Goal: Task Accomplishment & Management: Use online tool/utility

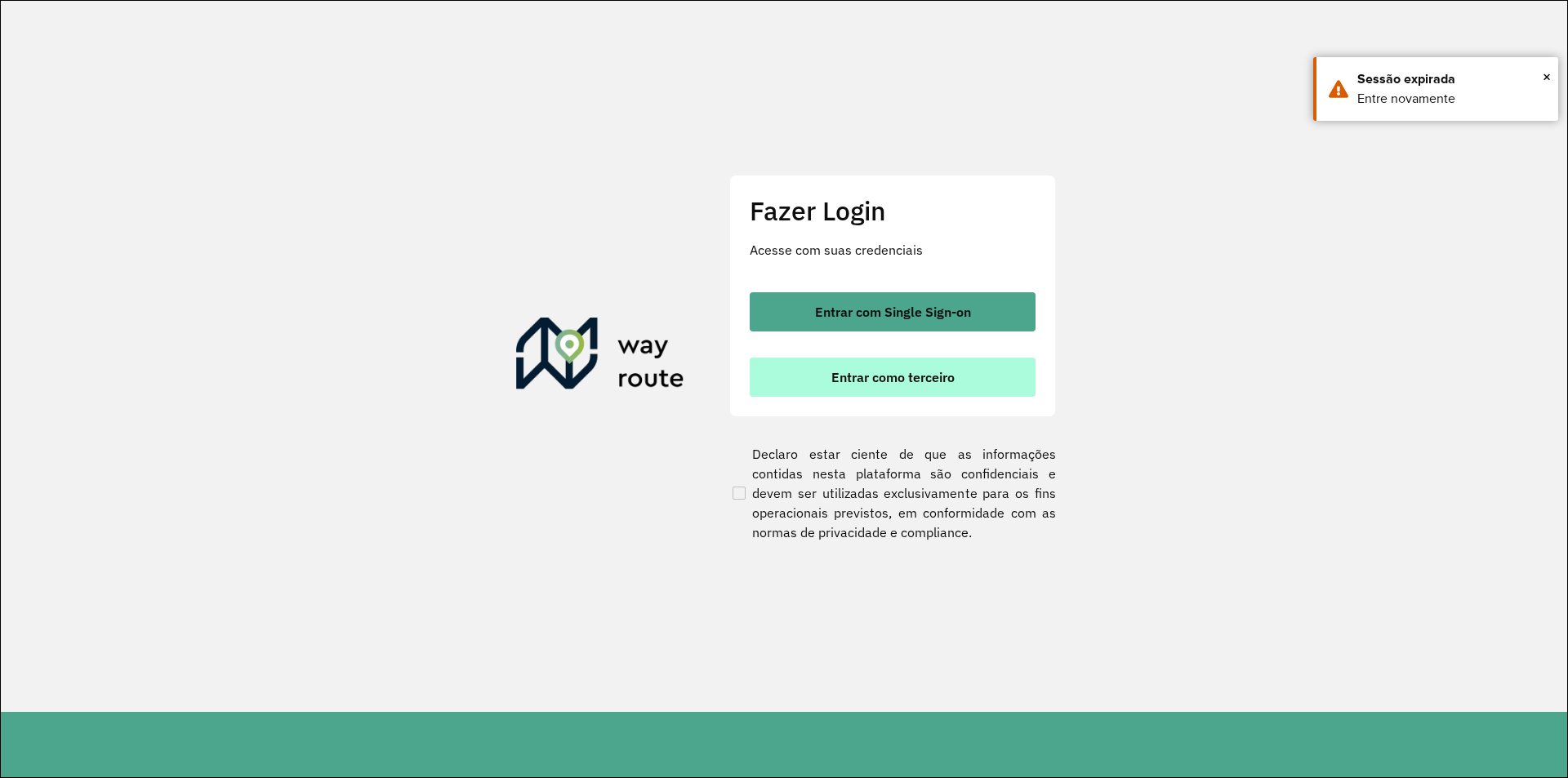
click at [976, 377] on button "Entrar como terceiro" at bounding box center [892, 376] width 286 height 39
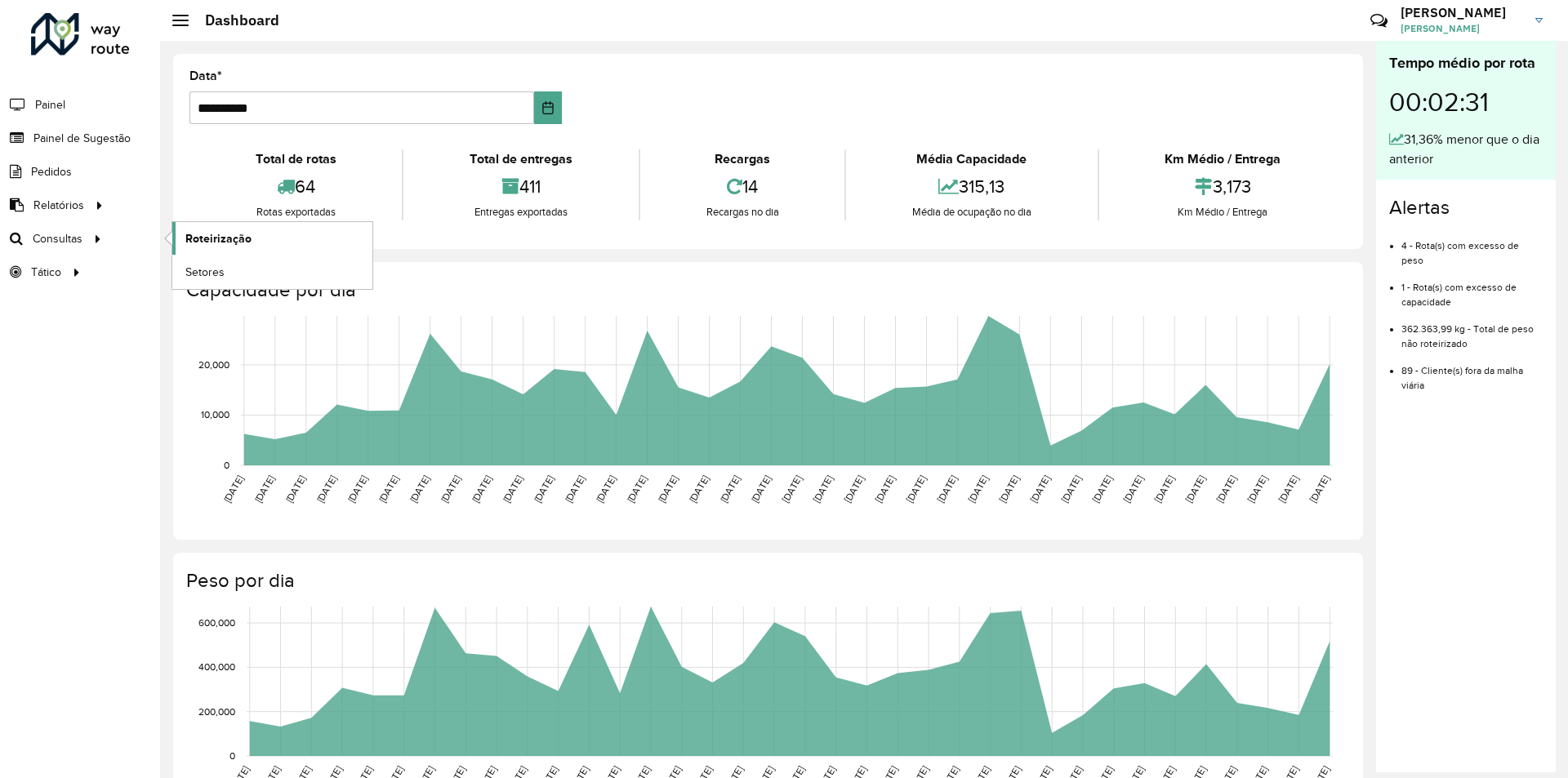
click at [233, 235] on span "Roteirização" at bounding box center [218, 239] width 66 height 17
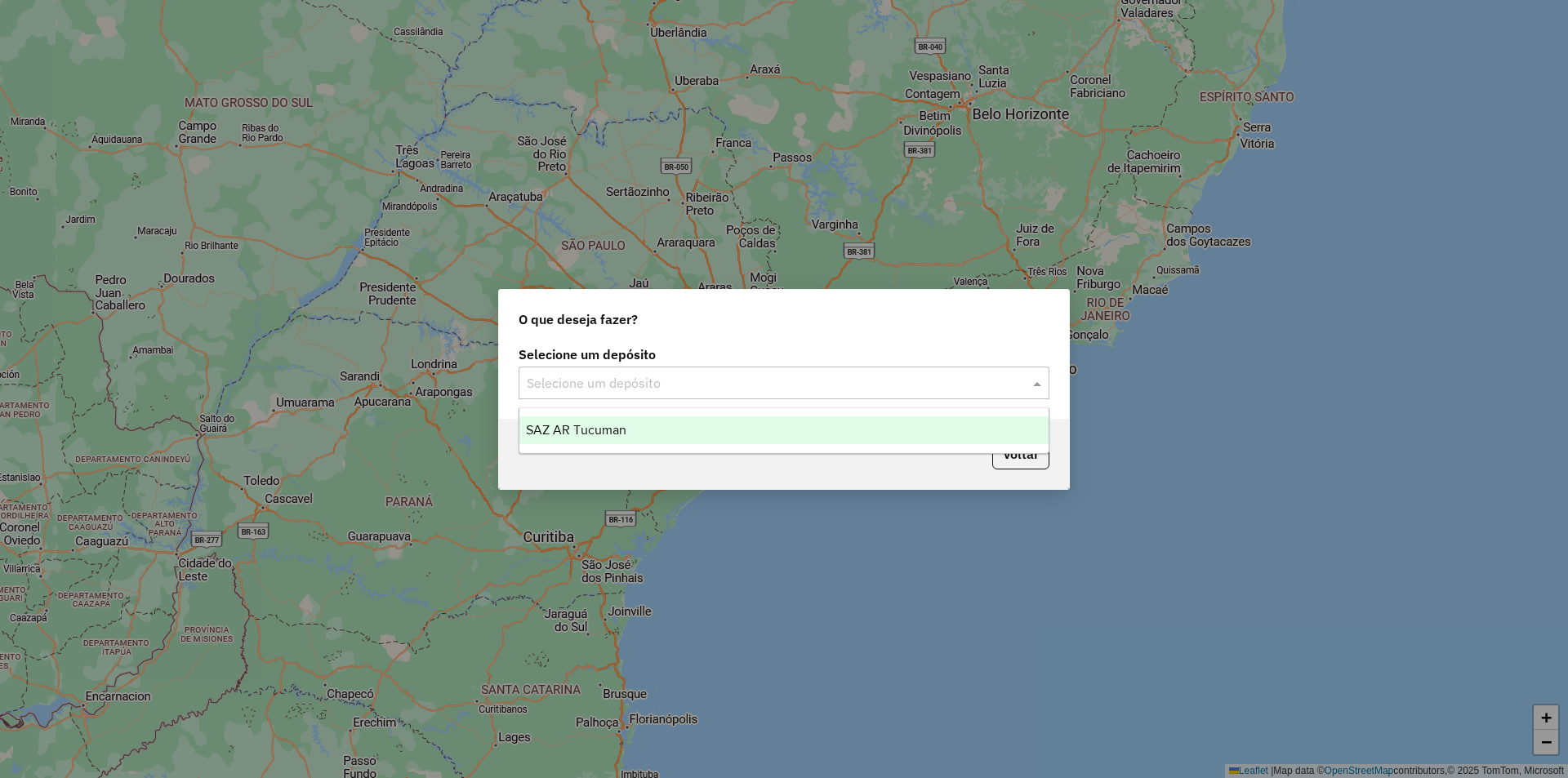
click at [756, 394] on div "Selecione um depósito" at bounding box center [783, 383] width 531 height 33
click at [726, 430] on div "SAZ AR Tucuman" at bounding box center [783, 429] width 529 height 28
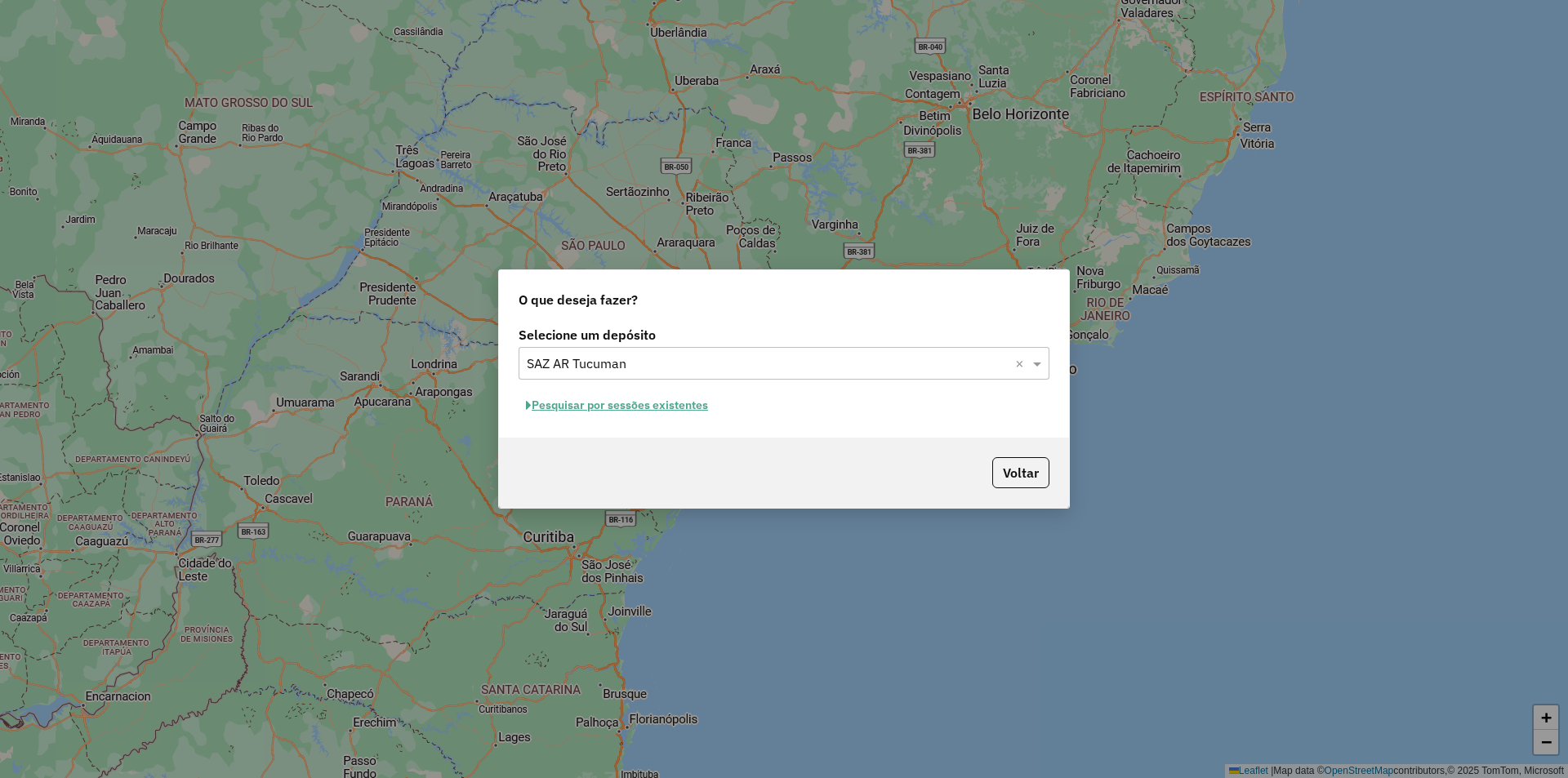
click at [694, 360] on input "text" at bounding box center [768, 364] width 482 height 19
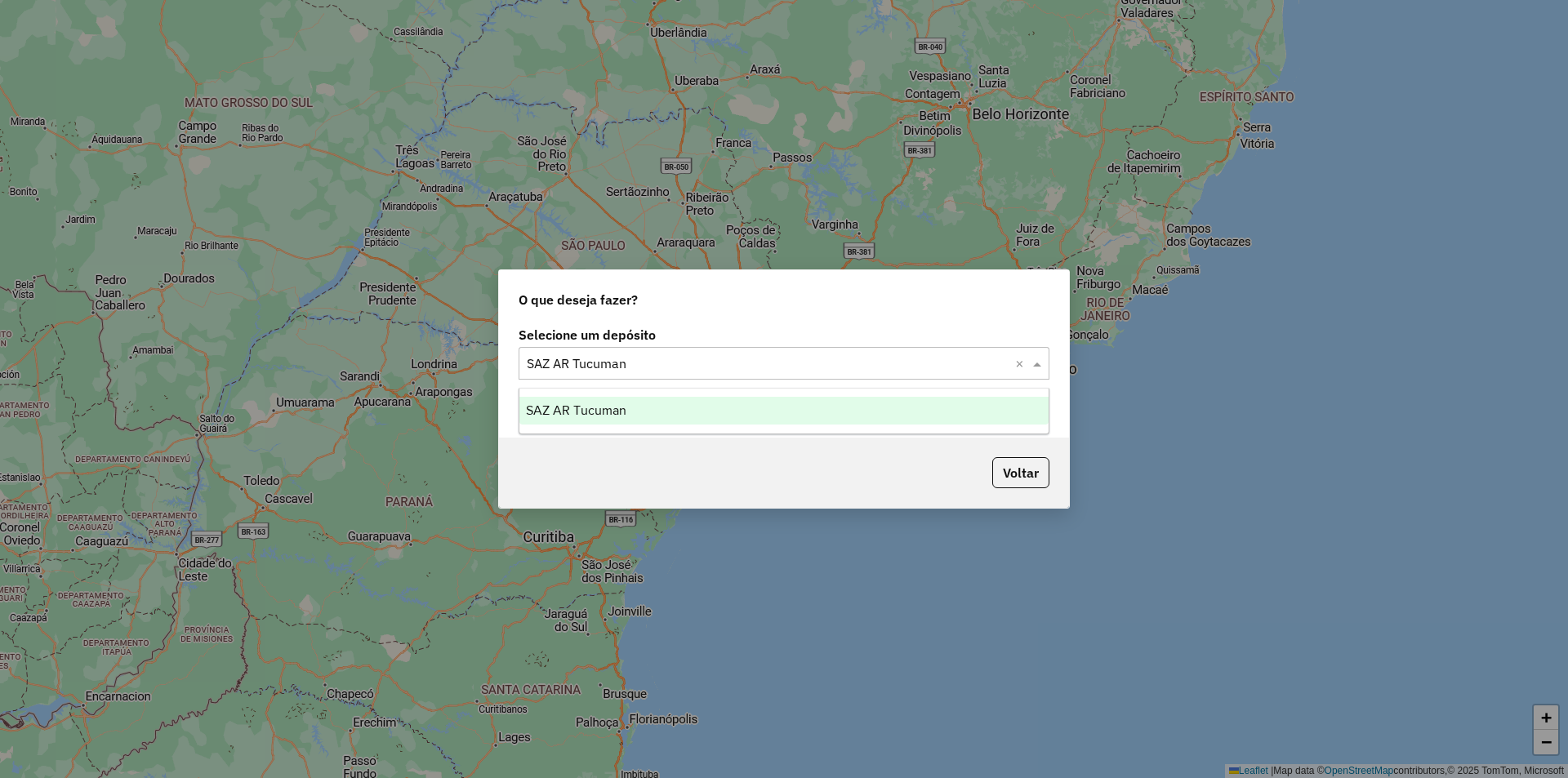
click at [706, 403] on div "SAZ AR Tucuman" at bounding box center [783, 410] width 529 height 28
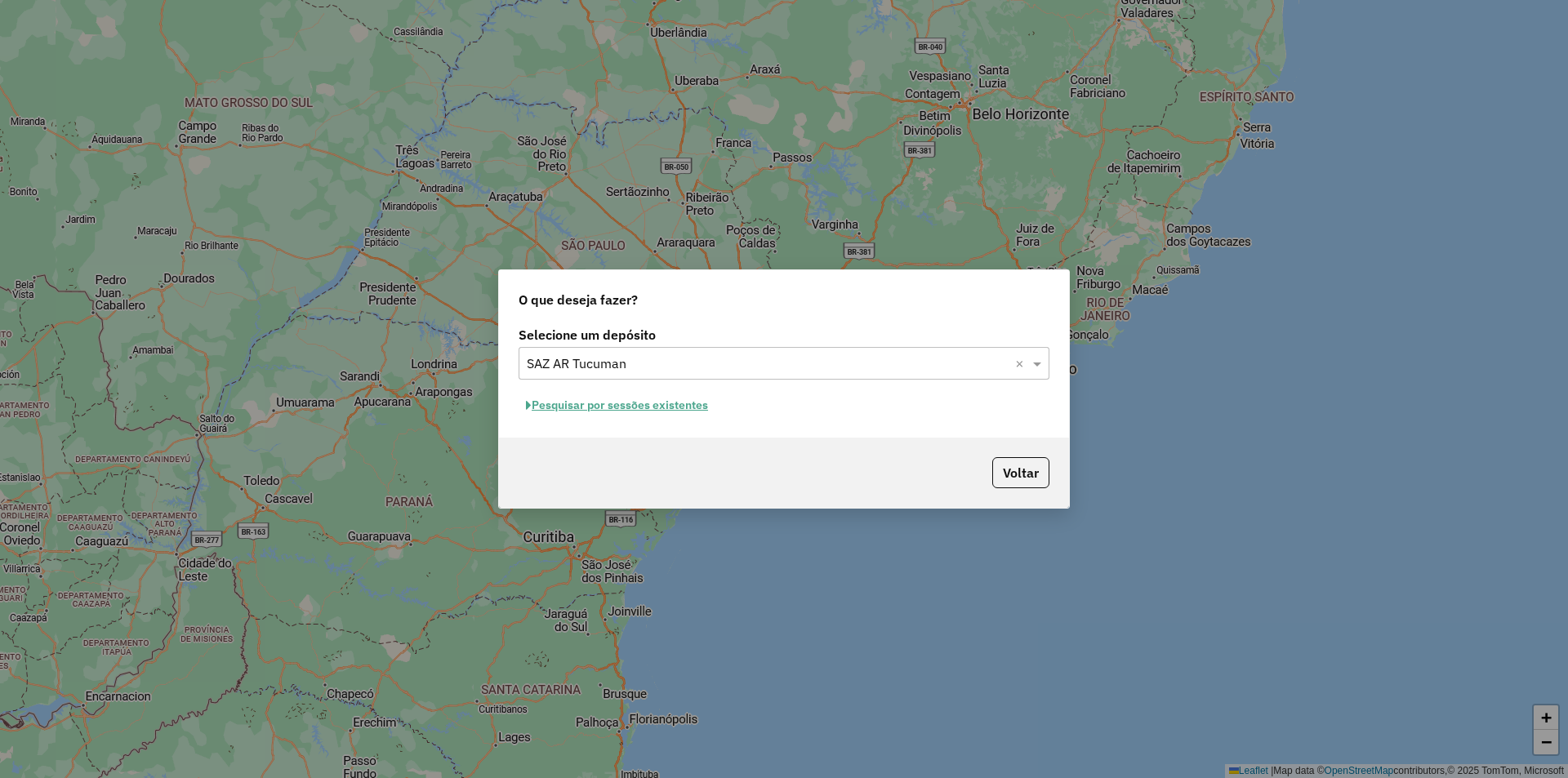
click at [714, 406] on button "Pesquisar por sessões existentes" at bounding box center [616, 405] width 196 height 25
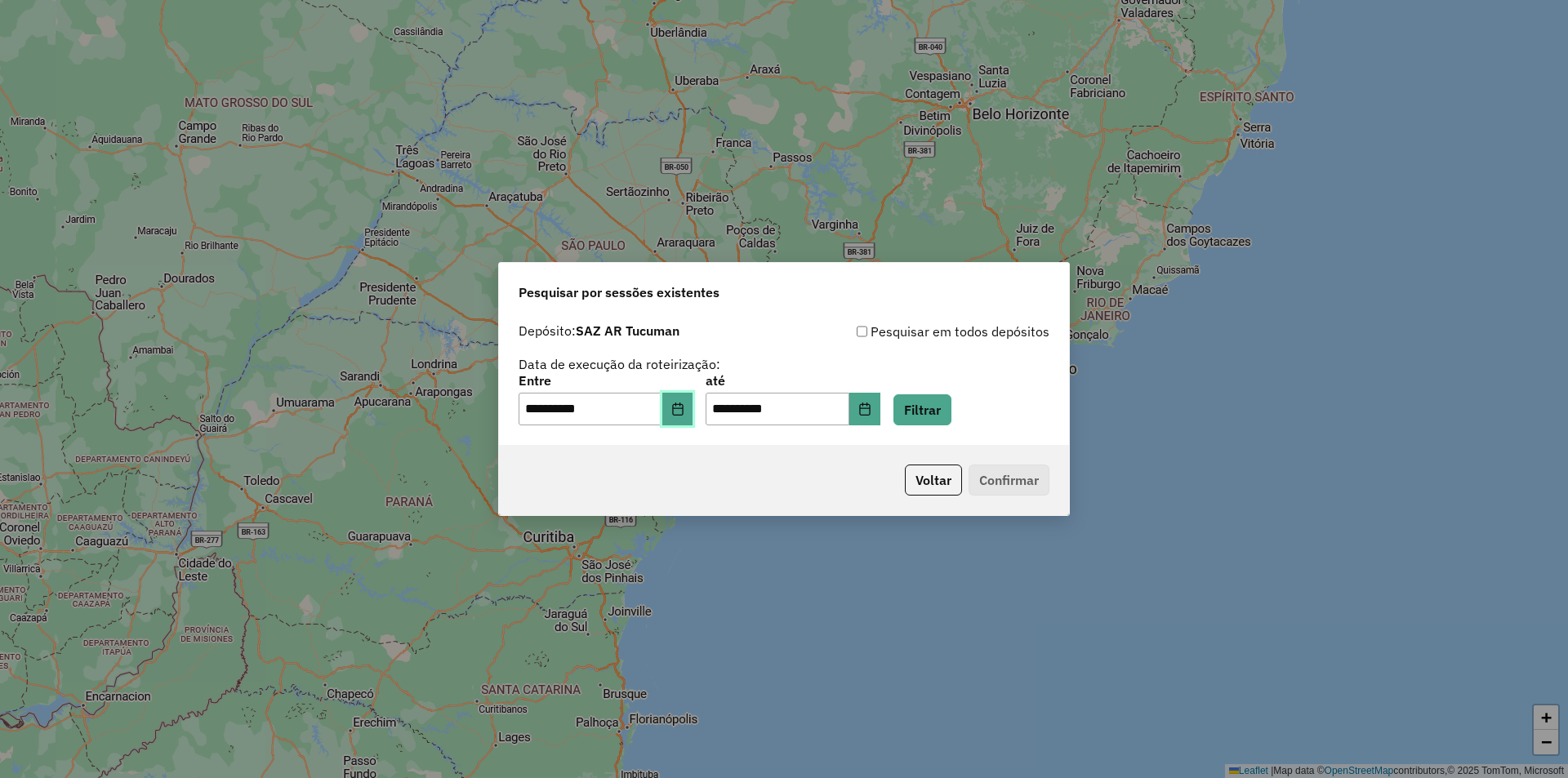
click at [693, 416] on button "Choose Date" at bounding box center [678, 409] width 31 height 33
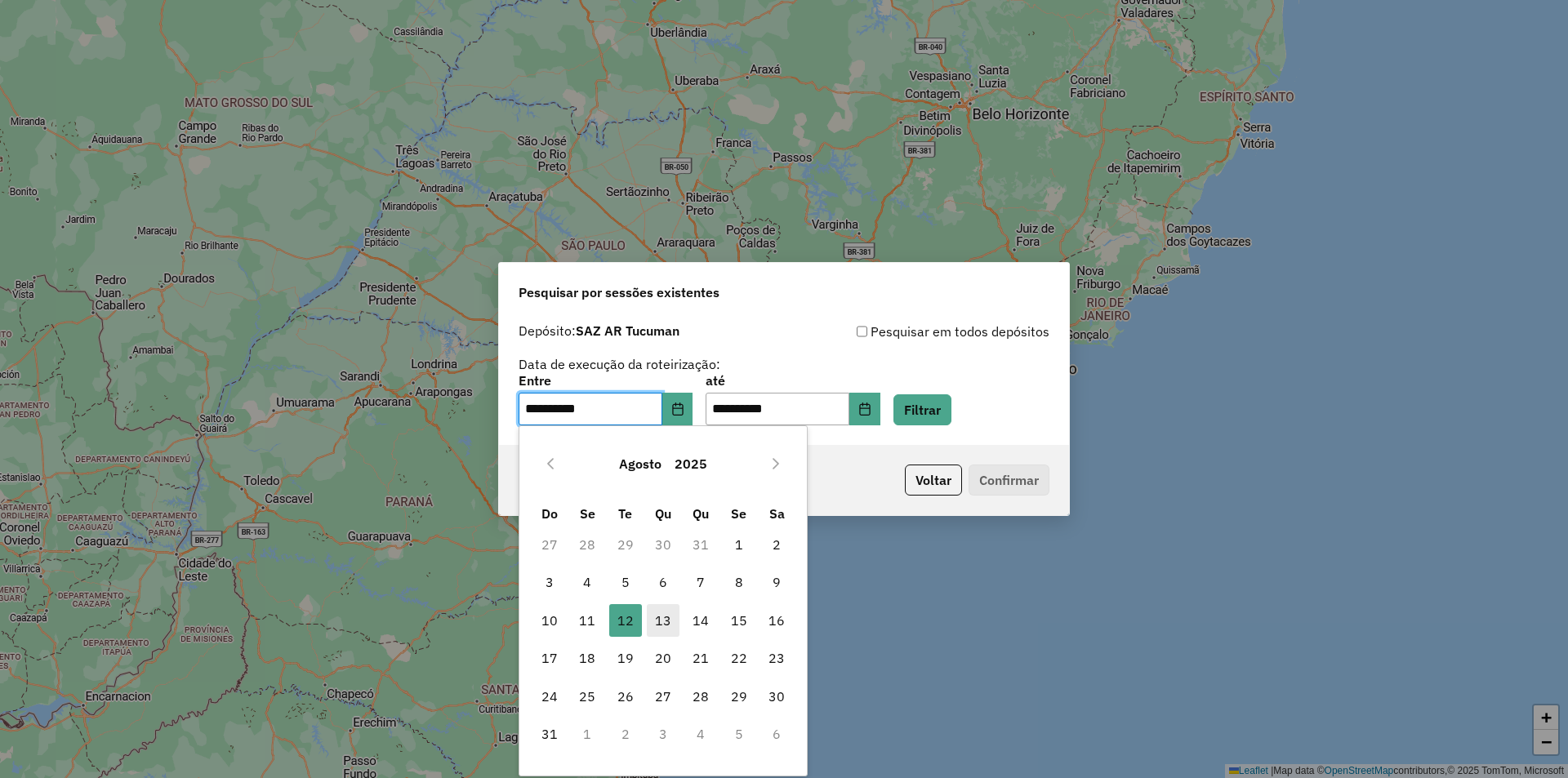
click at [659, 622] on span "13" at bounding box center [663, 620] width 33 height 33
type input "**********"
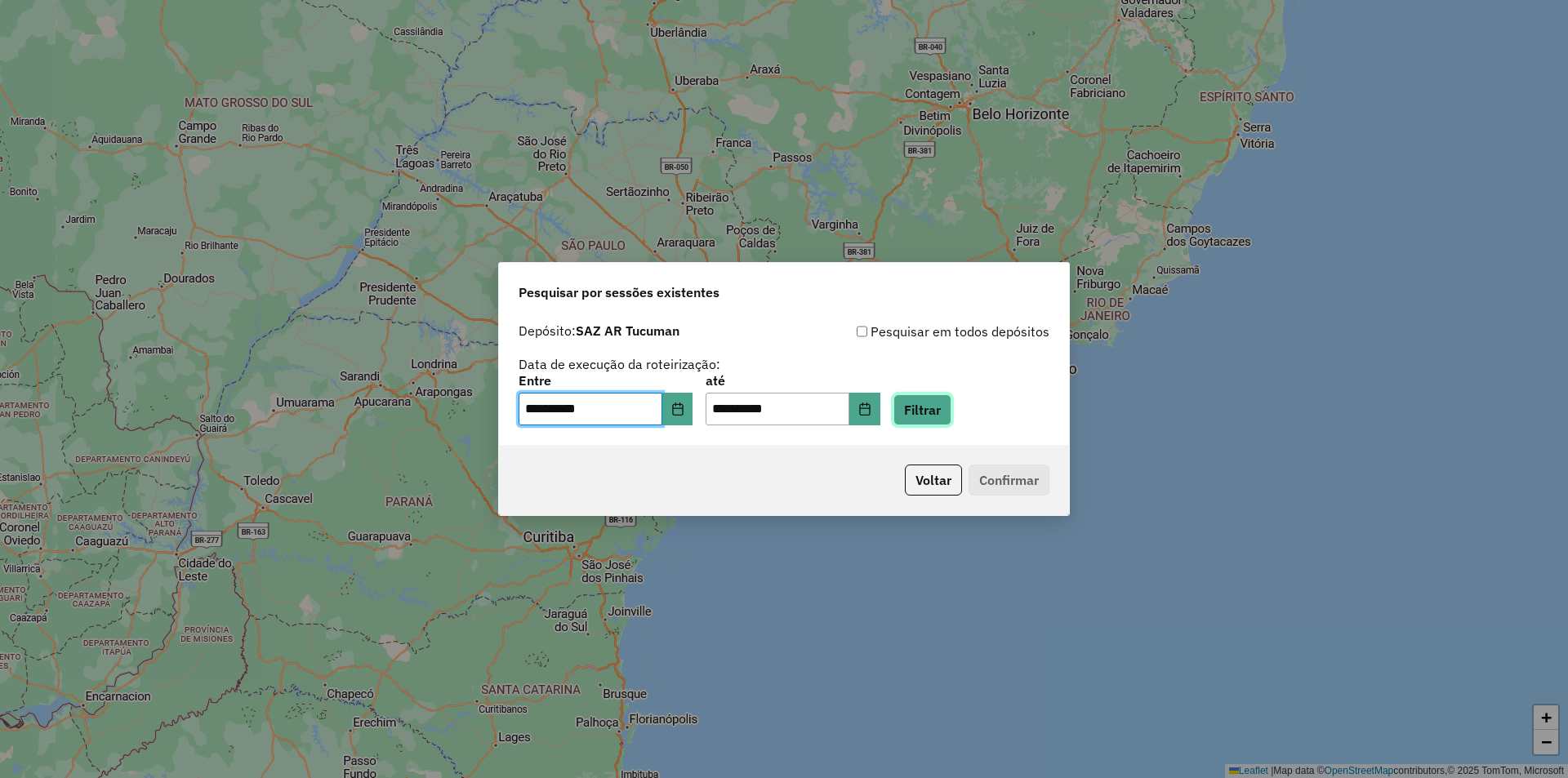
click at [947, 406] on button "Filtrar" at bounding box center [922, 409] width 58 height 31
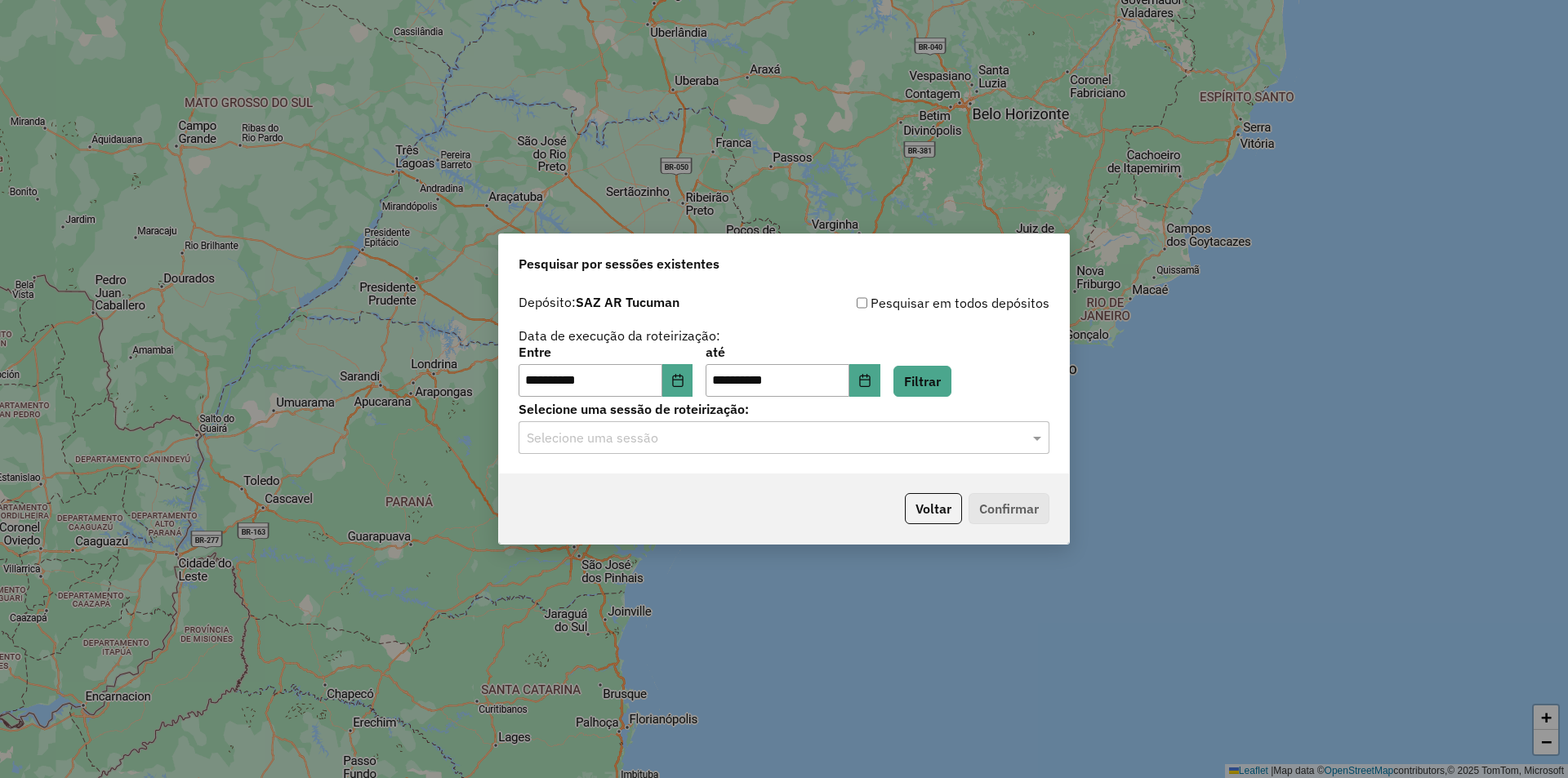
click at [737, 449] on div "Selecione uma sessão" at bounding box center [783, 437] width 531 height 33
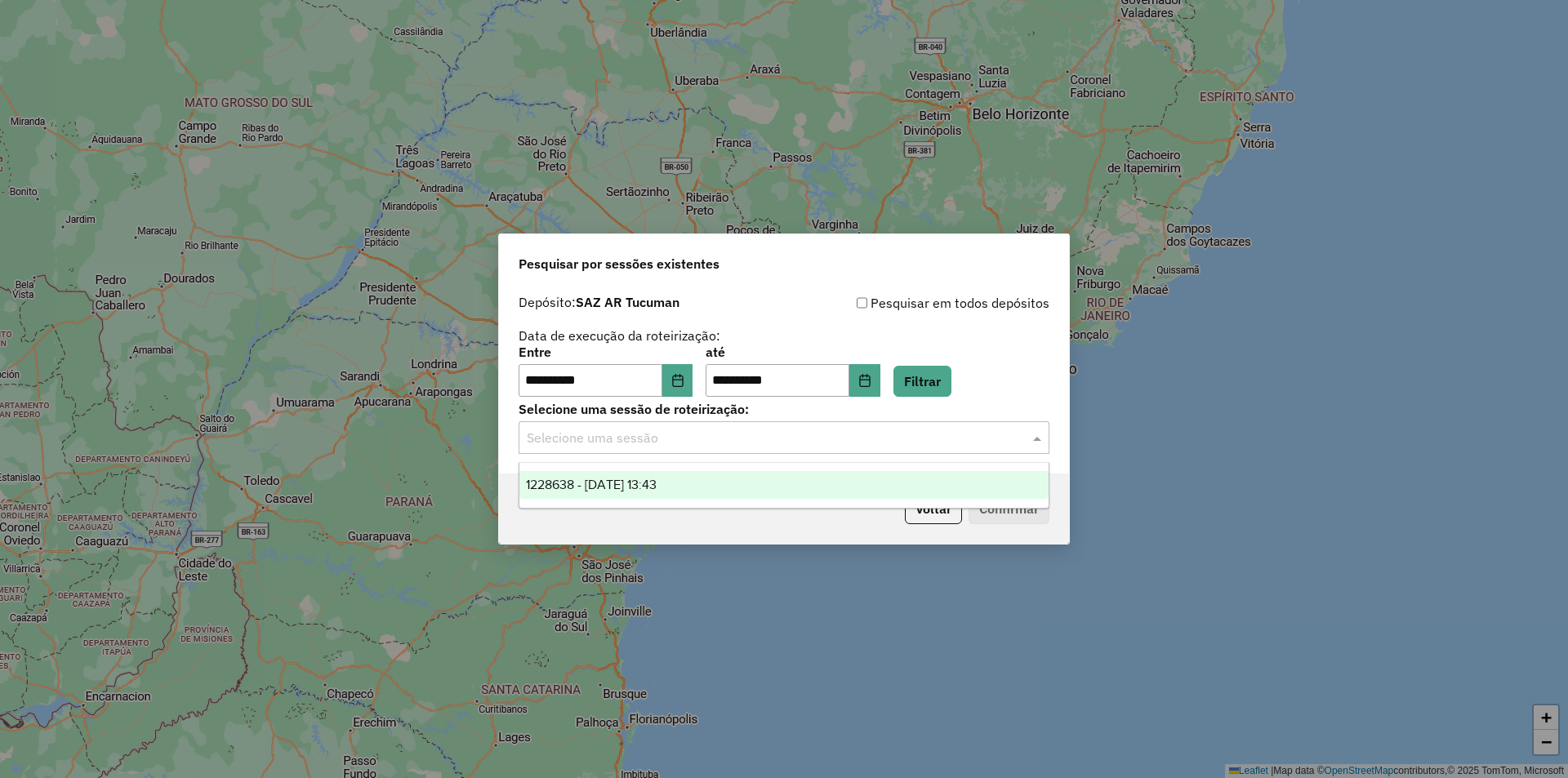
click at [746, 483] on div "1228638 - 13/08/2025 13:43" at bounding box center [783, 484] width 529 height 28
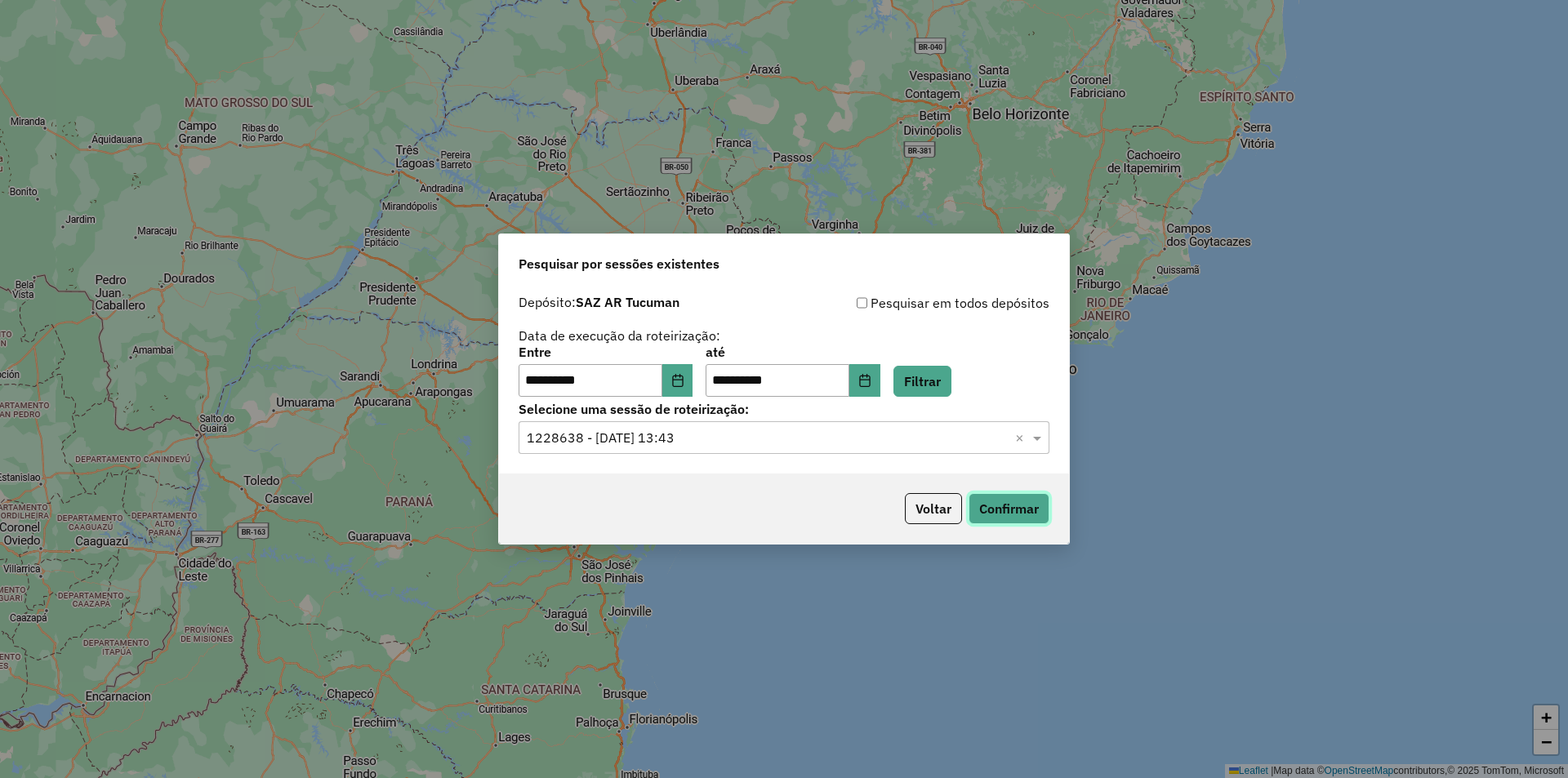
click at [1019, 506] on button "Confirmar" at bounding box center [1008, 508] width 81 height 31
click at [947, 373] on button "Filtrar" at bounding box center [922, 381] width 58 height 31
click at [903, 442] on input "text" at bounding box center [768, 438] width 482 height 19
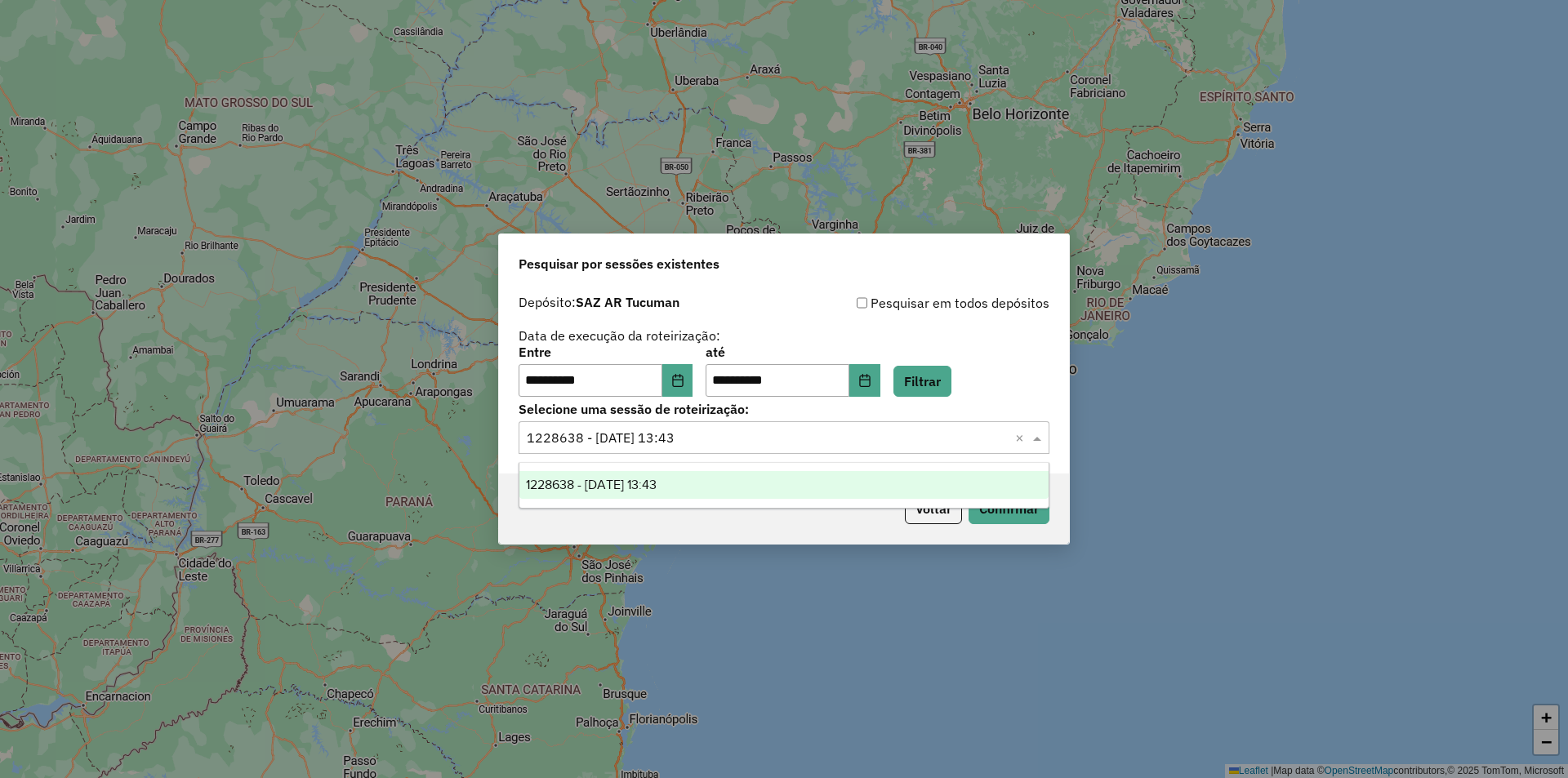
click at [1163, 441] on div "**********" at bounding box center [784, 389] width 1568 height 778
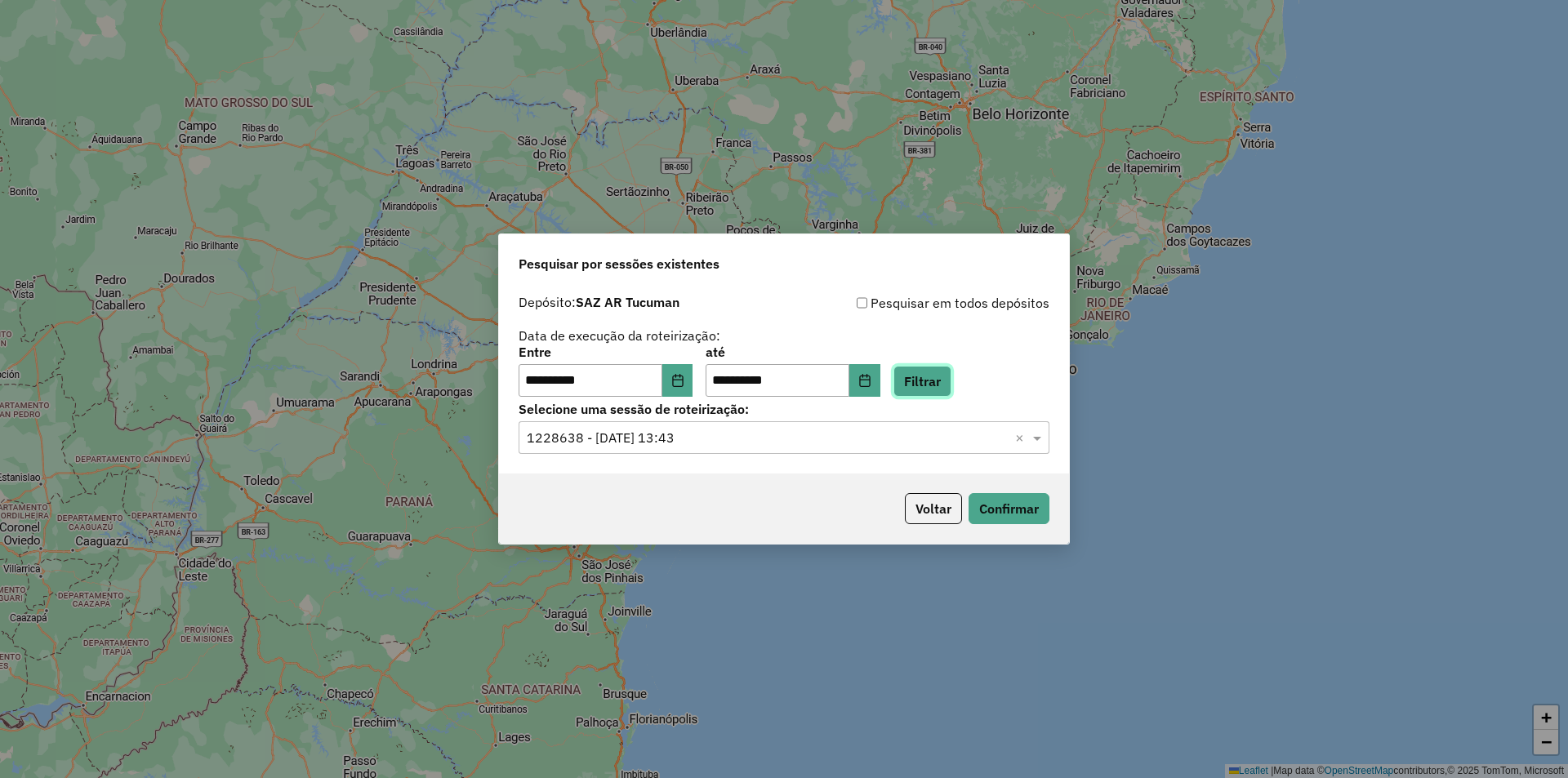
click at [928, 374] on button "Filtrar" at bounding box center [922, 381] width 58 height 31
click at [902, 448] on div "Selecione uma sessão × 1228638 - 13/08/2025 13:43 ×" at bounding box center [783, 437] width 531 height 33
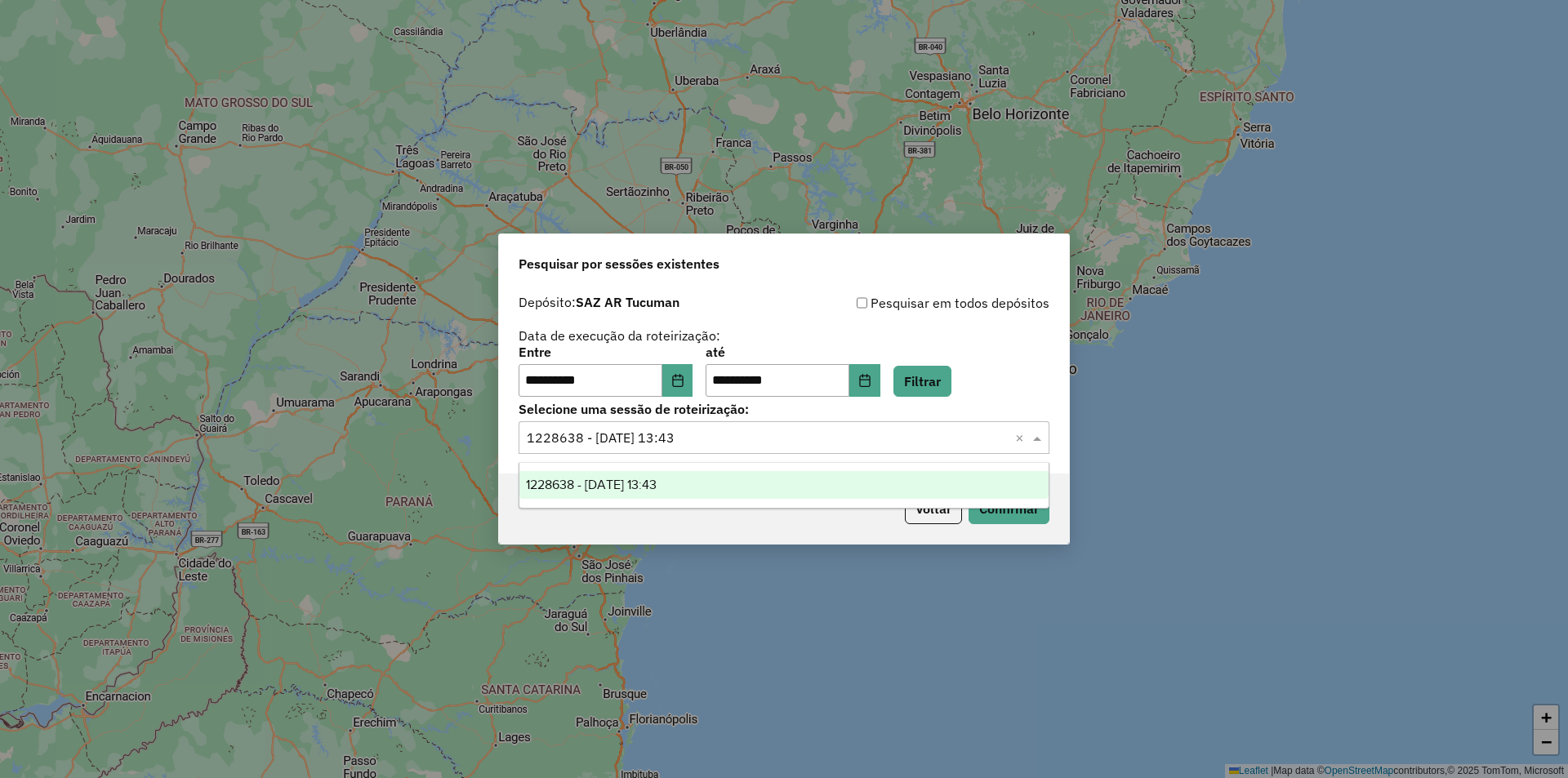
click at [902, 448] on div "Selecione uma sessão × 1228638 - 13/08/2025 13:43 ×" at bounding box center [783, 437] width 531 height 33
click at [934, 382] on button "Filtrar" at bounding box center [922, 381] width 58 height 31
click at [957, 435] on input "text" at bounding box center [768, 438] width 482 height 19
click at [952, 390] on button "Filtrar" at bounding box center [922, 381] width 58 height 31
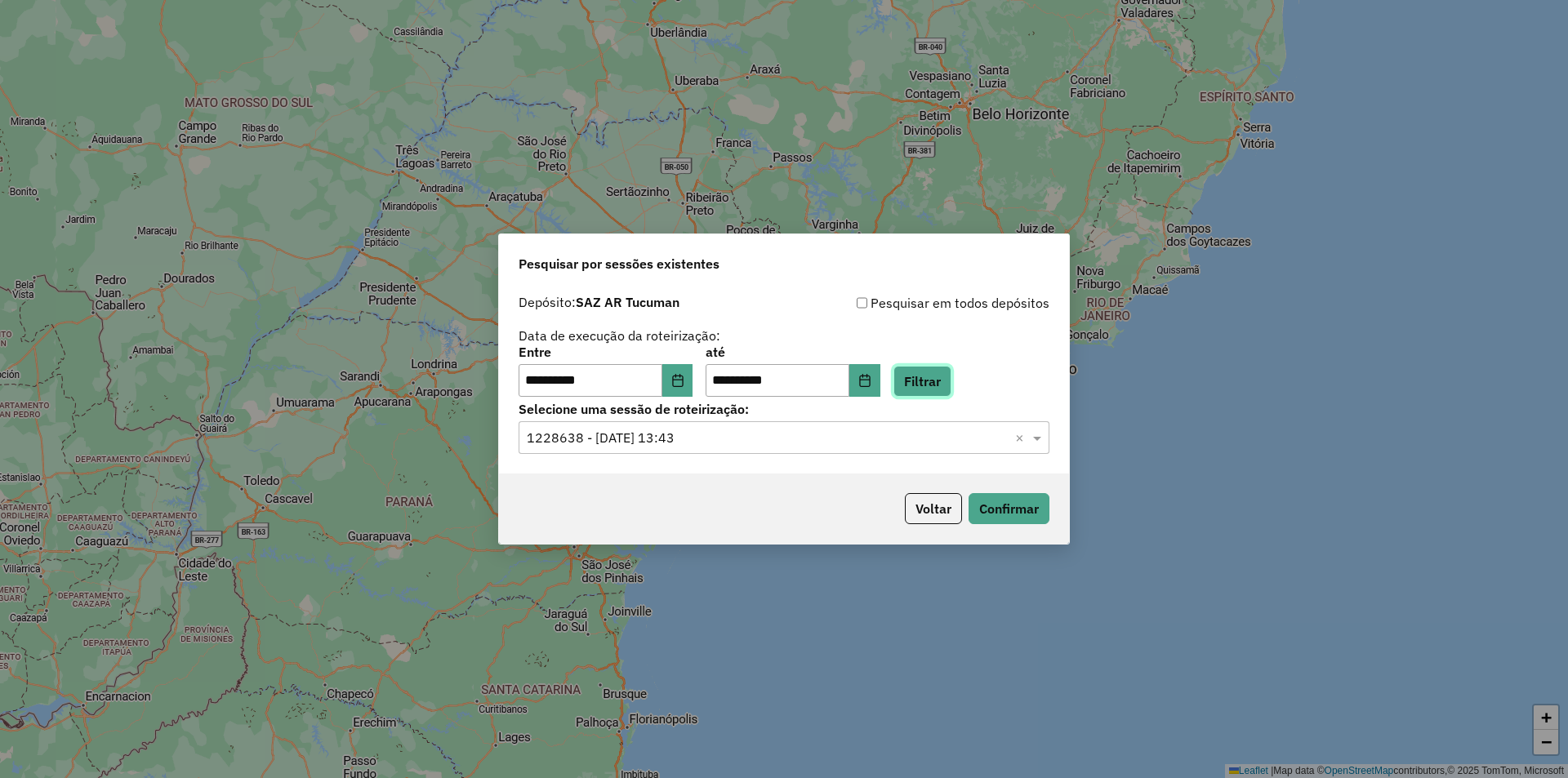
click at [946, 378] on button "Filtrar" at bounding box center [922, 381] width 58 height 31
click at [928, 438] on hb-app "**********" at bounding box center [784, 389] width 1568 height 778
click at [928, 438] on input "text" at bounding box center [768, 438] width 482 height 19
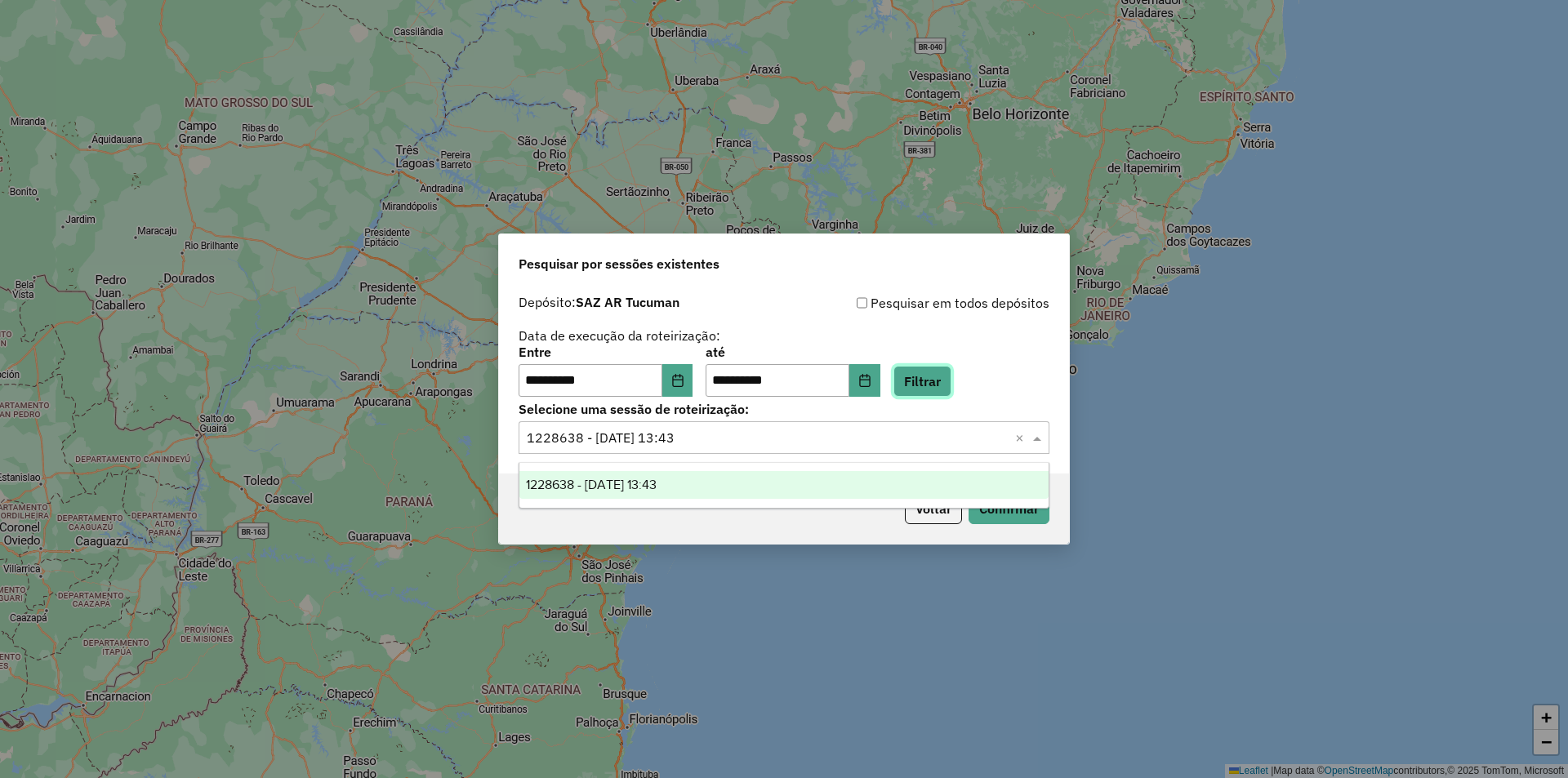
click at [934, 391] on button "Filtrar" at bounding box center [922, 381] width 58 height 31
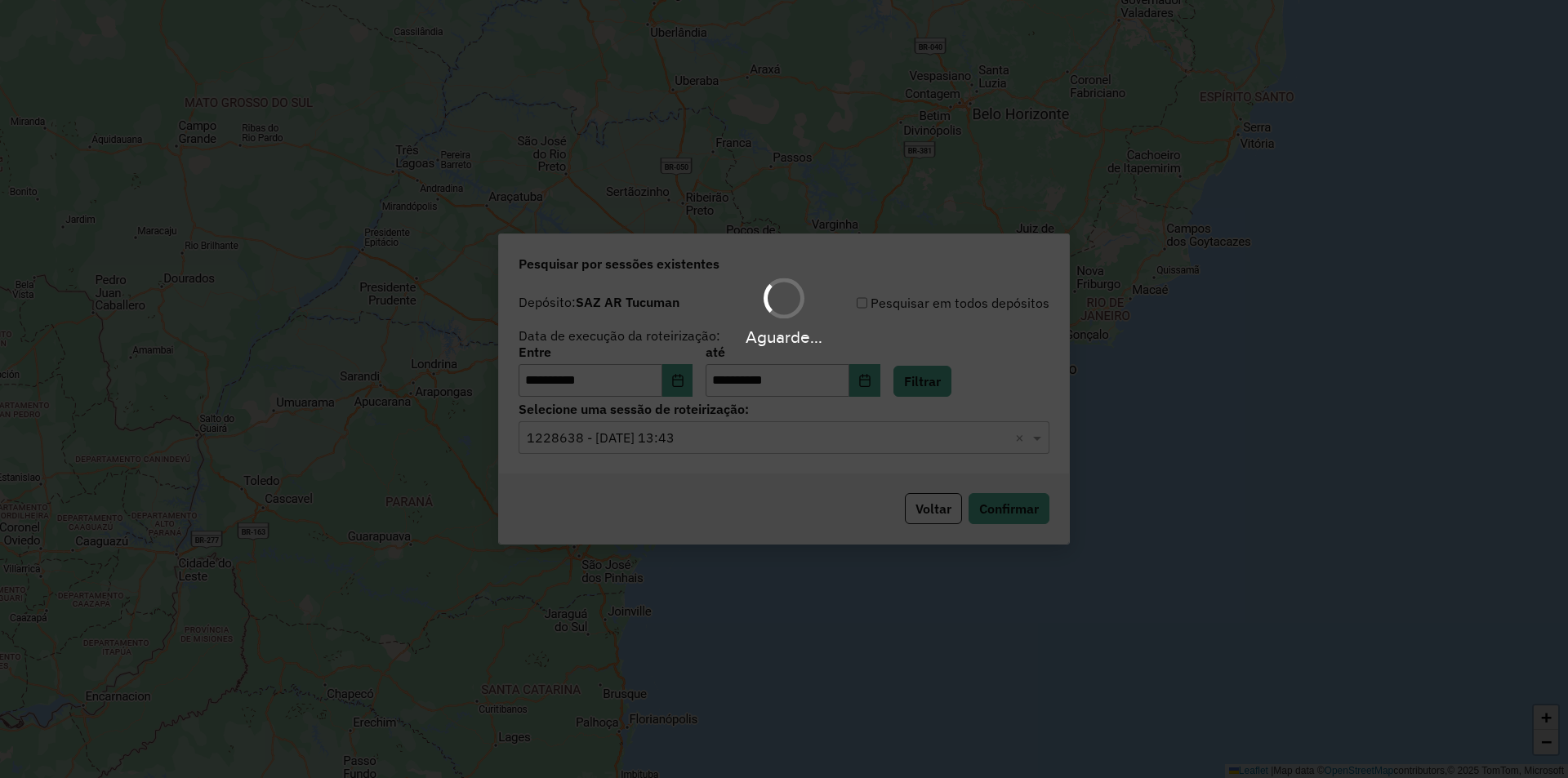
click at [945, 452] on div "Selecione uma sessão × 1228638 - 13/08/2025 13:43 ×" at bounding box center [783, 437] width 531 height 33
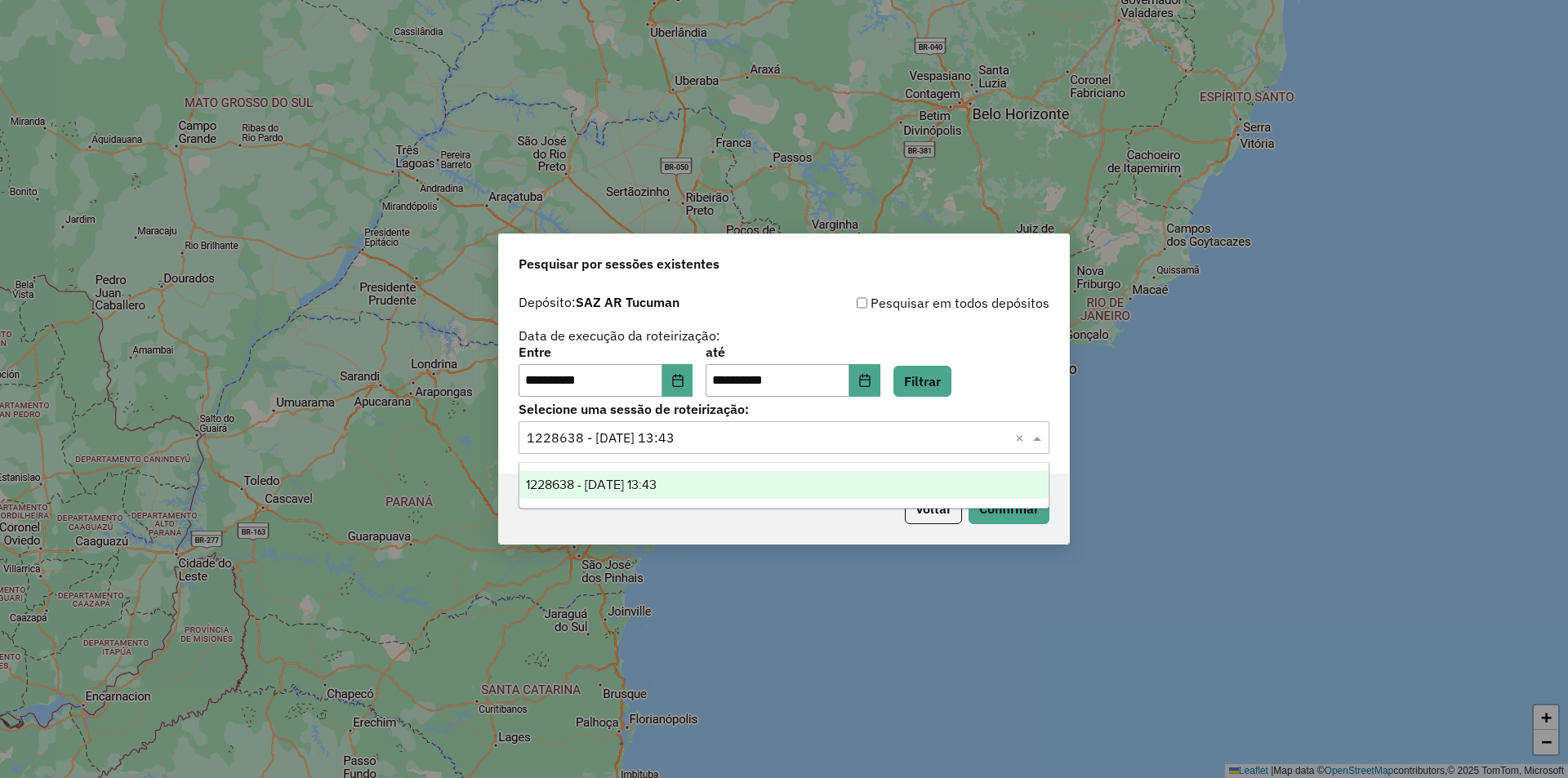
click at [945, 452] on div "Selecione uma sessão × 1228638 - 13/08/2025 13:43 ×" at bounding box center [783, 437] width 531 height 33
click at [952, 378] on button "Filtrar" at bounding box center [922, 381] width 58 height 31
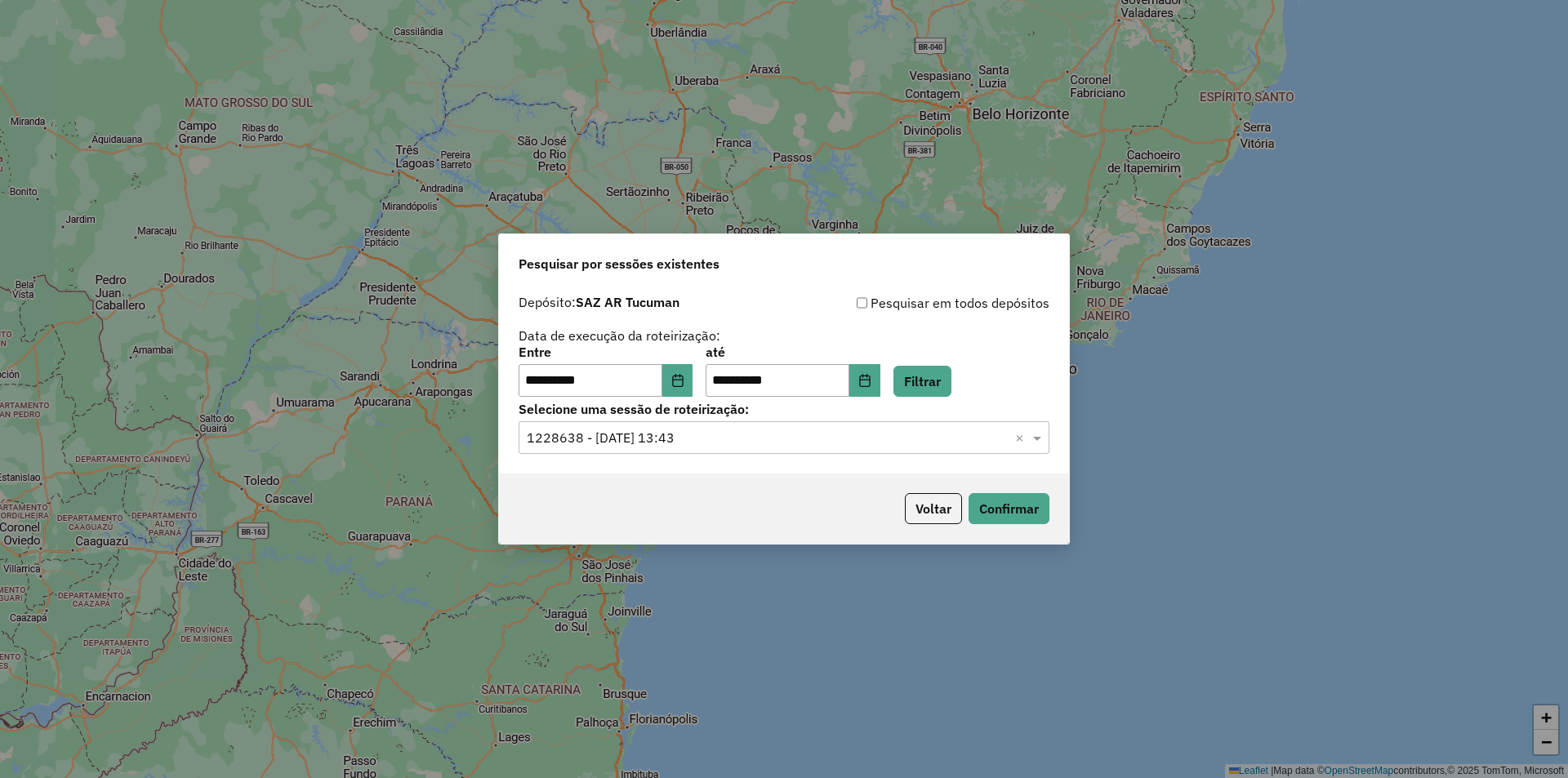
click at [927, 448] on div "Selecione uma sessão × 1228638 - 13/08/2025 13:43 ×" at bounding box center [783, 437] width 531 height 33
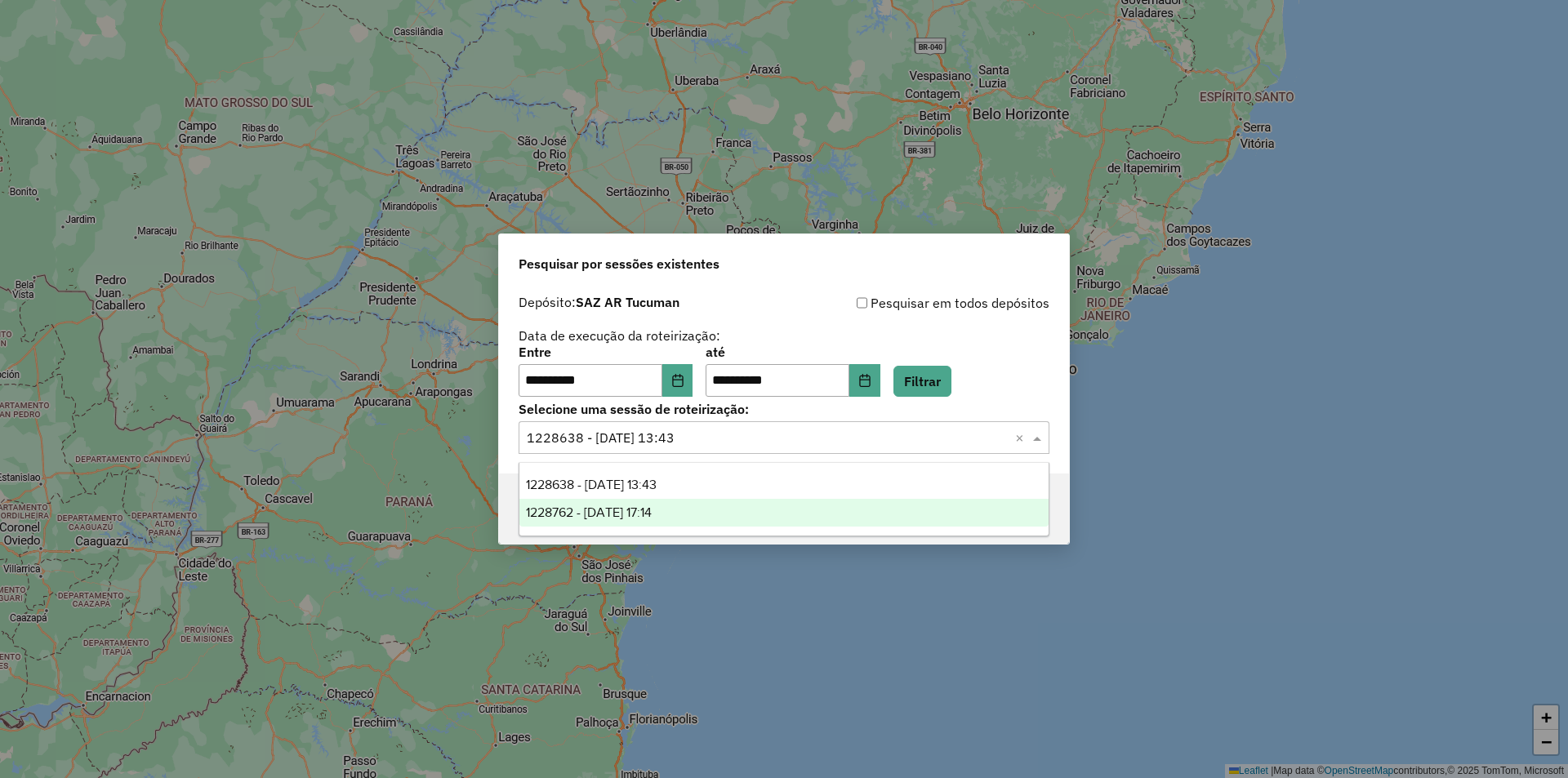
click at [880, 503] on div "1228762 - 13/08/2025 17:14" at bounding box center [783, 512] width 529 height 28
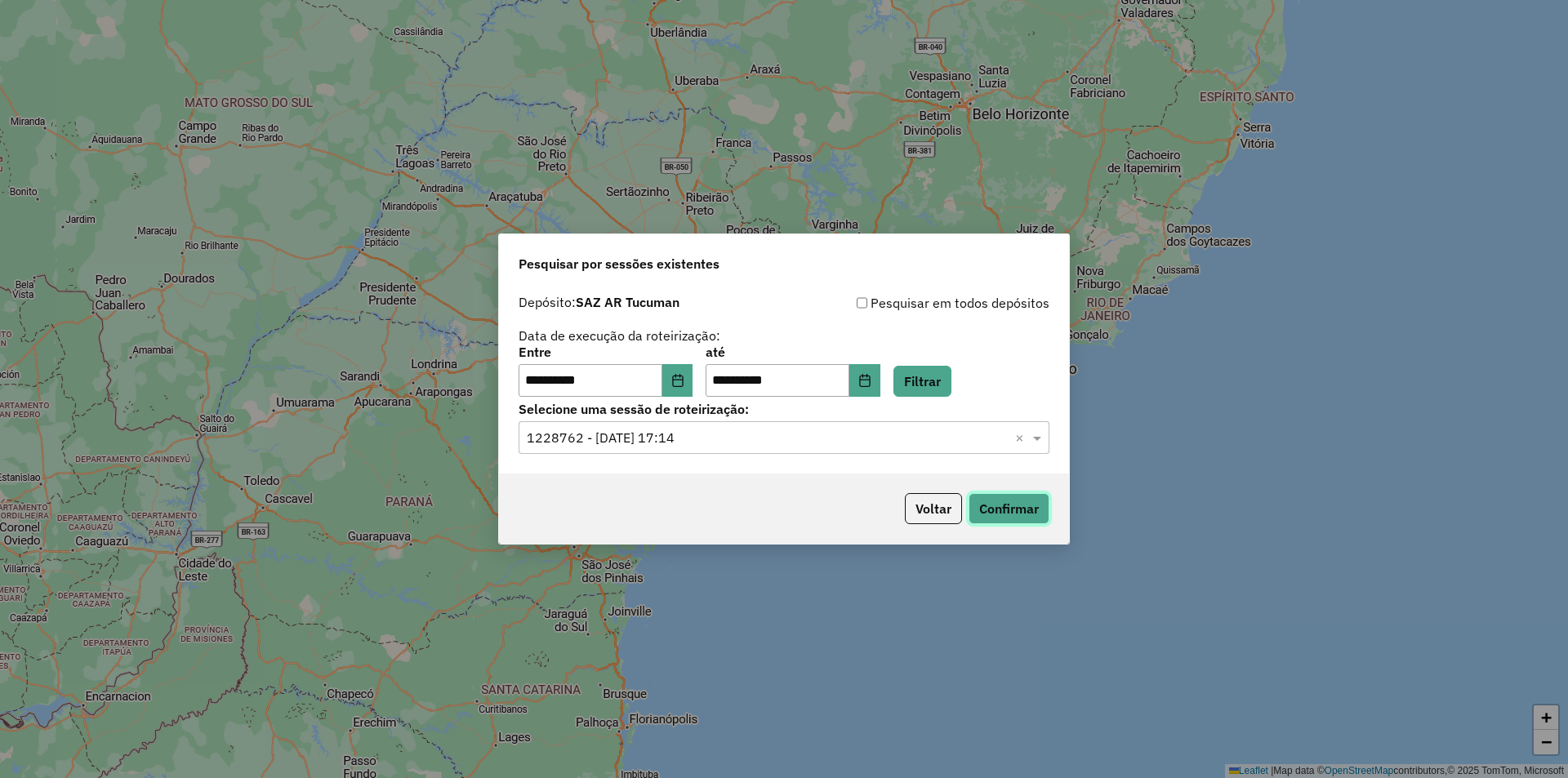
click at [994, 509] on button "Confirmar" at bounding box center [1008, 508] width 81 height 31
click at [953, 351] on div "**********" at bounding box center [783, 371] width 531 height 51
click at [952, 367] on button "Filtrar" at bounding box center [922, 381] width 58 height 31
click at [952, 391] on button "Filtrar" at bounding box center [922, 381] width 58 height 31
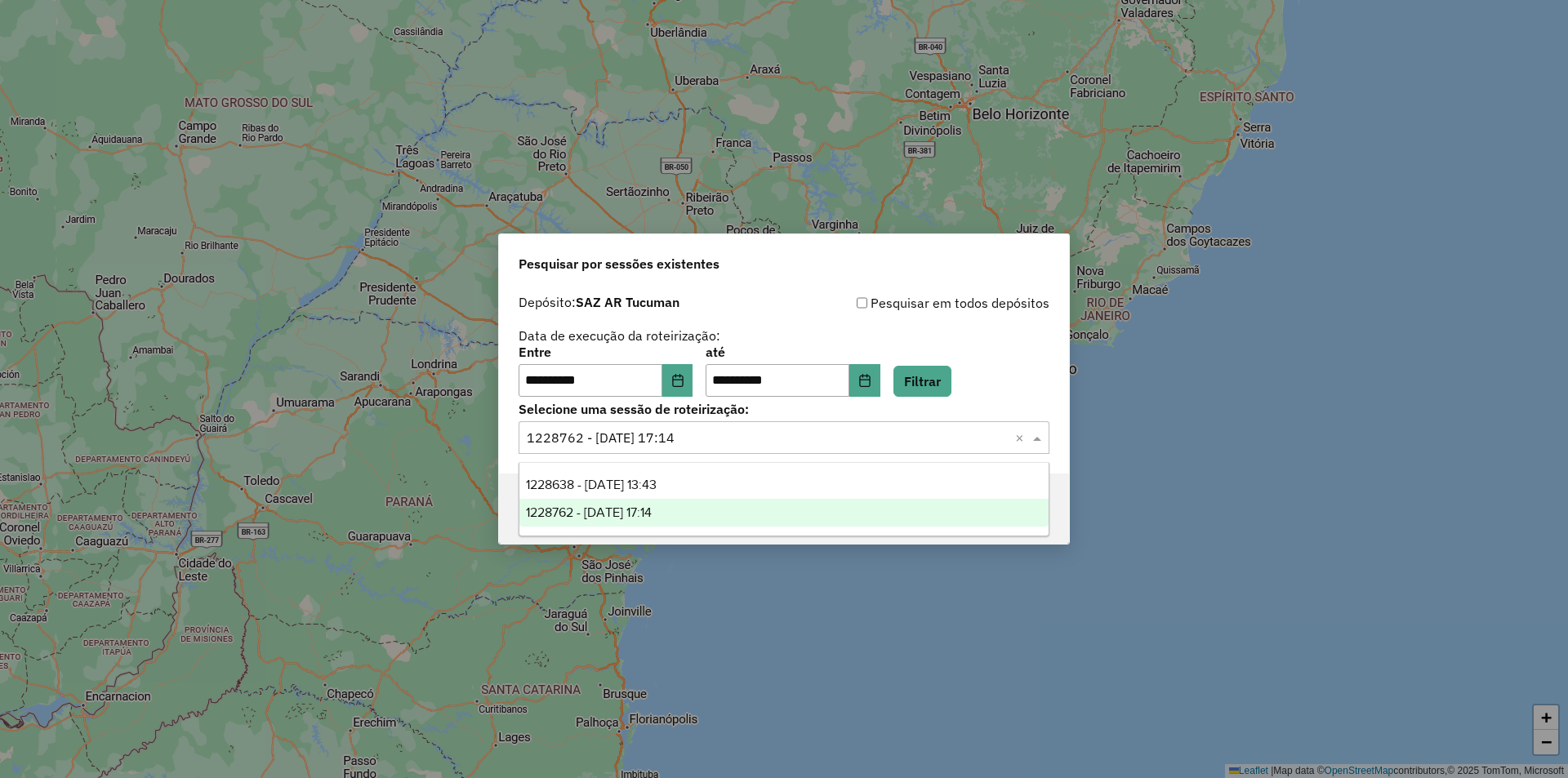
click at [968, 441] on input "text" at bounding box center [768, 438] width 482 height 19
click at [1433, 521] on div "**********" at bounding box center [784, 389] width 1568 height 778
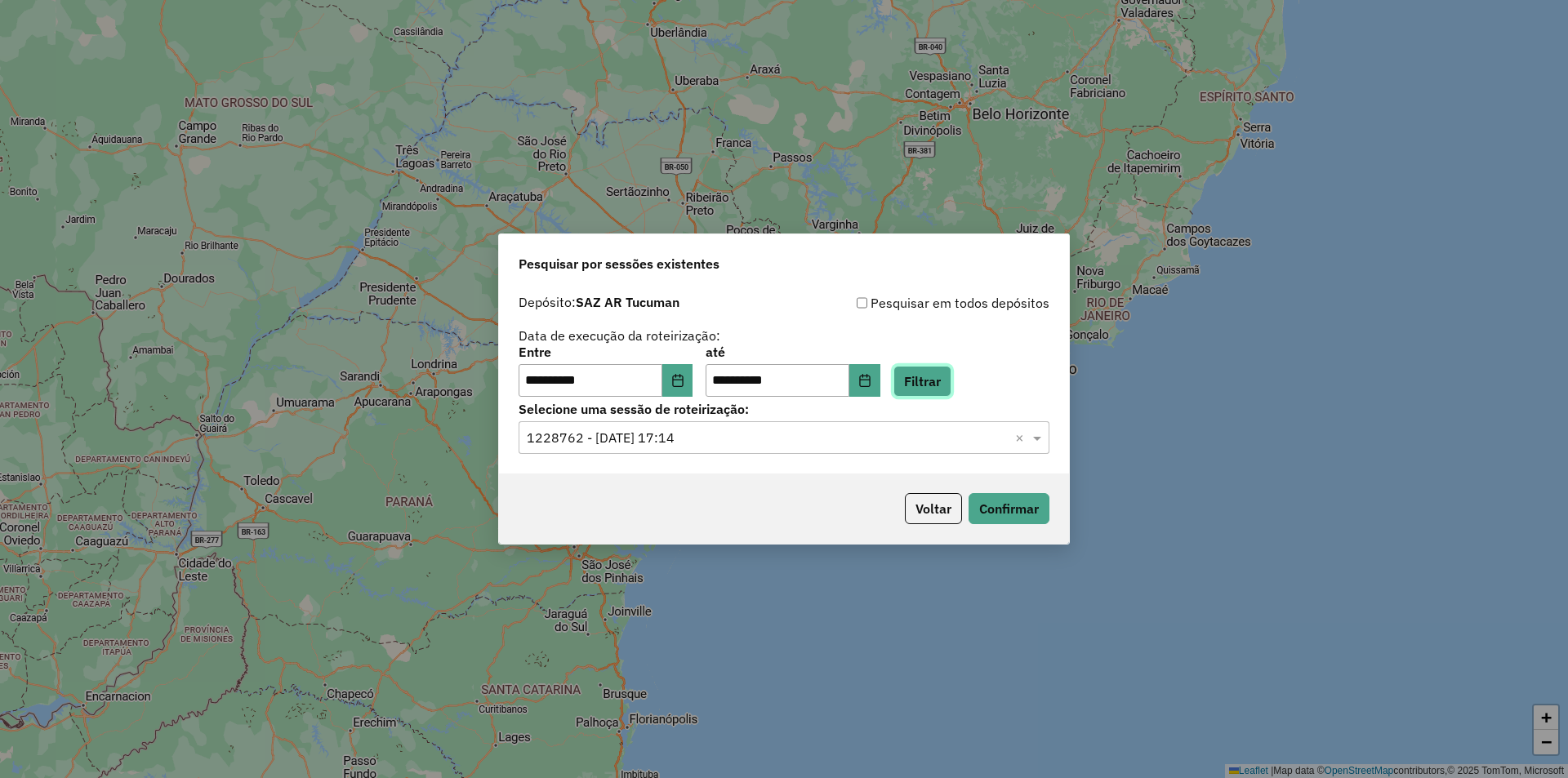
click at [952, 376] on button "Filtrar" at bounding box center [922, 381] width 58 height 31
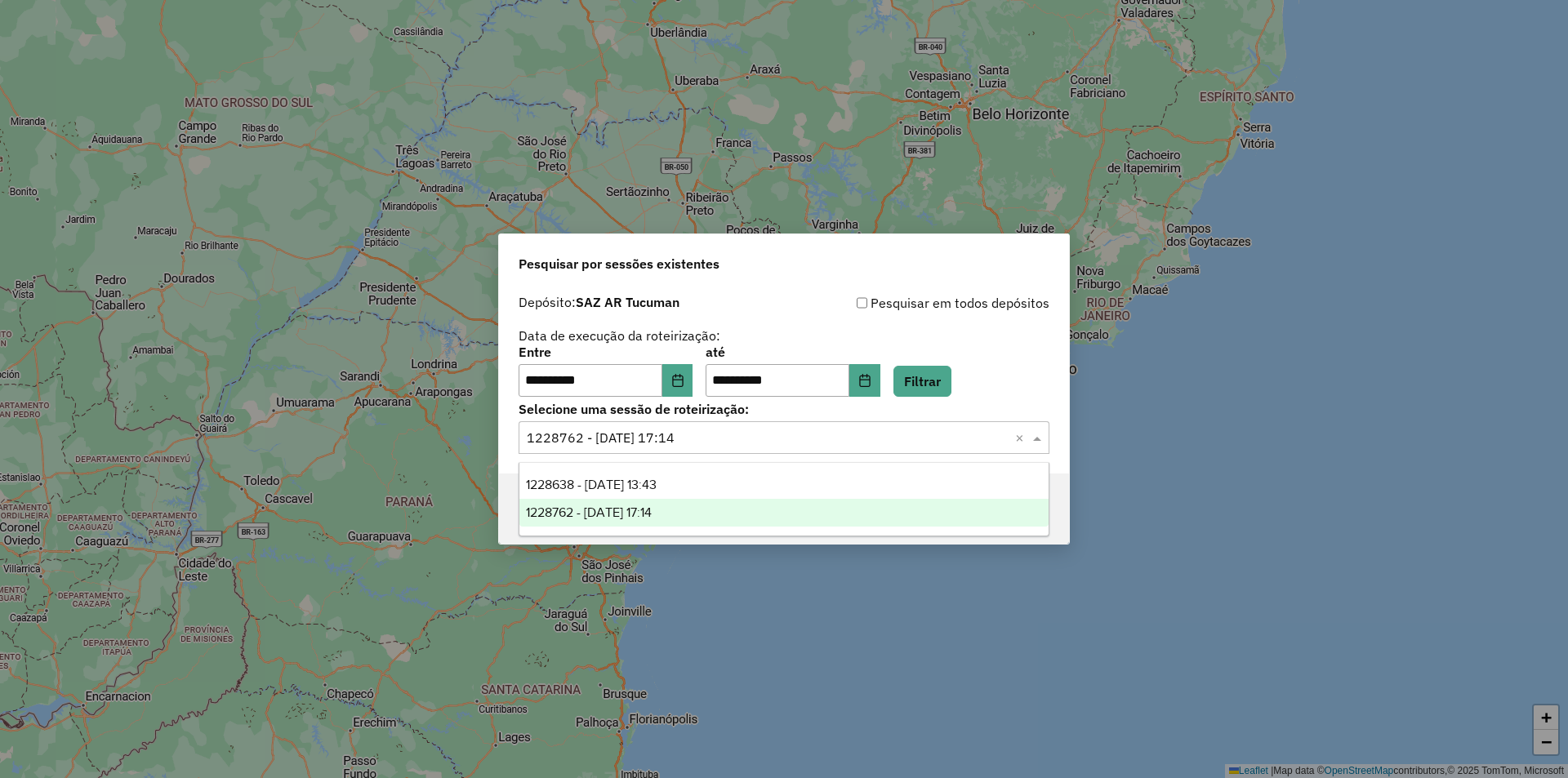
click at [887, 445] on input "text" at bounding box center [768, 438] width 482 height 19
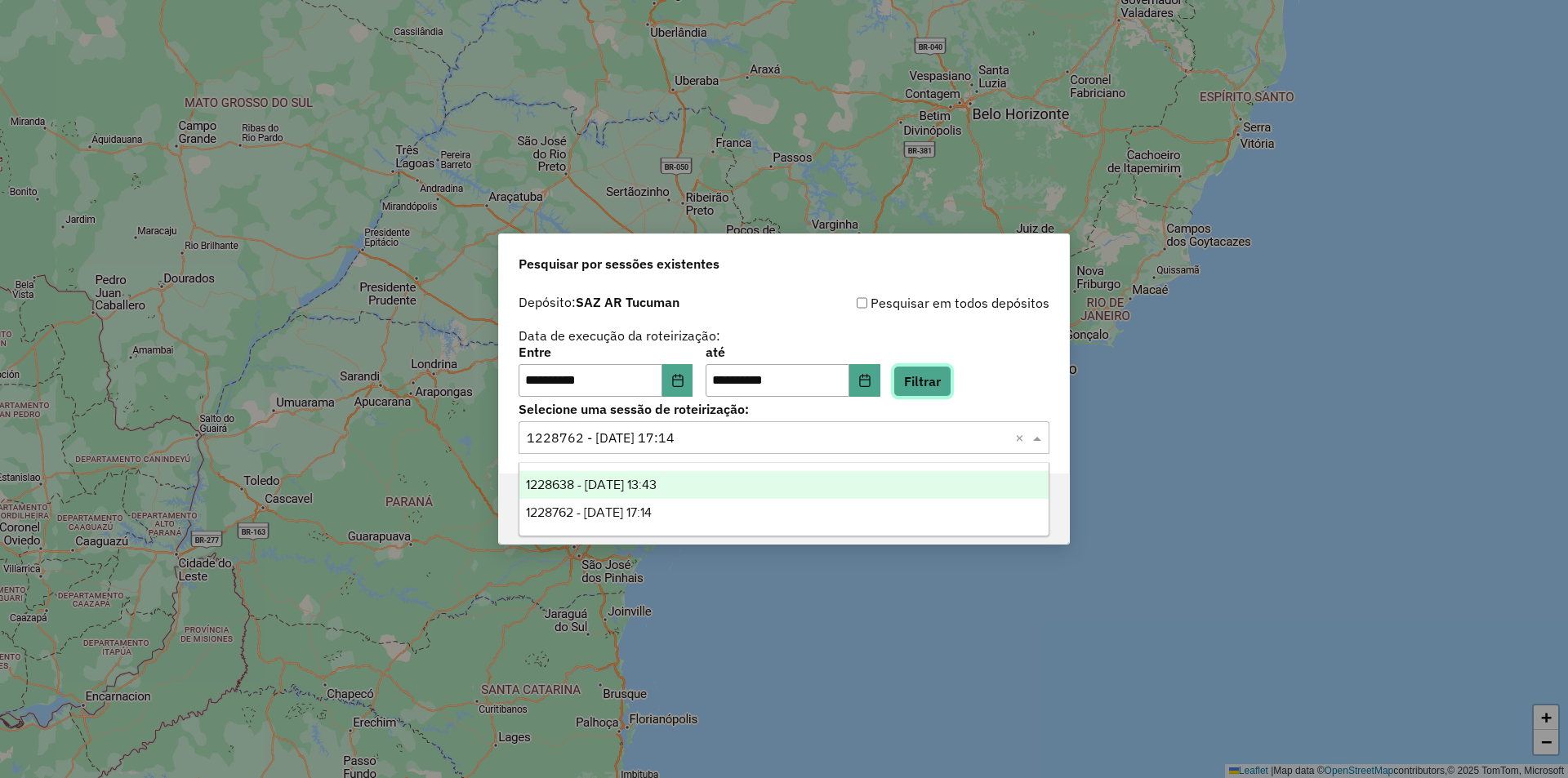
click at [936, 381] on button "Filtrar" at bounding box center [922, 381] width 58 height 31
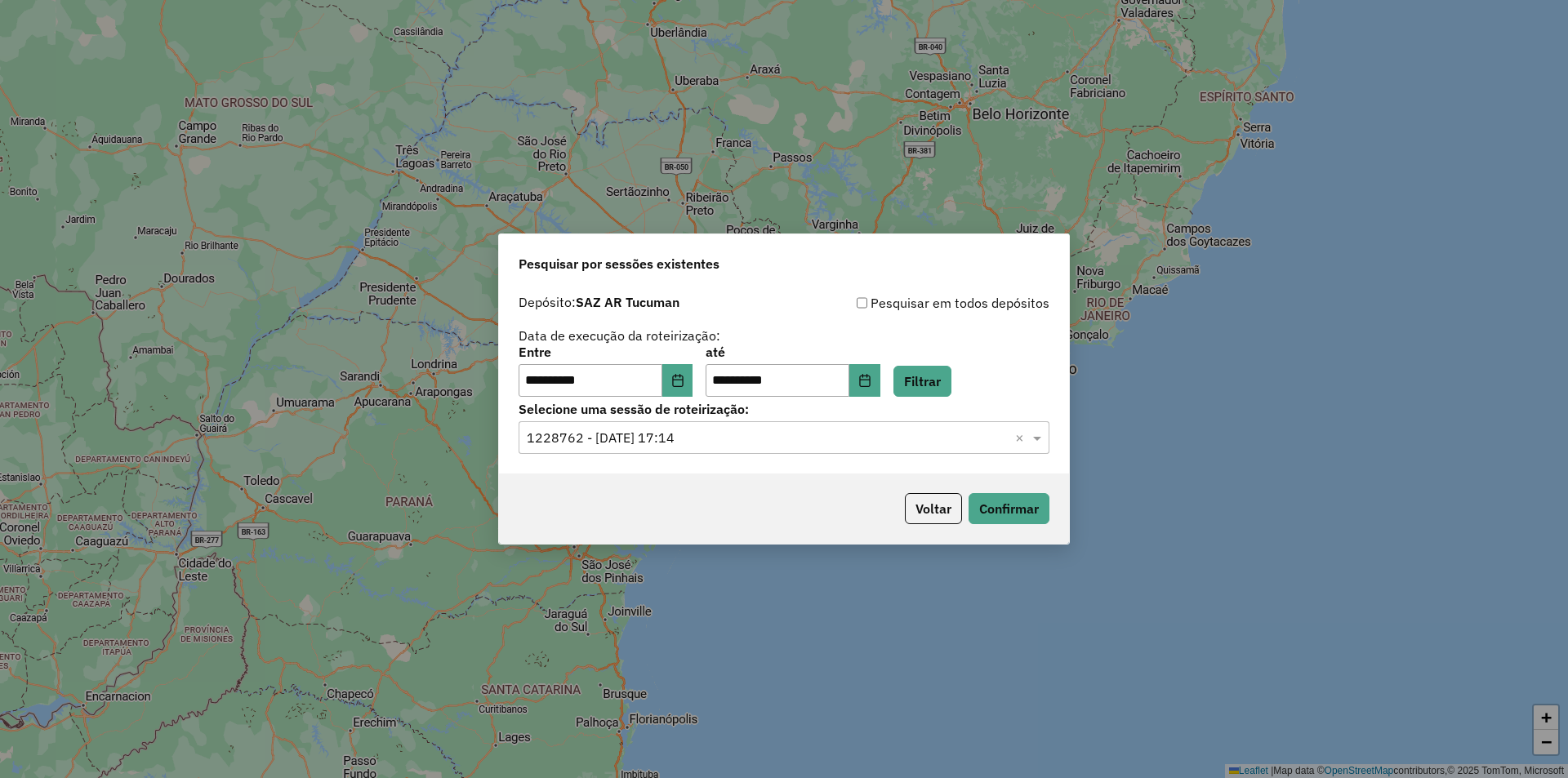
click at [924, 397] on div "**********" at bounding box center [784, 380] width 570 height 187
click at [948, 397] on div "**********" at bounding box center [784, 380] width 570 height 187
click at [952, 393] on button "Filtrar" at bounding box center [922, 381] width 58 height 31
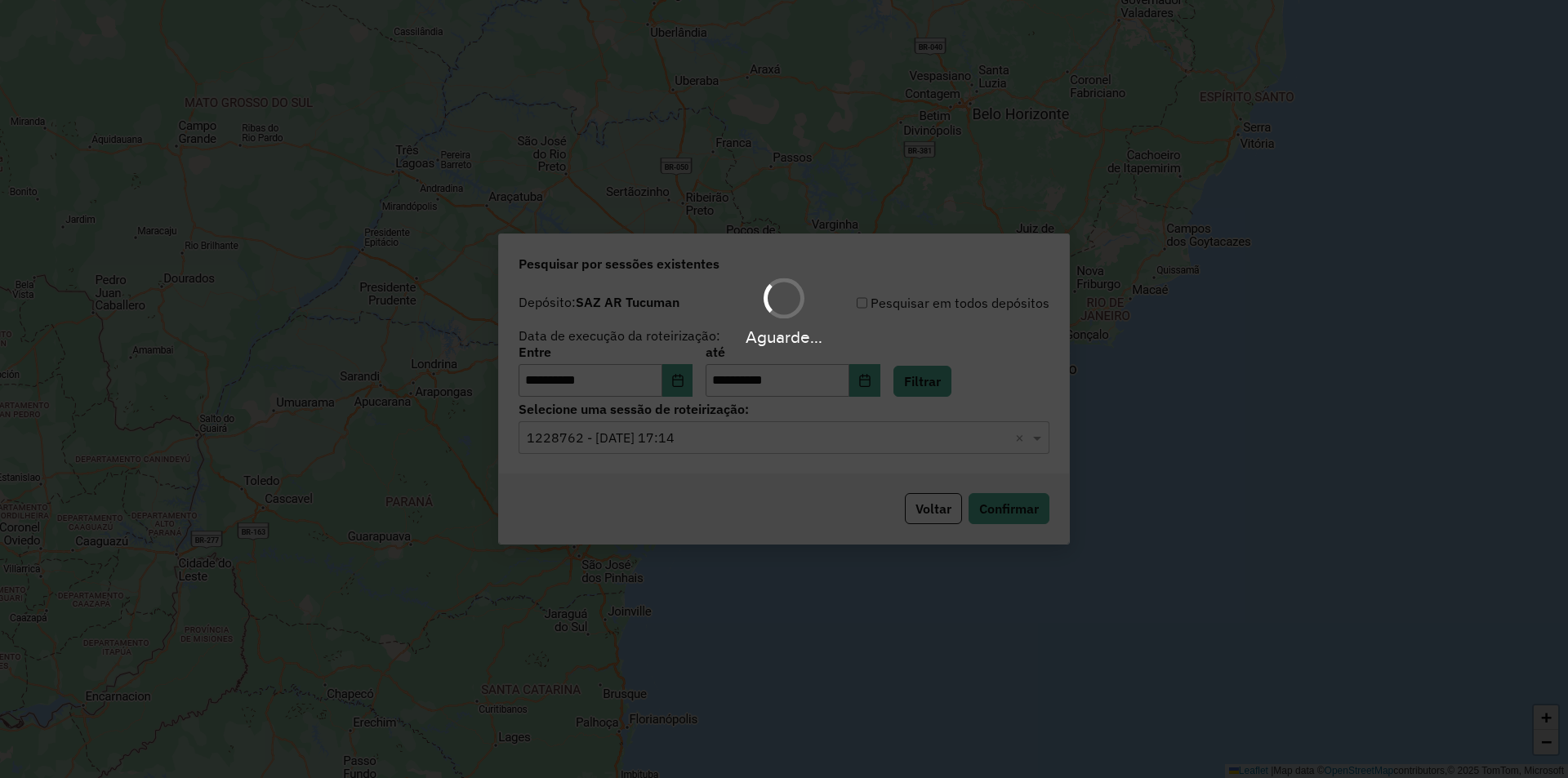
click at [914, 433] on hb-app "**********" at bounding box center [784, 389] width 1568 height 778
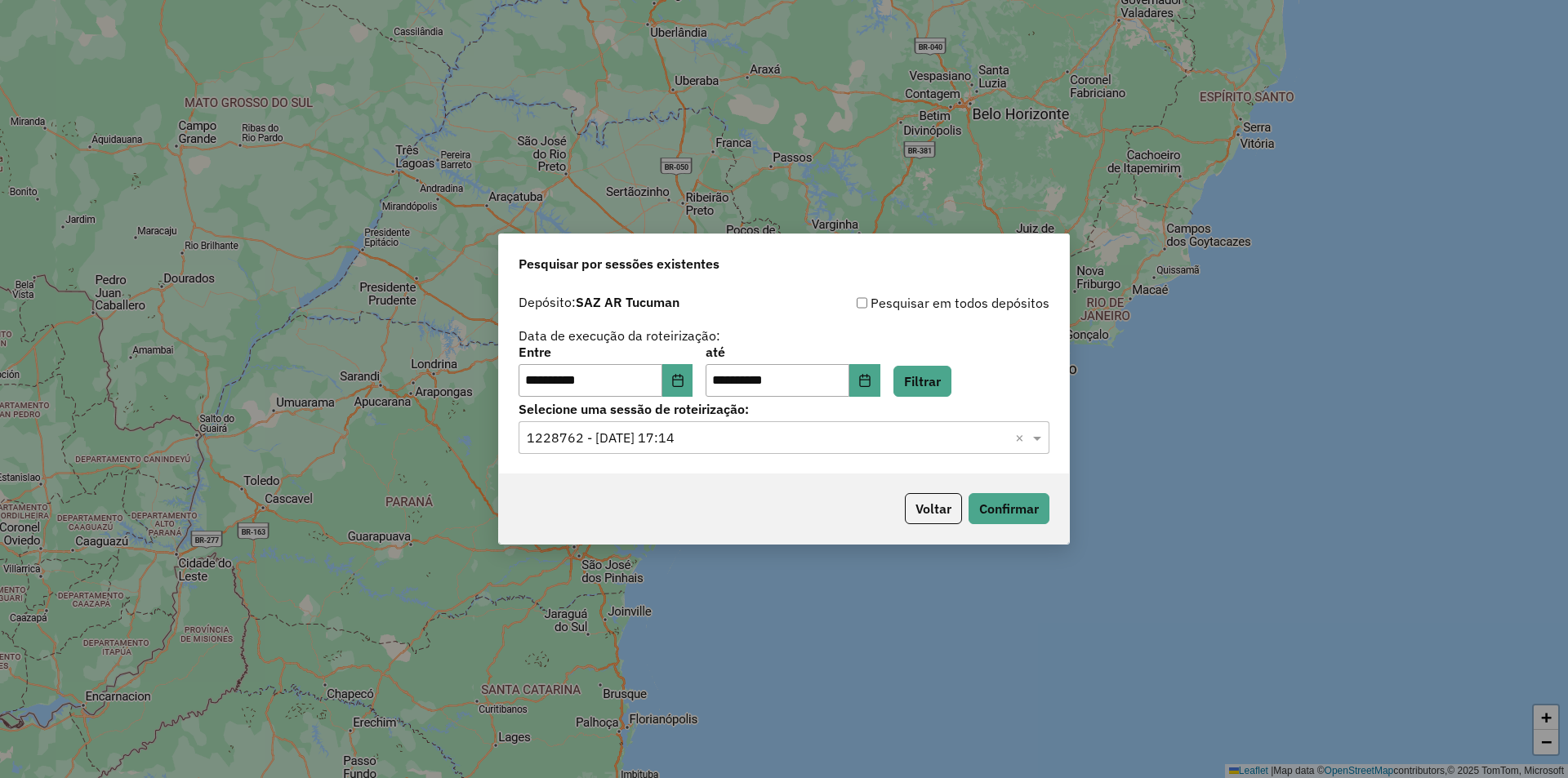
click at [914, 433] on input "text" at bounding box center [768, 438] width 482 height 19
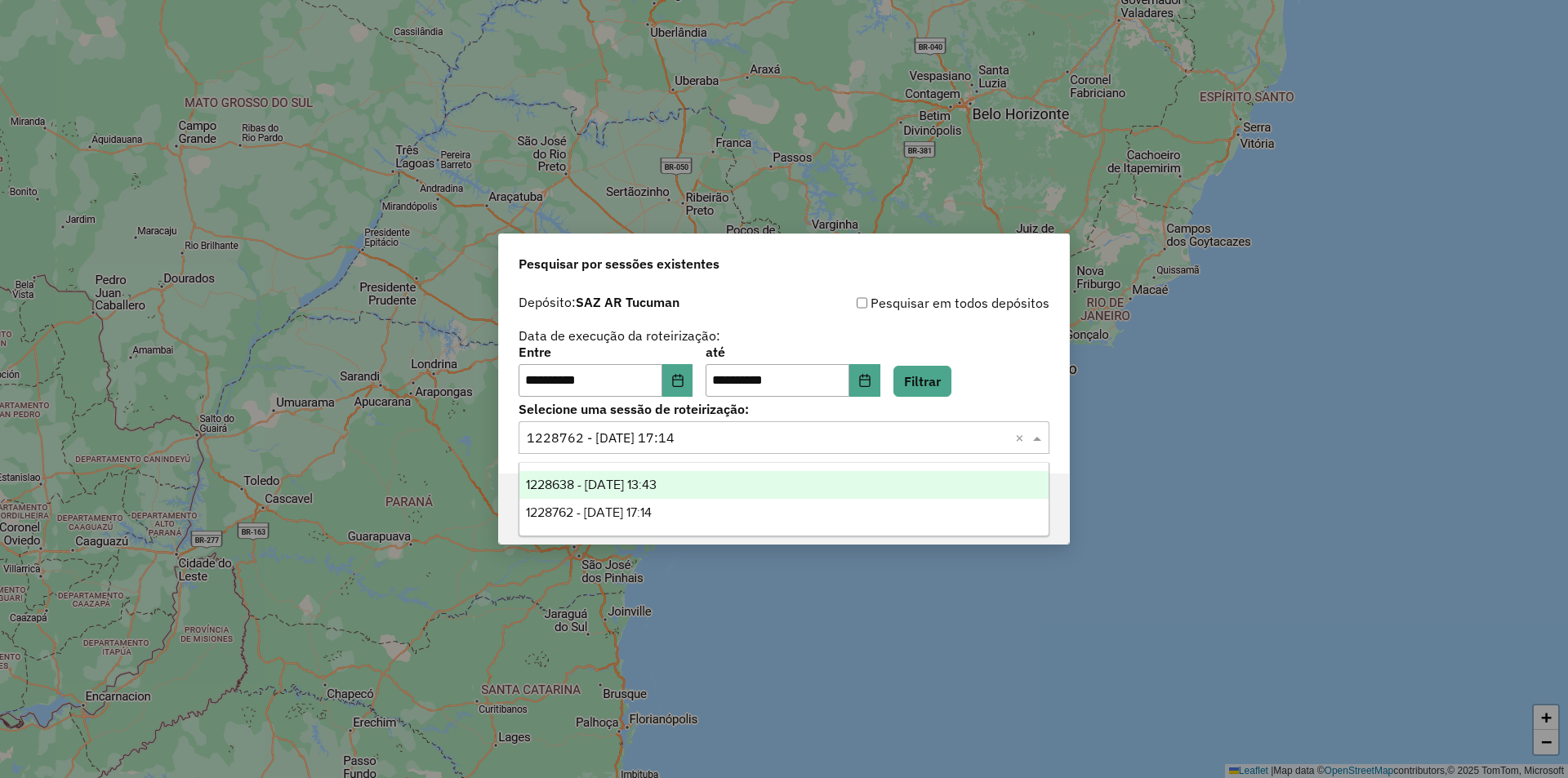
click at [949, 360] on div "**********" at bounding box center [783, 371] width 531 height 51
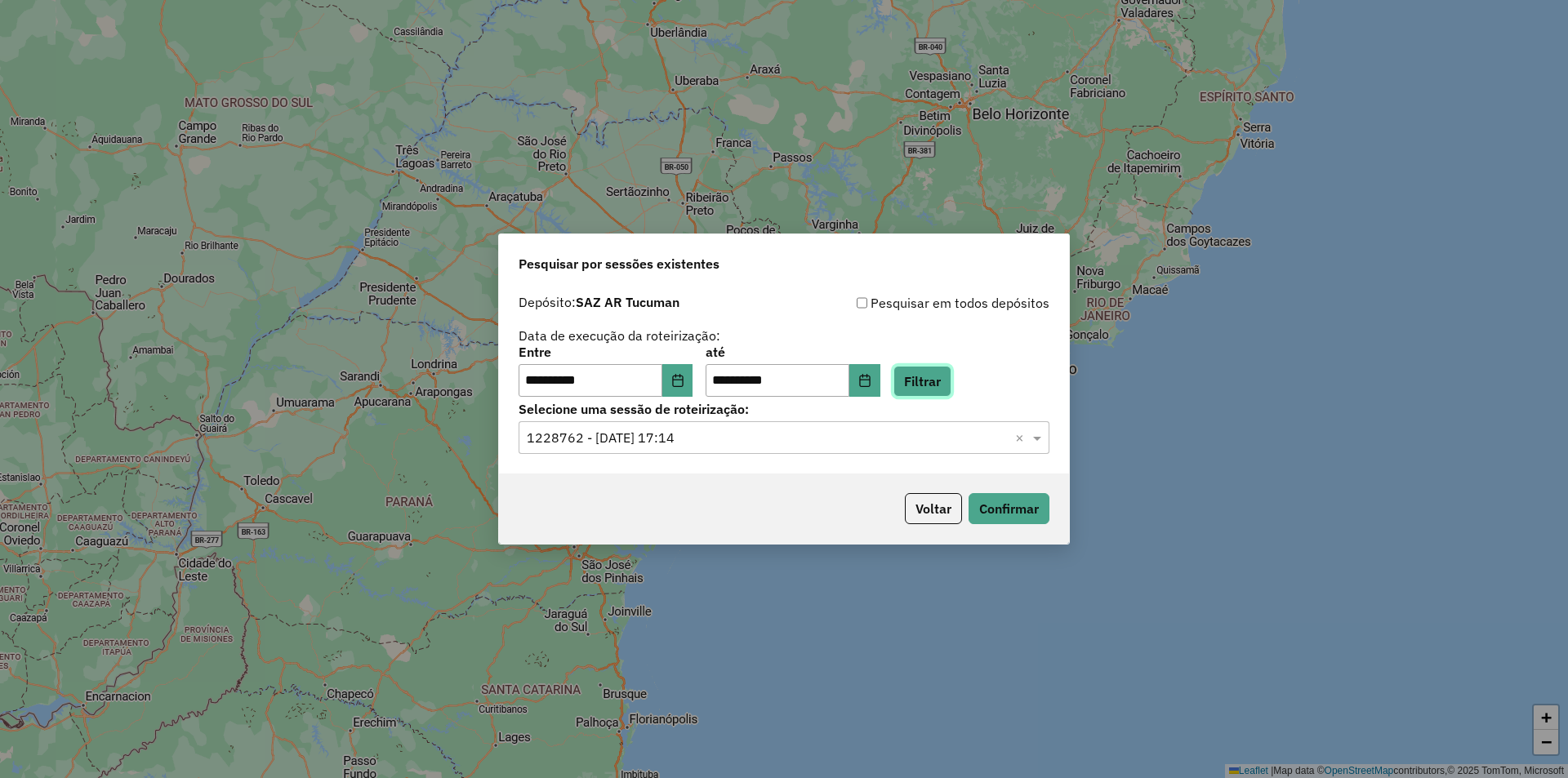
click at [952, 383] on button "Filtrar" at bounding box center [922, 381] width 58 height 31
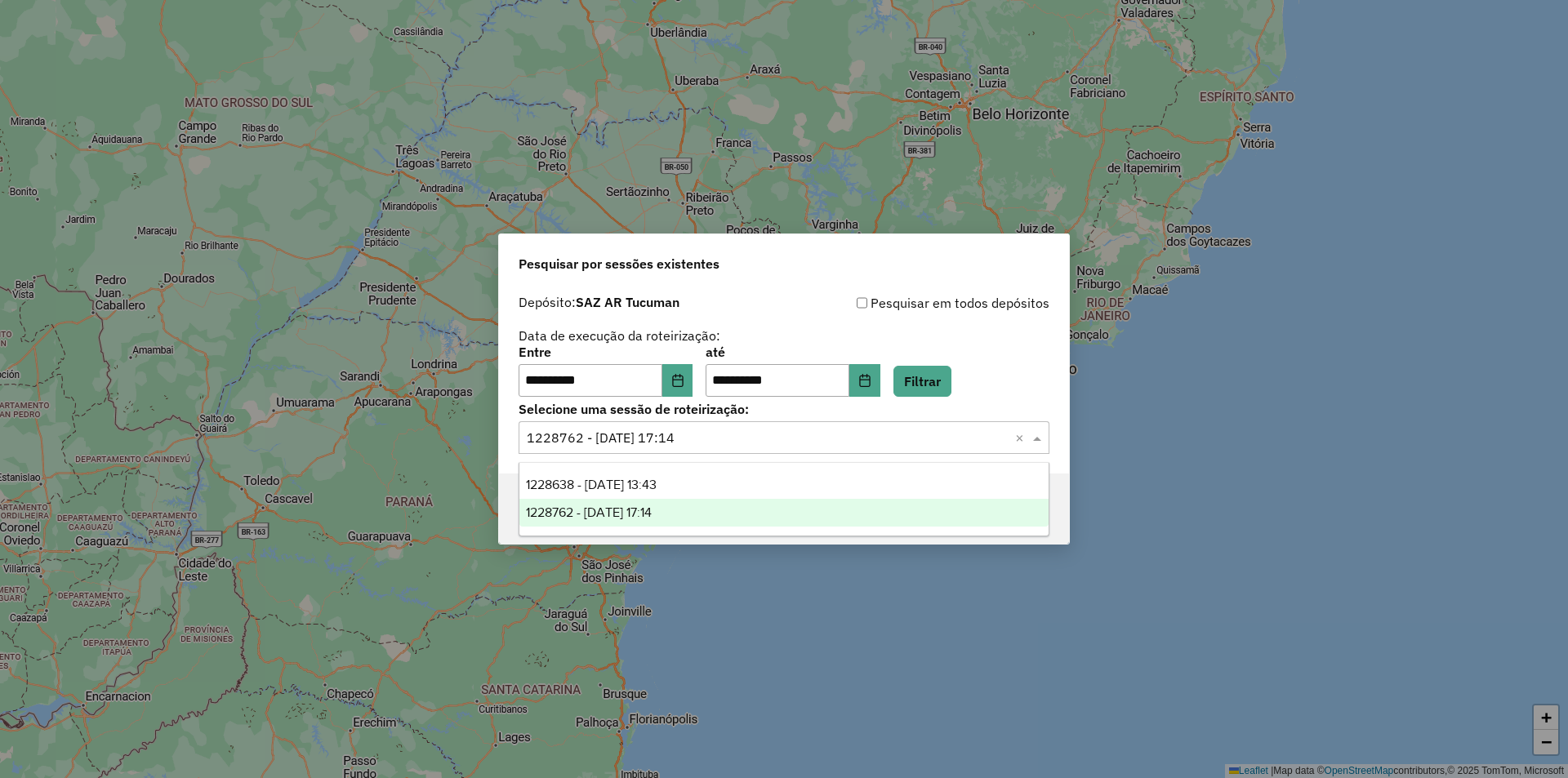
click at [939, 439] on input "text" at bounding box center [768, 438] width 482 height 19
click at [977, 383] on div "**********" at bounding box center [783, 371] width 531 height 51
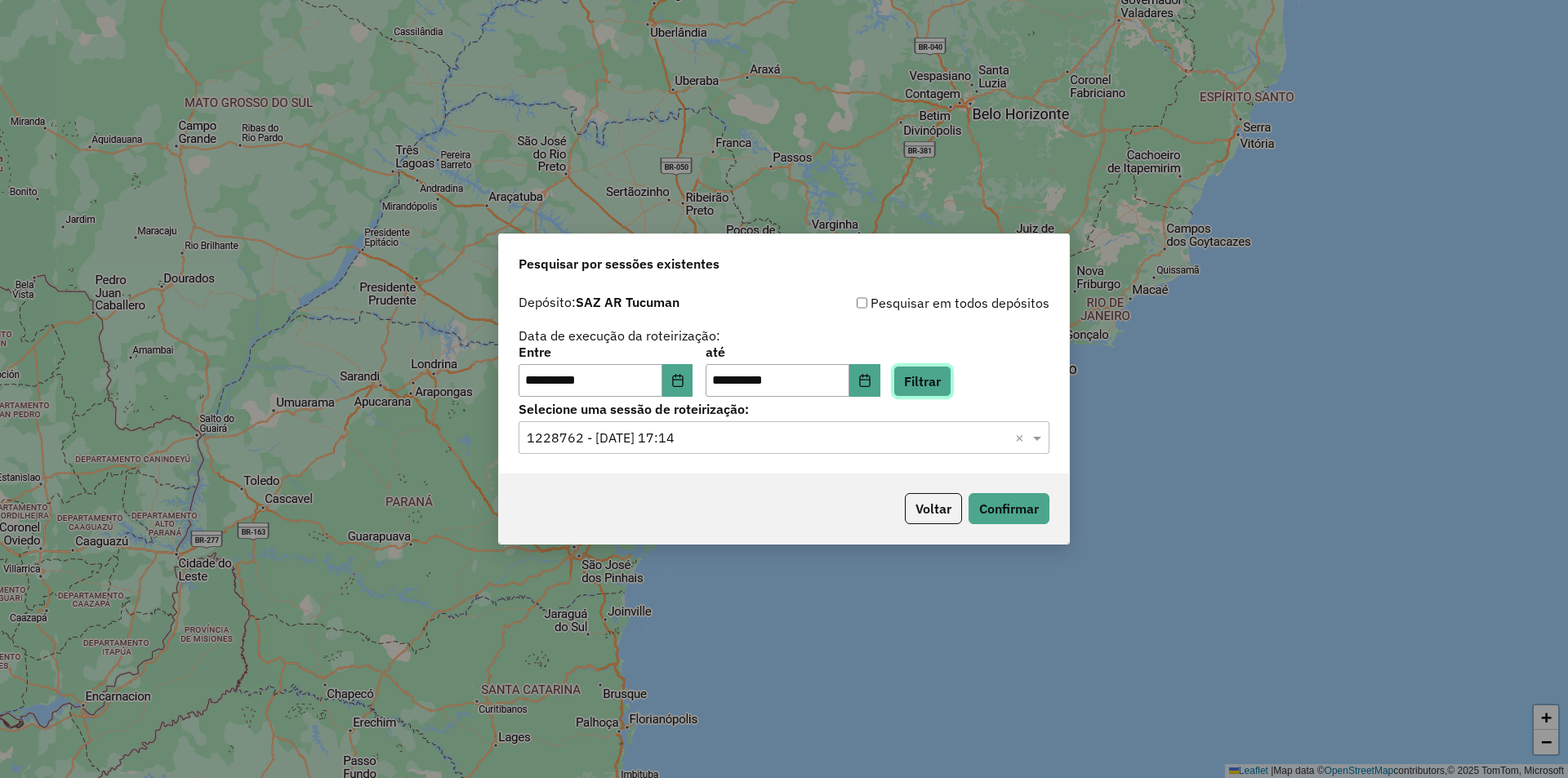
click at [952, 383] on button "Filtrar" at bounding box center [922, 381] width 58 height 31
click at [941, 380] on button "Filtrar" at bounding box center [922, 381] width 58 height 31
click at [855, 435] on input "text" at bounding box center [768, 438] width 482 height 19
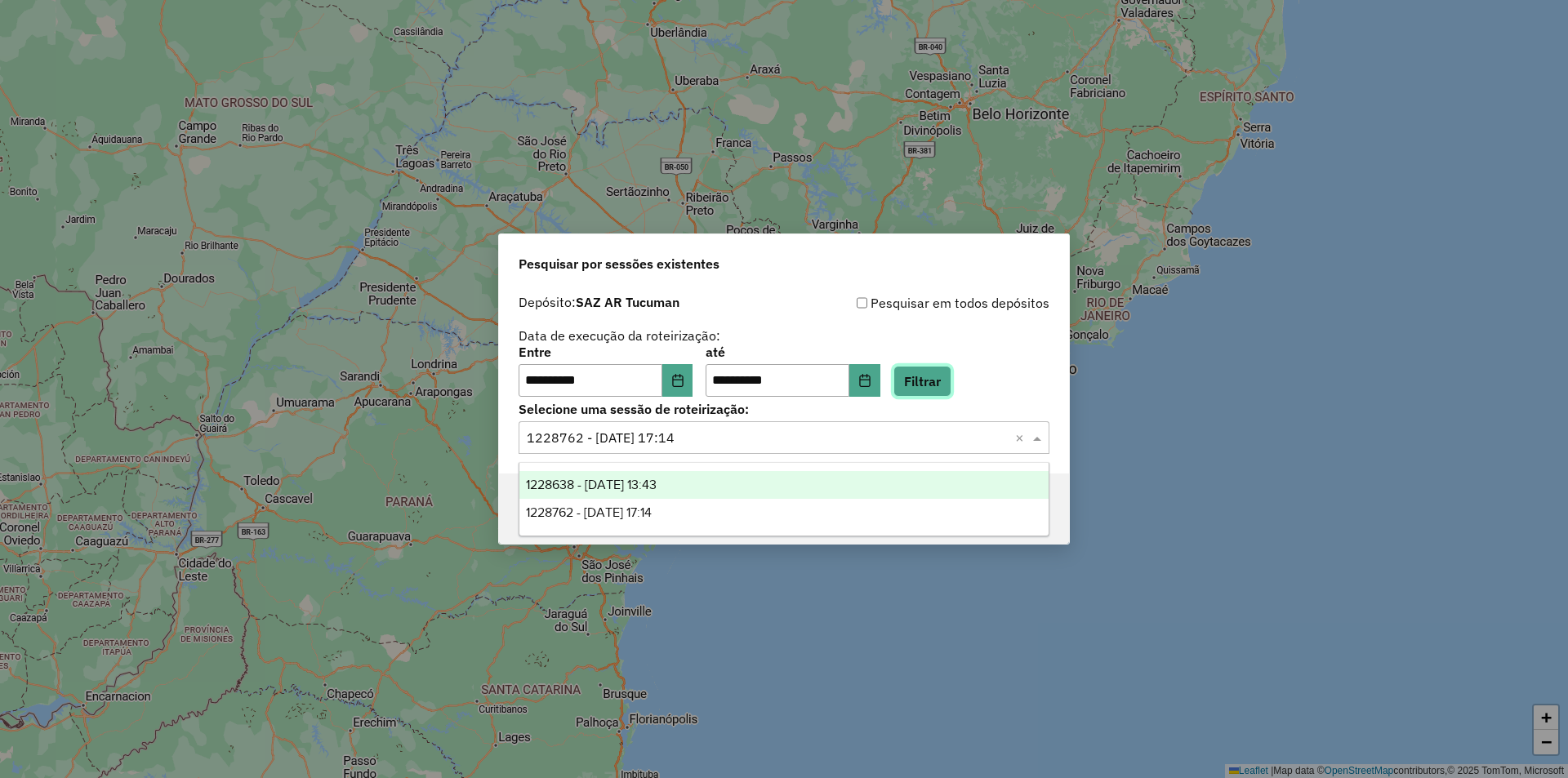
click at [930, 379] on button "Filtrar" at bounding box center [922, 381] width 58 height 31
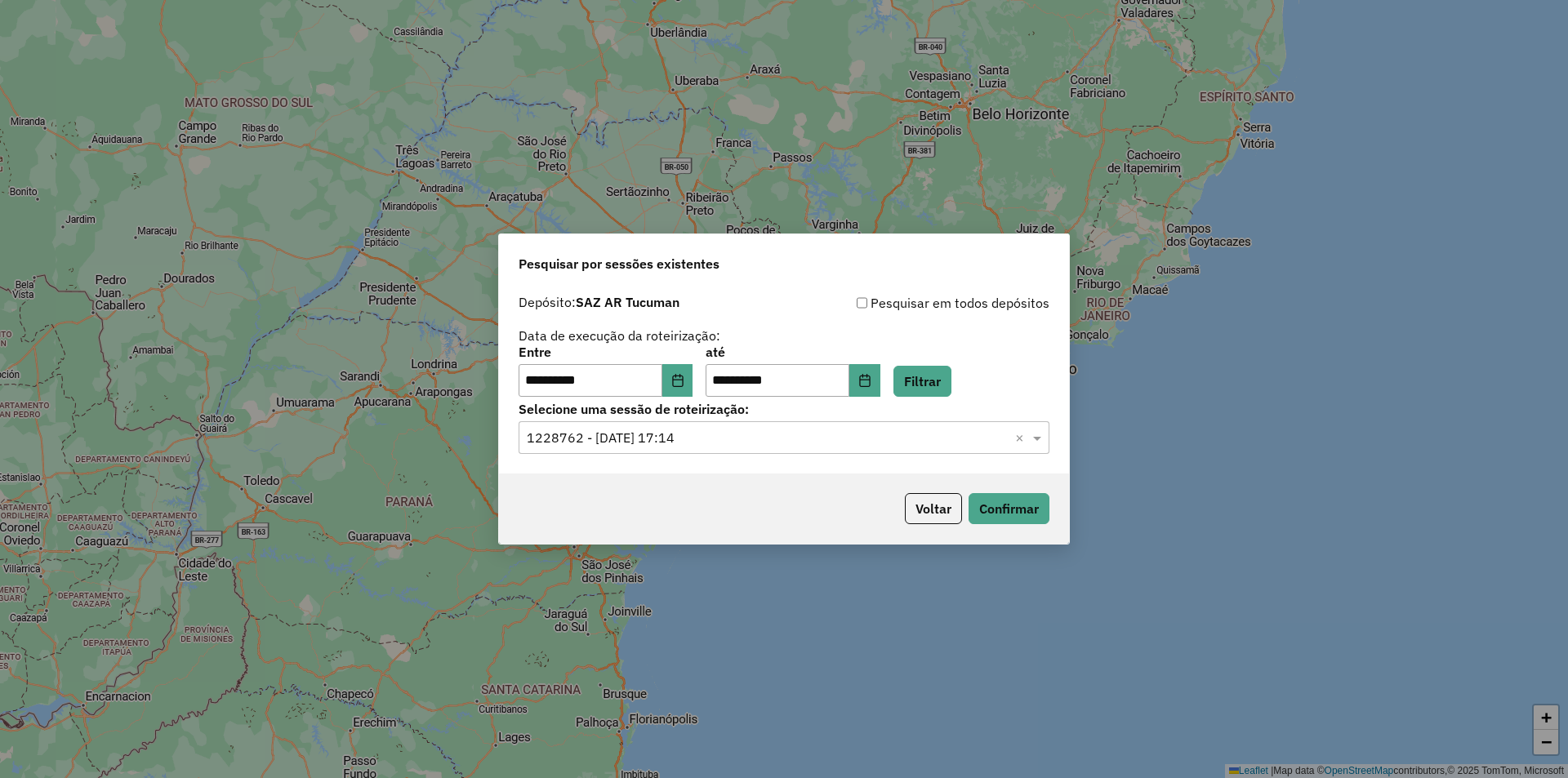
click at [930, 437] on hb-app "**********" at bounding box center [784, 389] width 1568 height 778
click at [930, 437] on input "text" at bounding box center [768, 438] width 482 height 19
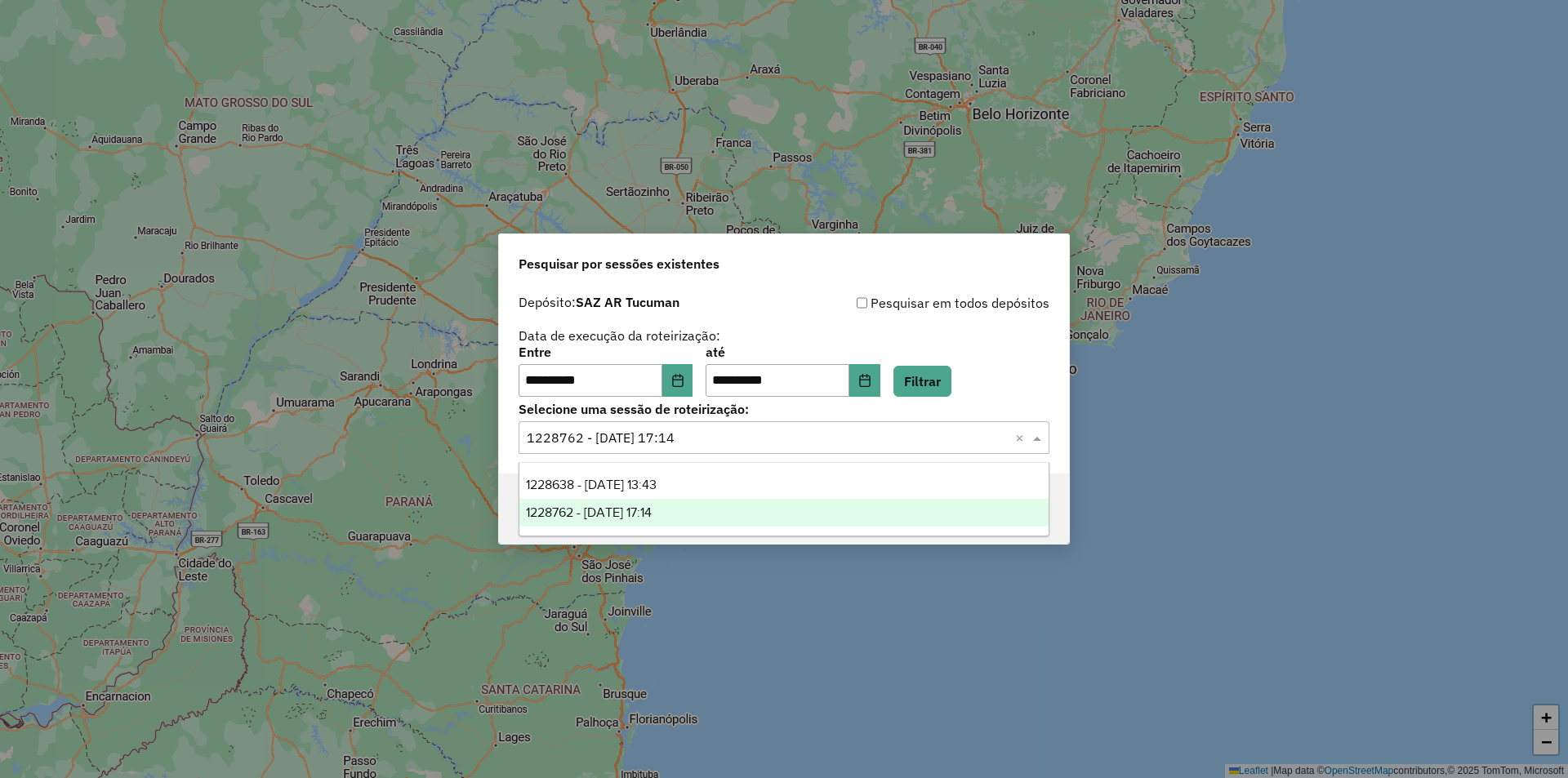
click at [930, 437] on input "text" at bounding box center [768, 438] width 482 height 19
click at [952, 376] on button "Filtrar" at bounding box center [922, 381] width 58 height 31
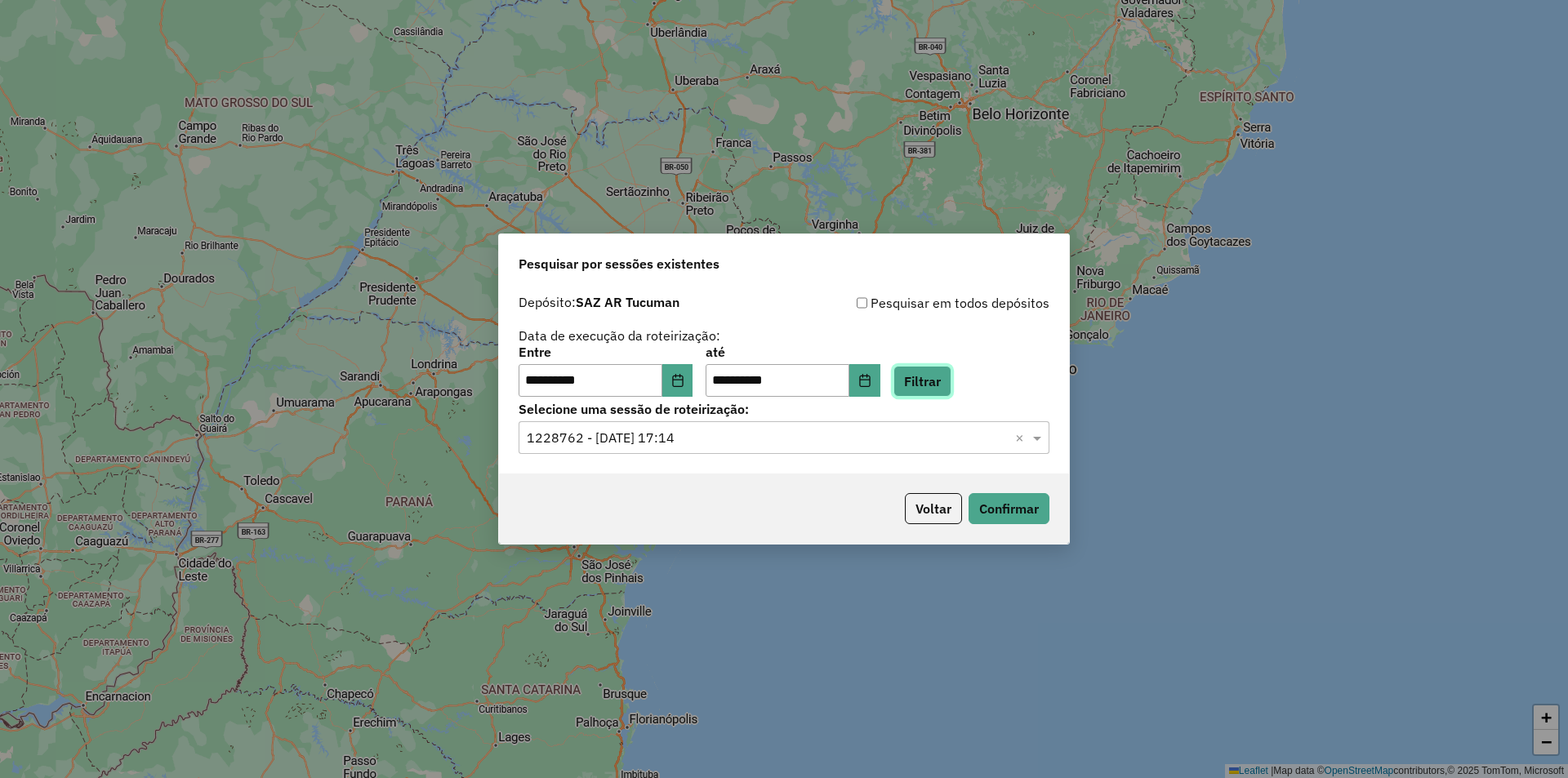
drag, startPoint x: 954, startPoint y: 367, endPoint x: 935, endPoint y: 413, distance: 49.8
click at [952, 367] on button "Filtrar" at bounding box center [922, 381] width 58 height 31
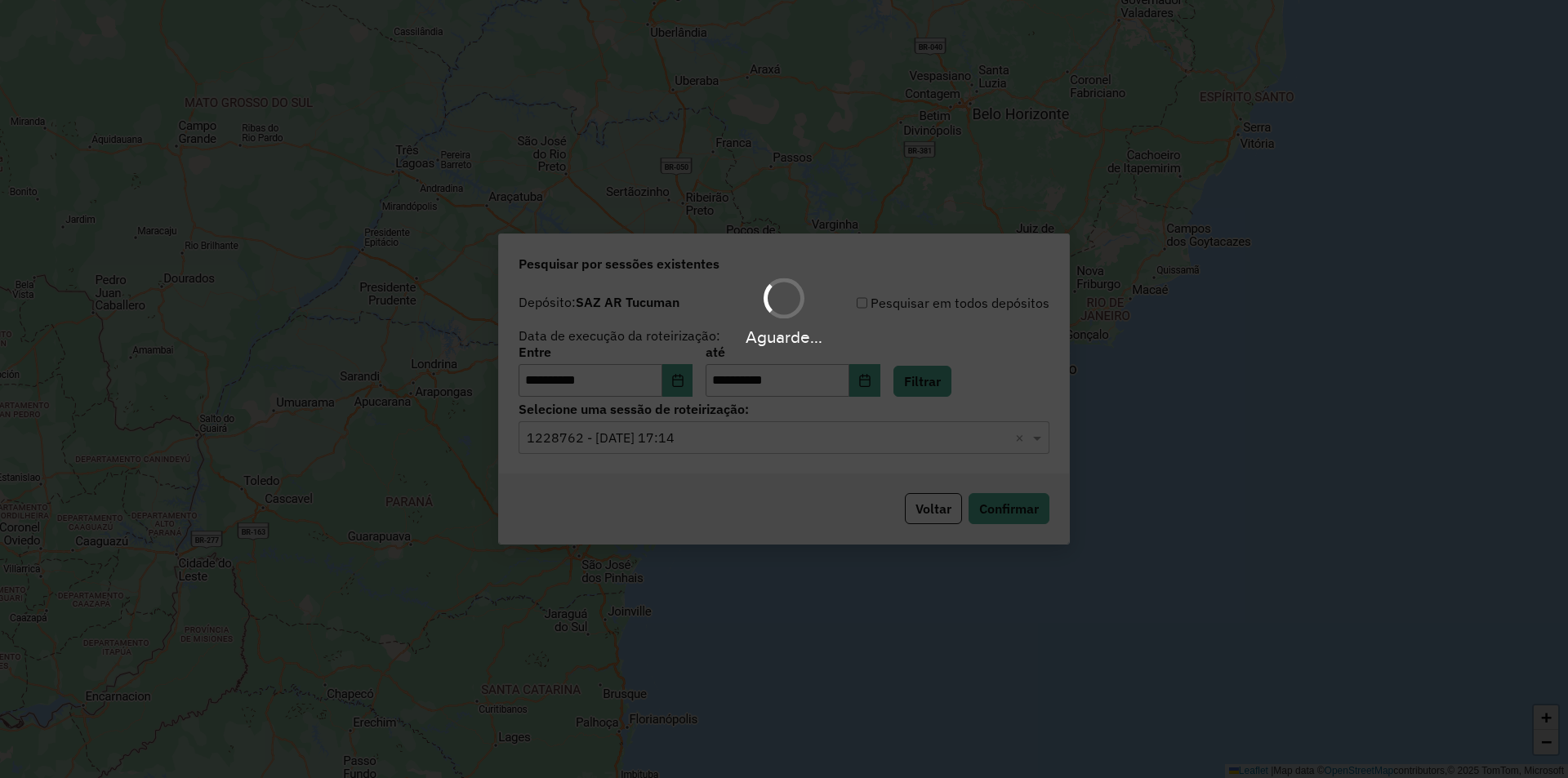
click at [911, 446] on div "Aguarde..." at bounding box center [784, 389] width 1568 height 778
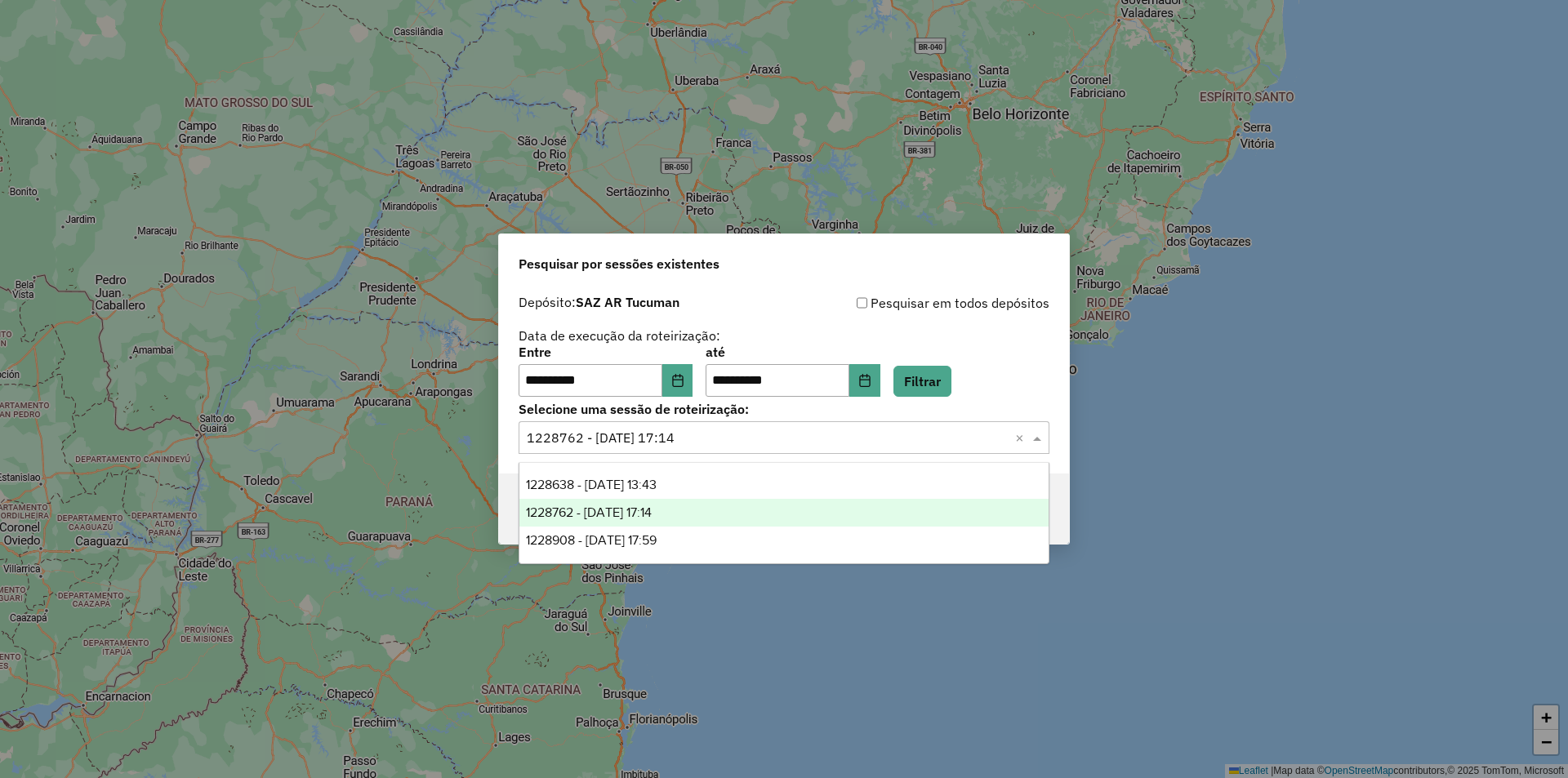
click at [911, 446] on input "text" at bounding box center [768, 438] width 482 height 19
click at [792, 537] on div "1228908 - 13/08/2025 17:59" at bounding box center [783, 540] width 529 height 28
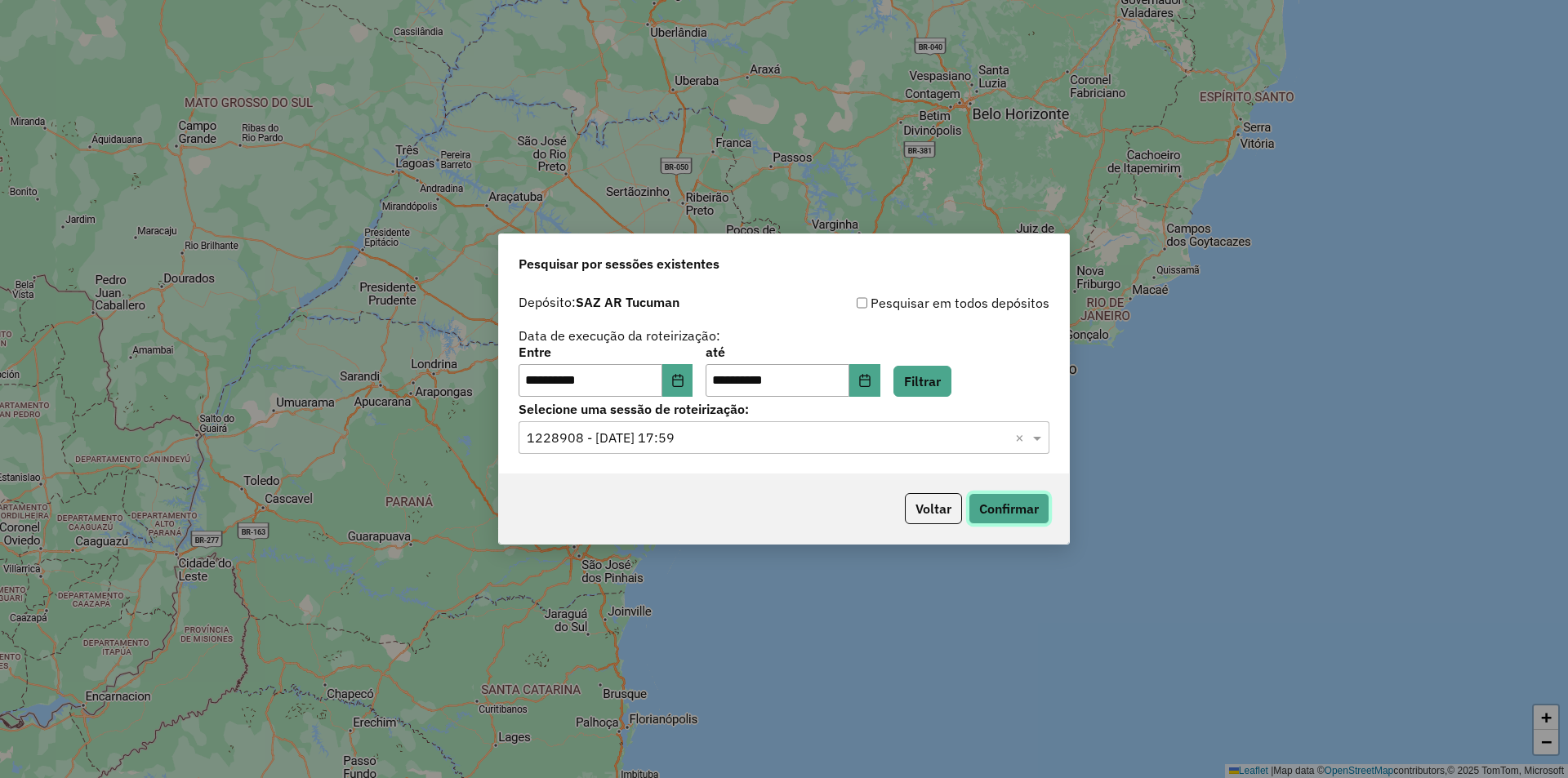
click at [1023, 521] on button "Confirmar" at bounding box center [1008, 508] width 81 height 31
click at [940, 372] on button "Filtrar" at bounding box center [922, 381] width 58 height 31
click at [920, 434] on input "text" at bounding box center [768, 438] width 482 height 19
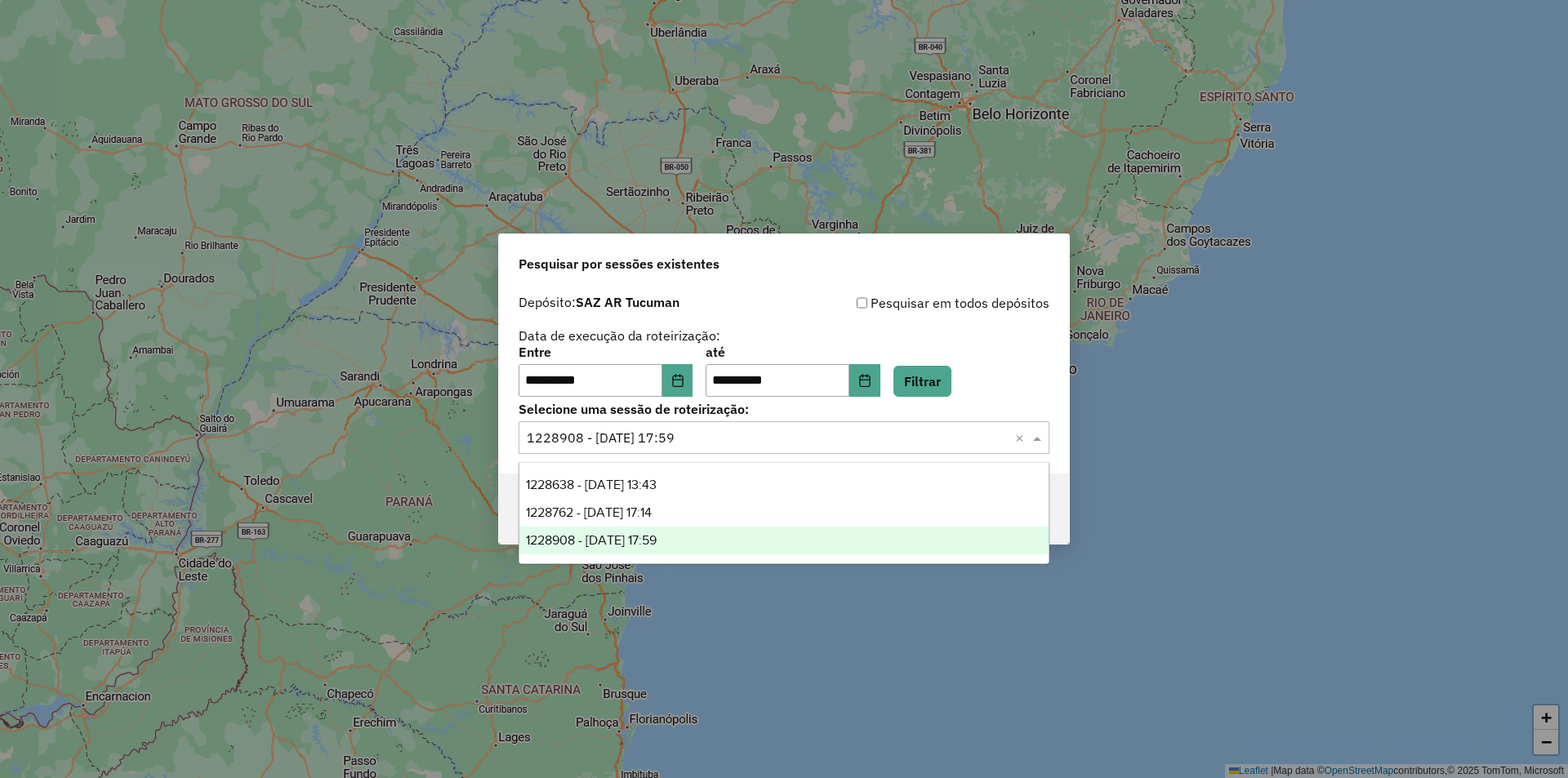
click at [707, 544] on div "1228908 - 13/08/2025 17:59" at bounding box center [783, 540] width 529 height 28
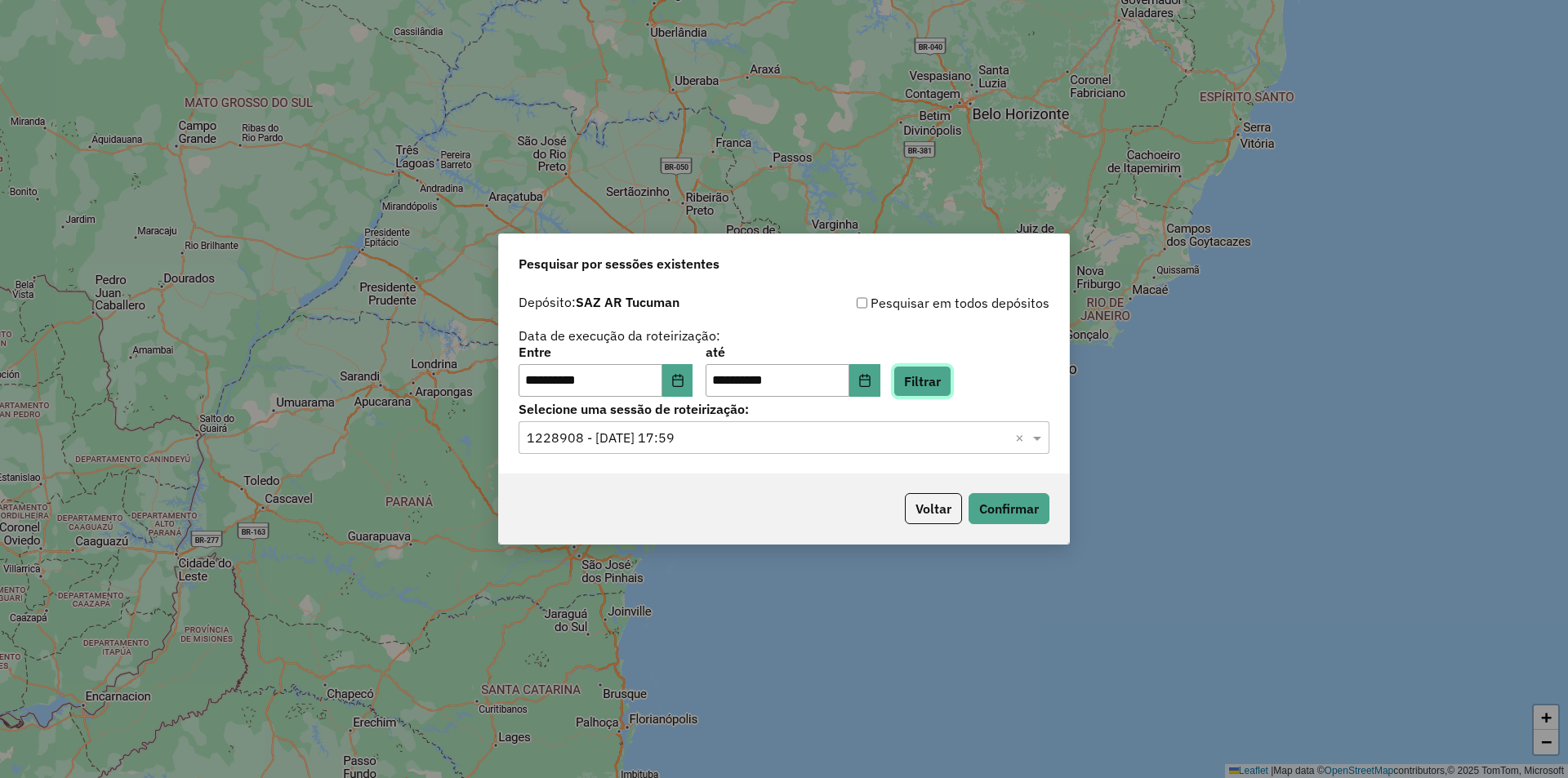
click at [952, 389] on button "Filtrar" at bounding box center [922, 381] width 58 height 31
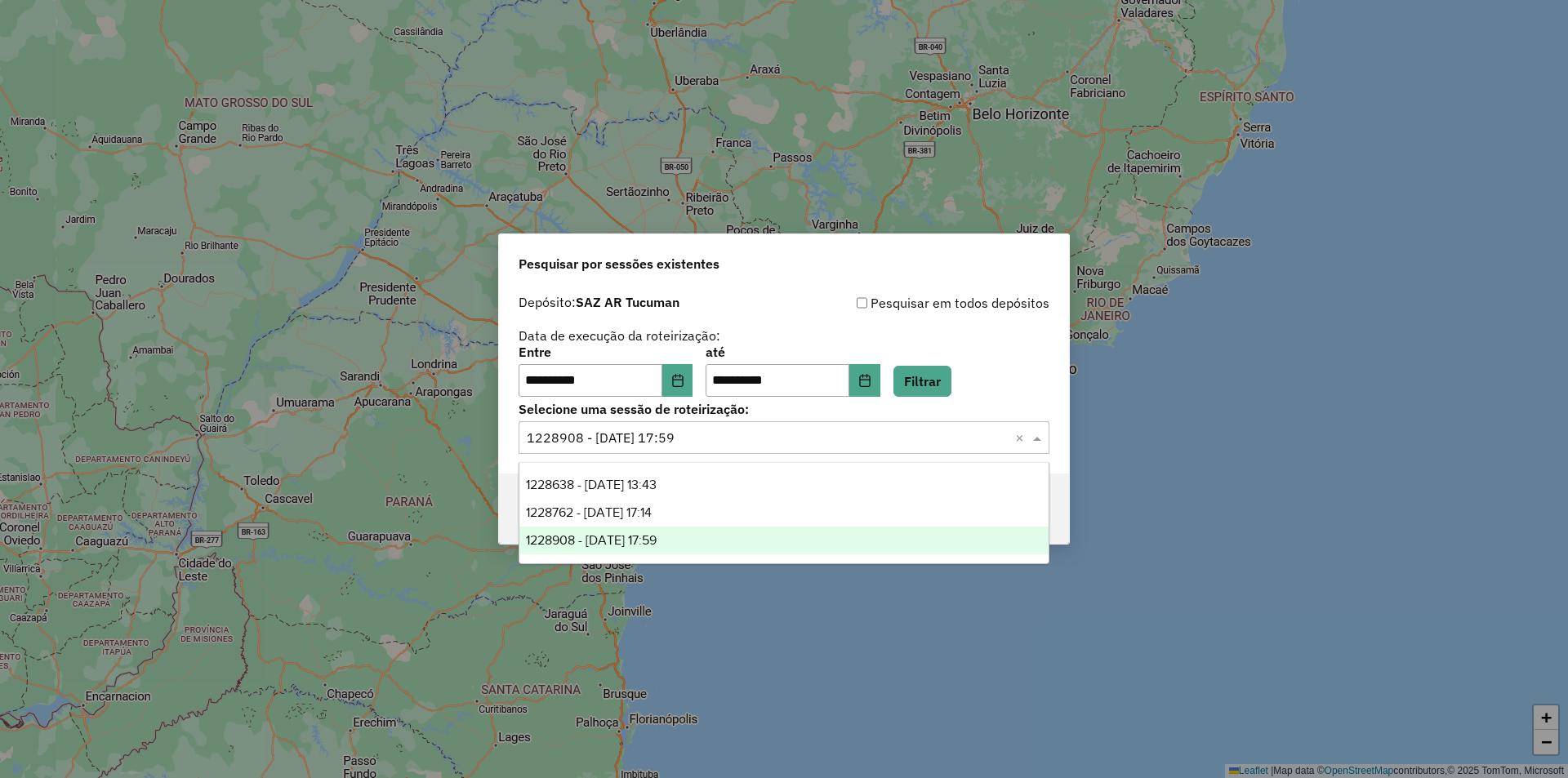
click at [907, 443] on input "text" at bounding box center [768, 438] width 482 height 19
click at [952, 381] on button "Filtrar" at bounding box center [922, 381] width 58 height 31
click at [835, 443] on input "text" at bounding box center [768, 438] width 482 height 19
click at [830, 554] on div "1228908 - 13/08/2025 17:59" at bounding box center [783, 540] width 529 height 28
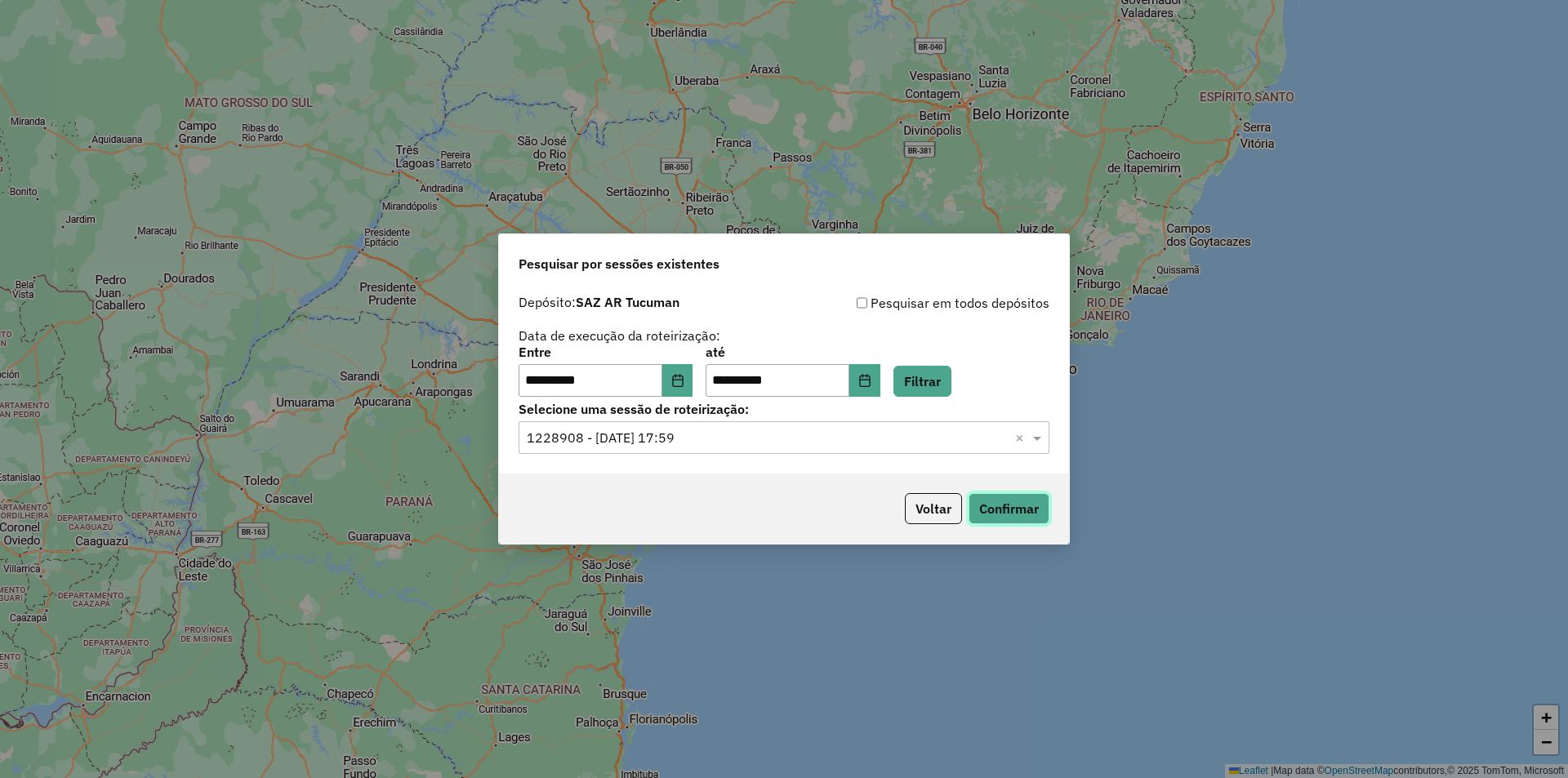
click at [993, 497] on button "Confirmar" at bounding box center [1008, 508] width 81 height 31
click at [952, 371] on button "Filtrar" at bounding box center [922, 381] width 58 height 31
click at [835, 454] on div "**********" at bounding box center [784, 380] width 570 height 187
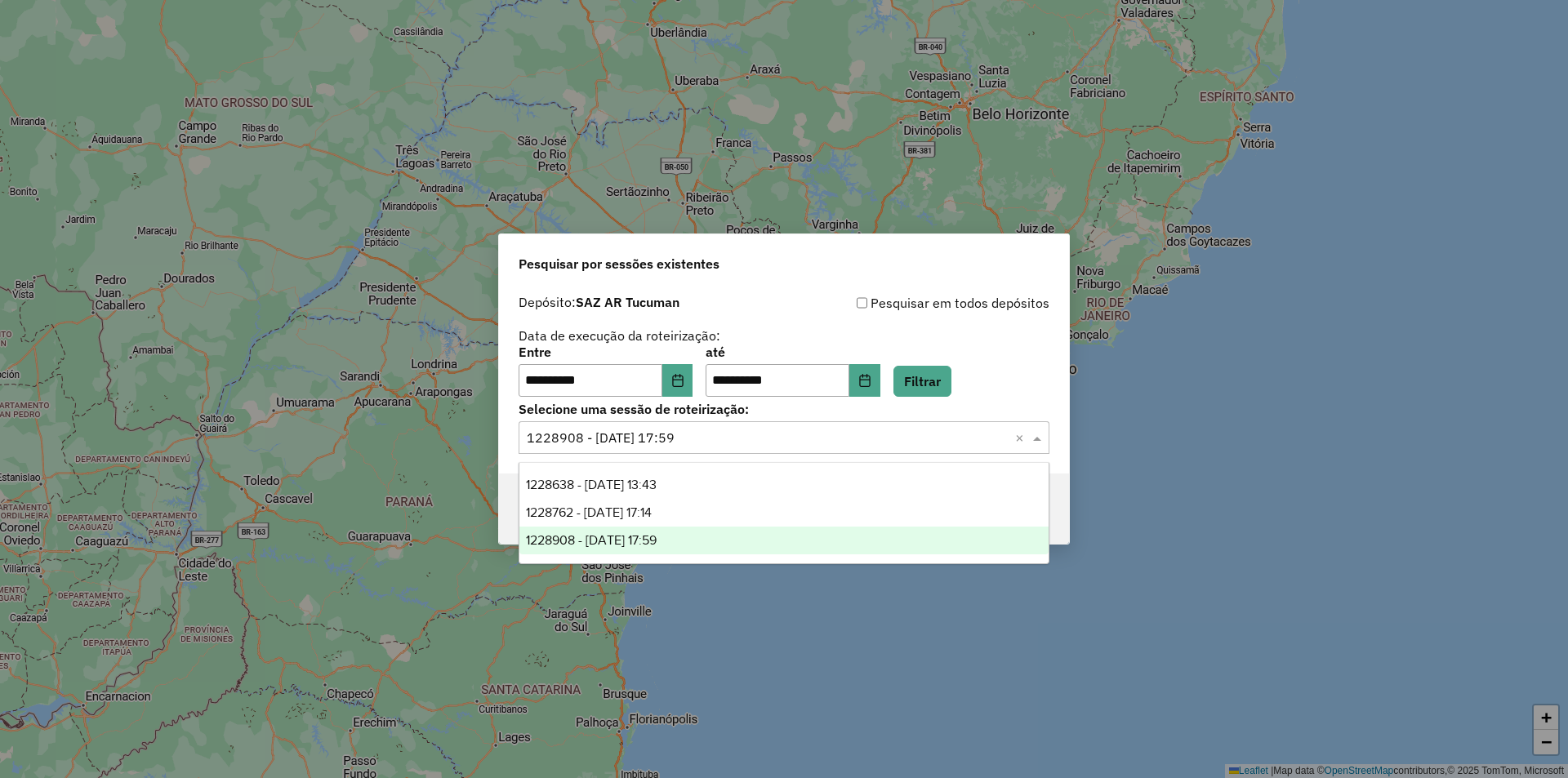
click at [834, 436] on input "text" at bounding box center [768, 438] width 482 height 19
click at [931, 370] on button "Filtrar" at bounding box center [922, 381] width 58 height 31
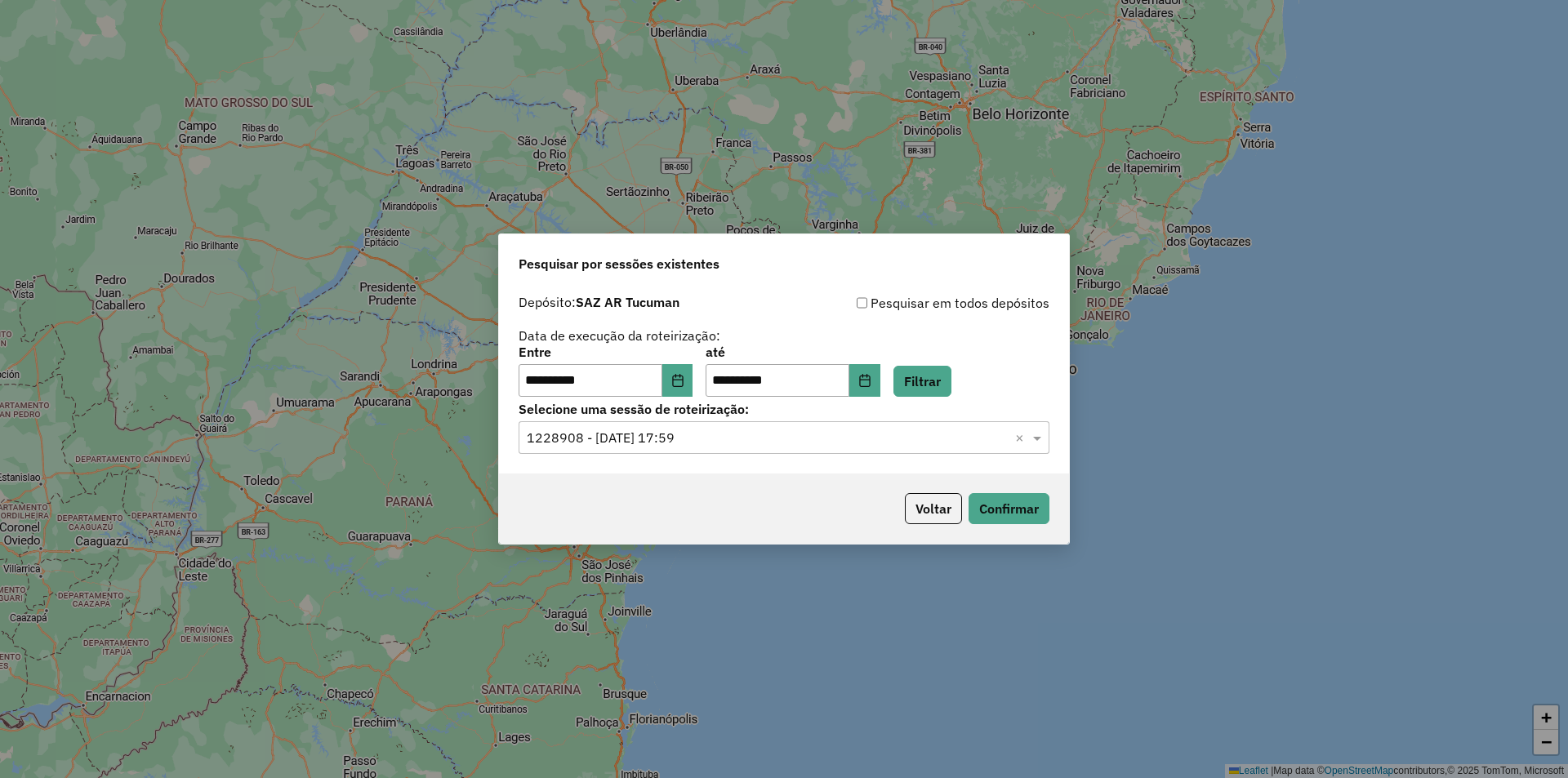
click at [883, 423] on div "Selecione uma sessão × 1228908 - 13/08/2025 17:59 ×" at bounding box center [783, 437] width 531 height 33
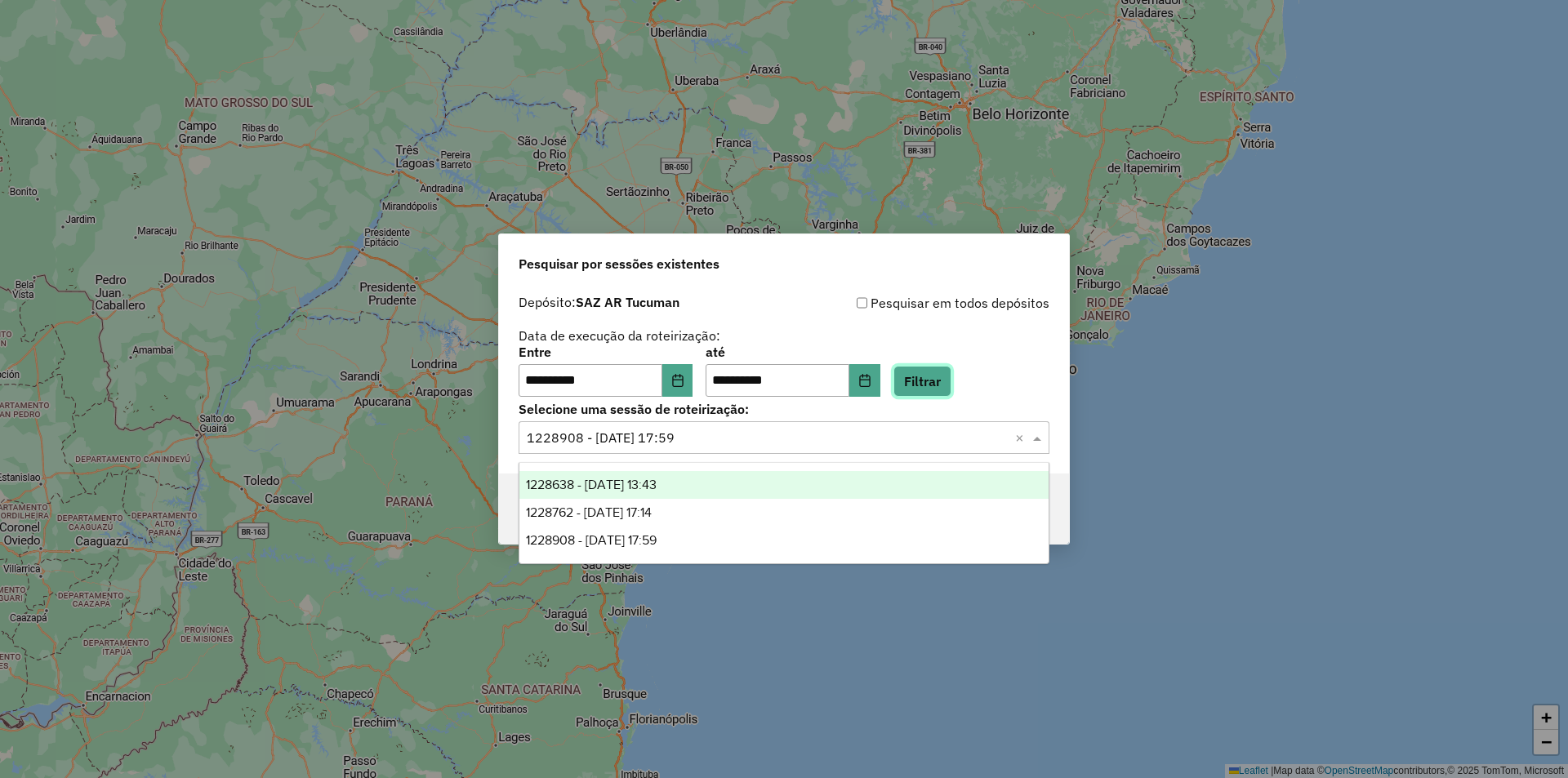
click at [952, 387] on button "Filtrar" at bounding box center [922, 381] width 58 height 31
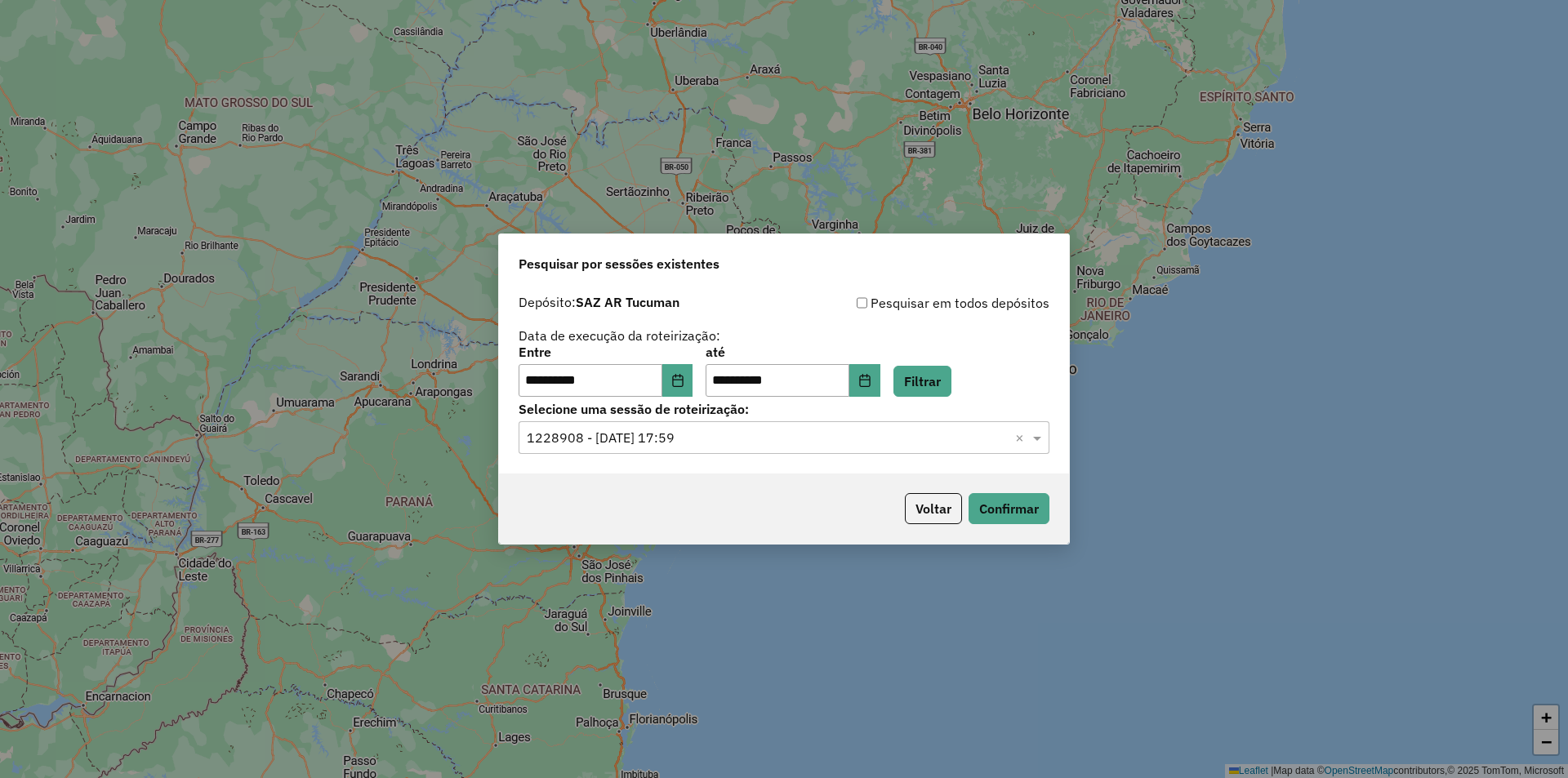
click at [816, 441] on input "text" at bounding box center [768, 438] width 482 height 19
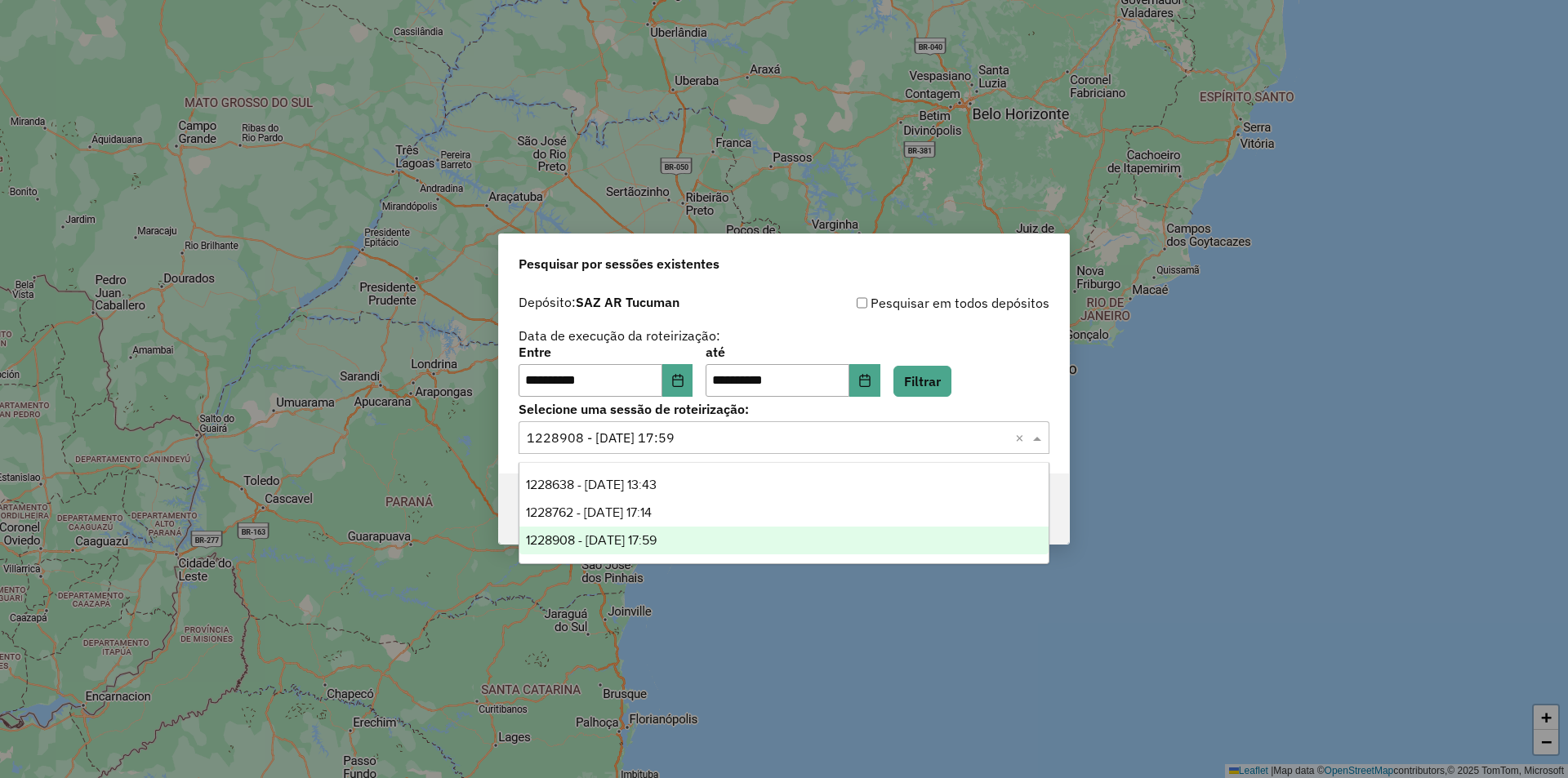
click at [1344, 310] on div "**********" at bounding box center [784, 389] width 1568 height 778
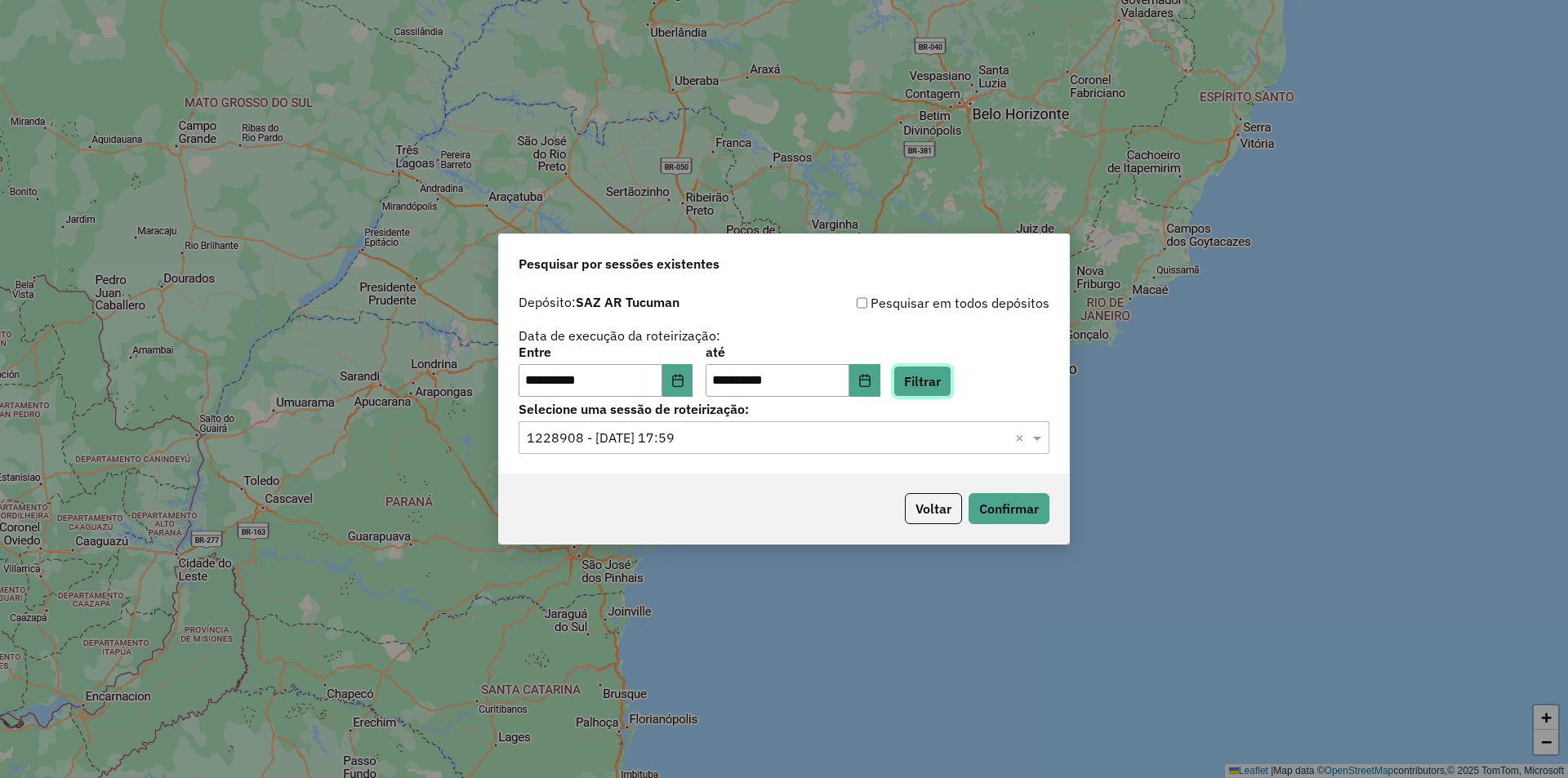
click at [952, 389] on button "Filtrar" at bounding box center [922, 381] width 58 height 31
click at [849, 439] on input "text" at bounding box center [768, 438] width 482 height 19
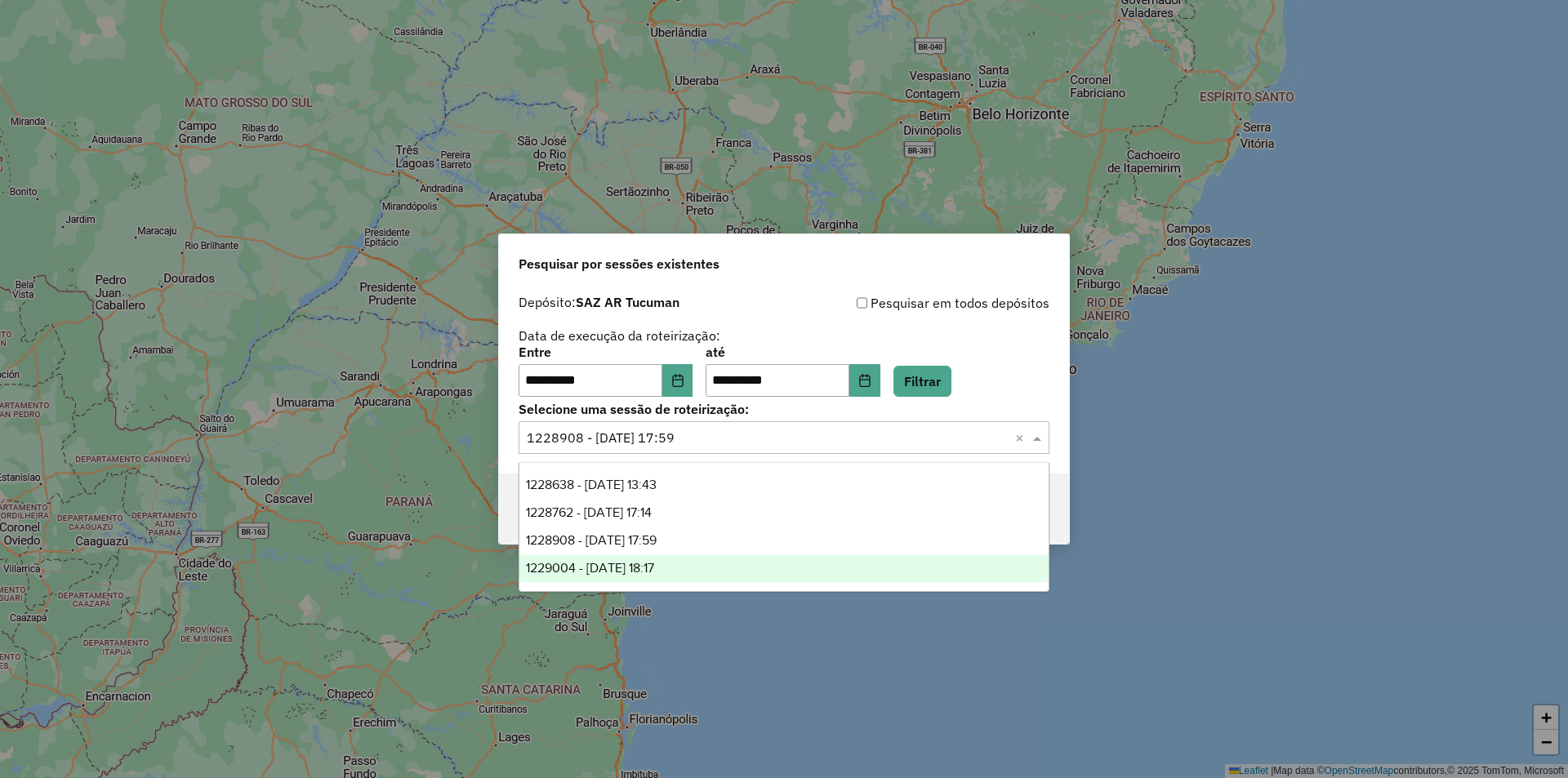
click at [804, 575] on div "1229004 - 13/08/2025 18:17" at bounding box center [783, 568] width 529 height 28
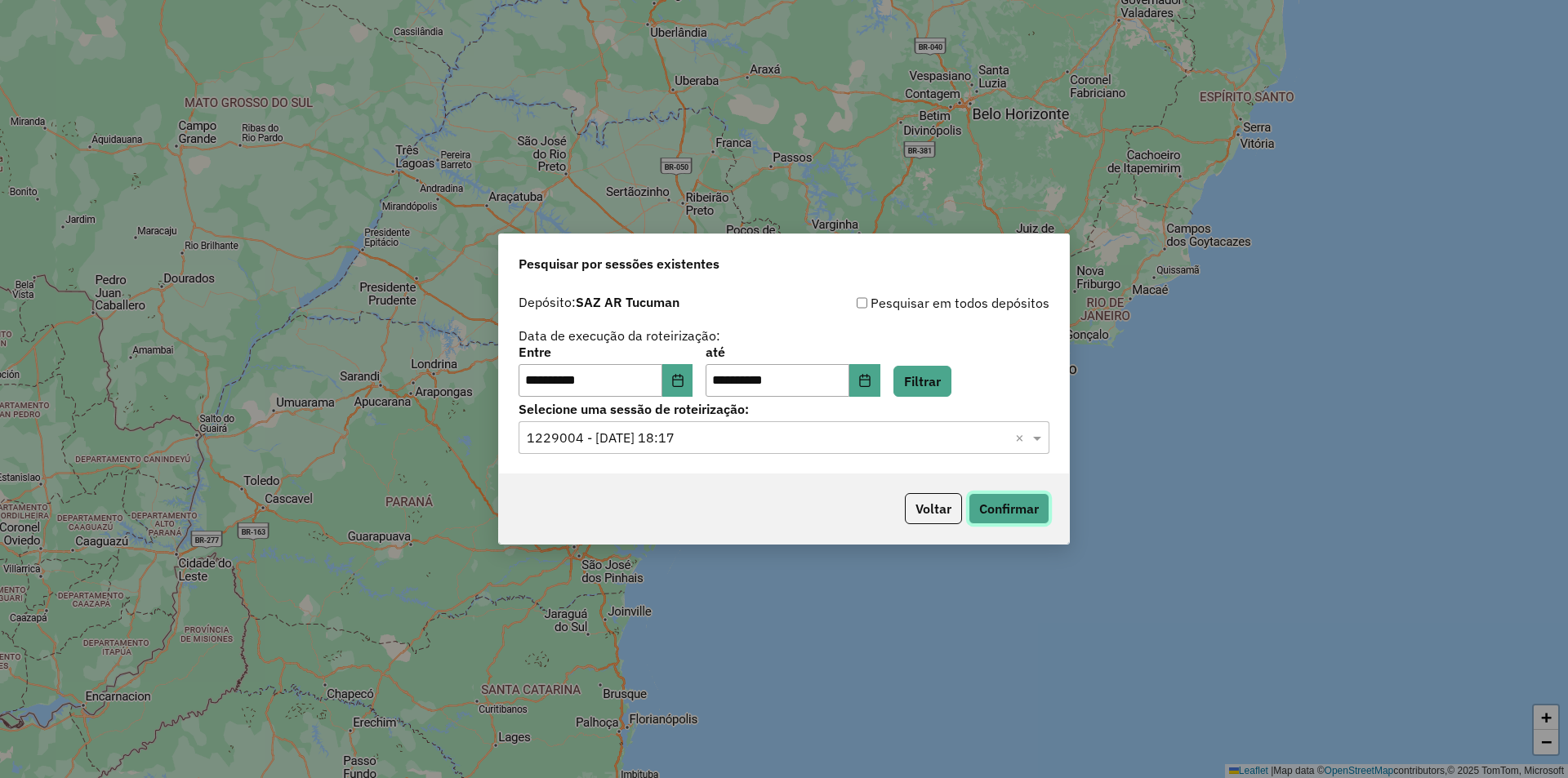
click at [1046, 499] on button "Confirmar" at bounding box center [1008, 508] width 81 height 31
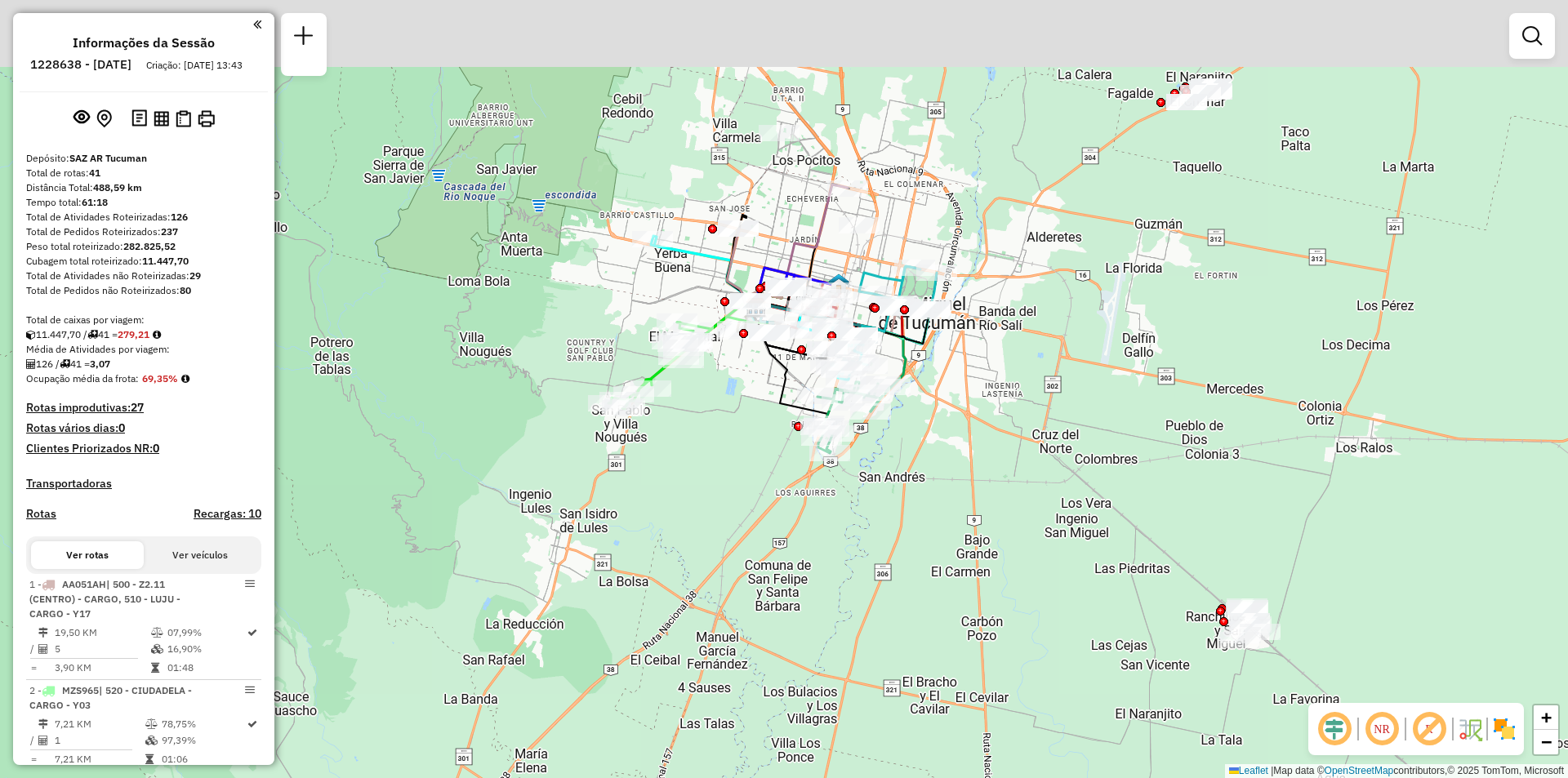
drag, startPoint x: 877, startPoint y: 426, endPoint x: 840, endPoint y: 473, distance: 59.8
click at [840, 473] on div "Rota 28 - Placa IOH788 0000705906 - Cabrera Oscar Jorge Janela de atendimento G…" at bounding box center [784, 389] width 1568 height 778
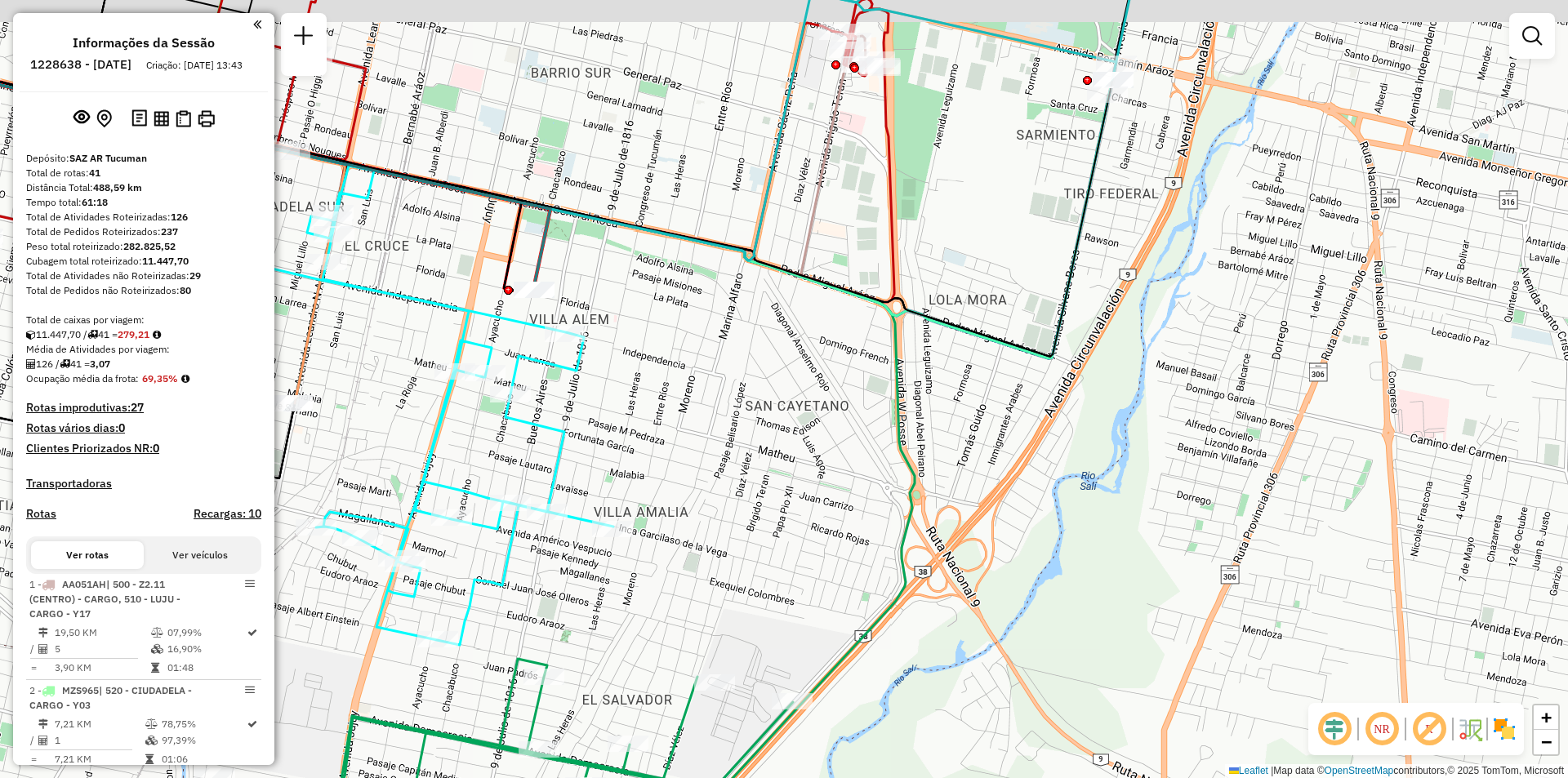
drag, startPoint x: 796, startPoint y: 356, endPoint x: 954, endPoint y: 442, distance: 179.9
click at [933, 438] on div "Janela de atendimento Grade de atendimento Capacidade Transportadoras Veículos …" at bounding box center [784, 389] width 1568 height 778
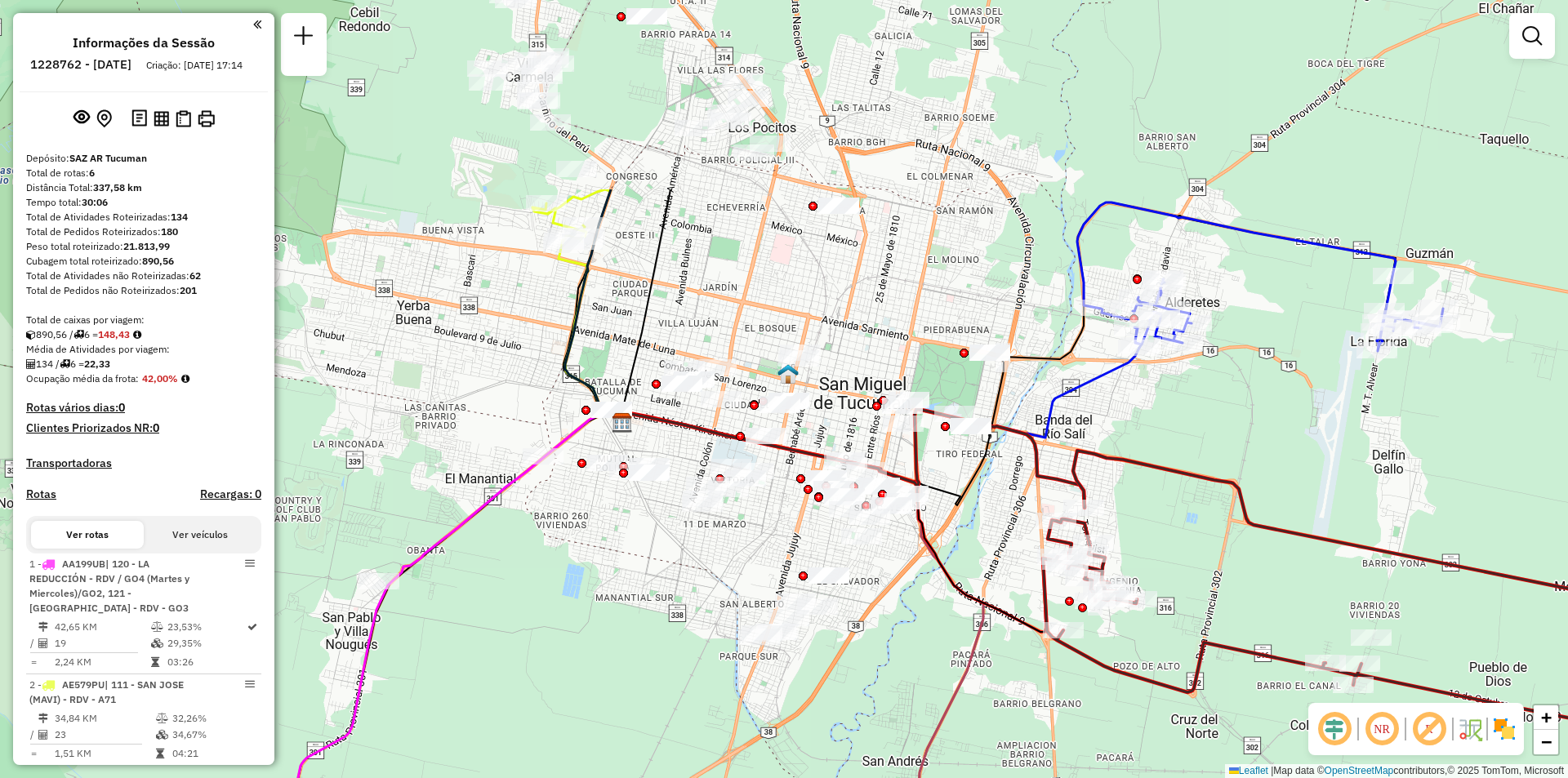
drag, startPoint x: 992, startPoint y: 207, endPoint x: 1075, endPoint y: 469, distance: 274.8
click at [1075, 469] on icon at bounding box center [1425, 605] width 765 height 308
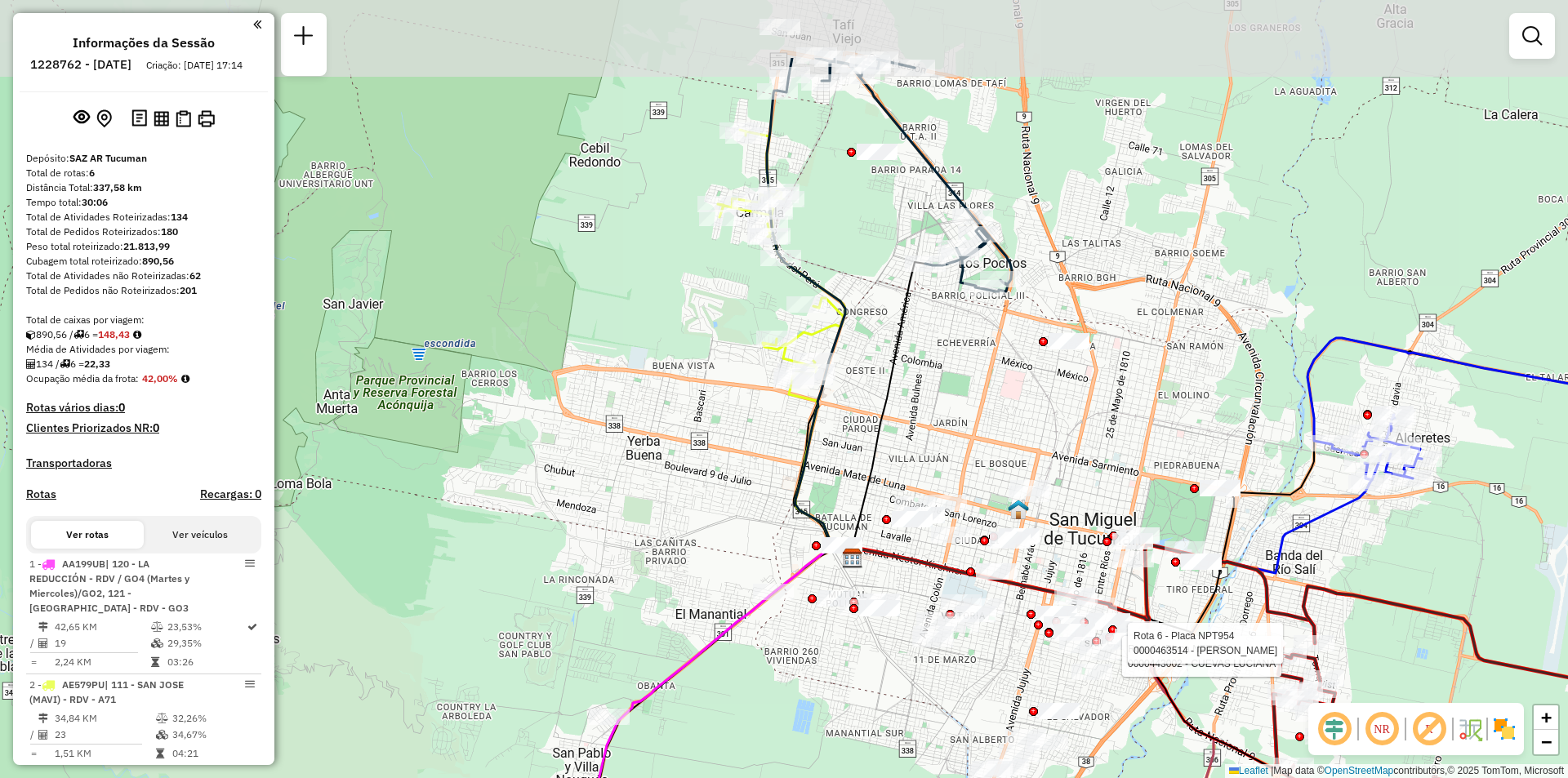
drag, startPoint x: 919, startPoint y: 178, endPoint x: 1074, endPoint y: 278, distance: 184.5
click at [1074, 278] on div "Rota 6 - Placa NPT954 0000443002 - CUEVAS LUCIANA Rota 6 - Placa NPT954 0000463…" at bounding box center [784, 389] width 1568 height 778
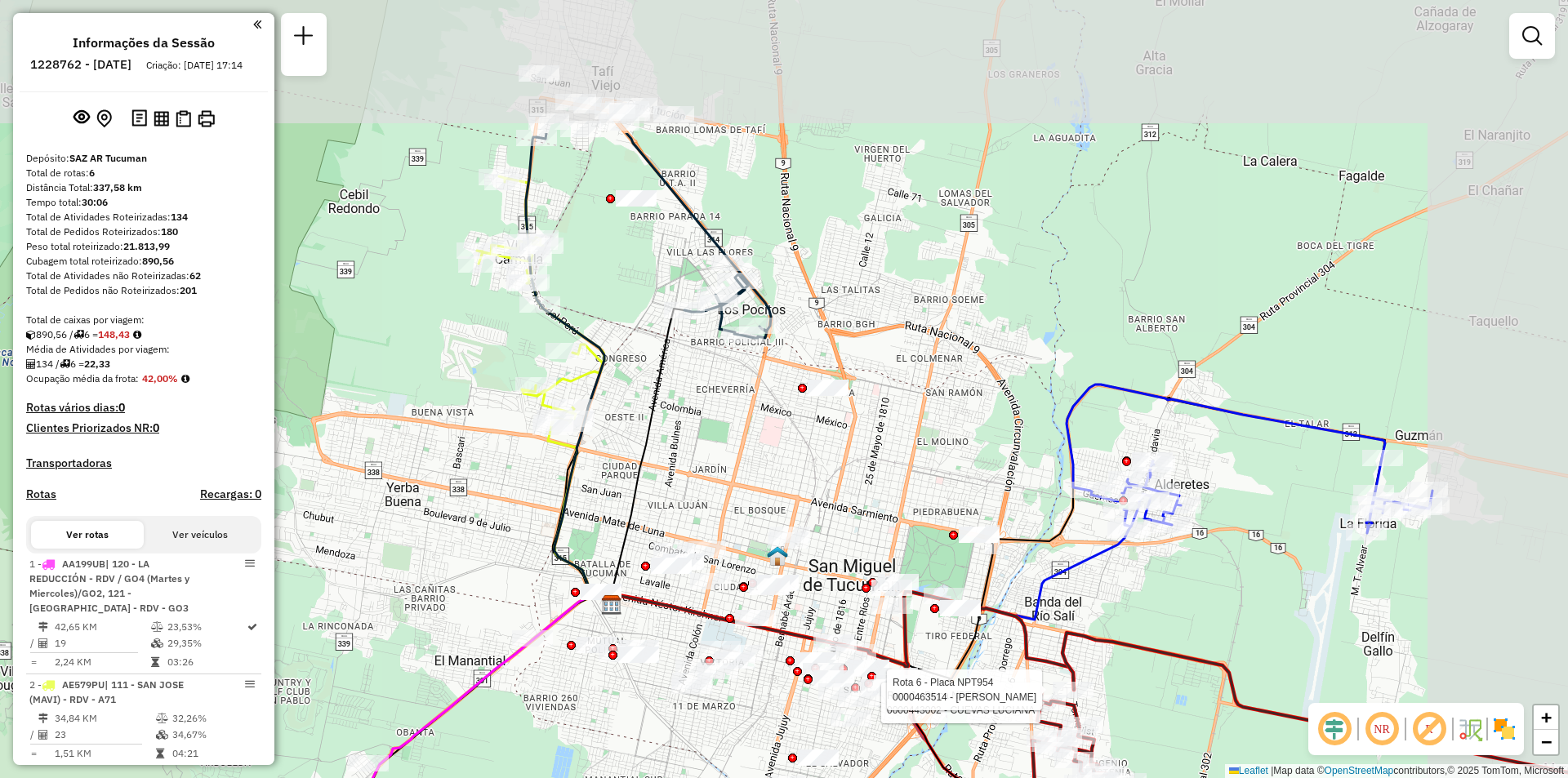
drag, startPoint x: 928, startPoint y: 143, endPoint x: 788, endPoint y: 350, distance: 249.9
click at [788, 350] on div "Rota 6 - Placa NPT954 0000443002 - CUEVAS LUCIANA Rota 6 - Placa NPT954 0000463…" at bounding box center [784, 389] width 1568 height 778
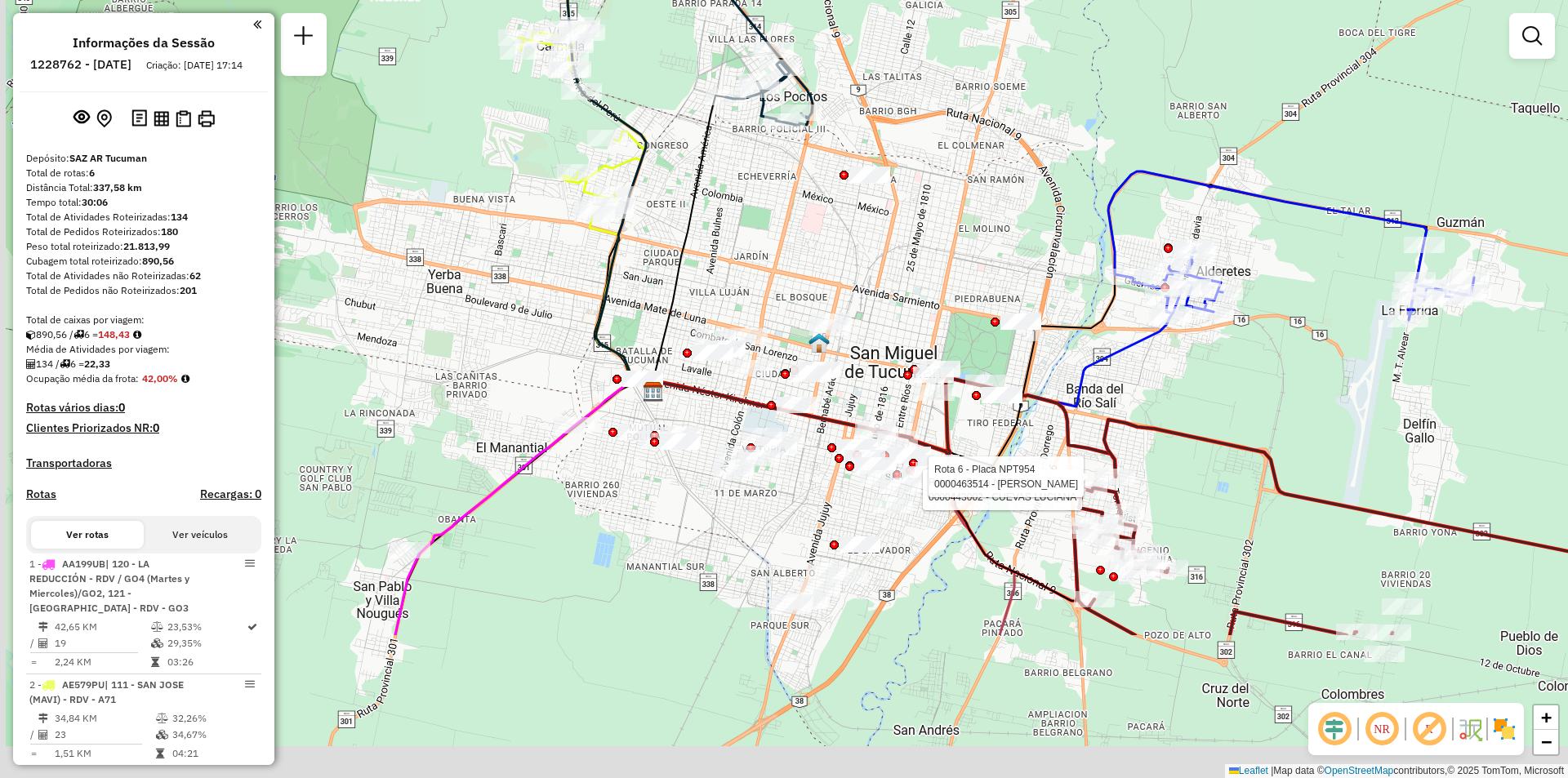
drag, startPoint x: 617, startPoint y: 426, endPoint x: 727, endPoint y: 212, distance: 240.6
click at [727, 212] on div "Rota 6 - Placa NPT954 0000443002 - CUEVAS LUCIANA Rota 6 - Placa NPT954 0000463…" at bounding box center [784, 389] width 1568 height 778
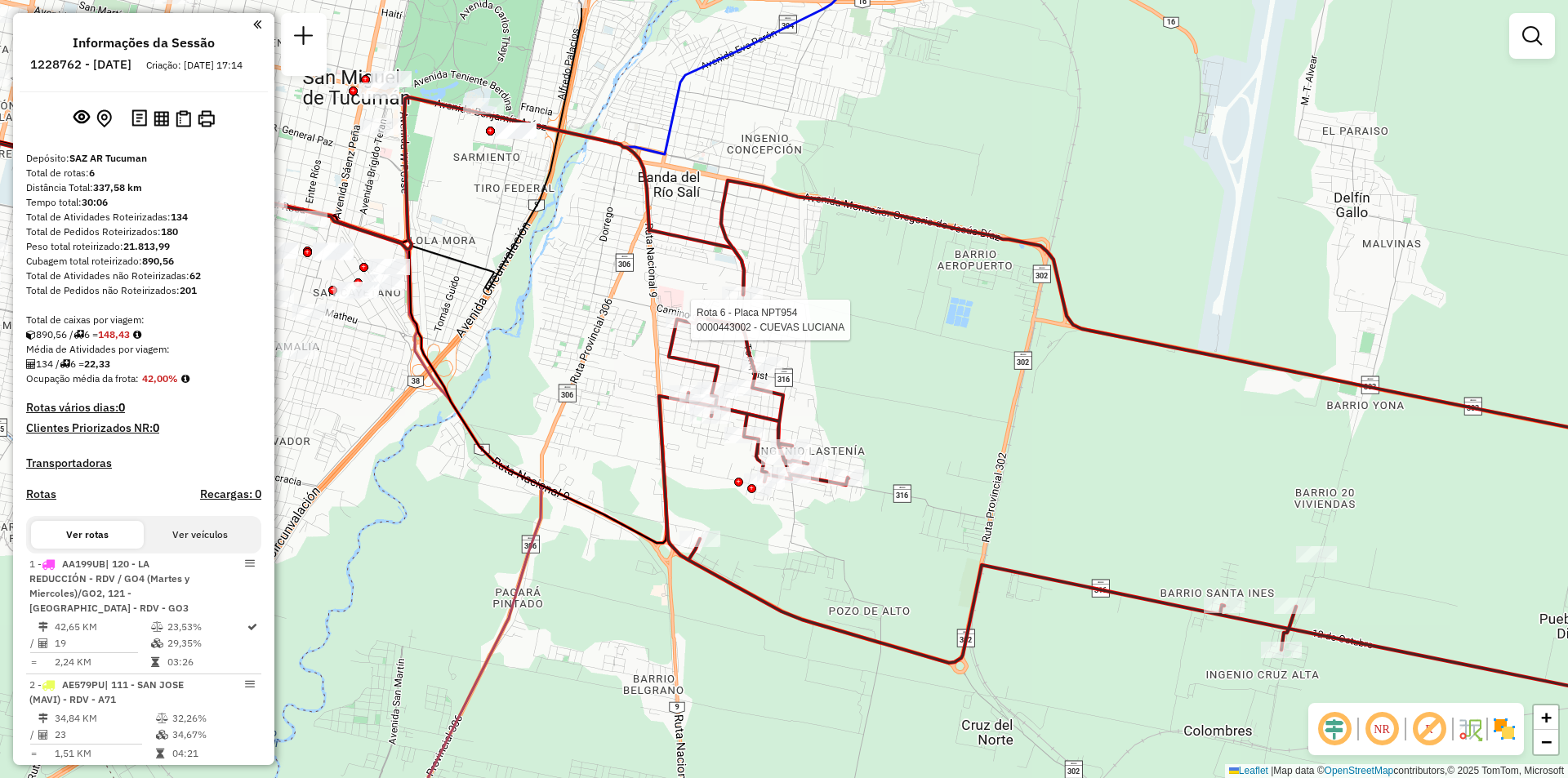
click at [1331, 645] on icon at bounding box center [1191, 449] width 1065 height 537
select select "**********"
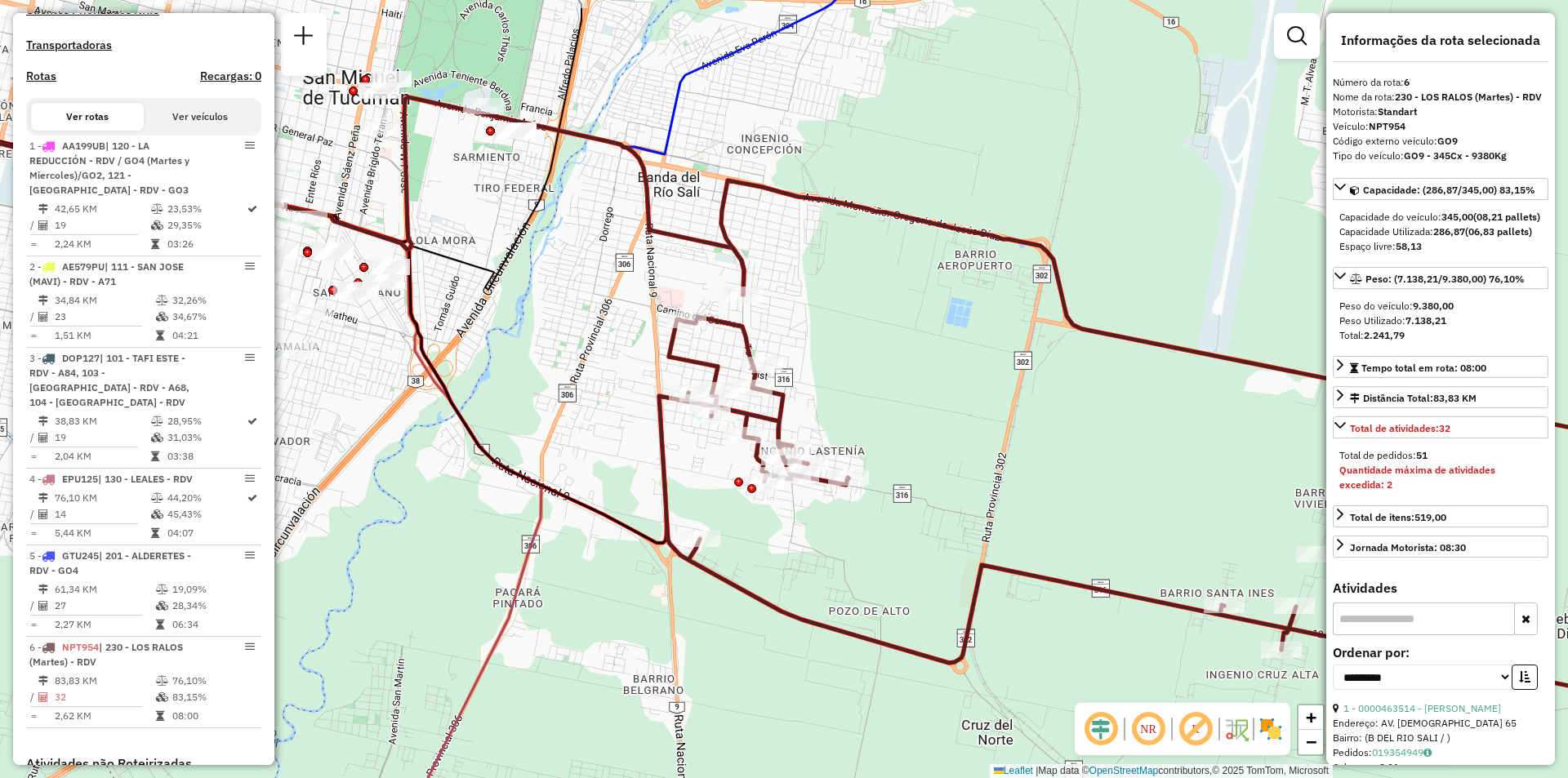
scroll to position [739, 0]
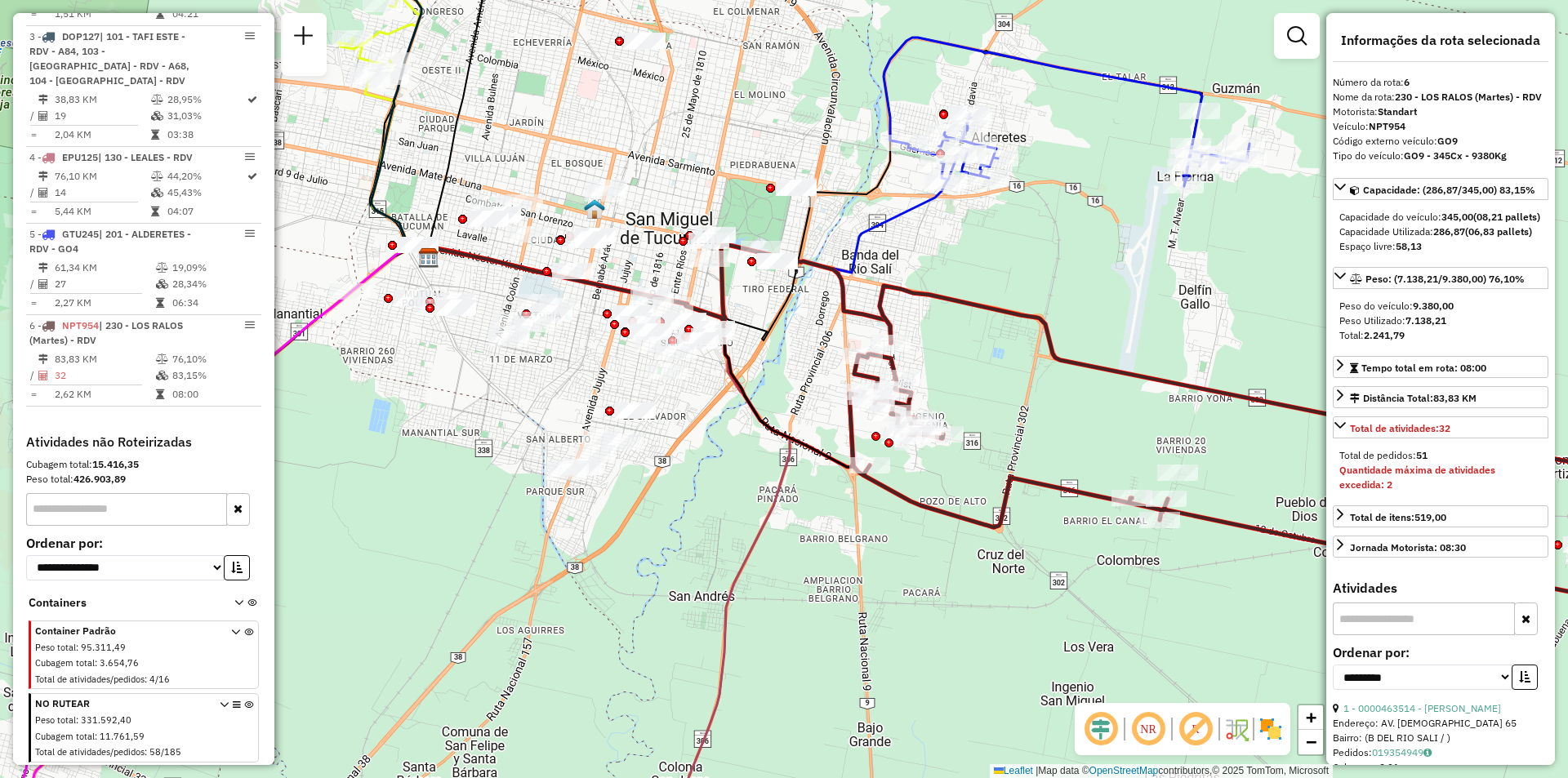
click at [1032, 56] on icon at bounding box center [1066, 112] width 366 height 148
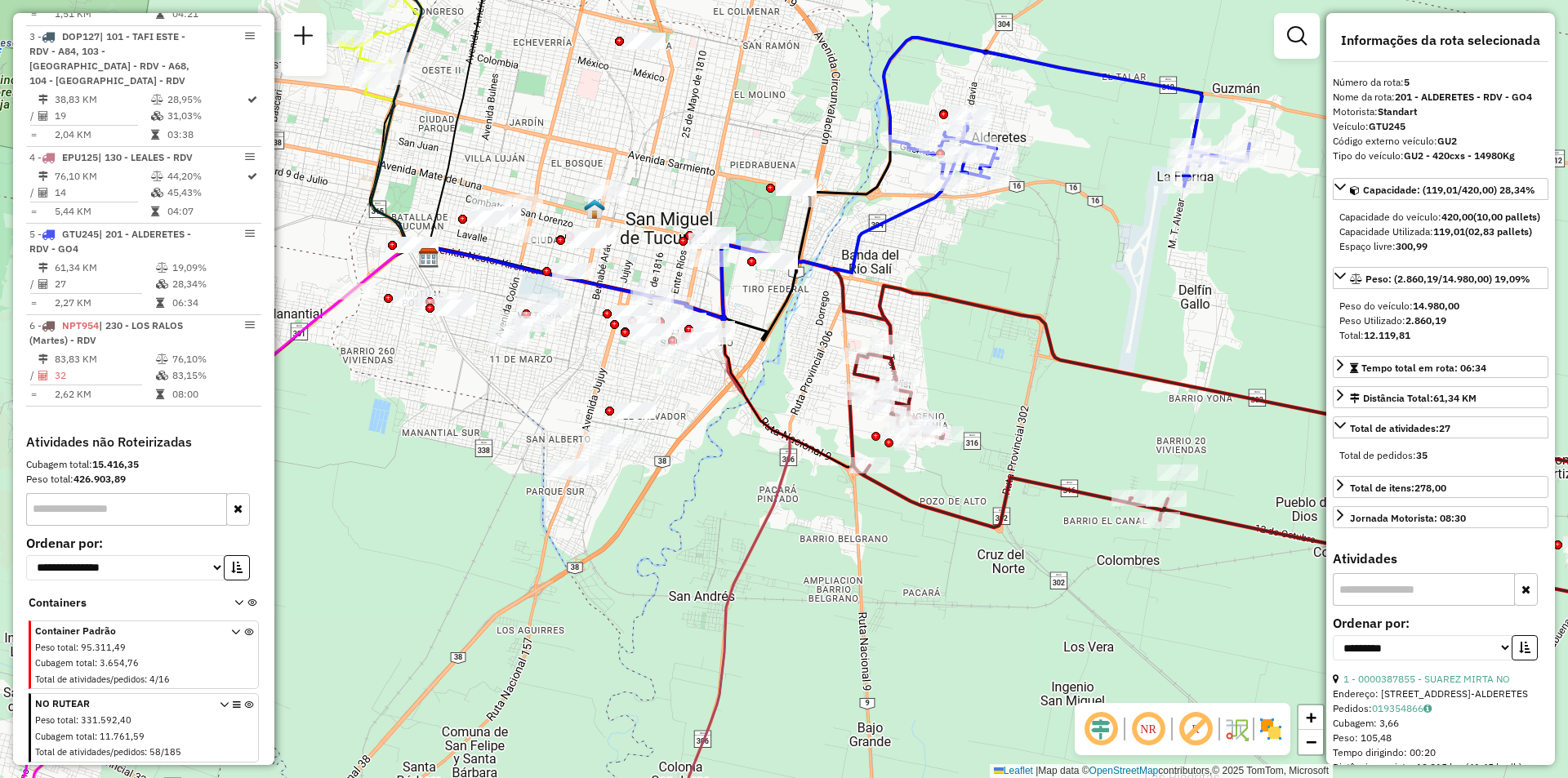
click at [1032, 56] on icon at bounding box center [1066, 112] width 366 height 148
click at [1165, 272] on div "Janela de atendimento Grade de atendimento Capacidade Transportadoras Veículos …" at bounding box center [784, 389] width 1568 height 778
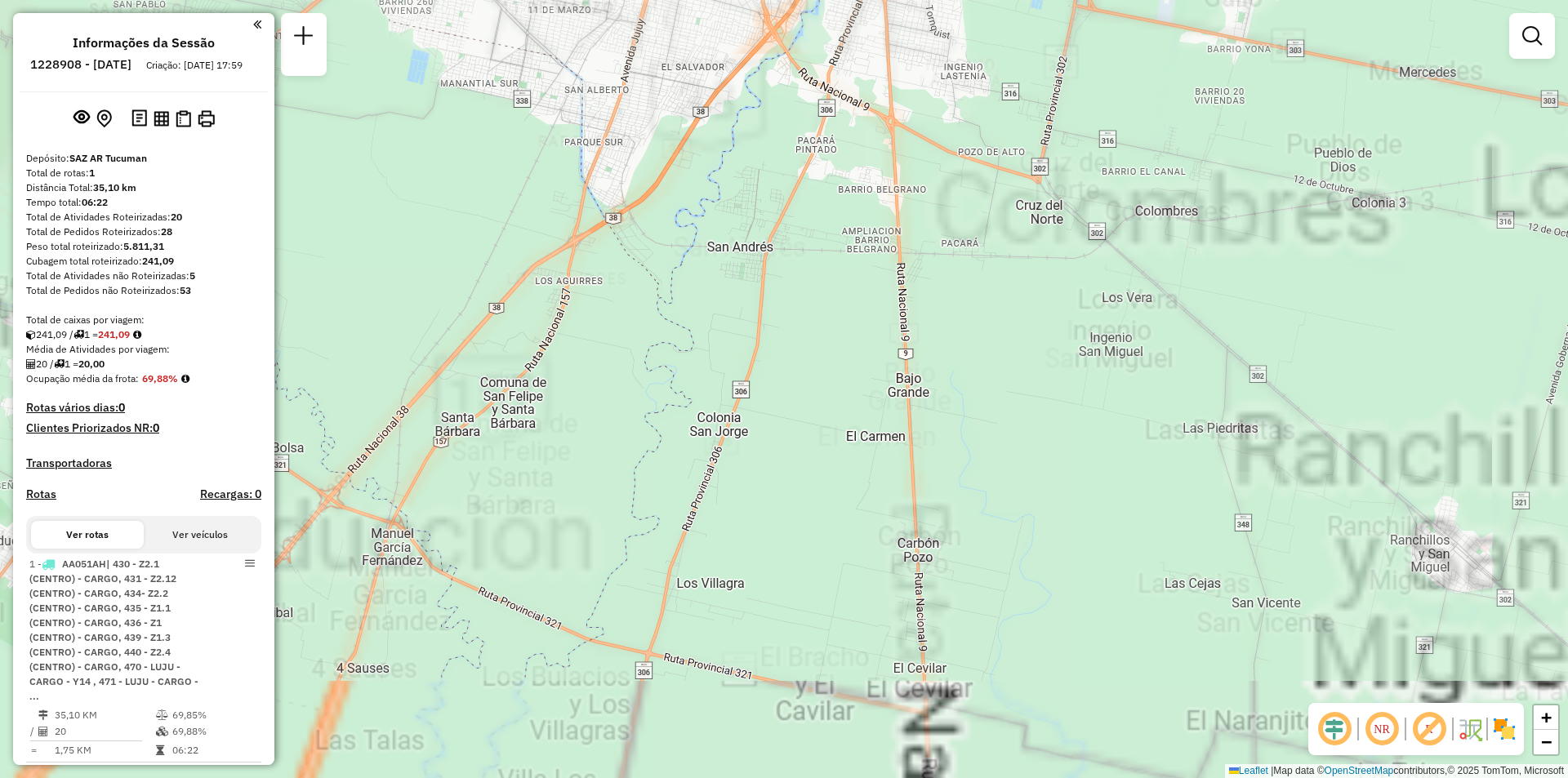
drag, startPoint x: 759, startPoint y: 94, endPoint x: 903, endPoint y: 582, distance: 508.8
click at [903, 582] on div "Janela de atendimento Grade de atendimento Capacidade Transportadoras Veículos …" at bounding box center [784, 389] width 1568 height 778
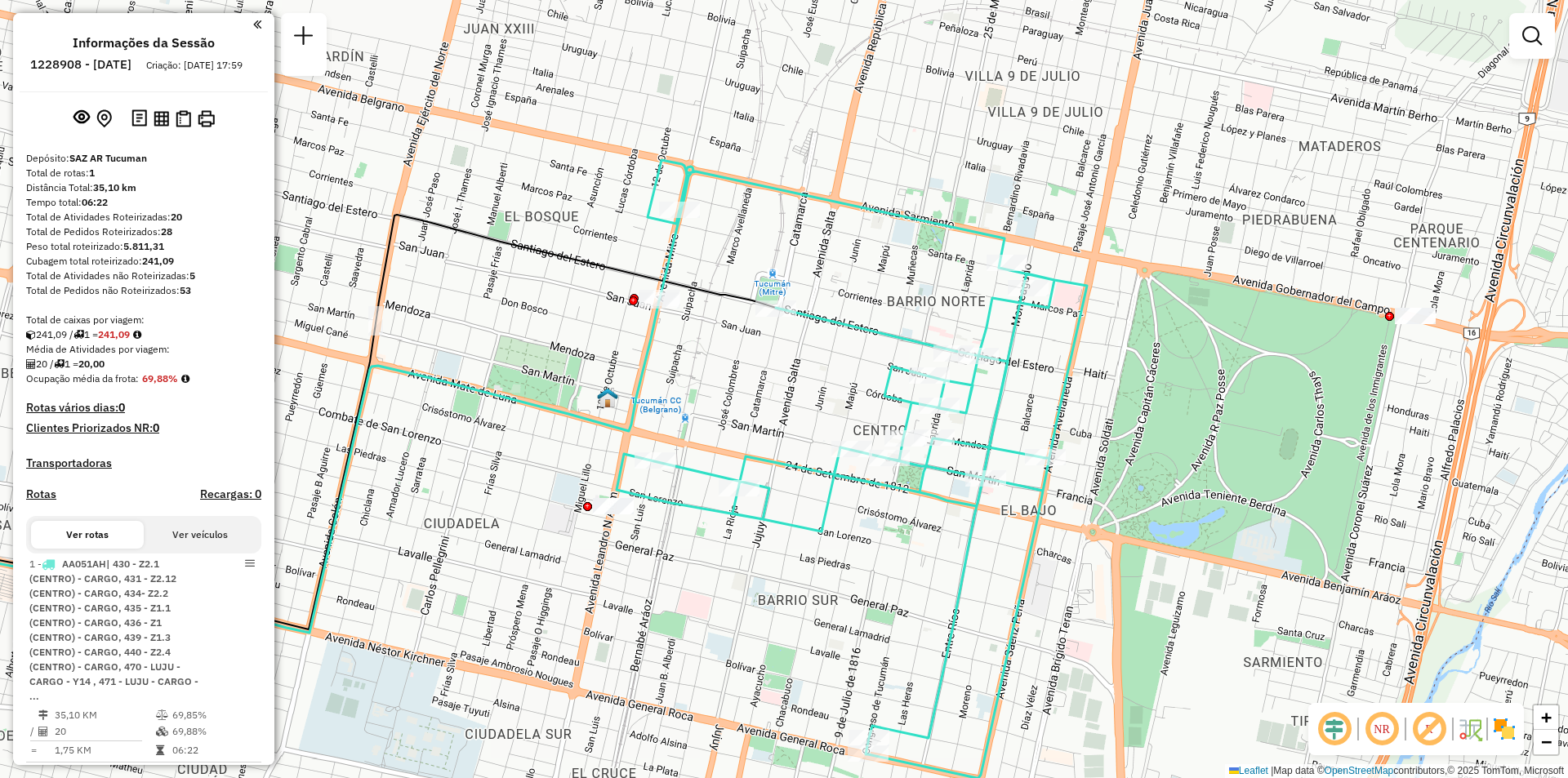
drag, startPoint x: 1010, startPoint y: 199, endPoint x: 1017, endPoint y: 192, distance: 9.9
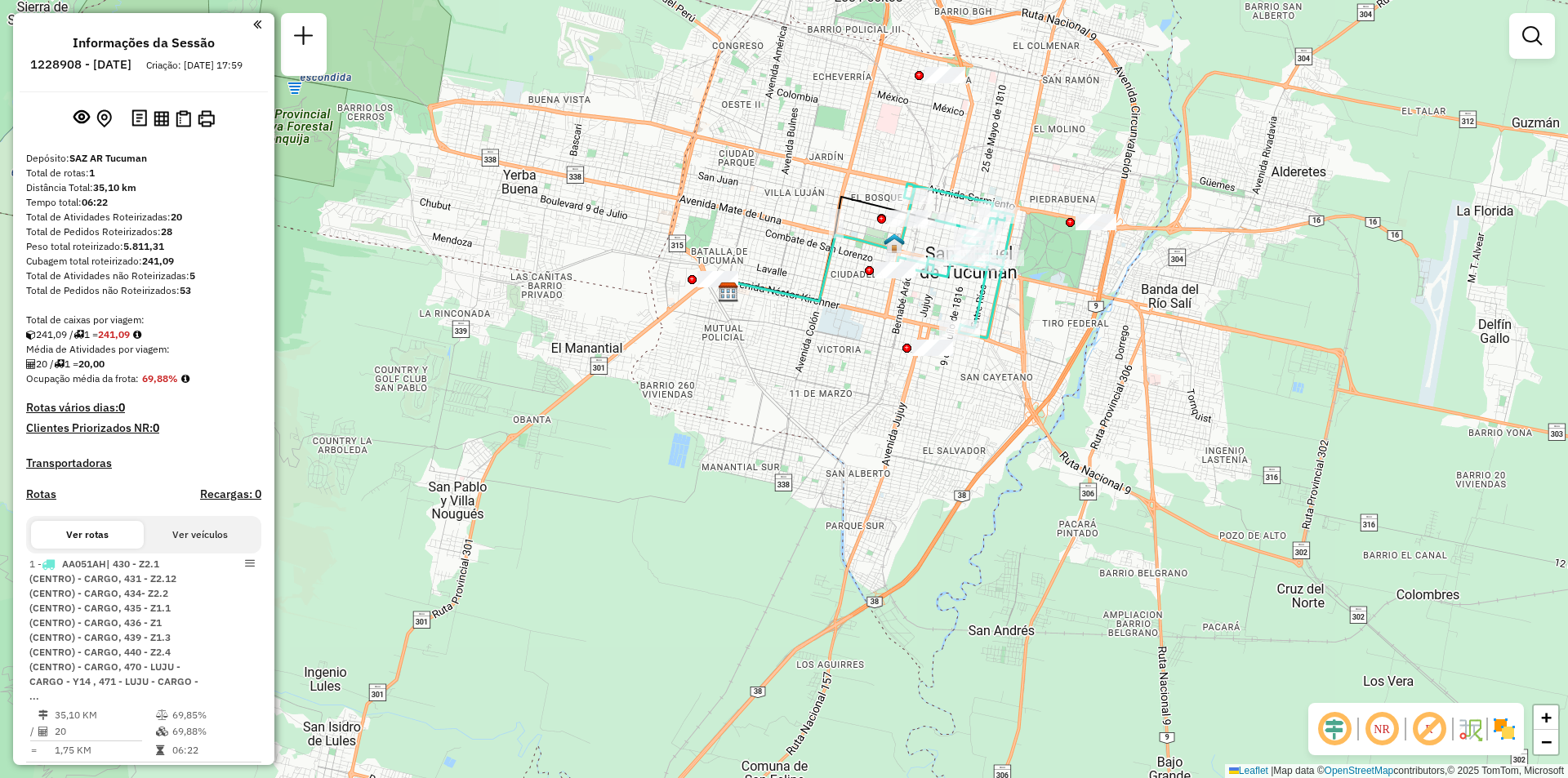
drag, startPoint x: 1114, startPoint y: 289, endPoint x: 1059, endPoint y: 349, distance: 81.4
click at [1059, 349] on div "Janela de atendimento Grade de atendimento Capacidade Transportadoras Veículos …" at bounding box center [784, 389] width 1568 height 778
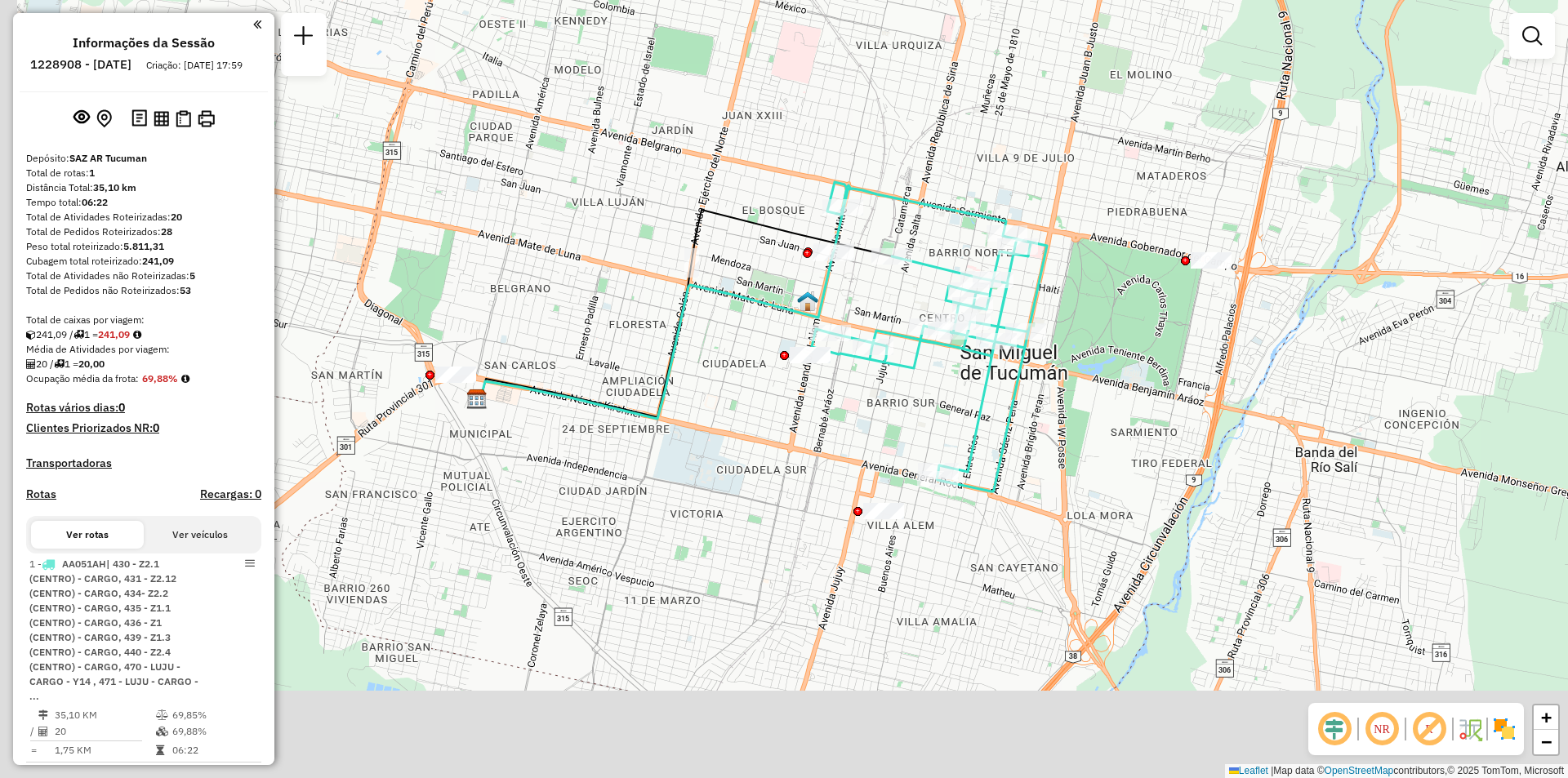
drag, startPoint x: 1059, startPoint y: 381, endPoint x: 1141, endPoint y: 291, distance: 121.8
click at [1141, 291] on div "Janela de atendimento Grade de atendimento Capacidade Transportadoras Veículos …" at bounding box center [784, 389] width 1568 height 778
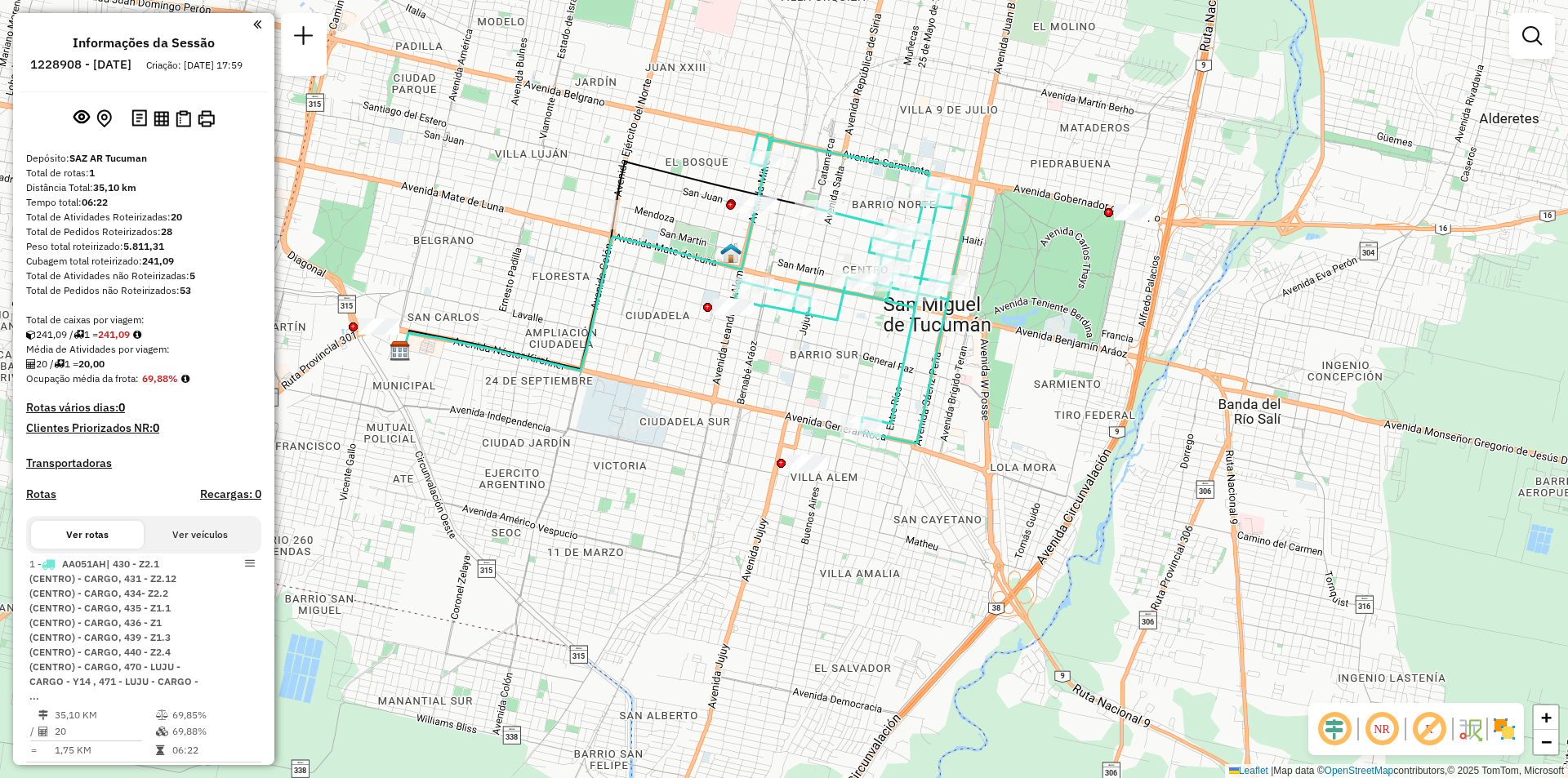
drag, startPoint x: 1052, startPoint y: 181, endPoint x: 975, endPoint y: 133, distance: 90.7
click at [975, 133] on div "Janela de atendimento Grade de atendimento Capacidade Transportadoras Veículos …" at bounding box center [784, 389] width 1568 height 778
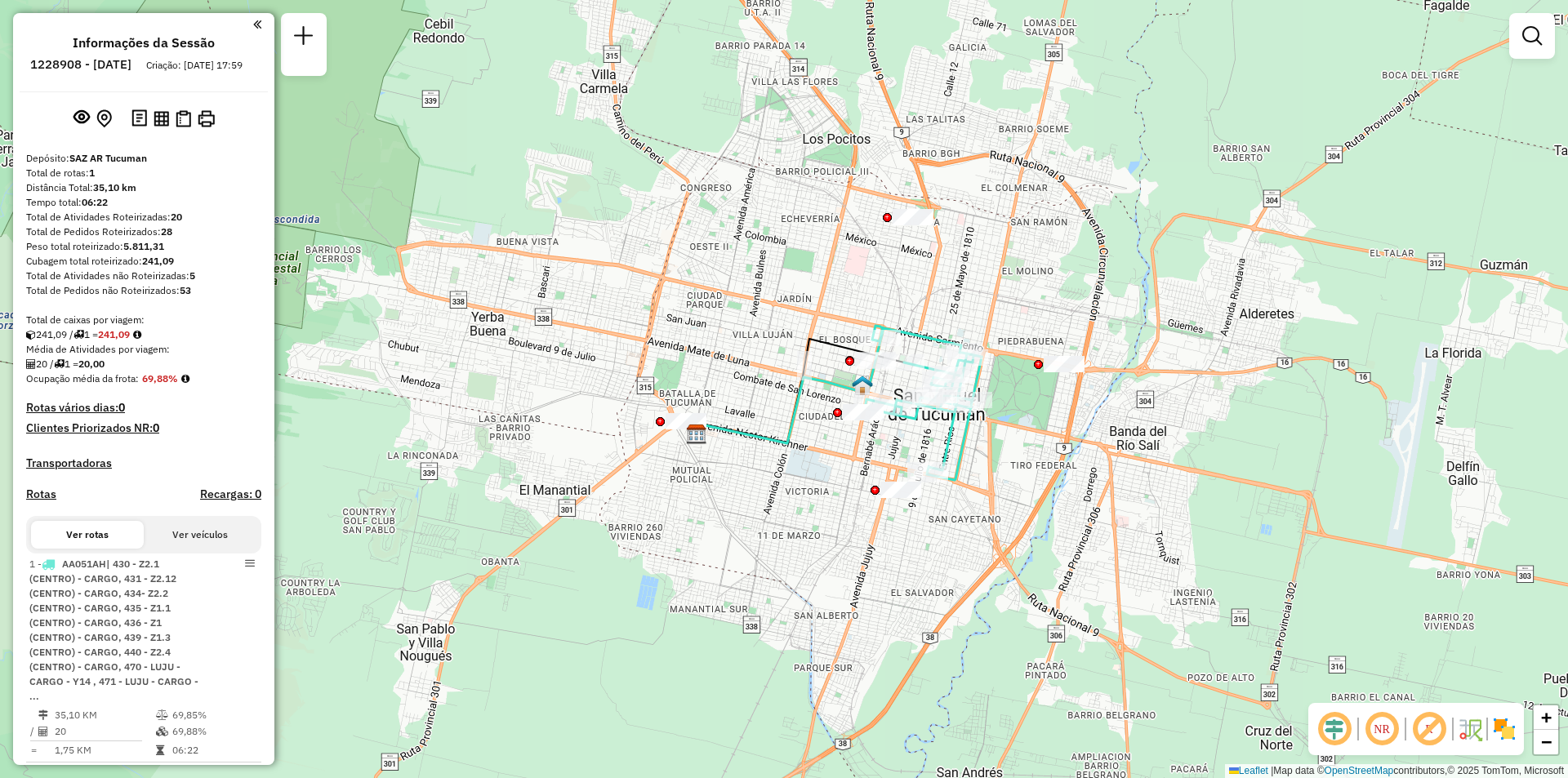
drag, startPoint x: 650, startPoint y: 449, endPoint x: 706, endPoint y: 570, distance: 133.3
click at [706, 570] on div "Janela de atendimento Grade de atendimento Capacidade Transportadoras Veículos …" at bounding box center [784, 389] width 1568 height 778
click at [301, 46] on link at bounding box center [303, 38] width 33 height 37
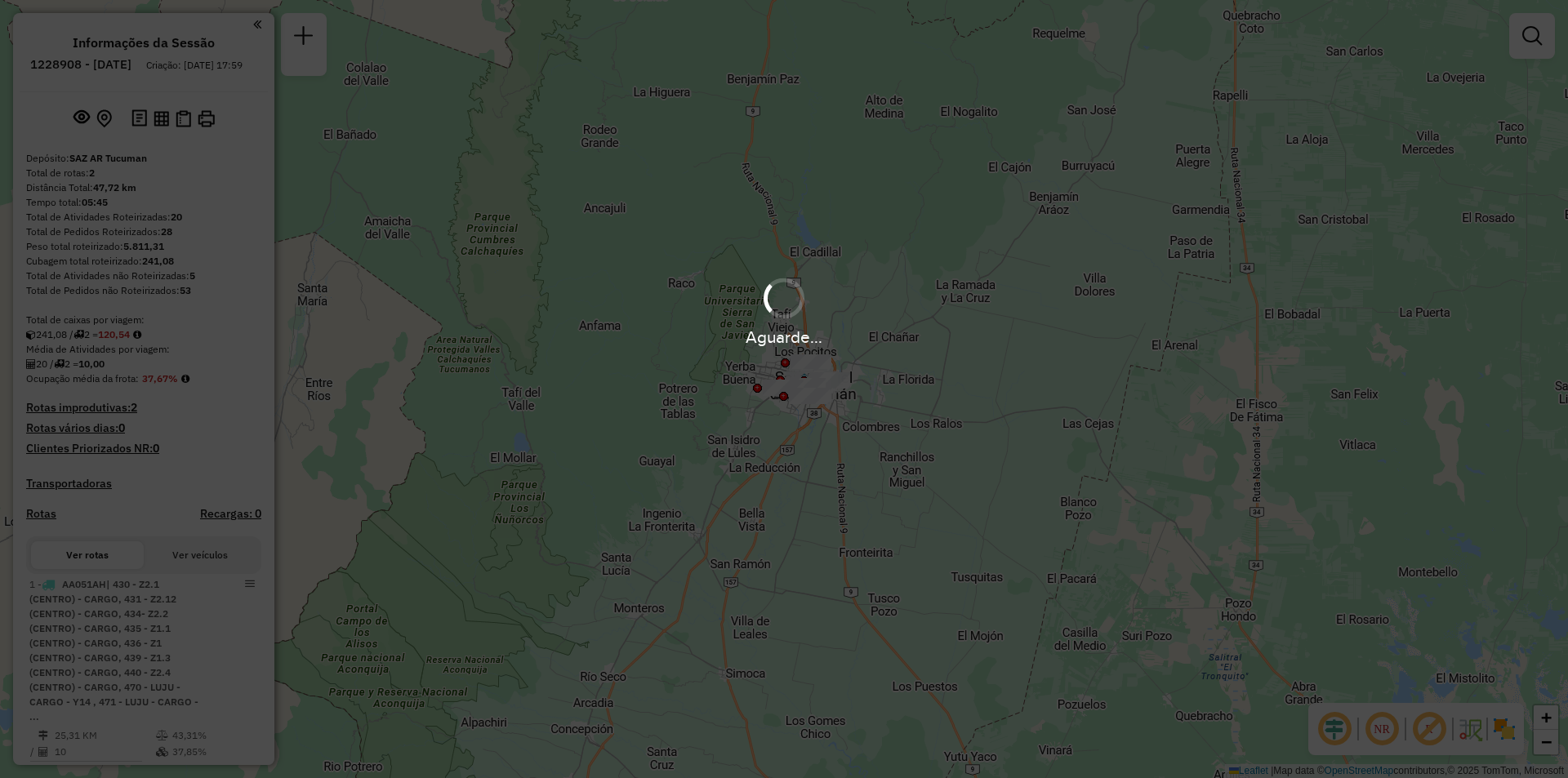
drag, startPoint x: 1054, startPoint y: 404, endPoint x: 1065, endPoint y: 367, distance: 38.6
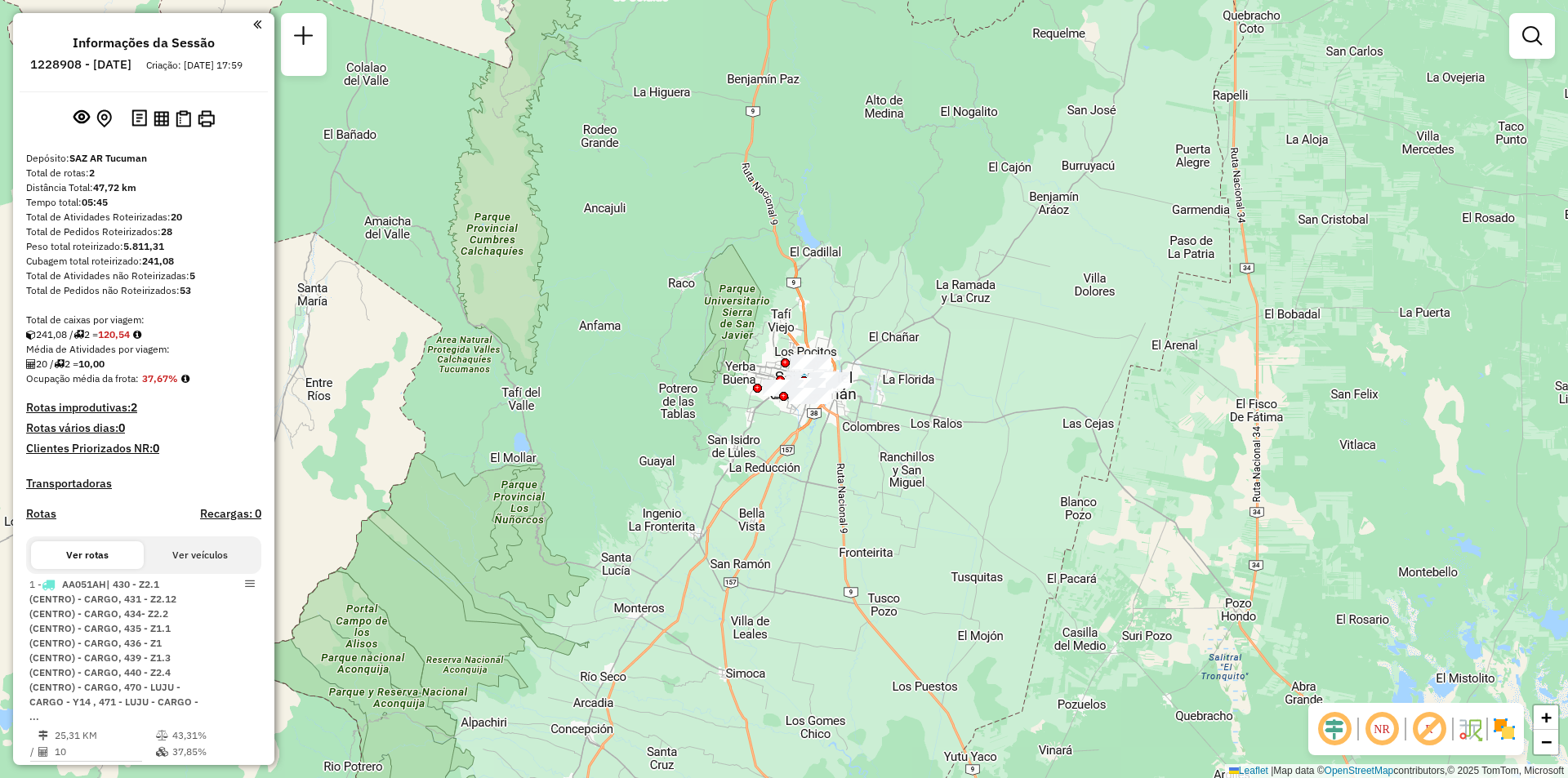
drag, startPoint x: 1065, startPoint y: 367, endPoint x: 1536, endPoint y: 533, distance: 499.4
click at [1543, 524] on div "Janela de atendimento Grade de atendimento Capacidade Transportadoras Veículos …" at bounding box center [784, 389] width 1568 height 778
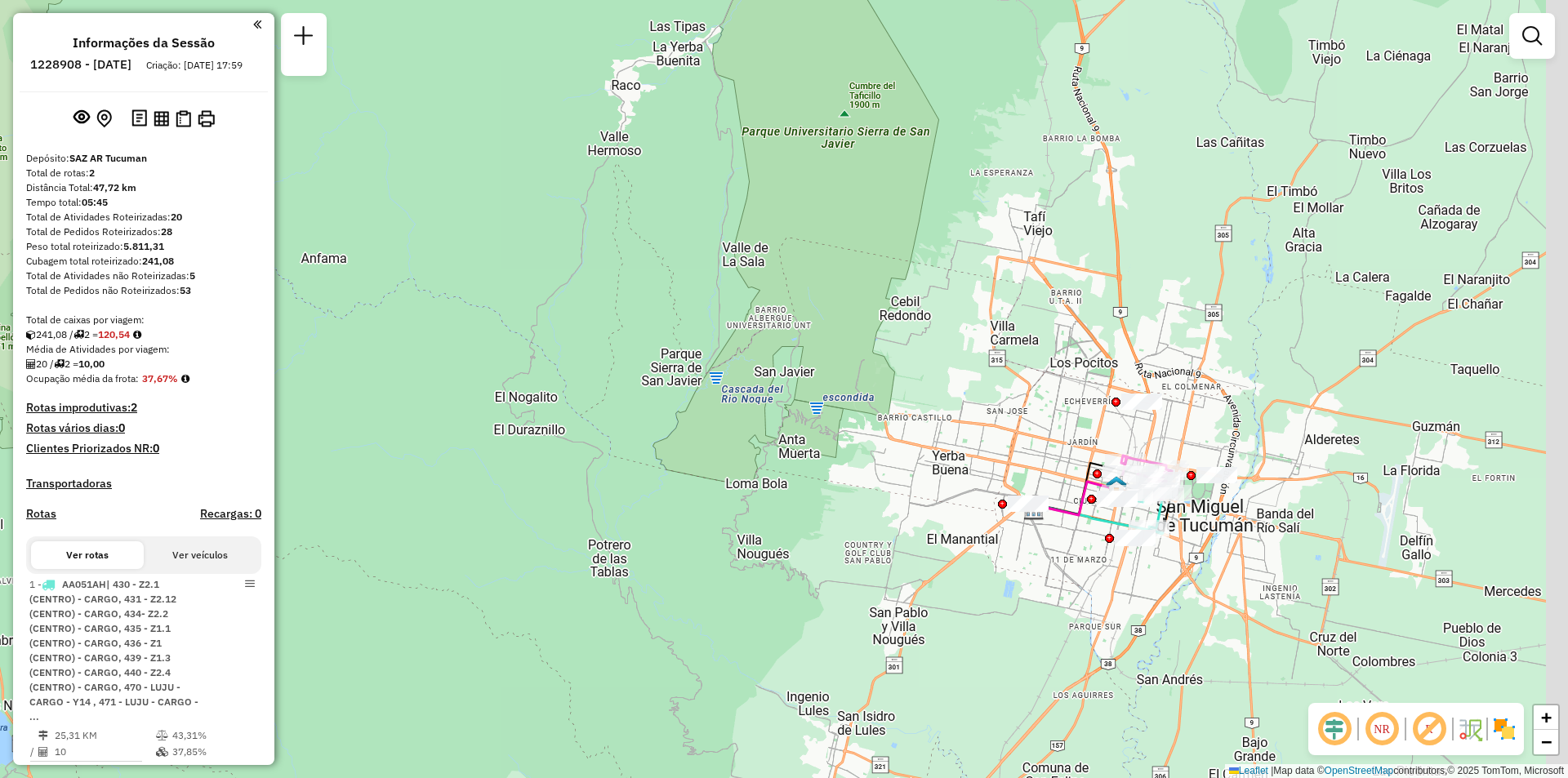
drag, startPoint x: 1000, startPoint y: 533, endPoint x: 834, endPoint y: 402, distance: 211.5
click at [848, 409] on div "Janela de atendimento Grade de atendimento Capacidade Transportadoras Veículos …" at bounding box center [784, 389] width 1568 height 778
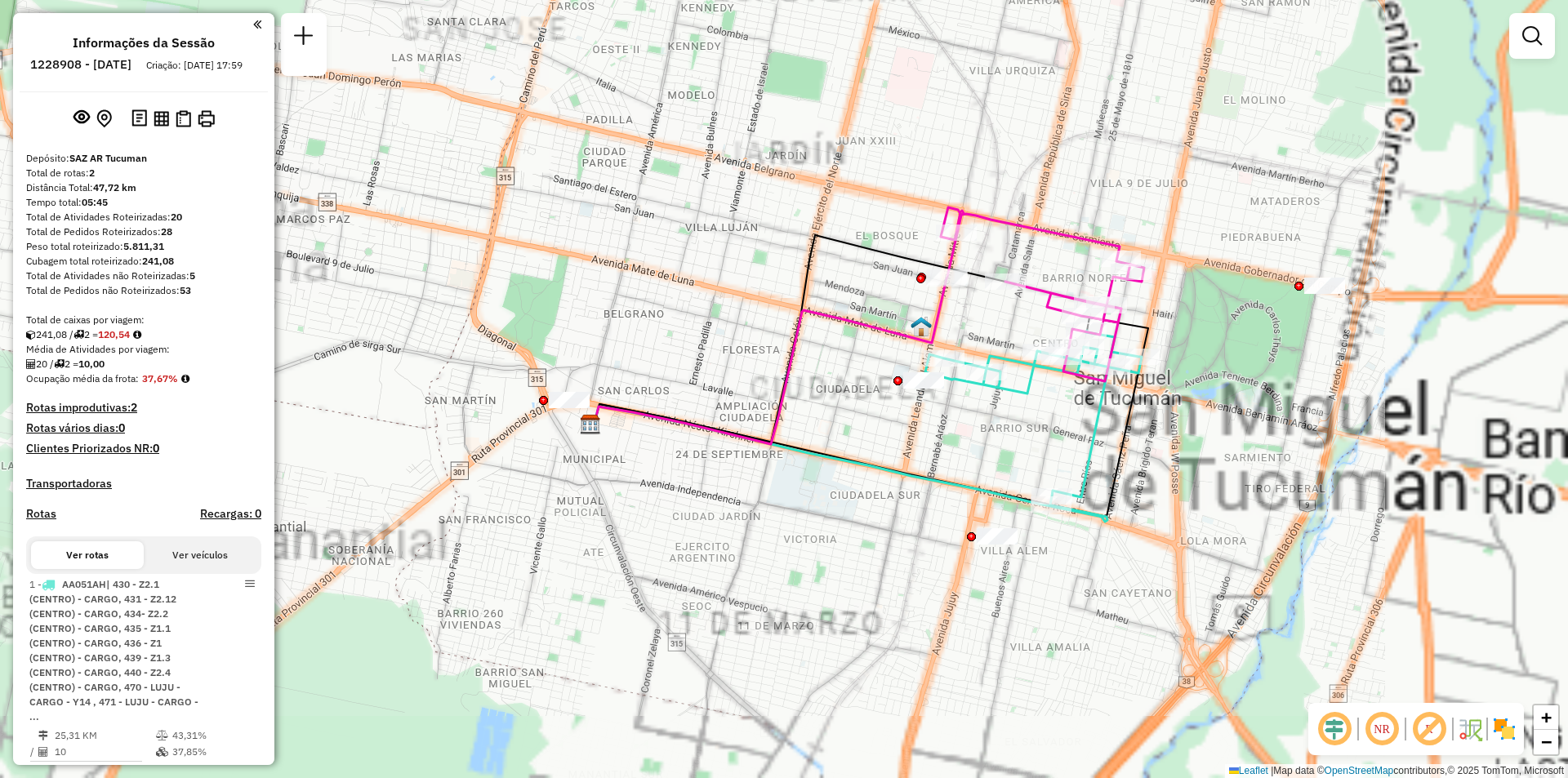
drag, startPoint x: 664, startPoint y: 299, endPoint x: 149, endPoint y: 120, distance: 545.2
click at [154, 120] on hb-router-mapa "Informações da Sessão 1228908 - [DATE] Criação: [DATE] 17:59 Depósito: SAZ AR T…" at bounding box center [784, 389] width 1568 height 778
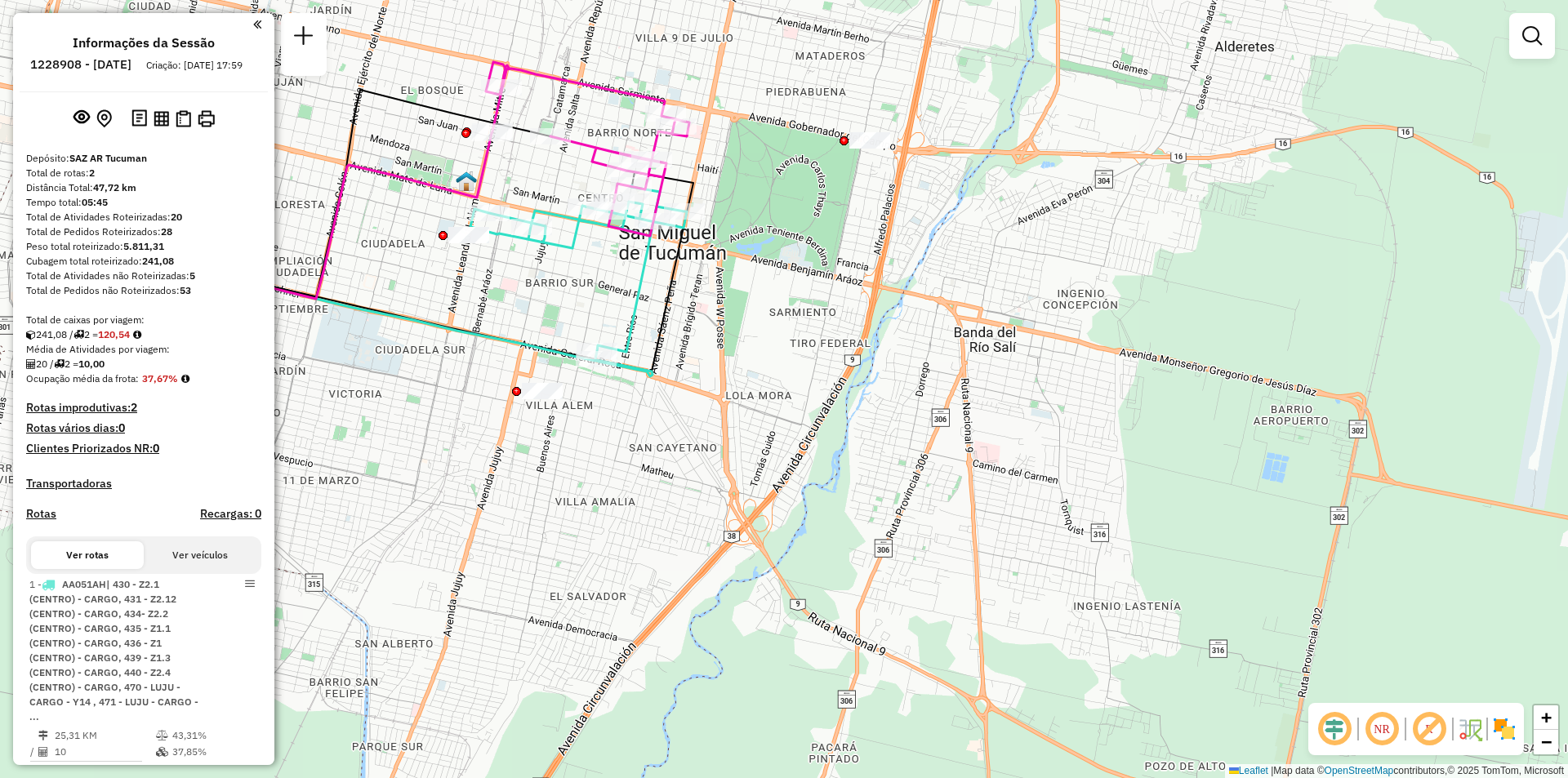
drag, startPoint x: 678, startPoint y: 329, endPoint x: 881, endPoint y: 494, distance: 261.6
click at [881, 480] on div "Janela de atendimento Grade de atendimento Capacidade Transportadoras Veículos …" at bounding box center [784, 389] width 1568 height 778
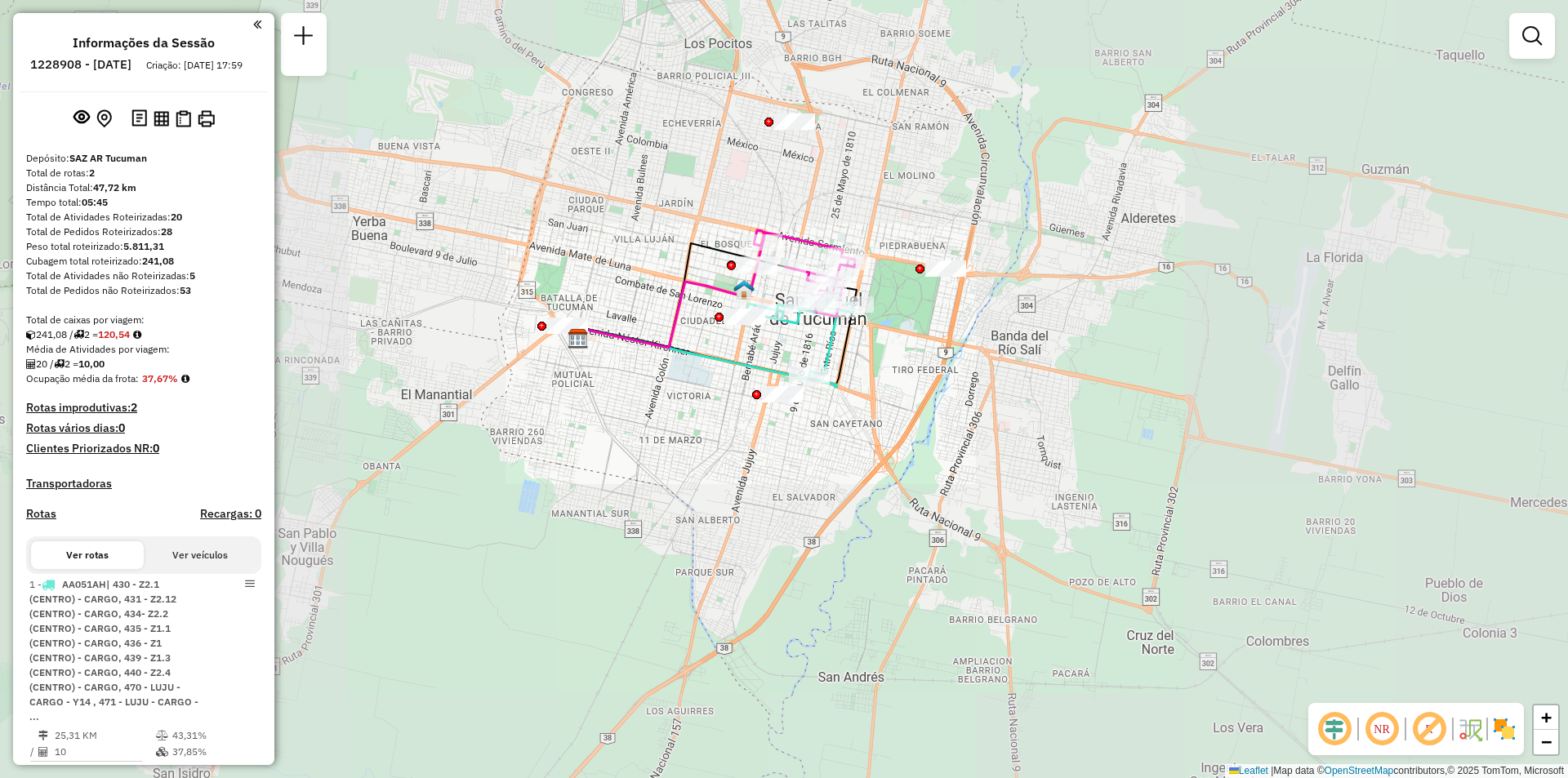
drag, startPoint x: 987, startPoint y: 431, endPoint x: 789, endPoint y: 297, distance: 239.1
click at [779, 298] on div "Janela de atendimento Grade de atendimento Capacidade Transportadoras Veículos …" at bounding box center [784, 389] width 1568 height 778
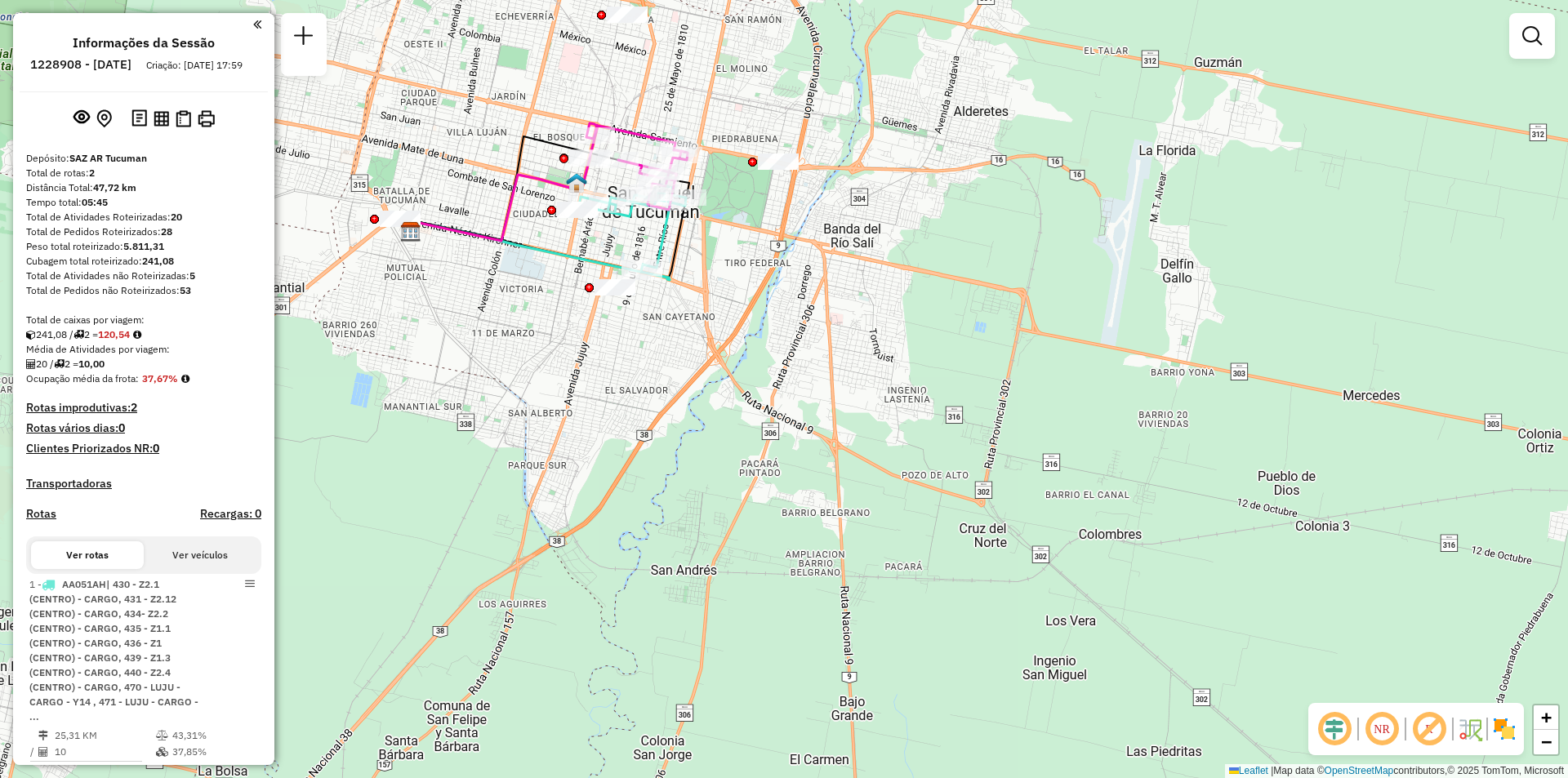
click at [1472, 727] on img at bounding box center [1469, 728] width 26 height 26
click at [1469, 727] on img at bounding box center [1469, 728] width 26 height 26
click at [1503, 725] on img at bounding box center [1503, 728] width 26 height 26
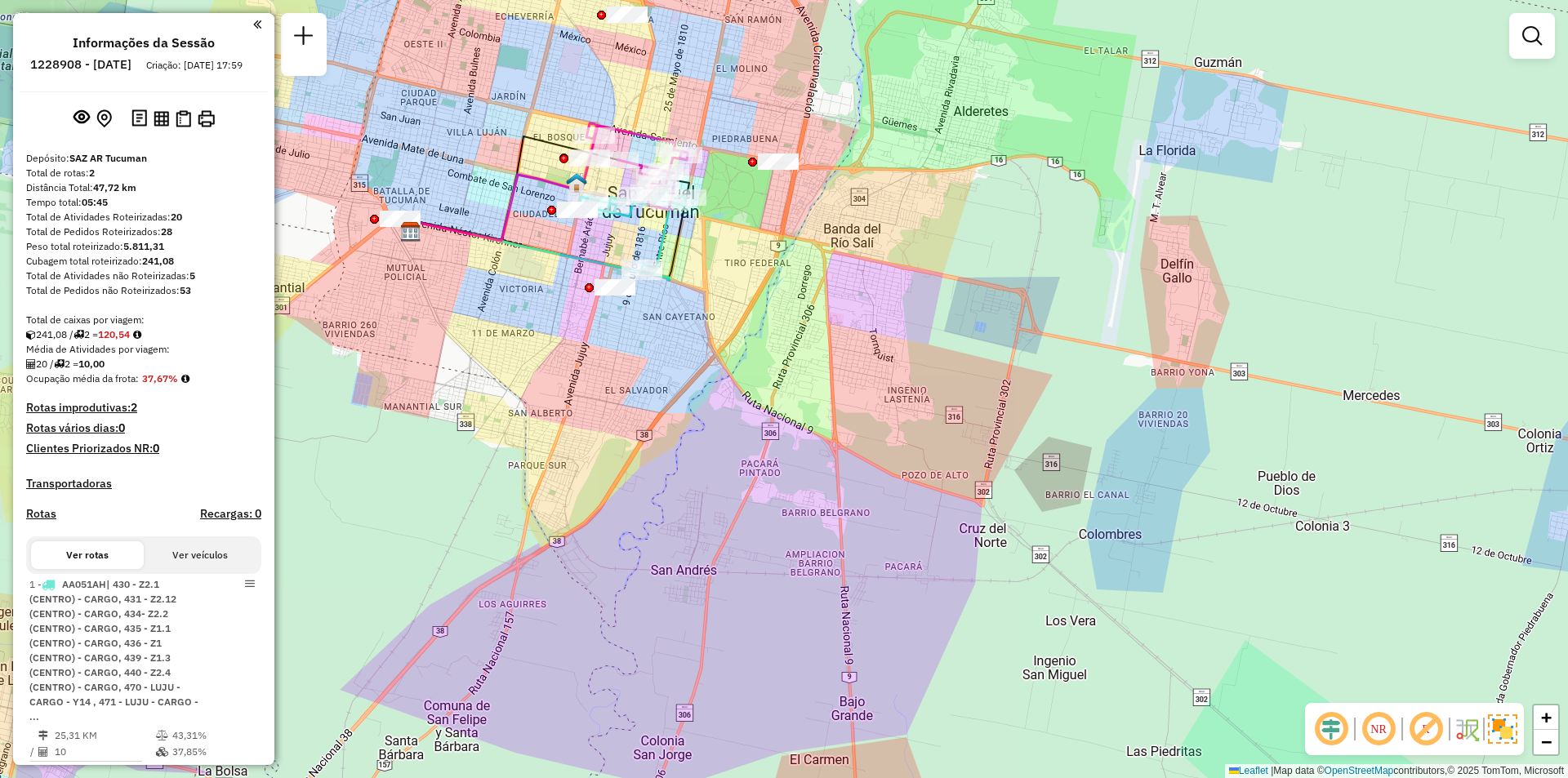
click at [1503, 725] on img at bounding box center [1503, 729] width 30 height 30
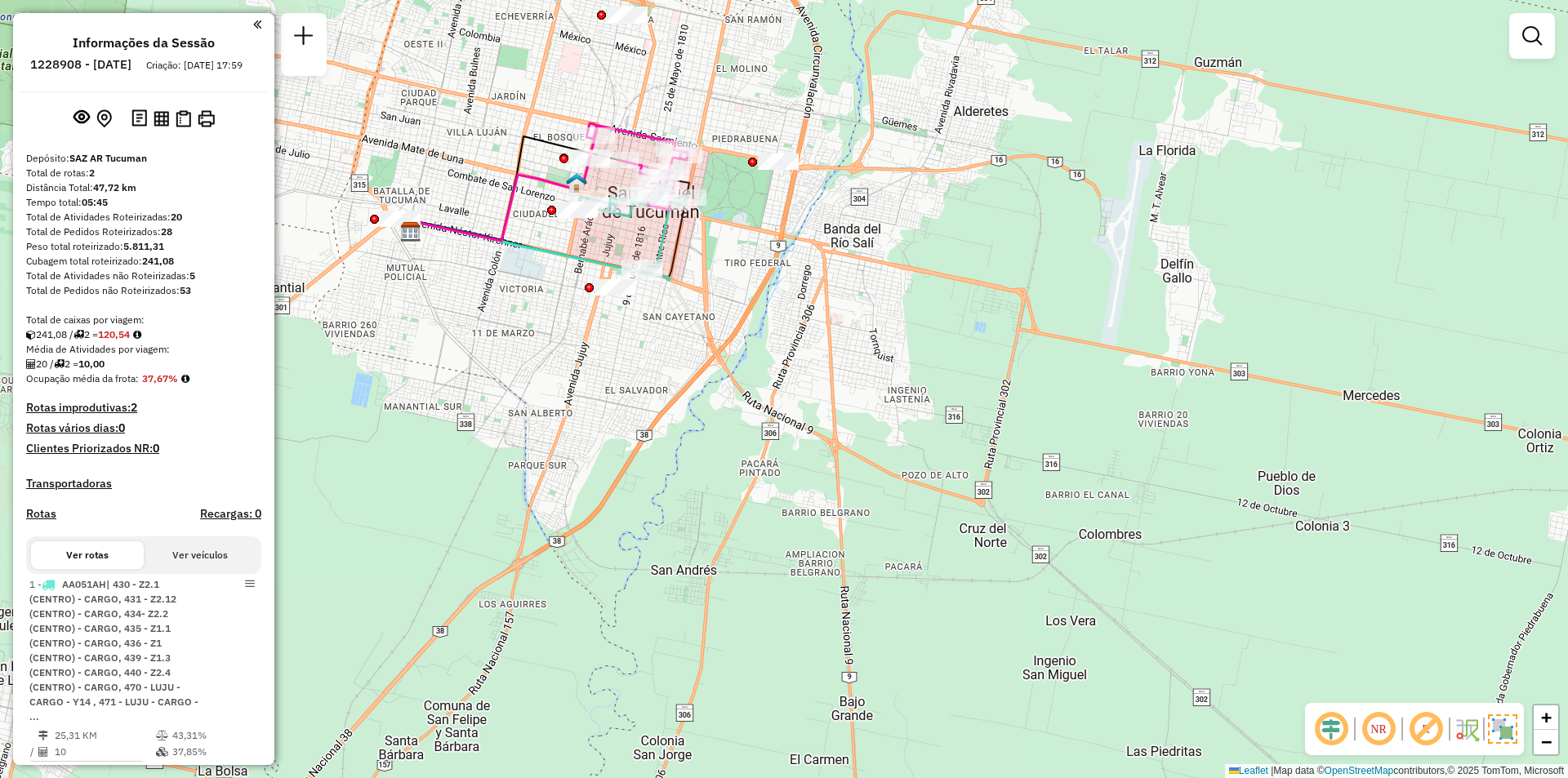
click at [1503, 725] on img at bounding box center [1503, 729] width 30 height 30
click at [1503, 725] on img at bounding box center [1503, 728] width 26 height 26
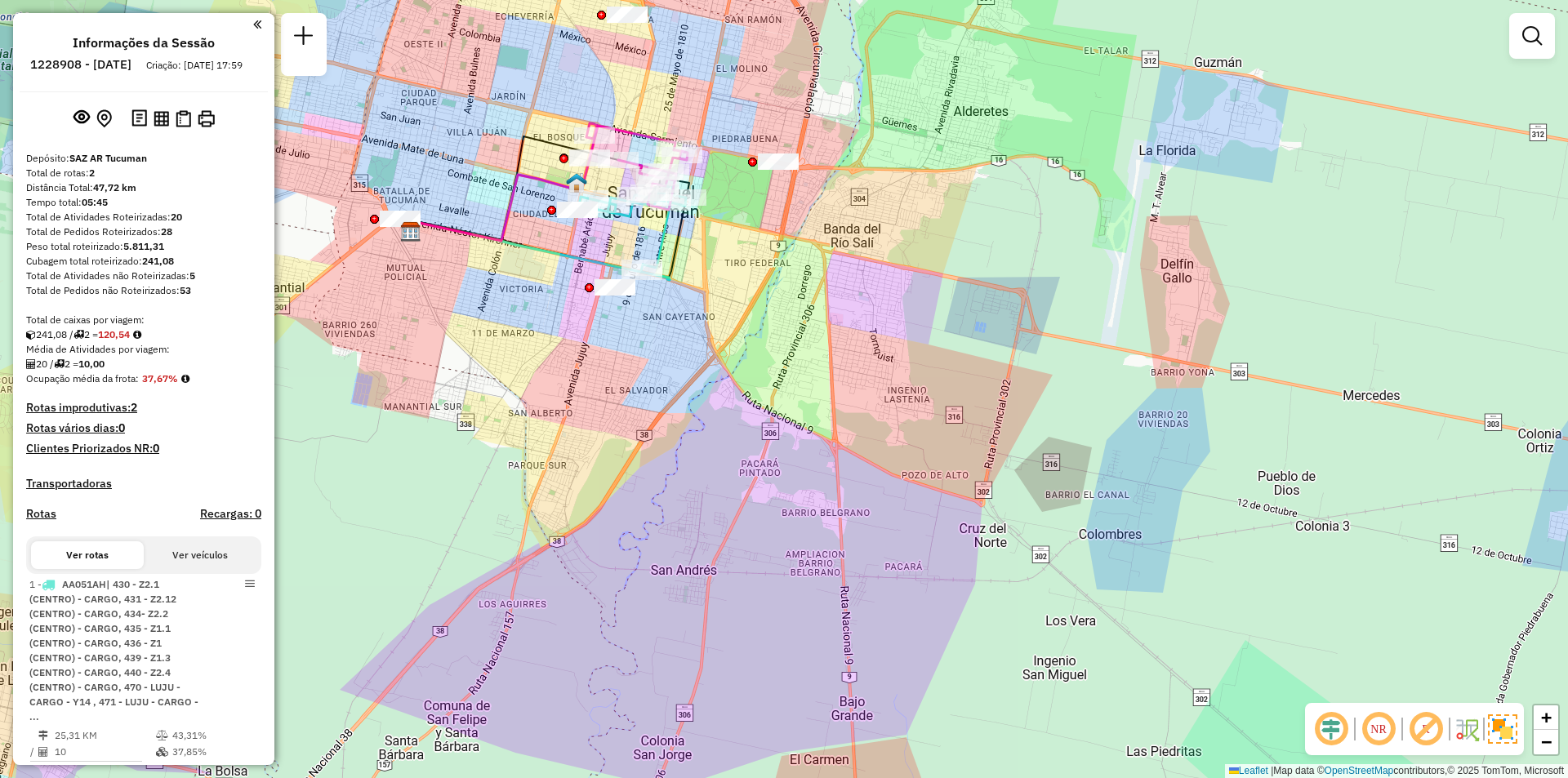
click at [1503, 725] on img at bounding box center [1503, 729] width 30 height 30
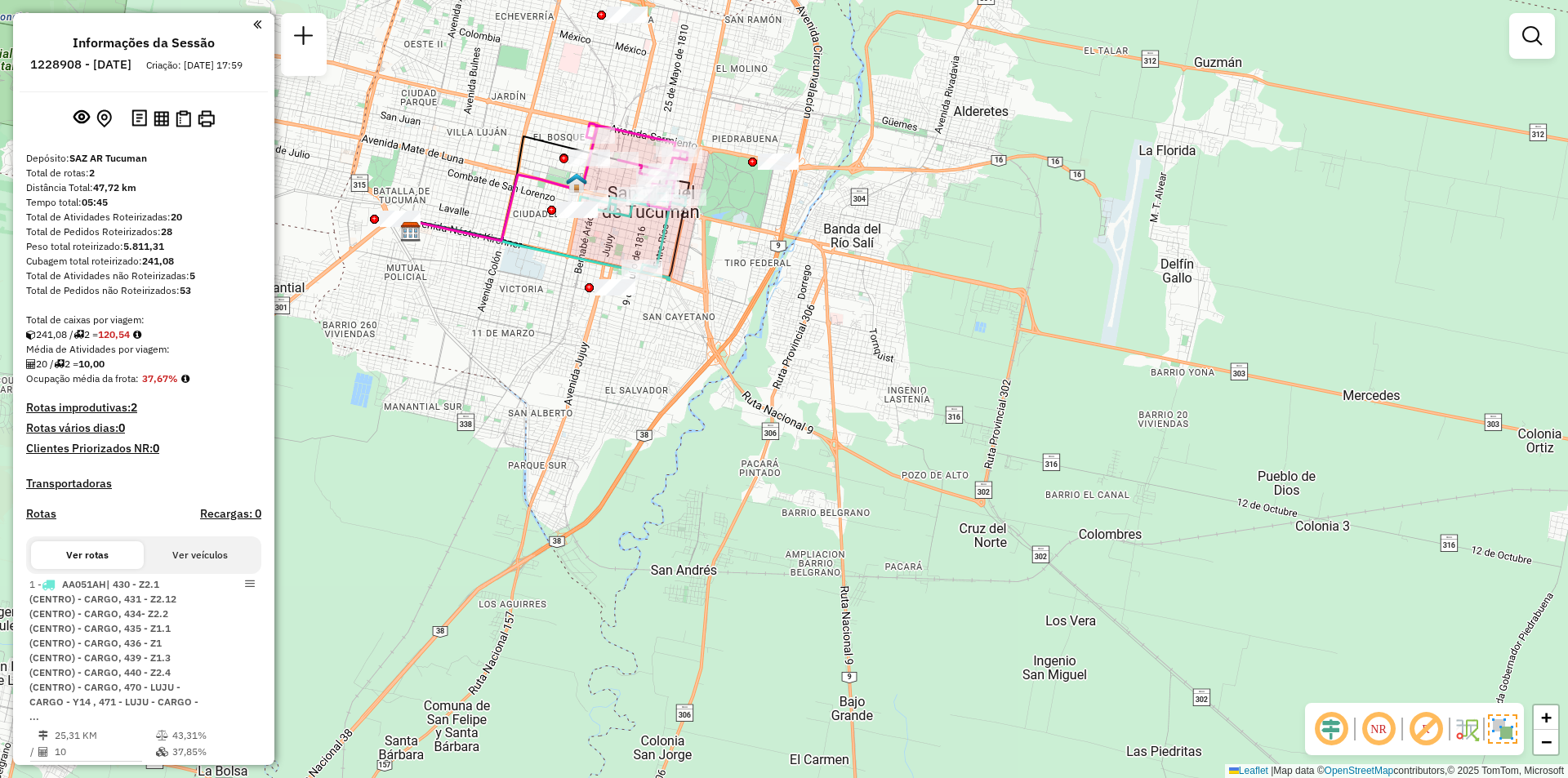
click at [1503, 725] on img at bounding box center [1503, 729] width 30 height 30
click at [1503, 725] on img at bounding box center [1503, 728] width 26 height 26
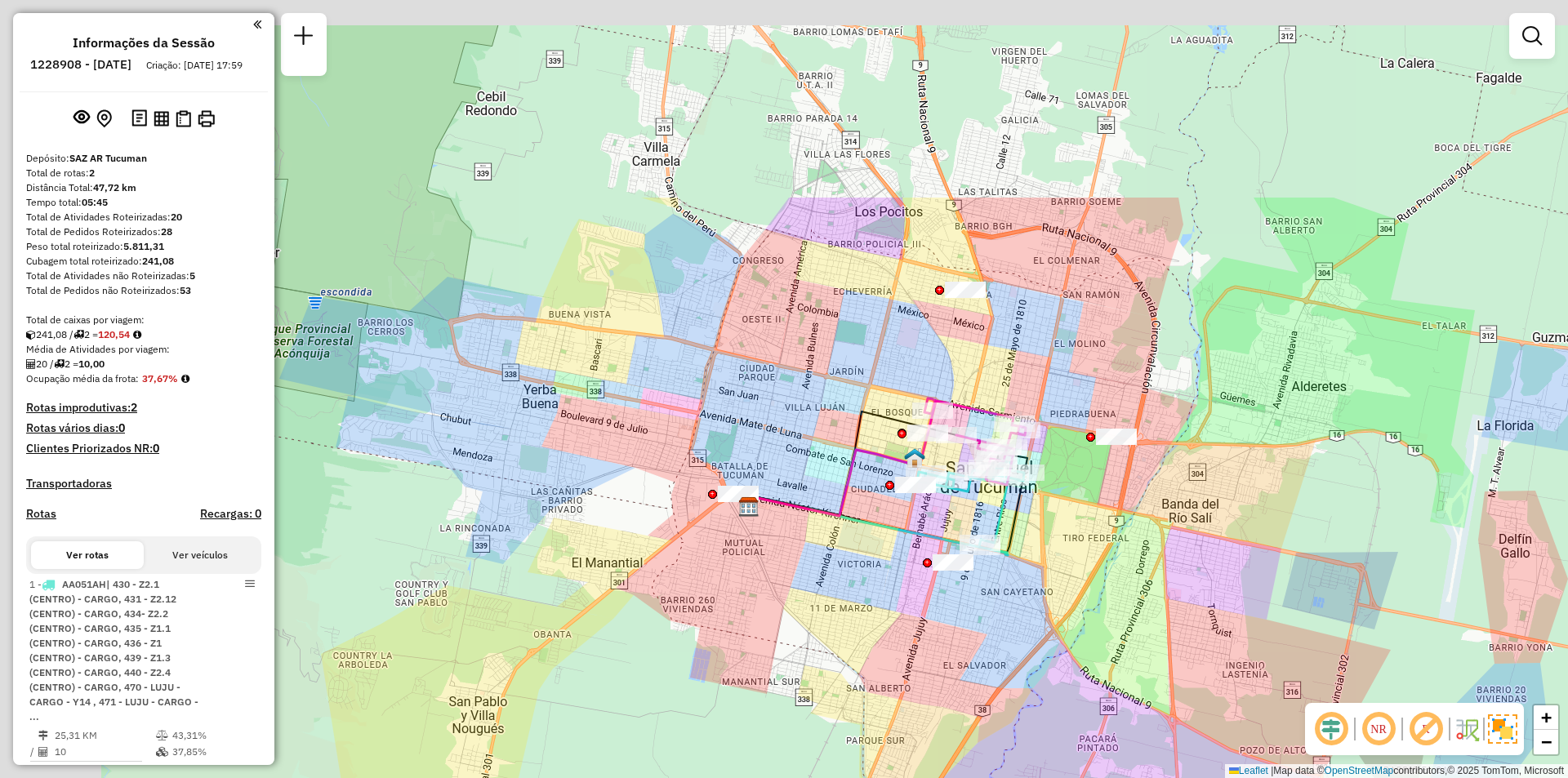
drag, startPoint x: 770, startPoint y: 563, endPoint x: 823, endPoint y: 612, distance: 72.2
click at [823, 612] on div "Janela de atendimento Grade de atendimento Capacidade Transportadoras Veículos …" at bounding box center [784, 389] width 1568 height 778
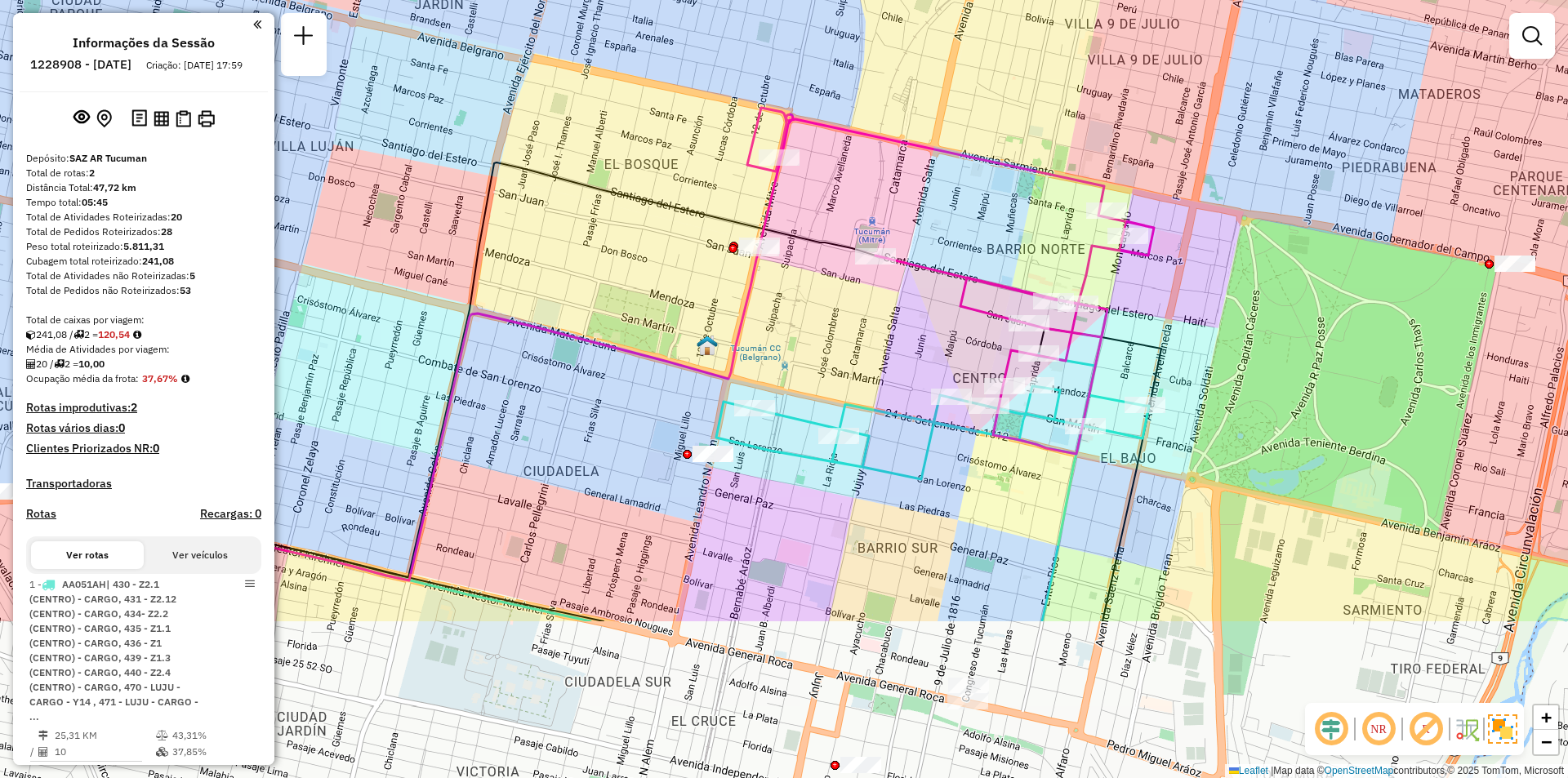
drag, startPoint x: 1050, startPoint y: 574, endPoint x: 1078, endPoint y: 397, distance: 179.2
click at [1078, 397] on icon at bounding box center [931, 487] width 432 height 268
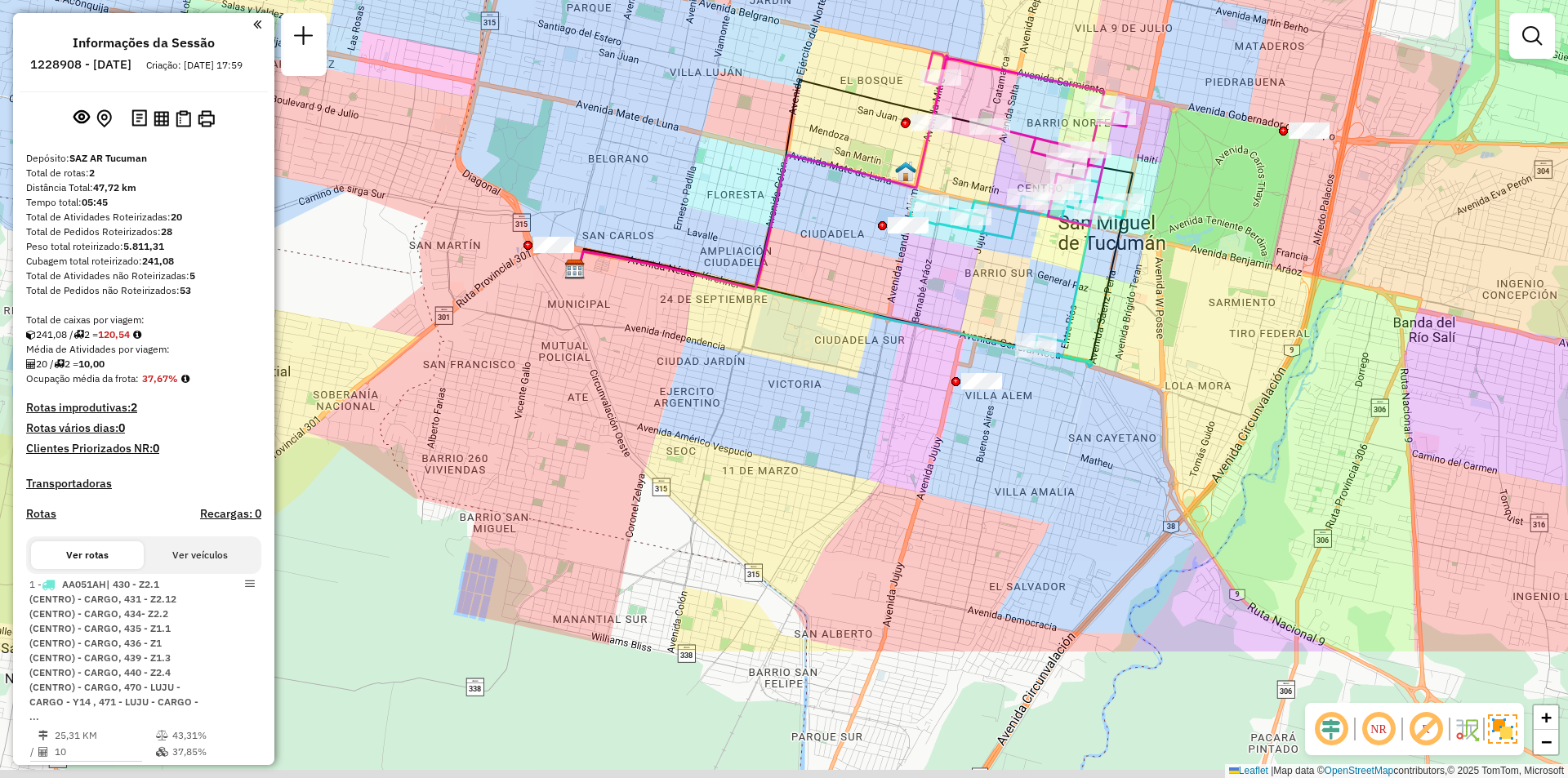
drag, startPoint x: 703, startPoint y: 530, endPoint x: 754, endPoint y: 328, distance: 208.3
click at [754, 328] on div "Janela de atendimento Grade de atendimento Capacidade Transportadoras Veículos …" at bounding box center [784, 389] width 1568 height 778
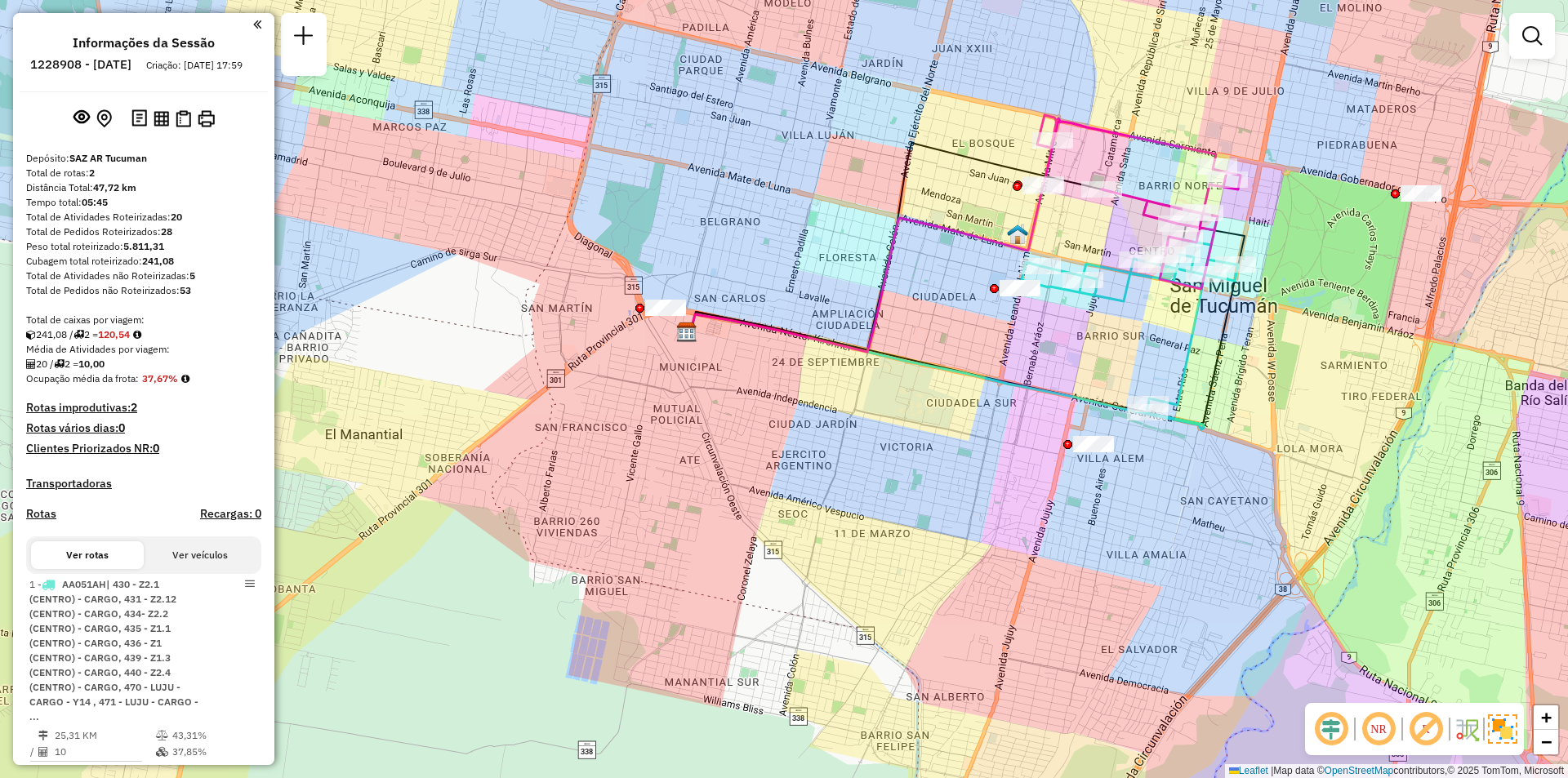
drag, startPoint x: 866, startPoint y: 550, endPoint x: 979, endPoint y: 614, distance: 129.9
click at [979, 614] on div "Janela de atendimento Grade de atendimento Capacidade Transportadoras Veículos …" at bounding box center [784, 389] width 1568 height 778
click at [1503, 741] on img at bounding box center [1503, 729] width 30 height 30
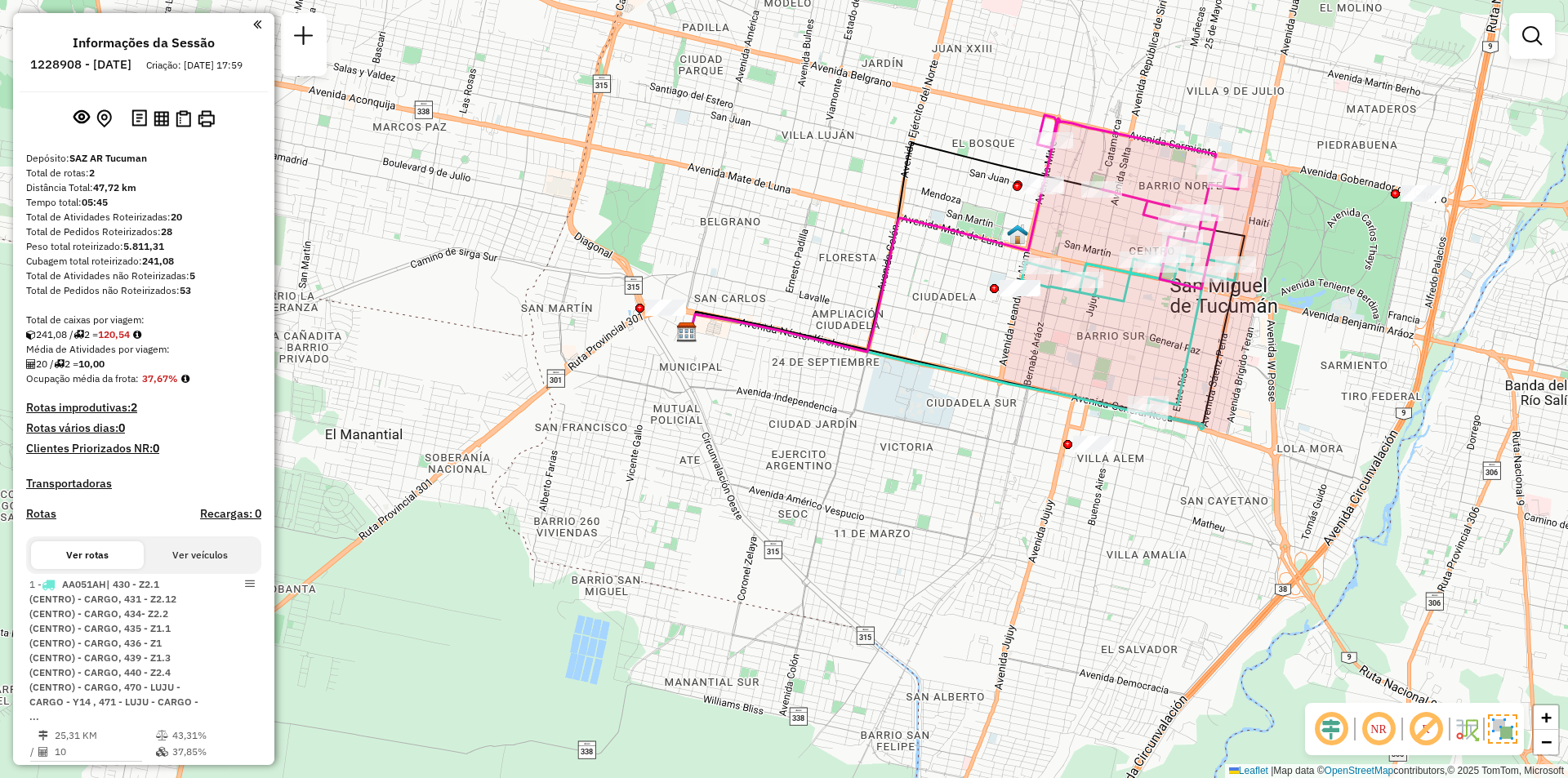
click at [1424, 726] on em at bounding box center [1425, 729] width 39 height 39
click at [1385, 727] on em at bounding box center [1378, 729] width 39 height 39
click at [1424, 734] on em at bounding box center [1425, 729] width 39 height 39
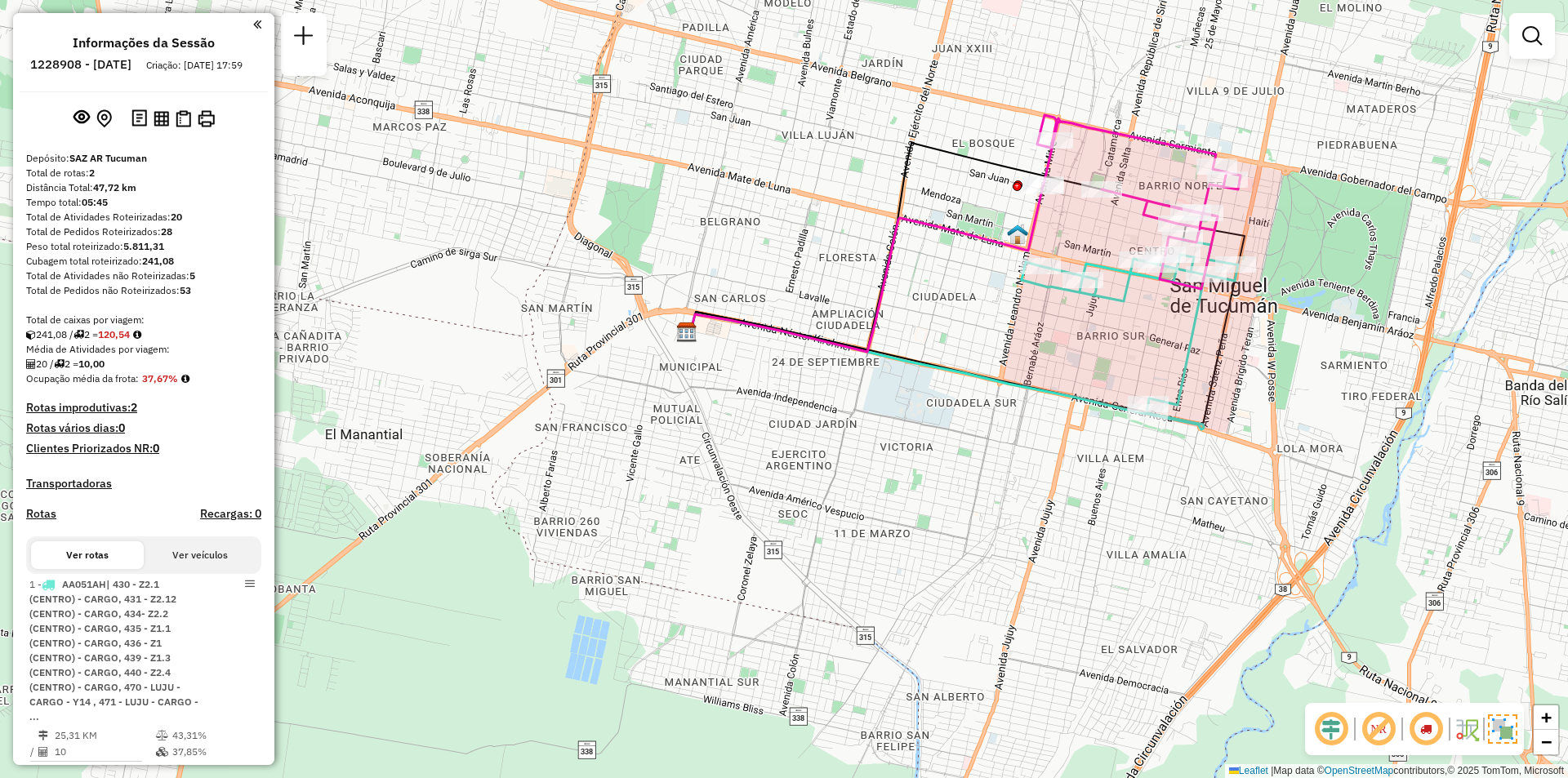
click at [1382, 727] on em at bounding box center [1378, 729] width 39 height 39
click at [1426, 735] on em at bounding box center [1425, 729] width 39 height 39
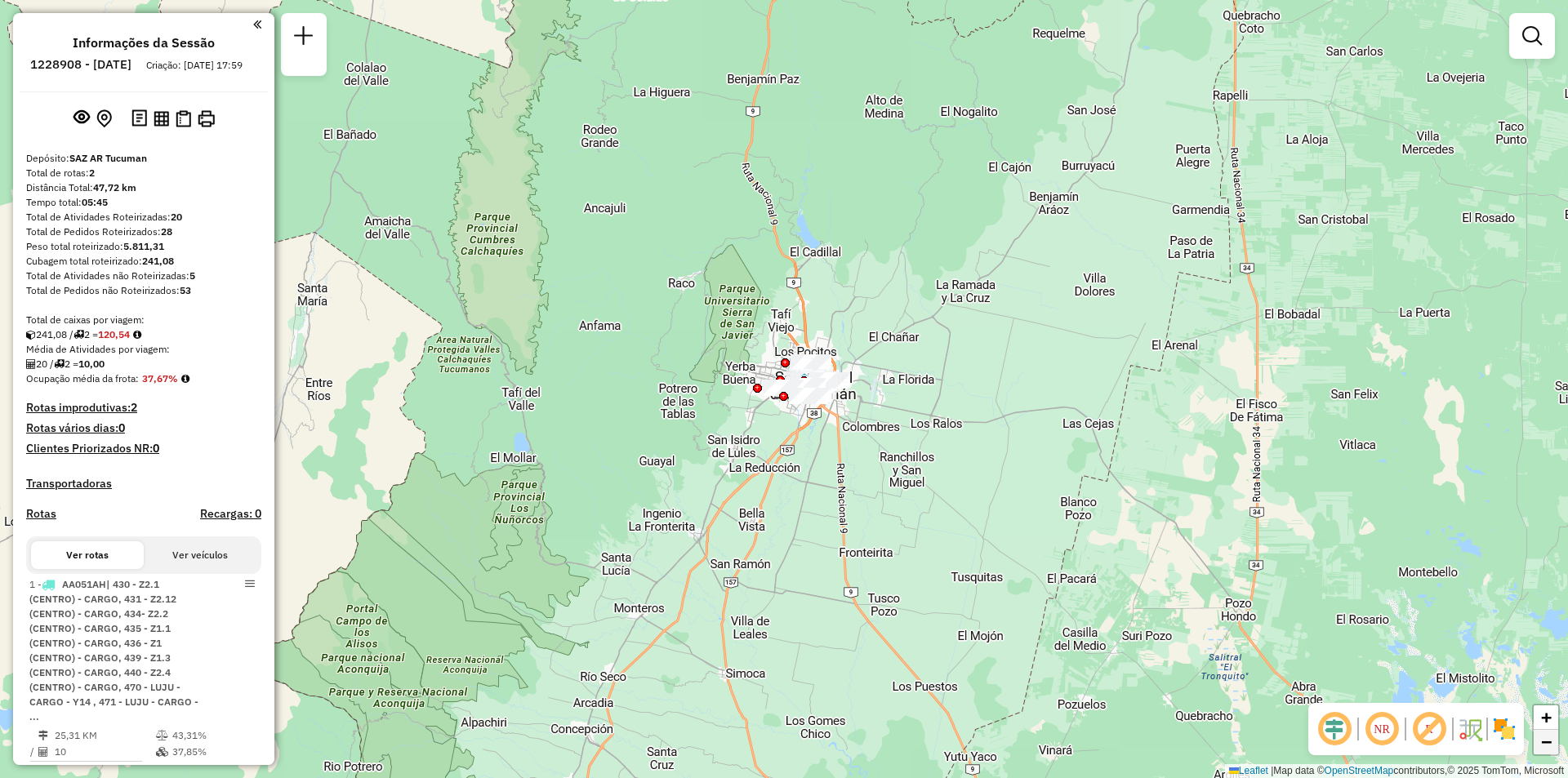
click at [1546, 750] on span "−" at bounding box center [1546, 741] width 11 height 20
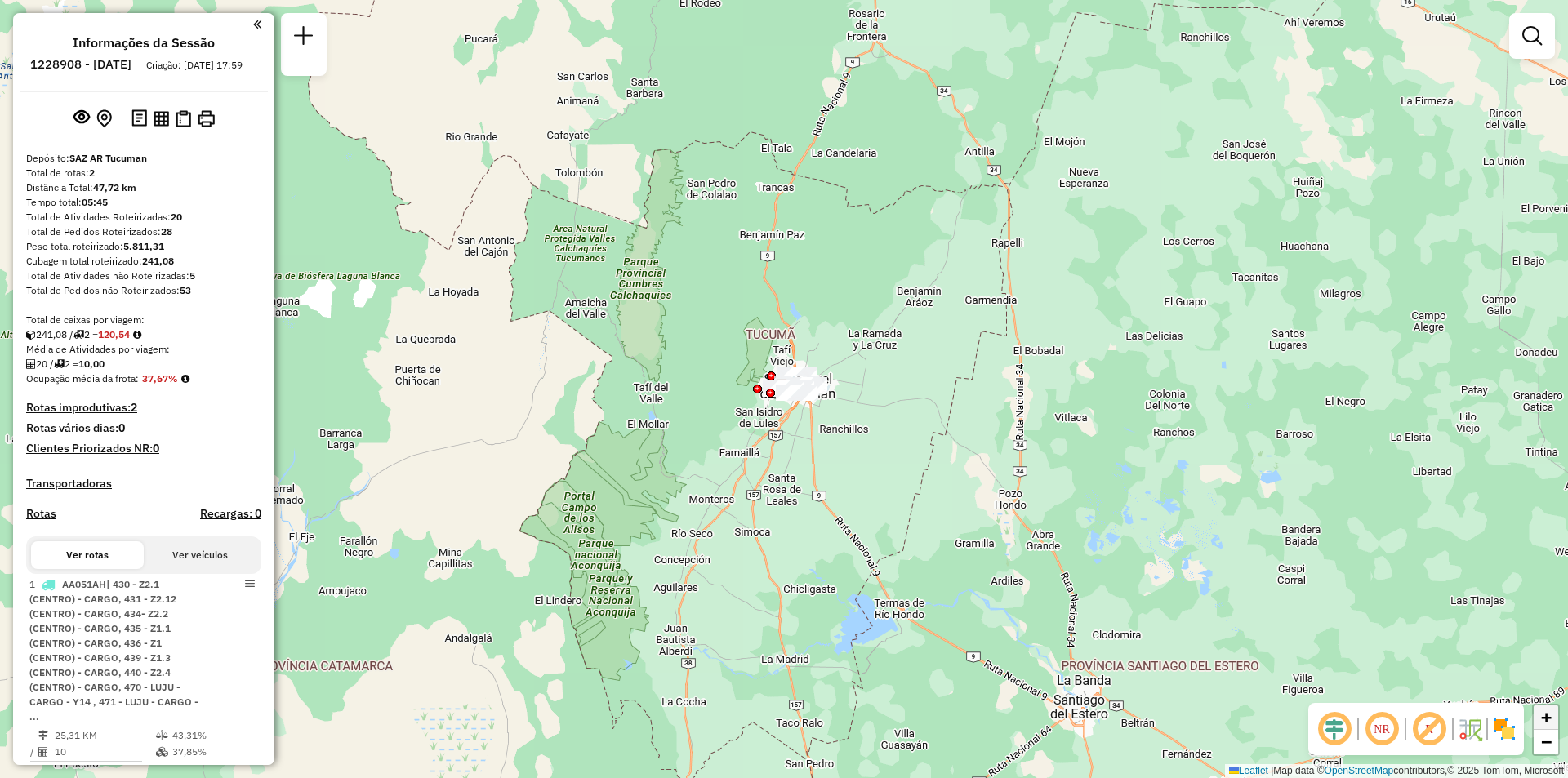
click at [1555, 722] on link "+" at bounding box center [1545, 716] width 24 height 24
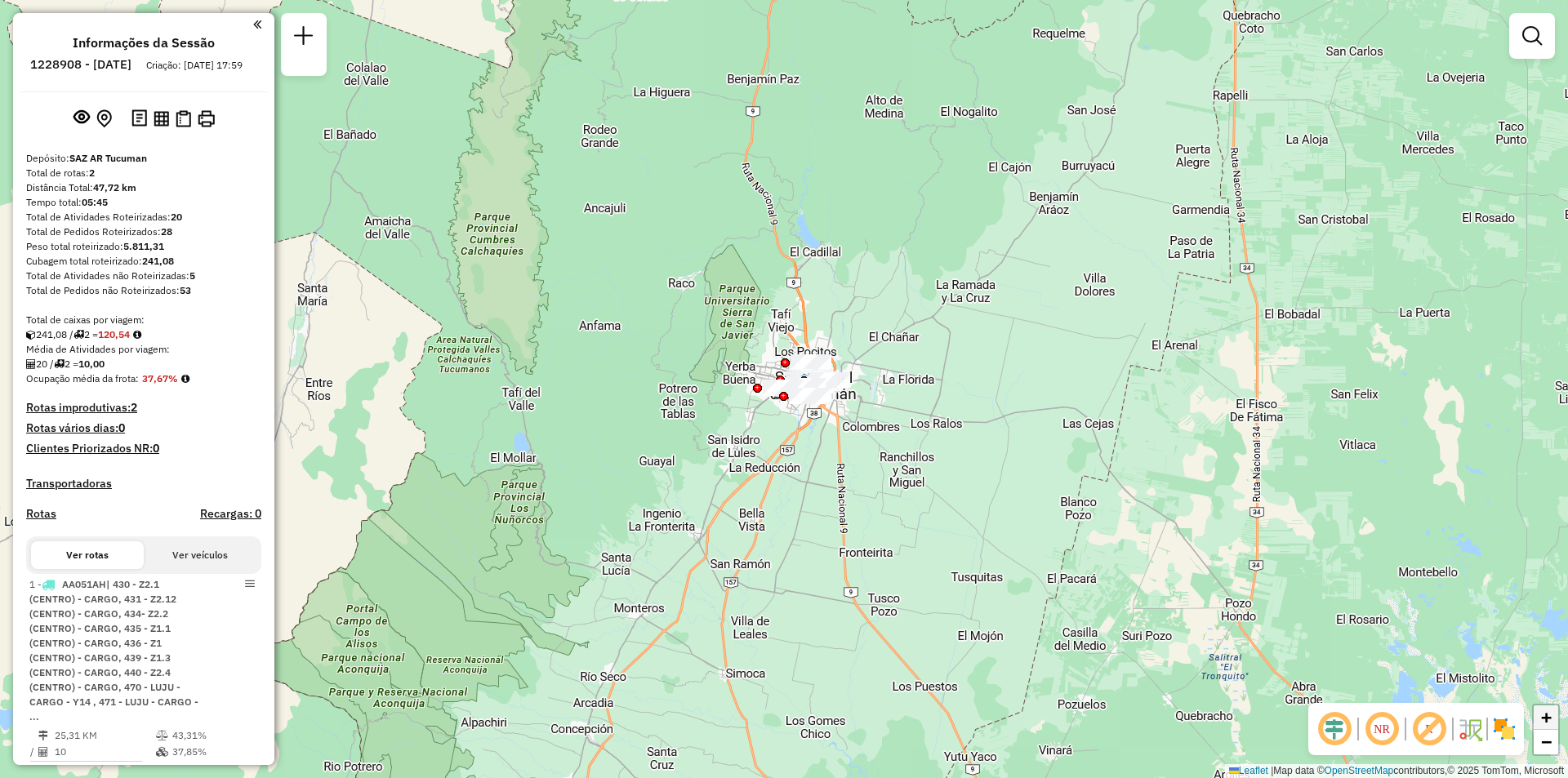
click at [1555, 722] on link "+" at bounding box center [1545, 716] width 24 height 24
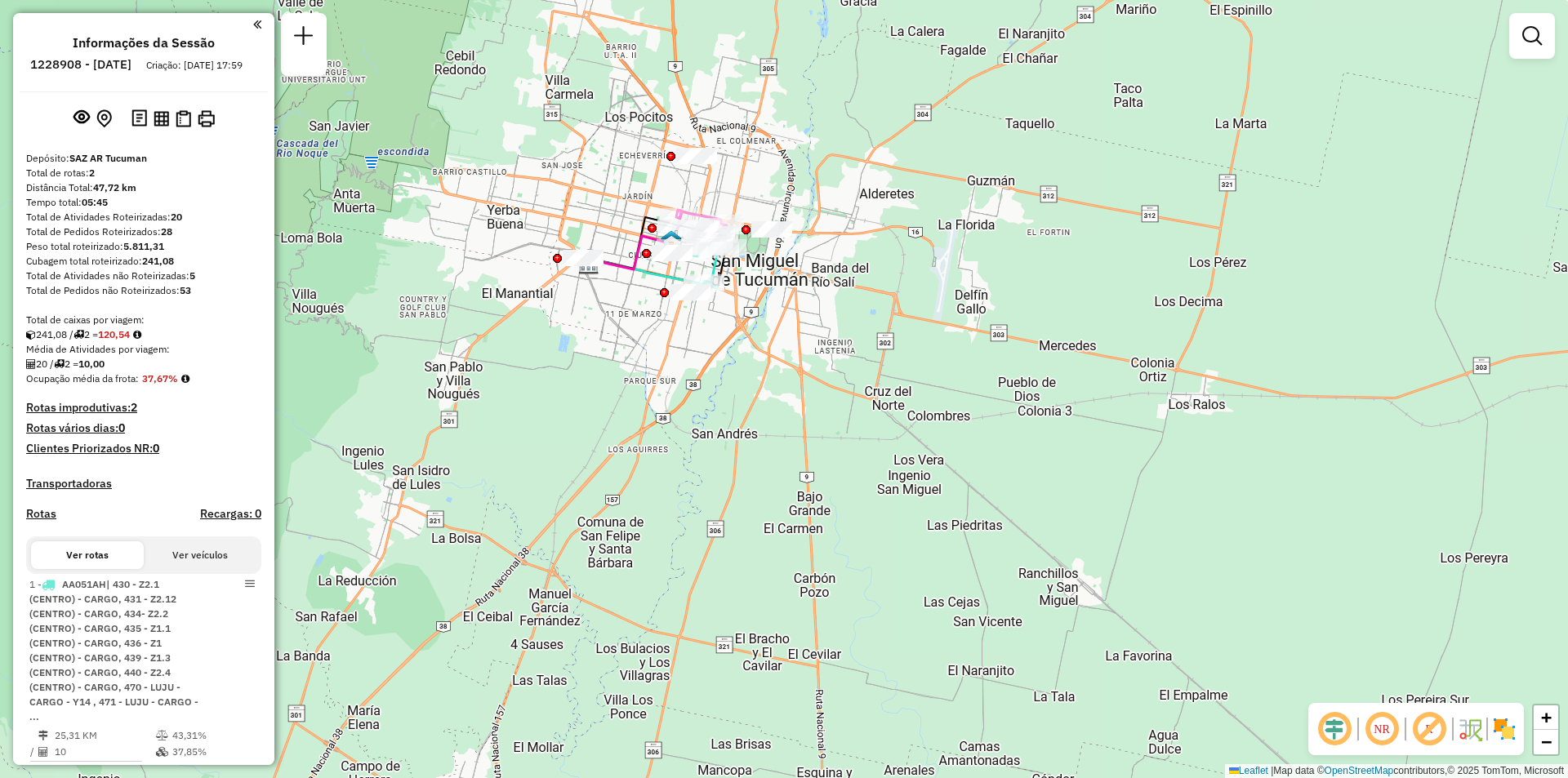
drag, startPoint x: 721, startPoint y: 287, endPoint x: 892, endPoint y: 246, distance: 175.8
click at [892, 246] on div "Janela de atendimento Grade de atendimento Capacidade Transportadoras Veículos …" at bounding box center [784, 389] width 1568 height 778
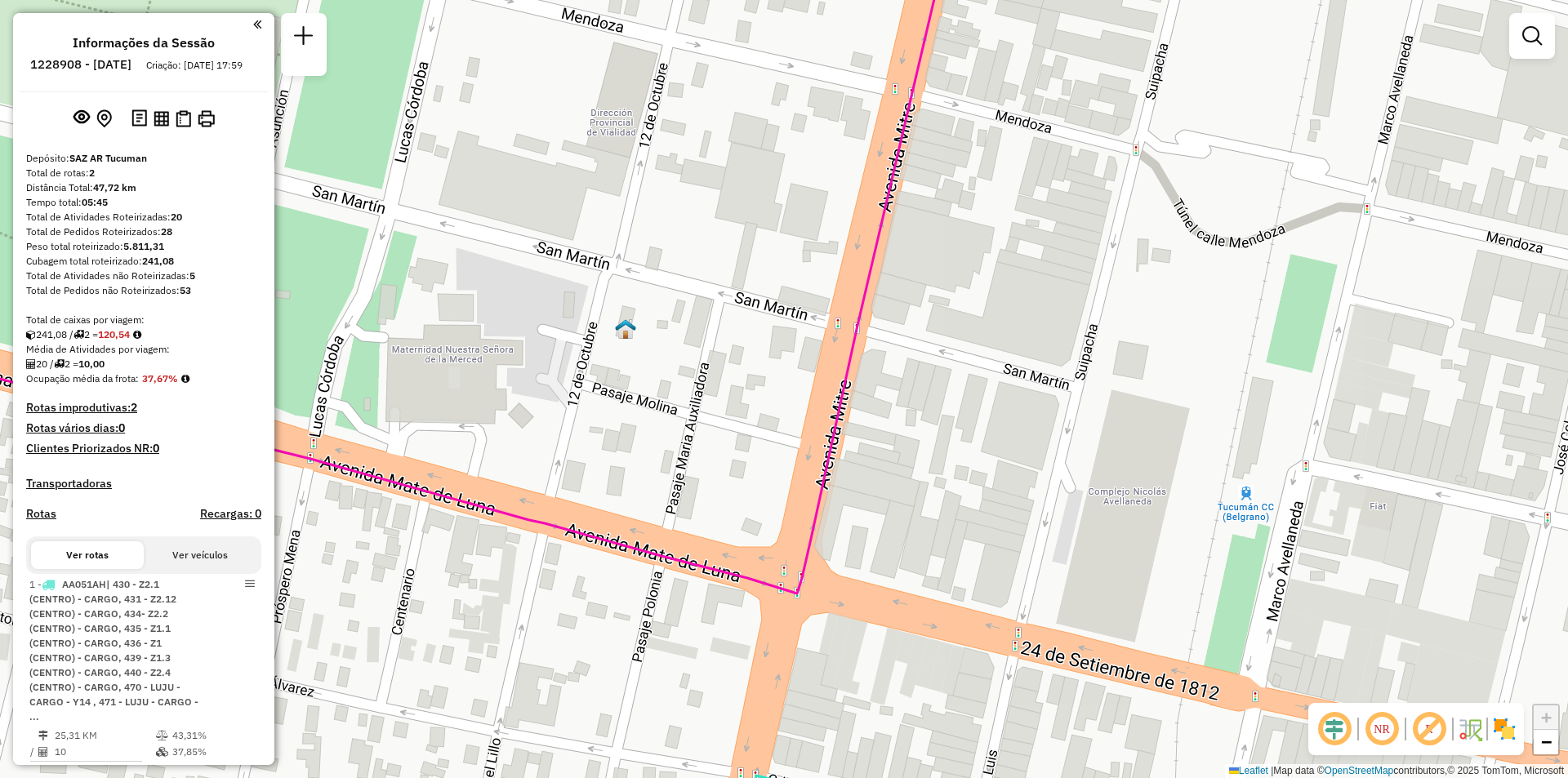
click at [626, 333] on img at bounding box center [625, 329] width 21 height 21
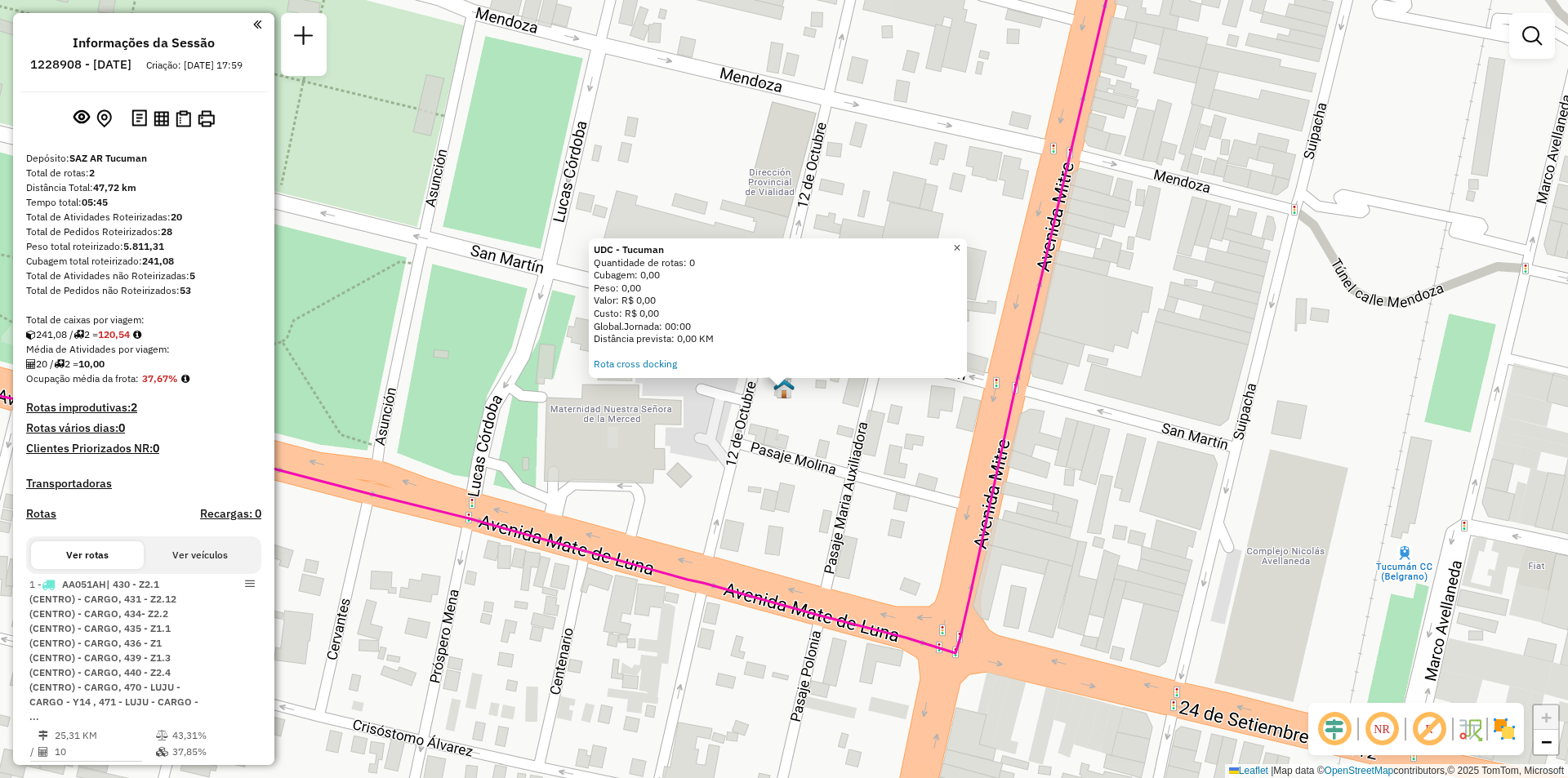
click at [960, 241] on span "×" at bounding box center [956, 247] width 8 height 13
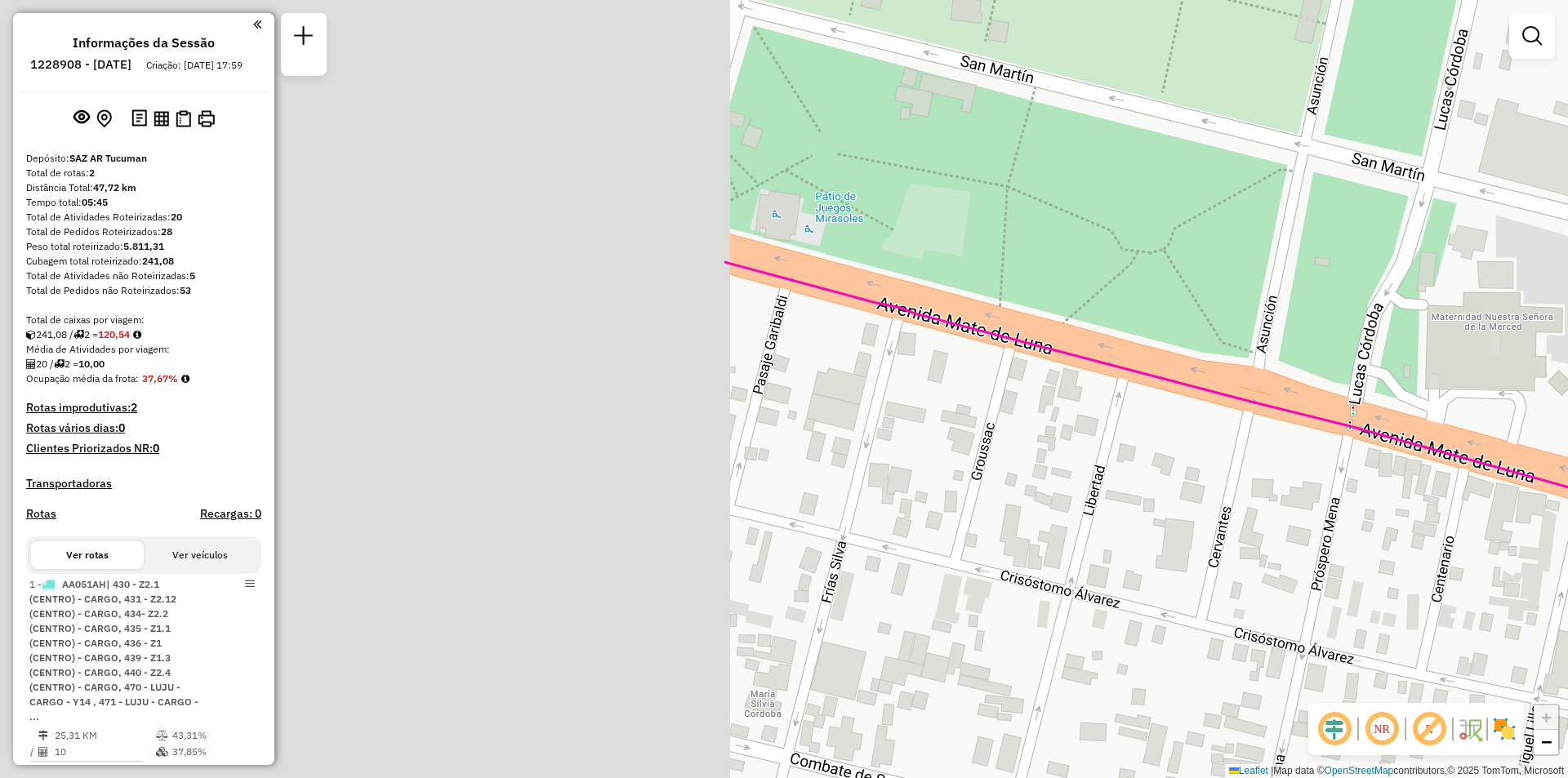
drag, startPoint x: 1278, startPoint y: 344, endPoint x: 1035, endPoint y: 317, distance: 244.5
click at [1346, 314] on div "Janela de atendimento Grade de atendimento Capacidade Transportadoras Veículos …" at bounding box center [784, 389] width 1568 height 778
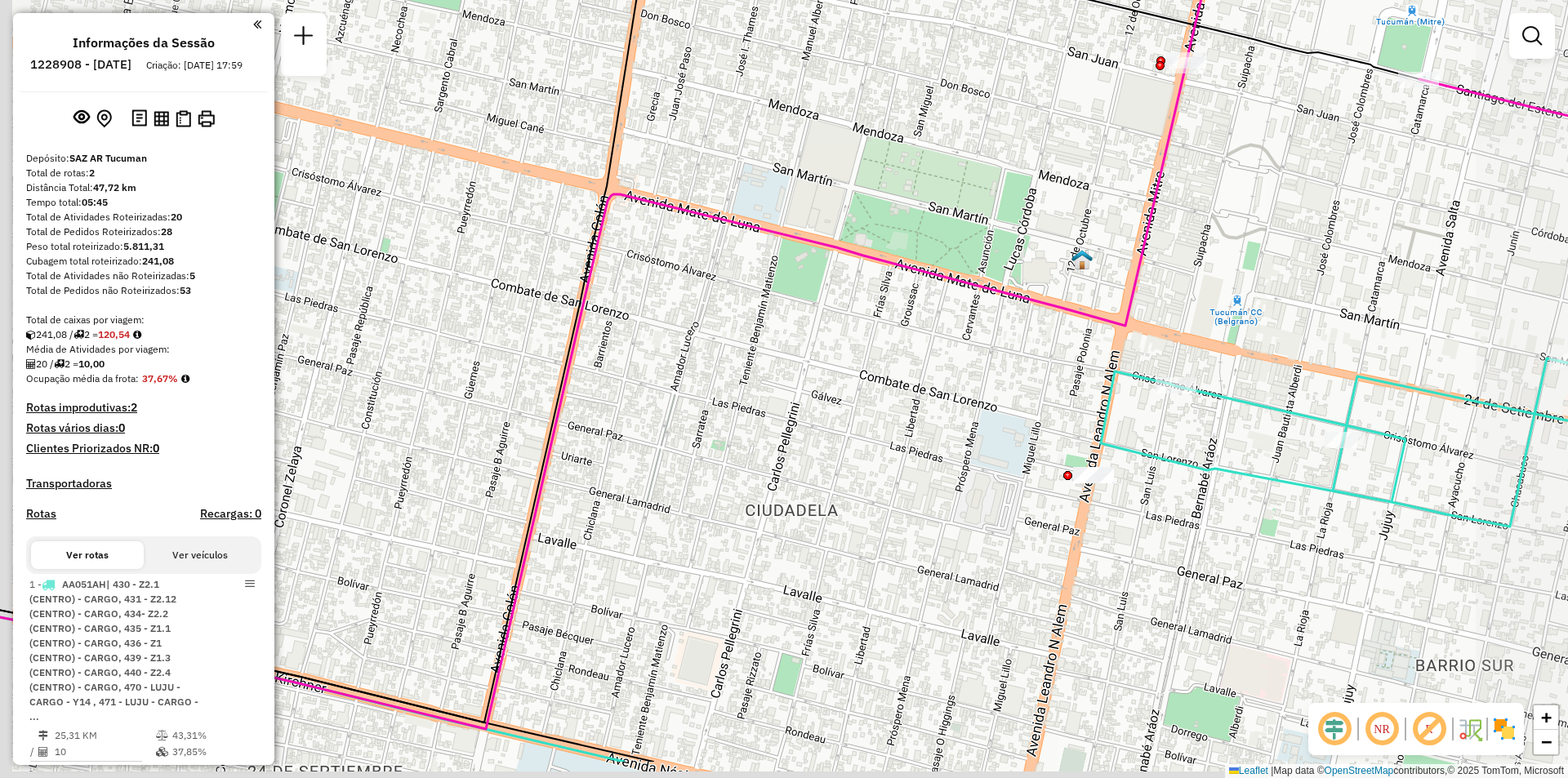
drag, startPoint x: 835, startPoint y: 340, endPoint x: 912, endPoint y: 279, distance: 98.2
click at [921, 280] on div "Janela de atendimento Grade de atendimento Capacidade Transportadoras Veículos …" at bounding box center [784, 389] width 1568 height 778
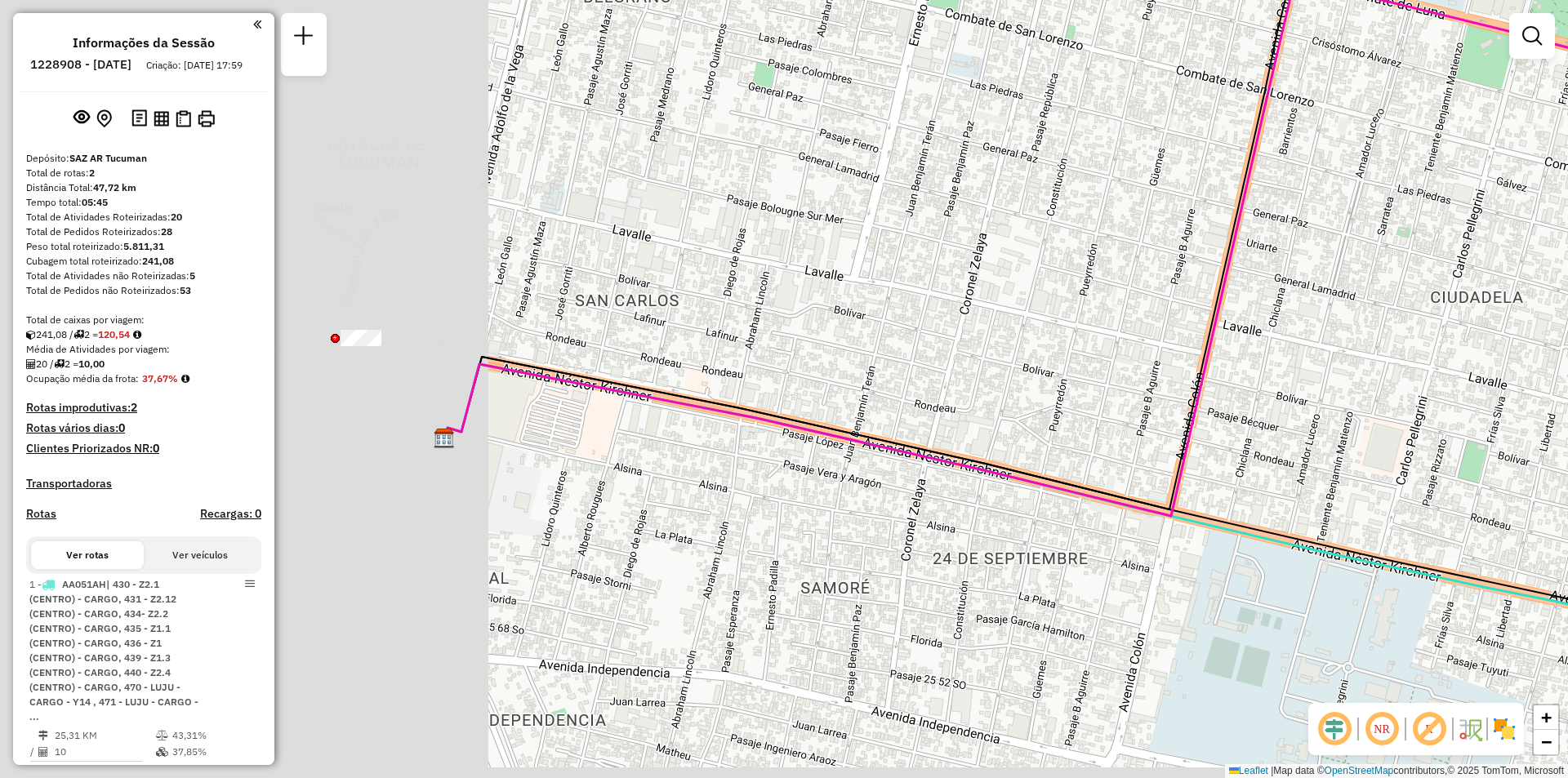
drag, startPoint x: 634, startPoint y: 378, endPoint x: 1236, endPoint y: 223, distance: 621.6
click at [1236, 223] on icon at bounding box center [1160, 184] width 1424 height 663
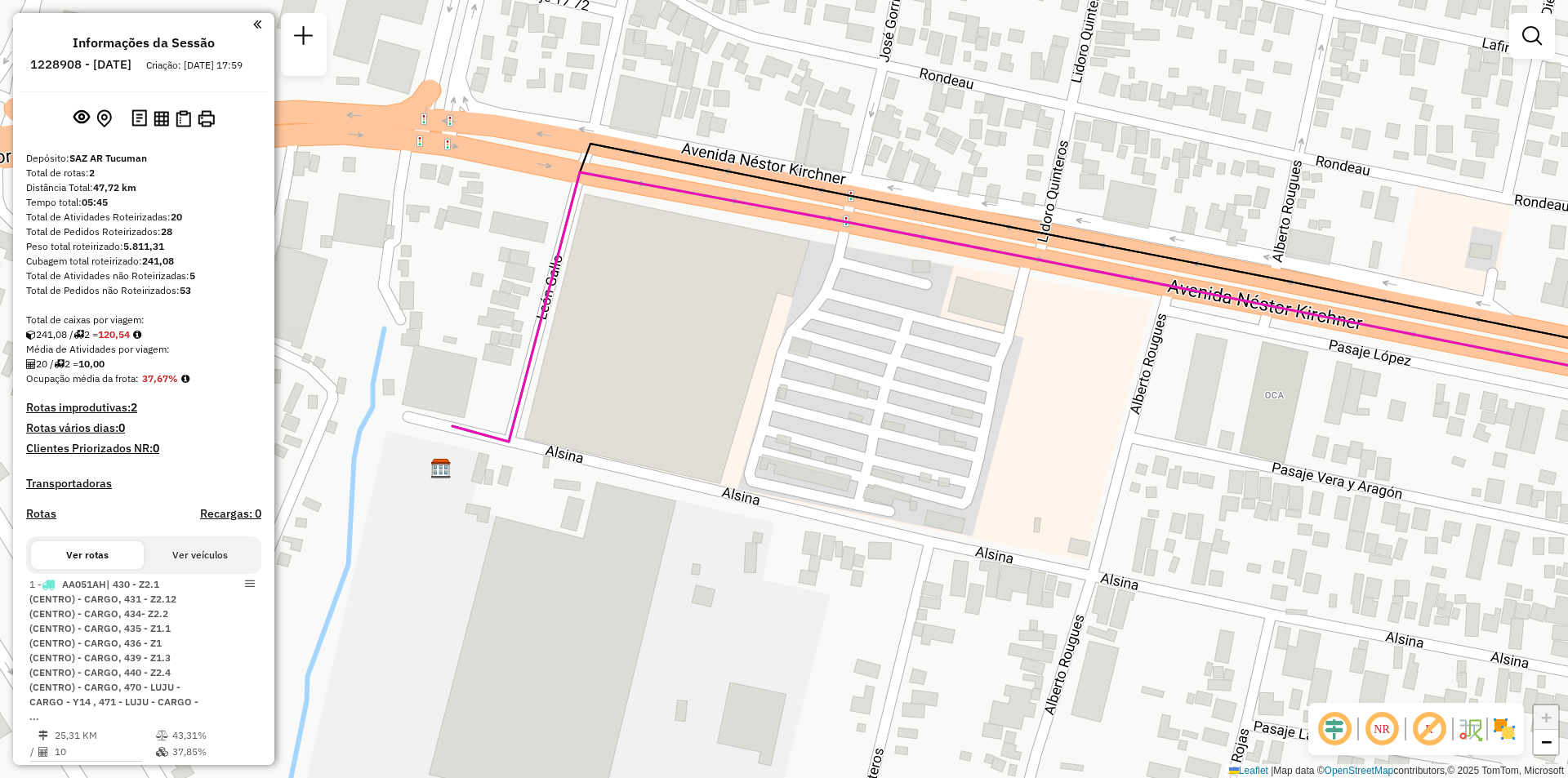
click at [448, 477] on img at bounding box center [441, 469] width 21 height 21
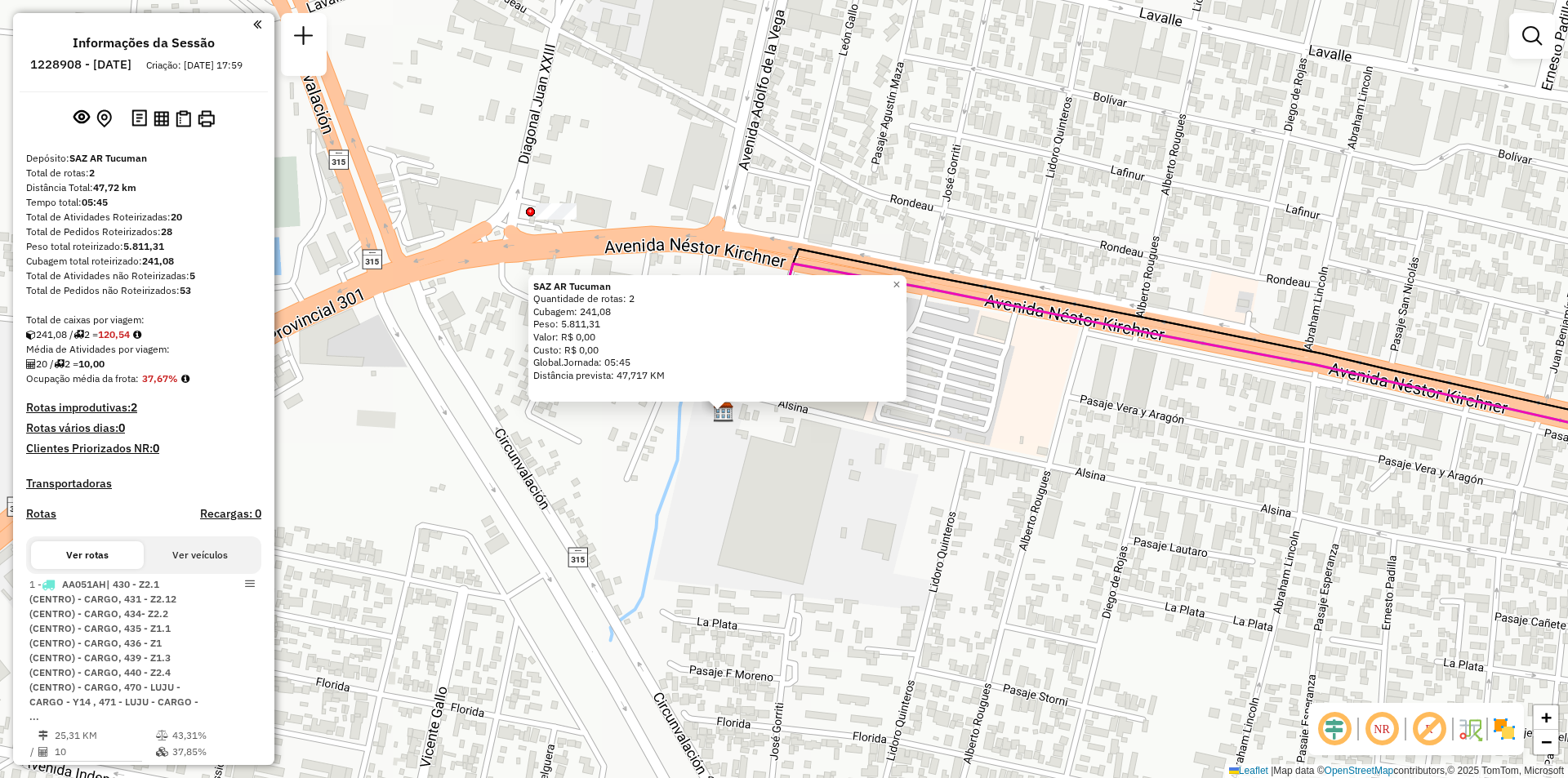
click at [664, 435] on div "SAZ AR Tucuman Quantidade de rotas: 2 Cubagem: 241,08 Peso: 5.811,31 Valor: R$ …" at bounding box center [784, 389] width 1568 height 778
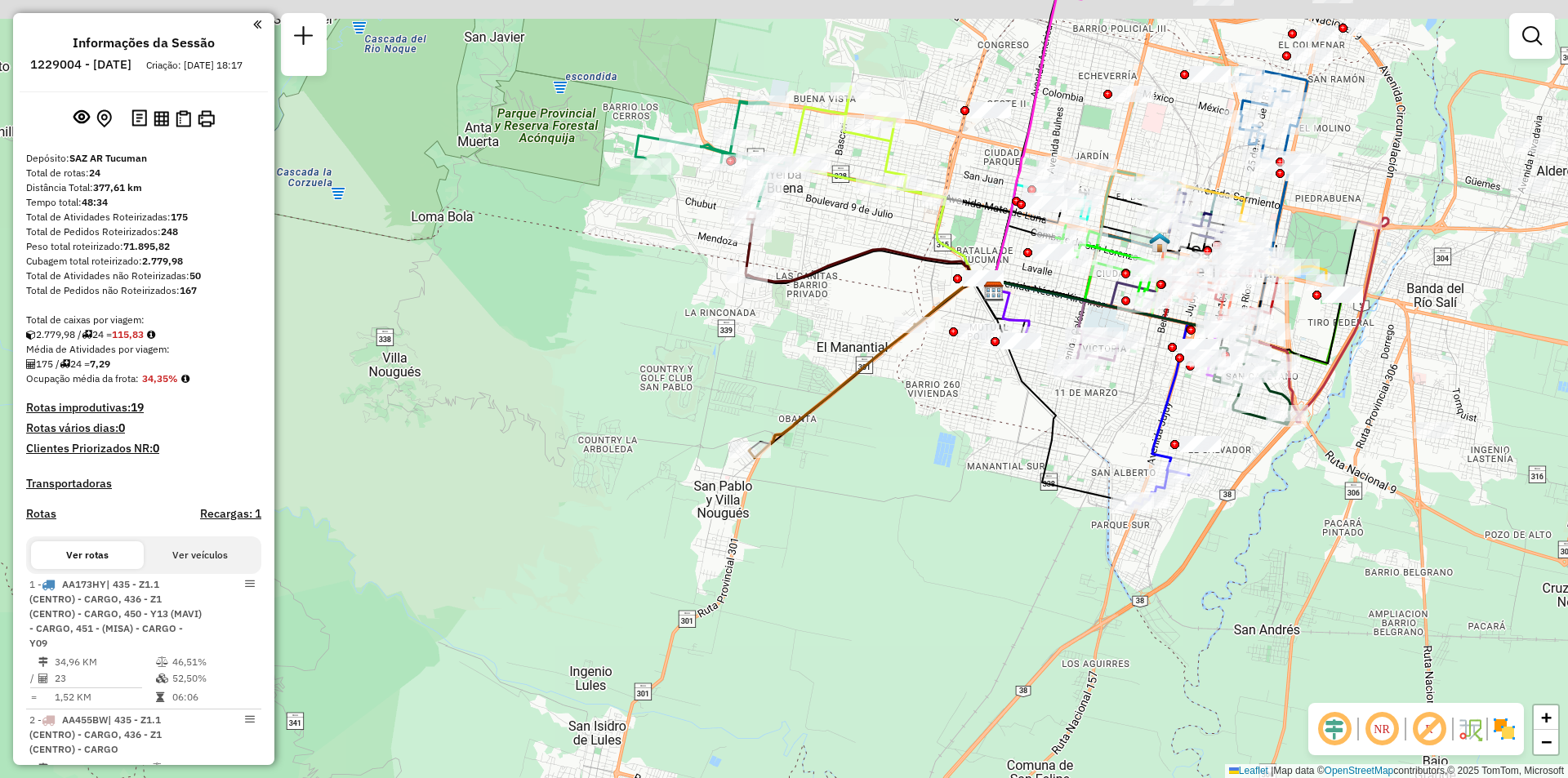
drag, startPoint x: 819, startPoint y: 191, endPoint x: 798, endPoint y: 208, distance: 27.0
click at [798, 208] on div "Janela de atendimento Grade de atendimento Capacidade Transportadoras Veículos …" at bounding box center [784, 389] width 1568 height 778
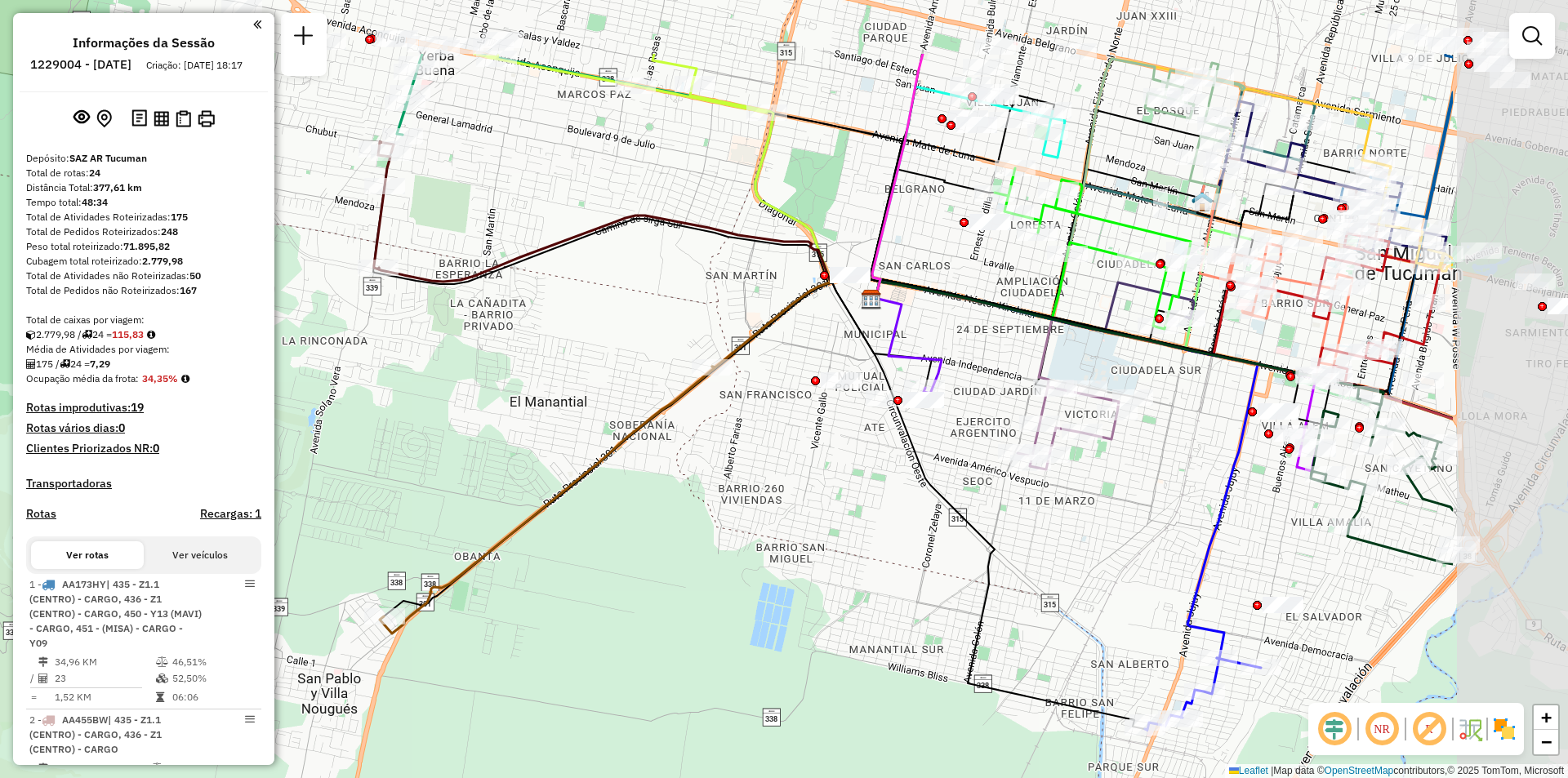
drag, startPoint x: 983, startPoint y: 401, endPoint x: 763, endPoint y: 486, distance: 235.8
click at [764, 486] on div "Janela de atendimento Grade de atendimento Capacidade Transportadoras Veículos …" at bounding box center [784, 389] width 1568 height 778
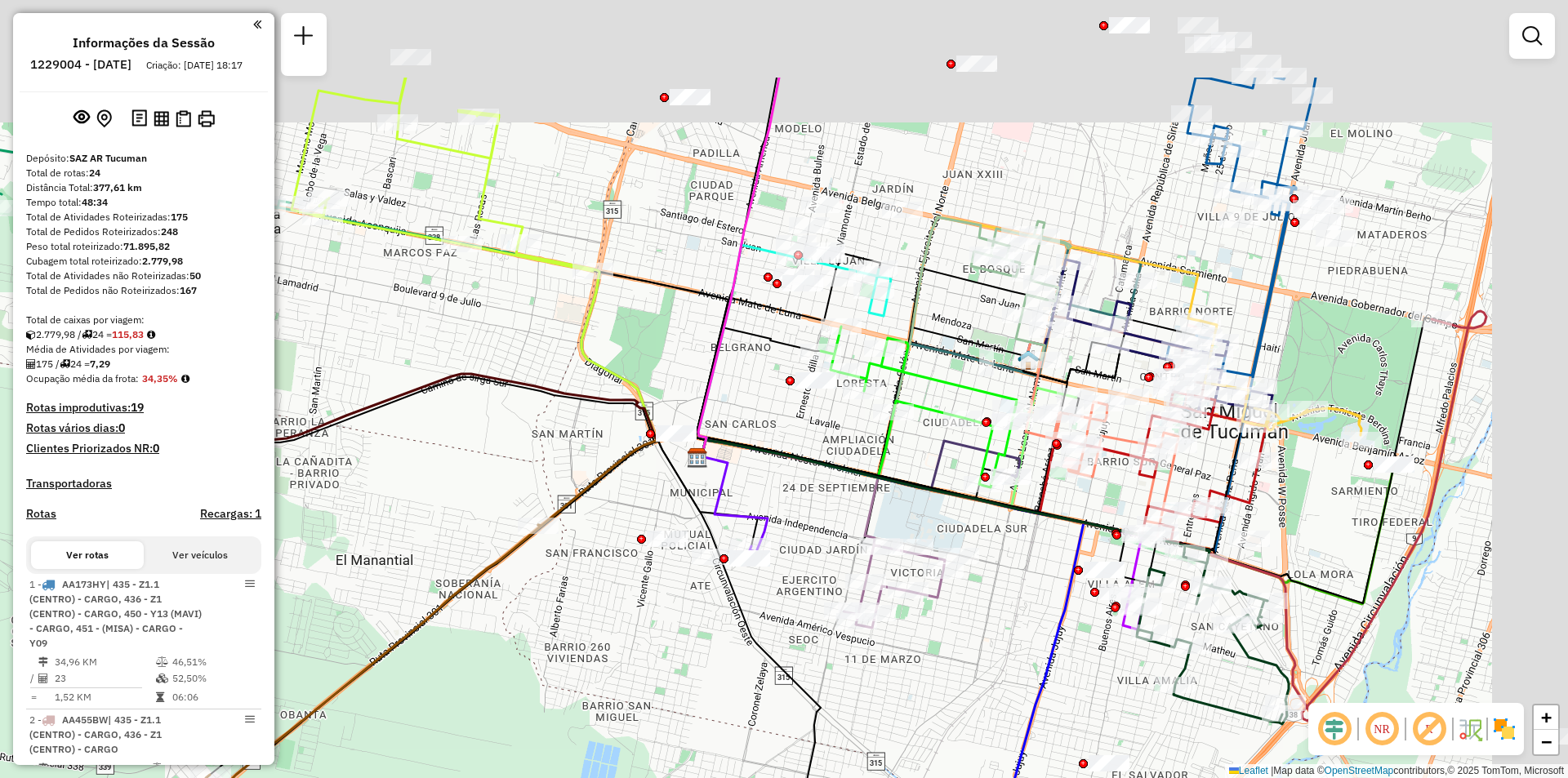
drag, startPoint x: 964, startPoint y: 560, endPoint x: 823, endPoint y: 662, distance: 174.0
click at [823, 662] on div "Janela de atendimento Grade de atendimento Capacidade Transportadoras Veículos …" at bounding box center [784, 389] width 1568 height 778
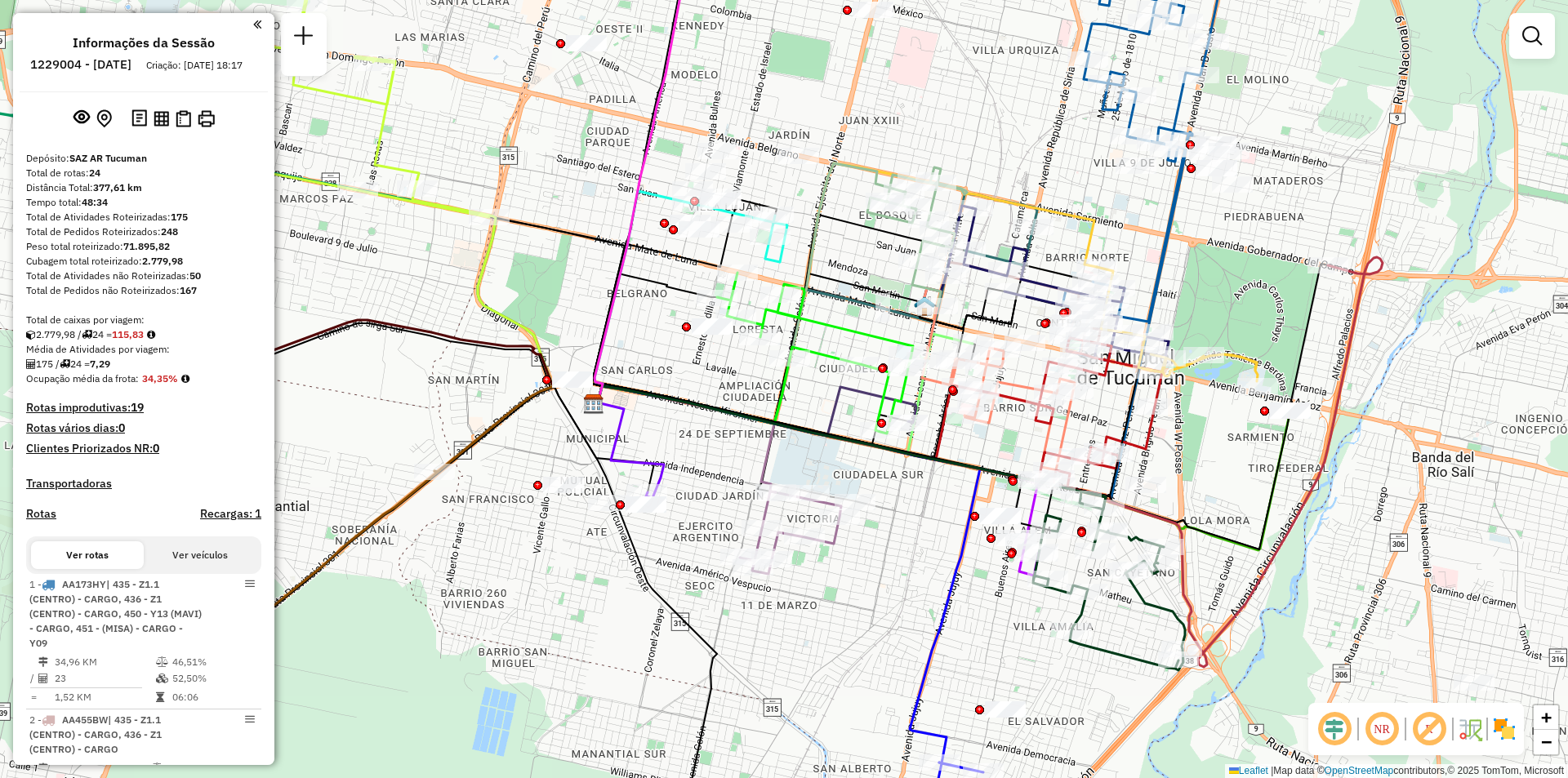
drag, startPoint x: 945, startPoint y: 236, endPoint x: 745, endPoint y: 265, distance: 202.1
click at [745, 265] on icon at bounding box center [748, 294] width 310 height 260
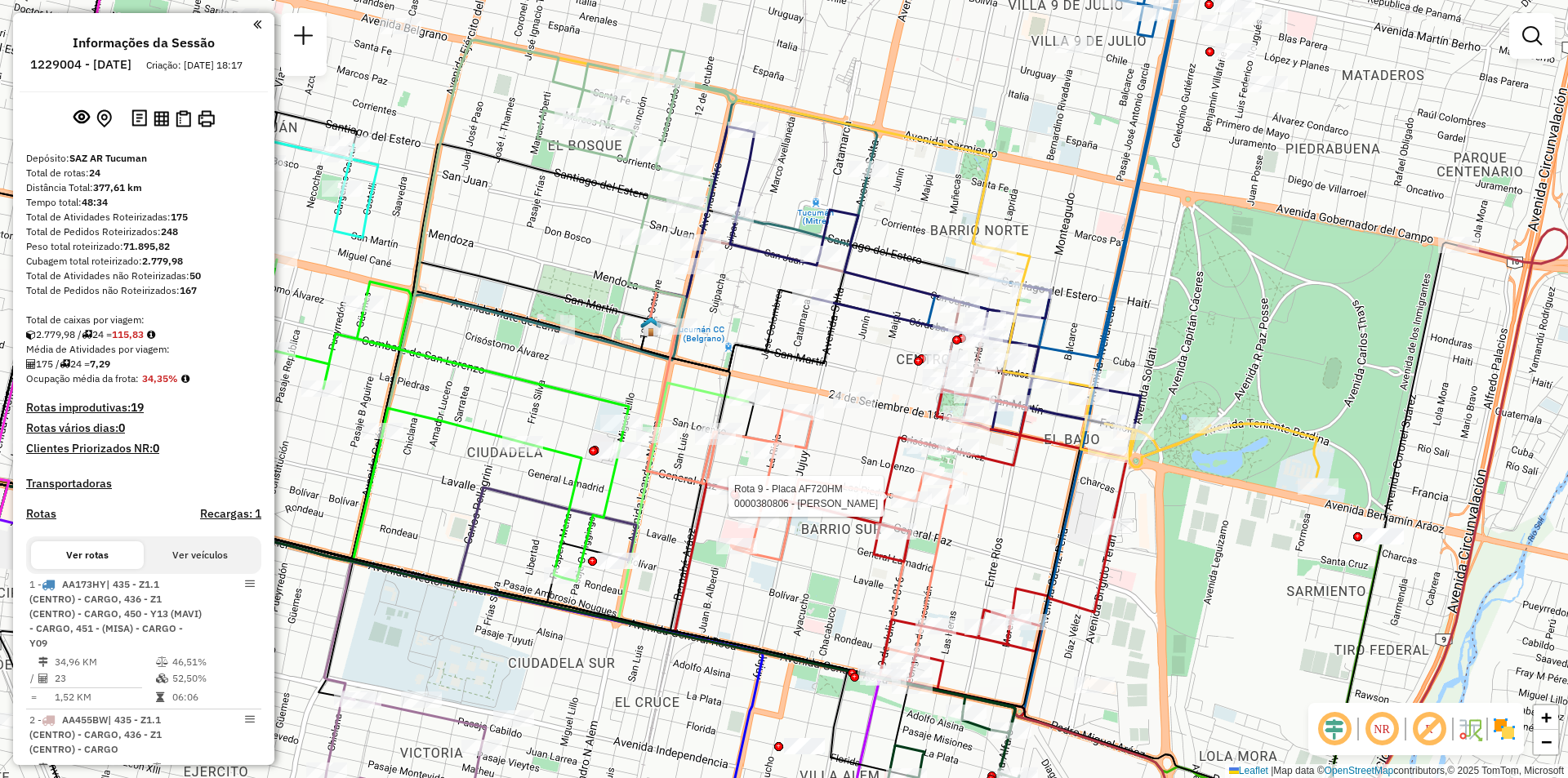
select select "**********"
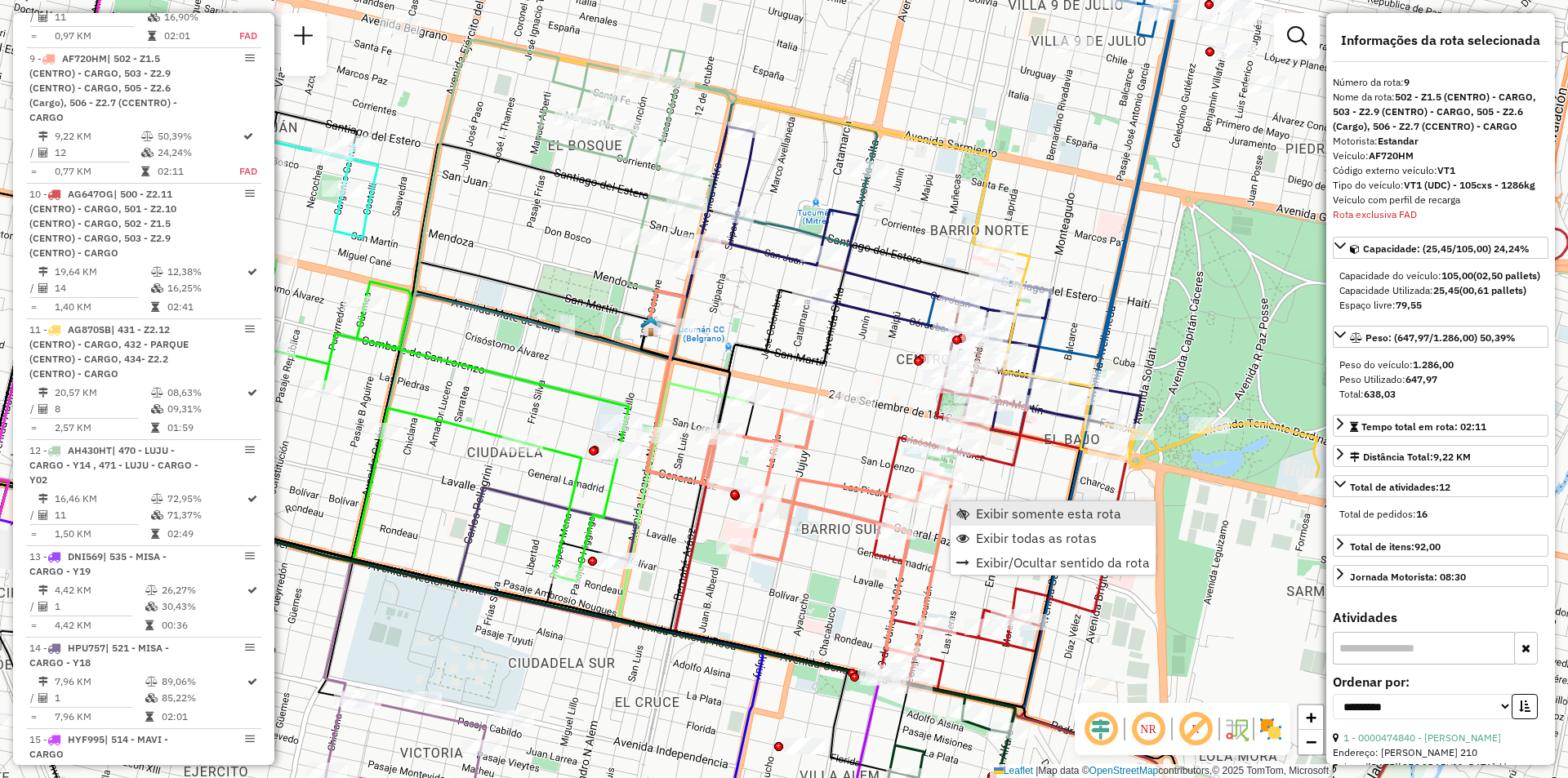
scroll to position [1498, 0]
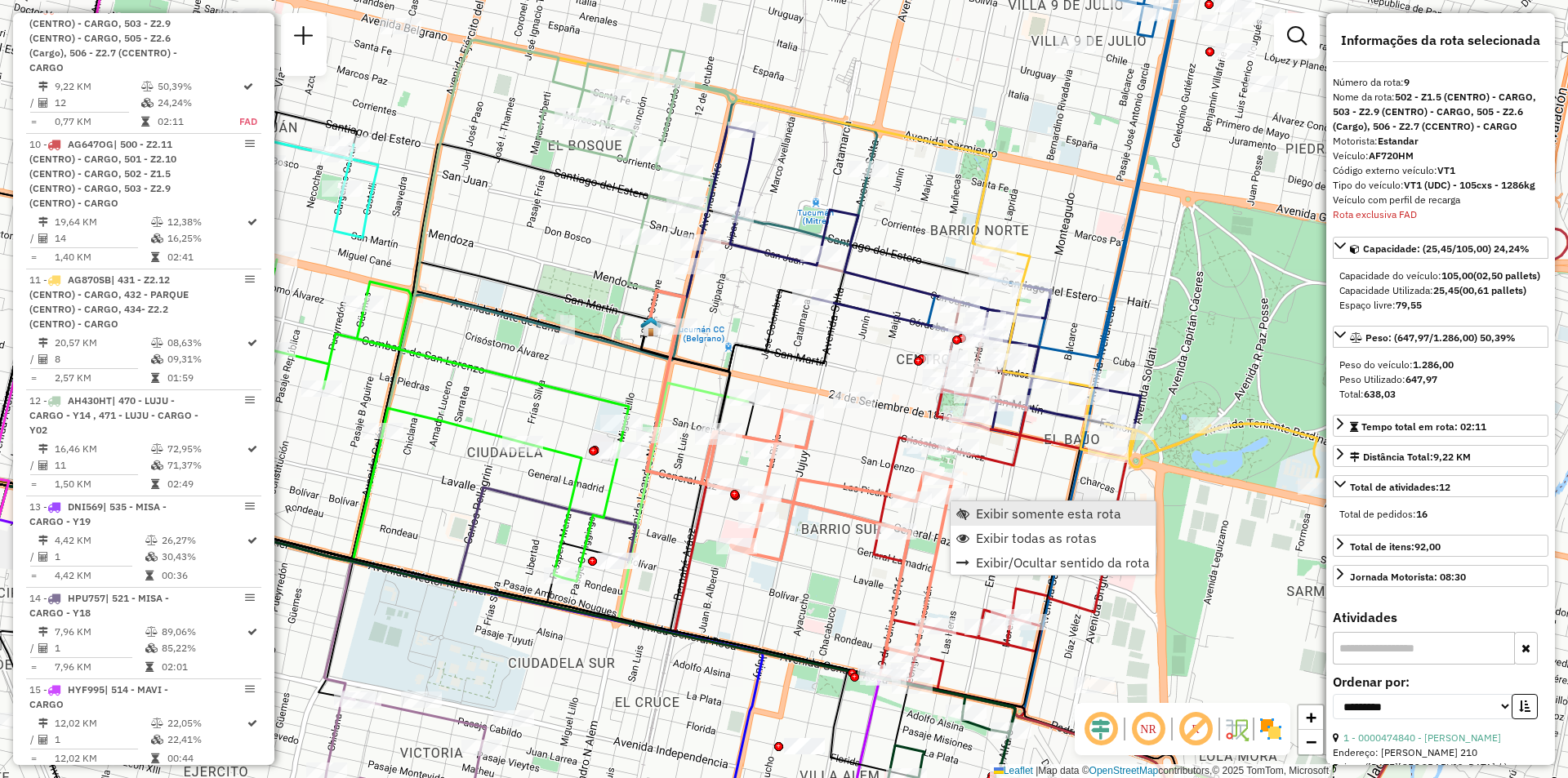
click at [981, 514] on span "Exibir somente esta rota" at bounding box center [1048, 513] width 145 height 13
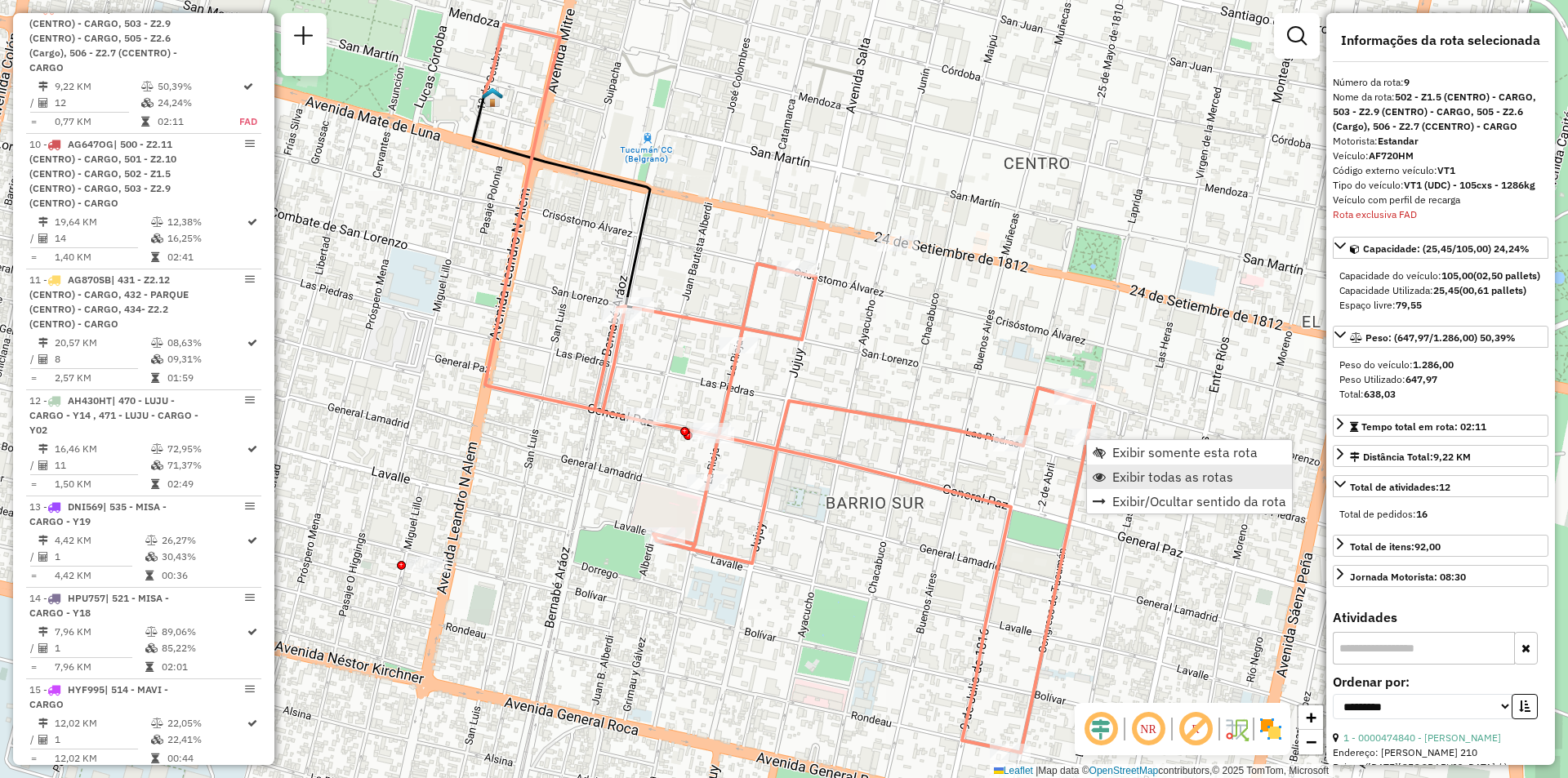
click at [1108, 473] on link "Exibir todas as rotas" at bounding box center [1189, 476] width 205 height 24
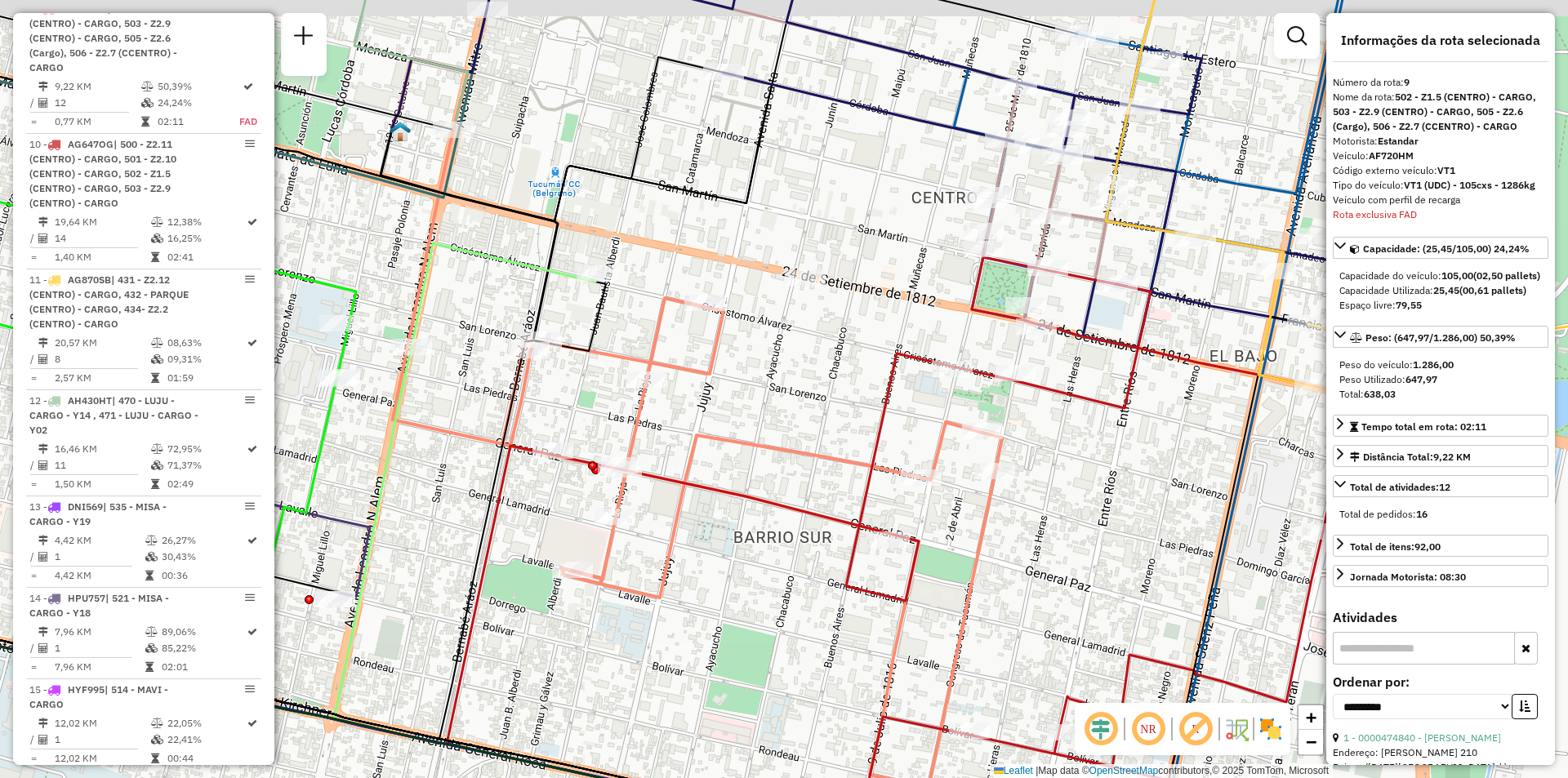
drag, startPoint x: 1001, startPoint y: 509, endPoint x: 855, endPoint y: 609, distance: 177.0
click at [855, 608] on div "Janela de atendimento Grade de atendimento Capacidade Transportadoras Veículos …" at bounding box center [784, 389] width 1568 height 778
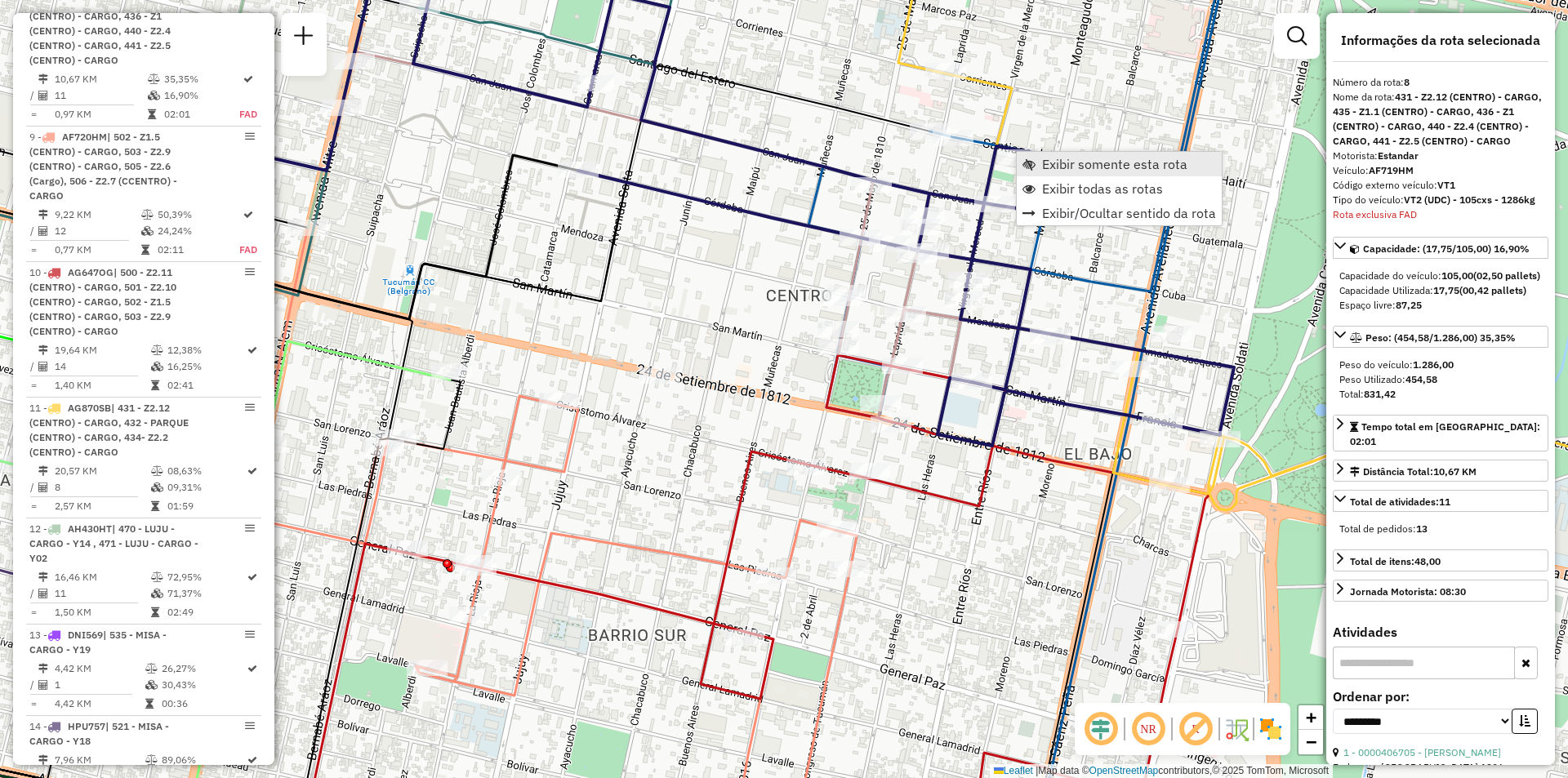
scroll to position [1348, 0]
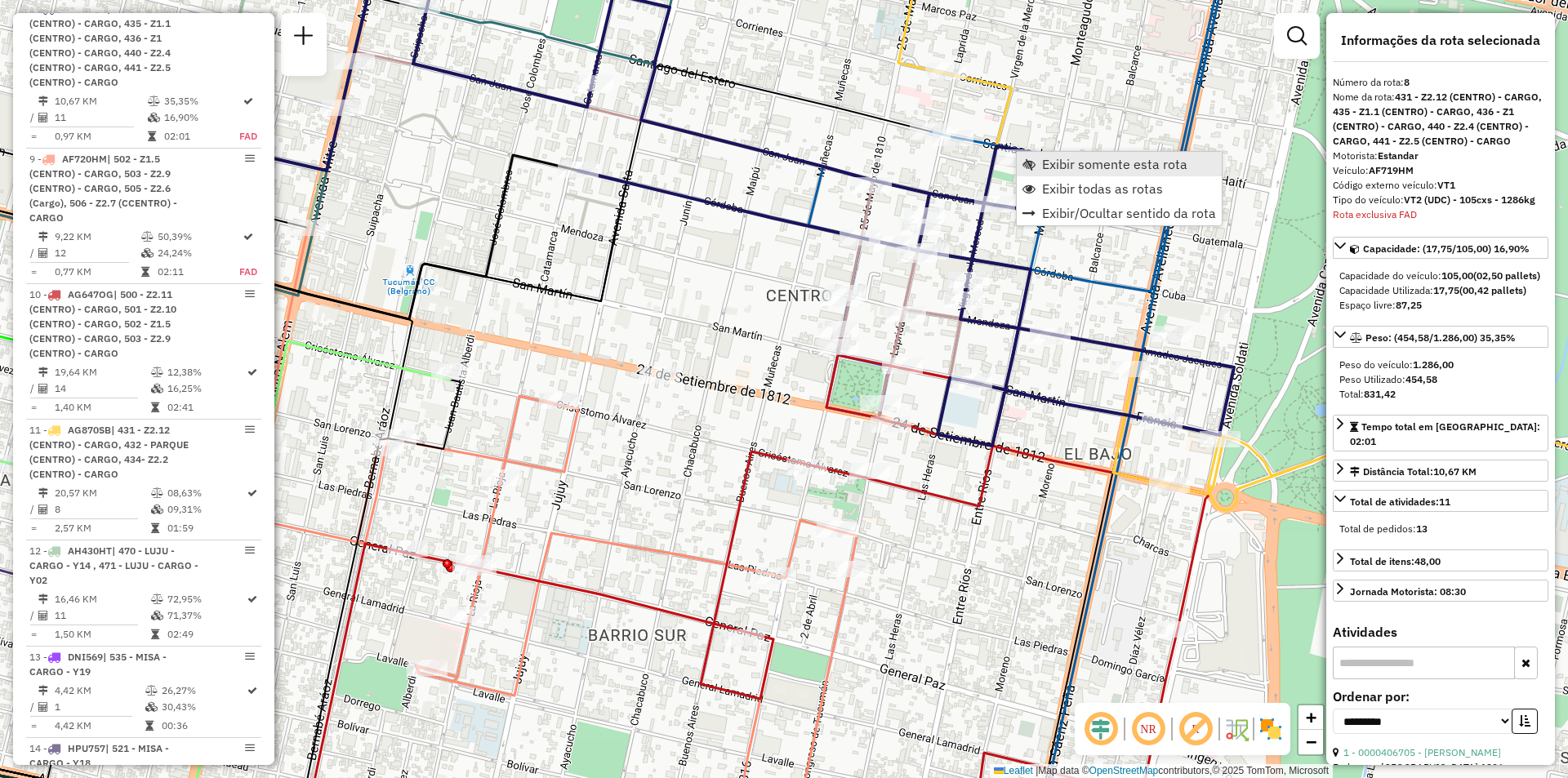
click at [1035, 163] on link "Exibir somente esta rota" at bounding box center [1118, 164] width 205 height 24
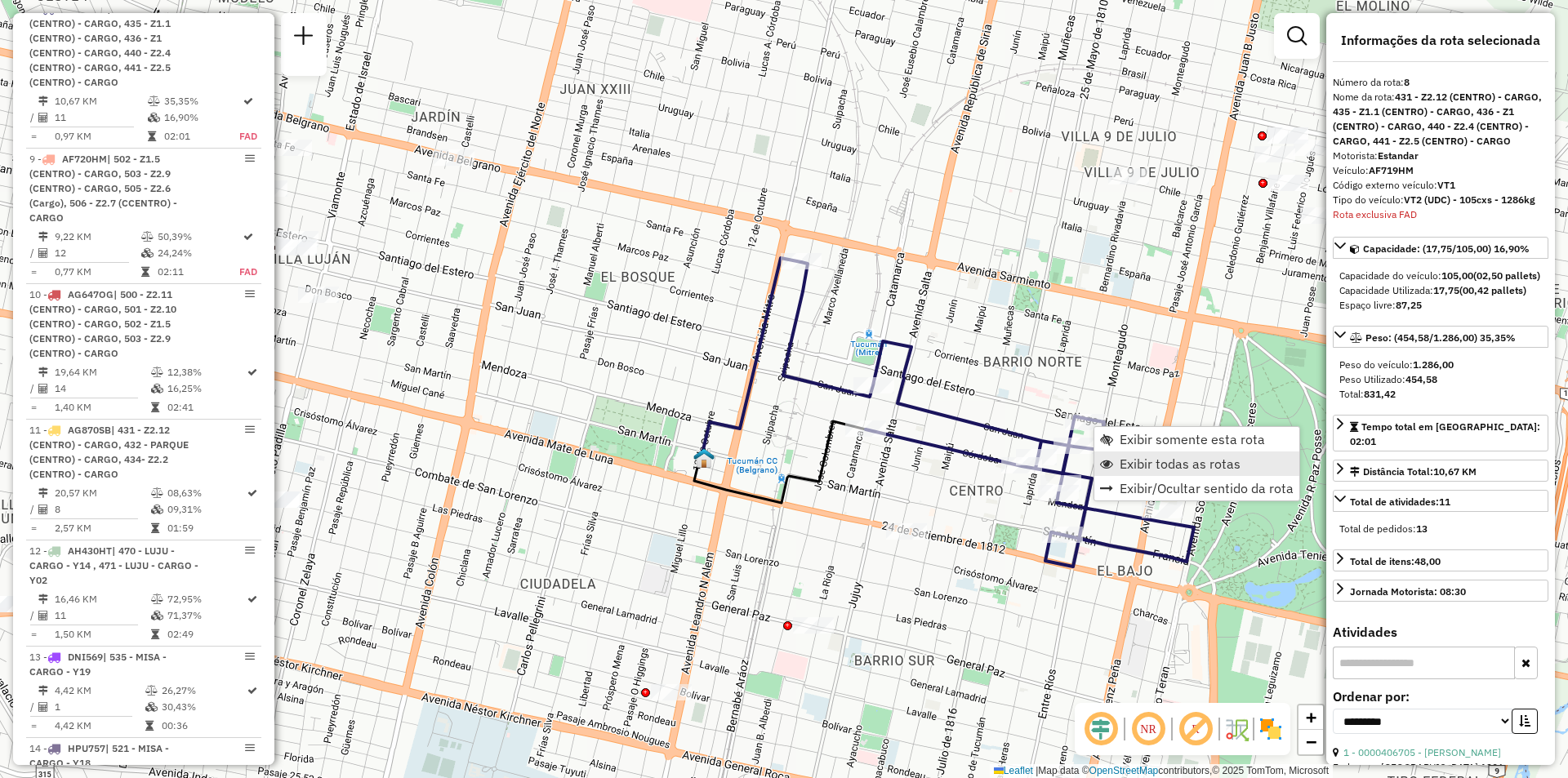
click at [1126, 461] on span "Exibir todas as rotas" at bounding box center [1179, 464] width 120 height 13
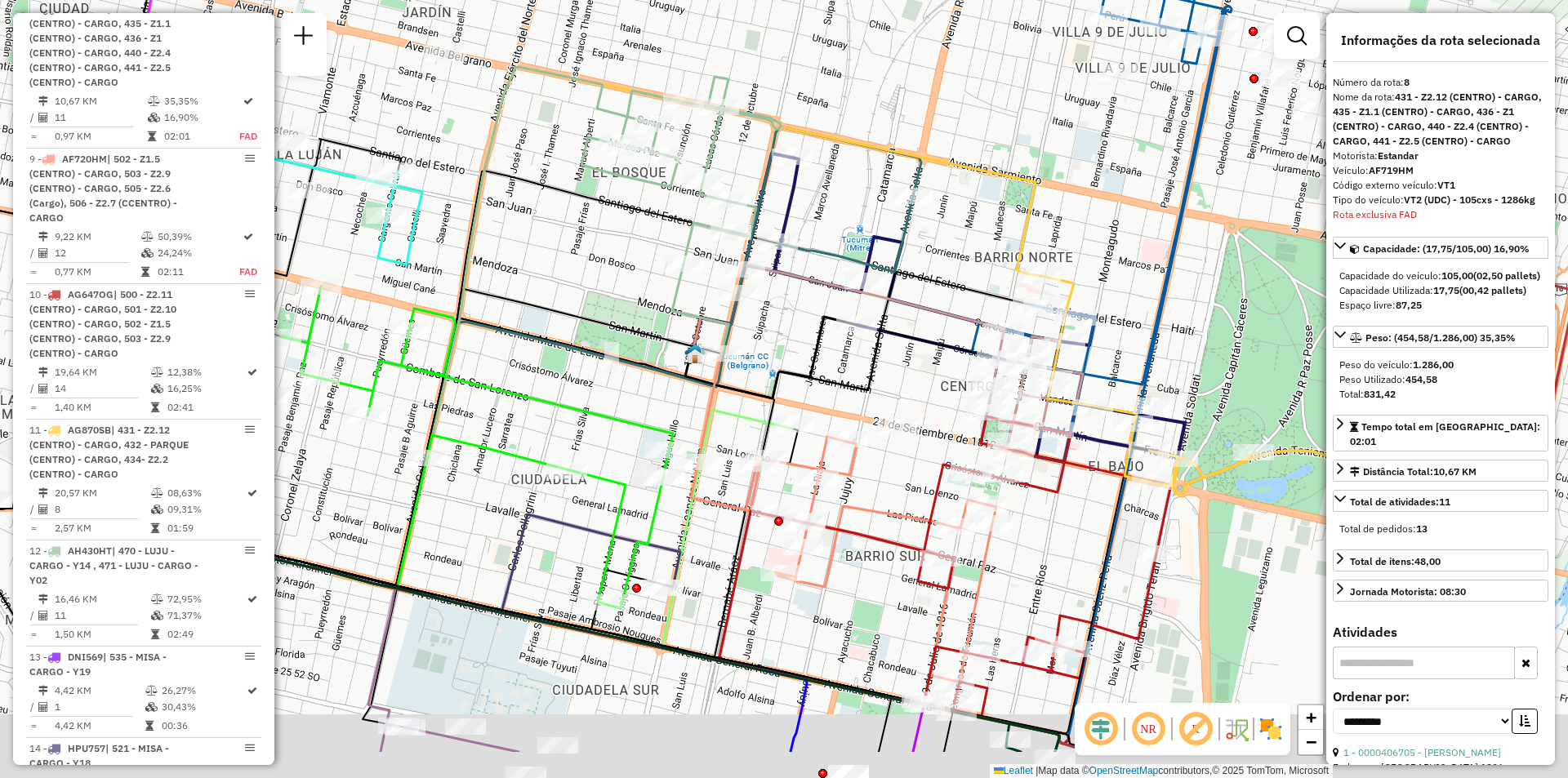
drag, startPoint x: 1102, startPoint y: 550, endPoint x: 1104, endPoint y: 442, distance: 108.0
click at [1103, 444] on icon at bounding box center [1045, 580] width 254 height 327
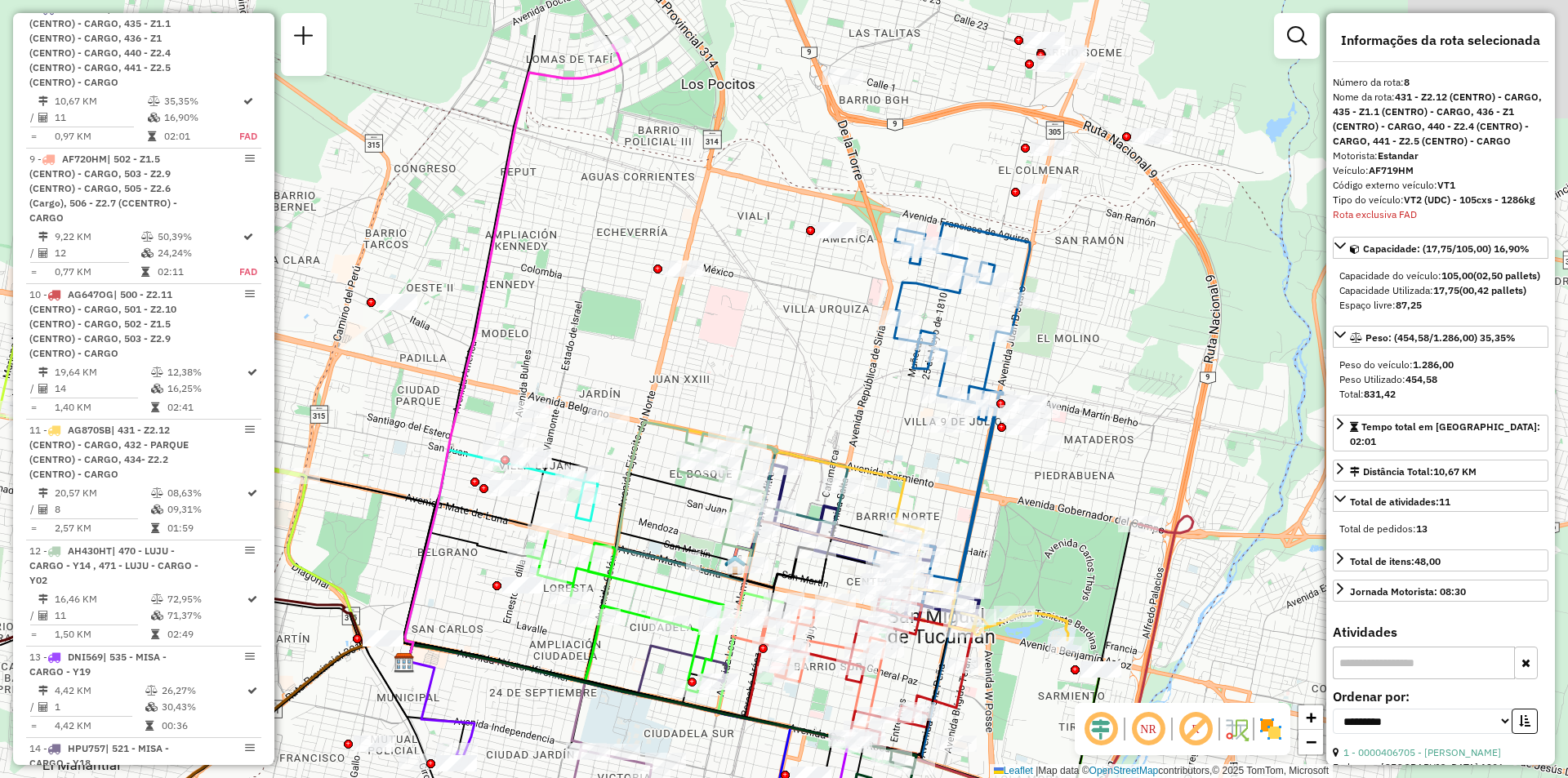
drag, startPoint x: 1058, startPoint y: 224, endPoint x: 682, endPoint y: 418, distance: 423.1
click at [682, 417] on div "Janela de atendimento Grade de atendimento Capacidade Transportadoras Veículos …" at bounding box center [784, 389] width 1568 height 778
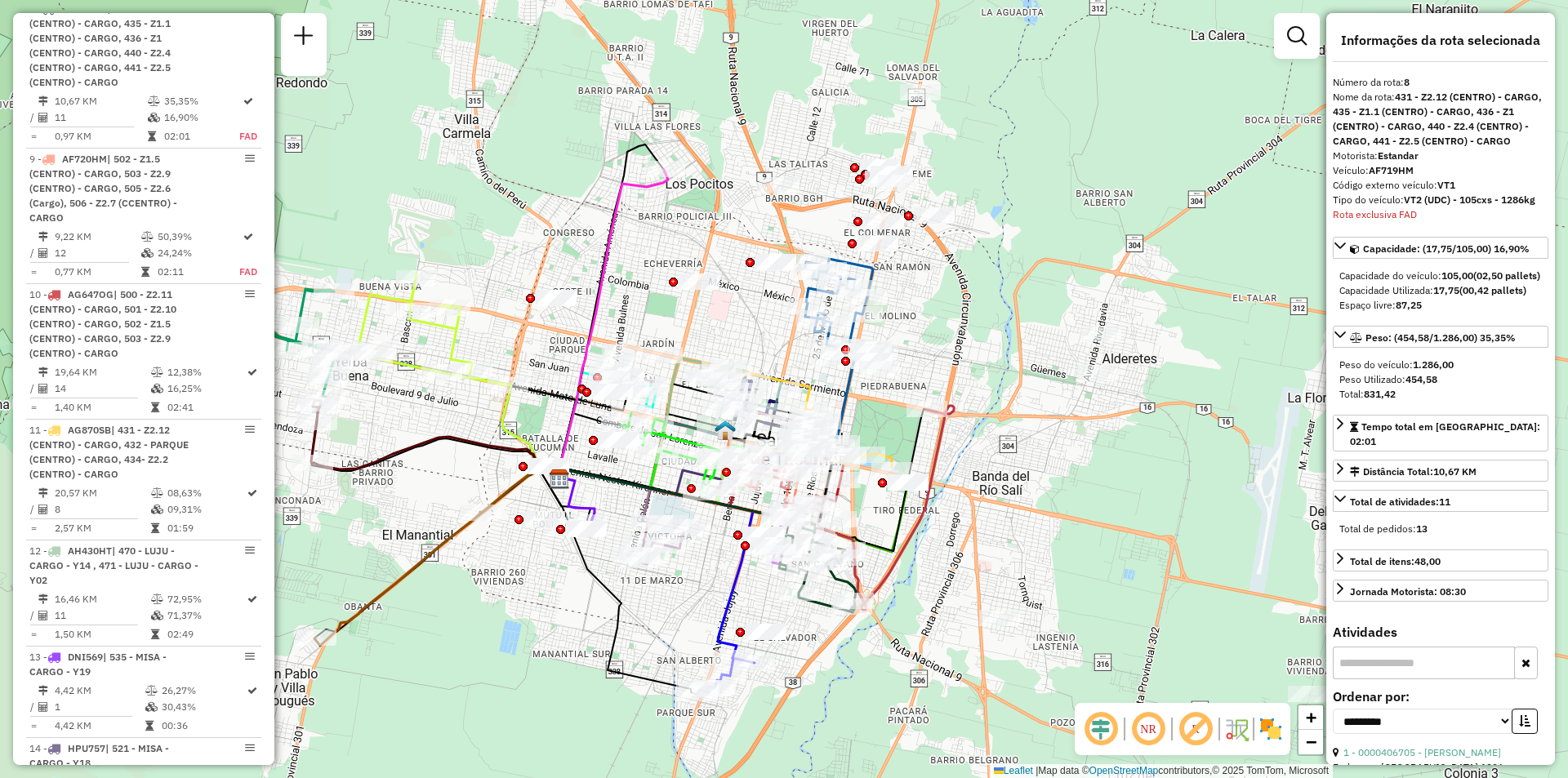
drag, startPoint x: 1118, startPoint y: 519, endPoint x: 1196, endPoint y: 372, distance: 166.4
click at [1196, 372] on div "Janela de atendimento Grade de atendimento Capacidade Transportadoras Veículos …" at bounding box center [784, 389] width 1568 height 778
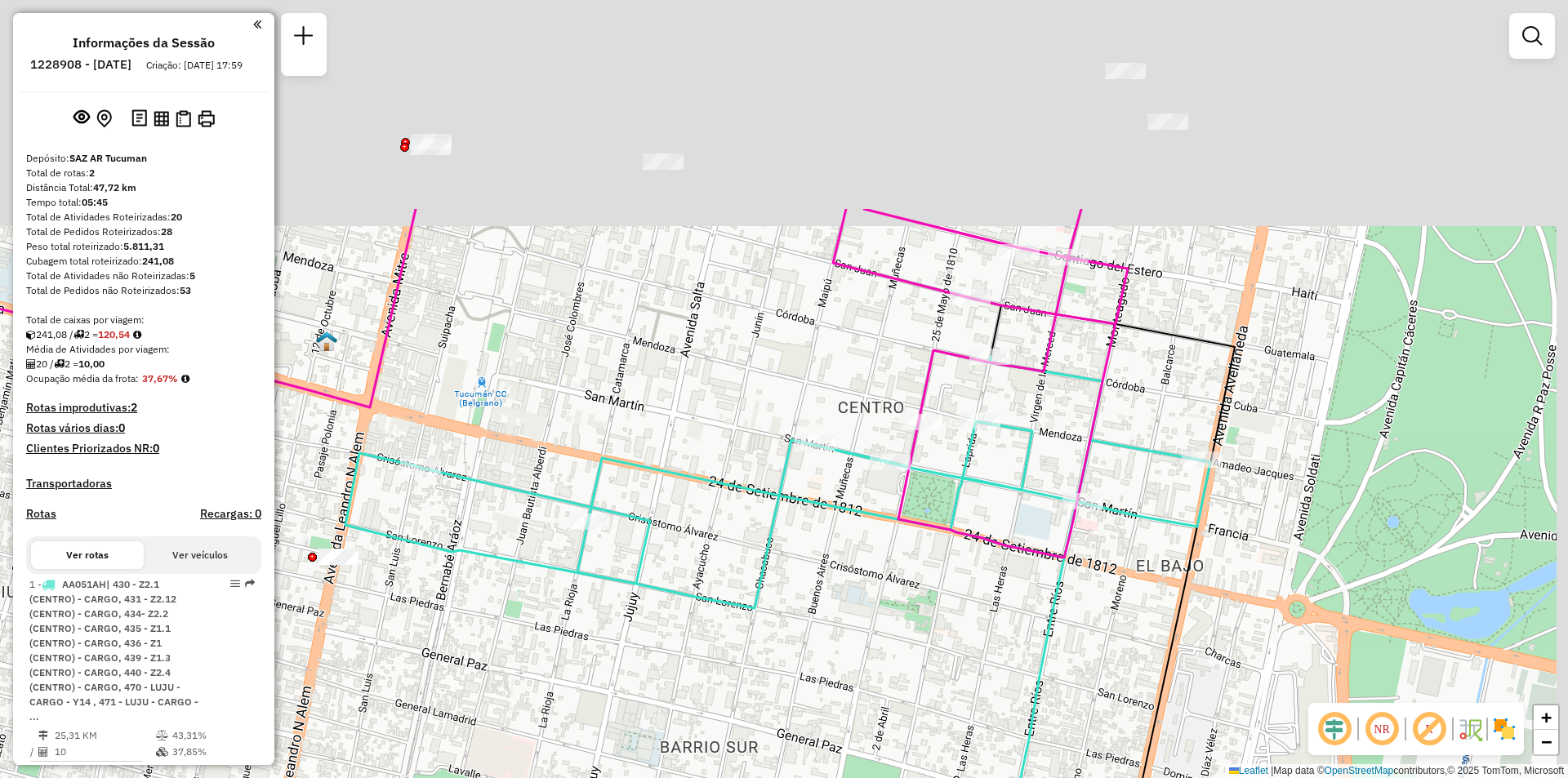
drag, startPoint x: 839, startPoint y: 558, endPoint x: 861, endPoint y: 556, distance: 22.1
click at [840, 568] on div "Janela de atendimento Grade de atendimento Capacidade Transportadoras Veículos …" at bounding box center [784, 389] width 1568 height 778
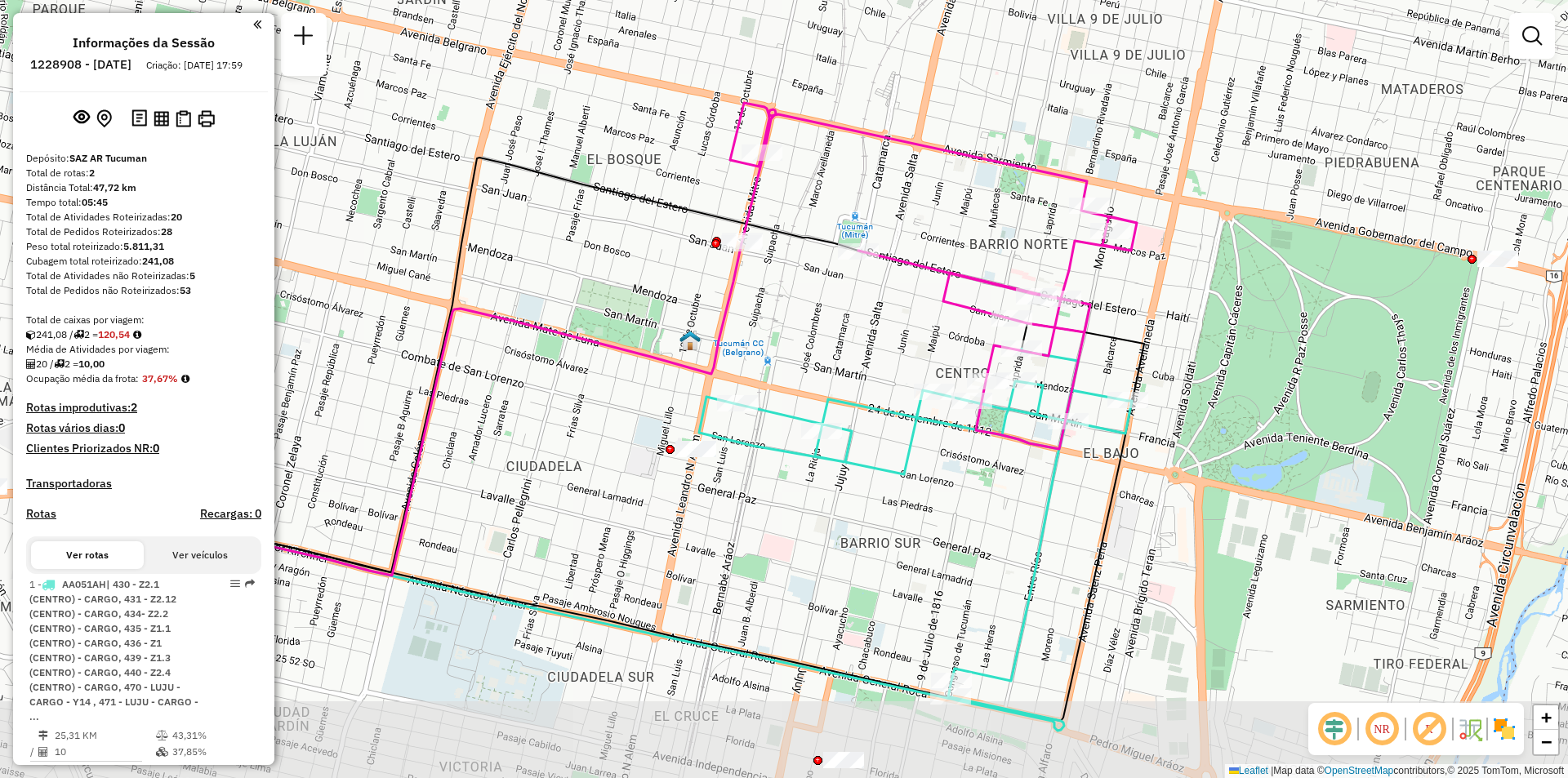
drag, startPoint x: 987, startPoint y: 601, endPoint x: 1065, endPoint y: 525, distance: 108.9
click at [1065, 525] on div "Janela de atendimento Grade de atendimento Capacidade Transportadoras Veículos …" at bounding box center [784, 389] width 1568 height 778
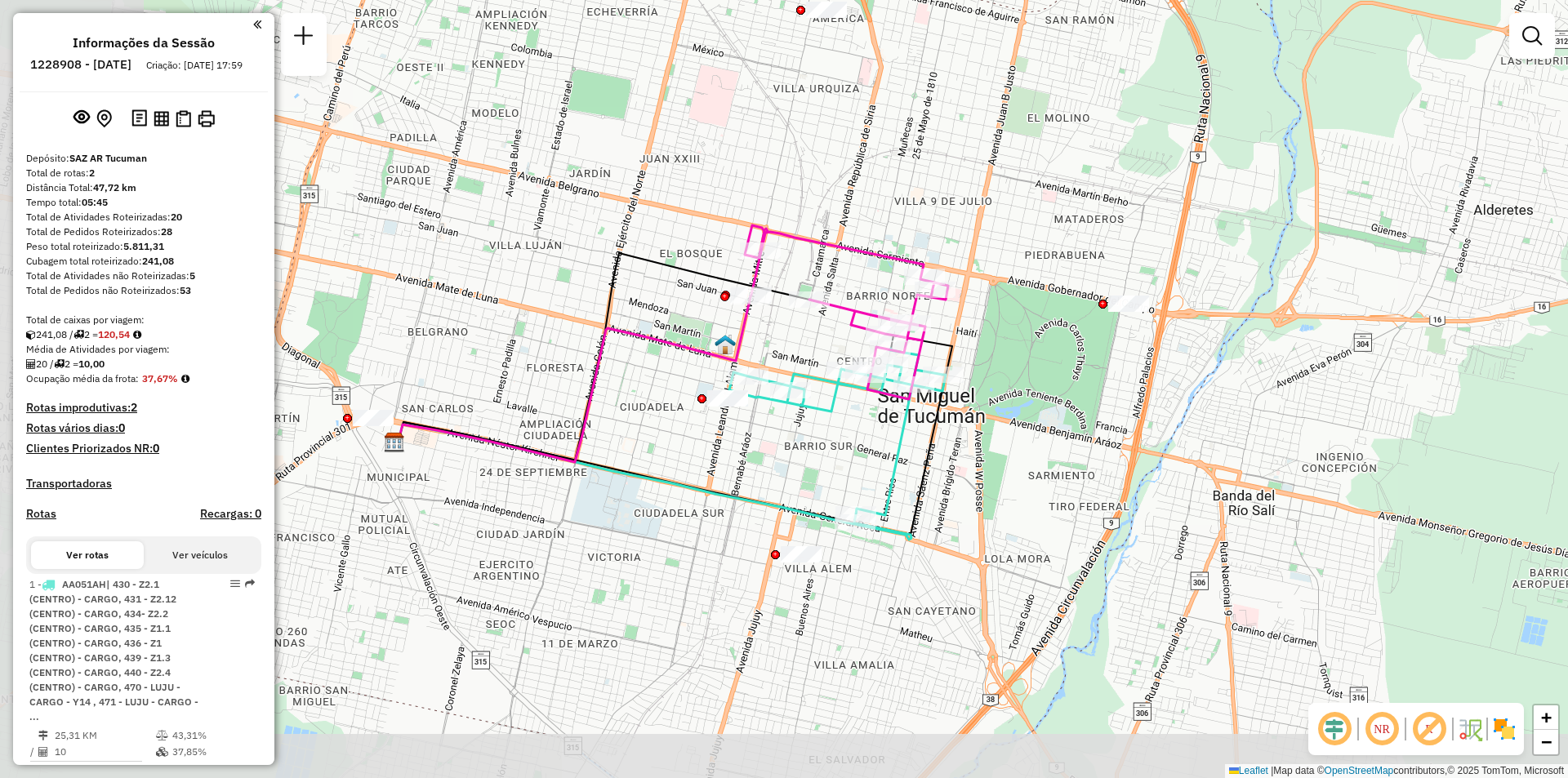
drag, startPoint x: 732, startPoint y: 517, endPoint x: 918, endPoint y: 387, distance: 226.9
click at [918, 387] on icon at bounding box center [846, 312] width 203 height 174
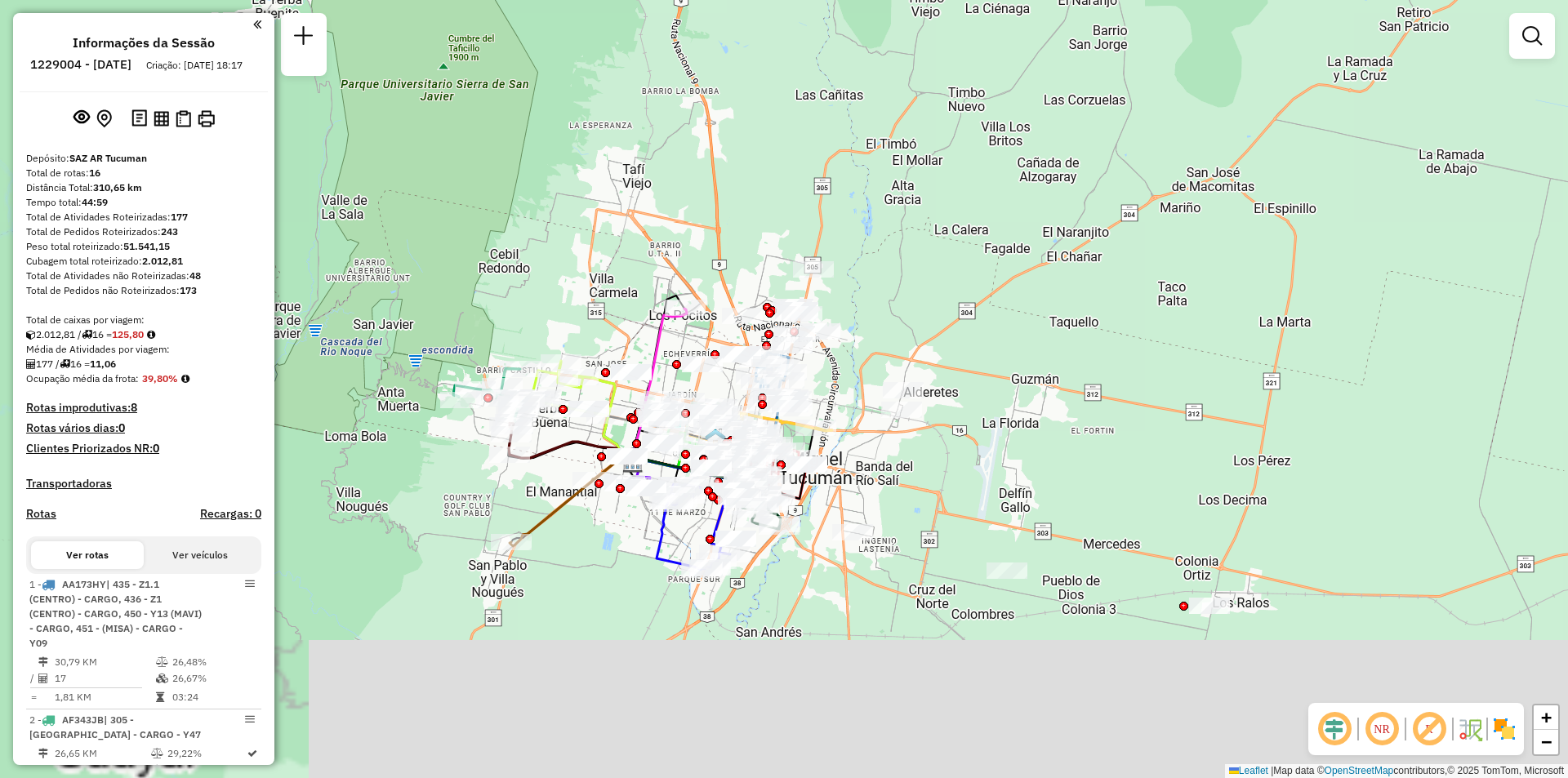
drag, startPoint x: 852, startPoint y: 418, endPoint x: 870, endPoint y: 328, distance: 91.8
click at [871, 332] on div "Janela de atendimento Grade de atendimento Capacidade Transportadoras Veículos …" at bounding box center [784, 389] width 1568 height 778
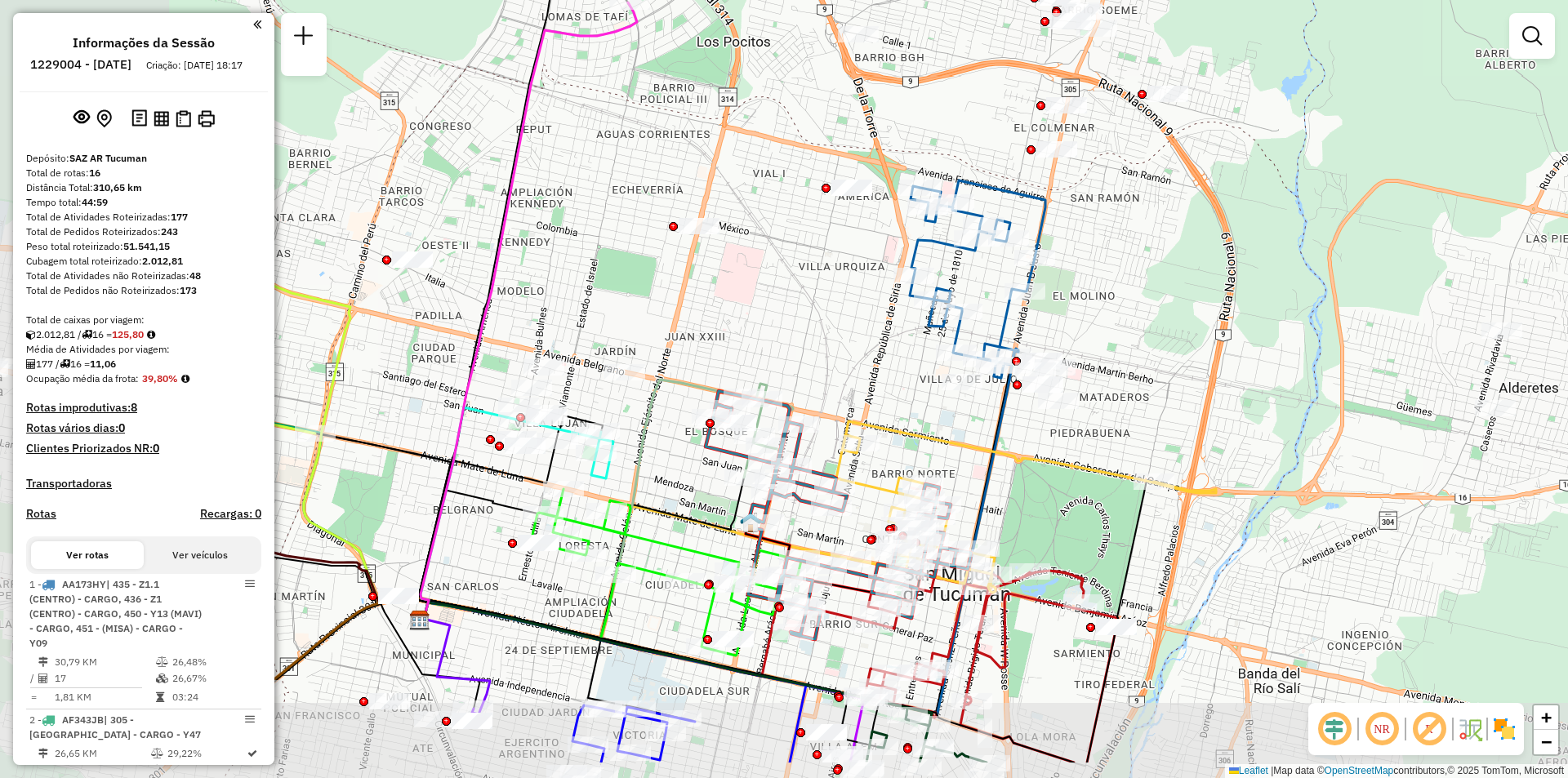
drag, startPoint x: 748, startPoint y: 368, endPoint x: 1105, endPoint y: 280, distance: 367.7
click at [1108, 276] on div "Janela de atendimento Grade de atendimento Capacidade Transportadoras Veículos …" at bounding box center [784, 389] width 1568 height 778
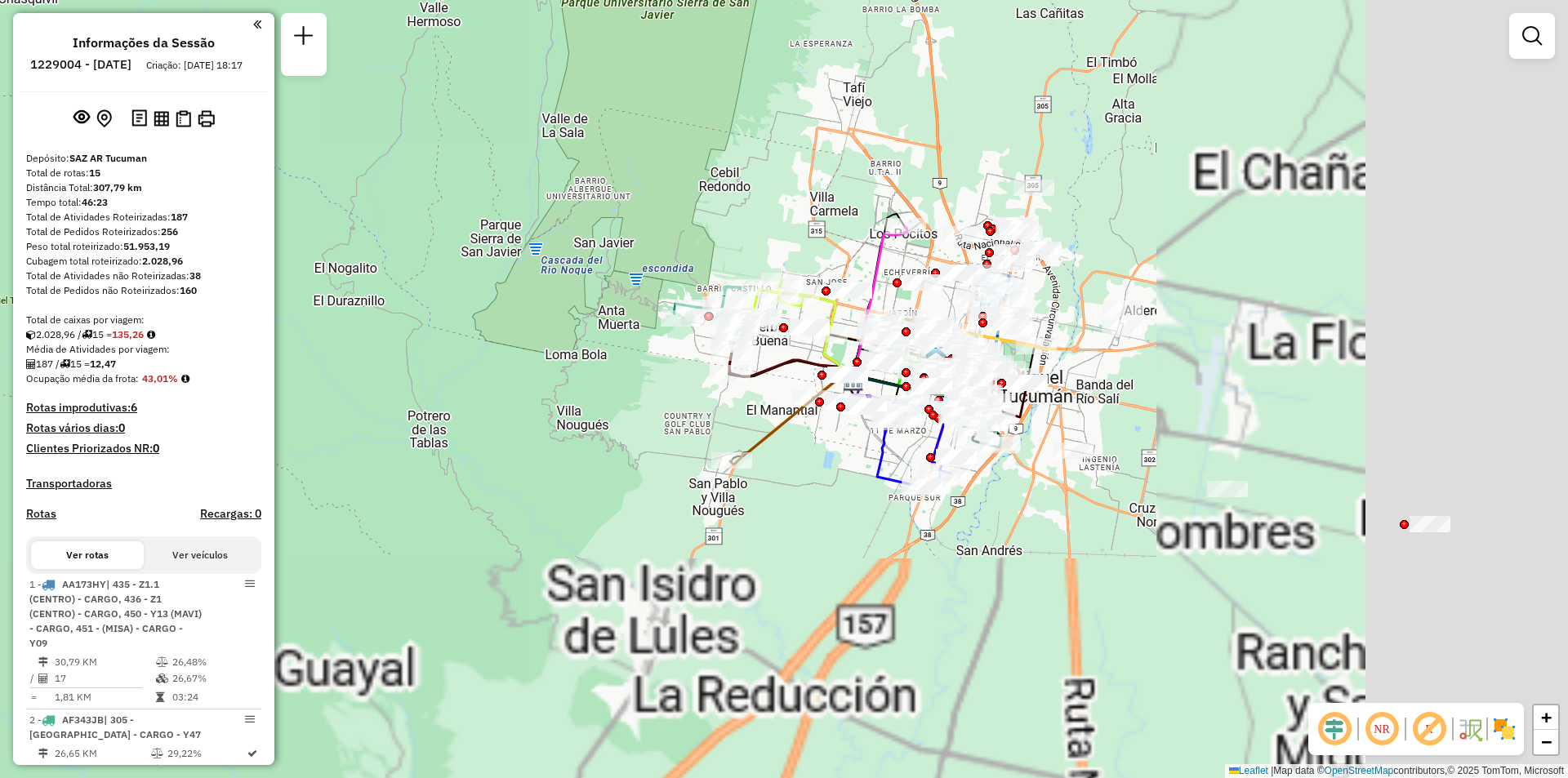
drag, startPoint x: 1069, startPoint y: 356, endPoint x: 344, endPoint y: -45, distance: 828.5
click at [344, 0] on html "Aguarde... Pop-up bloqueado! Seu navegador bloqueou automáticamente a abertura …" at bounding box center [784, 389] width 1568 height 778
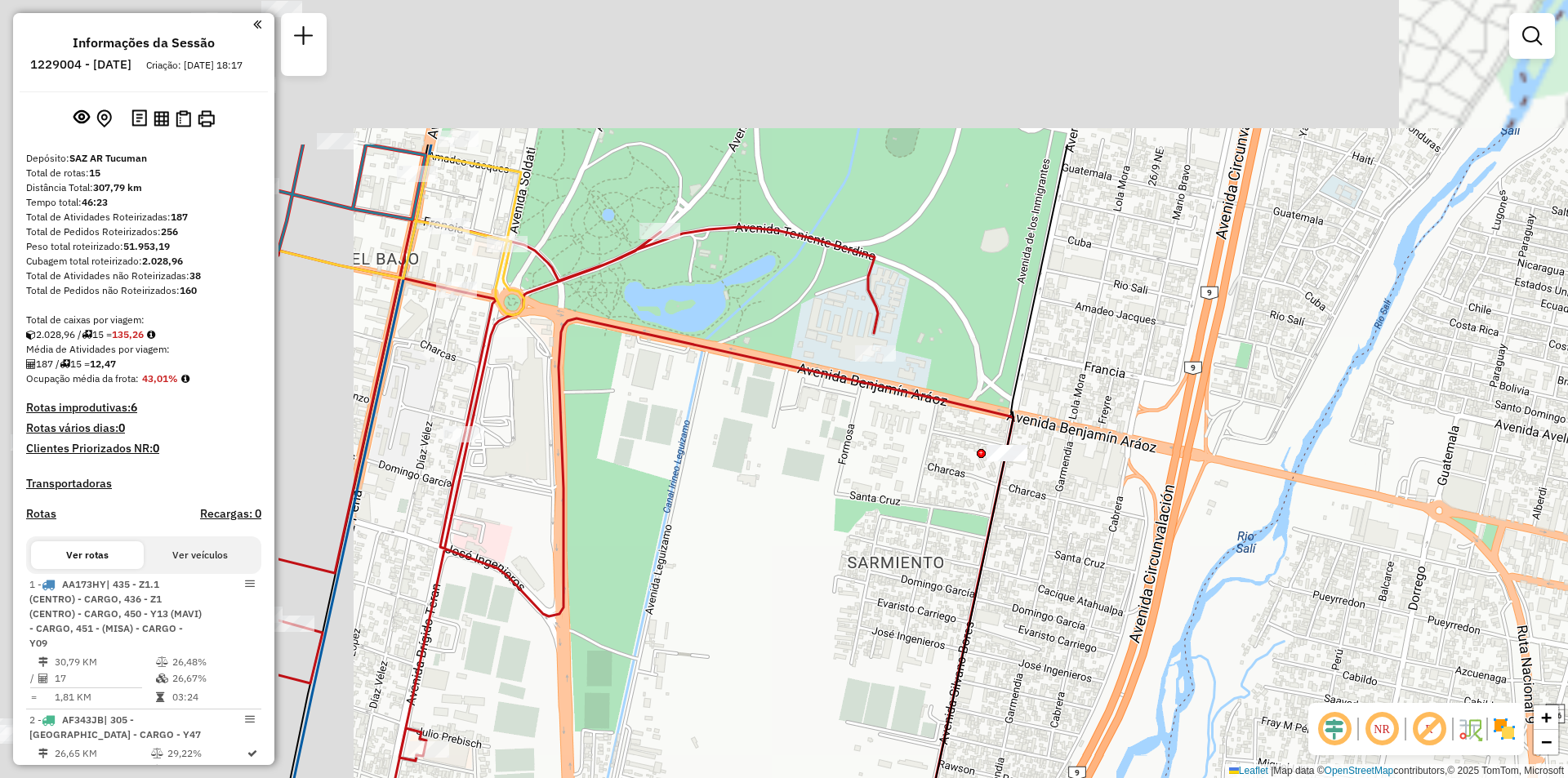
drag, startPoint x: 609, startPoint y: 198, endPoint x: 1278, endPoint y: 532, distance: 747.7
click at [1270, 524] on div "Janela de atendimento Grade de atendimento Capacidade Transportadoras Veículos …" at bounding box center [784, 389] width 1568 height 778
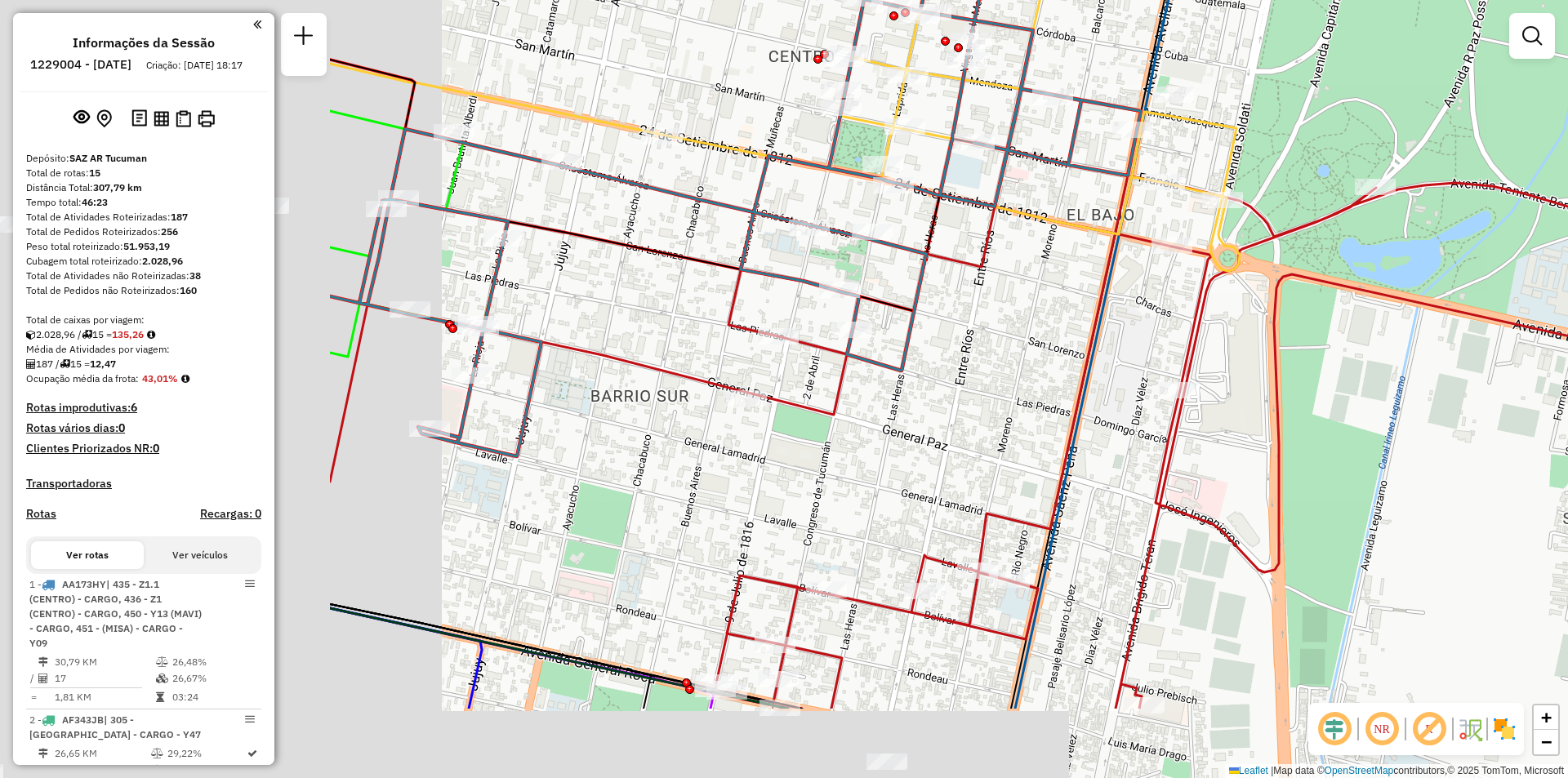
drag, startPoint x: 792, startPoint y: 308, endPoint x: 1329, endPoint y: 210, distance: 545.9
click at [1333, 197] on div "Janela de atendimento Grade de atendimento Capacidade Transportadoras Veículos …" at bounding box center [784, 389] width 1568 height 778
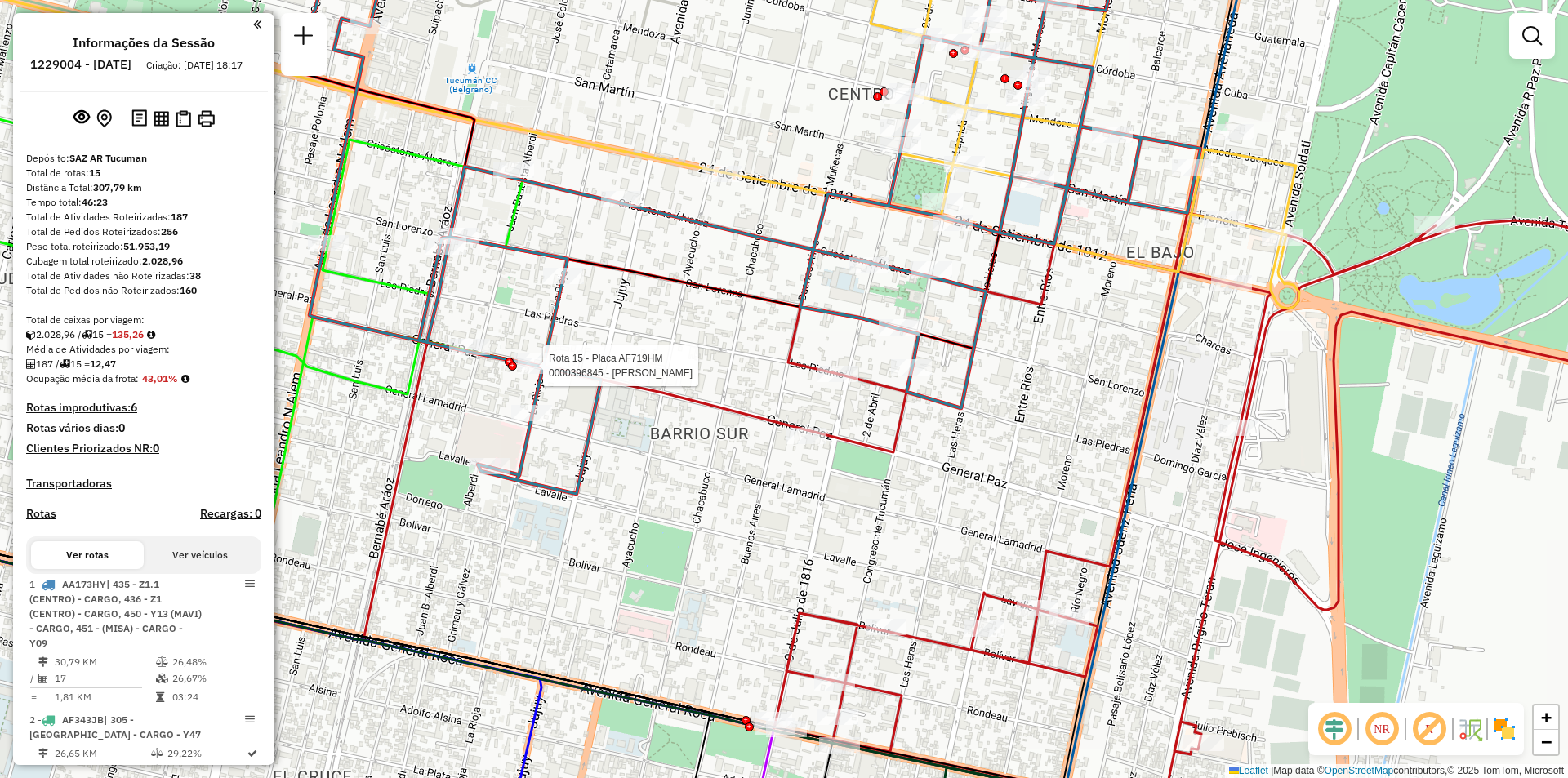
select select "**********"
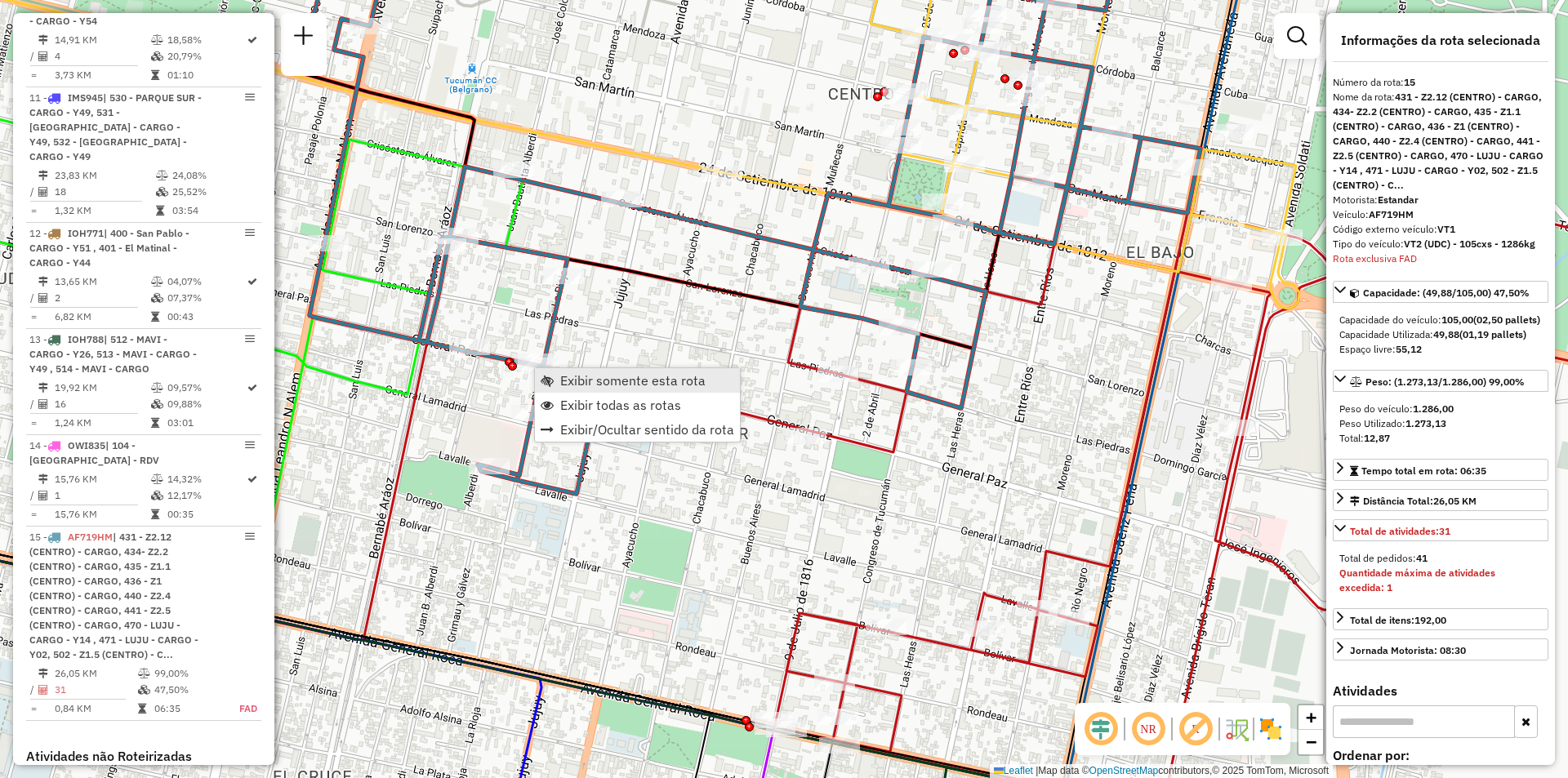
scroll to position [2066, 0]
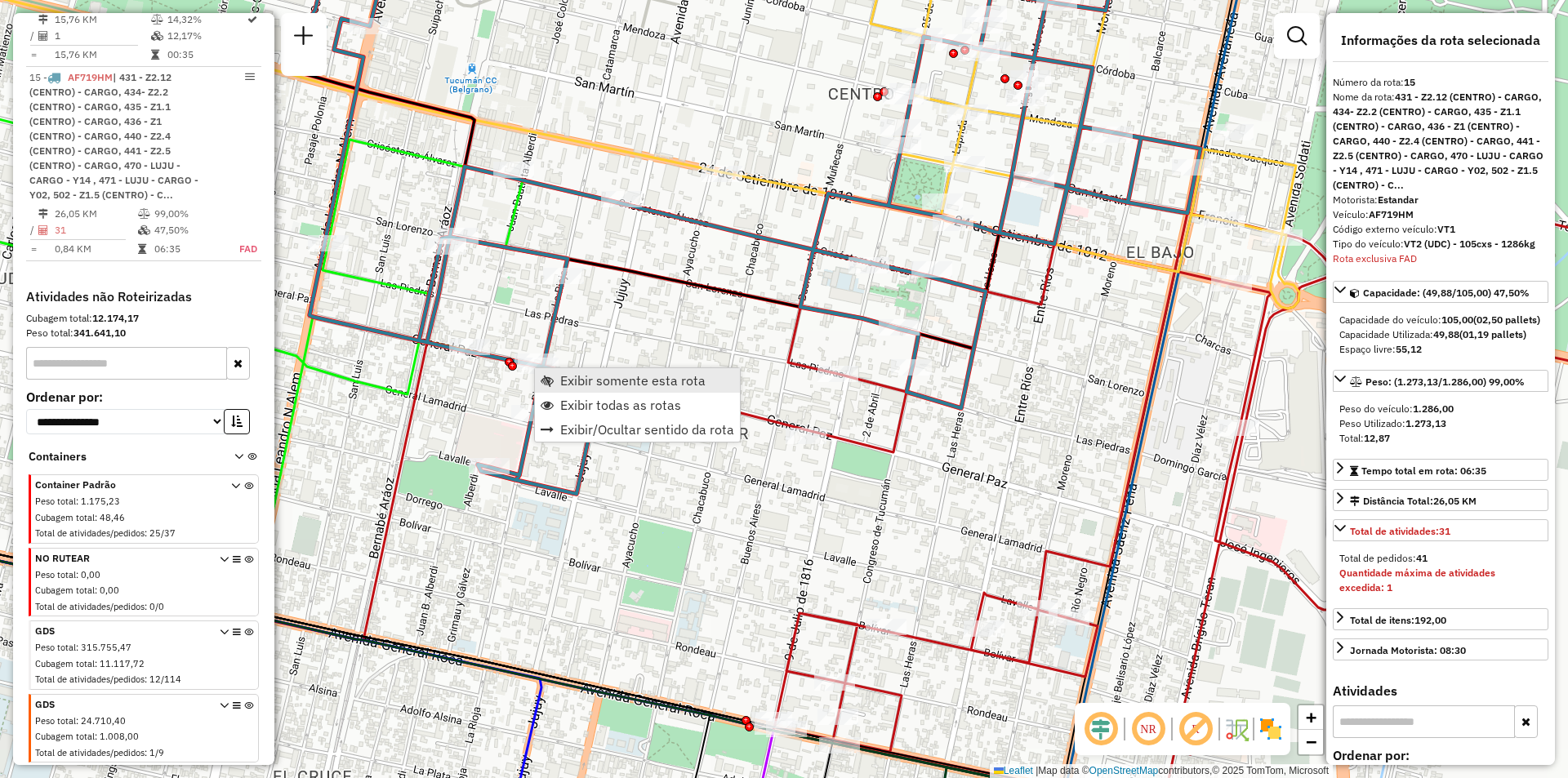
click at [600, 378] on span "Exibir somente esta rota" at bounding box center [633, 380] width 145 height 13
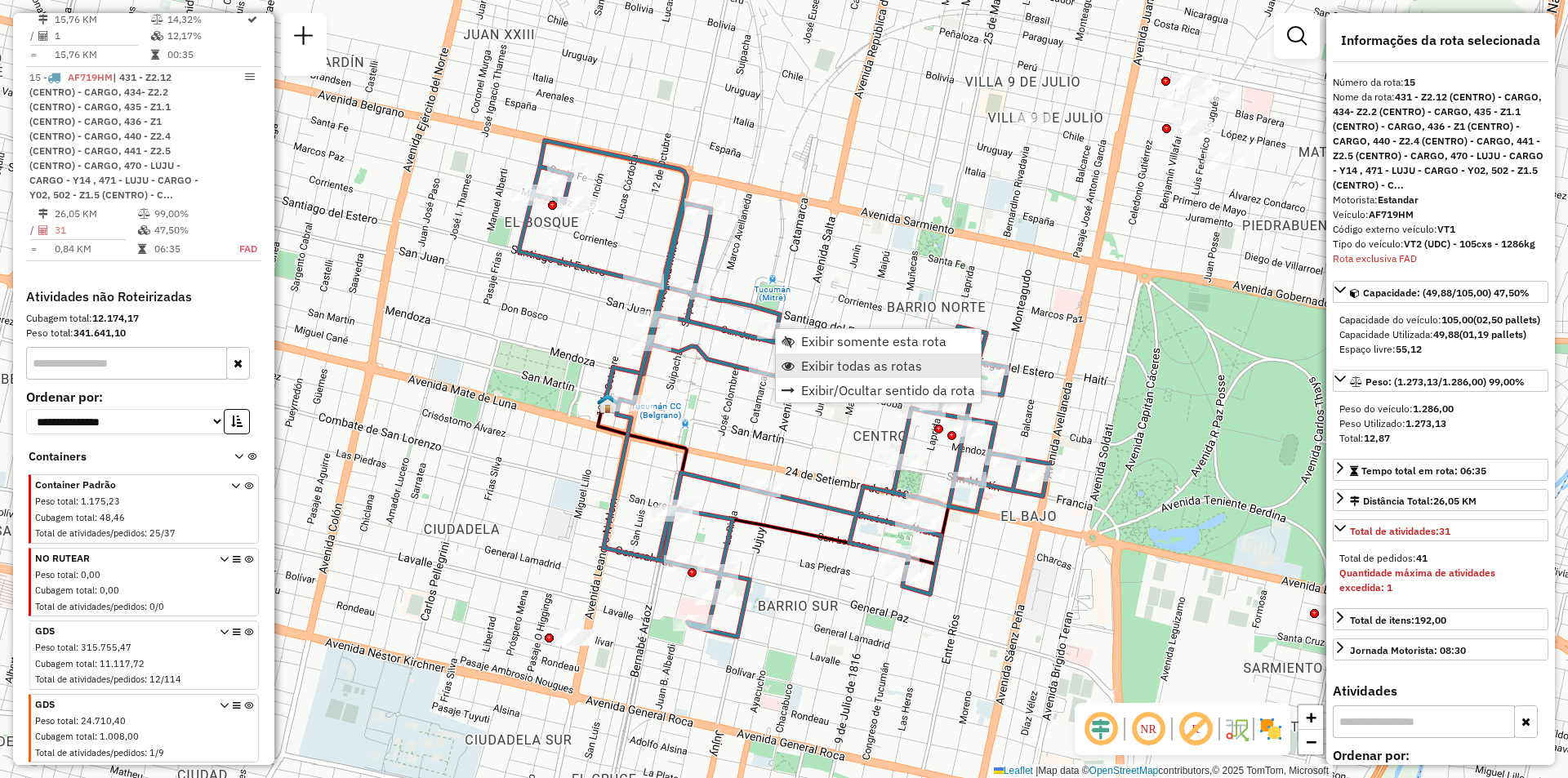
click at [836, 364] on span "Exibir todas as rotas" at bounding box center [861, 366] width 120 height 13
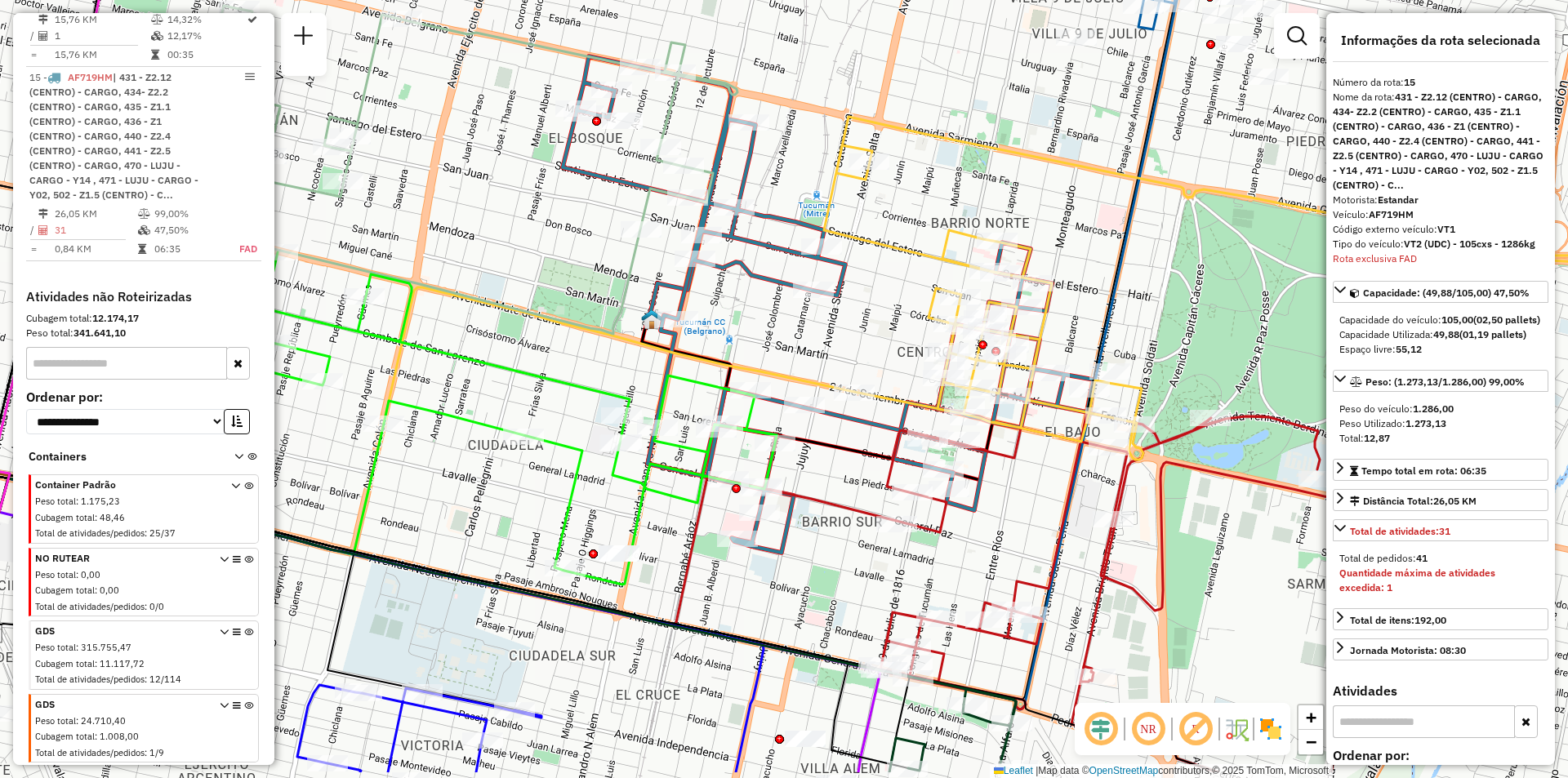
drag, startPoint x: 1097, startPoint y: 499, endPoint x: 1097, endPoint y: 452, distance: 47.0
click at [1097, 452] on div "Janela de atendimento Grade de atendimento Capacidade Transportadoras Veículos …" at bounding box center [784, 389] width 1568 height 778
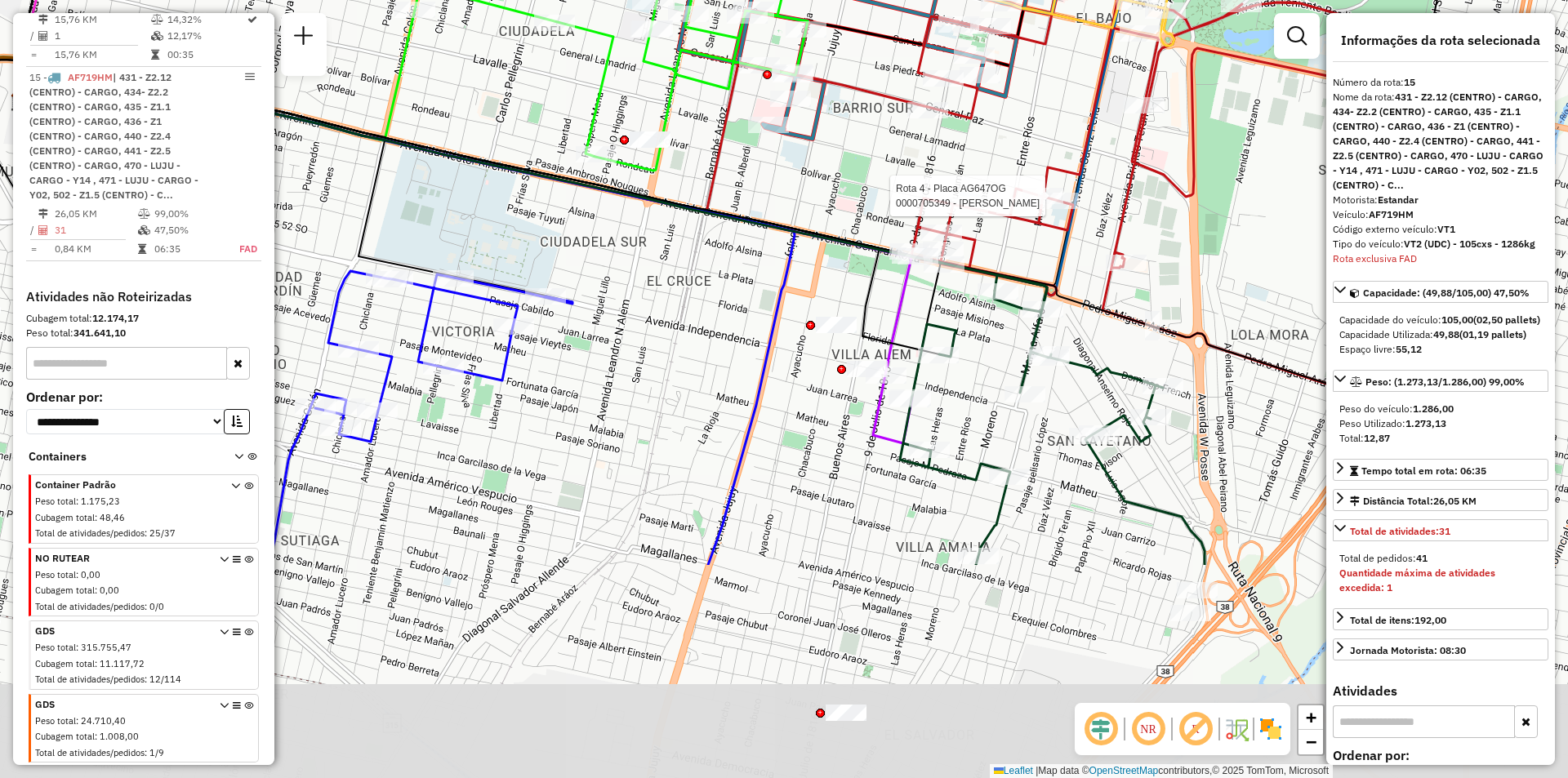
drag, startPoint x: 979, startPoint y: 678, endPoint x: 902, endPoint y: 387, distance: 301.0
click at [902, 383] on div at bounding box center [886, 375] width 40 height 16
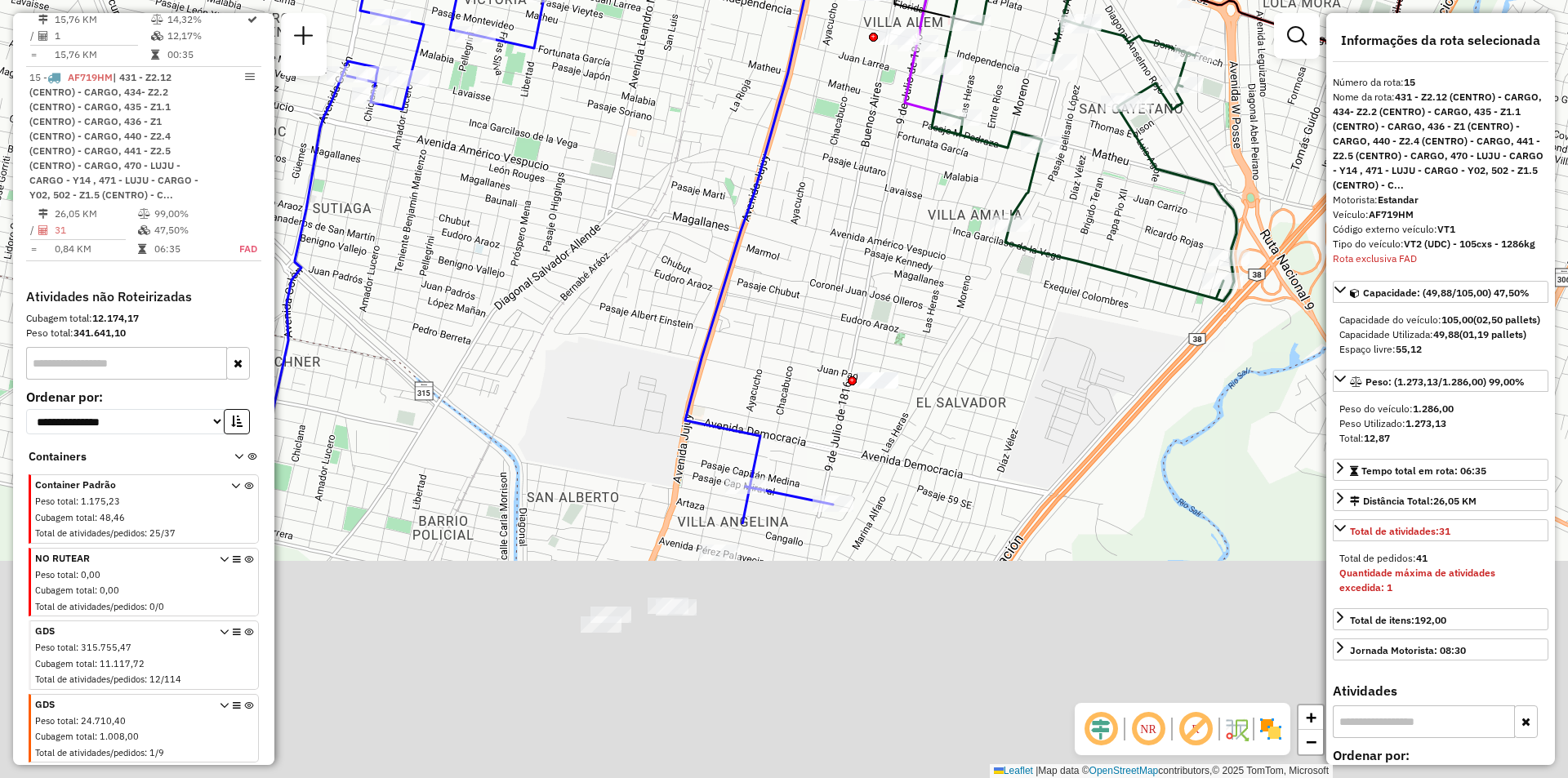
drag, startPoint x: 722, startPoint y: 491, endPoint x: 747, endPoint y: 143, distance: 348.9
click at [747, 143] on icon at bounding box center [440, 110] width 771 height 755
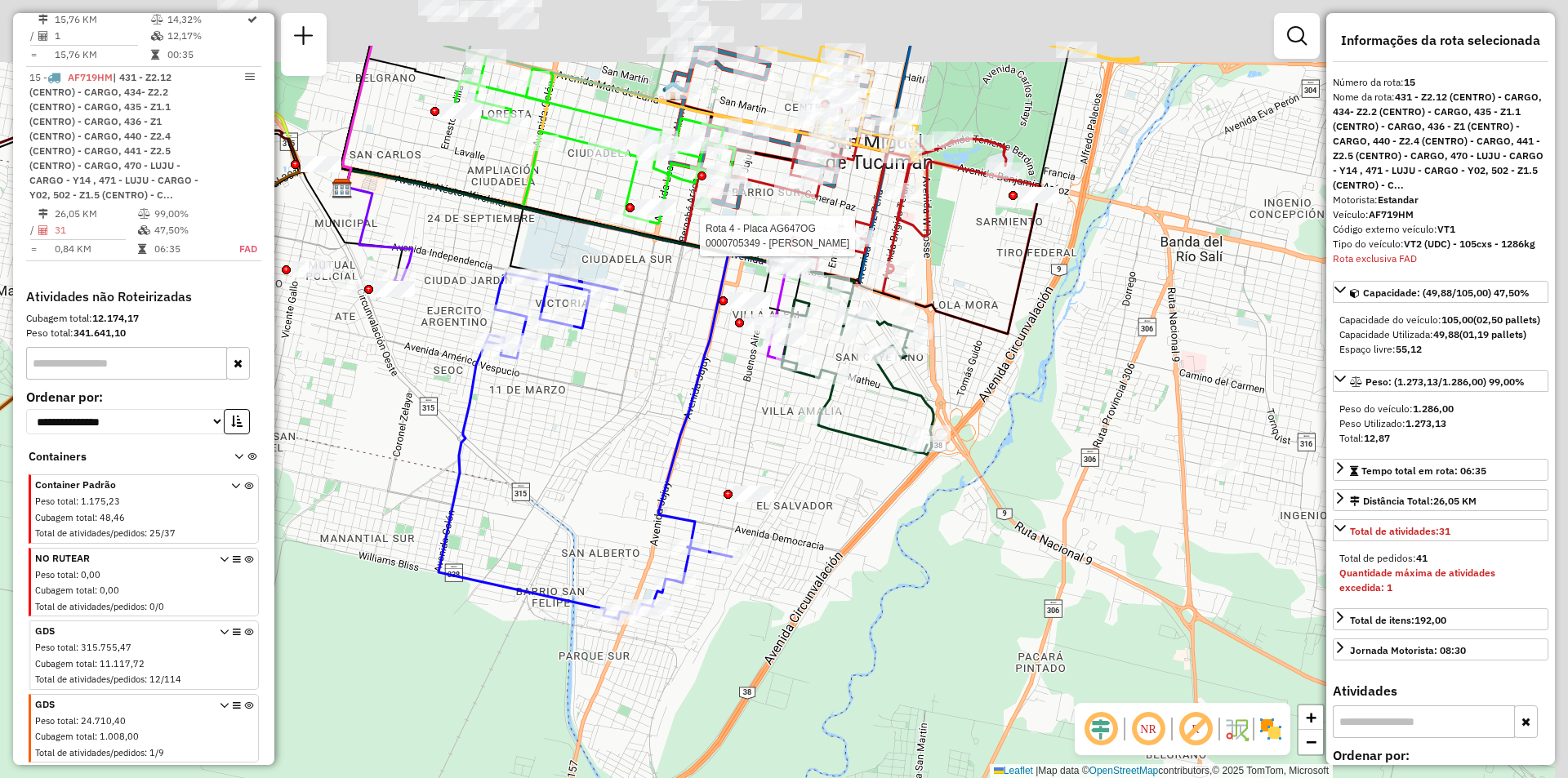
drag, startPoint x: 504, startPoint y: 411, endPoint x: 485, endPoint y: 470, distance: 62.0
click at [485, 470] on div "Rota 4 - Placa AG647OG 0000705349 - Juri Maria Celina Janela de atendimento Gra…" at bounding box center [784, 389] width 1568 height 778
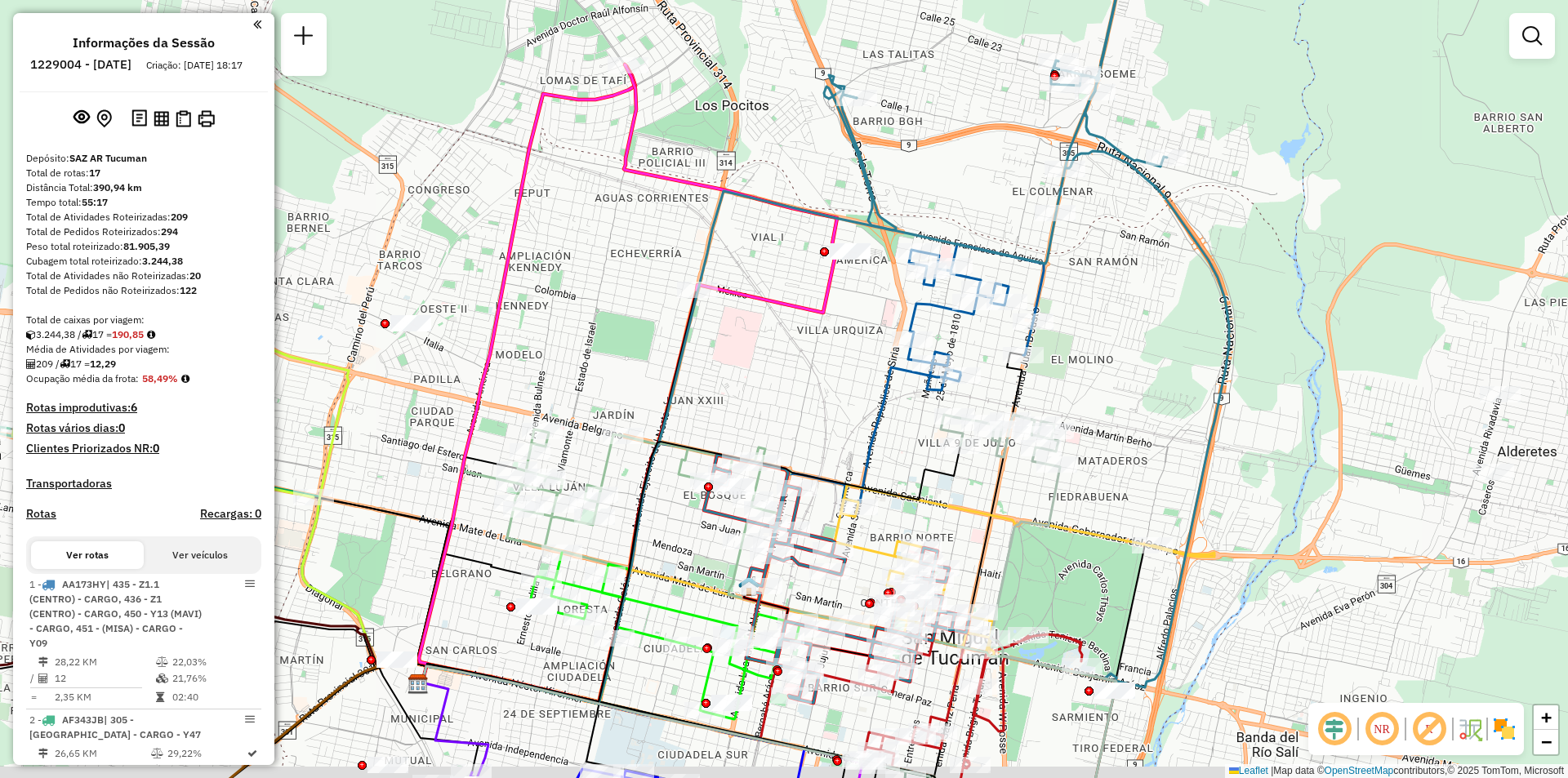
drag, startPoint x: 899, startPoint y: 438, endPoint x: 767, endPoint y: 402, distance: 136.8
click at [768, 399] on div "Janela de atendimento Grade de atendimento Capacidade Transportadoras Veículos …" at bounding box center [784, 389] width 1568 height 778
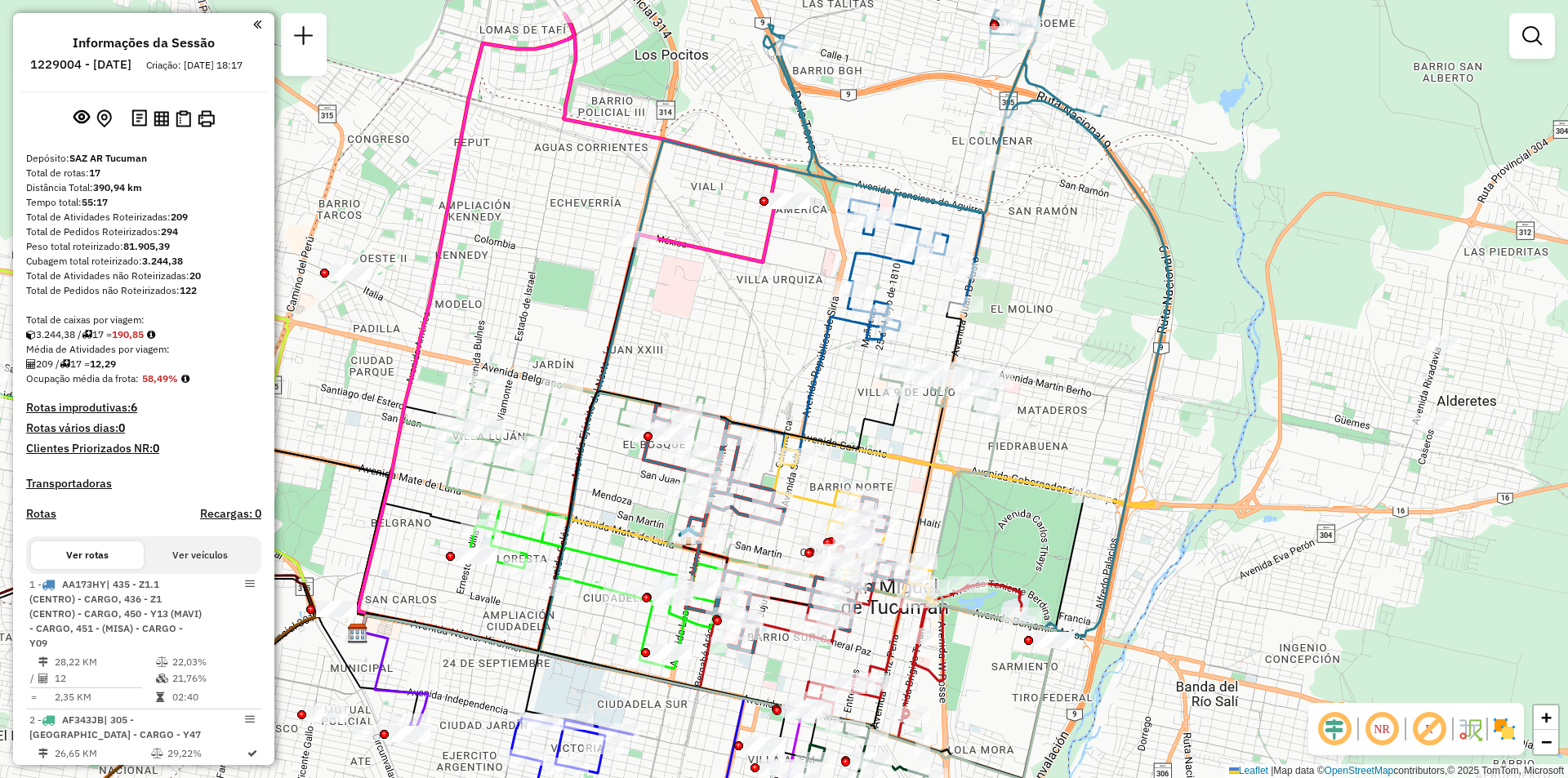
drag, startPoint x: 960, startPoint y: 317, endPoint x: 974, endPoint y: 174, distance: 143.7
click at [974, 174] on div "Rota 16 - Placa AA455BW 0000463495 - Coronel Miguel Janela de atendimento Grade…" at bounding box center [784, 389] width 1568 height 778
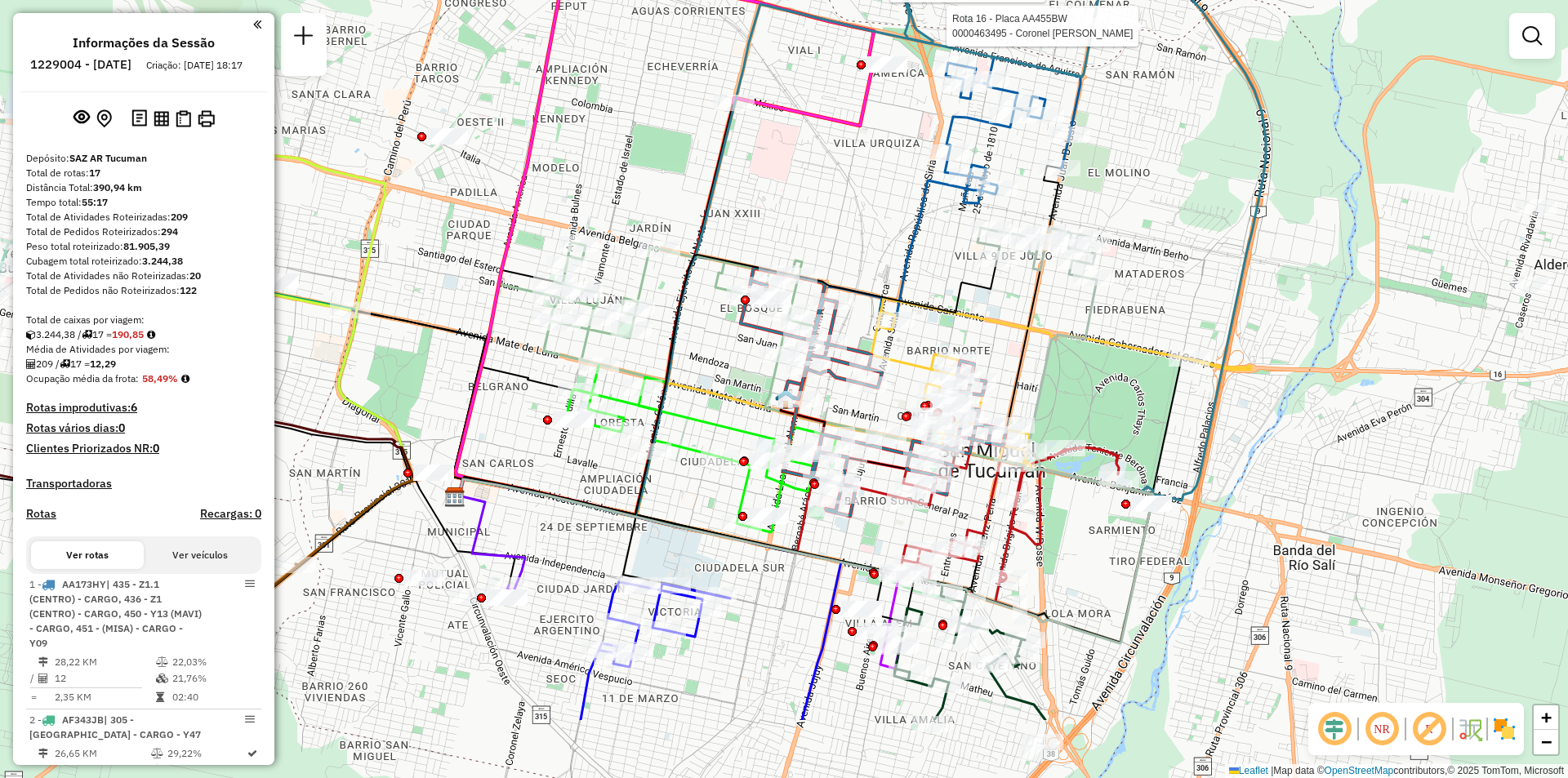
drag, startPoint x: 815, startPoint y: 403, endPoint x: 855, endPoint y: 173, distance: 233.5
click at [855, 173] on div "Rota 16 - Placa AA455BW 0000463495 - Coronel Miguel Rota 16 - Placa AA455BW 000…" at bounding box center [784, 389] width 1568 height 778
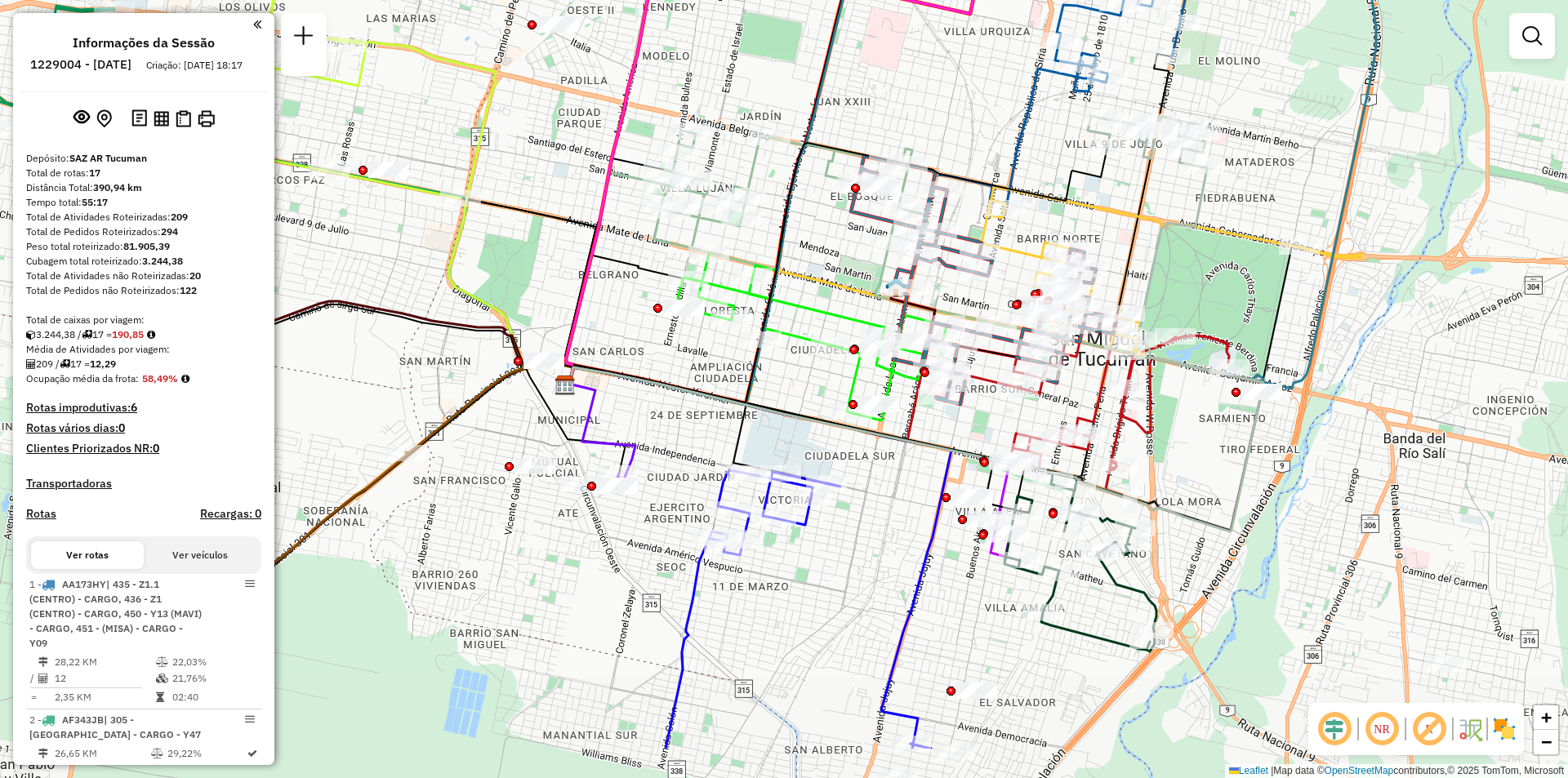
drag, startPoint x: 765, startPoint y: 452, endPoint x: 866, endPoint y: 378, distance: 125.2
click at [857, 400] on div at bounding box center [852, 403] width 9 height 9
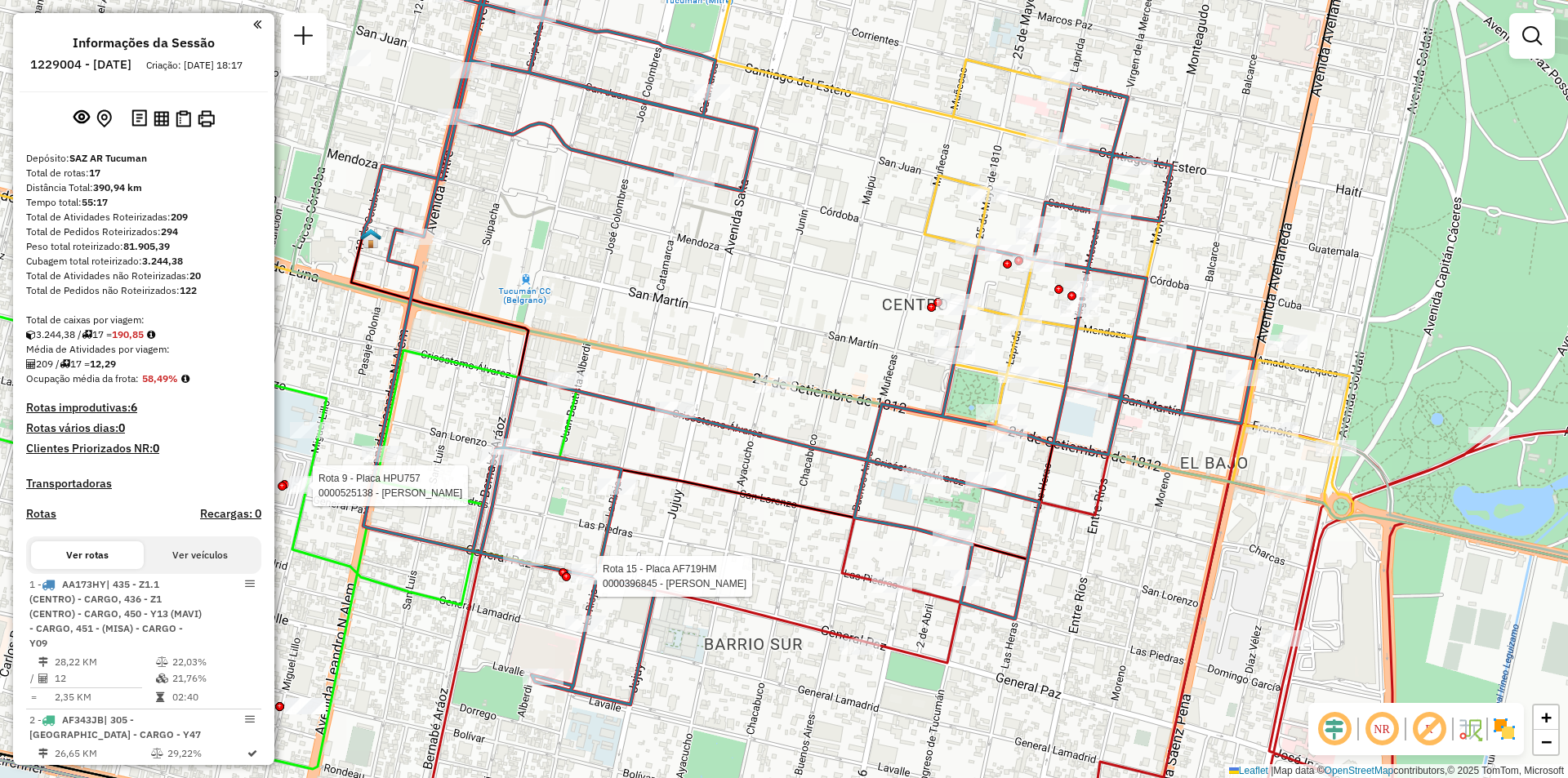
select select "**********"
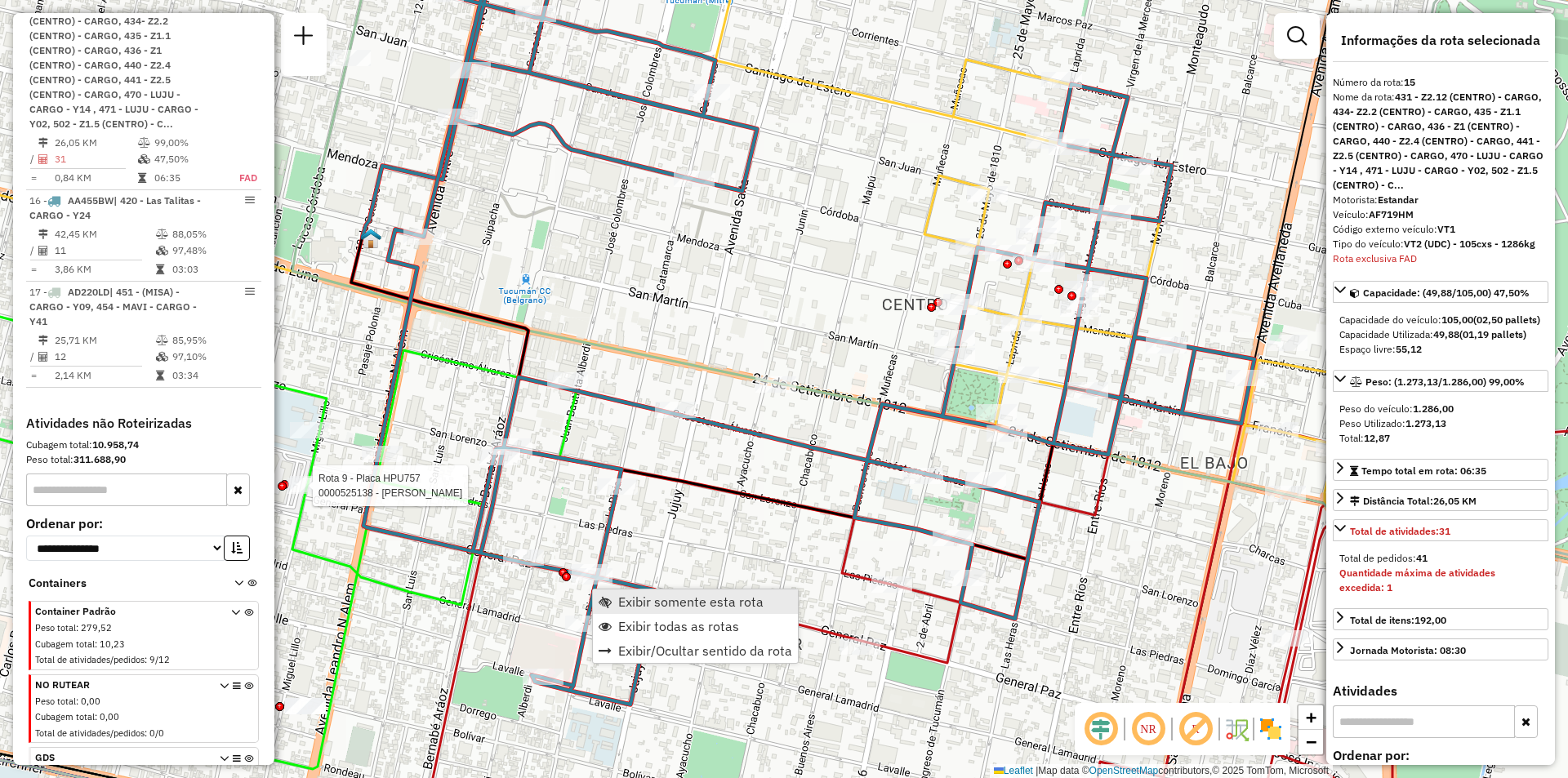
scroll to position [2120, 0]
click at [659, 598] on span "Exibir somente esta rota" at bounding box center [691, 602] width 145 height 13
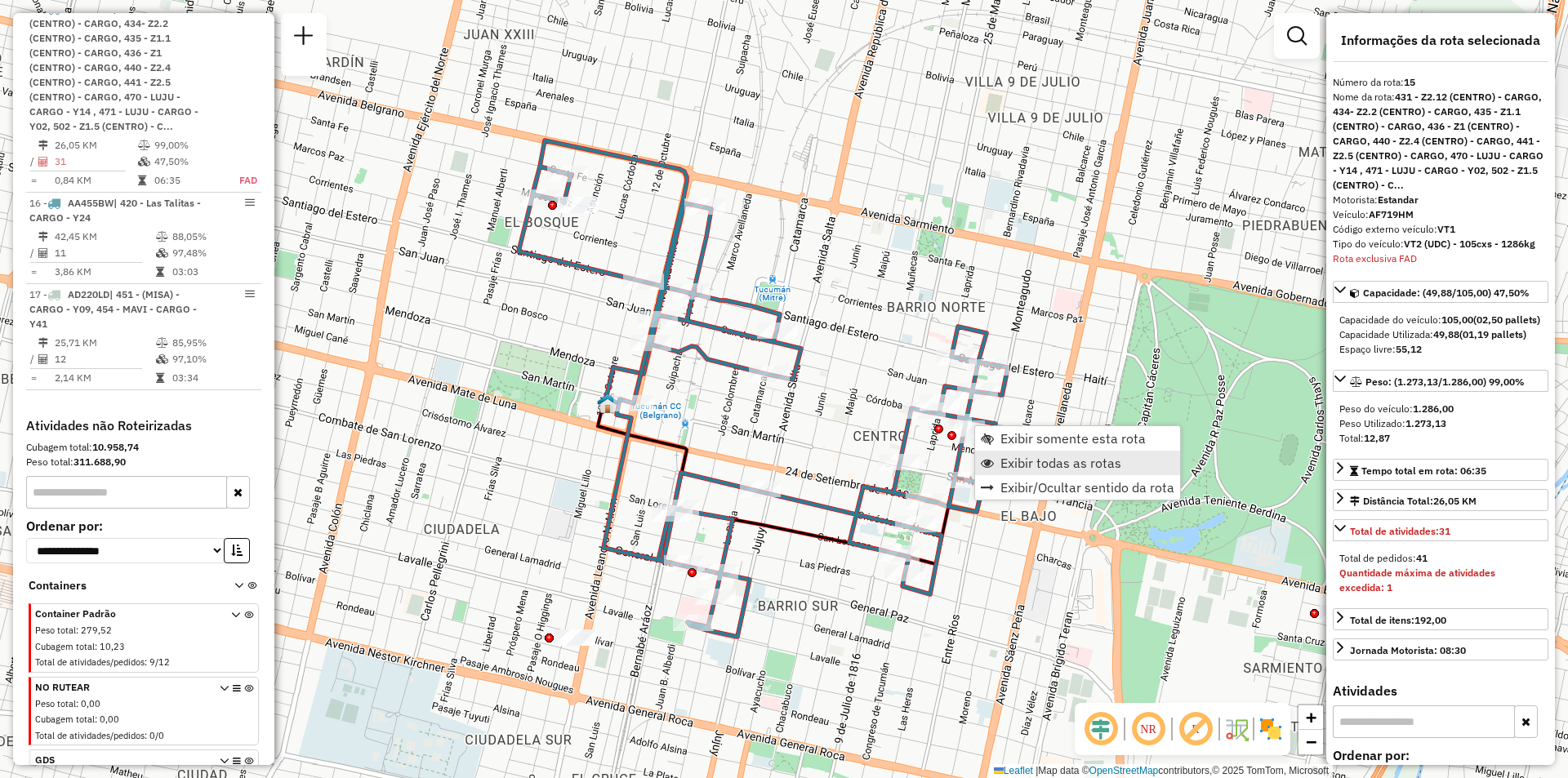
click at [1025, 467] on span "Exibir todas as rotas" at bounding box center [1060, 463] width 120 height 13
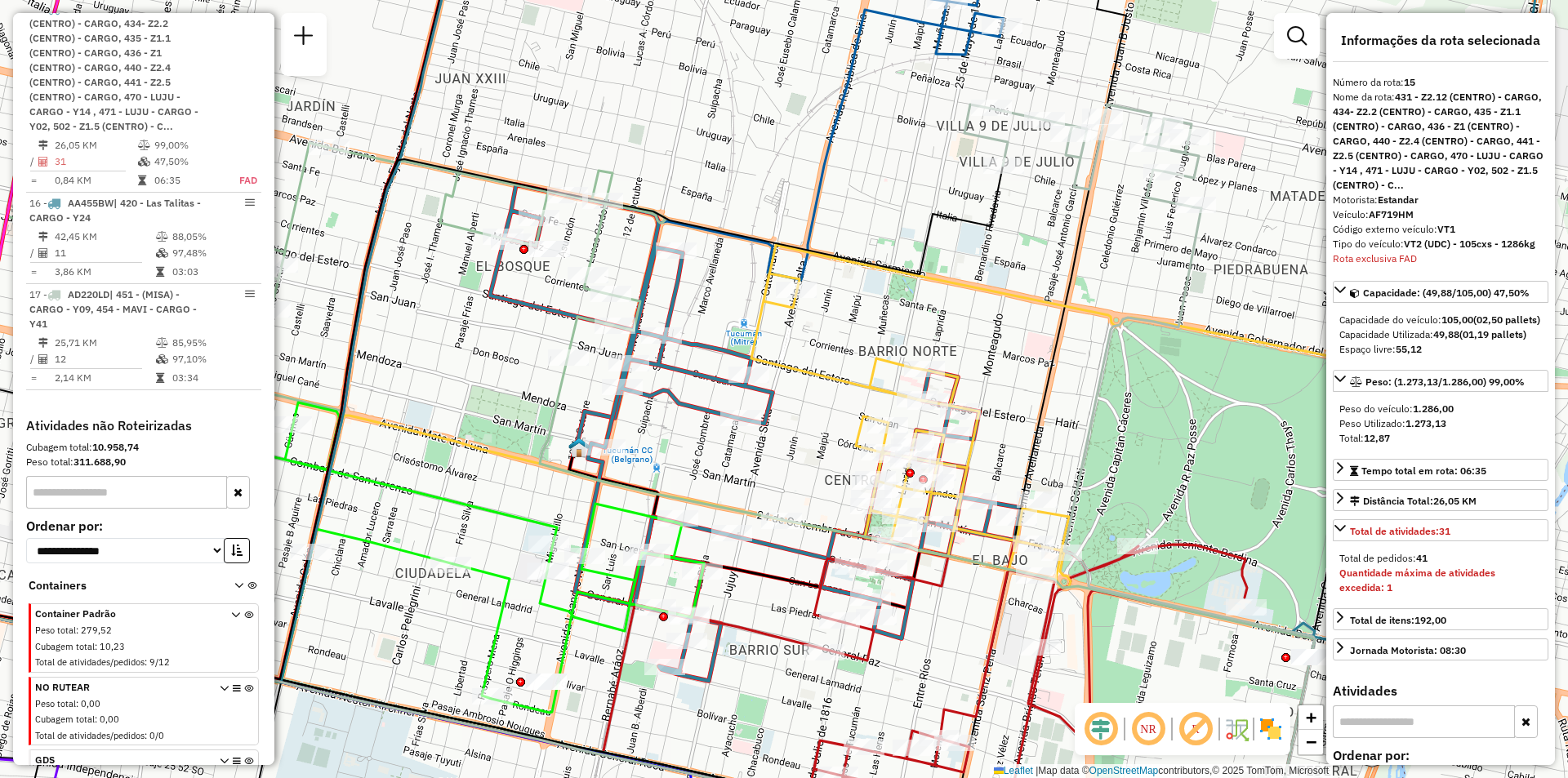
drag, startPoint x: 1171, startPoint y: 312, endPoint x: 1118, endPoint y: 401, distance: 103.6
click at [1118, 401] on icon at bounding box center [1139, 381] width 351 height 553
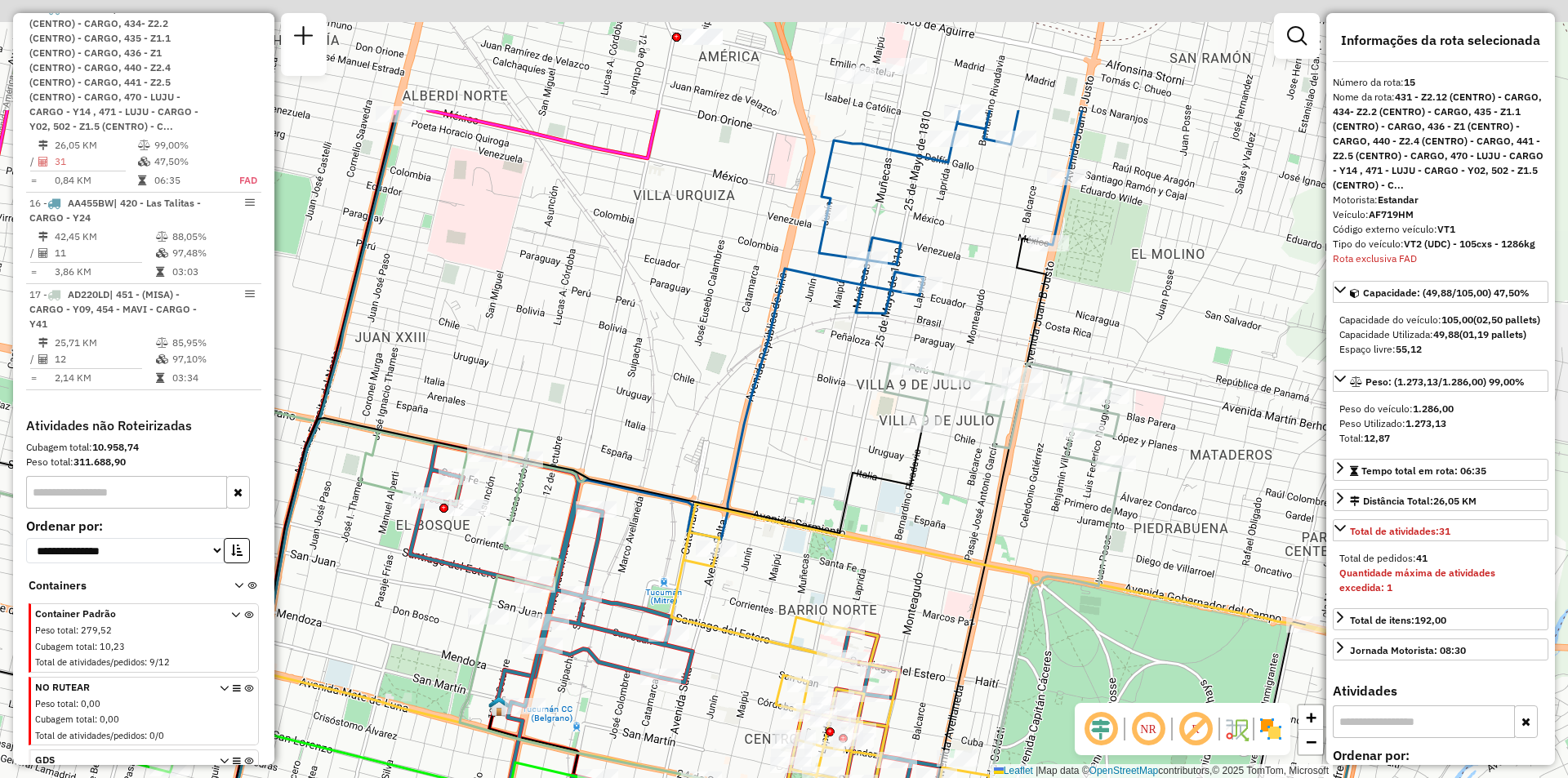
drag, startPoint x: 1059, startPoint y: 250, endPoint x: 1033, endPoint y: 441, distance: 192.8
click at [1033, 441] on div "Janela de atendimento Grade de atendimento Capacidade Transportadoras Veículos …" at bounding box center [784, 389] width 1568 height 778
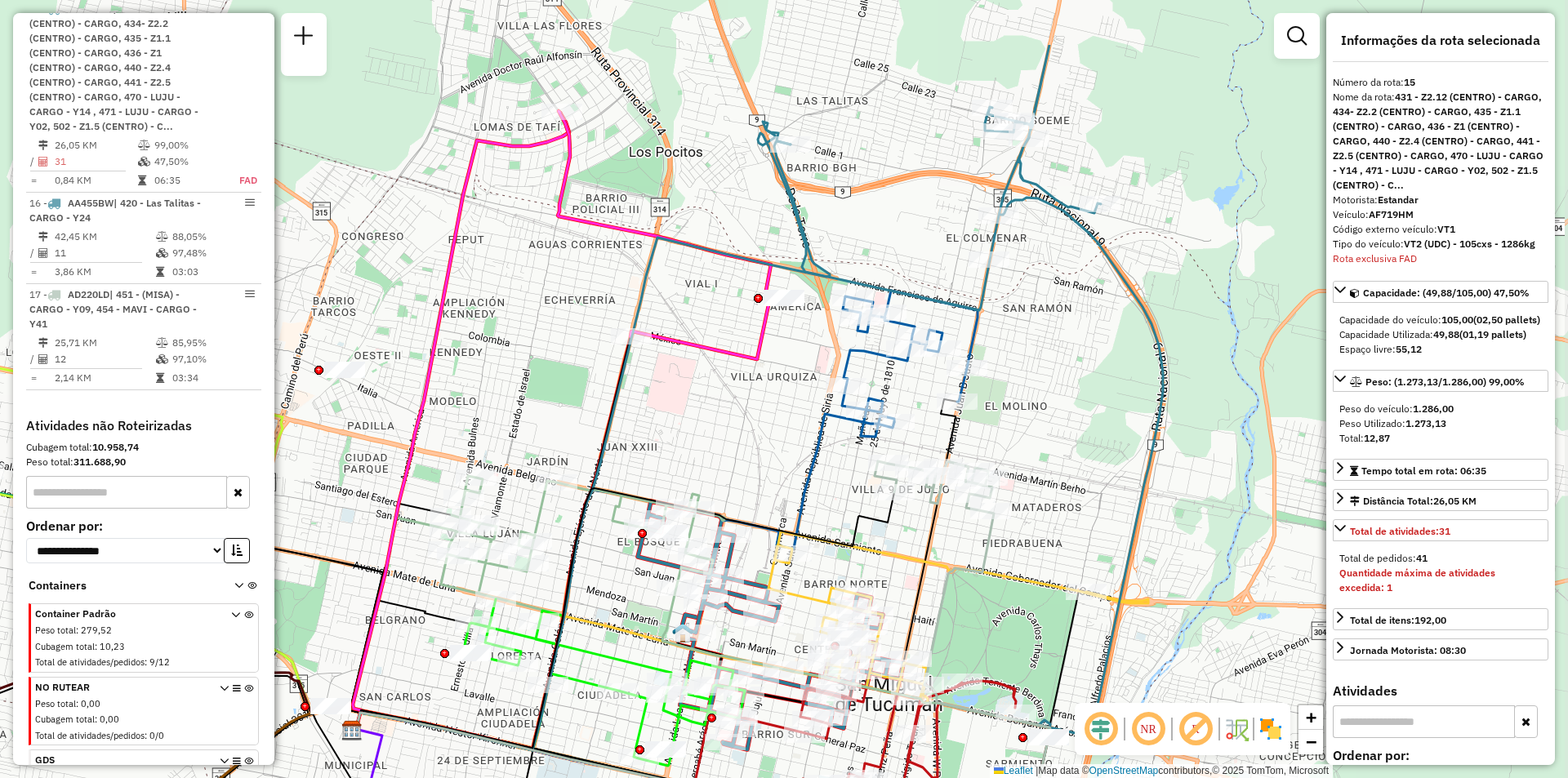
drag, startPoint x: 1030, startPoint y: 309, endPoint x: 1002, endPoint y: 367, distance: 64.4
click at [1002, 367] on div "Janela de atendimento Grade de atendimento Capacidade Transportadoras Veículos …" at bounding box center [784, 389] width 1568 height 778
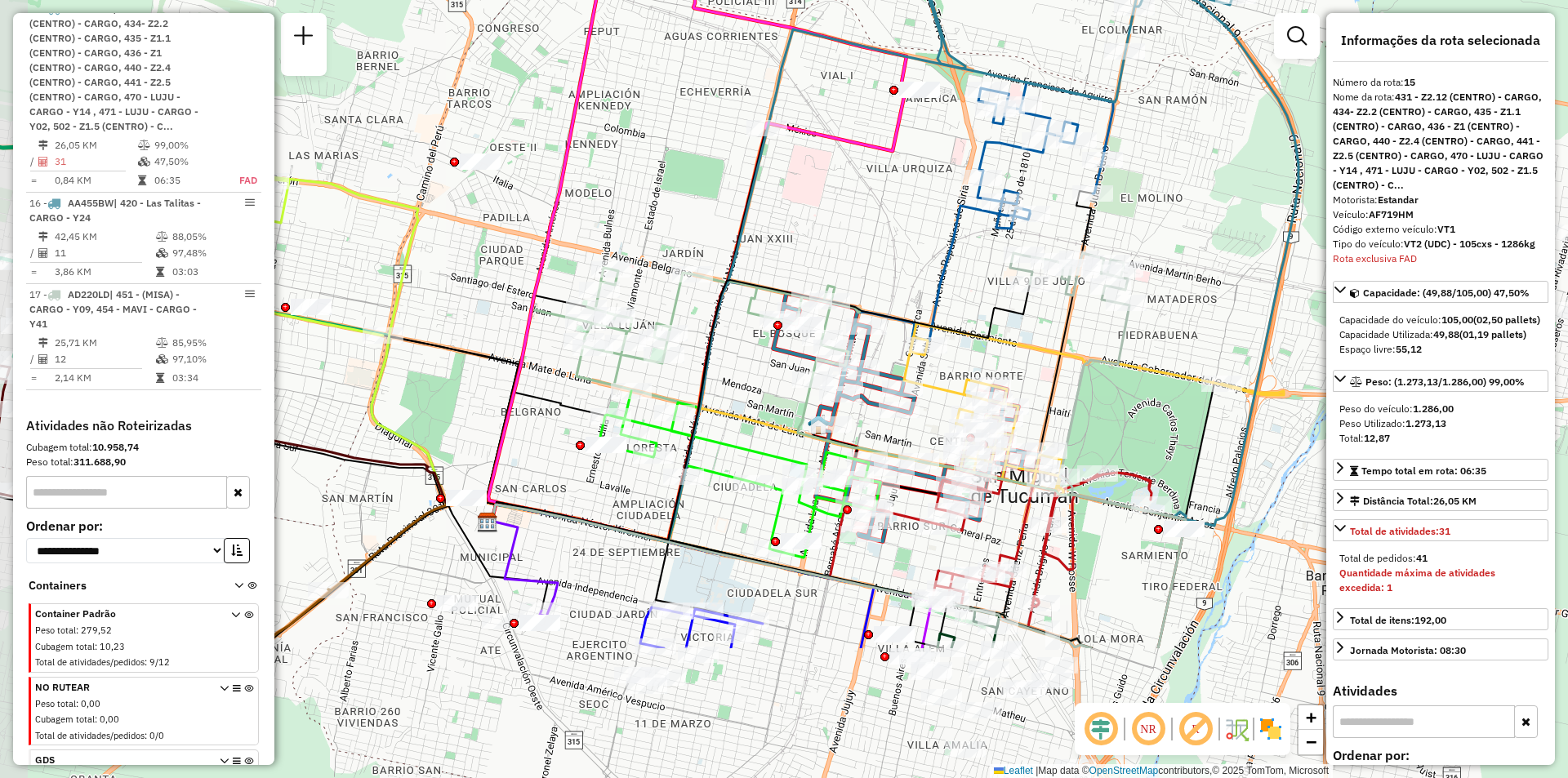
drag, startPoint x: 1002, startPoint y: 367, endPoint x: 1137, endPoint y: 159, distance: 248.0
click at [1137, 159] on div "Janela de atendimento Grade de atendimento Capacidade Transportadoras Veículos …" at bounding box center [784, 389] width 1568 height 778
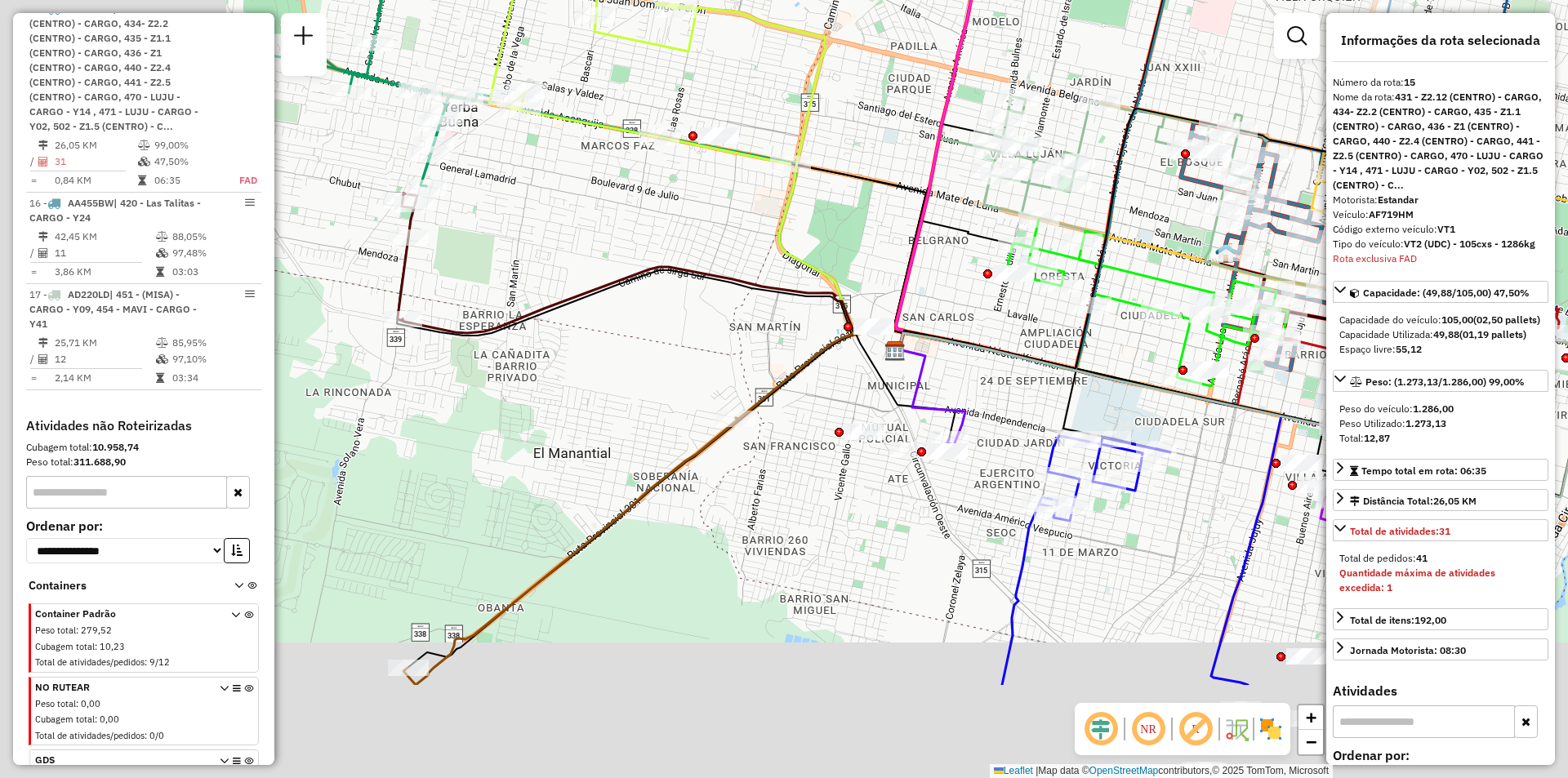
drag, startPoint x: 701, startPoint y: 261, endPoint x: 1121, endPoint y: 74, distance: 459.7
click at [1121, 96] on icon at bounding box center [1289, 296] width 609 height 400
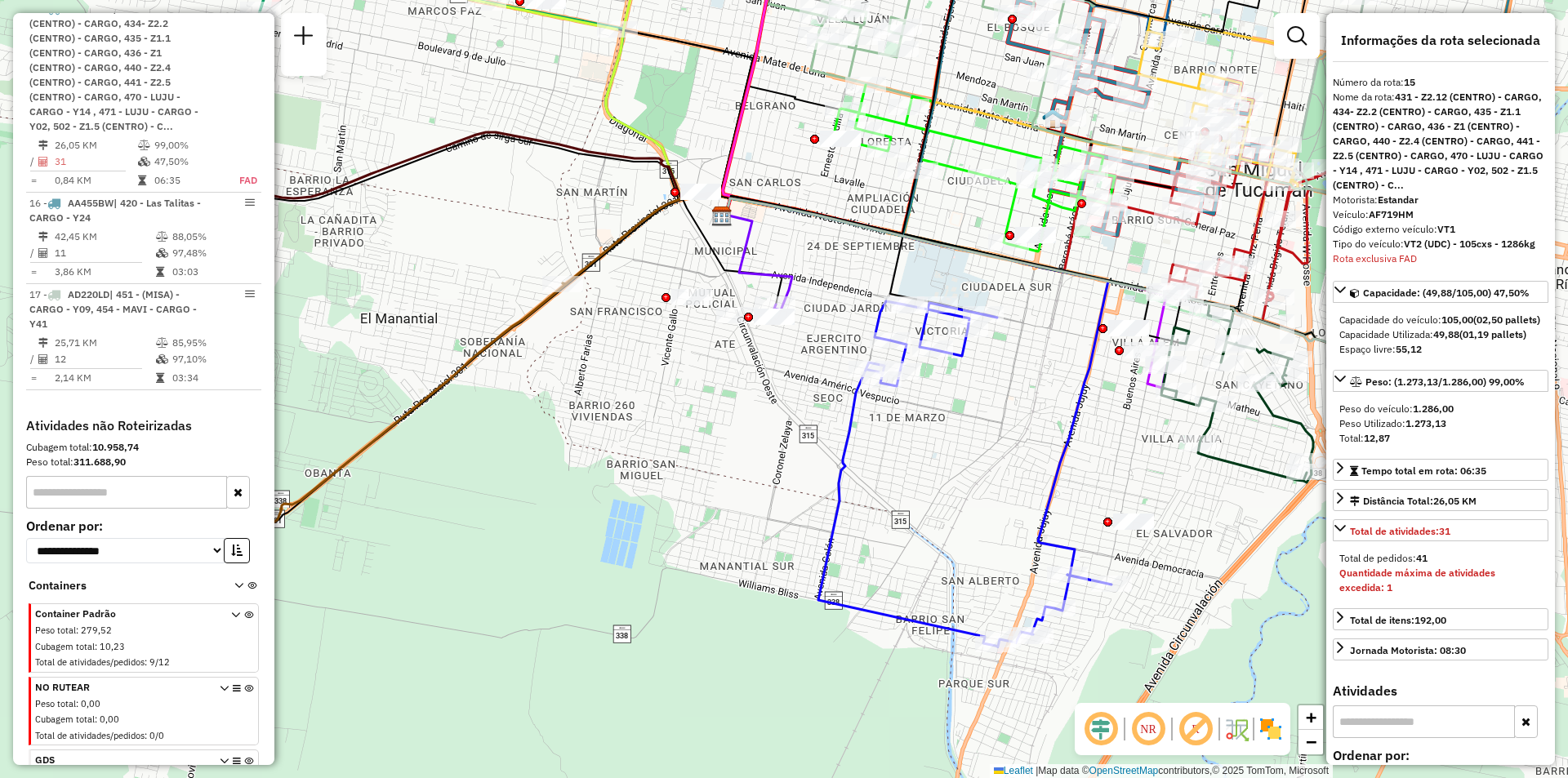
drag, startPoint x: 857, startPoint y: 392, endPoint x: 750, endPoint y: 356, distance: 112.9
click at [749, 356] on div "Janela de atendimento Grade de atendimento Capacidade Transportadoras Veículos …" at bounding box center [784, 389] width 1568 height 778
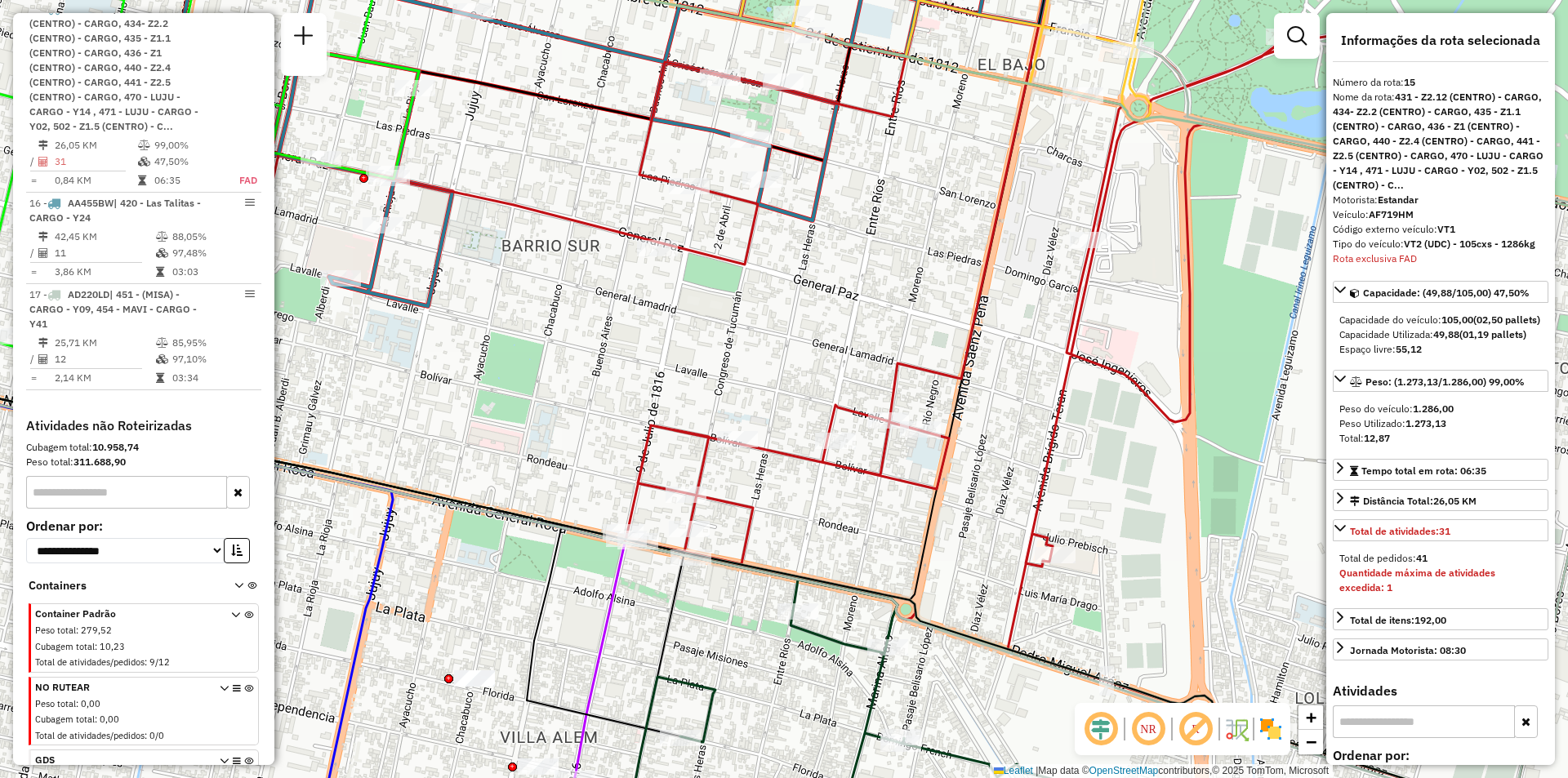
drag, startPoint x: 1016, startPoint y: 281, endPoint x: 1247, endPoint y: 515, distance: 328.8
click at [1241, 516] on div "Janela de atendimento Grade de atendimento Capacidade Transportadoras Veículos …" at bounding box center [784, 389] width 1568 height 778
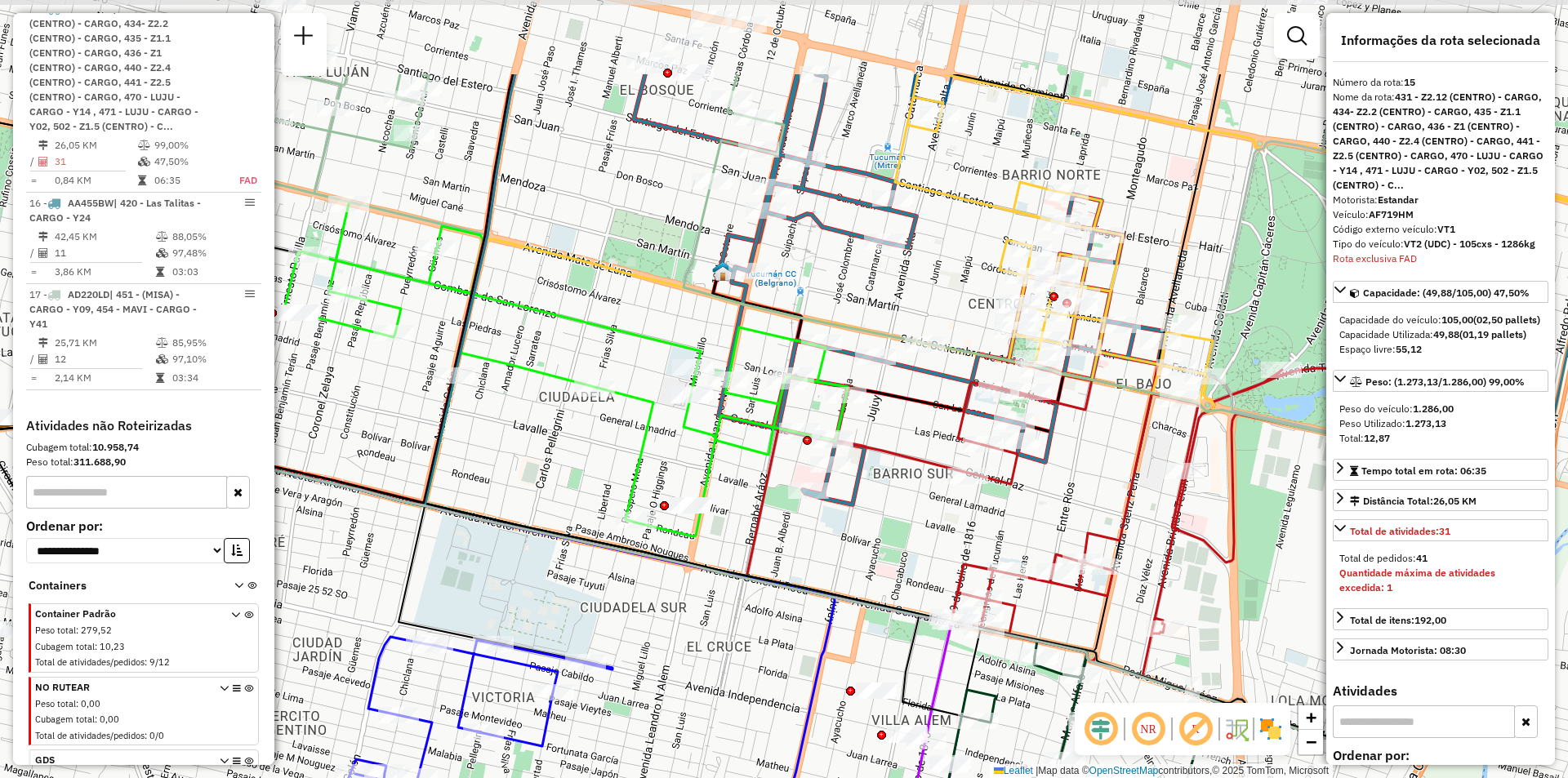
drag, startPoint x: 963, startPoint y: 272, endPoint x: 1004, endPoint y: 368, distance: 104.4
click at [1004, 368] on icon at bounding box center [849, 416] width 1220 height 684
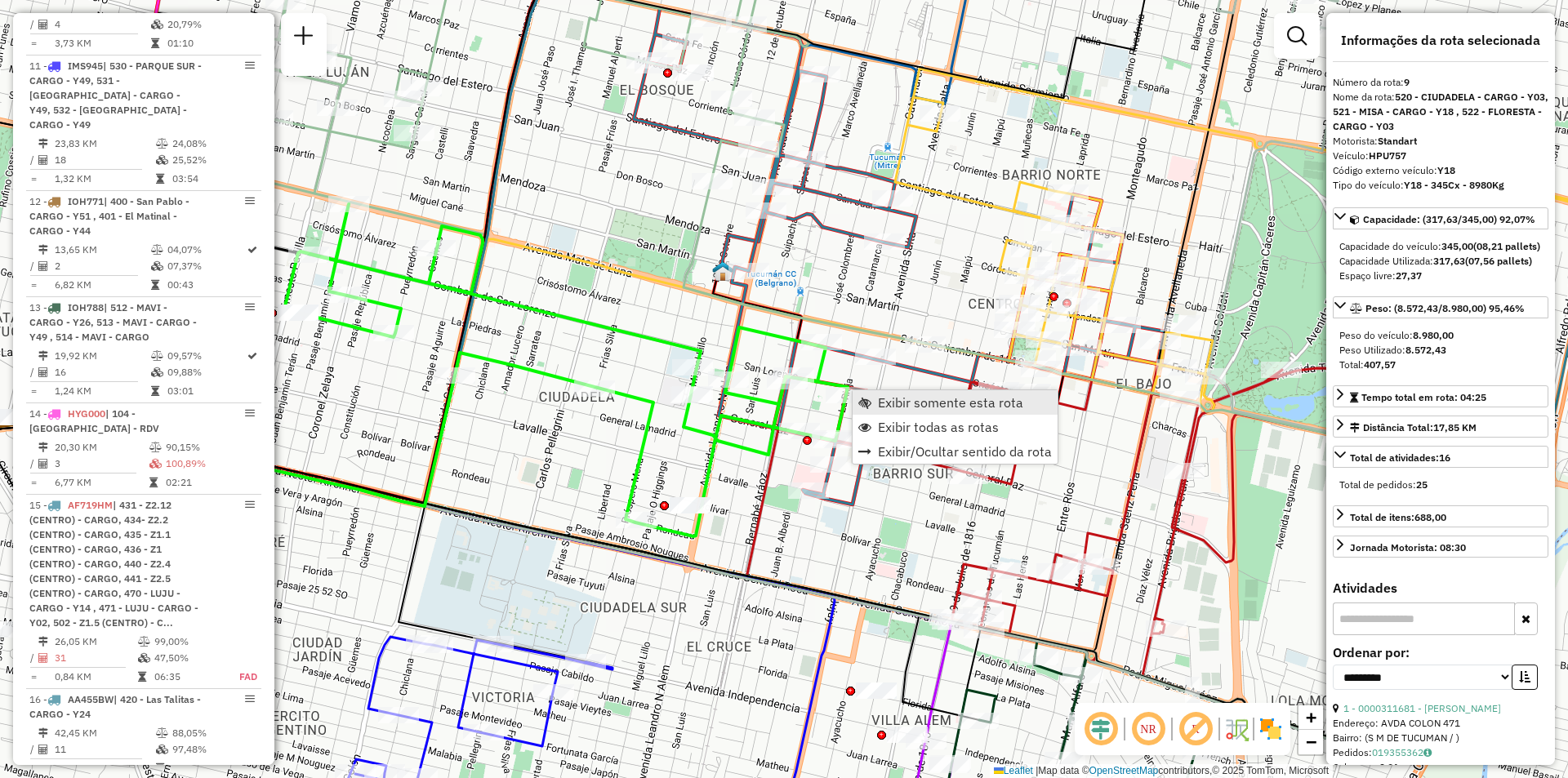
scroll to position [1498, 0]
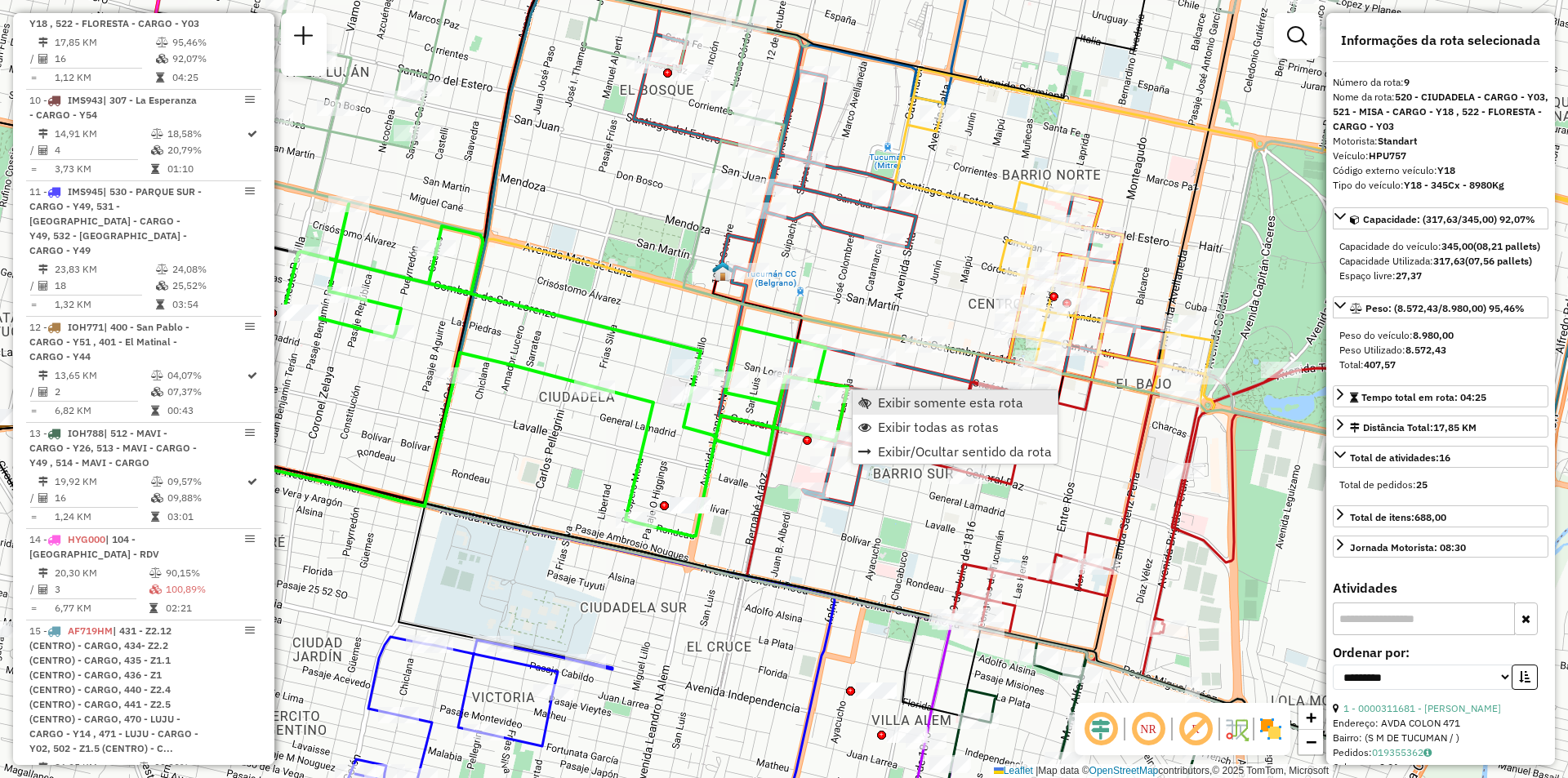
click at [898, 401] on span "Exibir somente esta rota" at bounding box center [950, 402] width 145 height 13
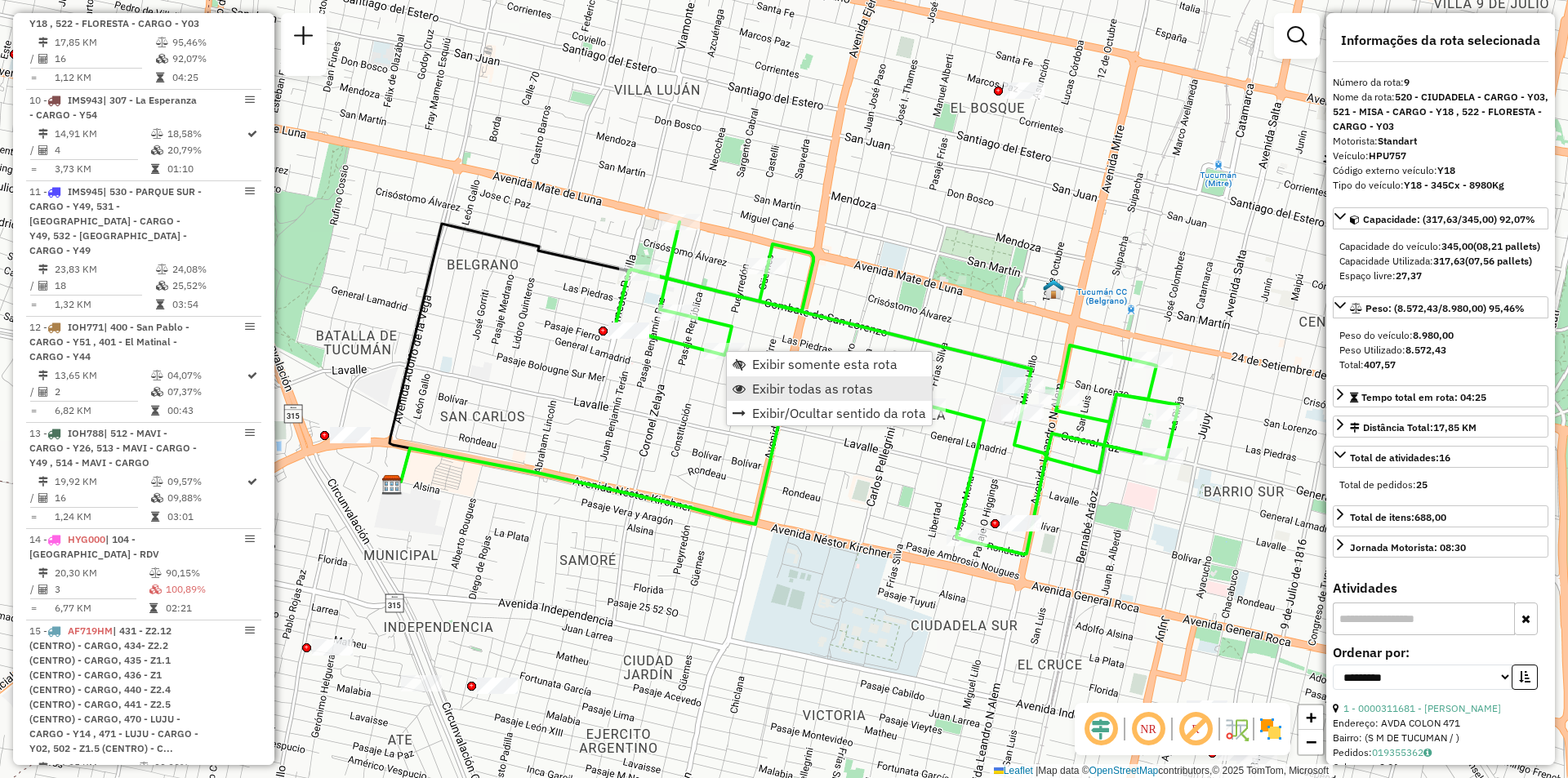
click at [799, 383] on span "Exibir todas as rotas" at bounding box center [812, 389] width 120 height 13
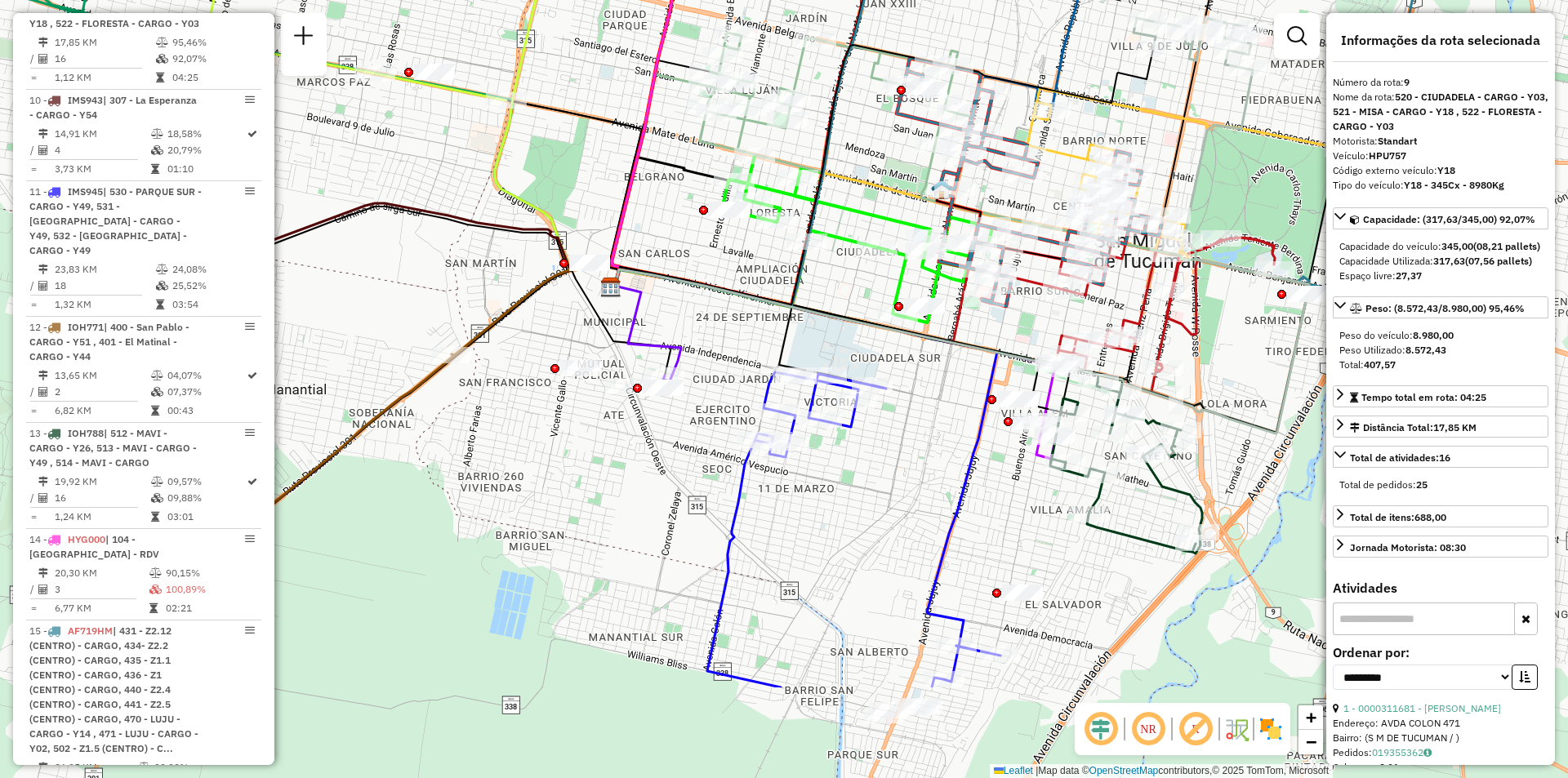
drag, startPoint x: 878, startPoint y: 255, endPoint x: 828, endPoint y: 212, distance: 65.9
click at [828, 212] on div "Janela de atendimento Grade de atendimento Capacidade Transportadoras Veículos …" at bounding box center [784, 389] width 1568 height 778
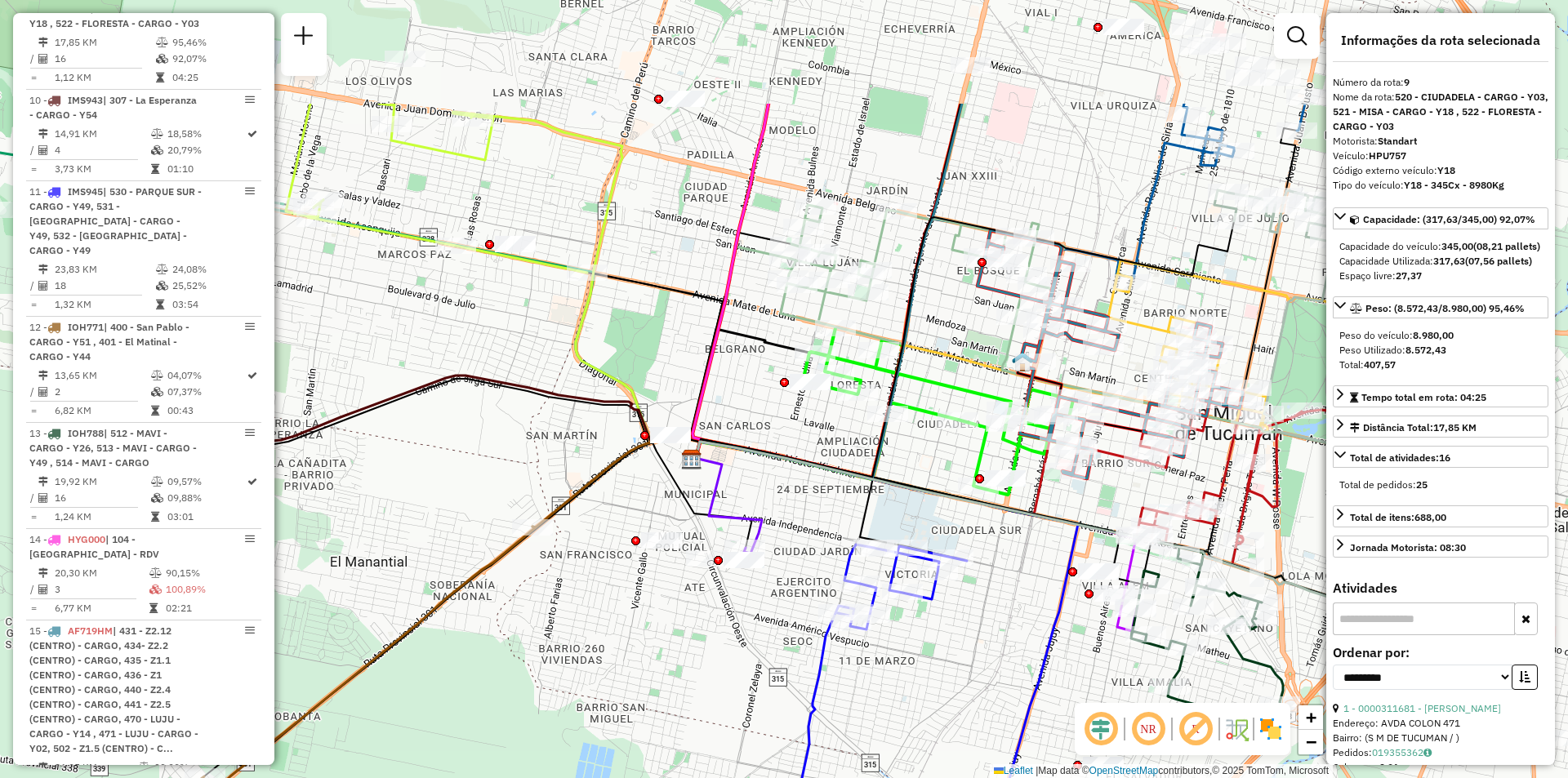
drag, startPoint x: 892, startPoint y: 404, endPoint x: 1032, endPoint y: 623, distance: 259.9
click at [1022, 626] on div "Janela de atendimento Grade de atendimento Capacidade Transportadoras Veículos …" at bounding box center [784, 389] width 1568 height 778
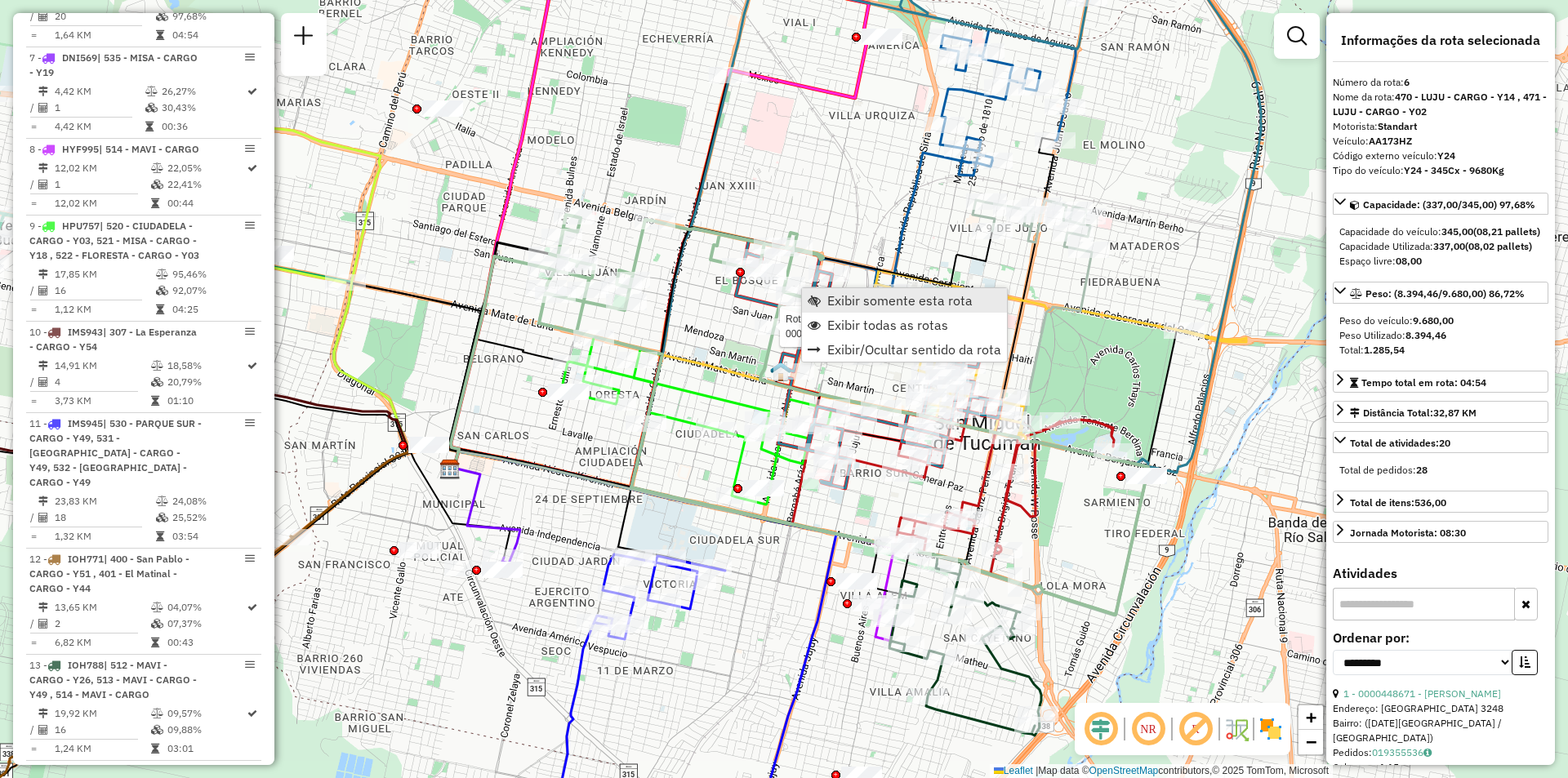
scroll to position [1209, 0]
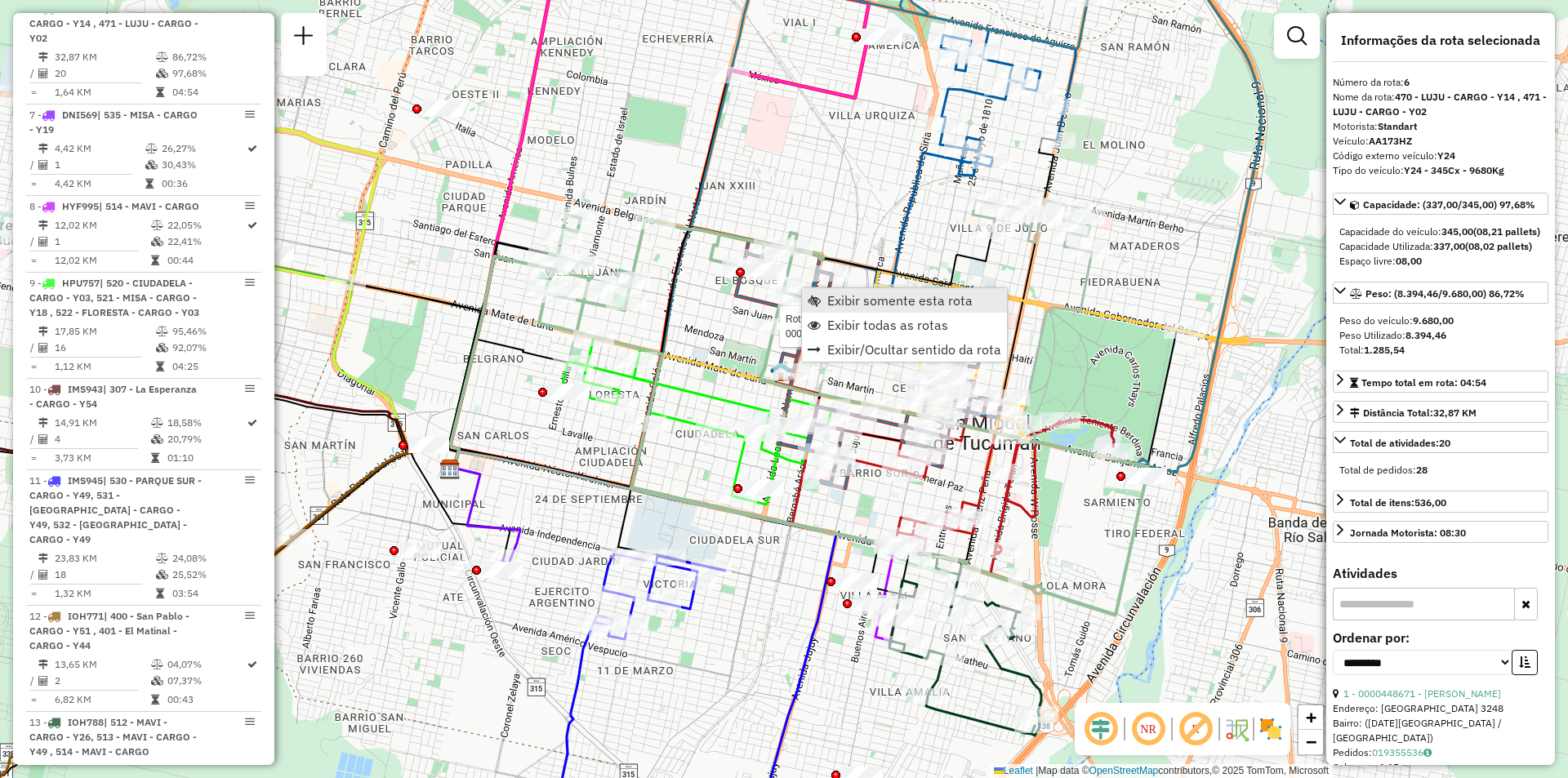
click at [826, 298] on link "Exibir somente esta rota" at bounding box center [904, 299] width 205 height 24
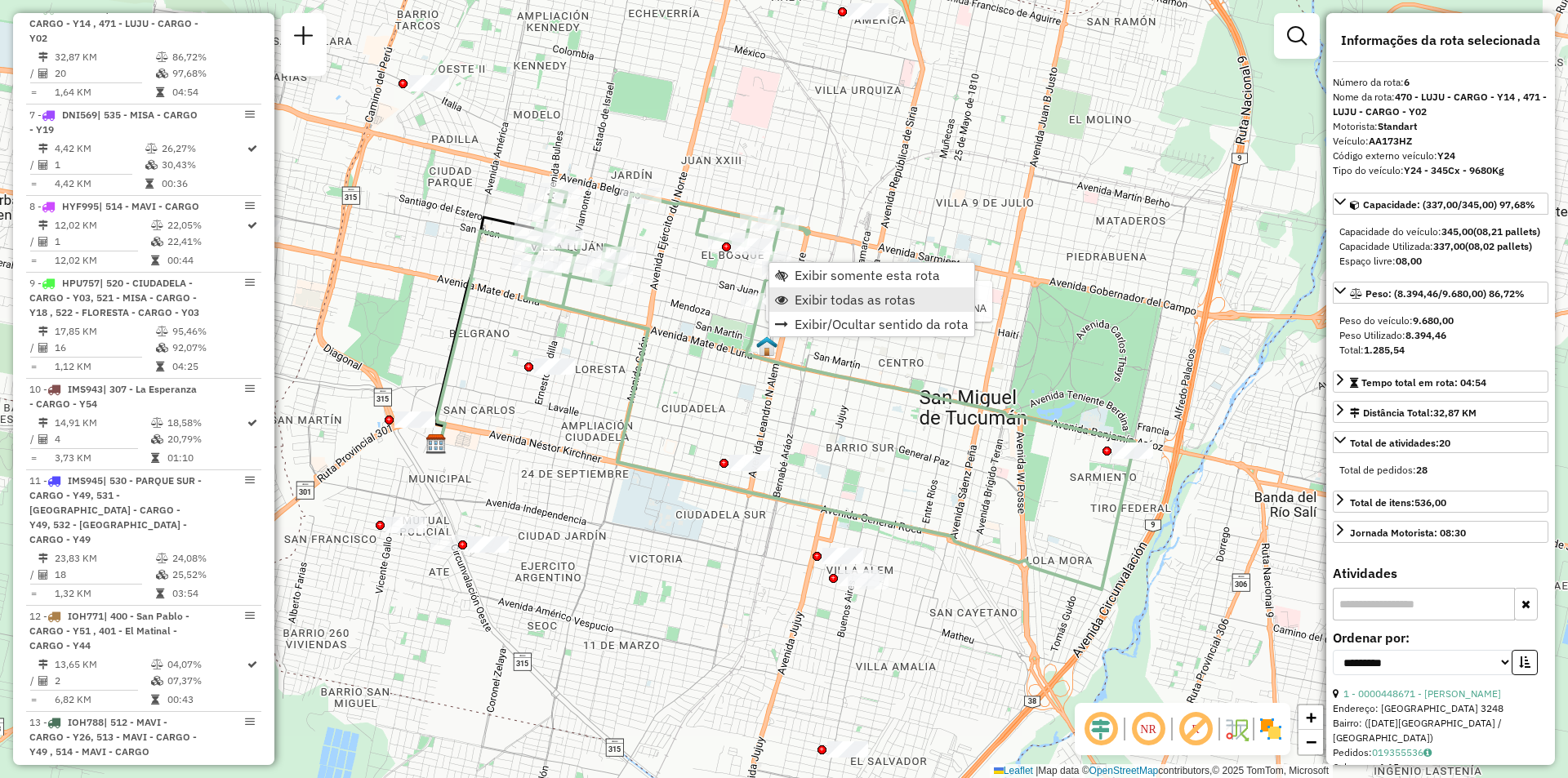
click at [823, 293] on span "Exibir todas as rotas" at bounding box center [854, 299] width 120 height 13
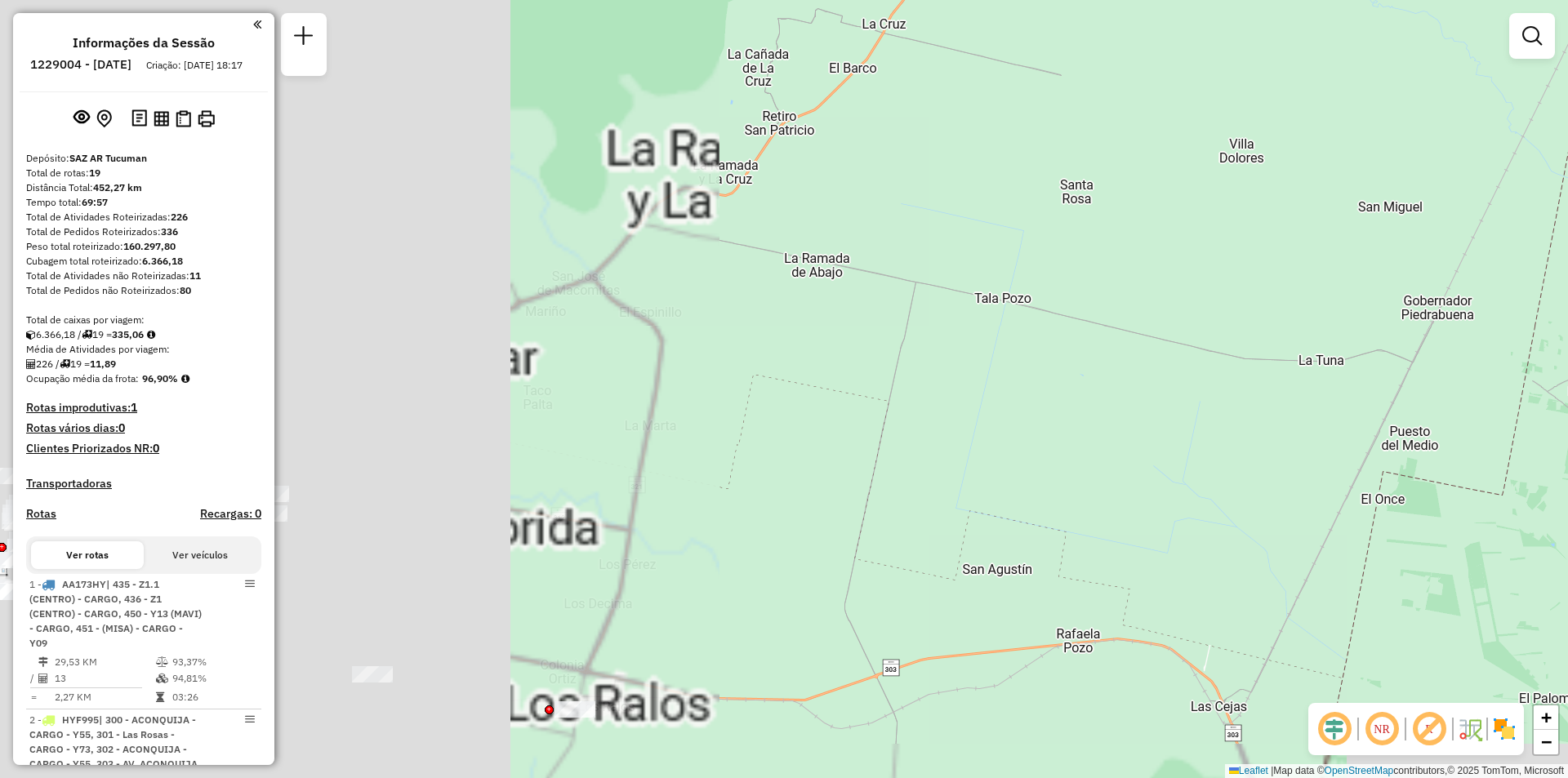
drag, startPoint x: 837, startPoint y: 353, endPoint x: 1487, endPoint y: 251, distance: 658.0
click at [1464, 244] on div "Janela de atendimento Grade de atendimento Capacidade Transportadoras Veículos …" at bounding box center [784, 389] width 1568 height 778
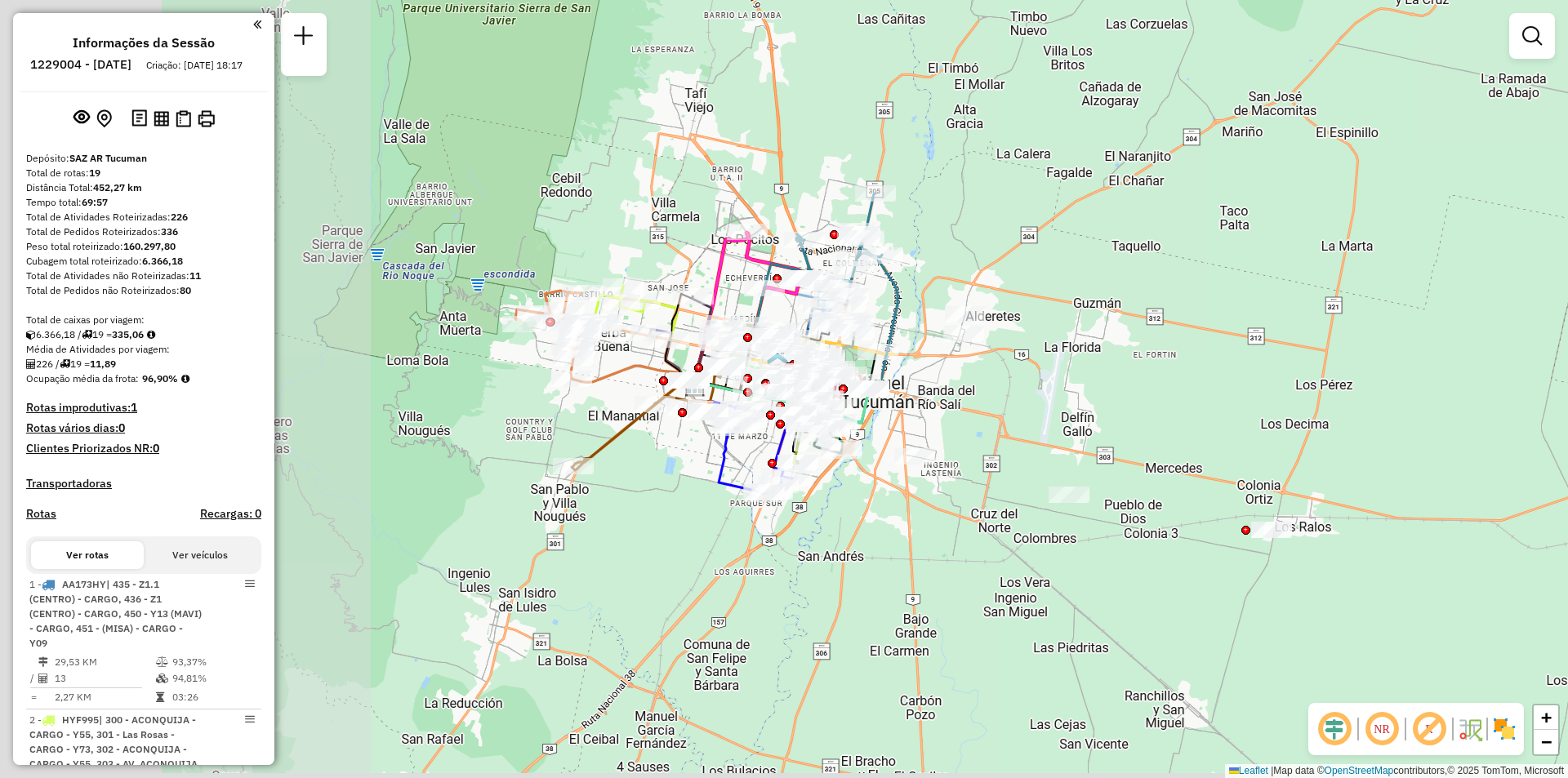
drag, startPoint x: 717, startPoint y: 400, endPoint x: 1136, endPoint y: 244, distance: 447.1
click at [1136, 244] on div "Janela de atendimento Grade de atendimento Capacidade Transportadoras Veículos …" at bounding box center [784, 389] width 1568 height 778
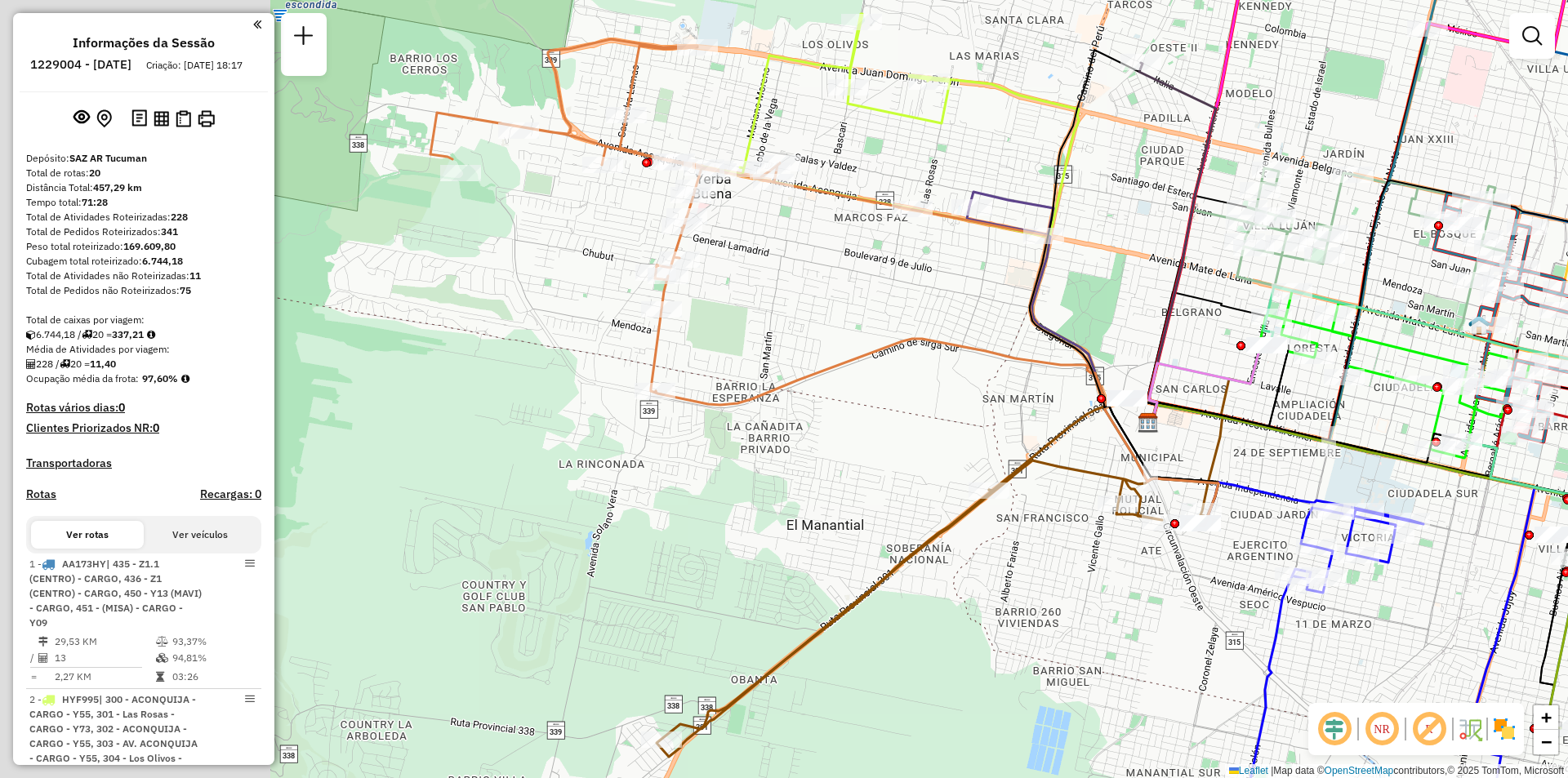
drag, startPoint x: 674, startPoint y: 333, endPoint x: 1326, endPoint y: 363, distance: 652.7
click at [1333, 358] on div "Janela de atendimento Grade de atendimento Capacidade Transportadoras Veículos …" at bounding box center [784, 389] width 1568 height 778
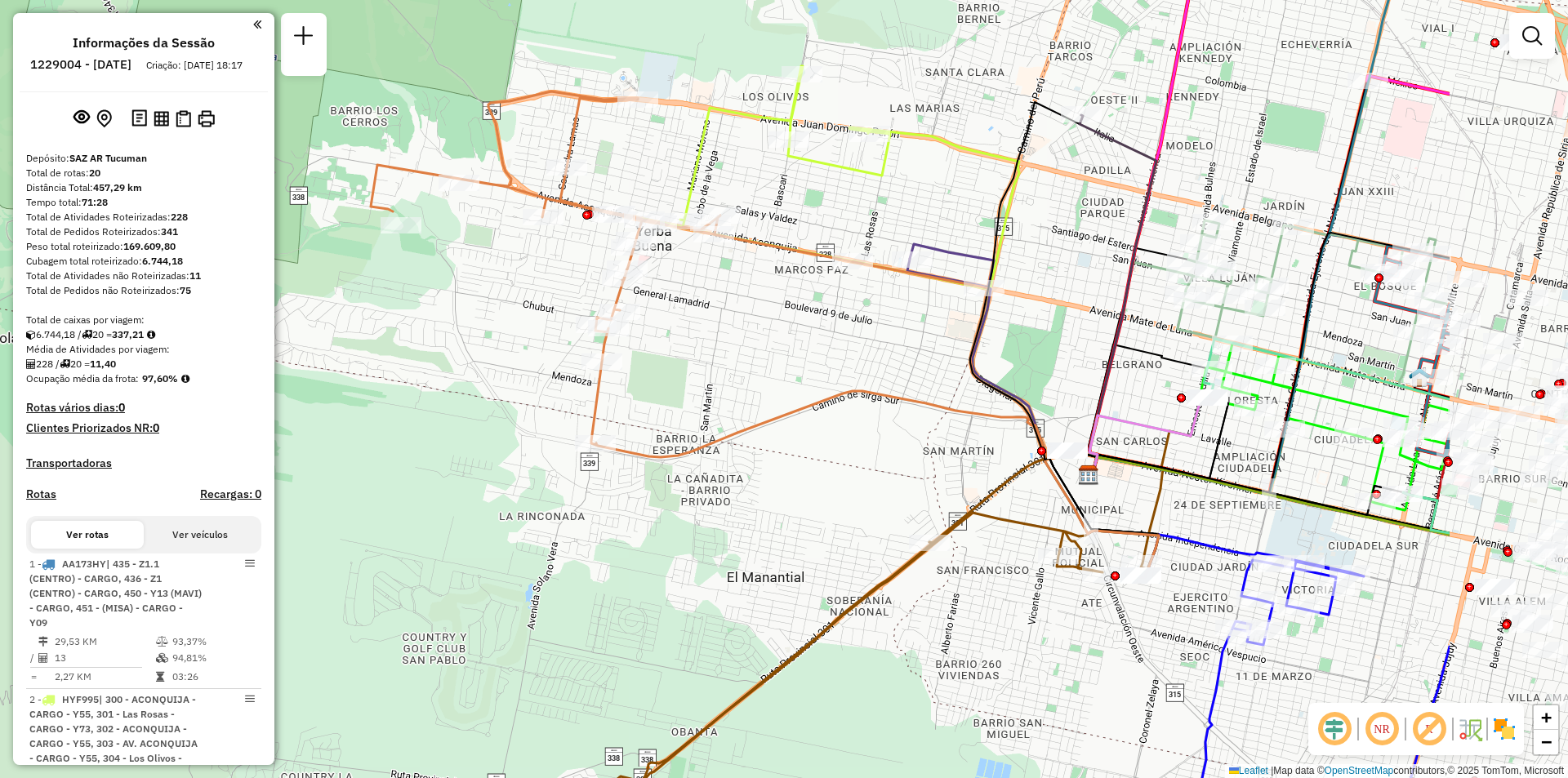
drag, startPoint x: 1204, startPoint y: 415, endPoint x: 894, endPoint y: 405, distance: 310.2
click at [894, 405] on icon at bounding box center [847, 432] width 502 height 83
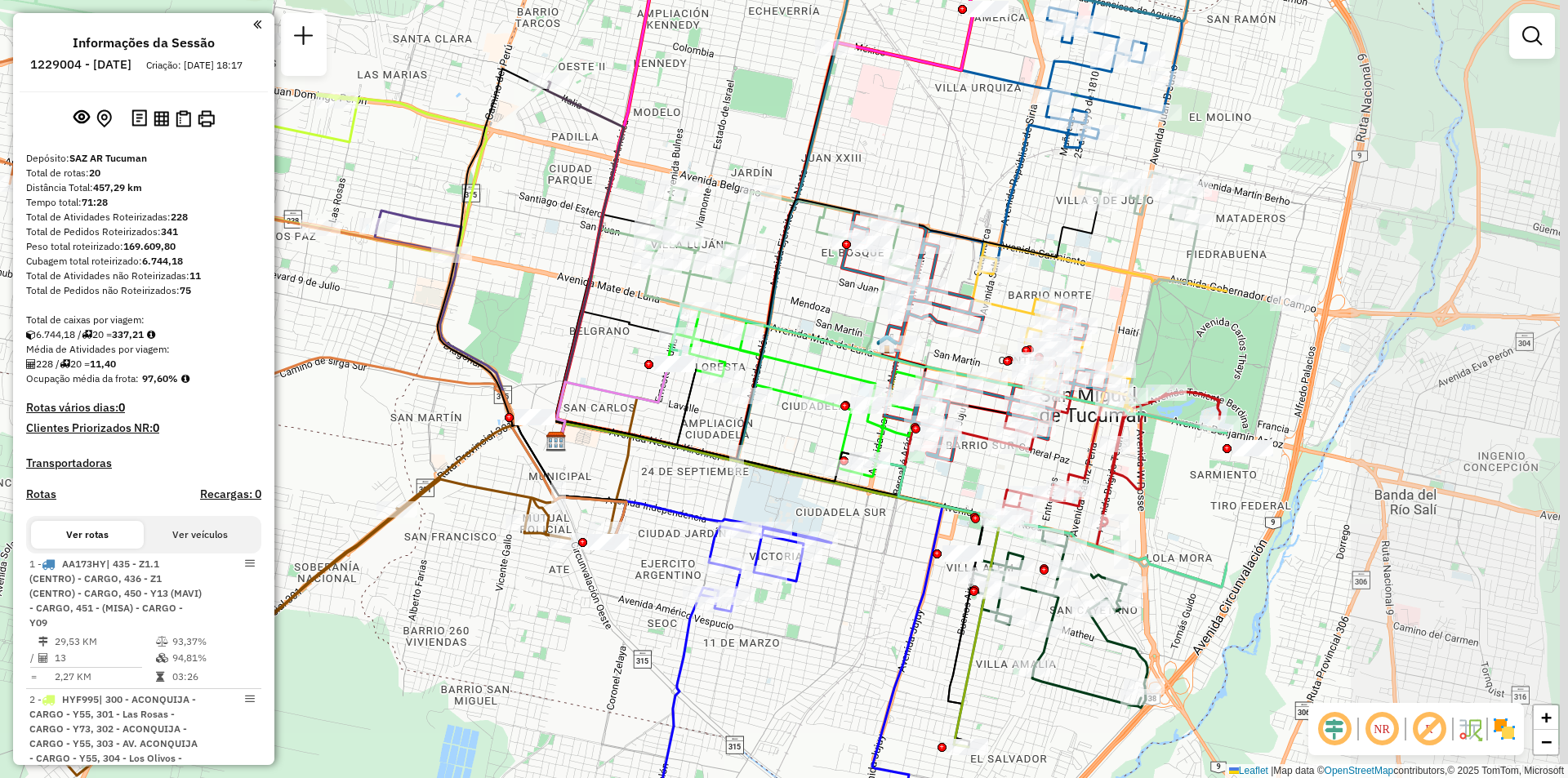
drag, startPoint x: 1076, startPoint y: 314, endPoint x: 578, endPoint y: 281, distance: 499.1
click at [578, 281] on icon at bounding box center [605, 327] width 101 height 225
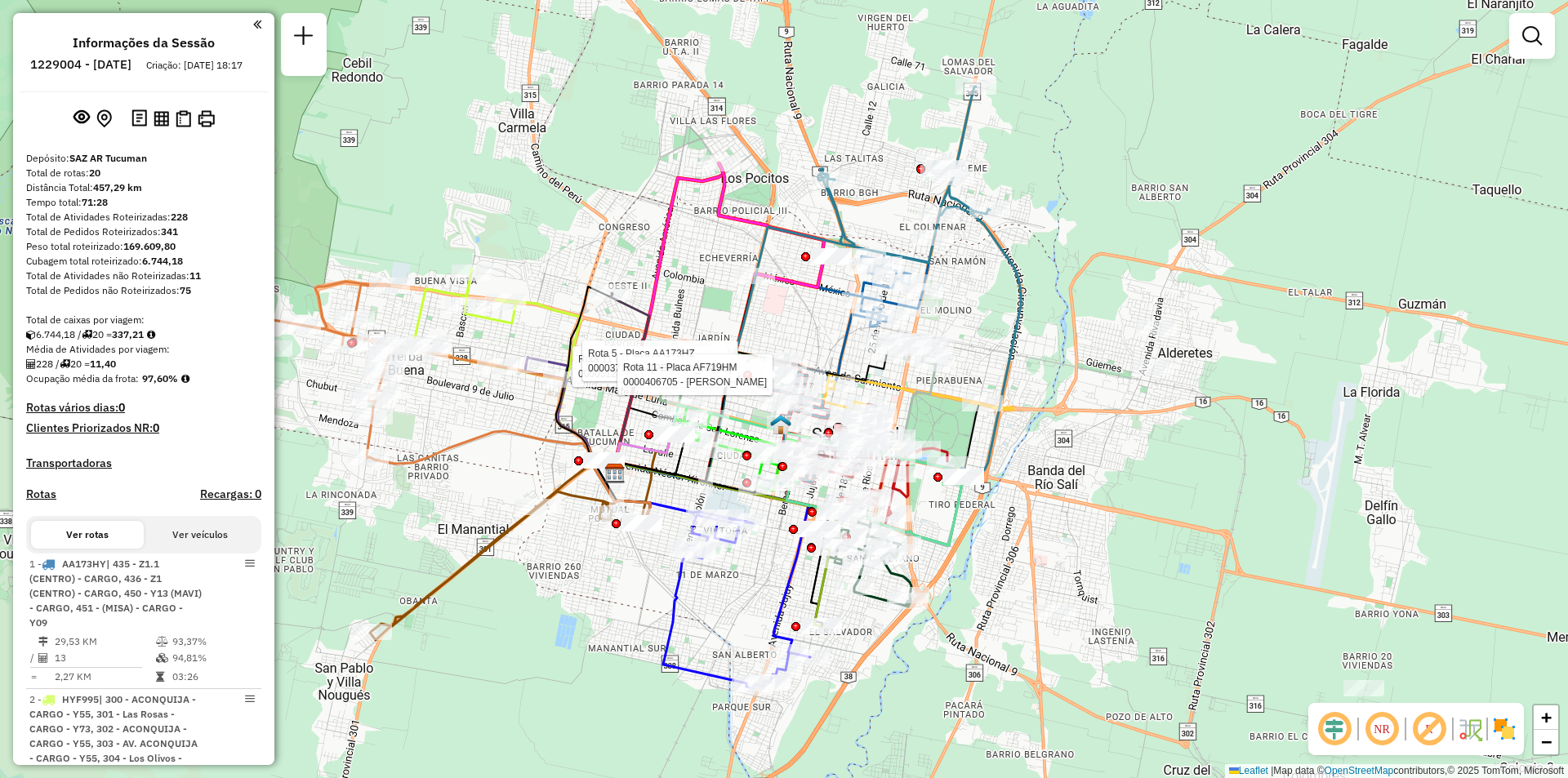
drag, startPoint x: 1107, startPoint y: 166, endPoint x: 984, endPoint y: 284, distance: 170.4
click at [984, 284] on div "Rota 11 - Placa AF719HM 0000512496 - SEGLI DANIEL ARMANDO Rota 5 - Placa AA173H…" at bounding box center [784, 389] width 1568 height 778
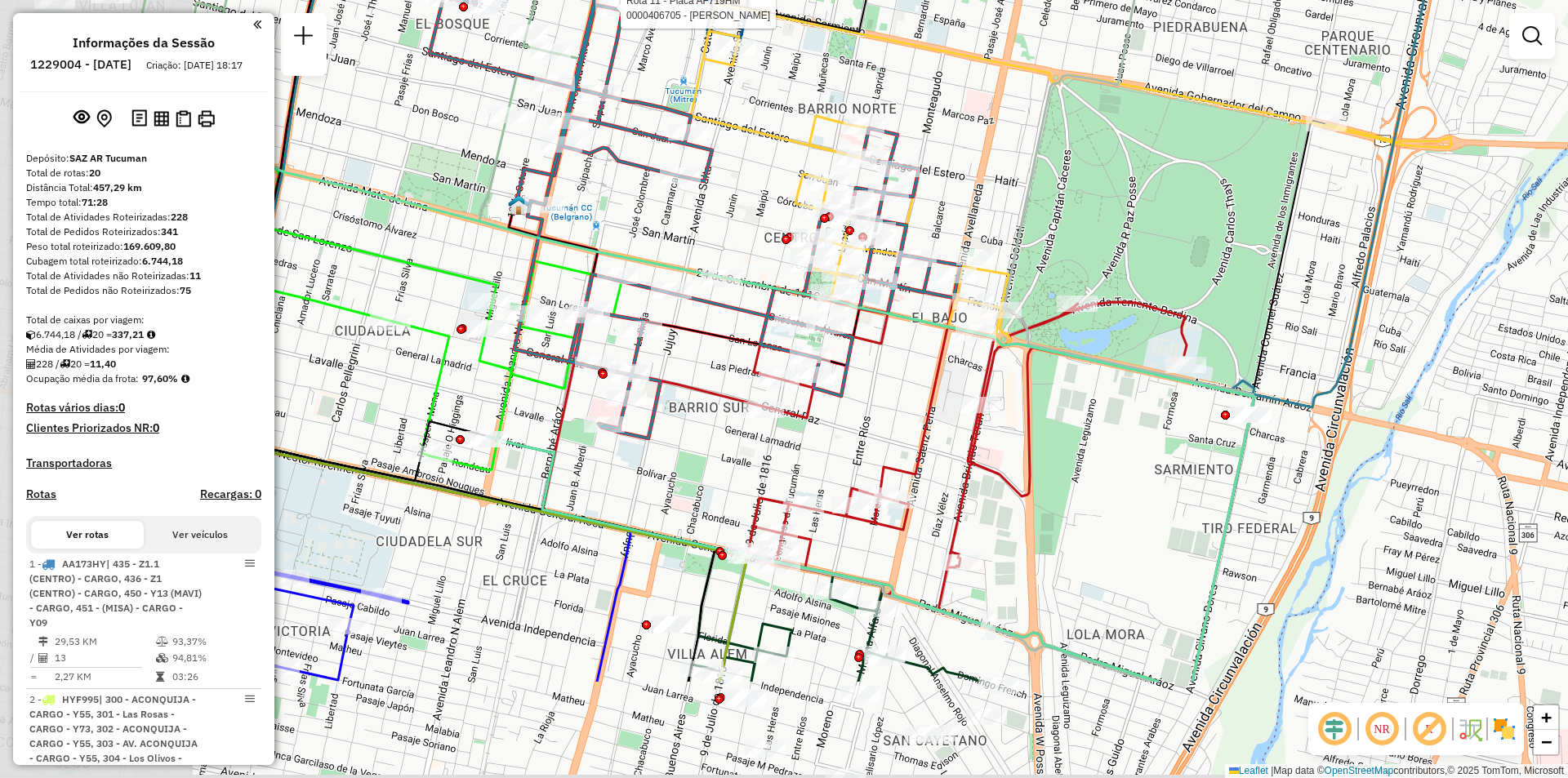
drag, startPoint x: 783, startPoint y: 359, endPoint x: 1049, endPoint y: 190, distance: 315.1
click at [1049, 190] on div "Rota 11 - Placa AF719HM 0000512496 - SEGLI DANIEL ARMANDO Rota 5 - Placa AA173H…" at bounding box center [784, 389] width 1568 height 778
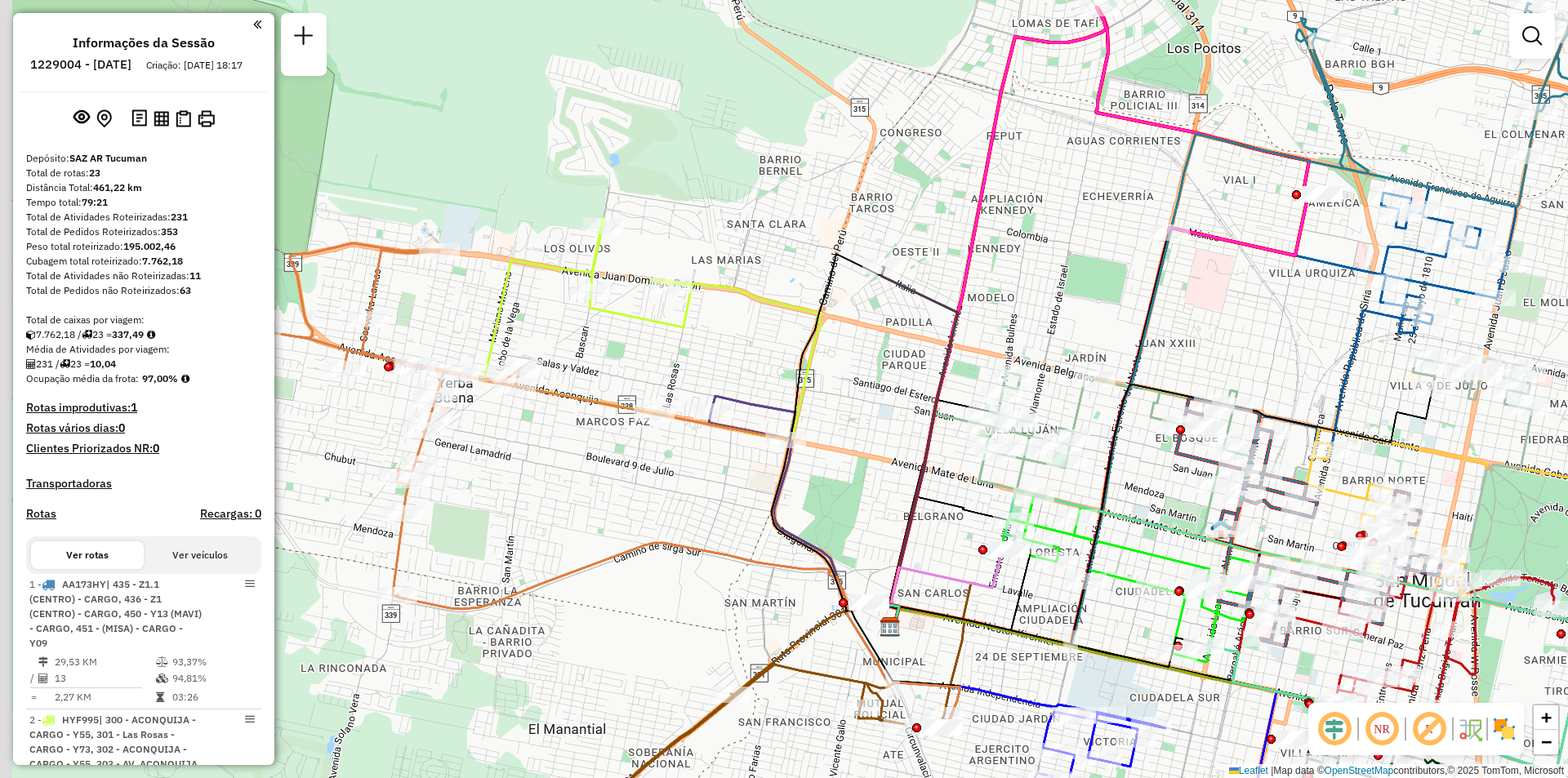
drag, startPoint x: 722, startPoint y: 355, endPoint x: 787, endPoint y: 374, distance: 67.7
click at [787, 374] on div "Janela de atendimento Grade de atendimento Capacidade Transportadoras Veículos …" at bounding box center [784, 389] width 1568 height 778
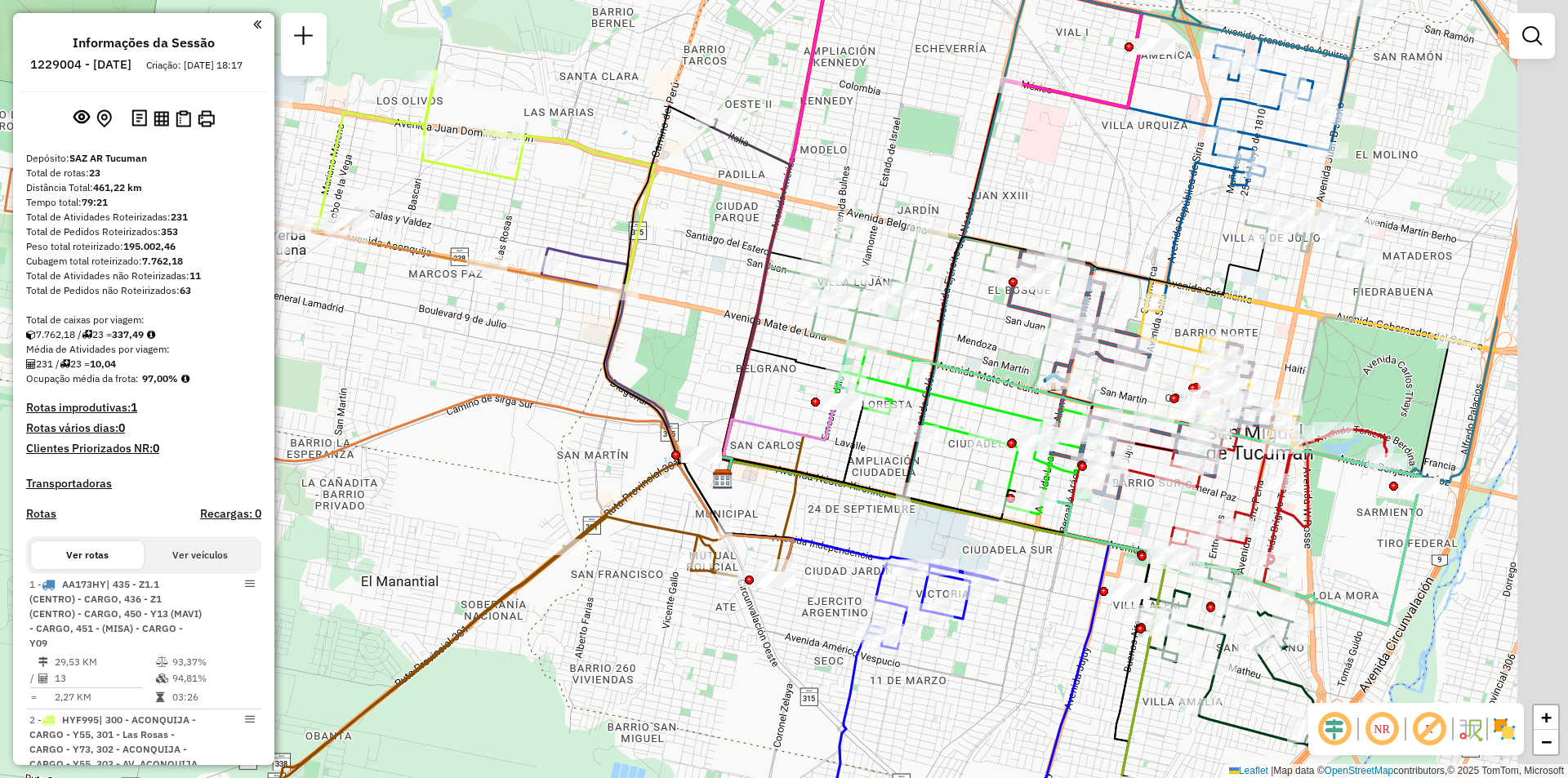
drag, startPoint x: 921, startPoint y: 282, endPoint x: 682, endPoint y: 282, distance: 239.0
click at [682, 282] on div "Janela de atendimento Grade de atendimento Capacidade Transportadoras Veículos …" at bounding box center [784, 389] width 1568 height 778
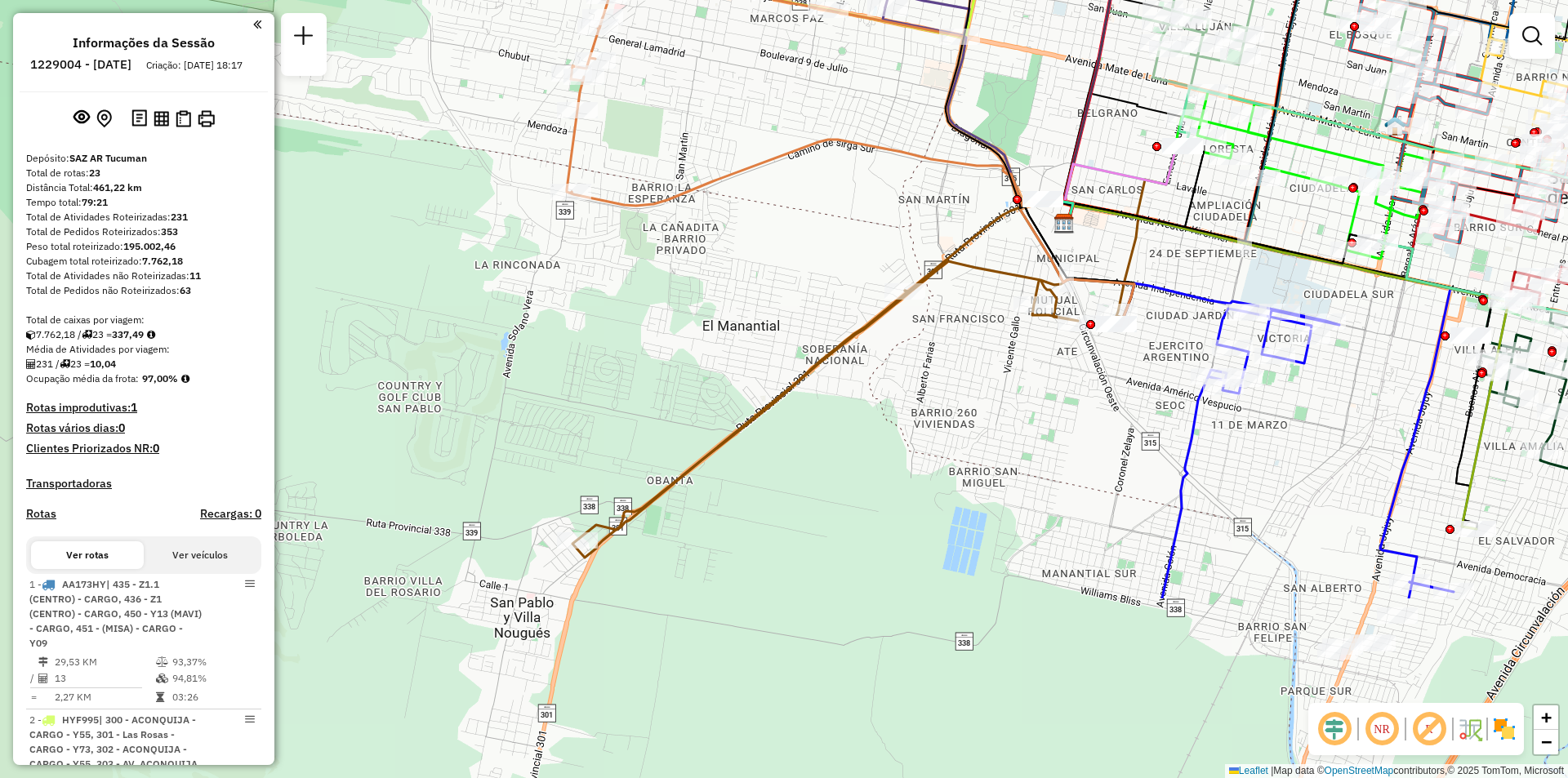
drag, startPoint x: 721, startPoint y: 425, endPoint x: 1015, endPoint y: 177, distance: 384.6
click at [1064, 179] on icon at bounding box center [1123, 184] width 118 height 77
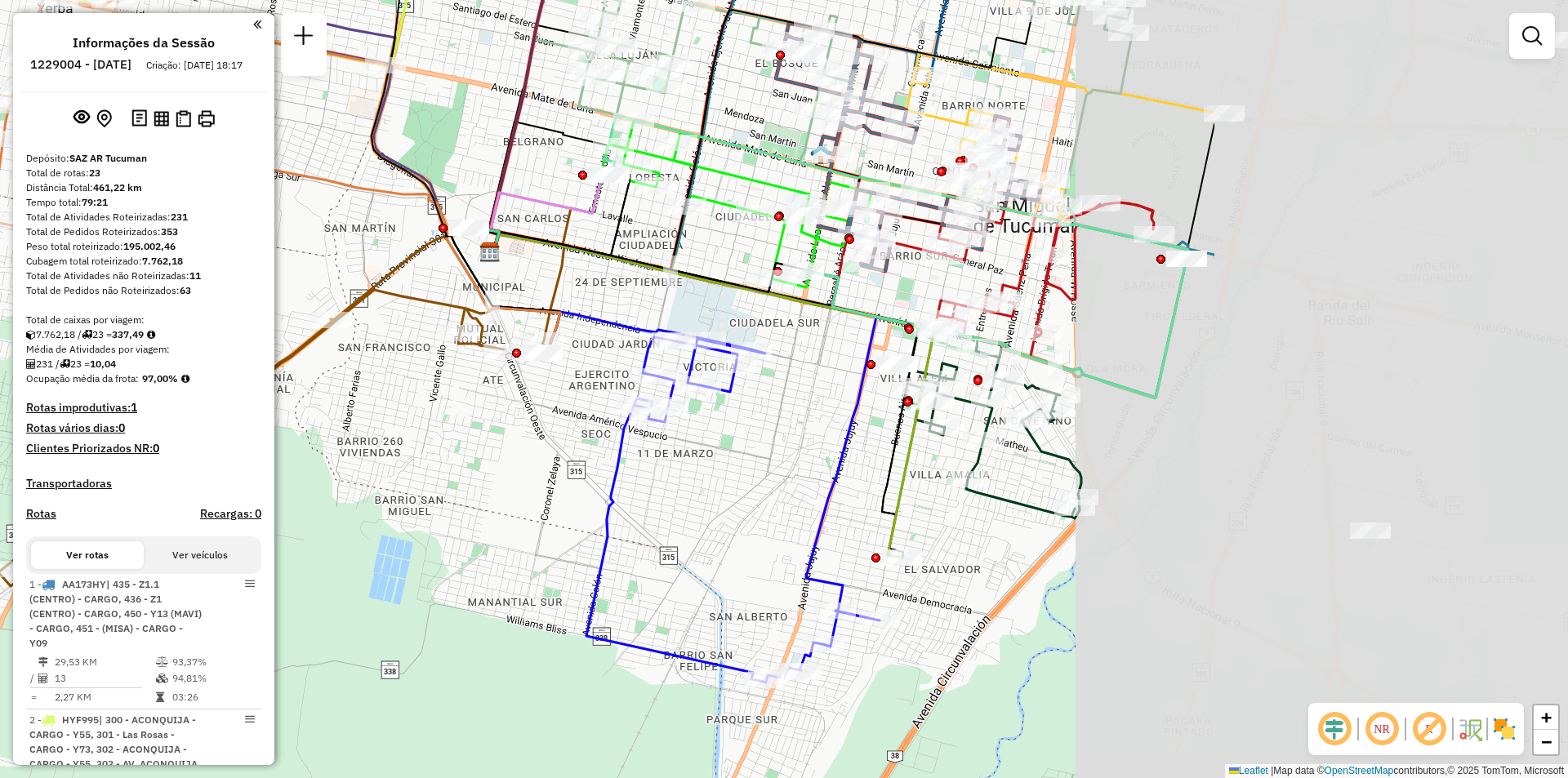
drag, startPoint x: 850, startPoint y: 339, endPoint x: 481, endPoint y: 350, distance: 369.2
click at [481, 350] on icon at bounding box center [302, 380] width 609 height 412
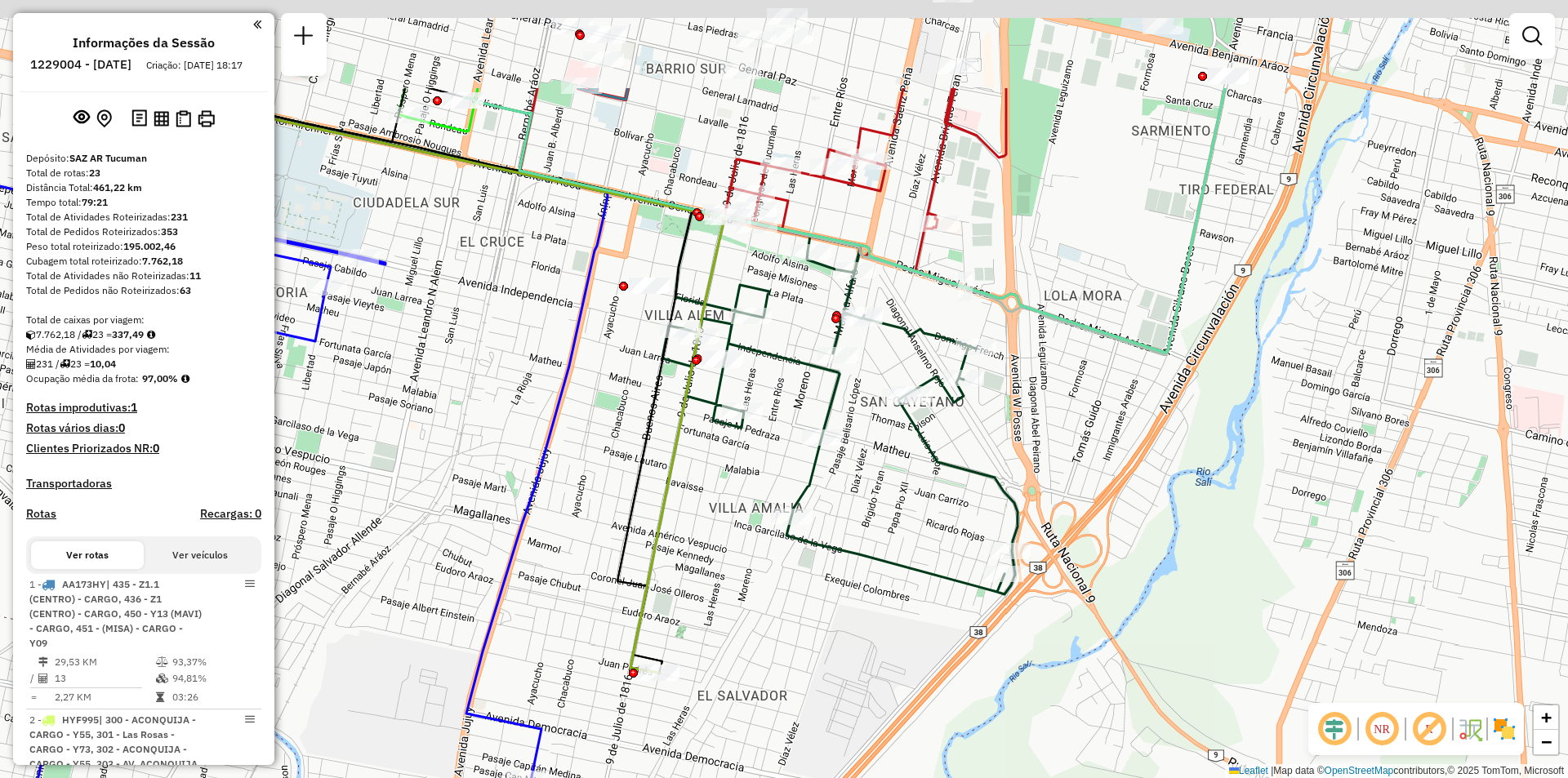
drag, startPoint x: 931, startPoint y: 394, endPoint x: 833, endPoint y: 562, distance: 194.5
click at [833, 562] on div "Janela de atendimento Grade de atendimento Capacidade Transportadoras Veículos …" at bounding box center [784, 389] width 1568 height 778
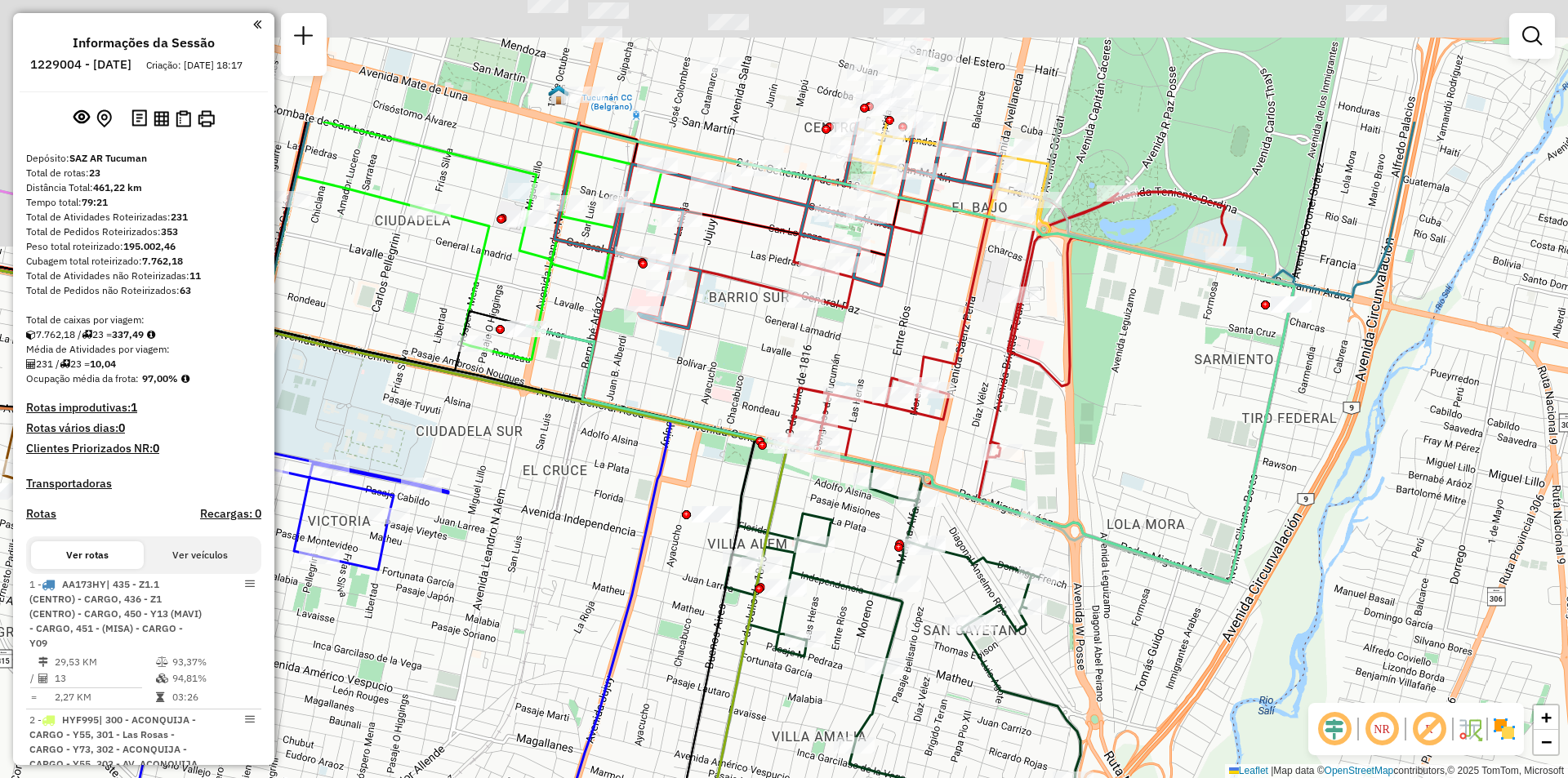
drag, startPoint x: 1110, startPoint y: 179, endPoint x: 1306, endPoint y: 442, distance: 328.0
click at [1285, 439] on div "Janela de atendimento Grade de atendimento Capacidade Transportadoras Veículos …" at bounding box center [784, 389] width 1568 height 778
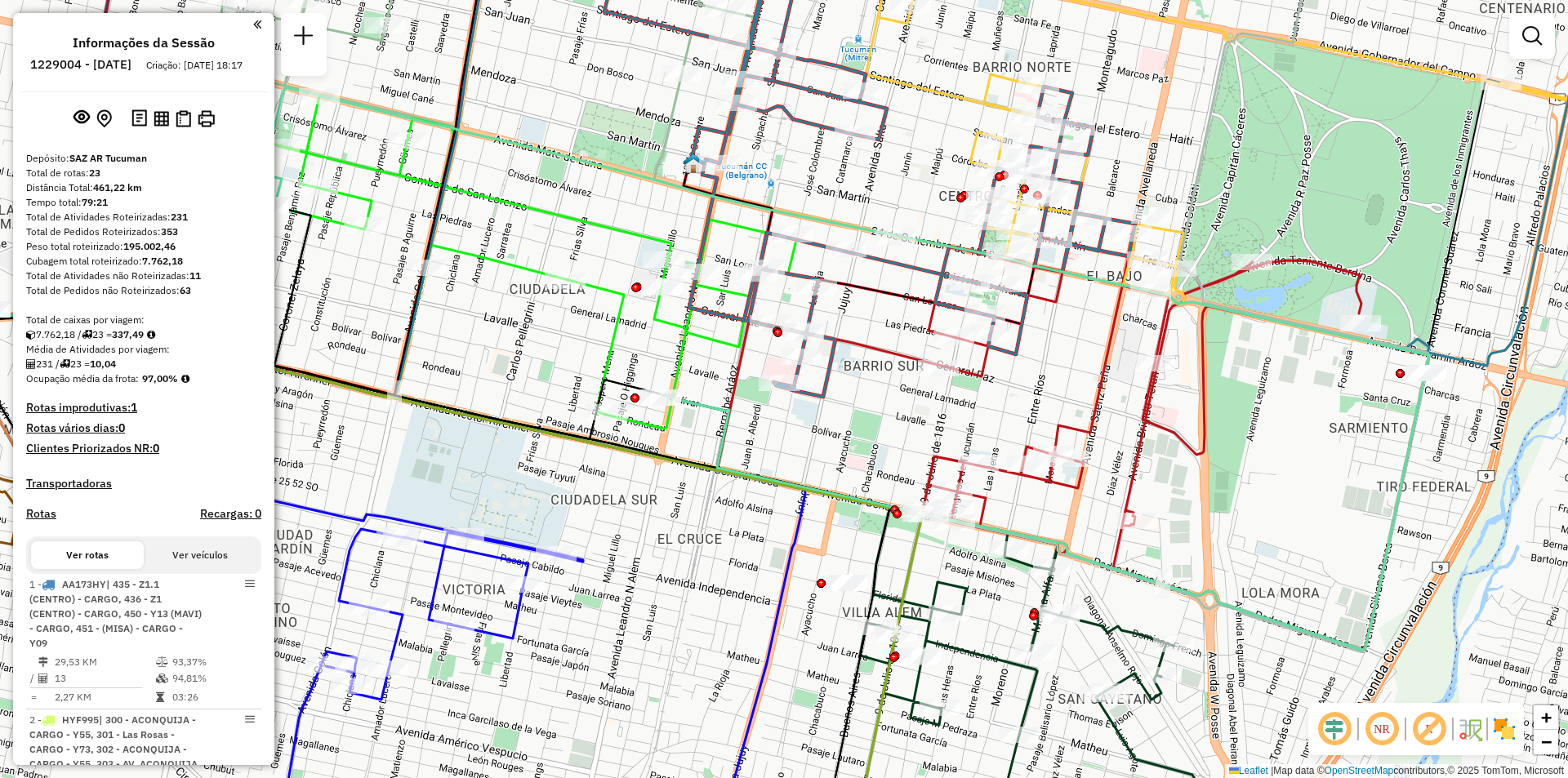
click at [822, 455] on div "Rota 11 - Placa AF719HM 0000706574 - TOUCEDA [PERSON_NAME] 11 - Placa AF719HM 0…" at bounding box center [784, 389] width 1568 height 778
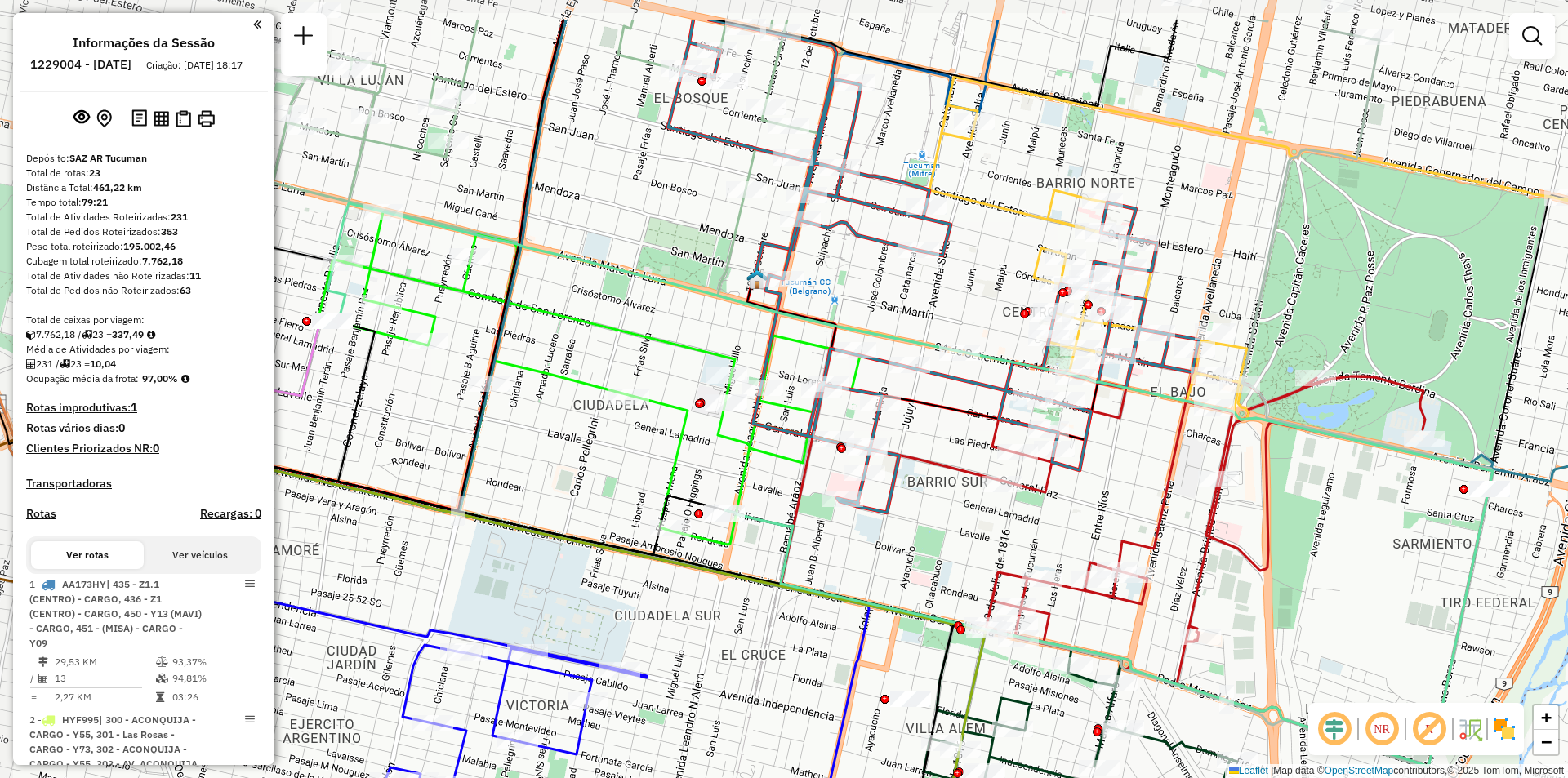
drag, startPoint x: 891, startPoint y: 286, endPoint x: 946, endPoint y: 383, distance: 111.5
click at [946, 383] on icon at bounding box center [932, 266] width 531 height 493
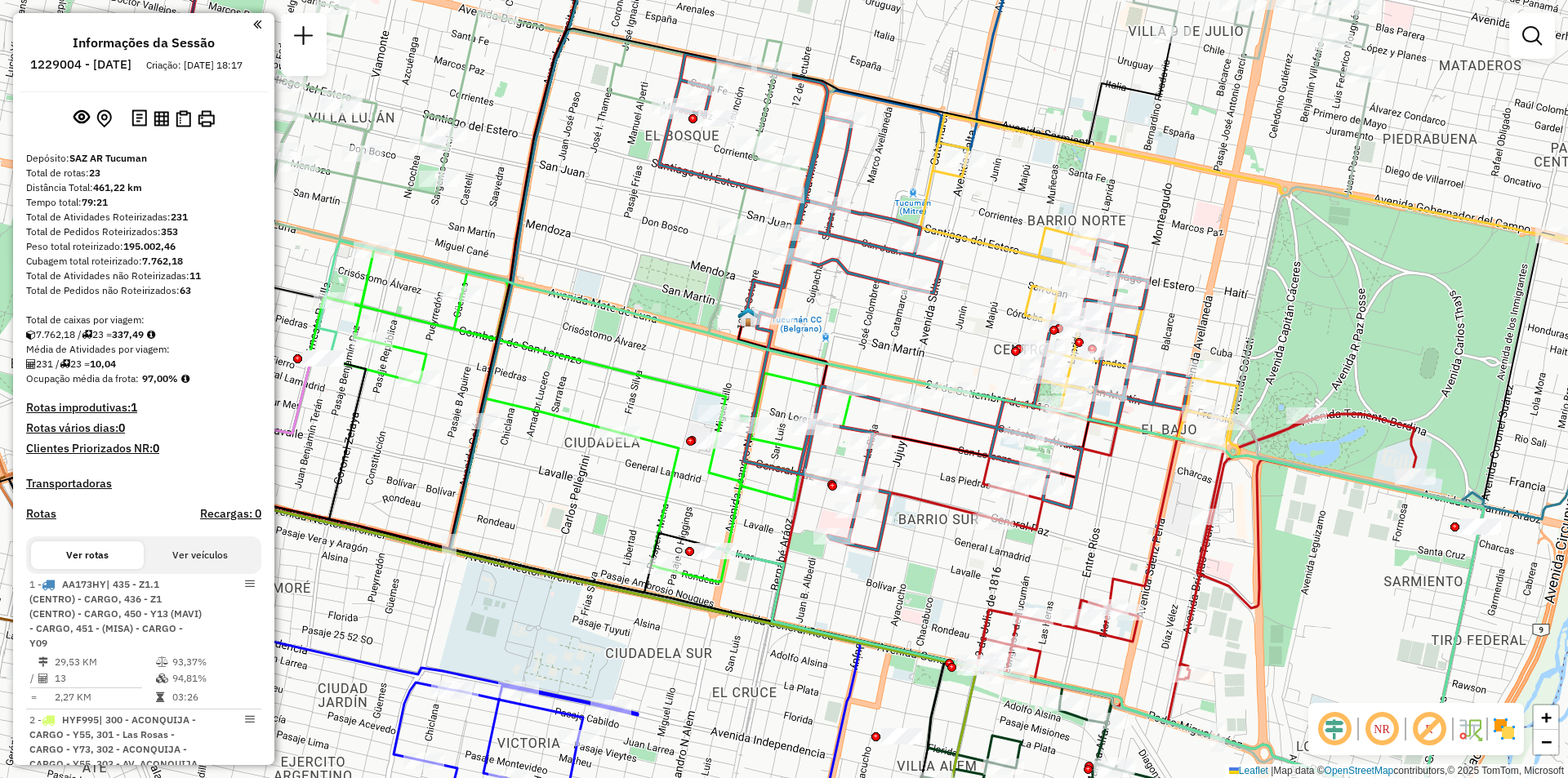
drag, startPoint x: 1110, startPoint y: 462, endPoint x: 1108, endPoint y: 498, distance: 36.1
click at [1108, 498] on div "Janela de atendimento Grade de atendimento Capacidade Transportadoras Veículos …" at bounding box center [784, 389] width 1568 height 778
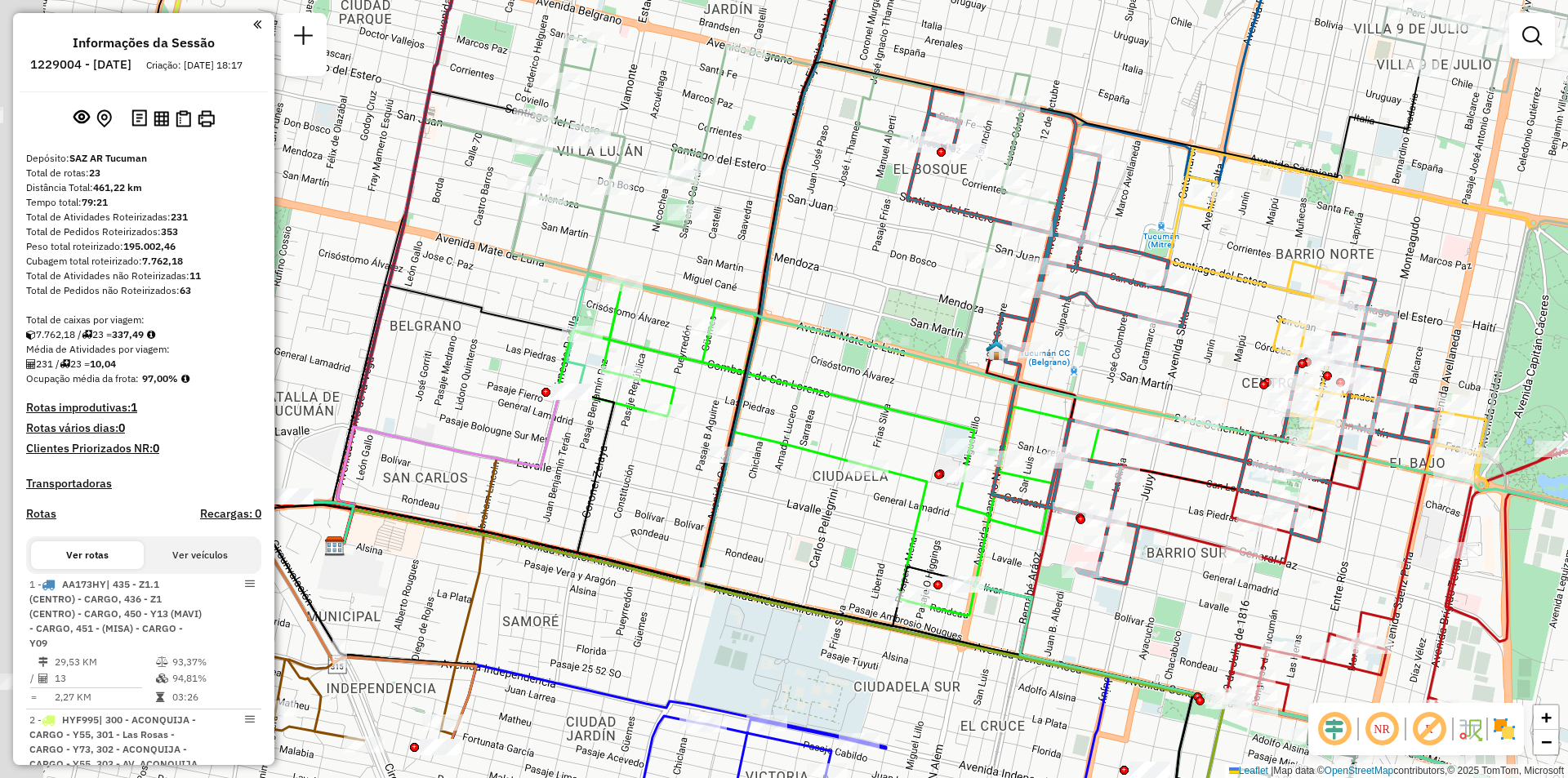
drag, startPoint x: 1002, startPoint y: 442, endPoint x: 835, endPoint y: 693, distance: 301.5
click at [907, 584] on icon at bounding box center [1172, 335] width 531 height 496
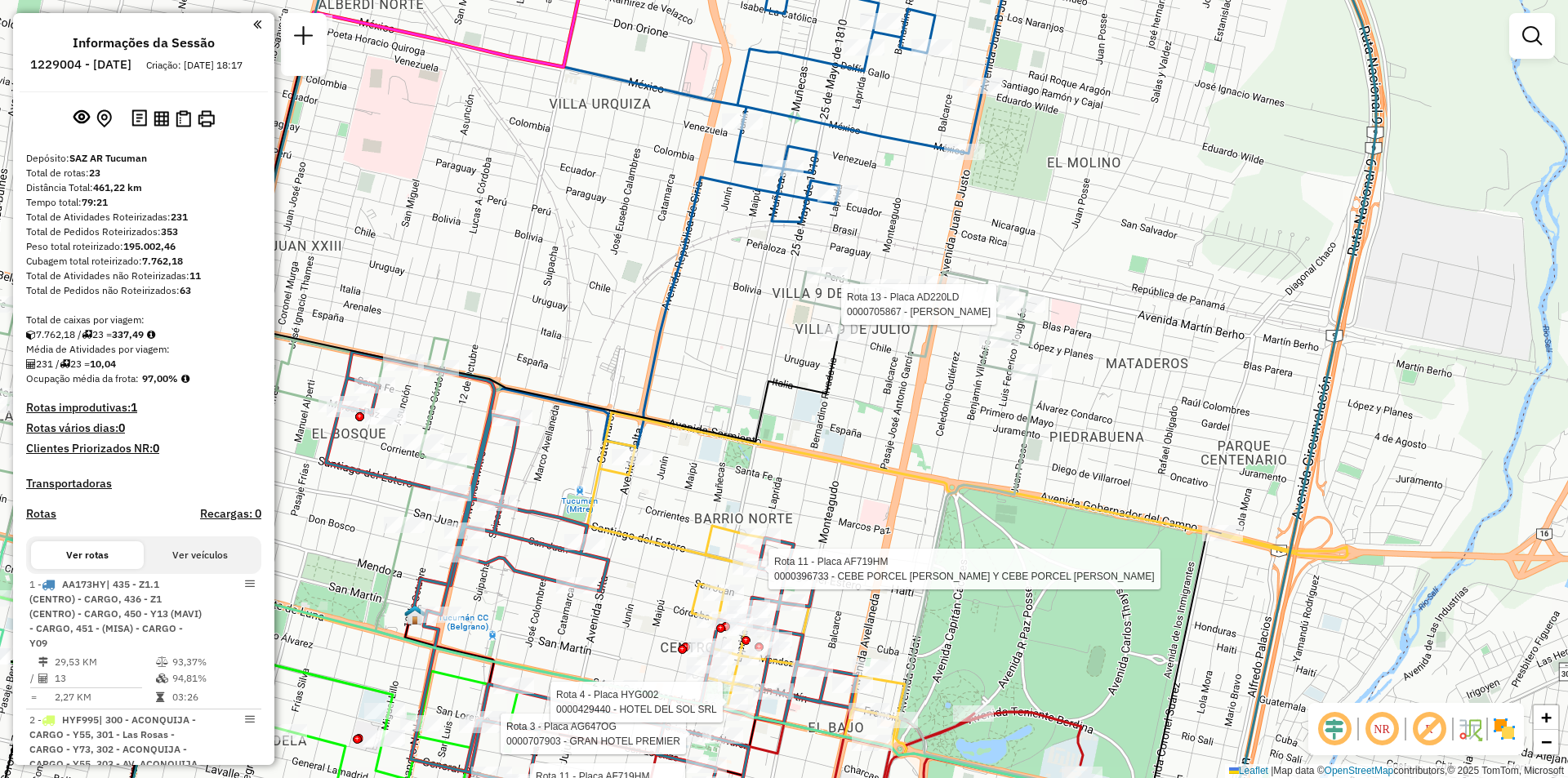
select select "**********"
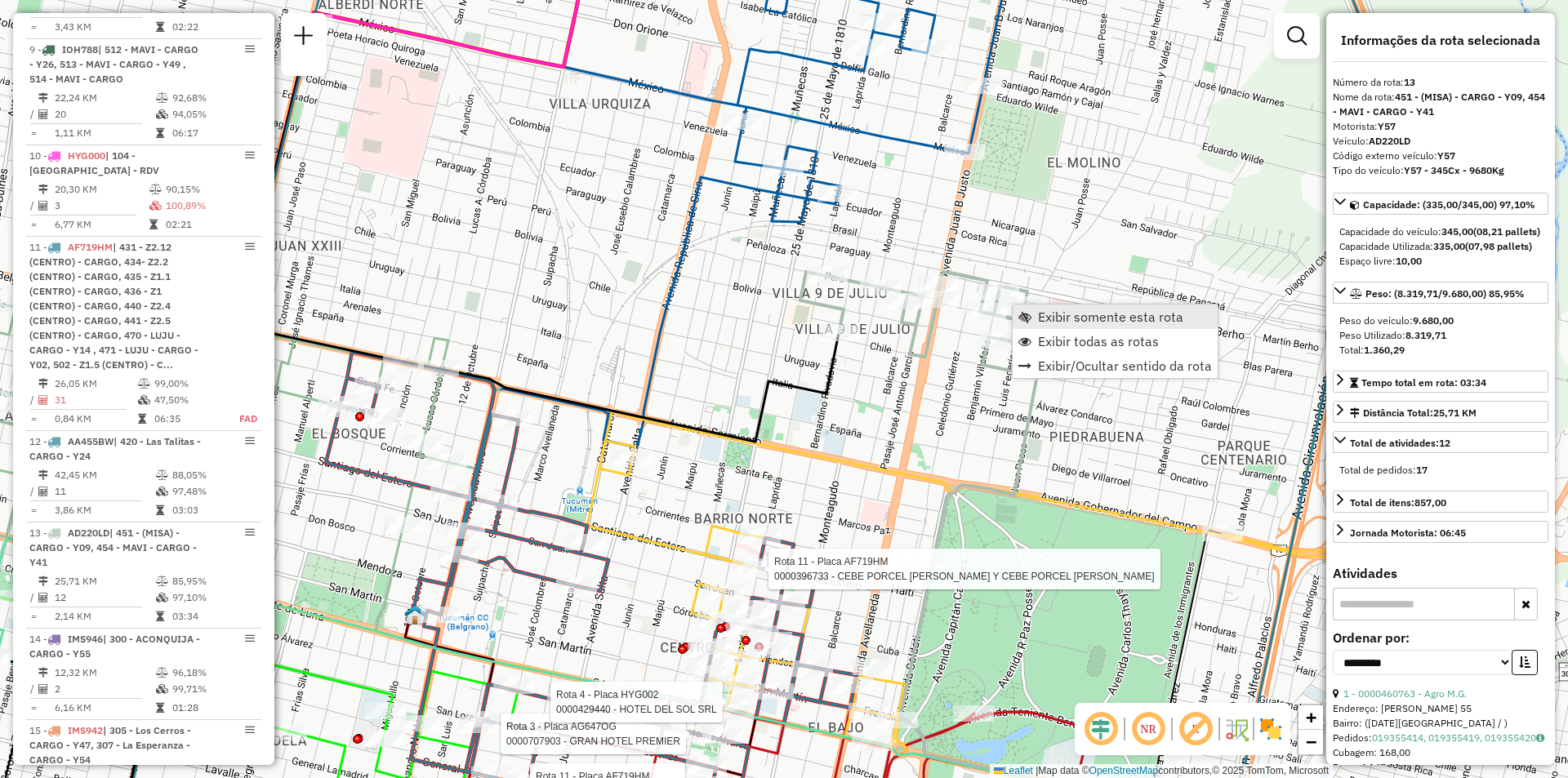
scroll to position [2040, 0]
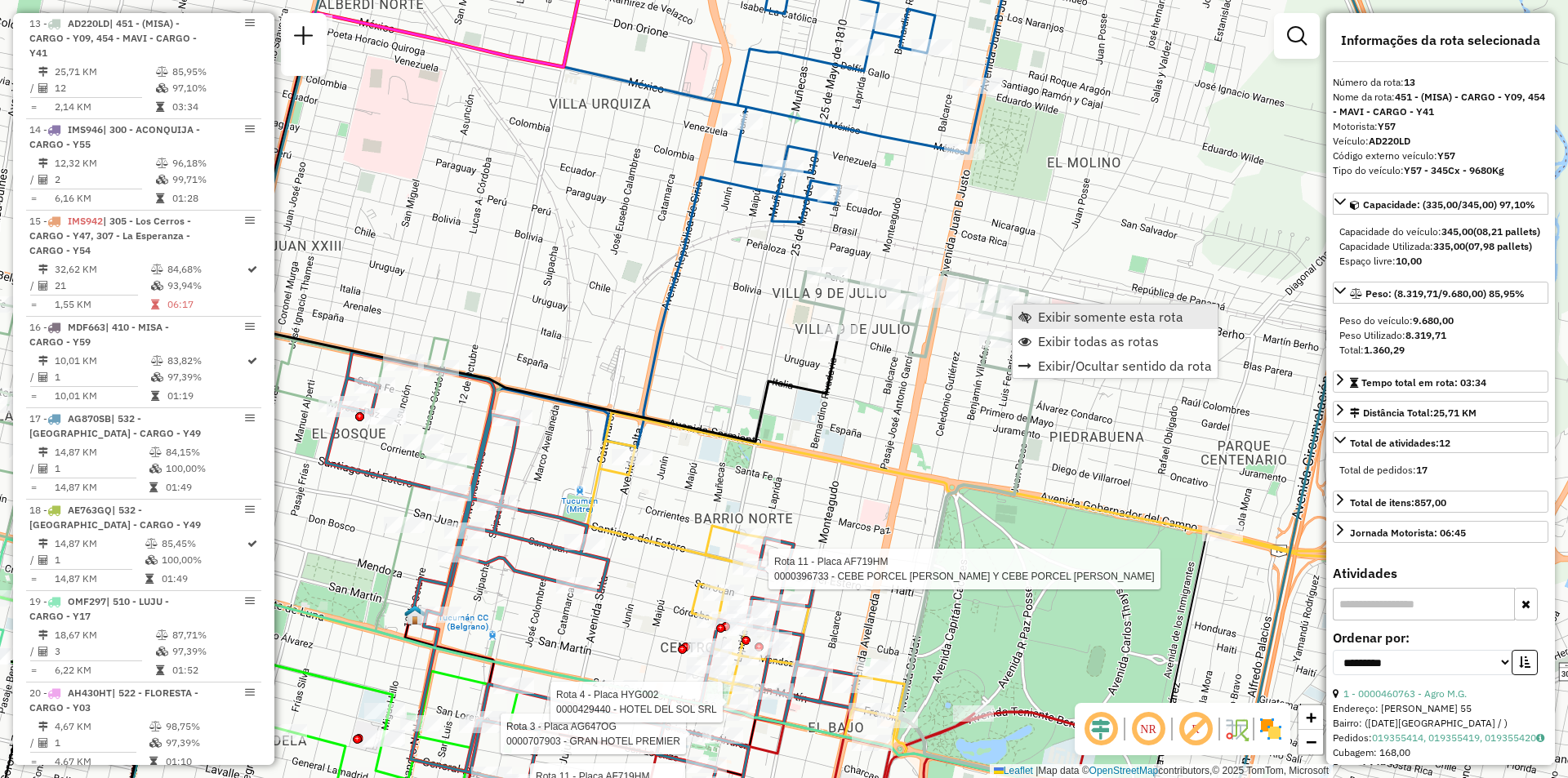
click at [1047, 318] on span "Exibir somente esta rota" at bounding box center [1111, 317] width 145 height 13
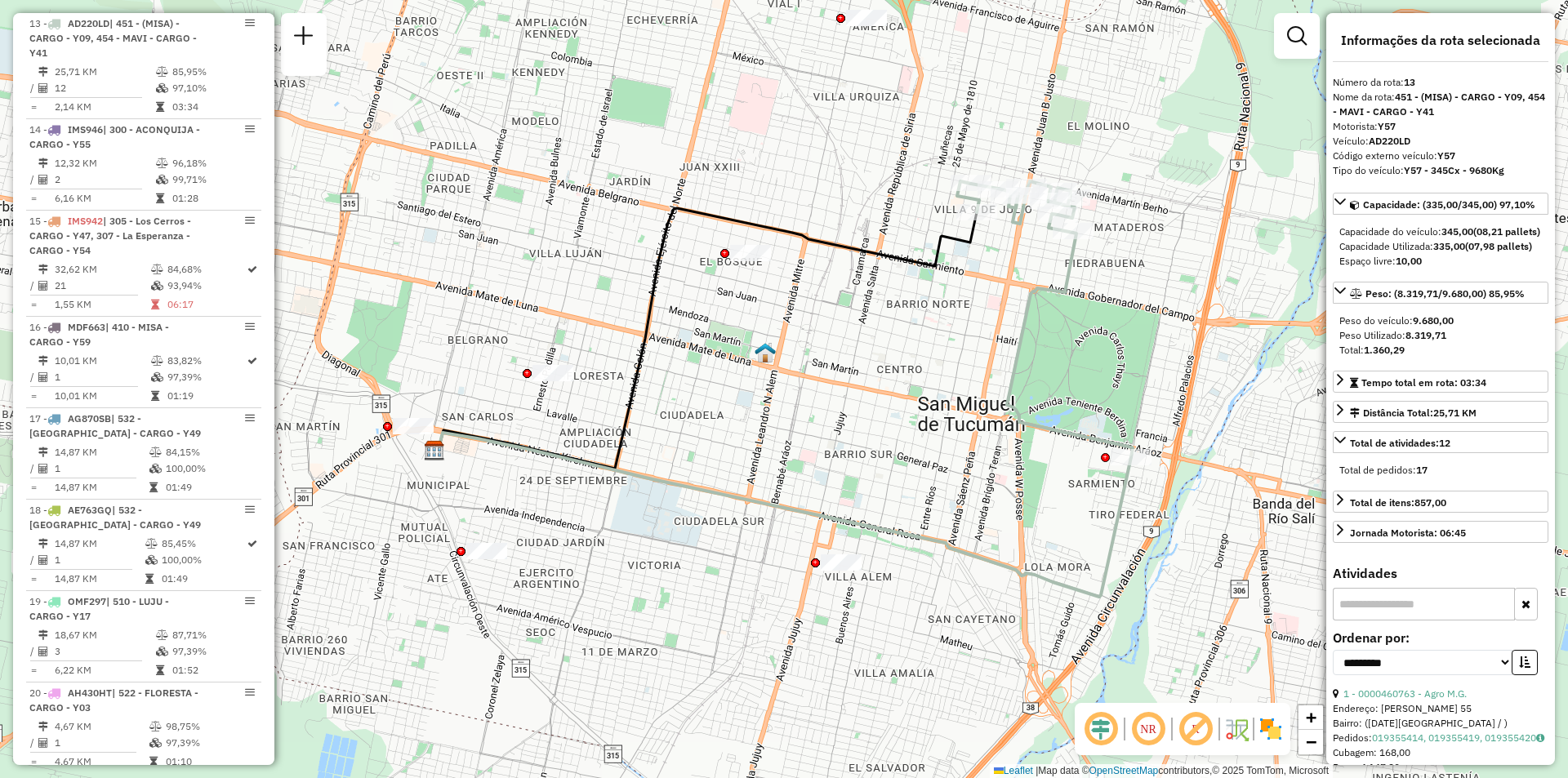
drag, startPoint x: 926, startPoint y: 354, endPoint x: 928, endPoint y: 341, distance: 13.2
click at [928, 347] on div "Janela de atendimento Grade de atendimento Capacidade Transportadoras Veículos …" at bounding box center [784, 389] width 1568 height 778
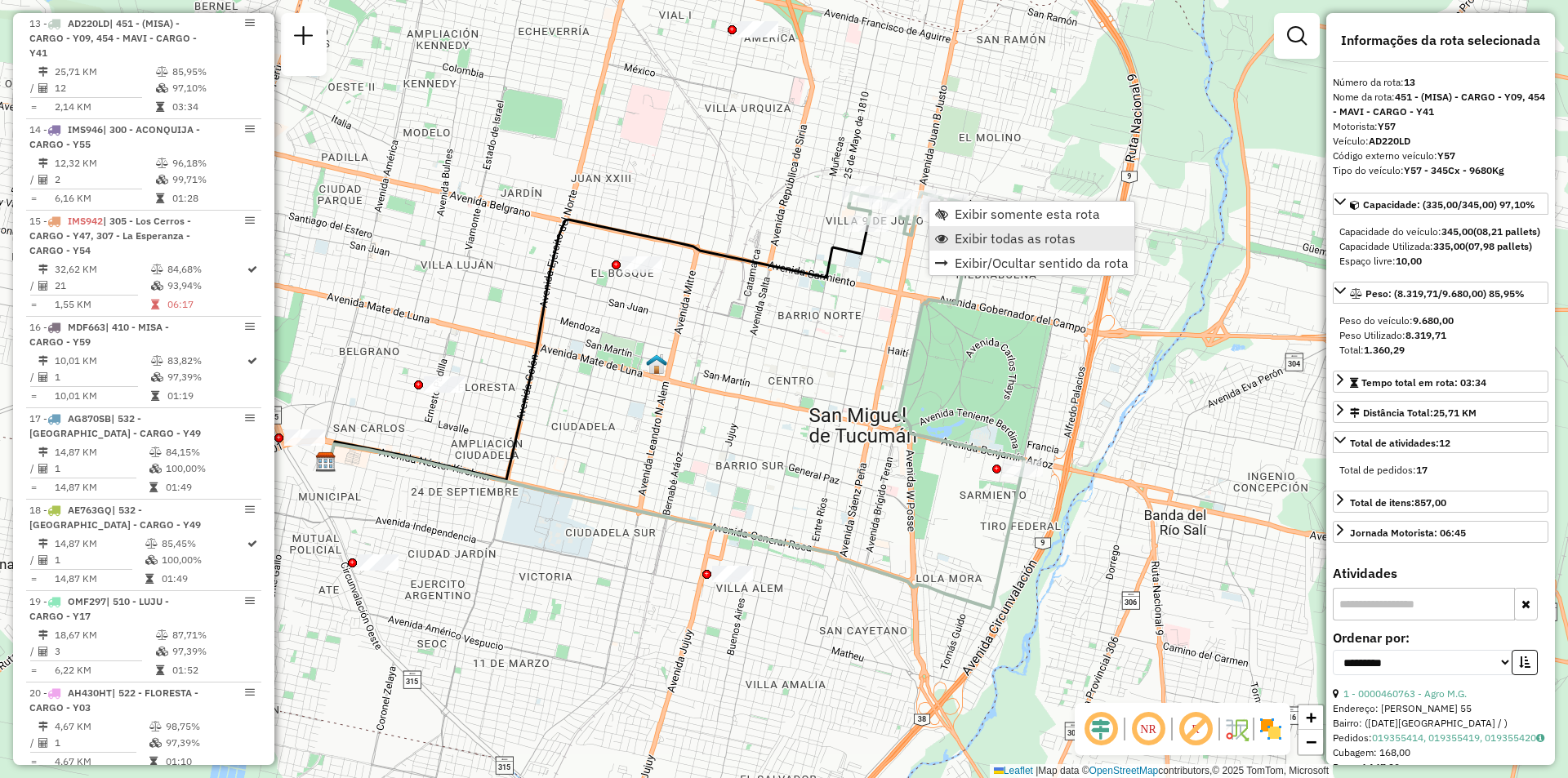
click at [951, 228] on link "Exibir todas as rotas" at bounding box center [1032, 238] width 205 height 24
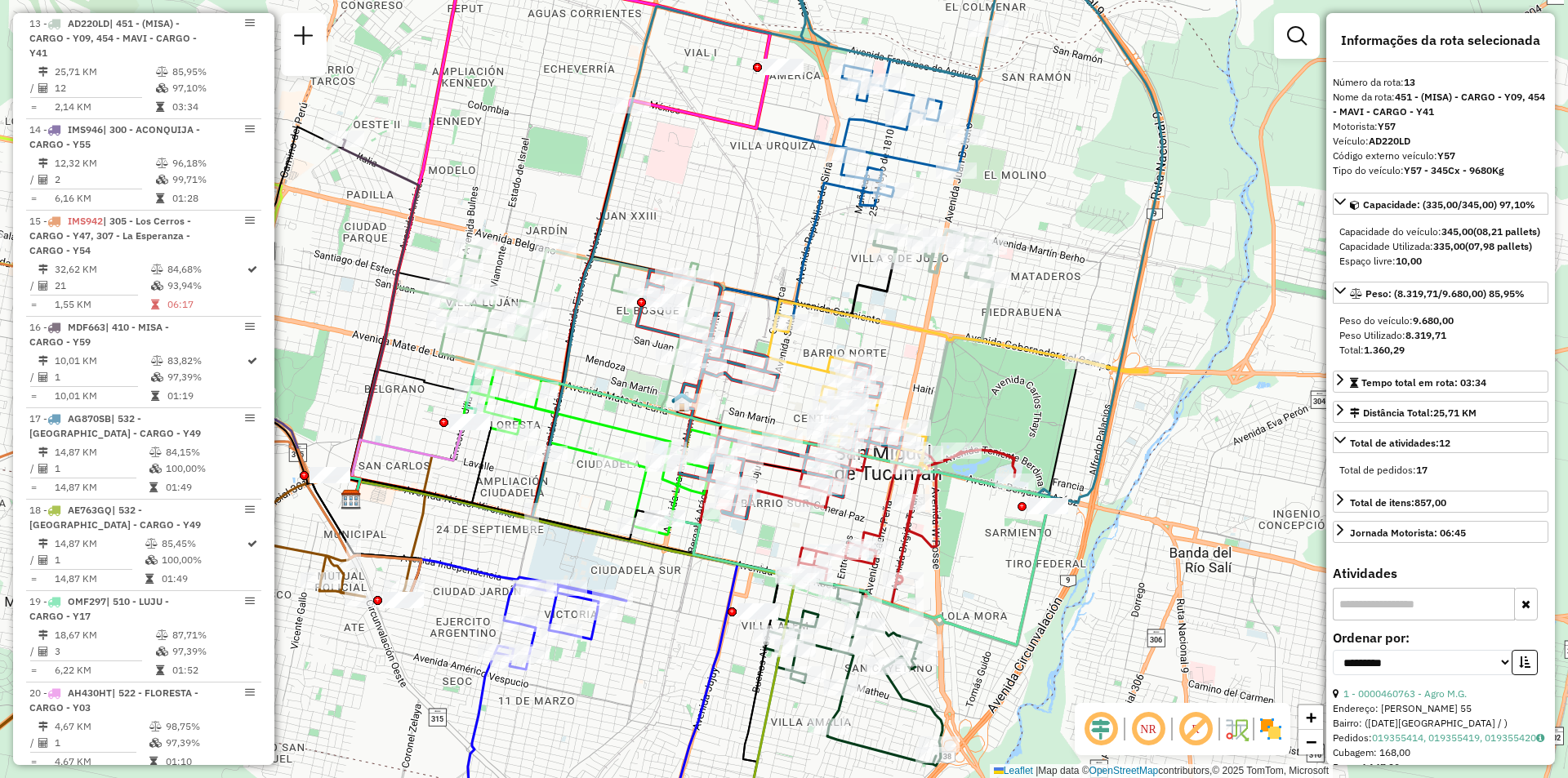
drag, startPoint x: 941, startPoint y: 347, endPoint x: 966, endPoint y: 348, distance: 25.0
click at [964, 404] on icon at bounding box center [957, 386] width 379 height 171
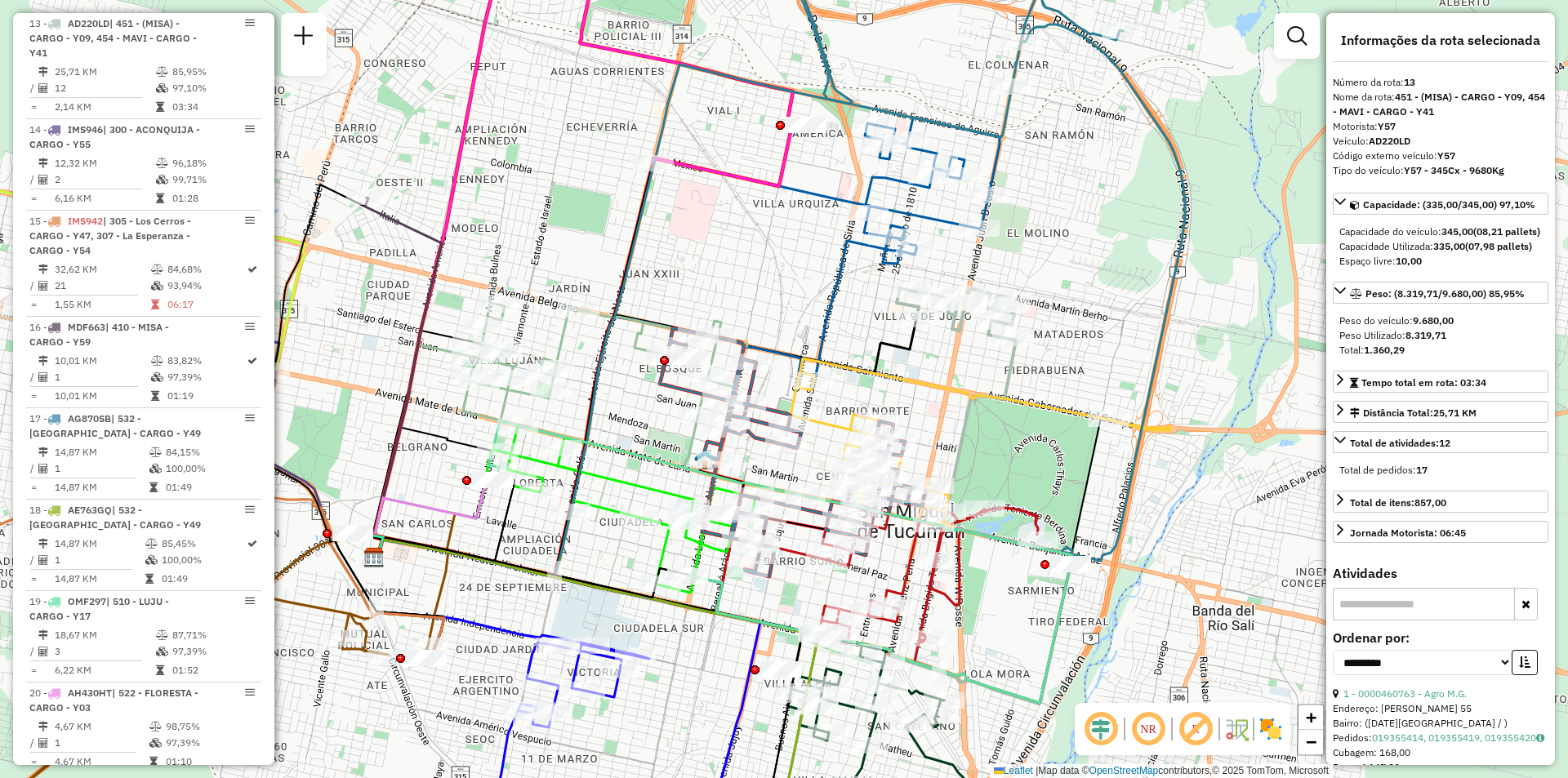
drag, startPoint x: 1059, startPoint y: 130, endPoint x: 1035, endPoint y: 218, distance: 91.2
click at [1036, 218] on div "Rota 1 - Placa AA173HY 0000469269 - Sandoval Janela de atendimento Grade de ate…" at bounding box center [784, 389] width 1568 height 778
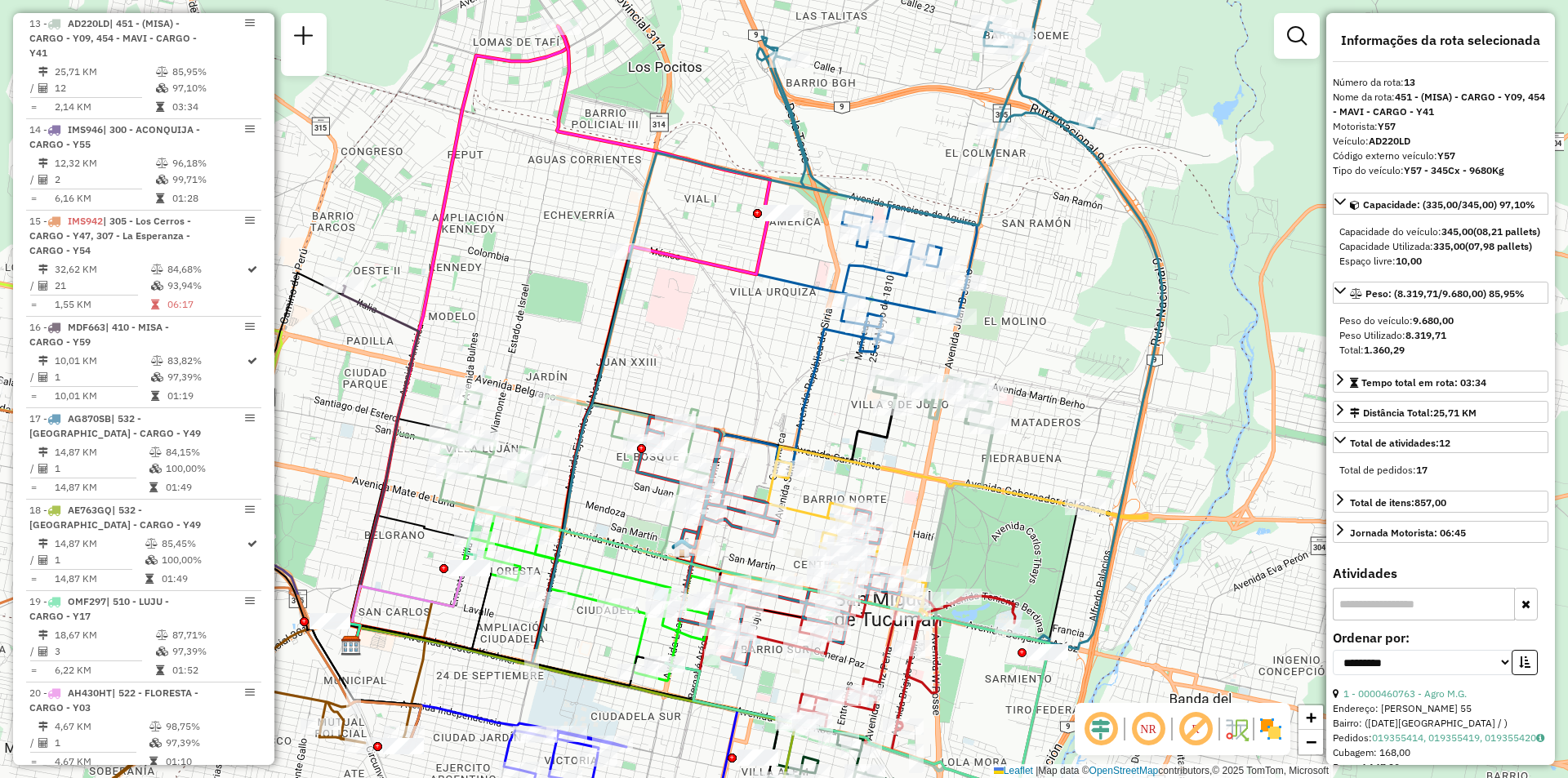
click at [1021, 117] on icon at bounding box center [959, 287] width 405 height 730
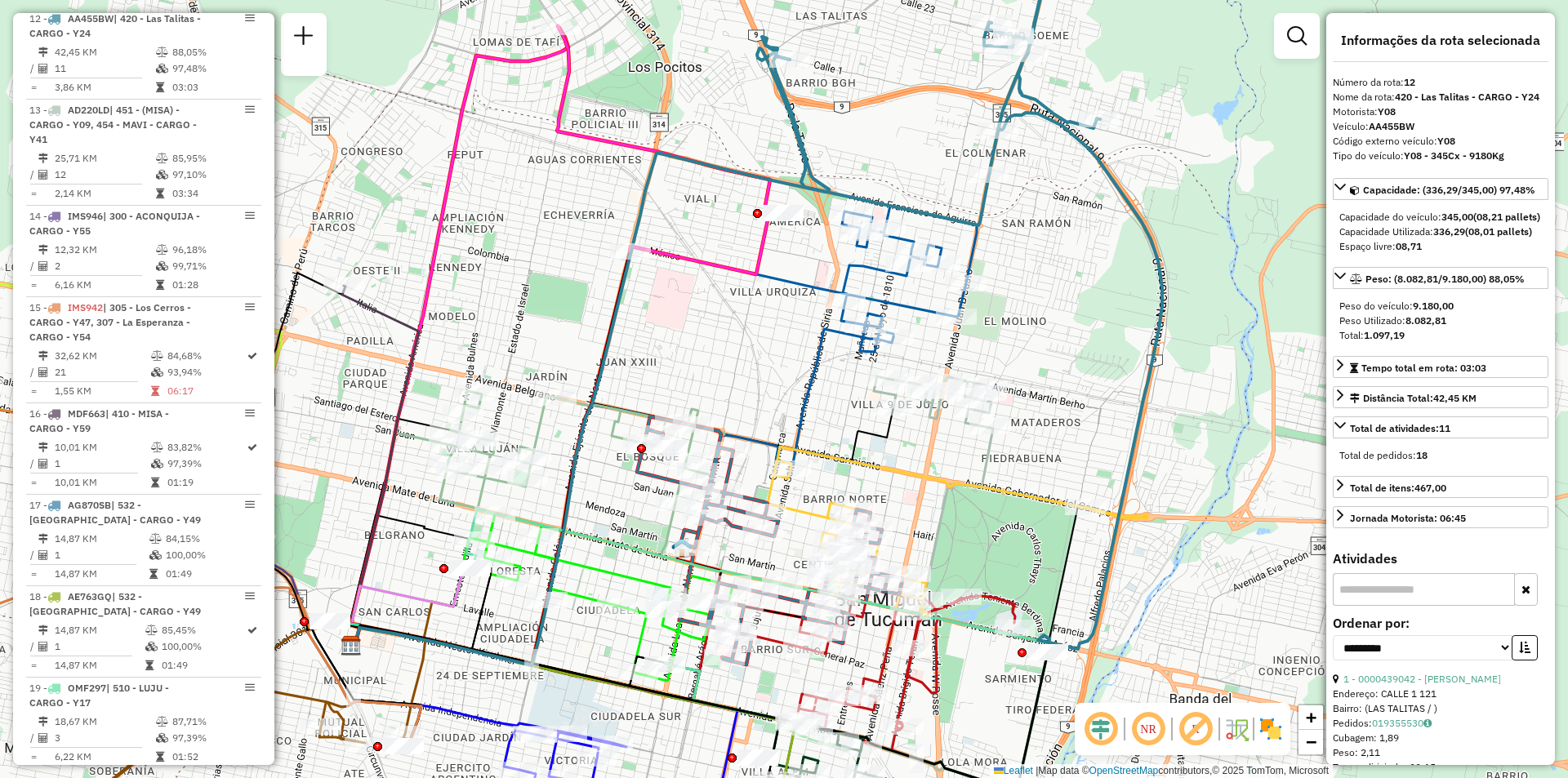
scroll to position [1949, 0]
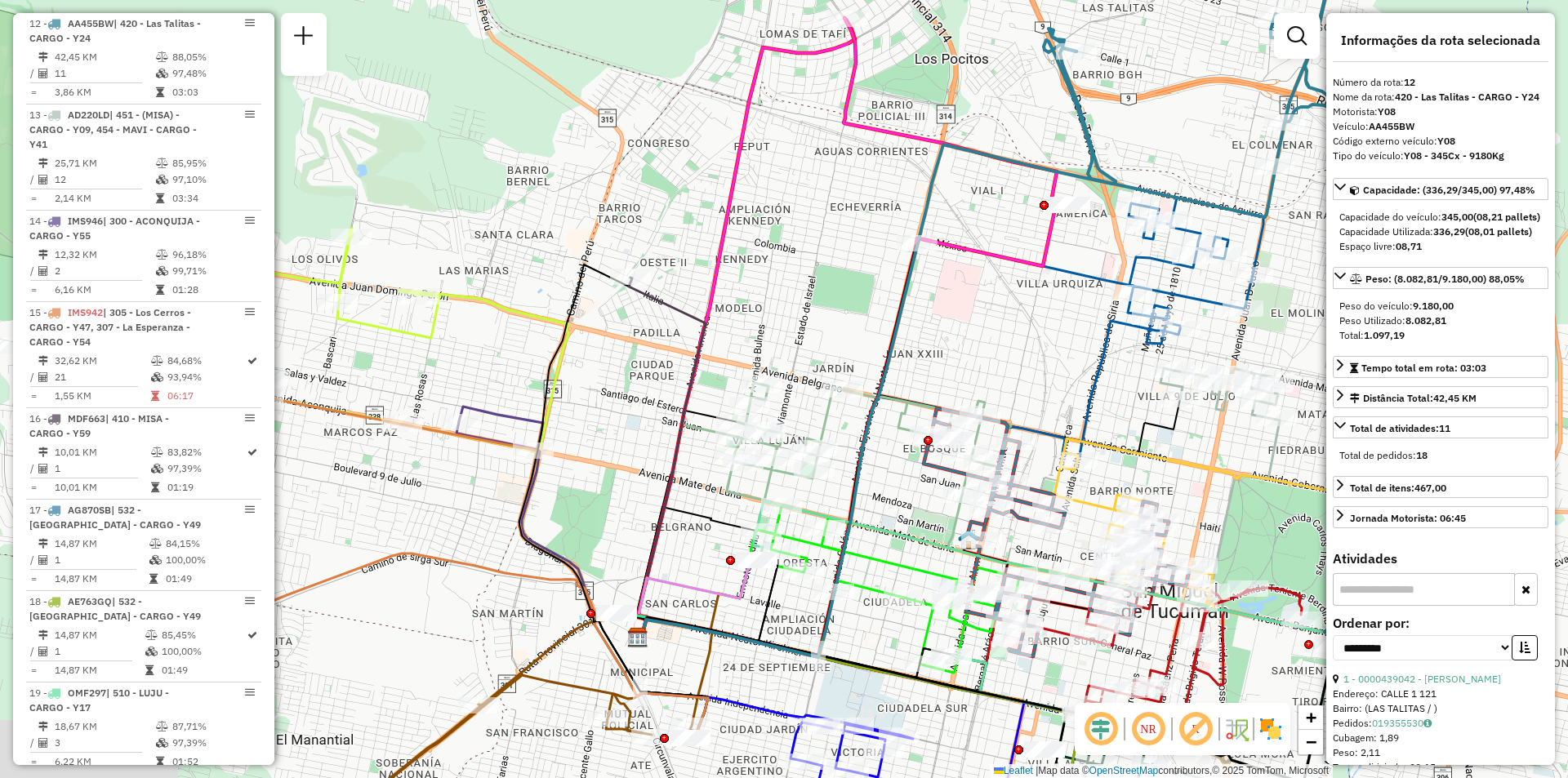
drag, startPoint x: 1038, startPoint y: 336, endPoint x: 1275, endPoint y: 247, distance: 253.2
click at [1275, 250] on div "Janela de atendimento Grade de atendimento Capacidade Transportadoras Veículos …" at bounding box center [784, 389] width 1568 height 778
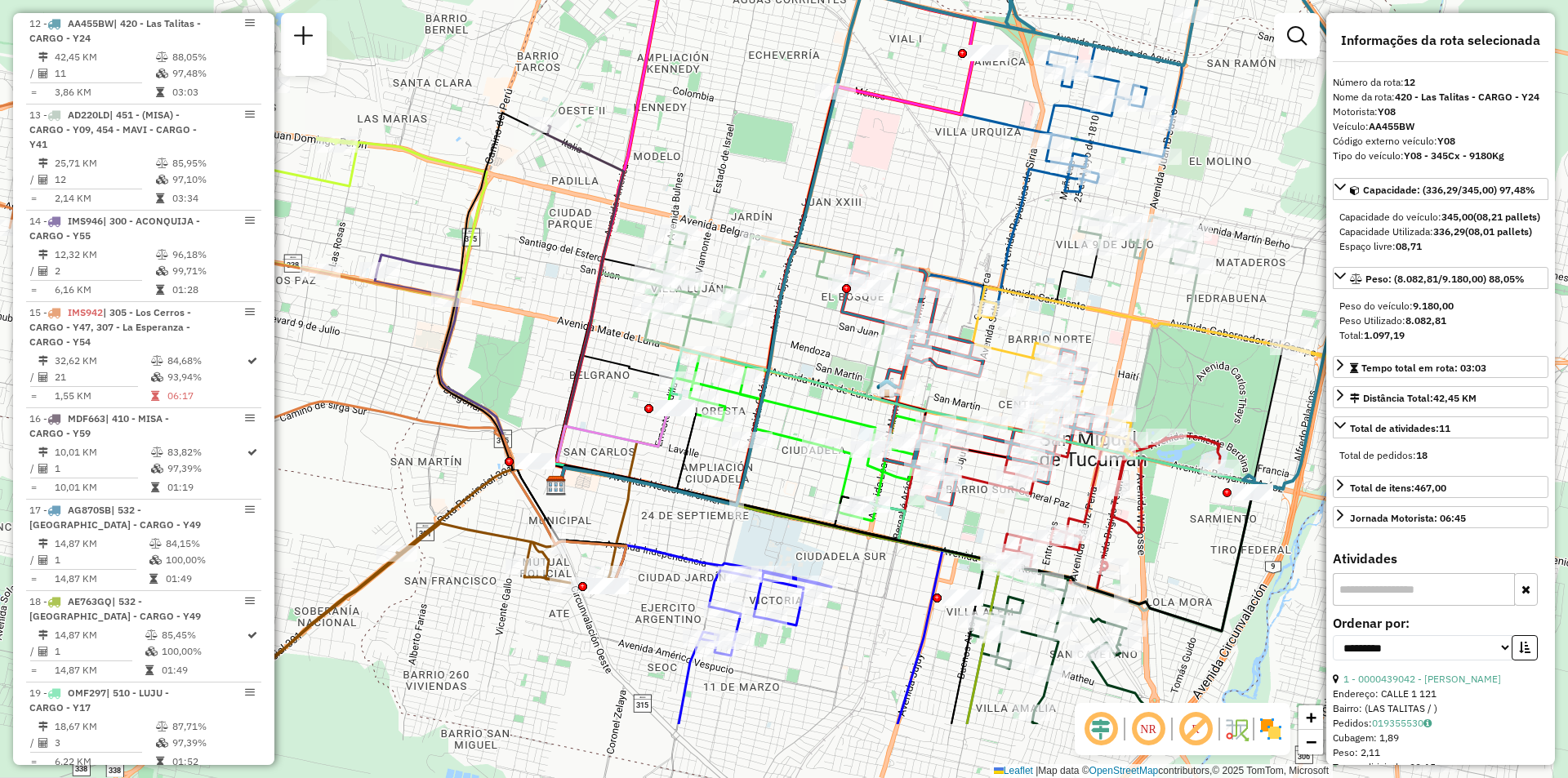
drag, startPoint x: 1140, startPoint y: 384, endPoint x: 1059, endPoint y: 252, distance: 154.9
click at [1059, 252] on div "Janela de atendimento Grade de atendimento Capacidade Transportadoras Veículos …" at bounding box center [784, 389] width 1568 height 778
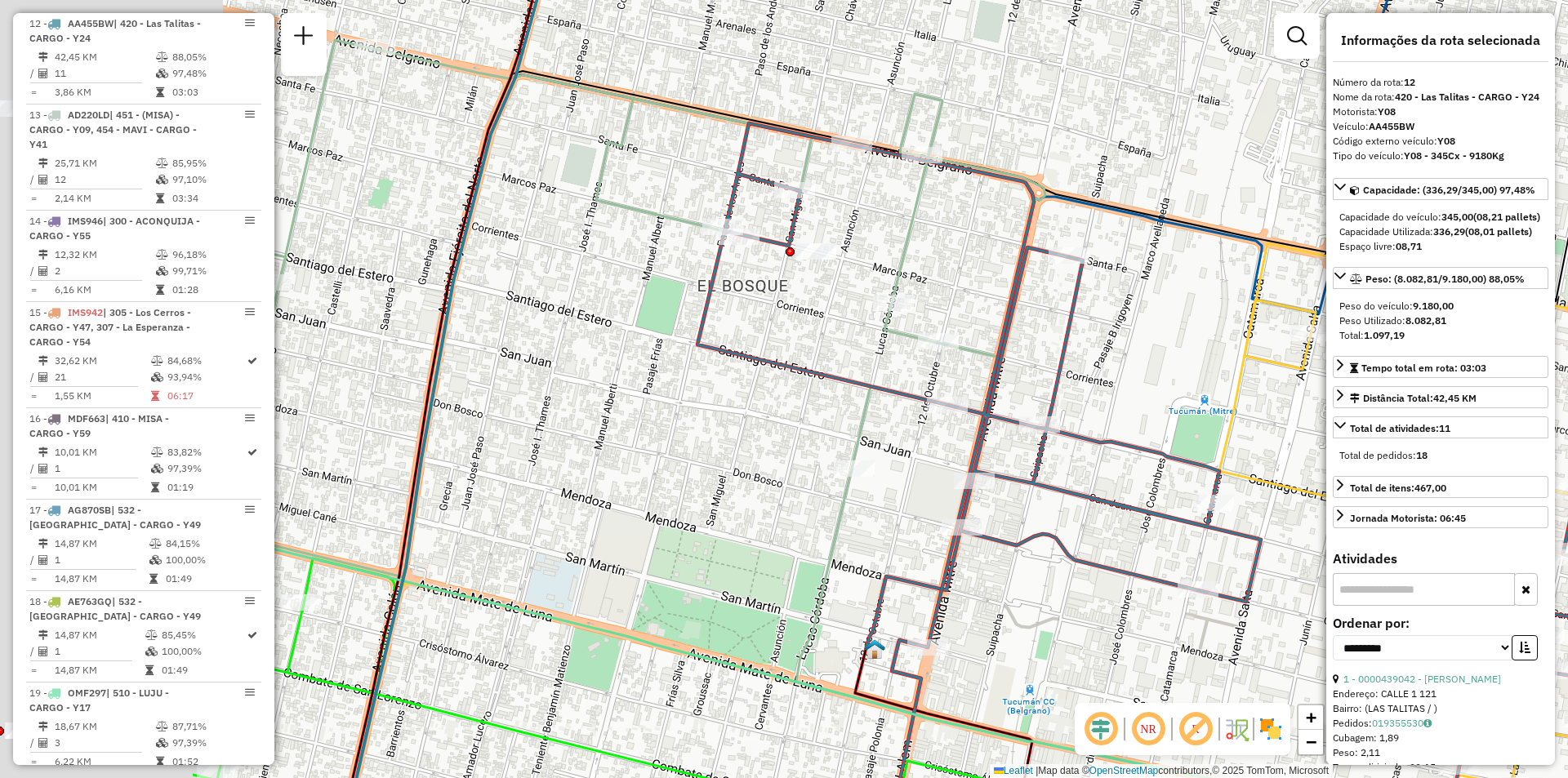
drag, startPoint x: 946, startPoint y: 366, endPoint x: 1381, endPoint y: 441, distance: 441.4
click at [1381, 441] on hb-router-mapa "Informações da Sessão 1229004 - 13/08/2025 Criação: 12/08/2025 18:17 Depósito: …" at bounding box center [784, 389] width 1568 height 778
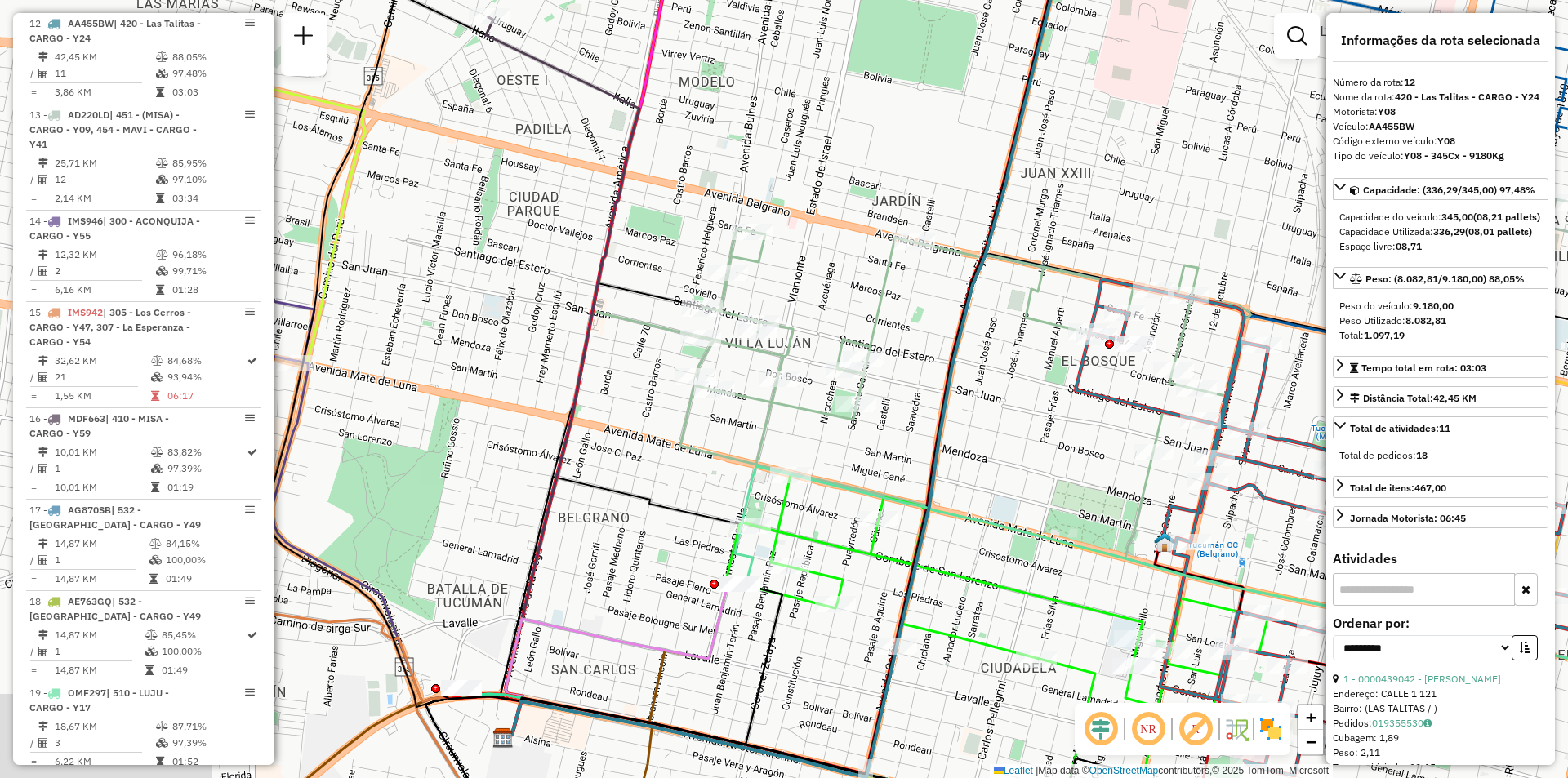
drag, startPoint x: 914, startPoint y: 512, endPoint x: 944, endPoint y: 456, distance: 63.5
click at [944, 456] on icon at bounding box center [779, 379] width 550 height 795
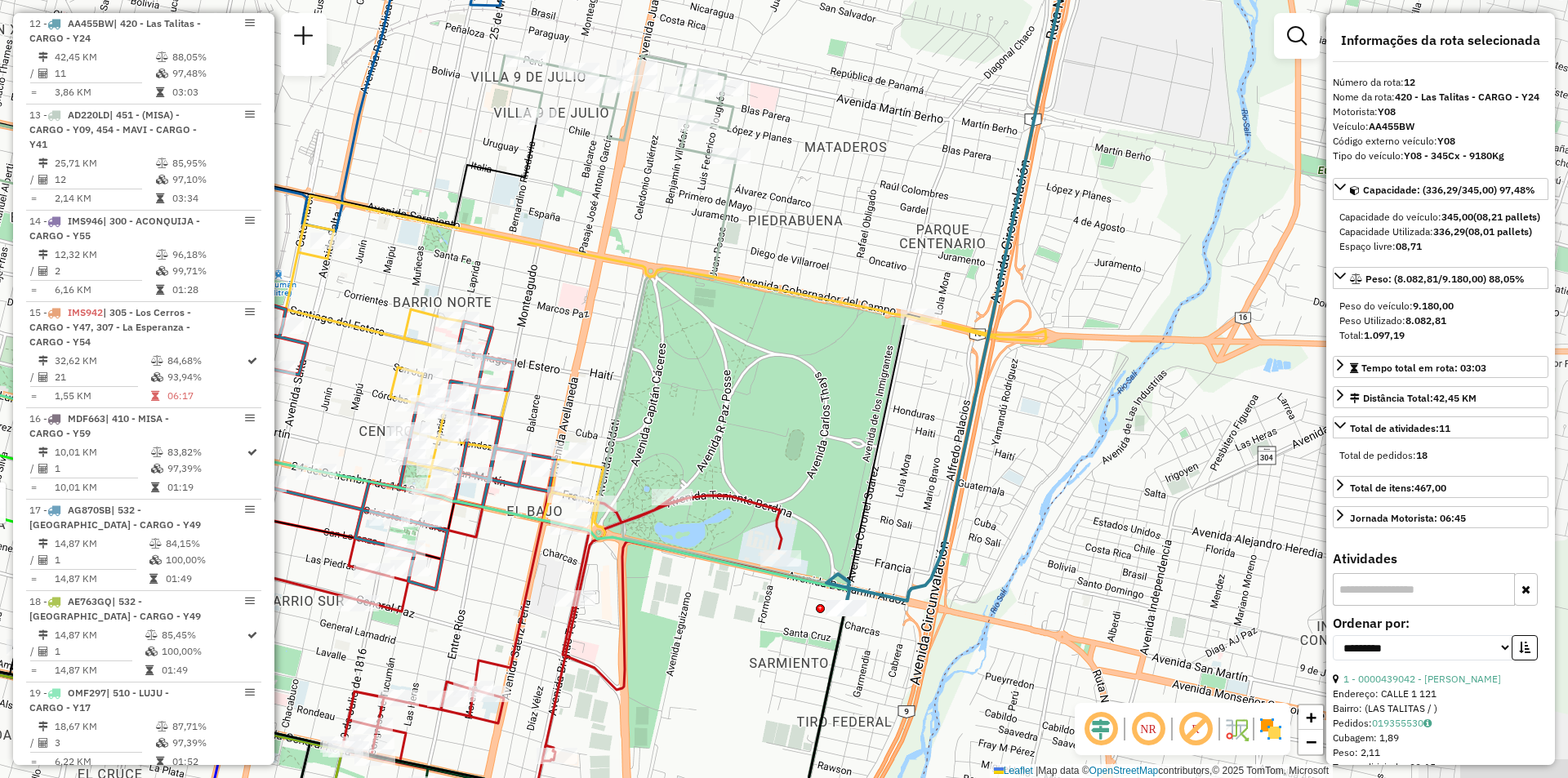
drag, startPoint x: 952, startPoint y: 520, endPoint x: 833, endPoint y: 376, distance: 186.8
click at [833, 491] on icon at bounding box center [595, 687] width 507 height 394
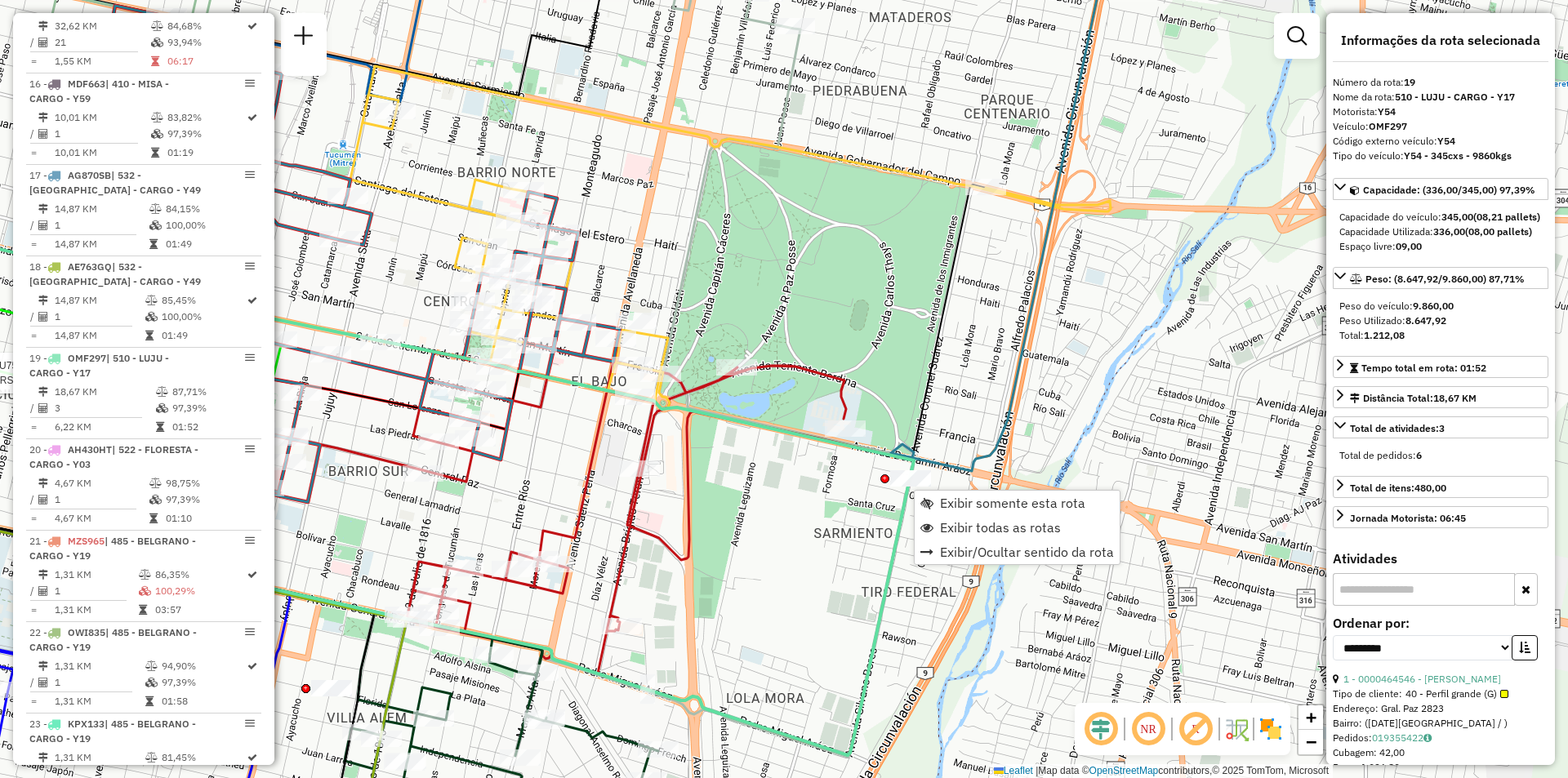
scroll to position [2618, 0]
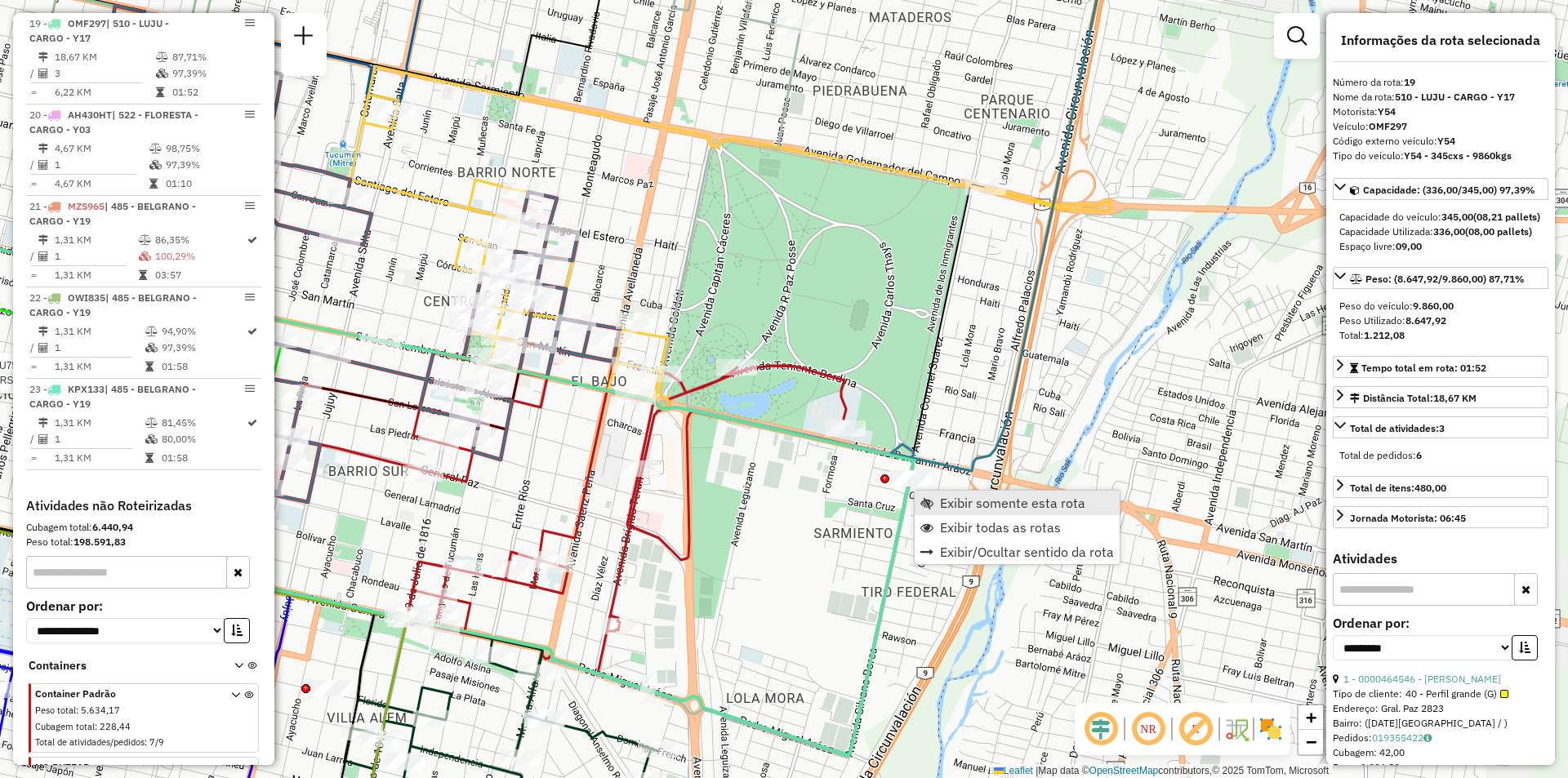
click at [946, 502] on span "Exibir somente esta rota" at bounding box center [1012, 503] width 145 height 13
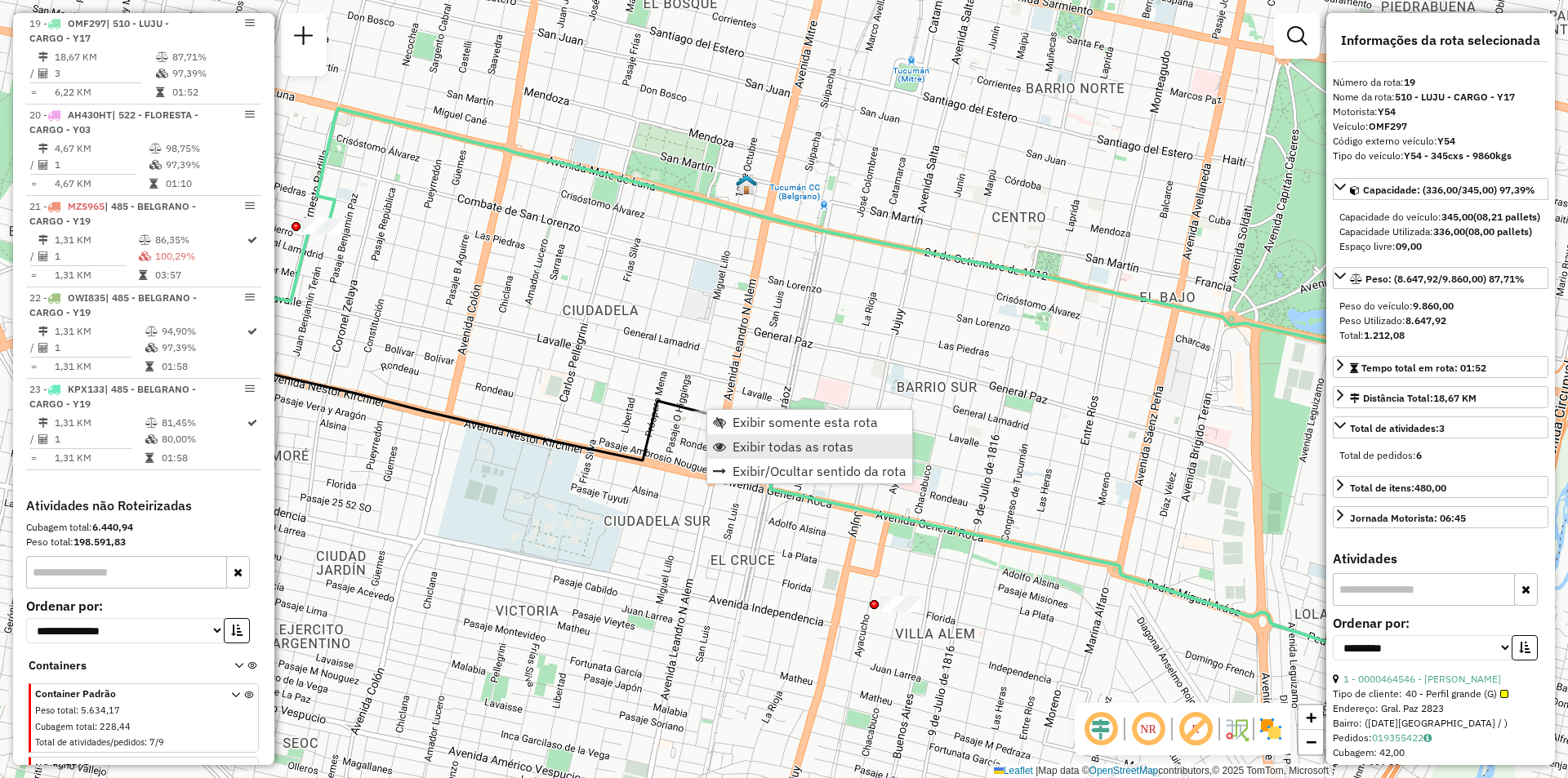
click at [746, 447] on span "Exibir todas as rotas" at bounding box center [792, 447] width 120 height 13
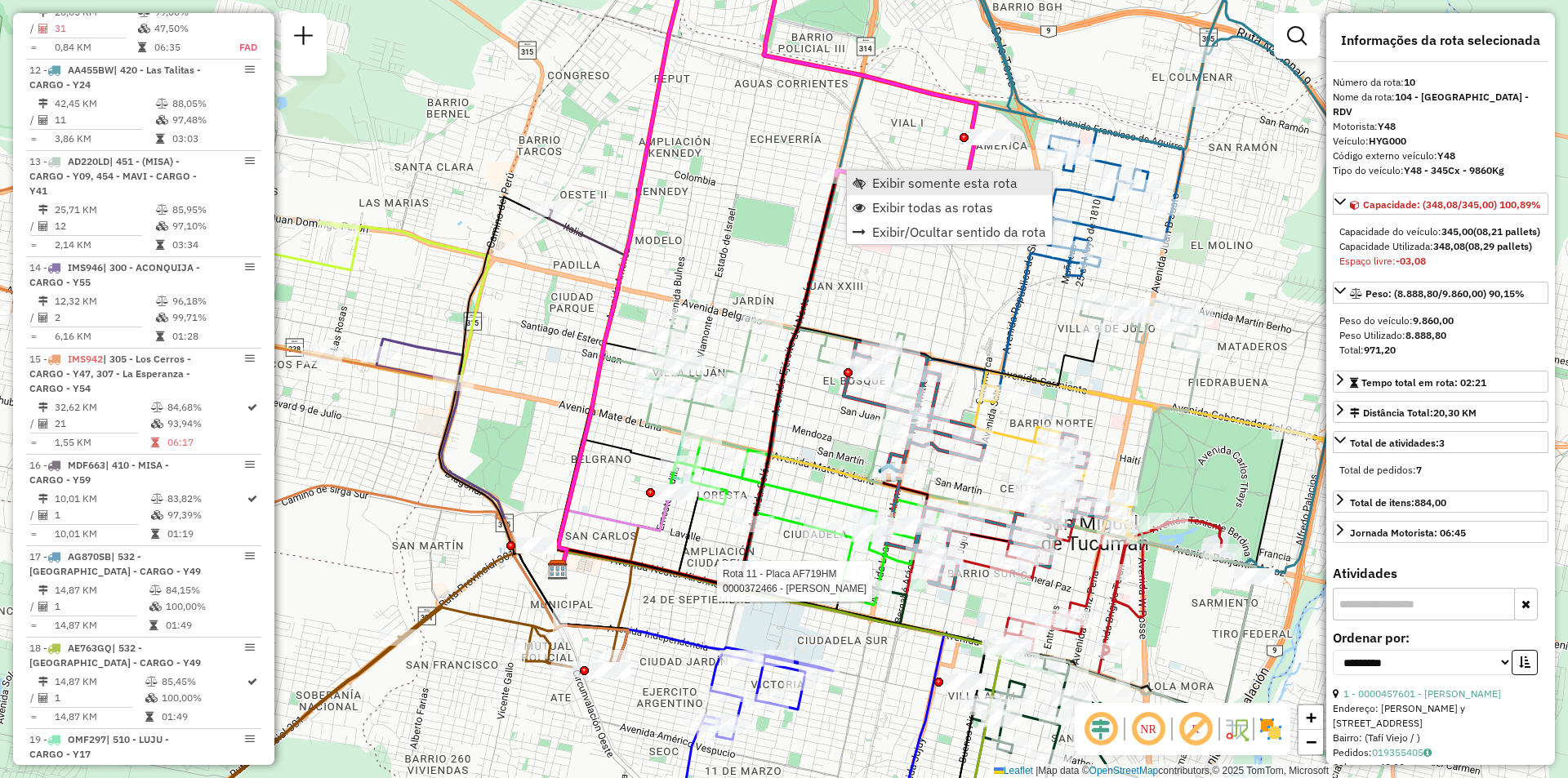
scroll to position [1663, 0]
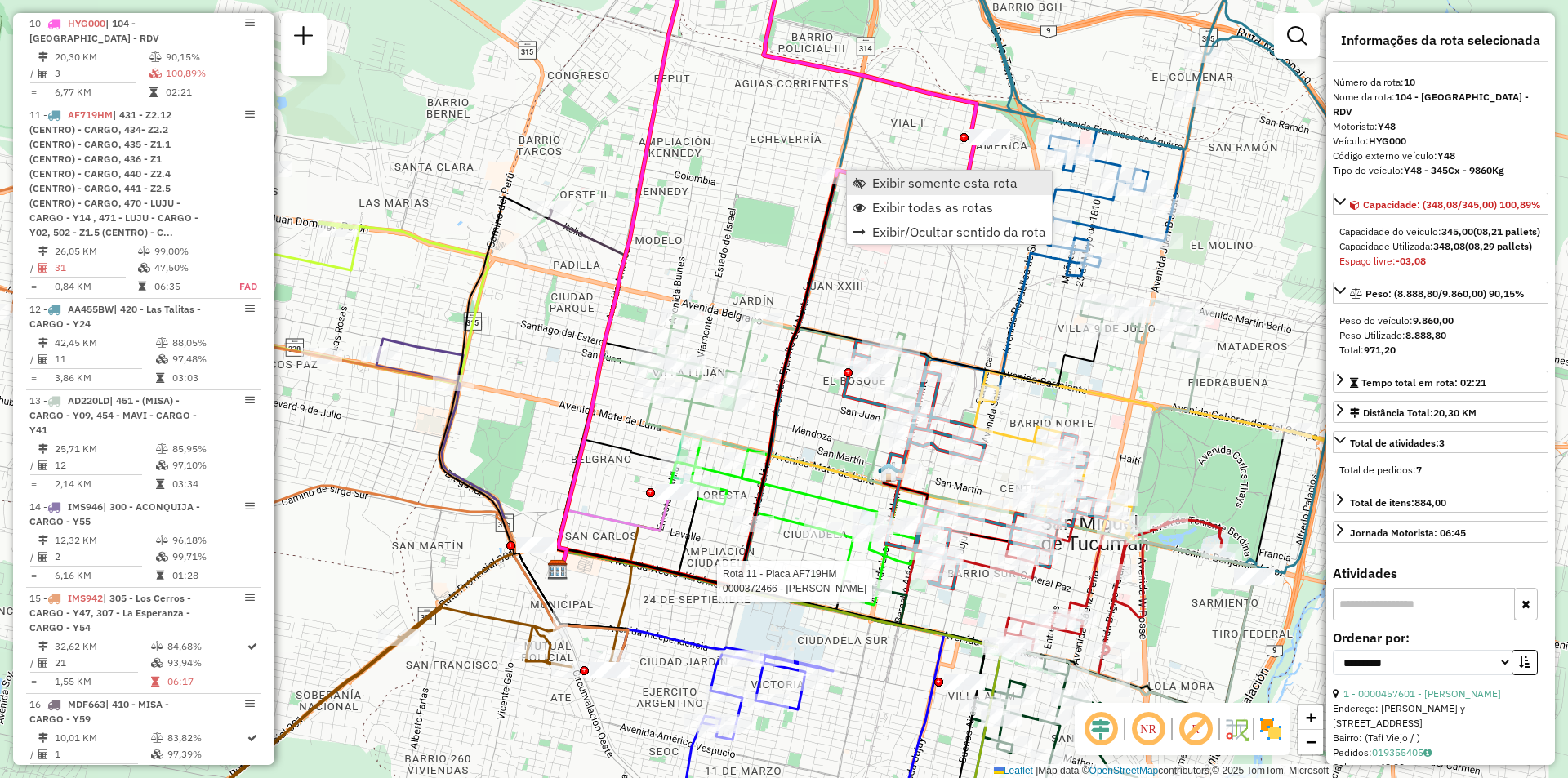
click at [875, 182] on span "Exibir somente esta rota" at bounding box center [944, 183] width 145 height 13
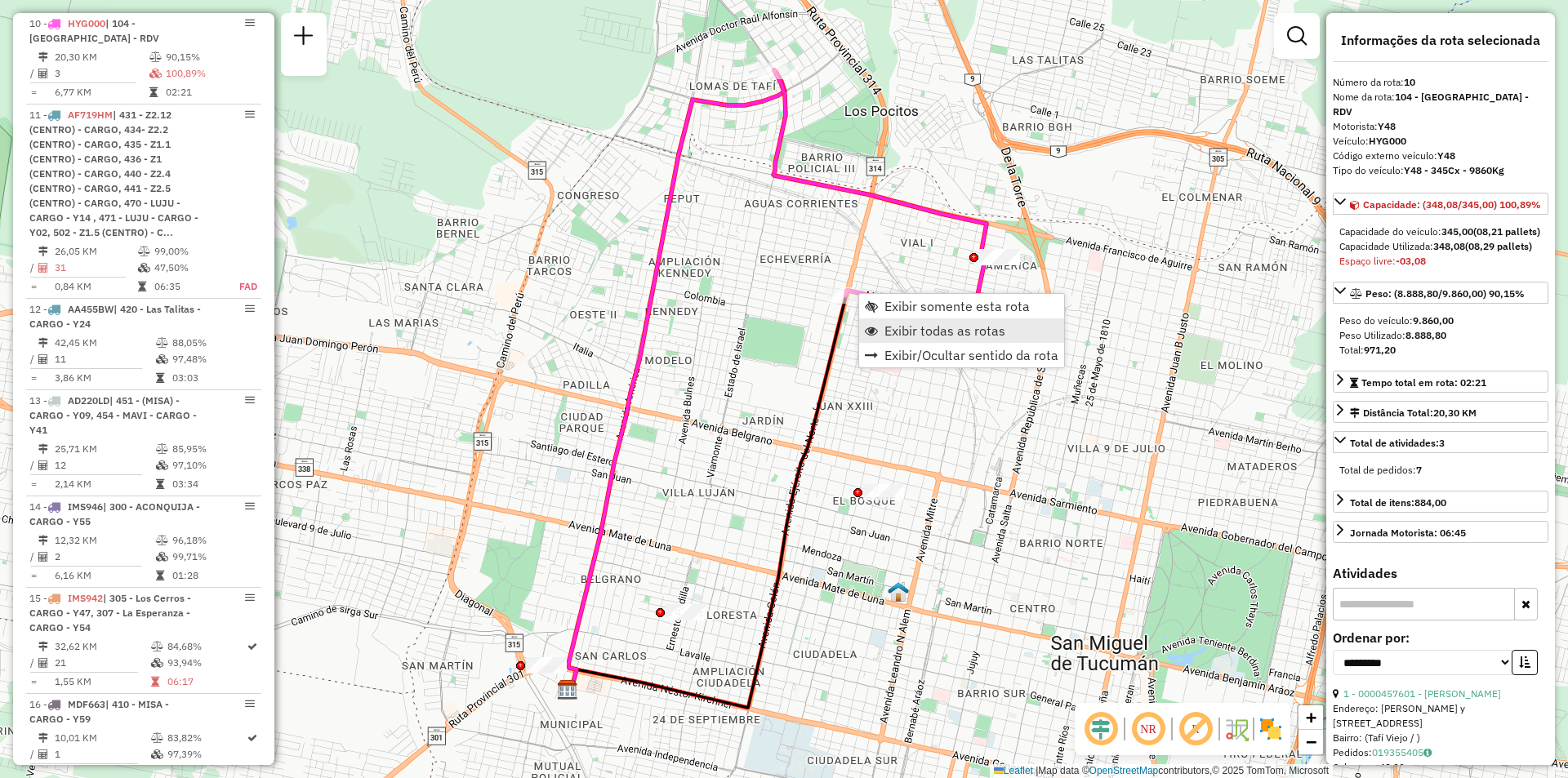
click at [909, 333] on span "Exibir todas as rotas" at bounding box center [944, 331] width 120 height 13
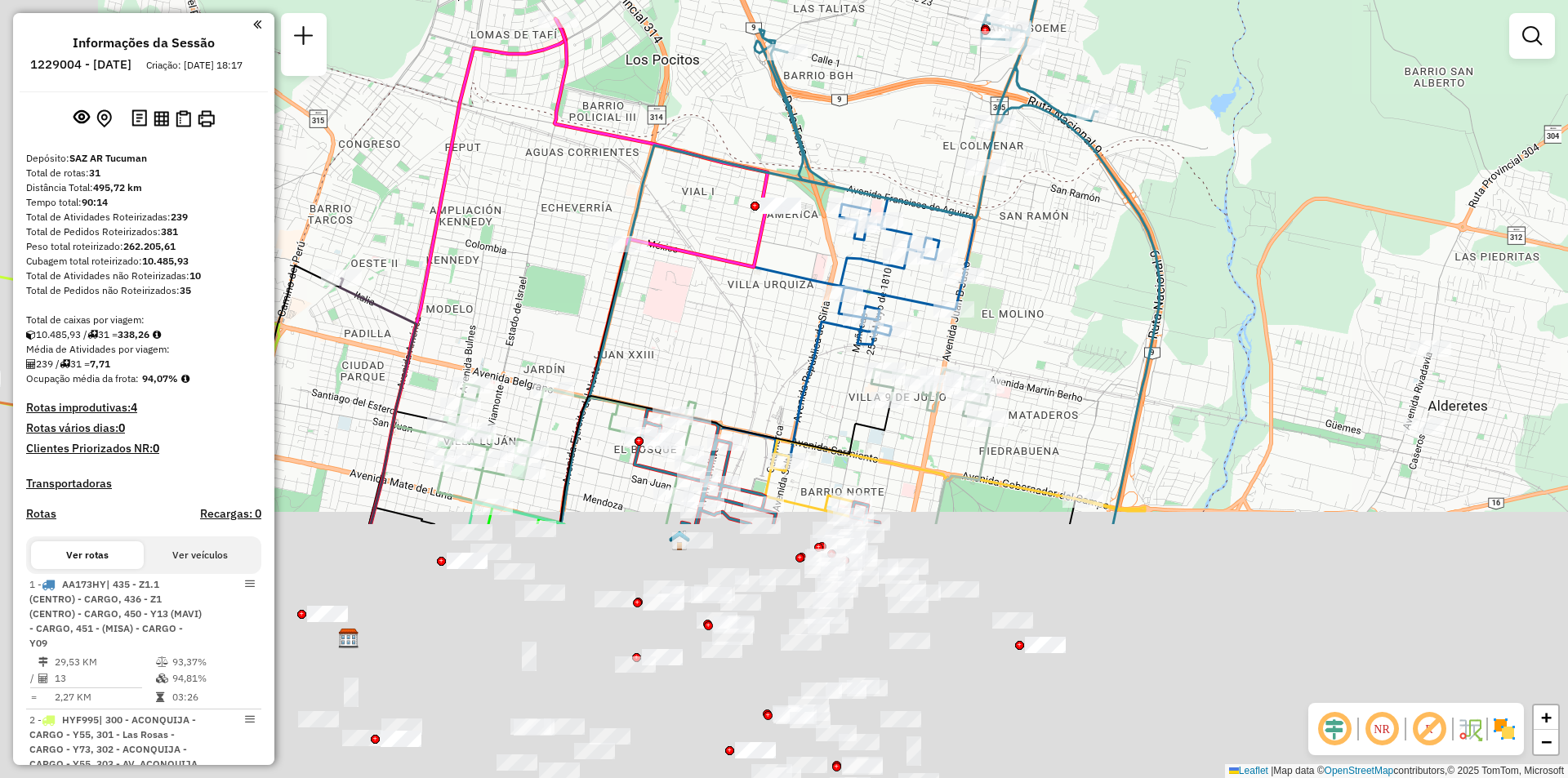
drag, startPoint x: 732, startPoint y: 494, endPoint x: 909, endPoint y: 23, distance: 503.2
click at [909, 23] on div "Janela de atendimento Grade de atendimento Capacidade Transportadoras Veículos …" at bounding box center [784, 389] width 1568 height 778
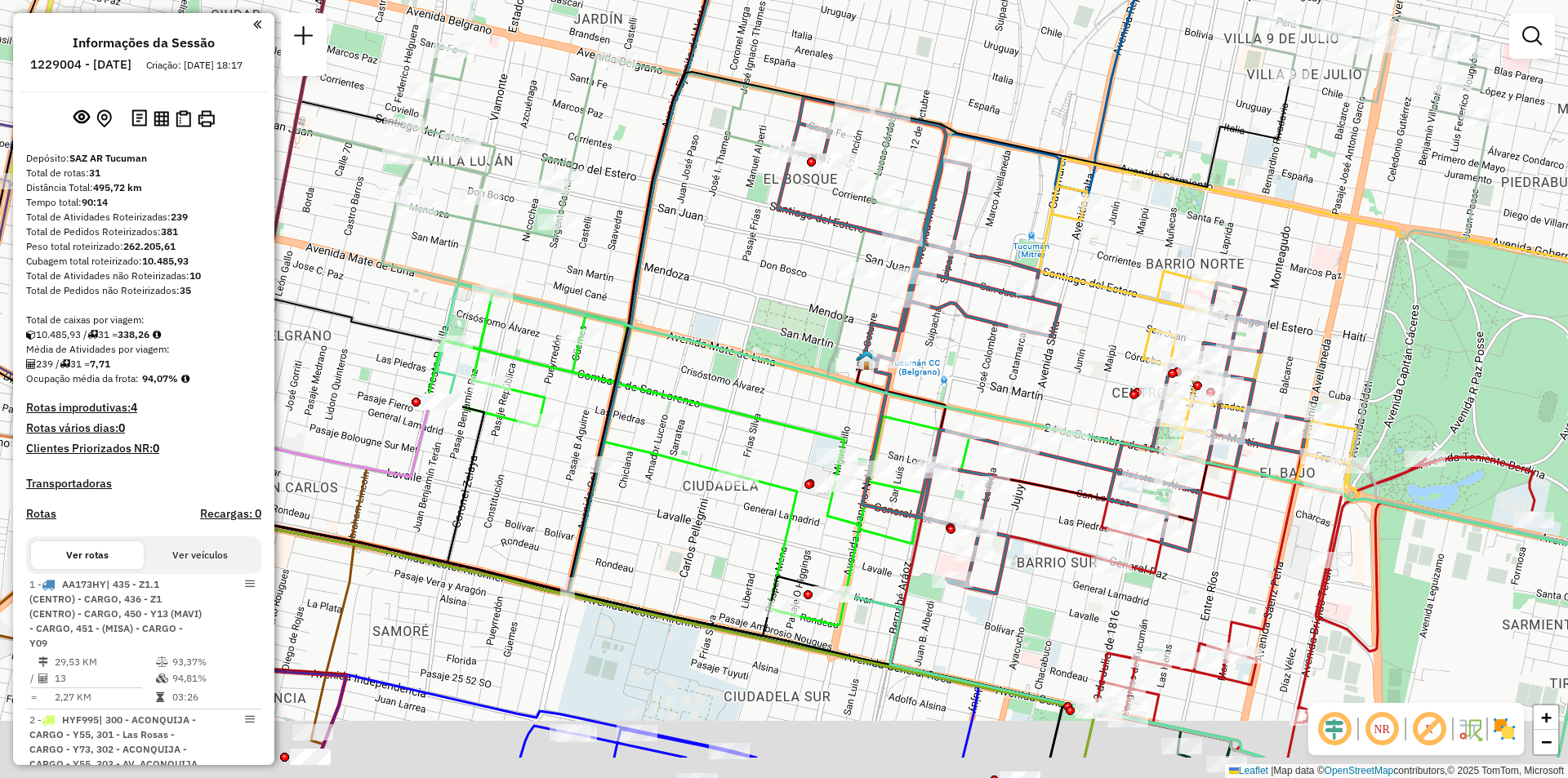
drag, startPoint x: 754, startPoint y: 445, endPoint x: 770, endPoint y: 324, distance: 122.1
click at [778, 316] on div "Janela de atendimento Grade de atendimento Capacidade Transportadoras Veículos …" at bounding box center [784, 389] width 1568 height 778
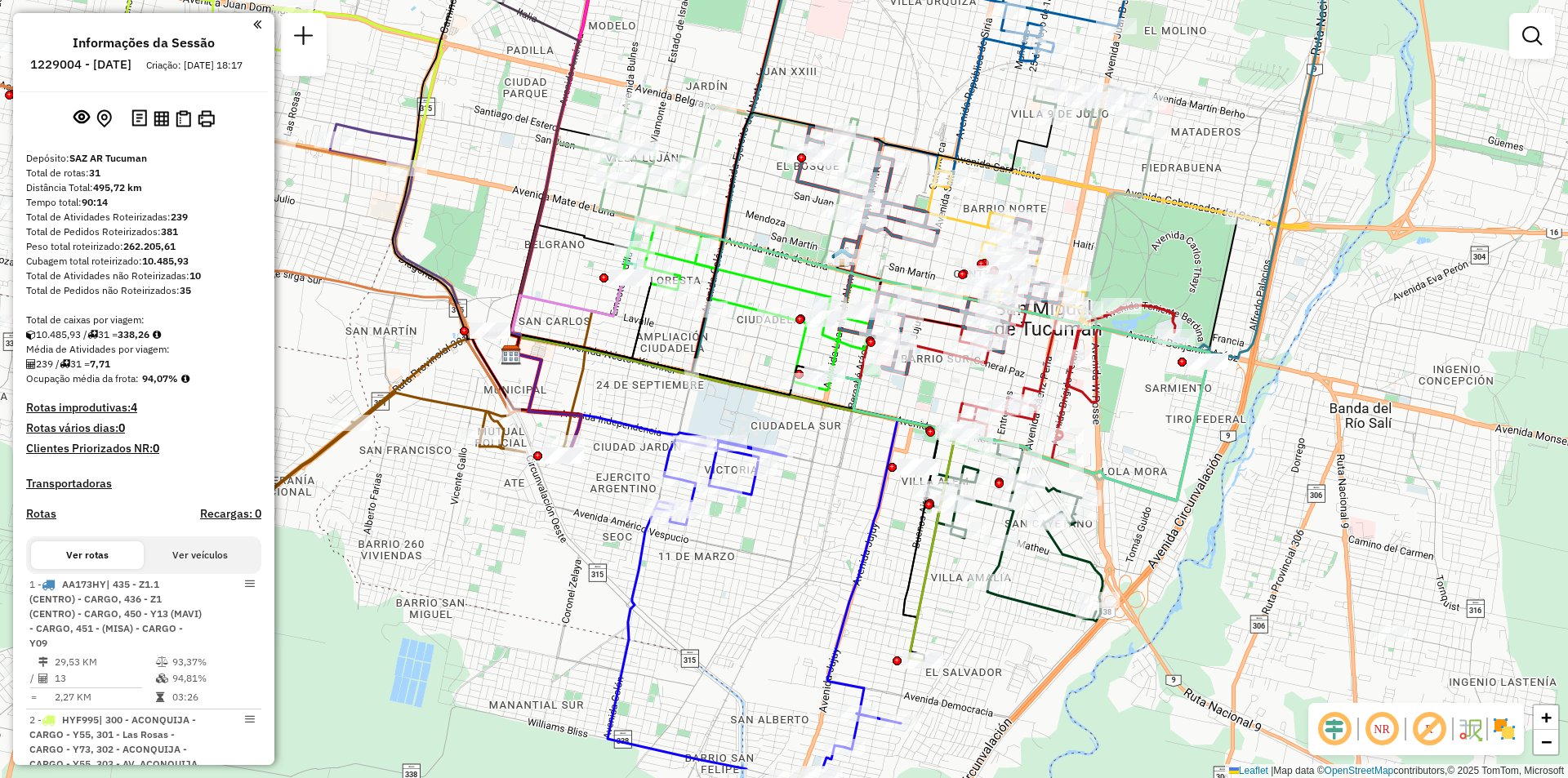
drag, startPoint x: 719, startPoint y: 445, endPoint x: 771, endPoint y: 332, distance: 124.4
click at [771, 332] on div "Janela de atendimento Grade de atendimento Capacidade Transportadoras Veículos …" at bounding box center [784, 389] width 1568 height 778
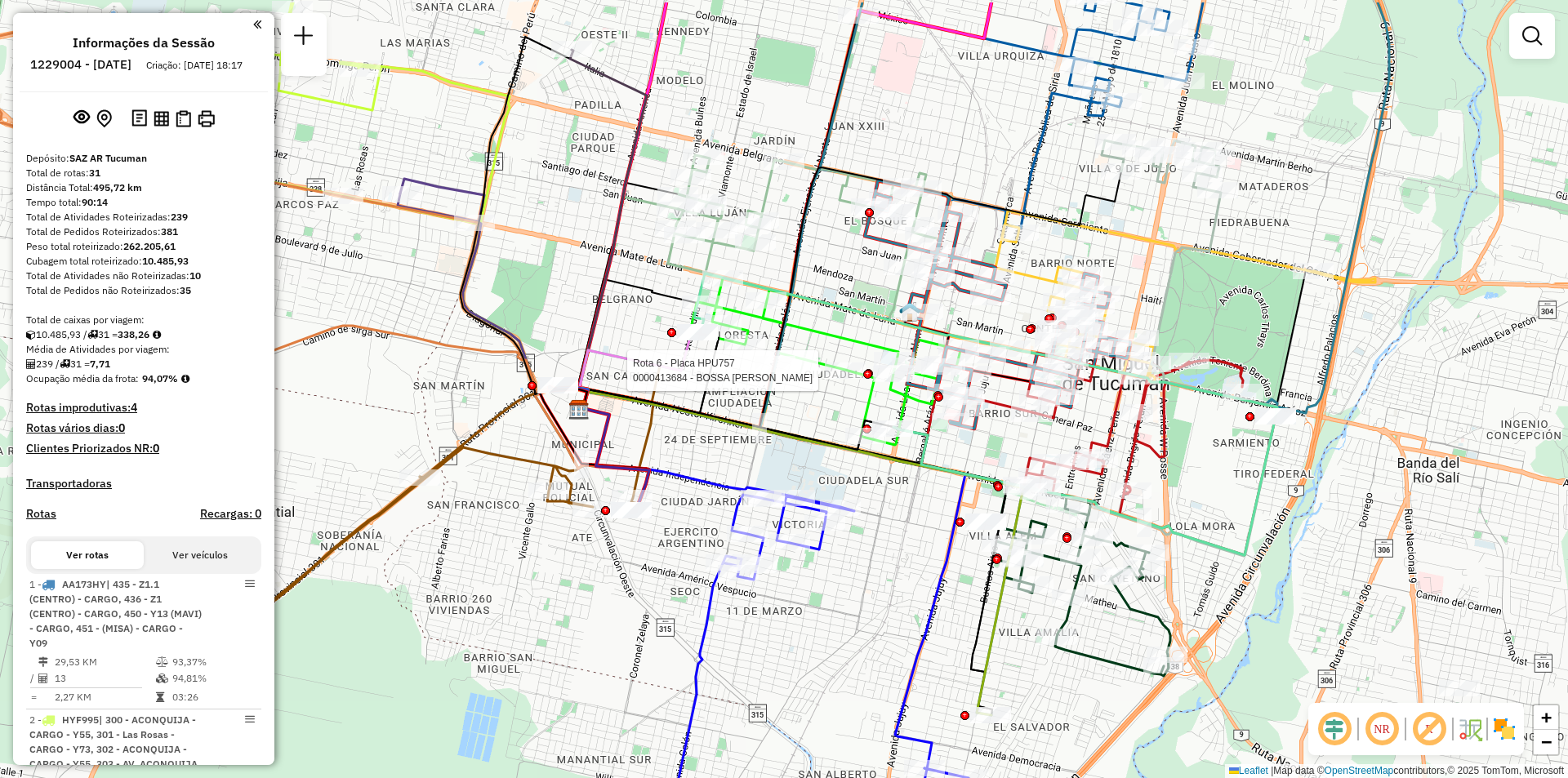
drag, startPoint x: 548, startPoint y: 457, endPoint x: 604, endPoint y: 526, distance: 88.9
click at [604, 526] on div "Rota 6 - Placa HPU757 0000413684 - BOSSA MAXIMILIANO MATIAS Janela de atendimen…" at bounding box center [784, 389] width 1568 height 778
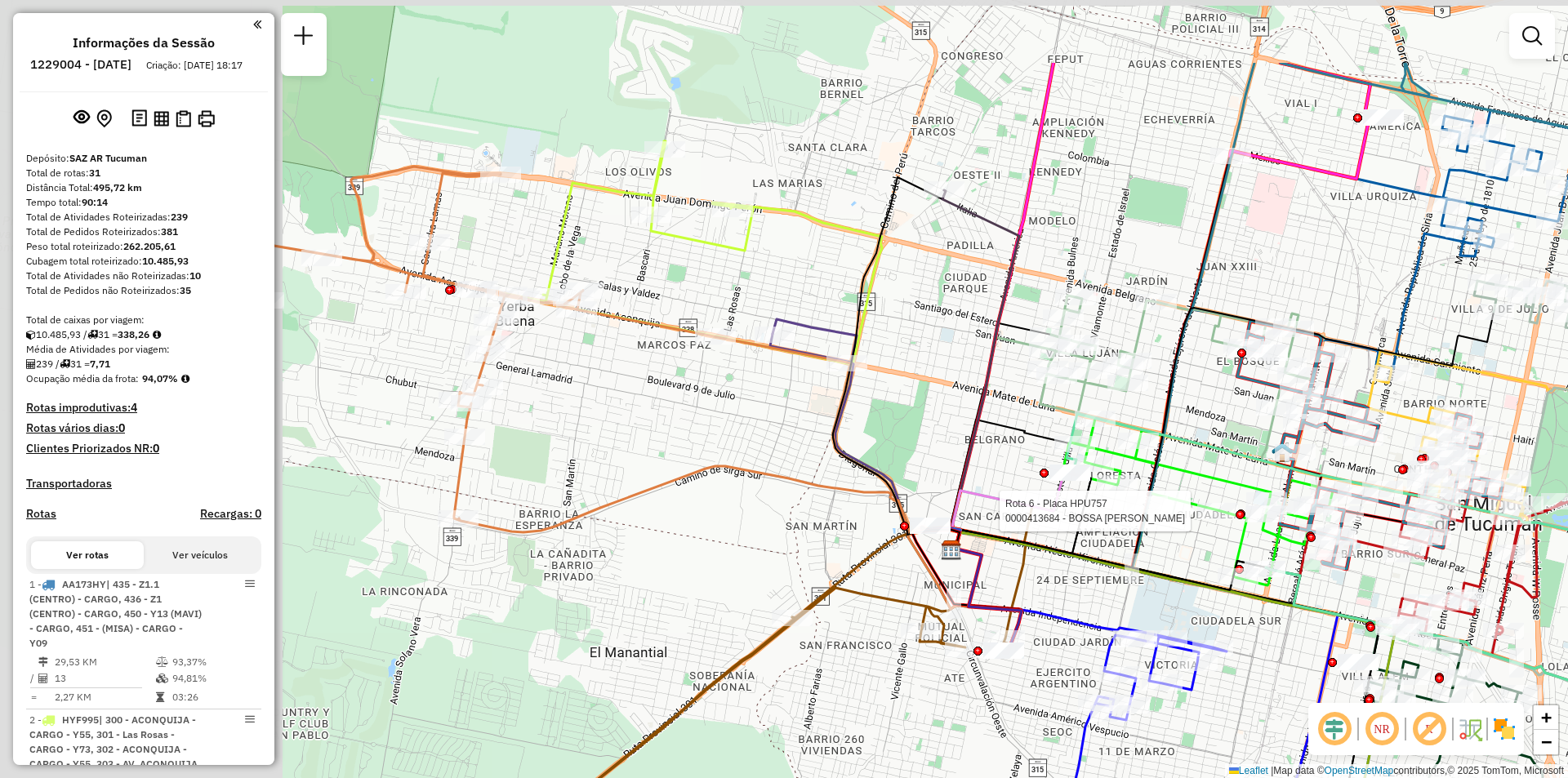
drag, startPoint x: 434, startPoint y: 297, endPoint x: 803, endPoint y: 437, distance: 394.7
click at [803, 437] on div "Rota 6 - Placa HPU757 0000413684 - BOSSA MAXIMILIANO MATIAS Janela de atendimen…" at bounding box center [784, 389] width 1568 height 778
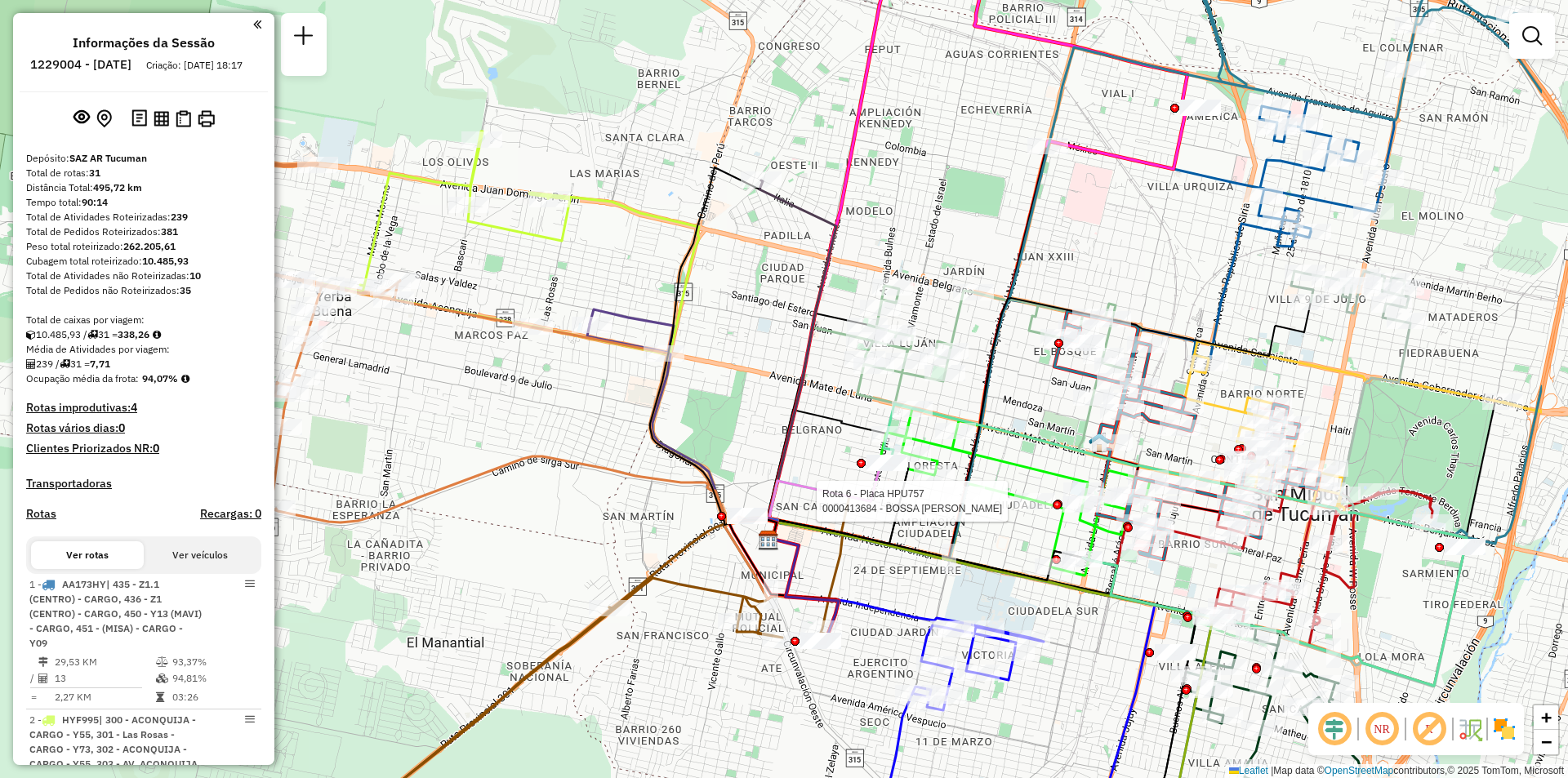
drag, startPoint x: 804, startPoint y: 420, endPoint x: 609, endPoint y: 410, distance: 195.3
click at [609, 410] on div "Rota 6 - Placa HPU757 0000413684 - BOSSA MAXIMILIANO MATIAS Janela de atendimen…" at bounding box center [784, 389] width 1568 height 778
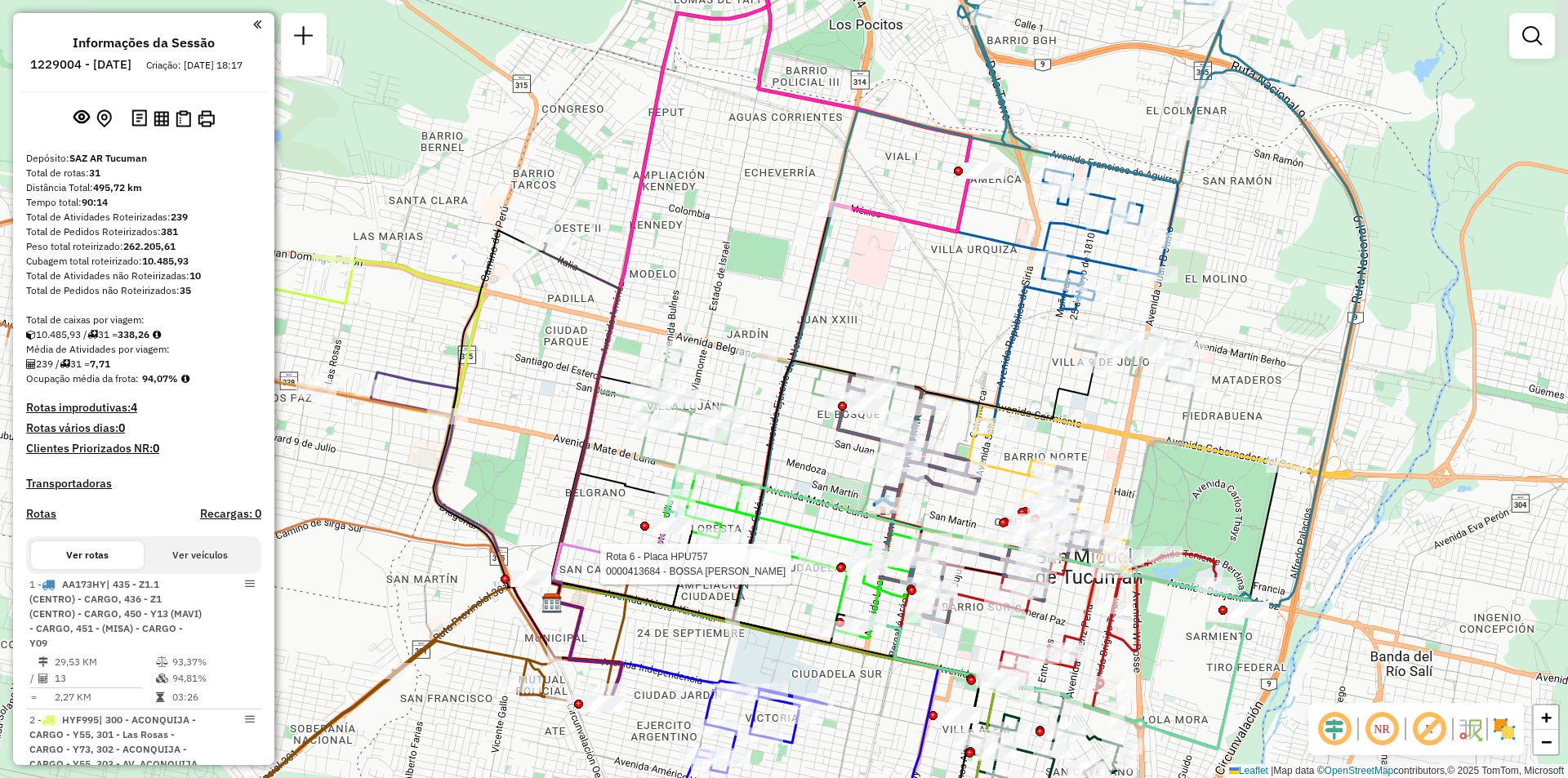
drag, startPoint x: 941, startPoint y: 259, endPoint x: 763, endPoint y: 292, distance: 181.0
click at [763, 292] on div "Rota 6 - Placa HPU757 0000413684 - BOSSA MAXIMILIANO MATIAS Janela de atendimen…" at bounding box center [784, 389] width 1568 height 778
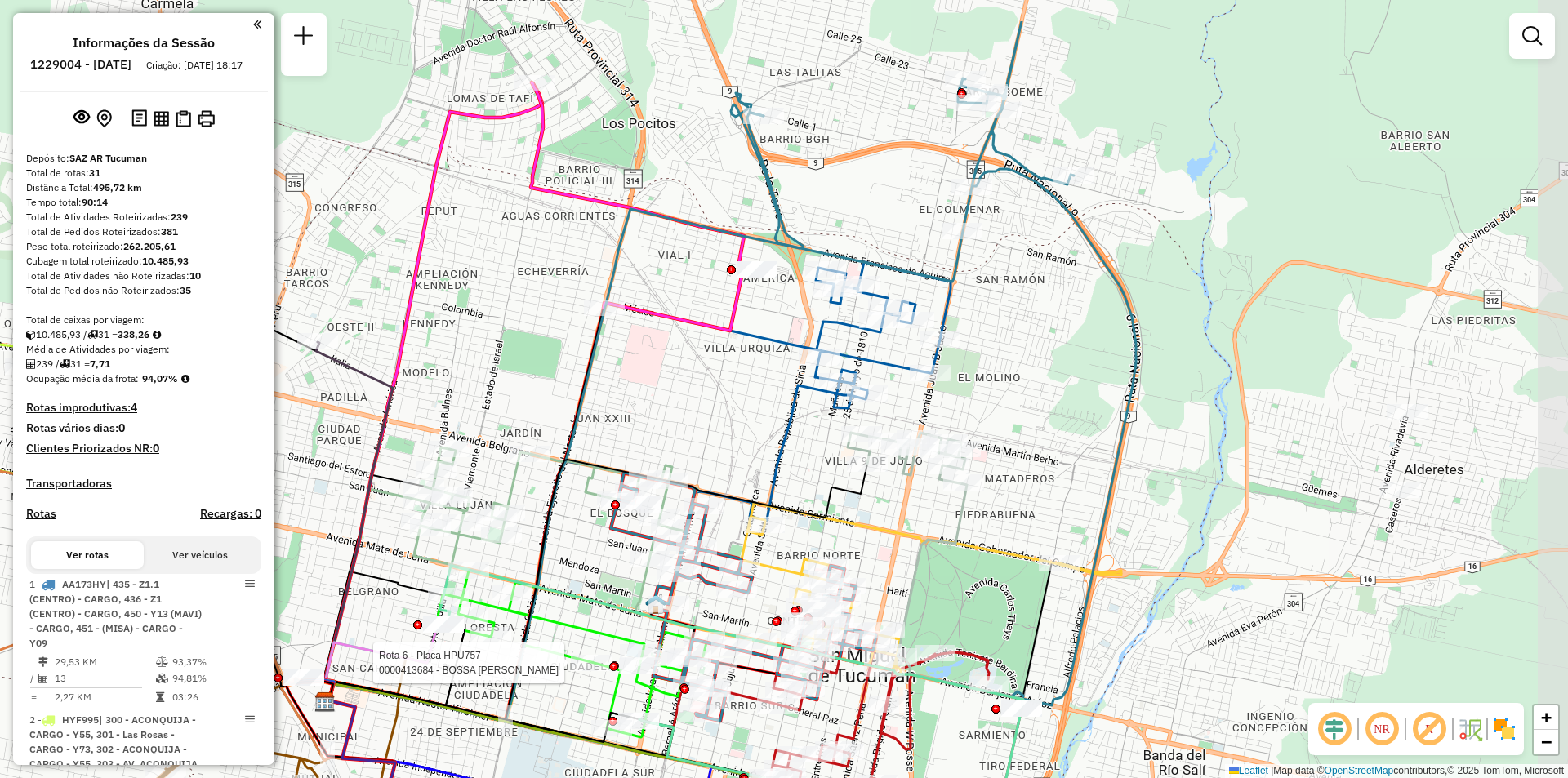
drag, startPoint x: 911, startPoint y: 293, endPoint x: 720, endPoint y: 376, distance: 208.3
click at [720, 376] on div "Rota 6 - Placa HPU757 0000413684 - BOSSA MAXIMILIANO MATIAS Janela de atendimen…" at bounding box center [784, 389] width 1568 height 778
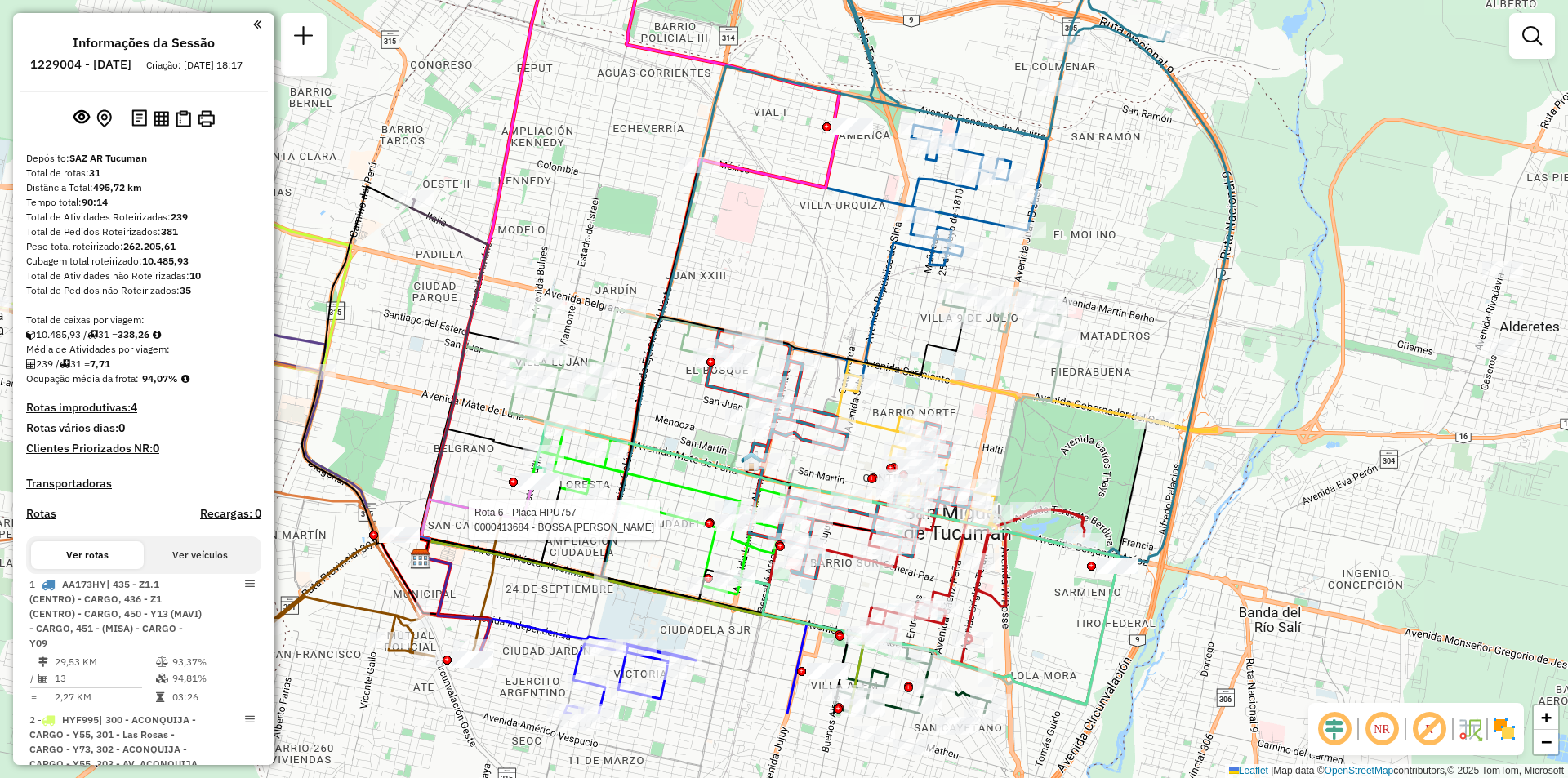
drag, startPoint x: 1022, startPoint y: 381, endPoint x: 1118, endPoint y: 237, distance: 173.1
click at [1118, 237] on div "Rota 6 - Placa HPU757 0000413684 - BOSSA MAXIMILIANO MATIAS Janela de atendimen…" at bounding box center [784, 389] width 1568 height 778
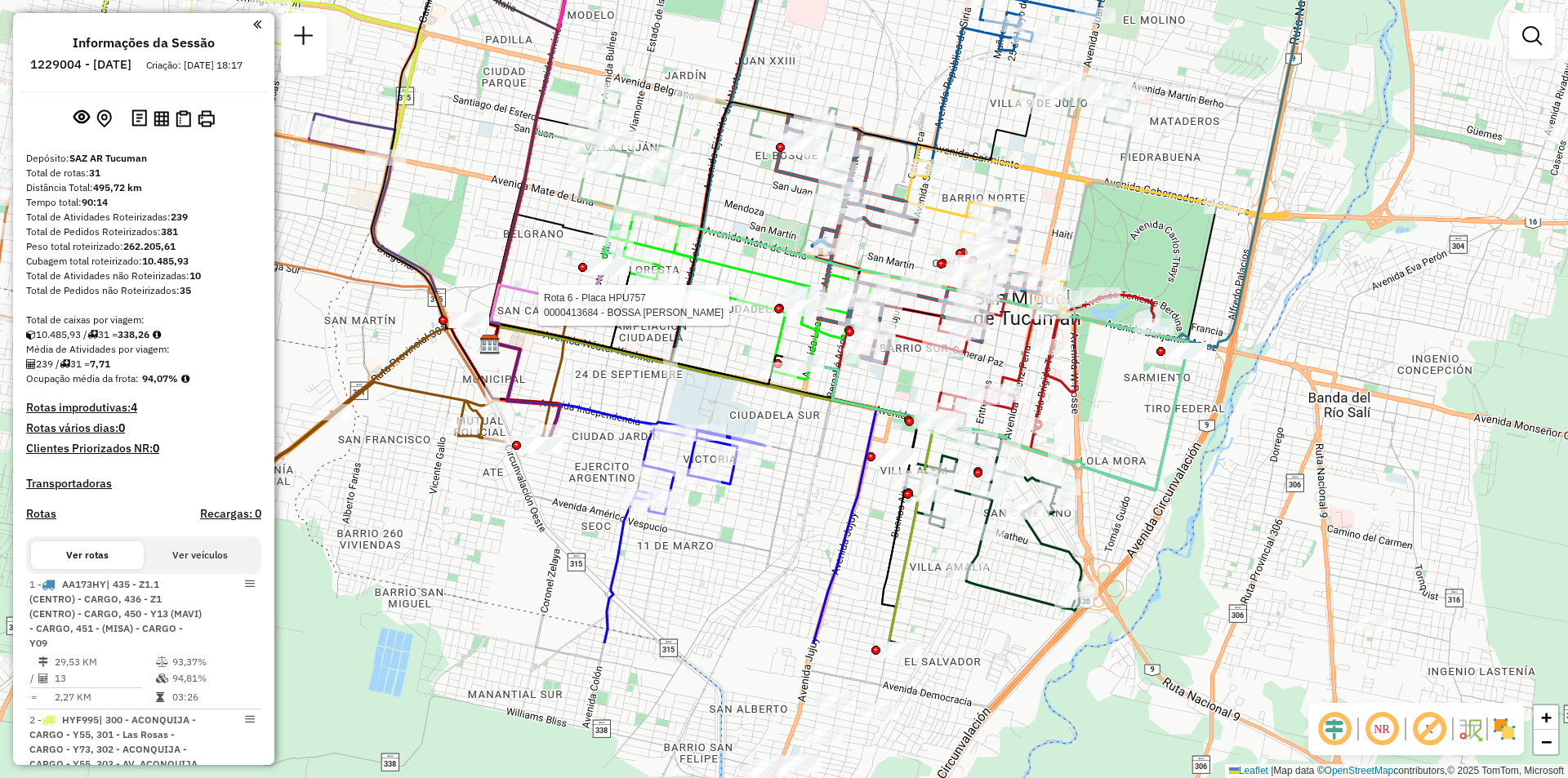
drag, startPoint x: 1129, startPoint y: 632, endPoint x: 1176, endPoint y: 450, distance: 188.0
click at [1176, 450] on div "Rota 6 - Placa HPU757 0000413684 - BOSSA MAXIMILIANO MATIAS Janela de atendimen…" at bounding box center [784, 389] width 1568 height 778
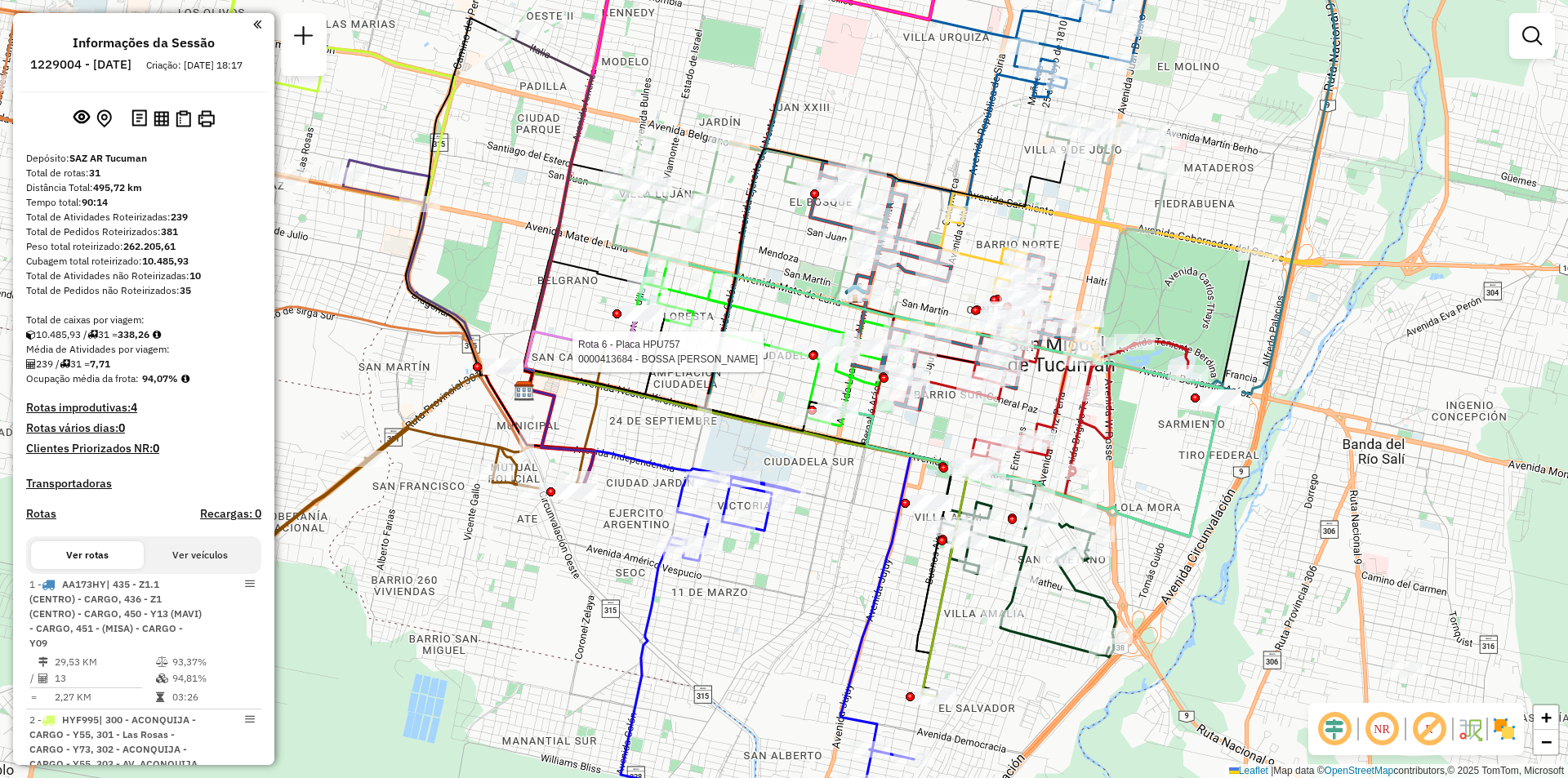
drag, startPoint x: 1060, startPoint y: 110, endPoint x: 1288, endPoint y: 364, distance: 341.3
click at [1222, 364] on icon at bounding box center [1135, 259] width 175 height 276
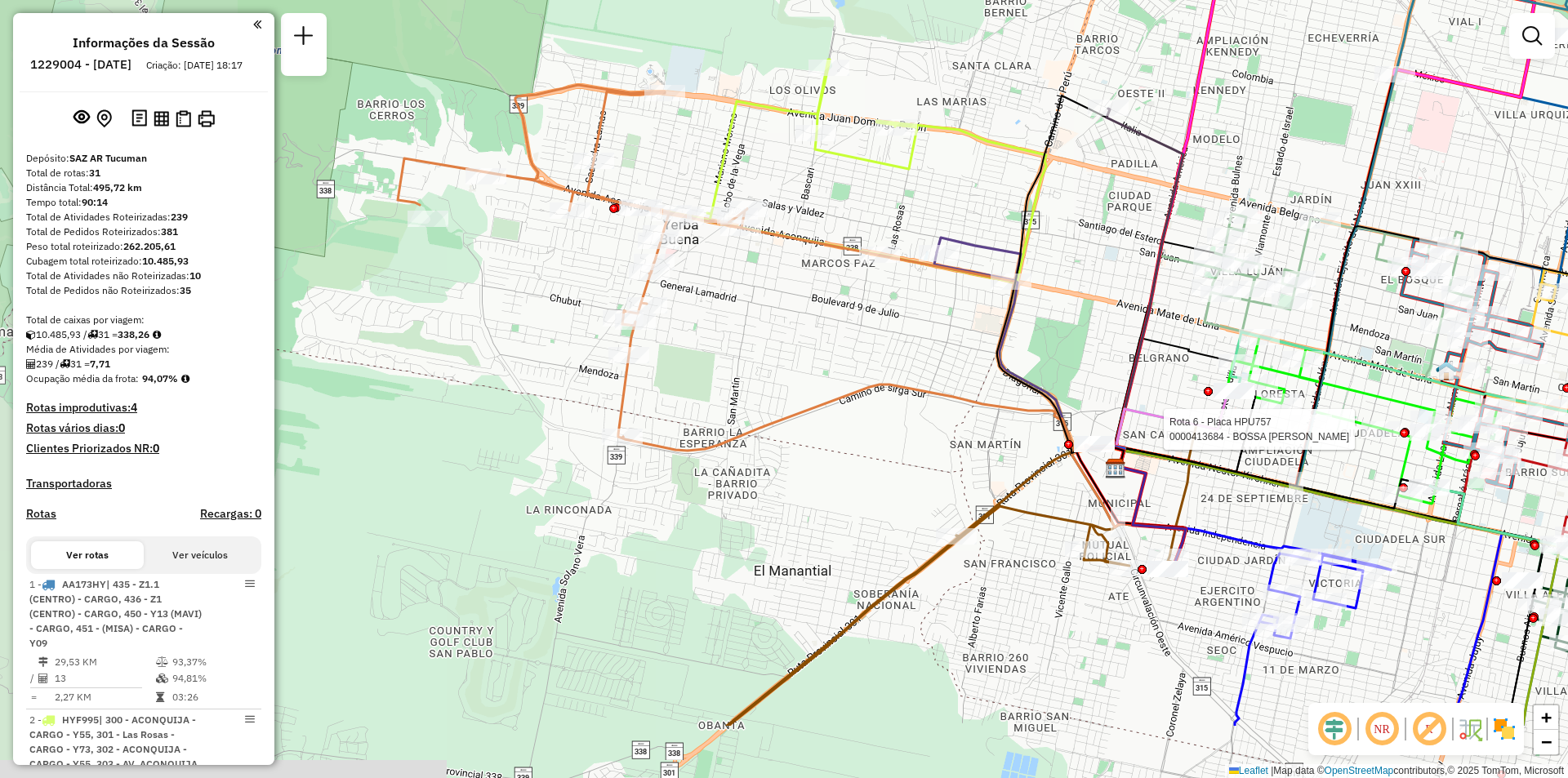
drag, startPoint x: 671, startPoint y: 355, endPoint x: 827, endPoint y: 172, distance: 240.5
click at [842, 164] on div "Rota 6 - Placa HPU757 0000413684 - BOSSA MAXIMILIANO MATIAS Janela de atendimen…" at bounding box center [784, 389] width 1568 height 778
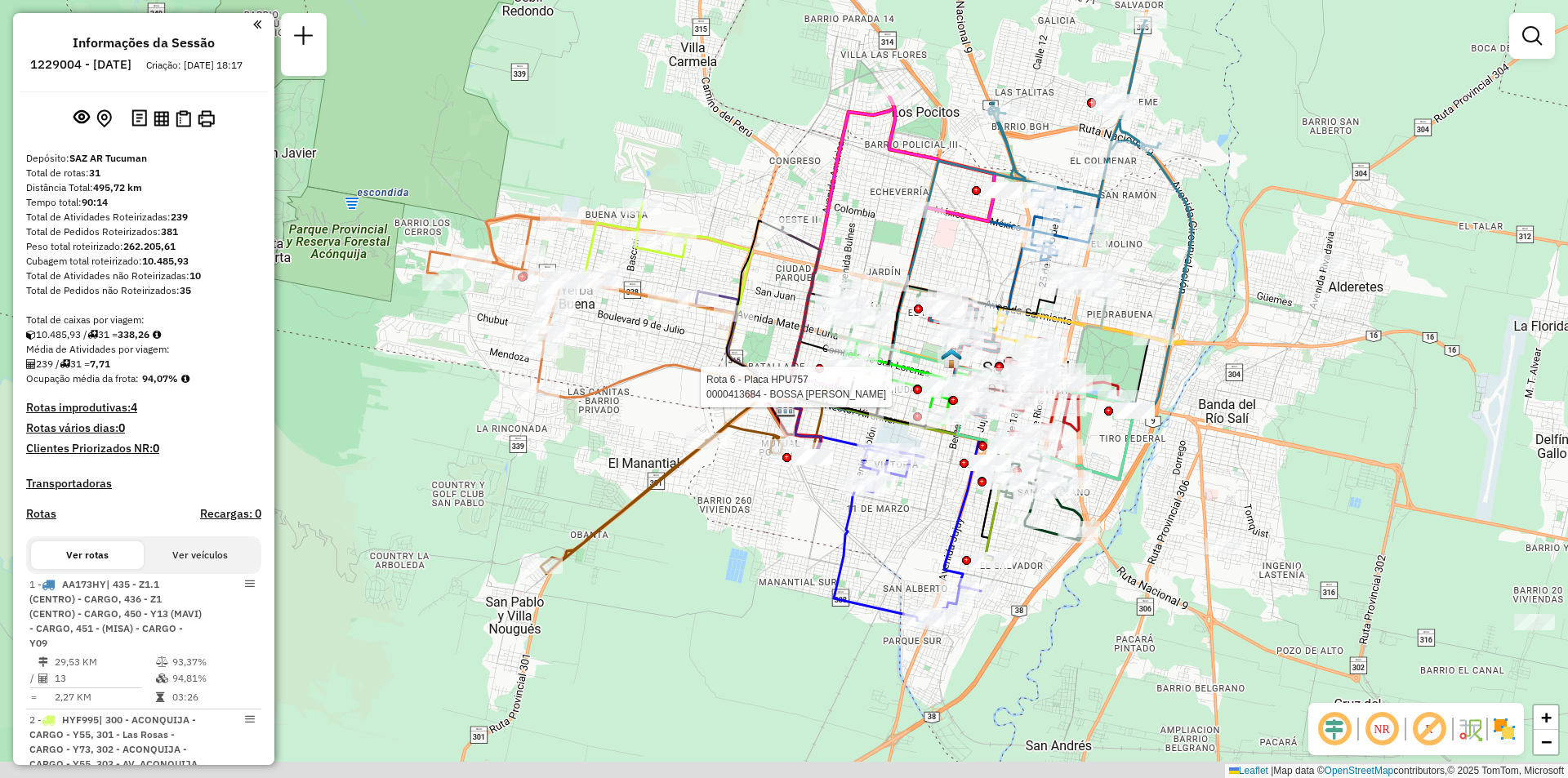
drag, startPoint x: 1015, startPoint y: 495, endPoint x: 858, endPoint y: 413, distance: 177.1
click at [858, 413] on icon at bounding box center [864, 411] width 157 height 30
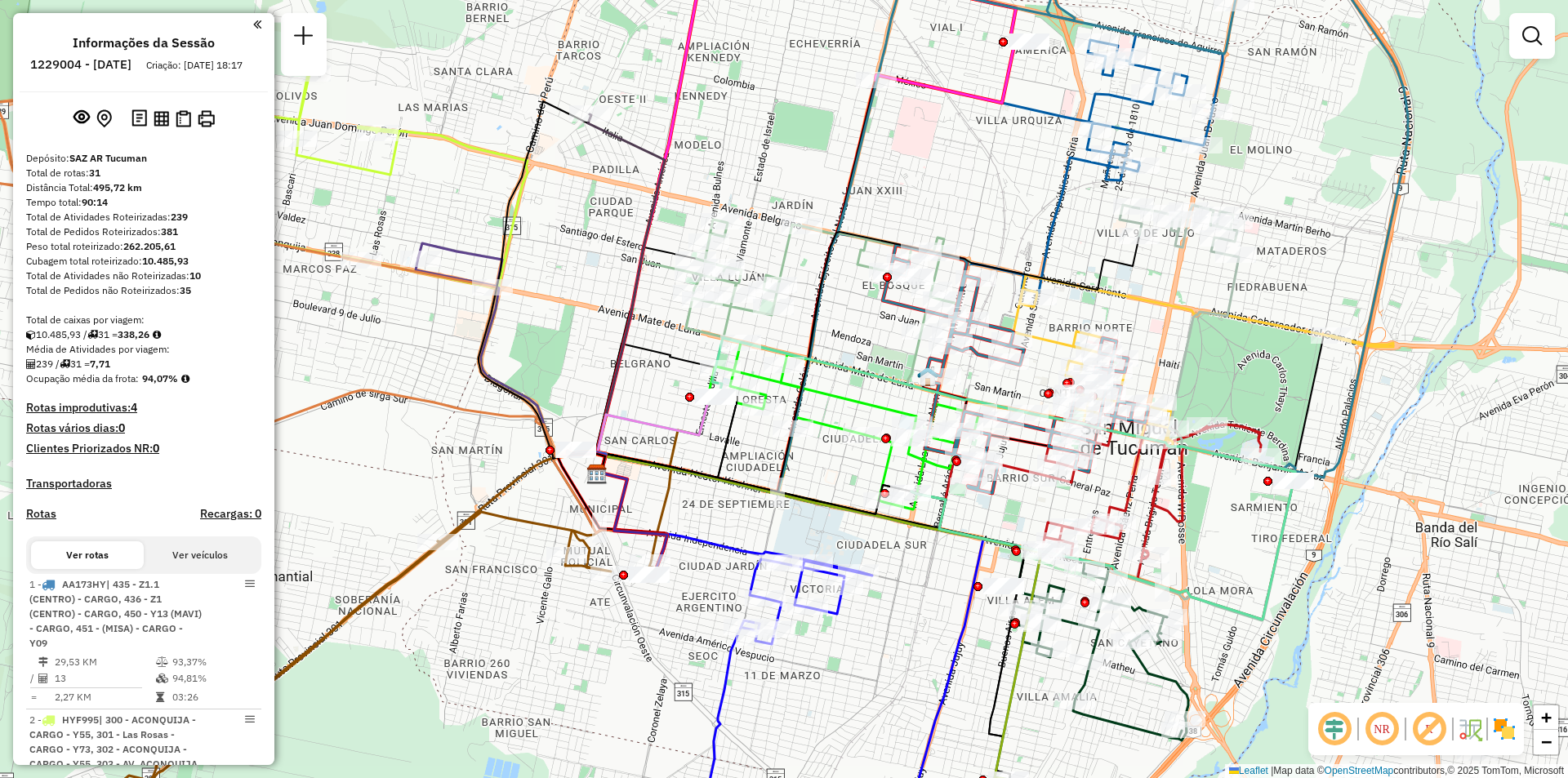
click at [629, 427] on icon at bounding box center [656, 434] width 118 height 77
select select "**********"
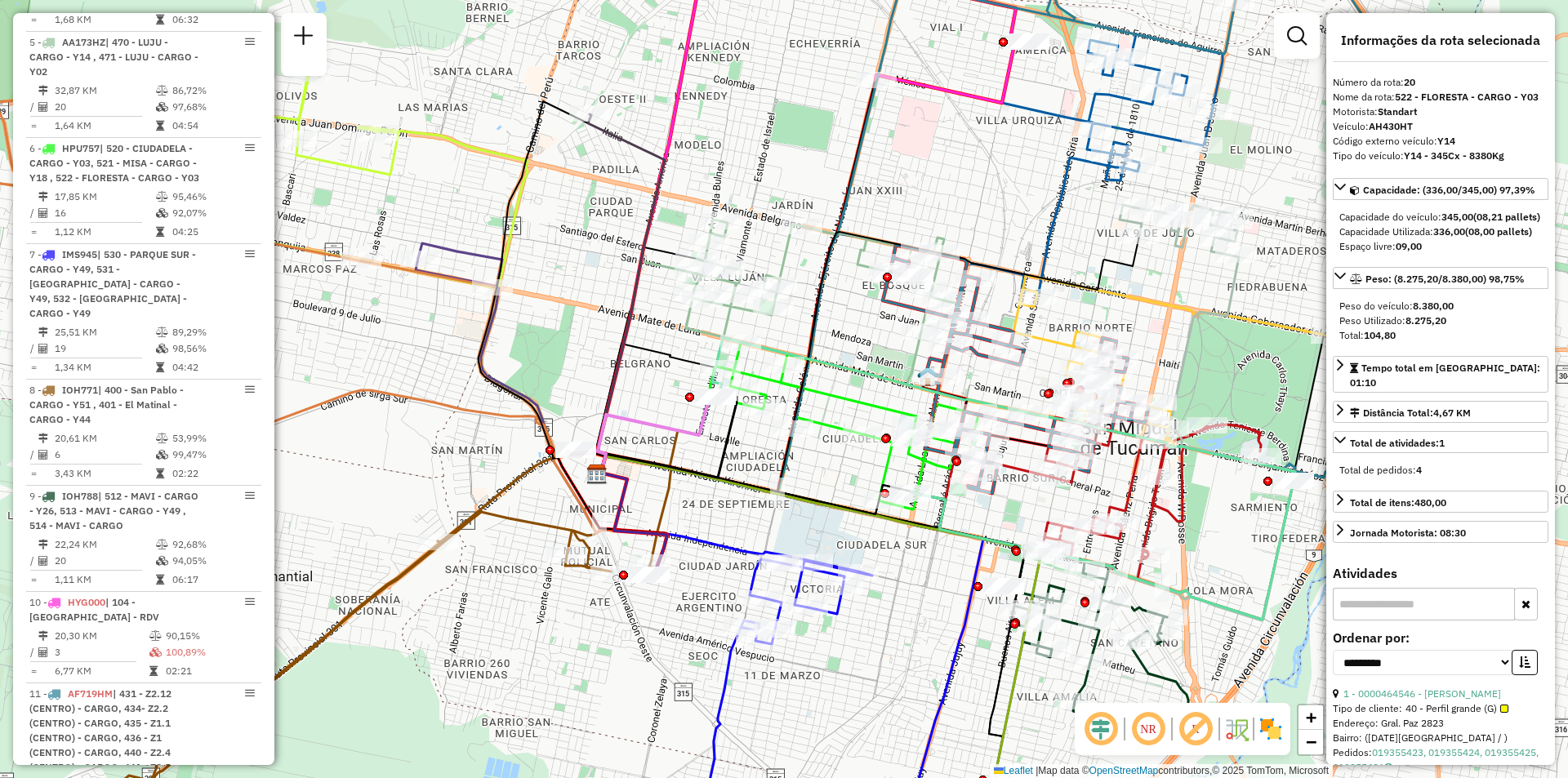
scroll to position [2710, 0]
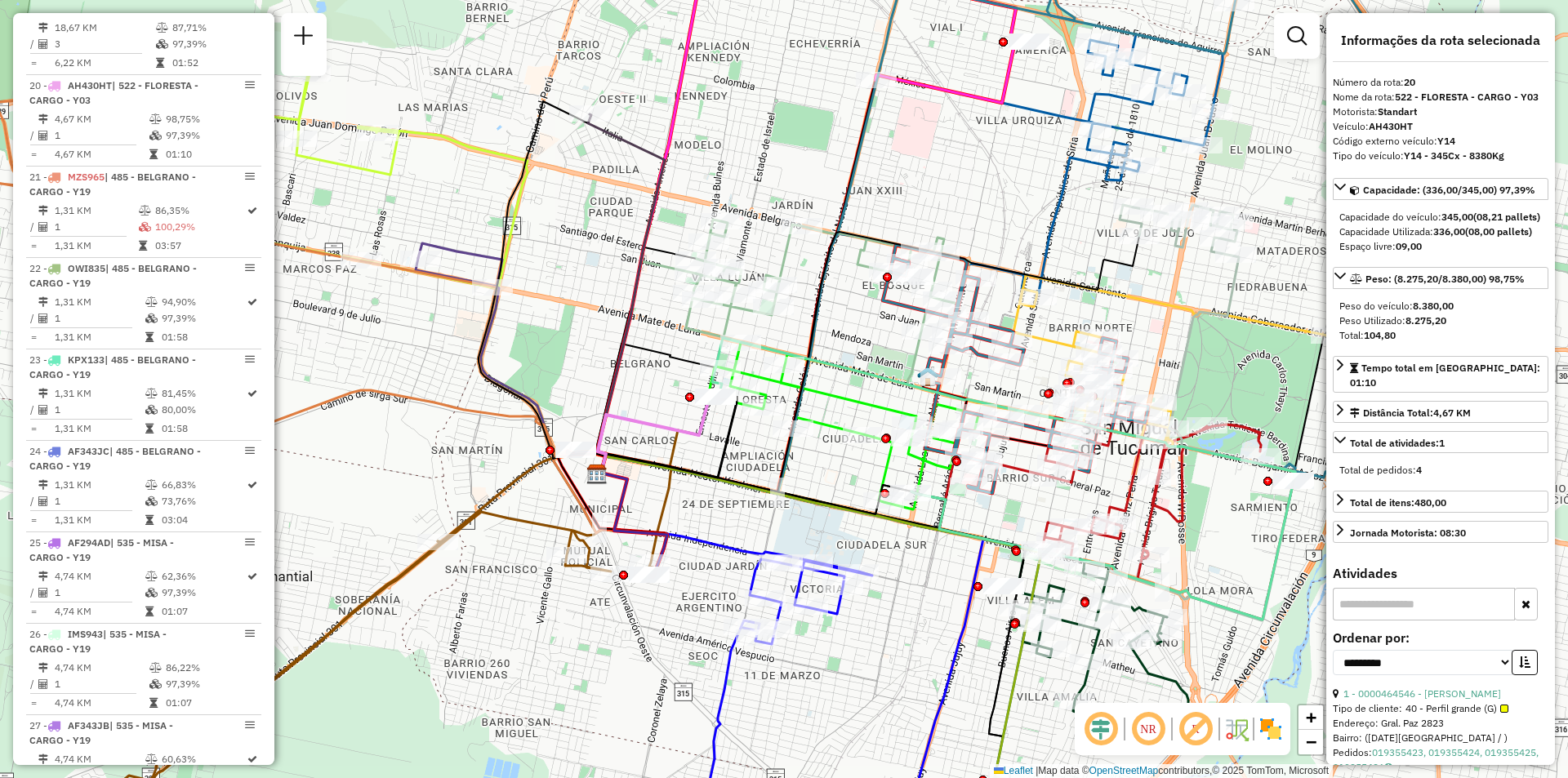
click at [640, 417] on icon at bounding box center [656, 434] width 118 height 77
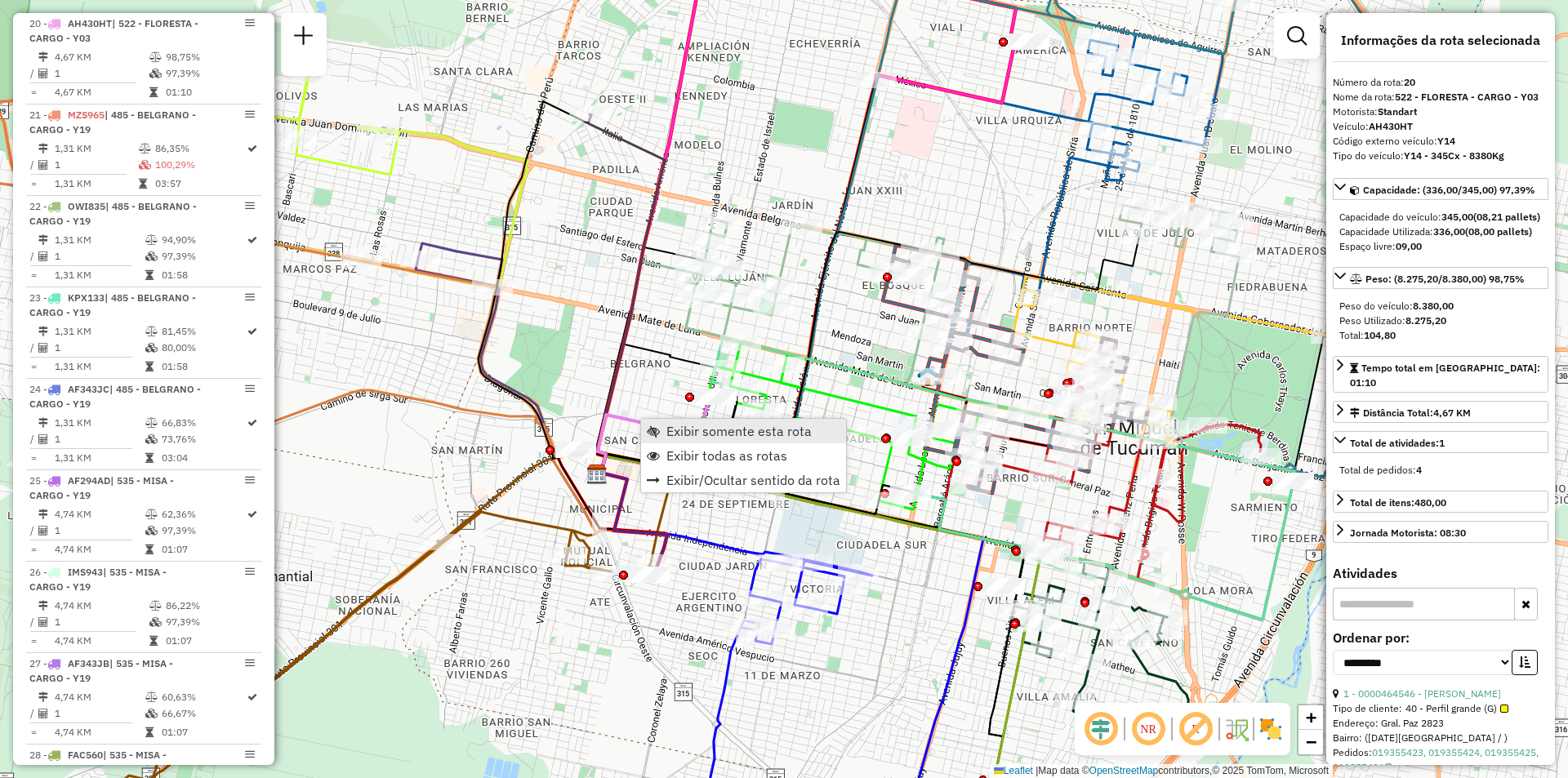
click at [727, 428] on span "Exibir somente esta rota" at bounding box center [739, 431] width 145 height 13
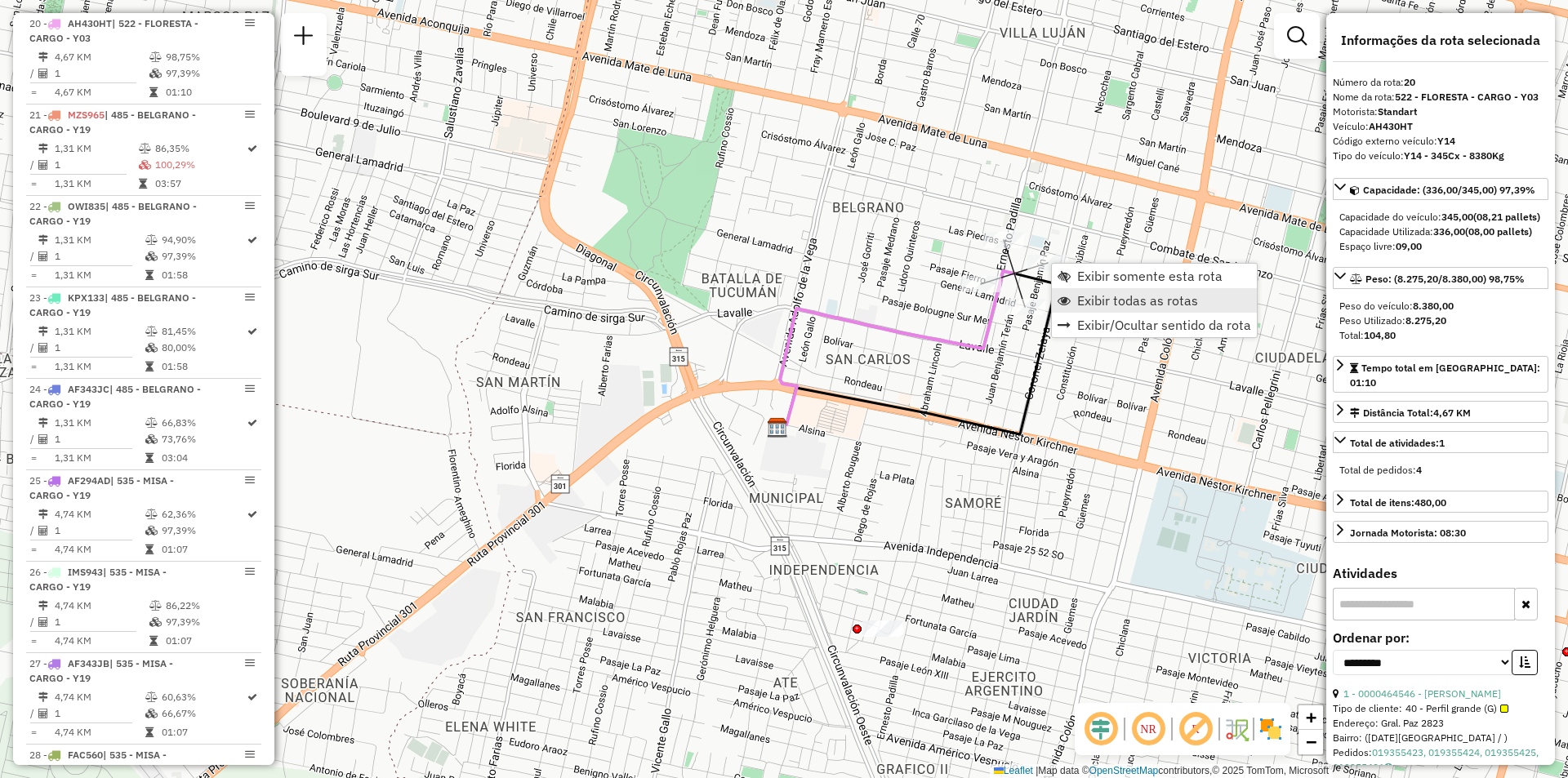
click at [1066, 292] on link "Exibir todas as rotas" at bounding box center [1154, 299] width 205 height 24
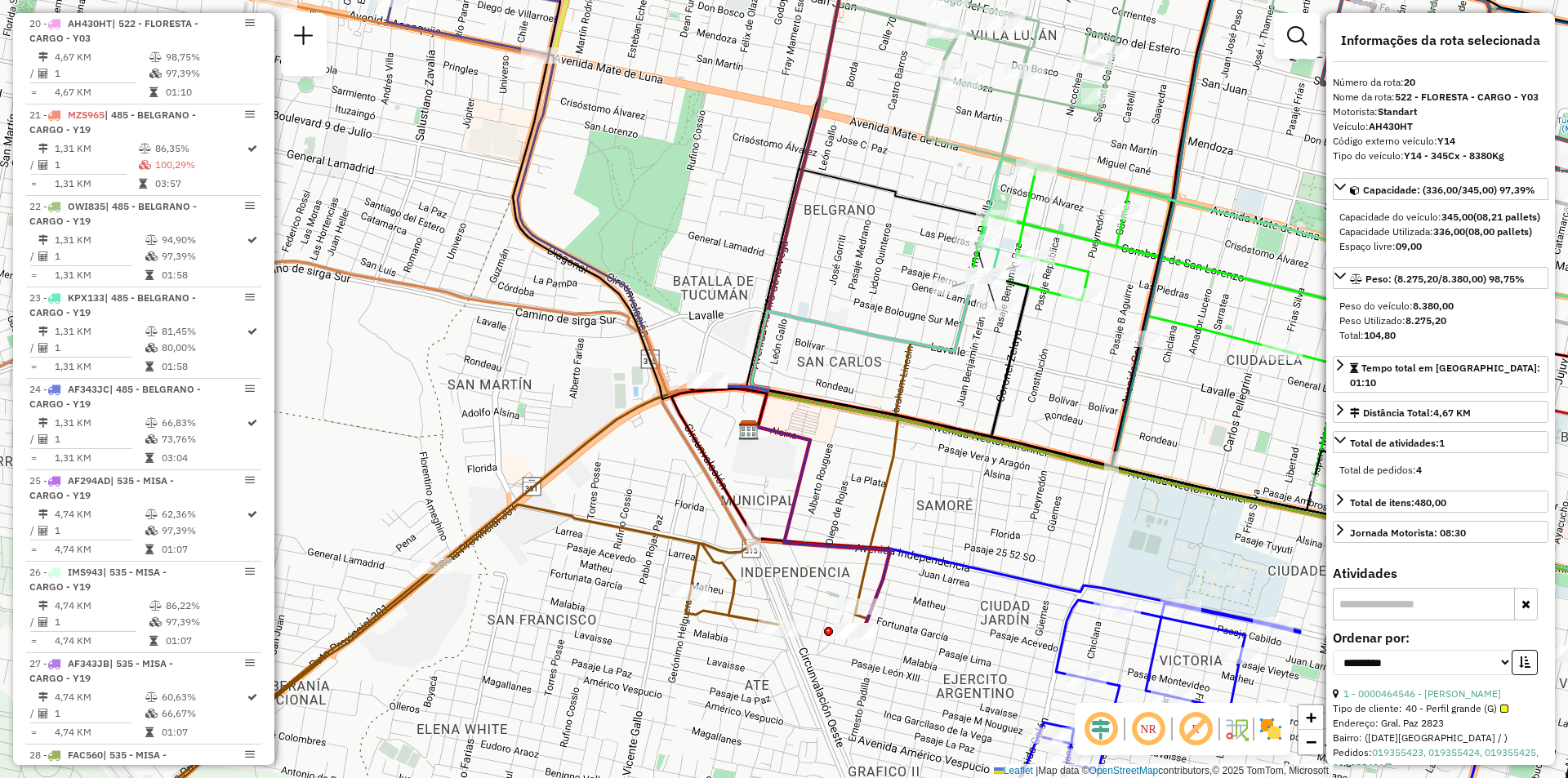
drag, startPoint x: 1004, startPoint y: 377, endPoint x: 881, endPoint y: 349, distance: 126.1
click at [881, 349] on icon at bounding box center [889, 356] width 277 height 161
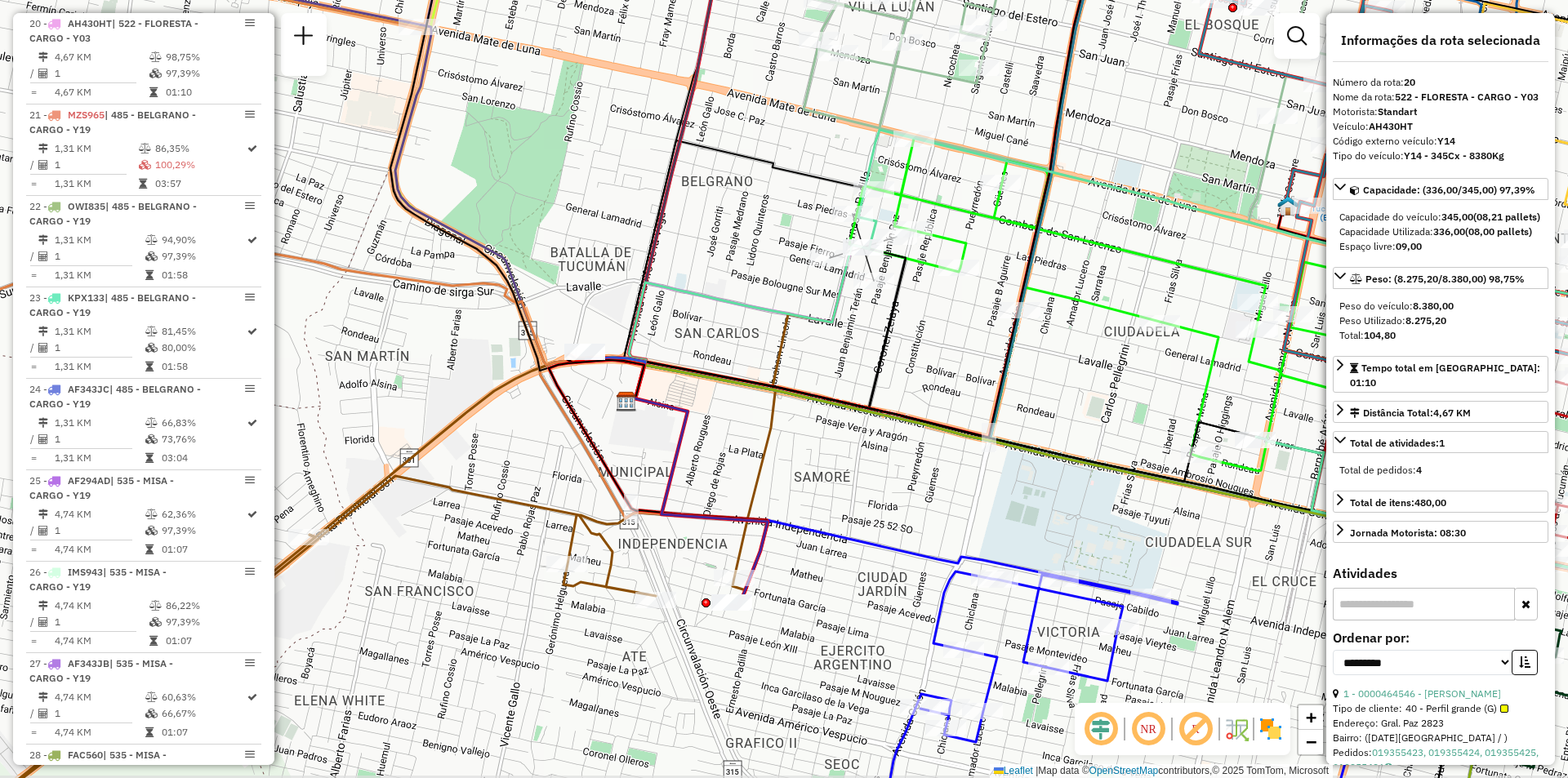
click at [928, 372] on div "Janela de atendimento Grade de atendimento Capacidade Transportadoras Veículos …" at bounding box center [784, 389] width 1568 height 778
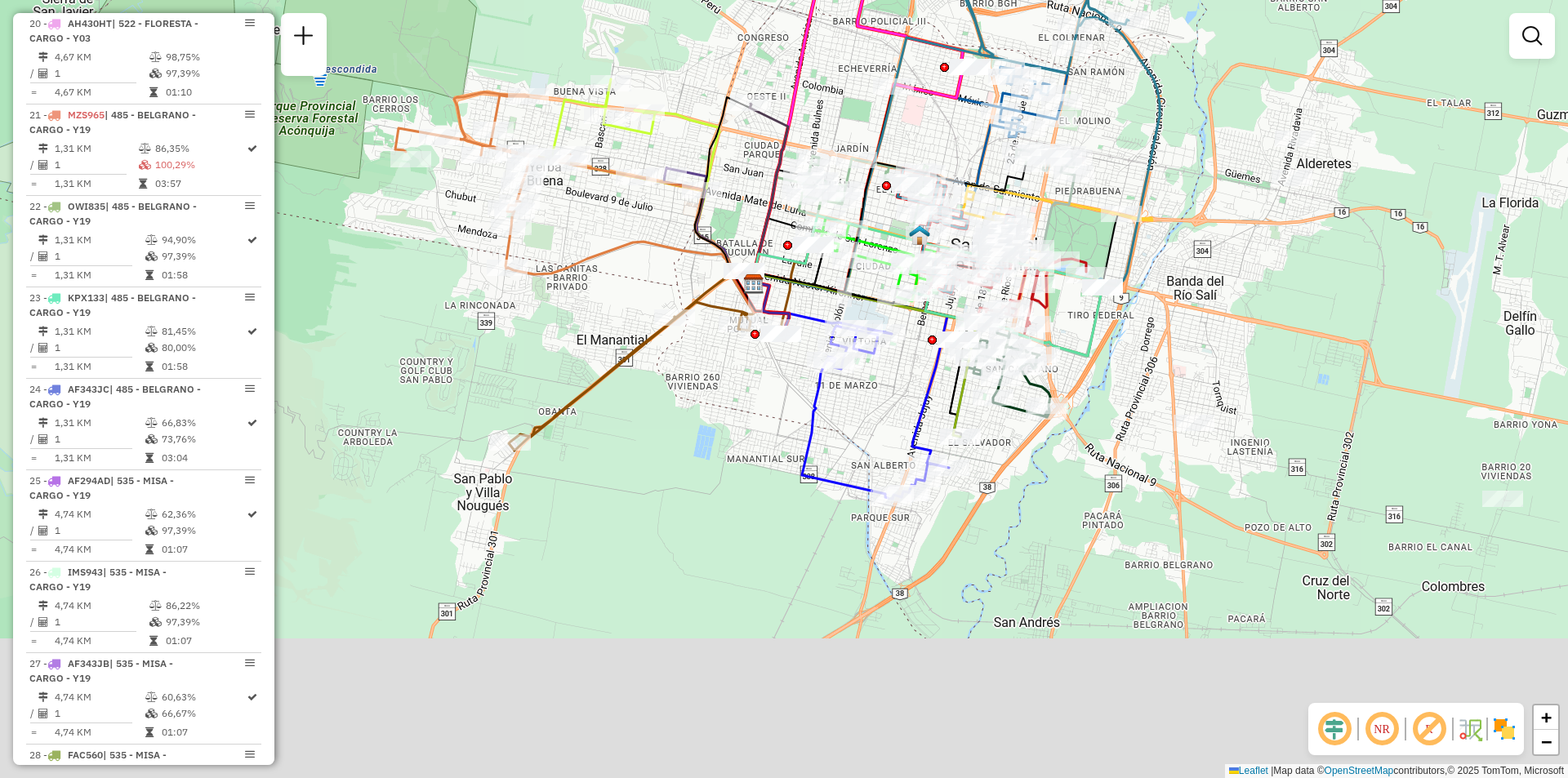
drag, startPoint x: 992, startPoint y: 535, endPoint x: 840, endPoint y: 376, distance: 220.0
click at [840, 376] on div "Rota 7 - Placa IMS945 0000424276 - RUIZ MANUEL NICOLAS Rota 7 - Placa IMS945 00…" at bounding box center [784, 389] width 1568 height 778
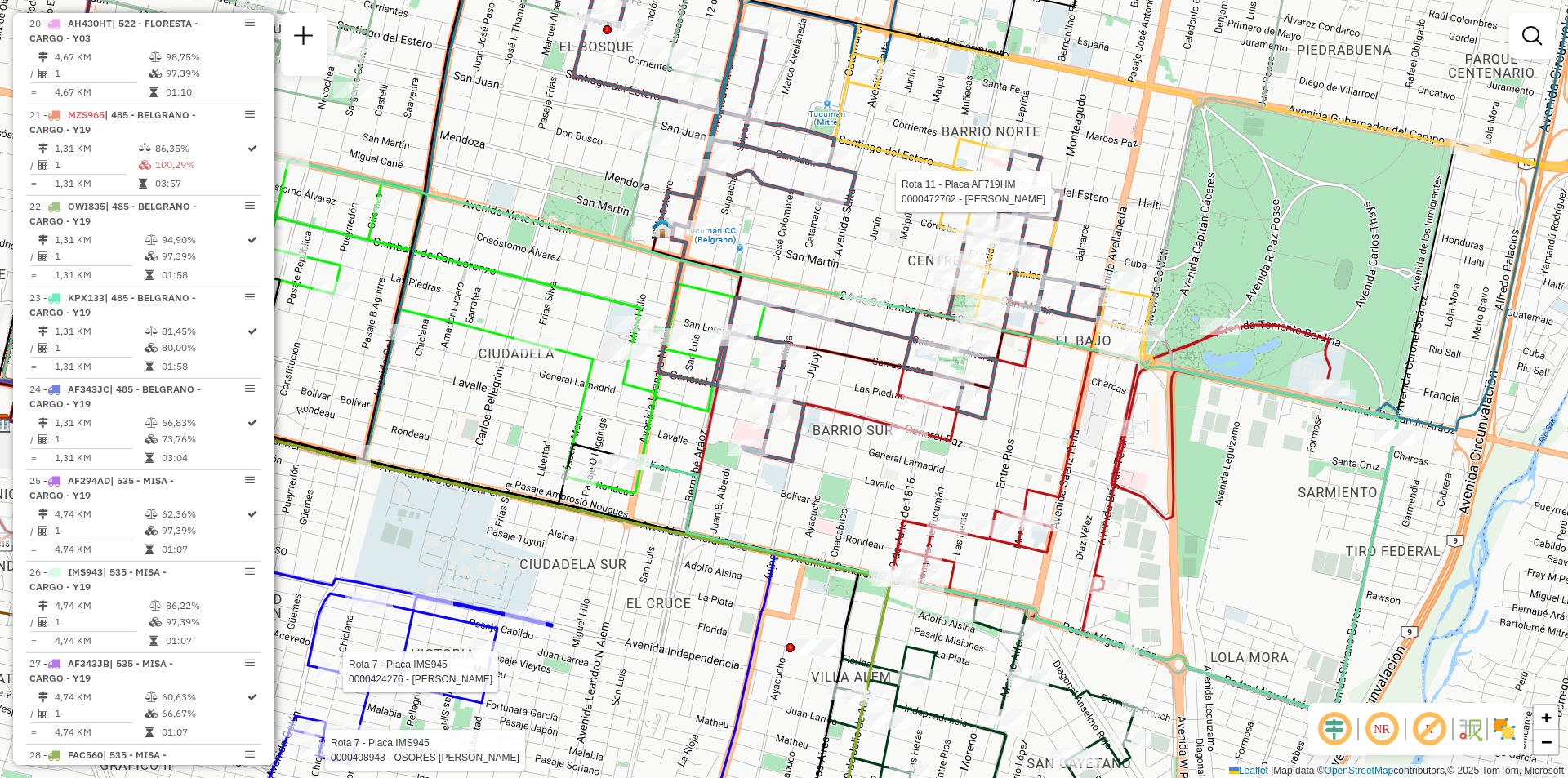
select select "**********"
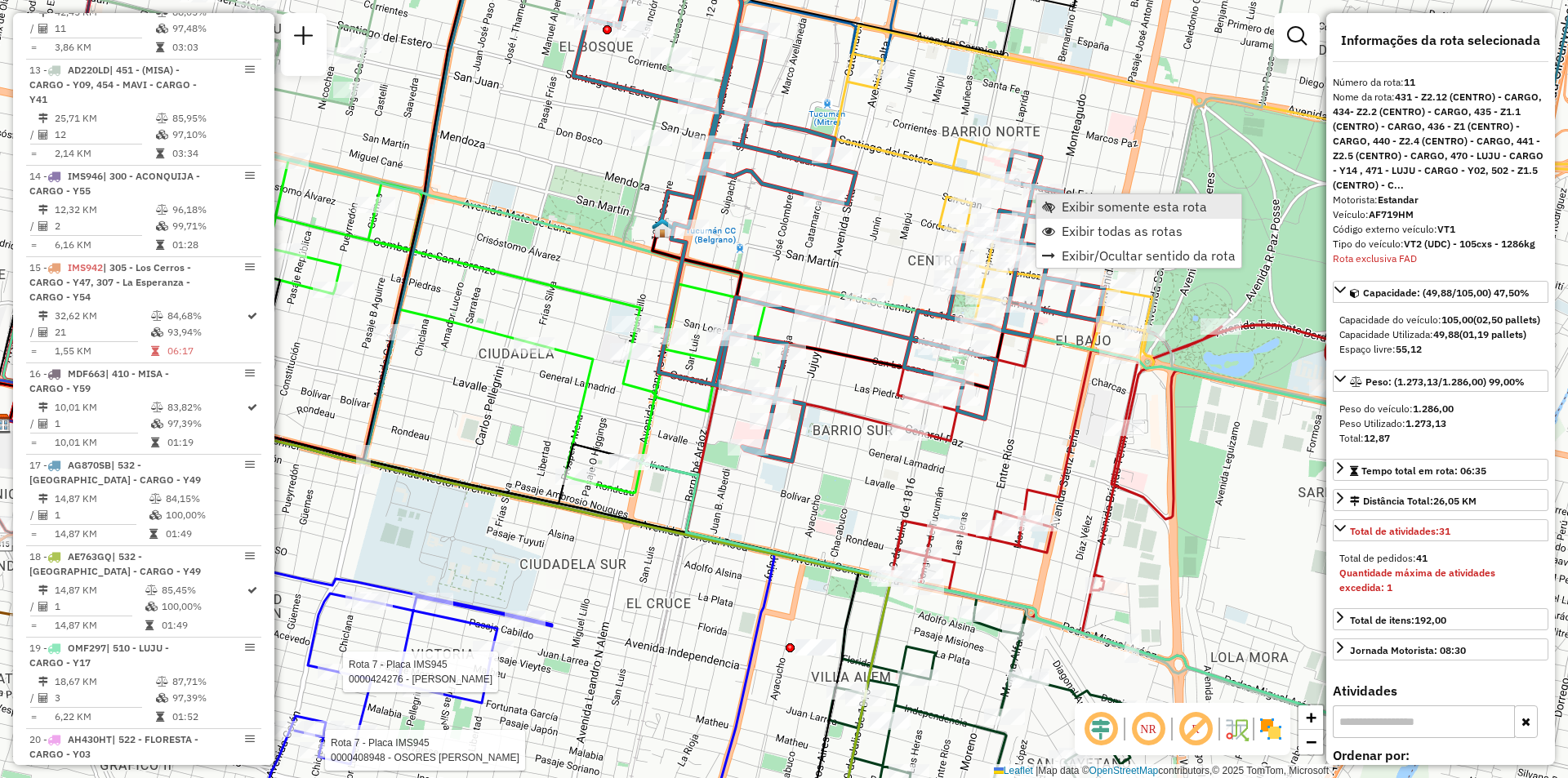
scroll to position [1754, 0]
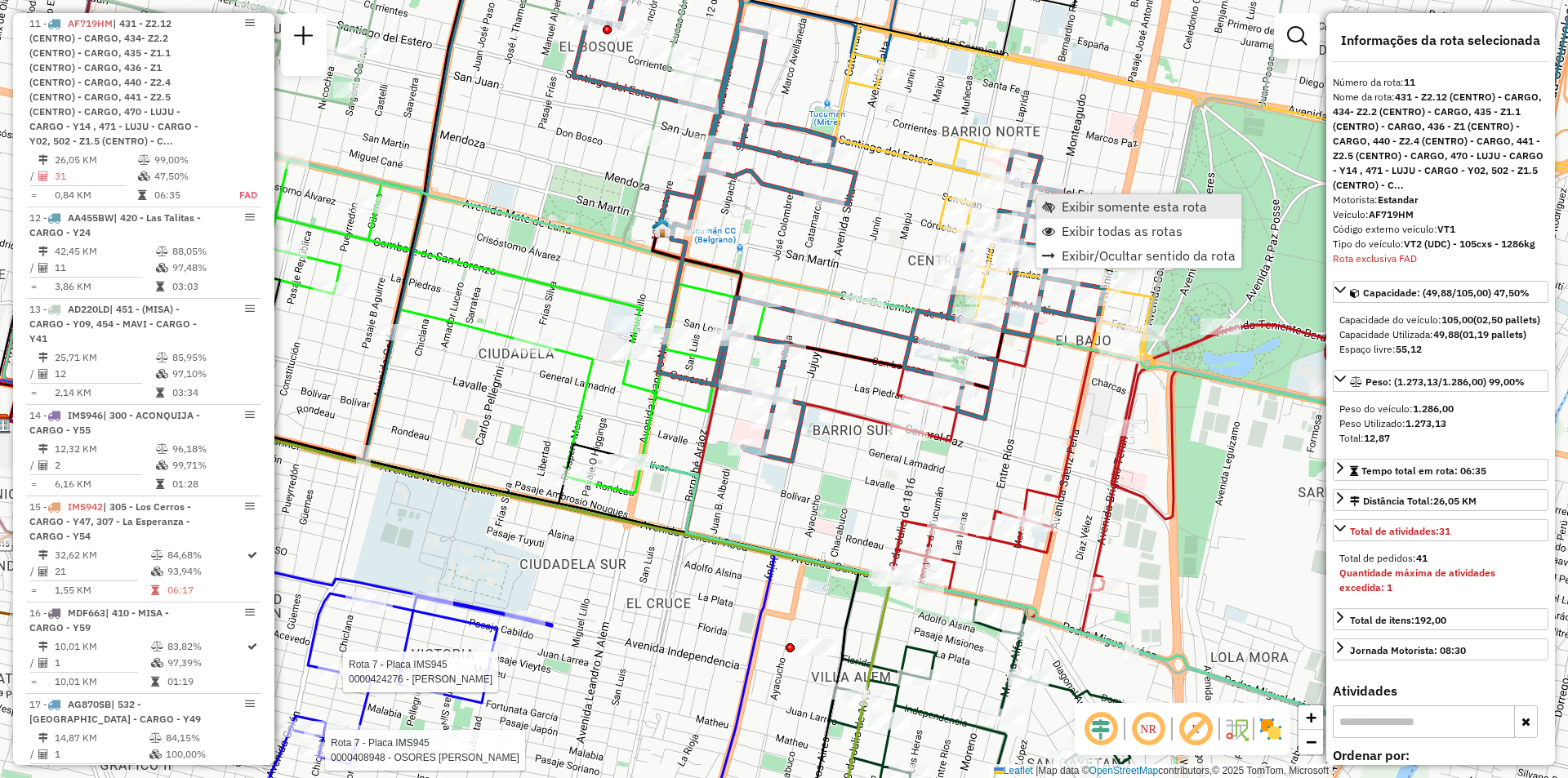
click at [1082, 206] on span "Exibir somente esta rota" at bounding box center [1134, 207] width 145 height 13
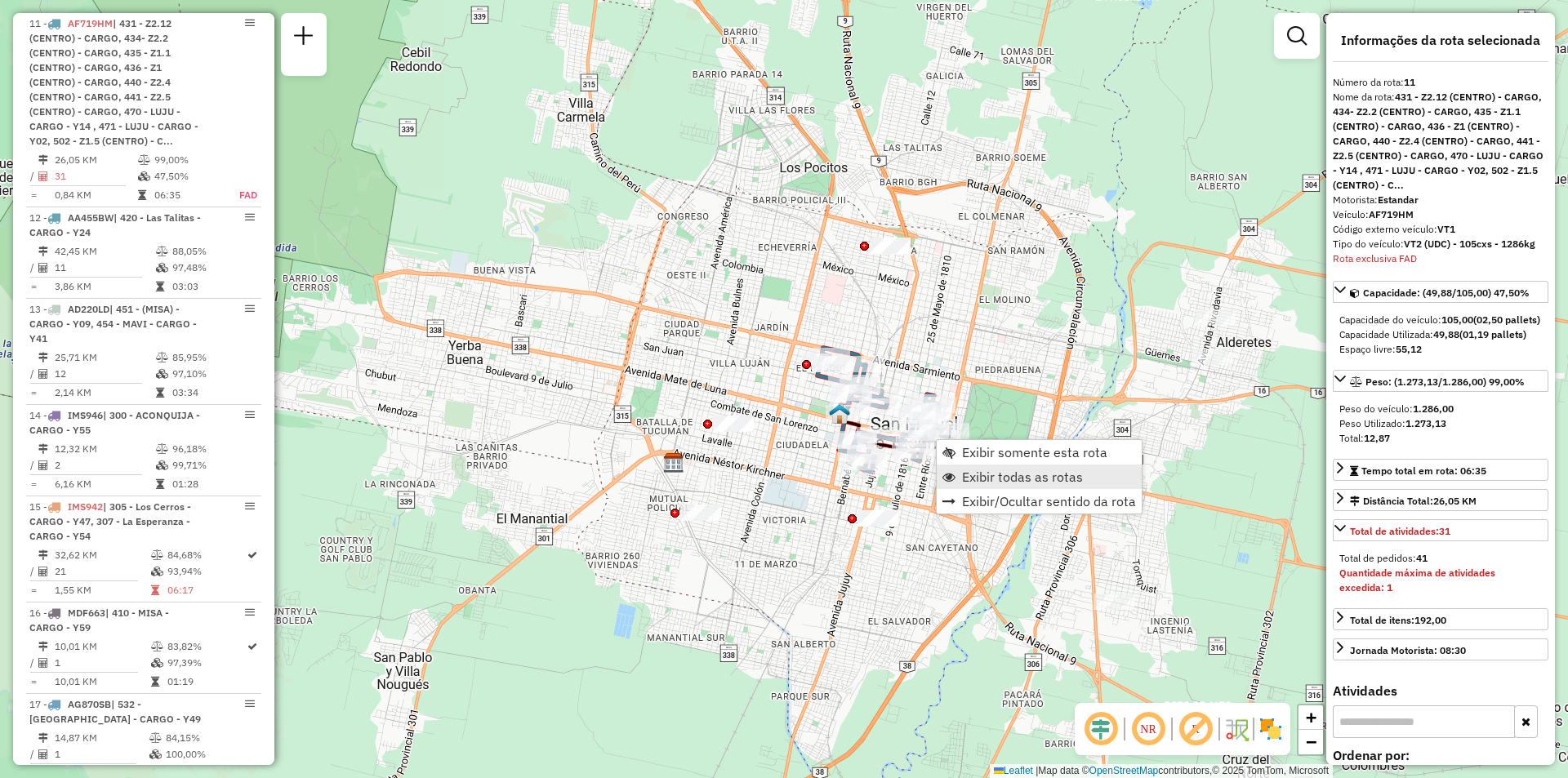
click at [1003, 483] on span "Exibir todas as rotas" at bounding box center [1022, 477] width 120 height 13
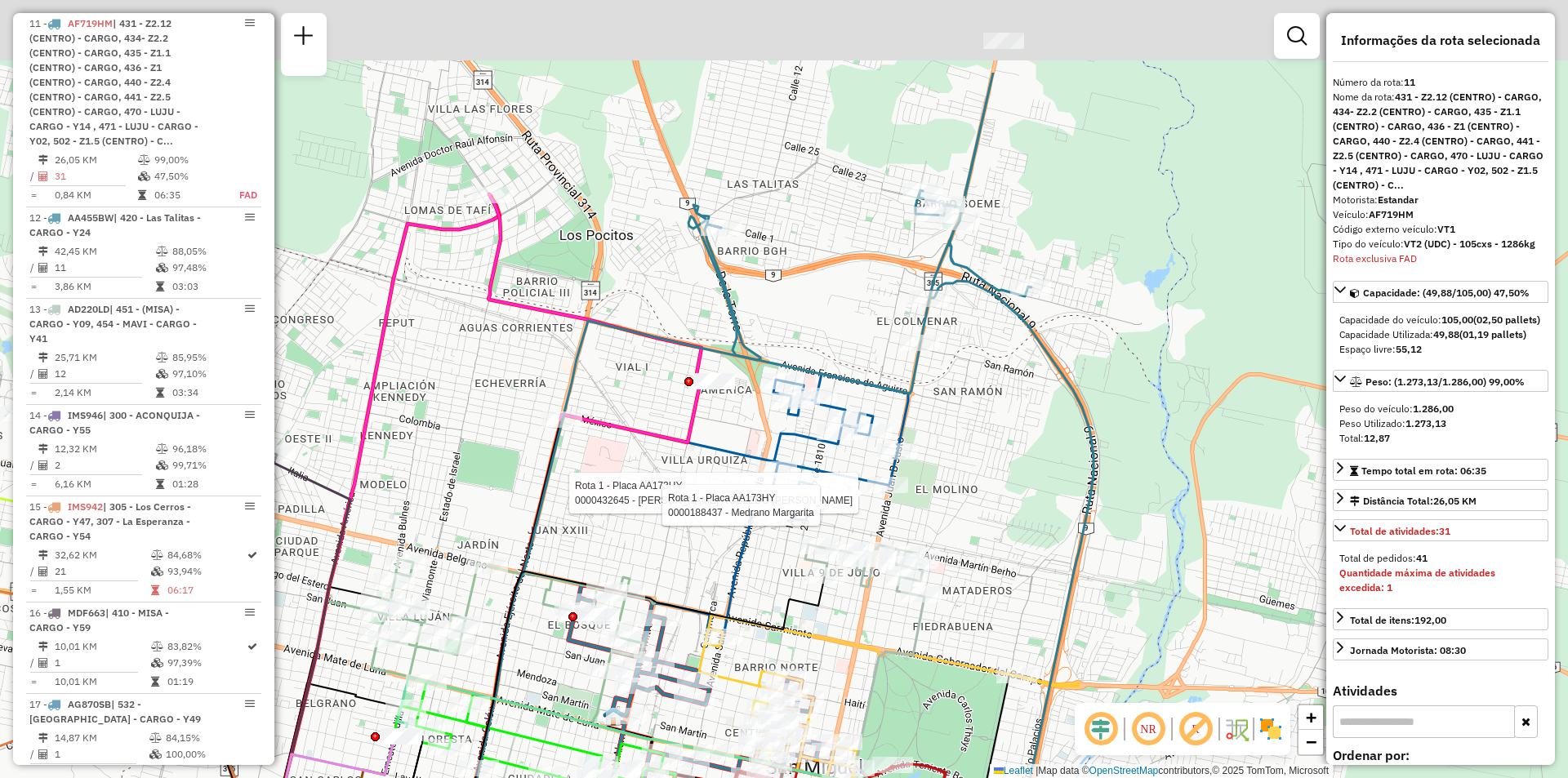
drag, startPoint x: 555, startPoint y: 262, endPoint x: 539, endPoint y: 305, distance: 45.9
click at [539, 305] on icon at bounding box center [601, 319] width 226 height 248
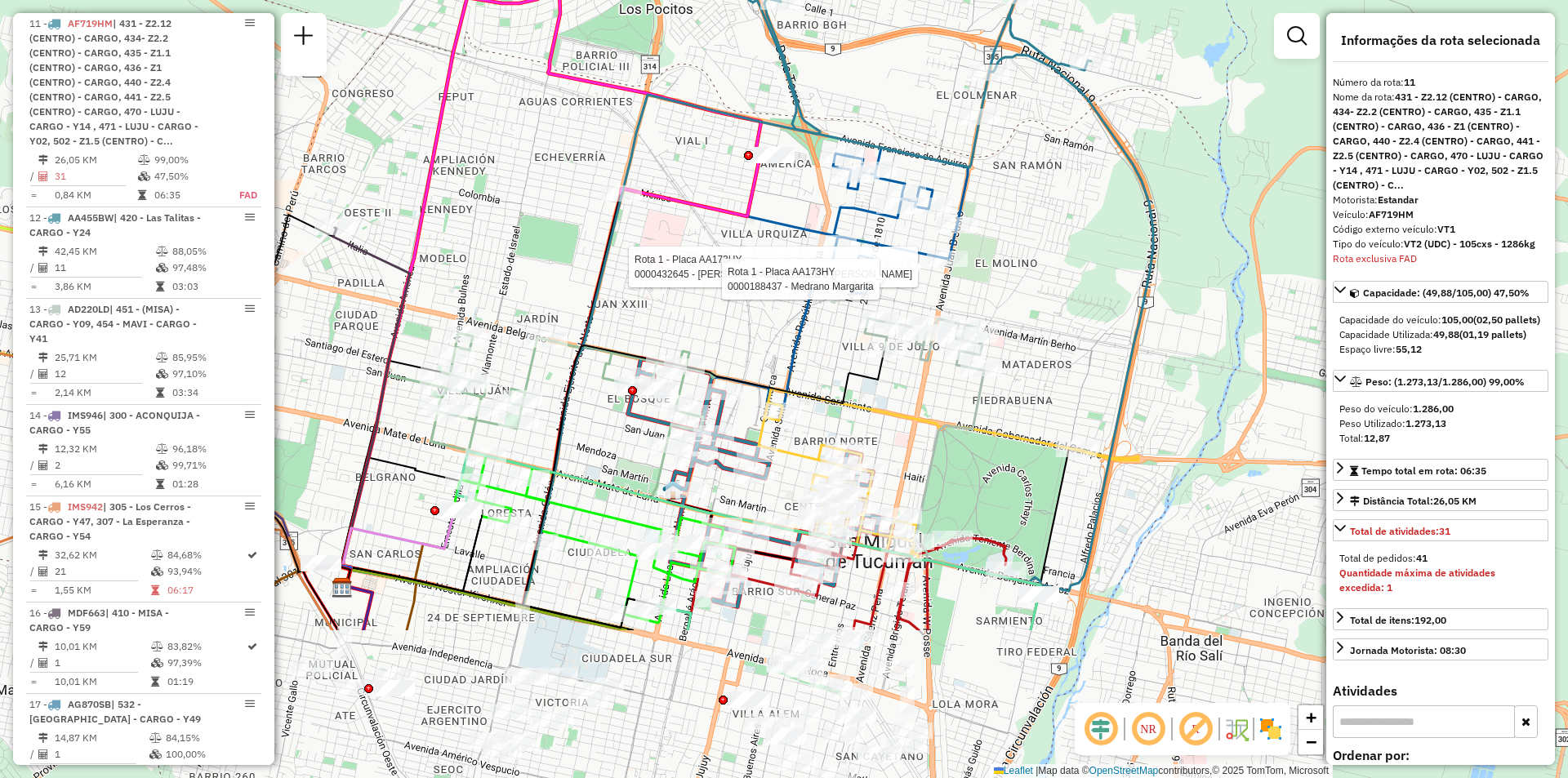
drag, startPoint x: 974, startPoint y: 489, endPoint x: 1032, endPoint y: 263, distance: 233.3
click at [1032, 263] on div "Rota 1 - Placa AA173HY 0000432645 - LOPEZ ROBLEDO ANA VALERIA Rota 1 - Placa AA…" at bounding box center [784, 389] width 1568 height 778
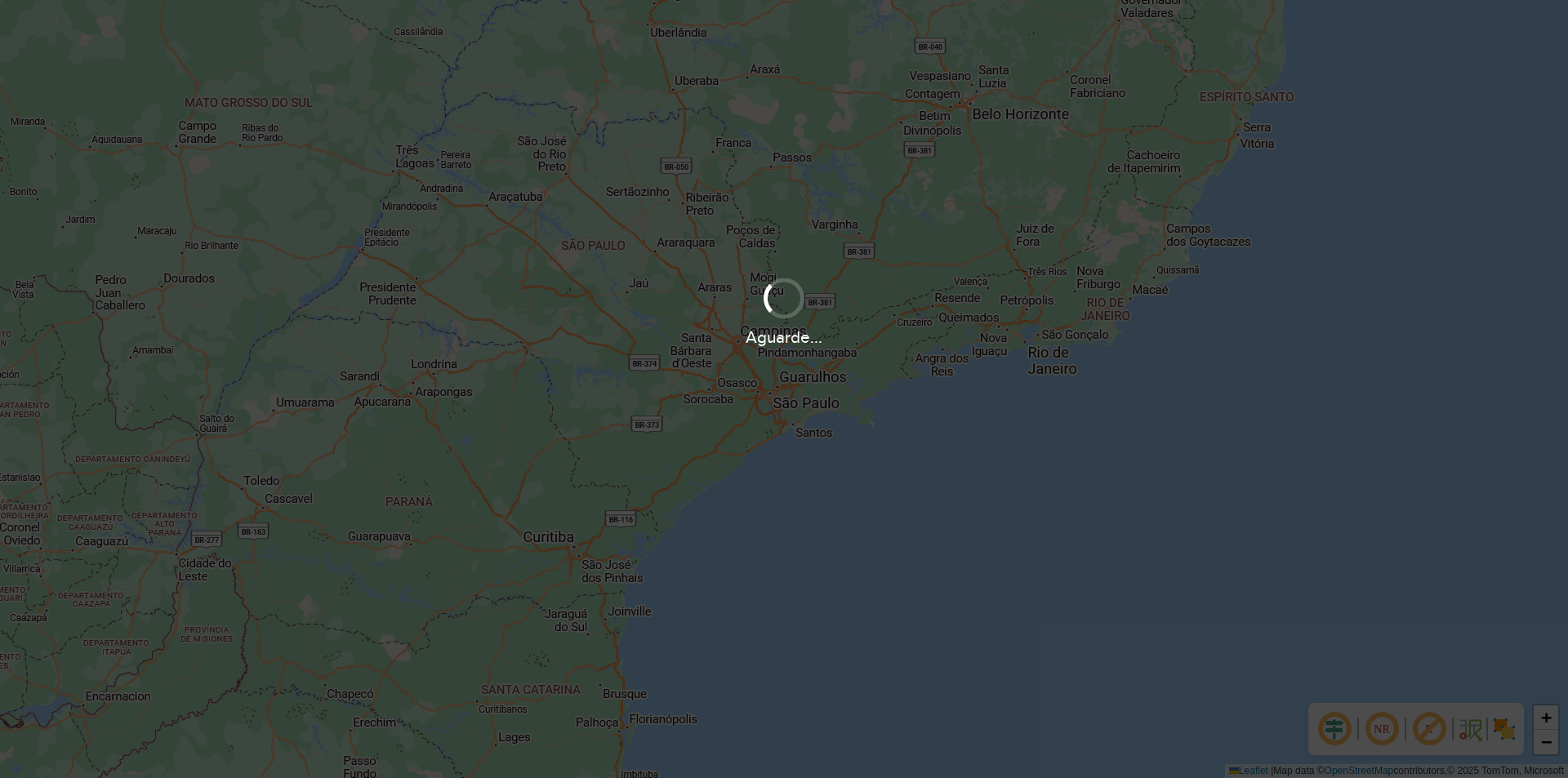
drag, startPoint x: 1046, startPoint y: 209, endPoint x: 802, endPoint y: 399, distance: 309.3
click at [802, 399] on div "Aguarde..." at bounding box center [784, 389] width 1568 height 778
click at [963, 445] on div "Aguarde..." at bounding box center [784, 389] width 1568 height 778
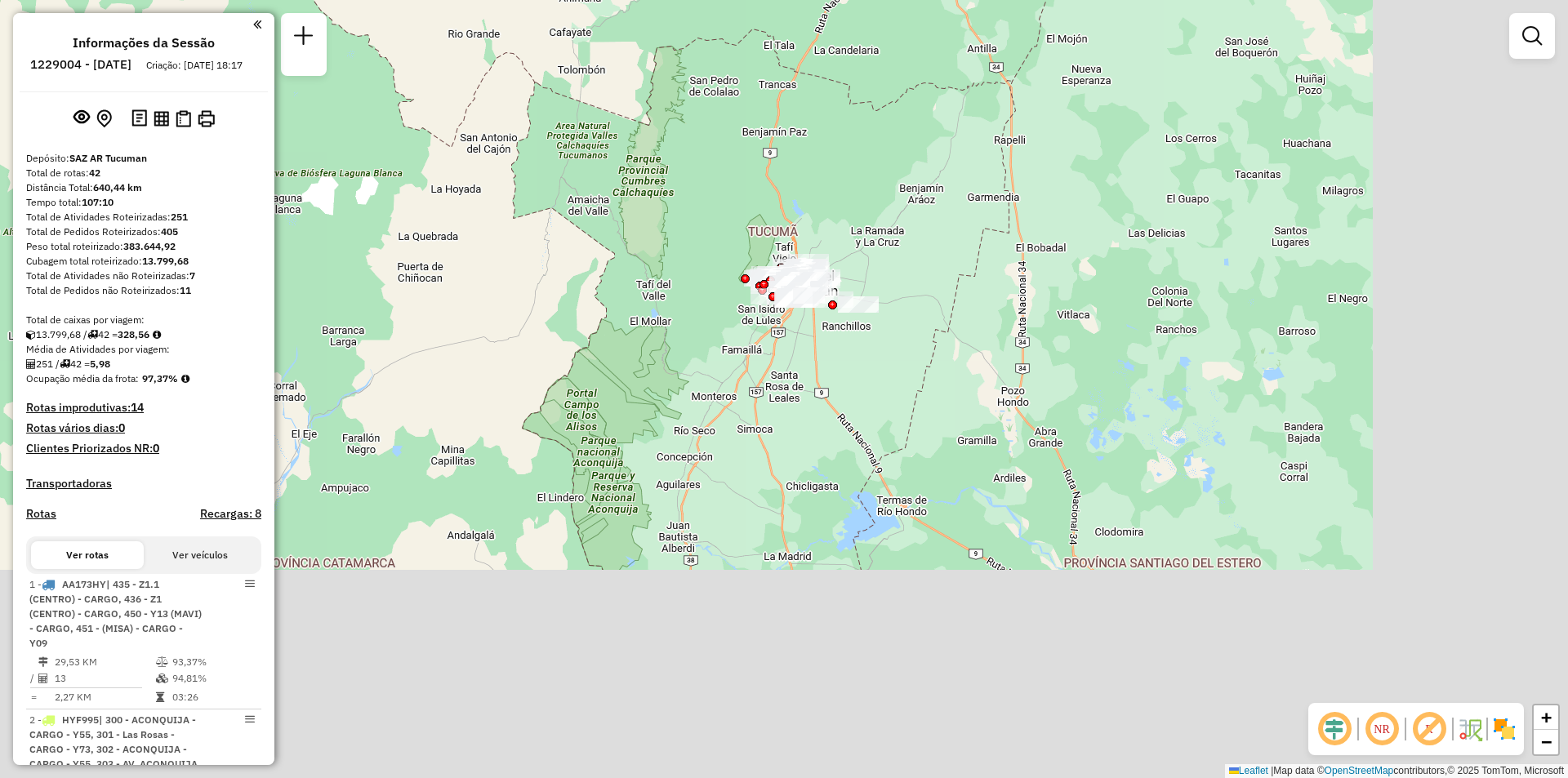
drag, startPoint x: 686, startPoint y: 248, endPoint x: 600, endPoint y: 160, distance: 123.0
click at [600, 160] on div "Janela de atendimento Grade de atendimento Capacidade Transportadoras Veículos …" at bounding box center [784, 389] width 1568 height 778
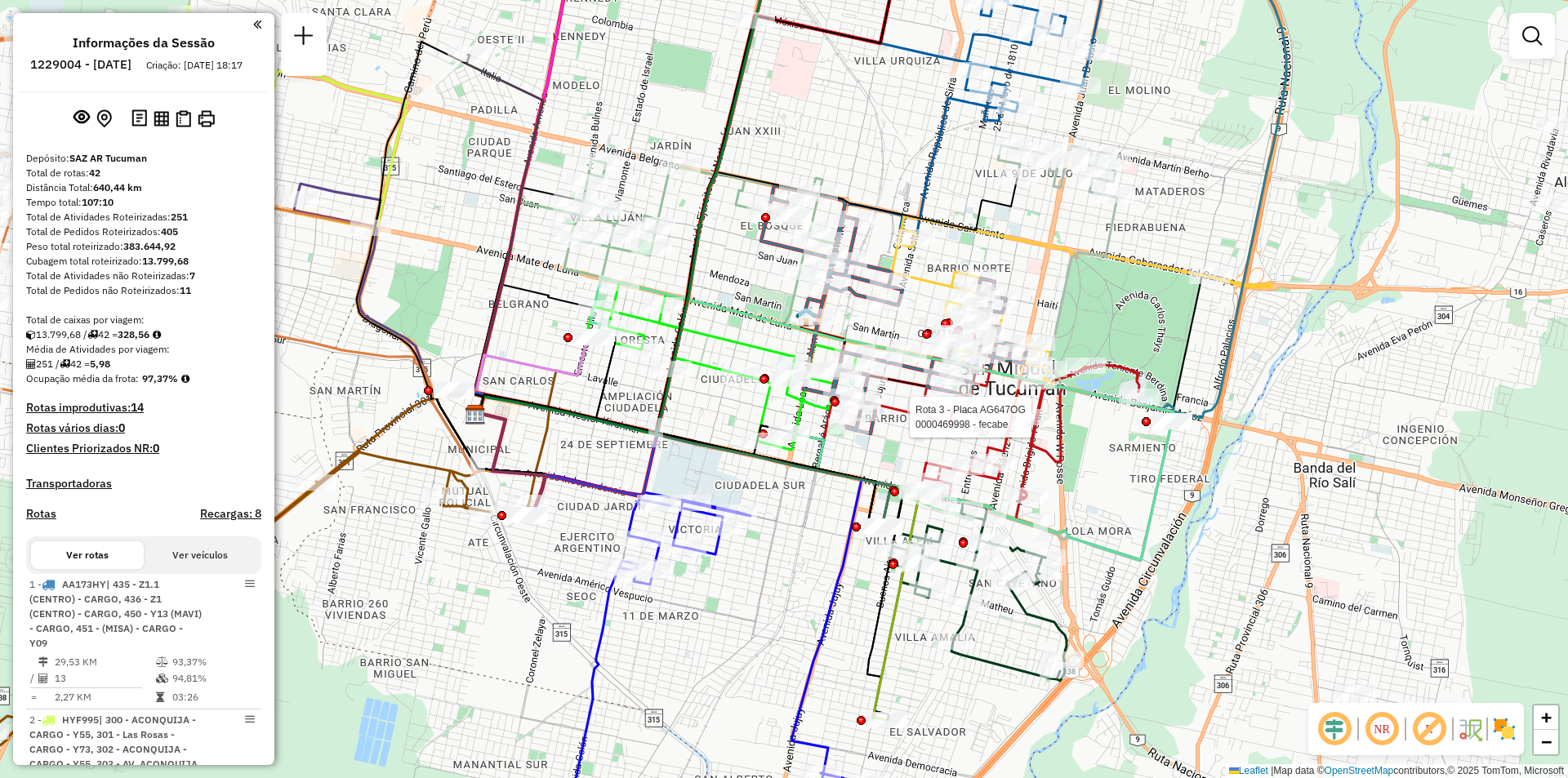
select select "**********"
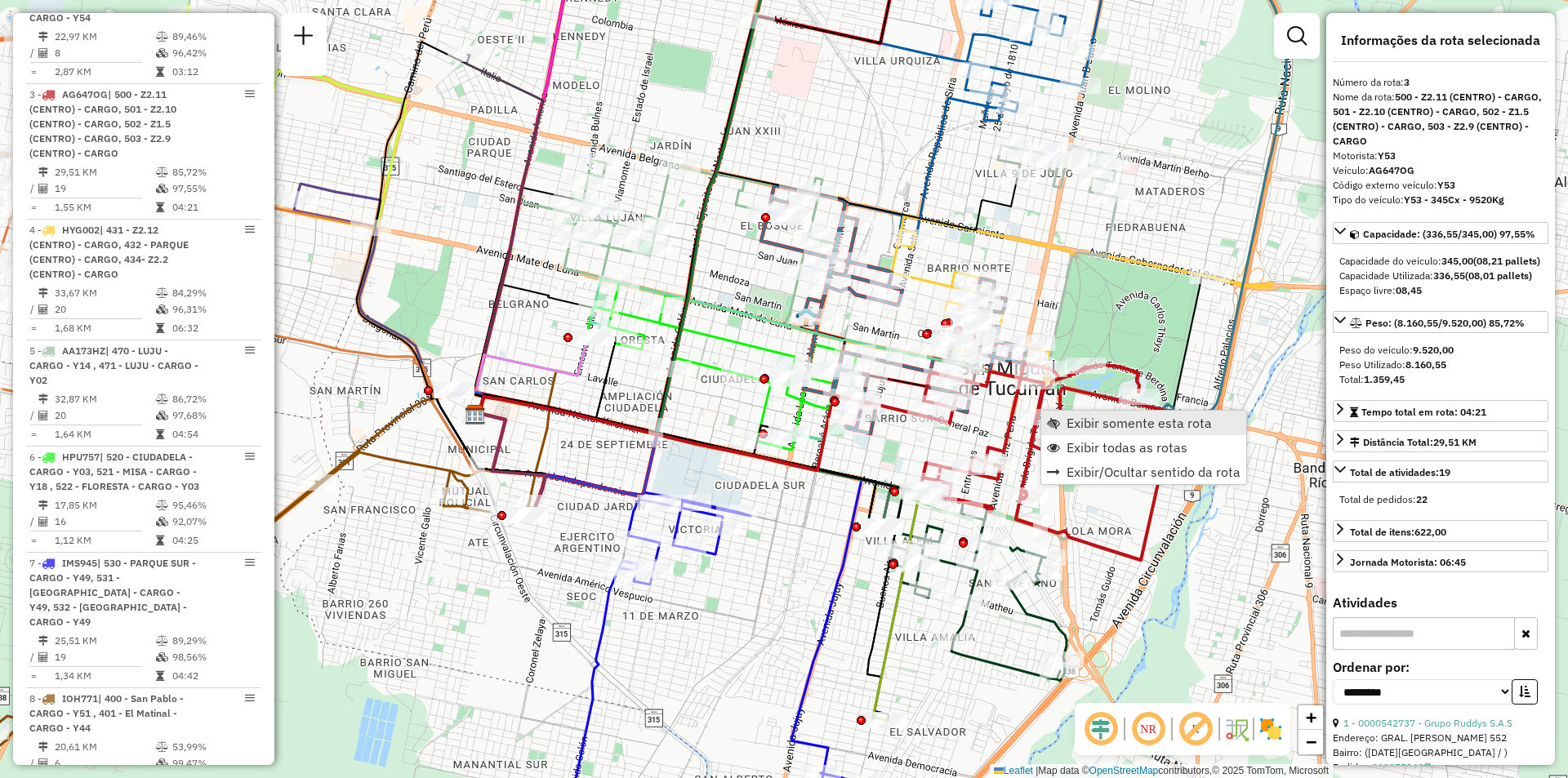
scroll to position [861, 0]
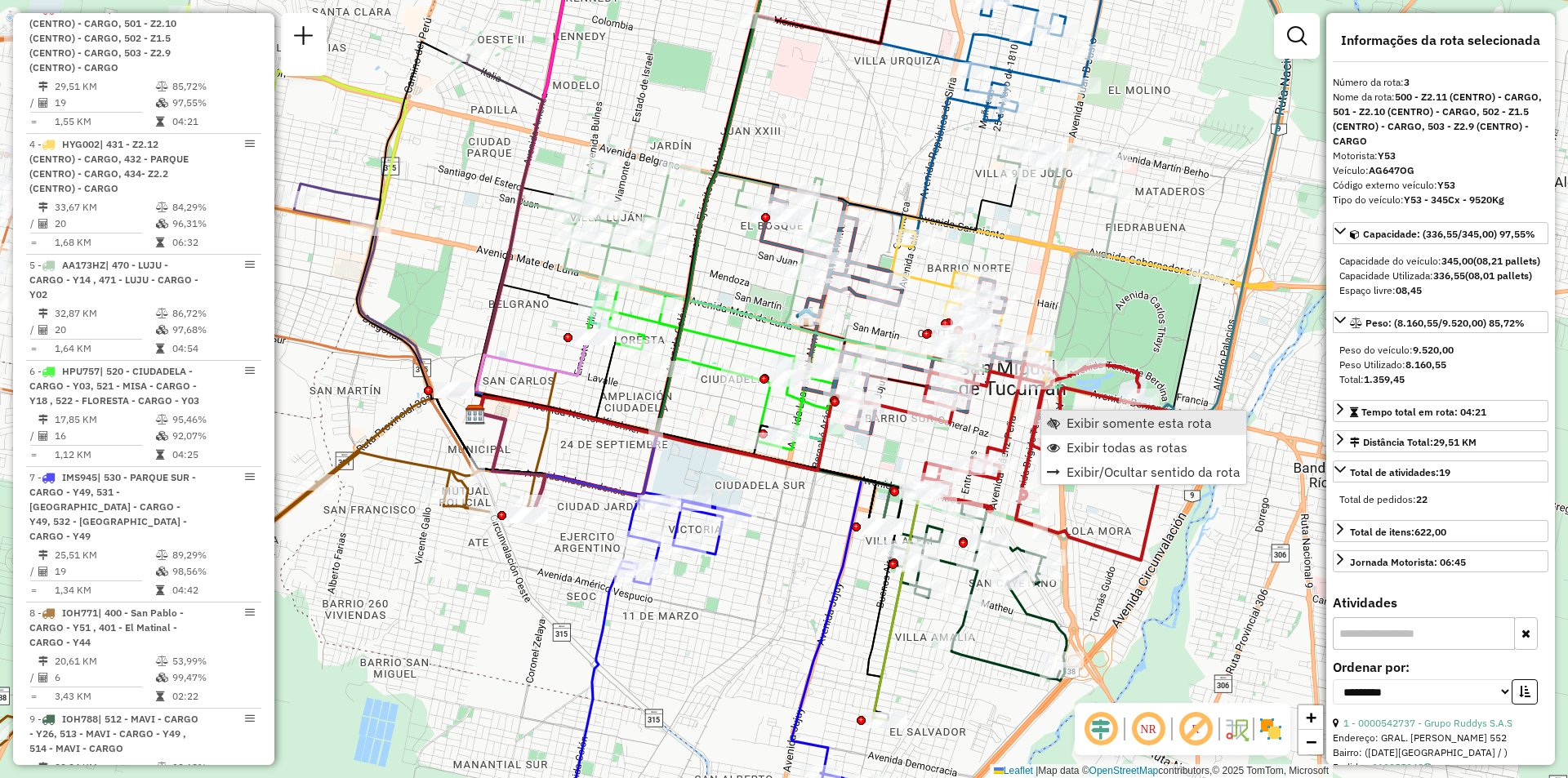
click at [1093, 416] on span "Exibir somente esta rota" at bounding box center [1138, 423] width 145 height 13
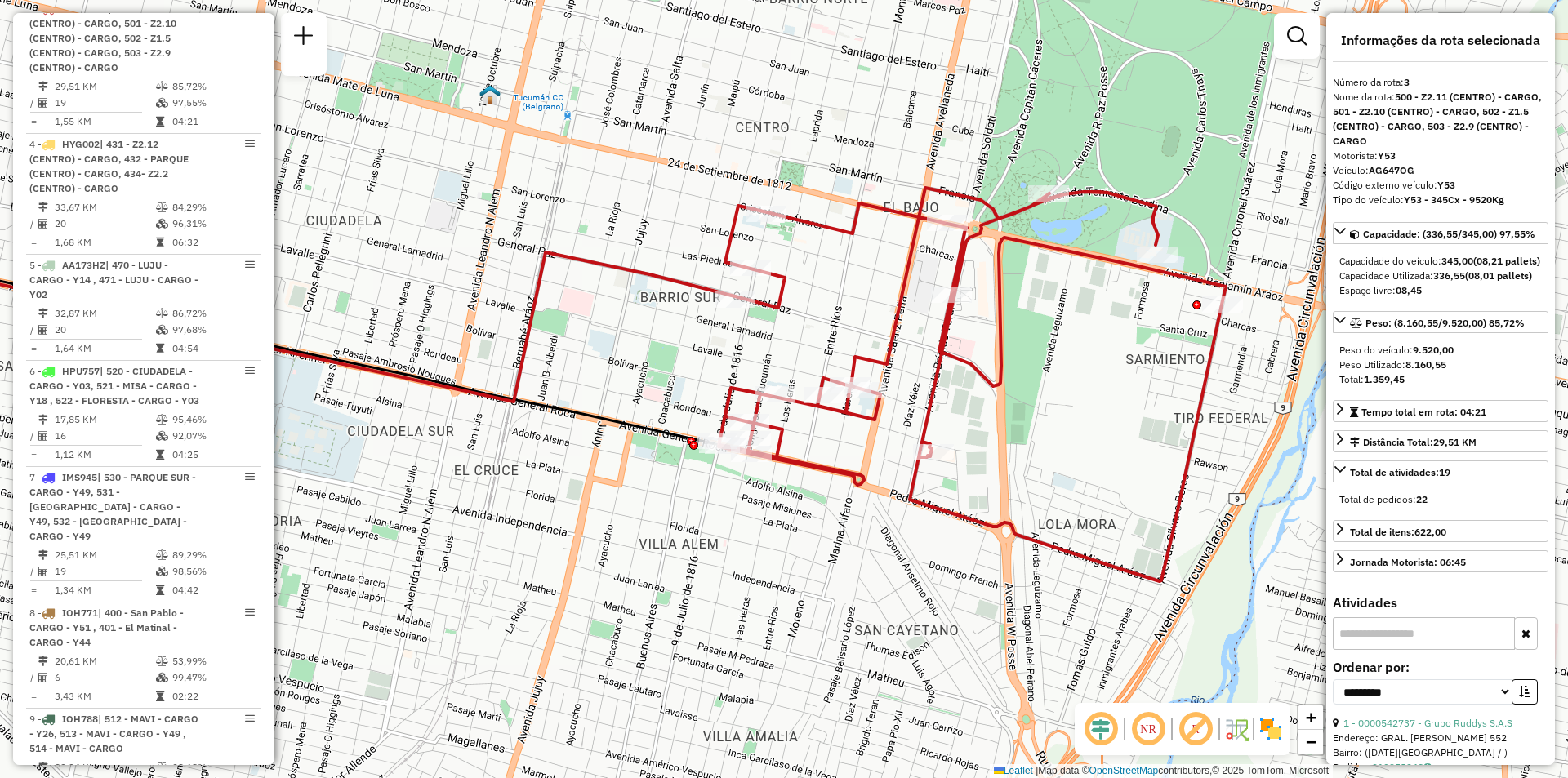
drag, startPoint x: 1018, startPoint y: 419, endPoint x: 926, endPoint y: 374, distance: 102.4
click at [878, 410] on icon at bounding box center [972, 384] width 507 height 394
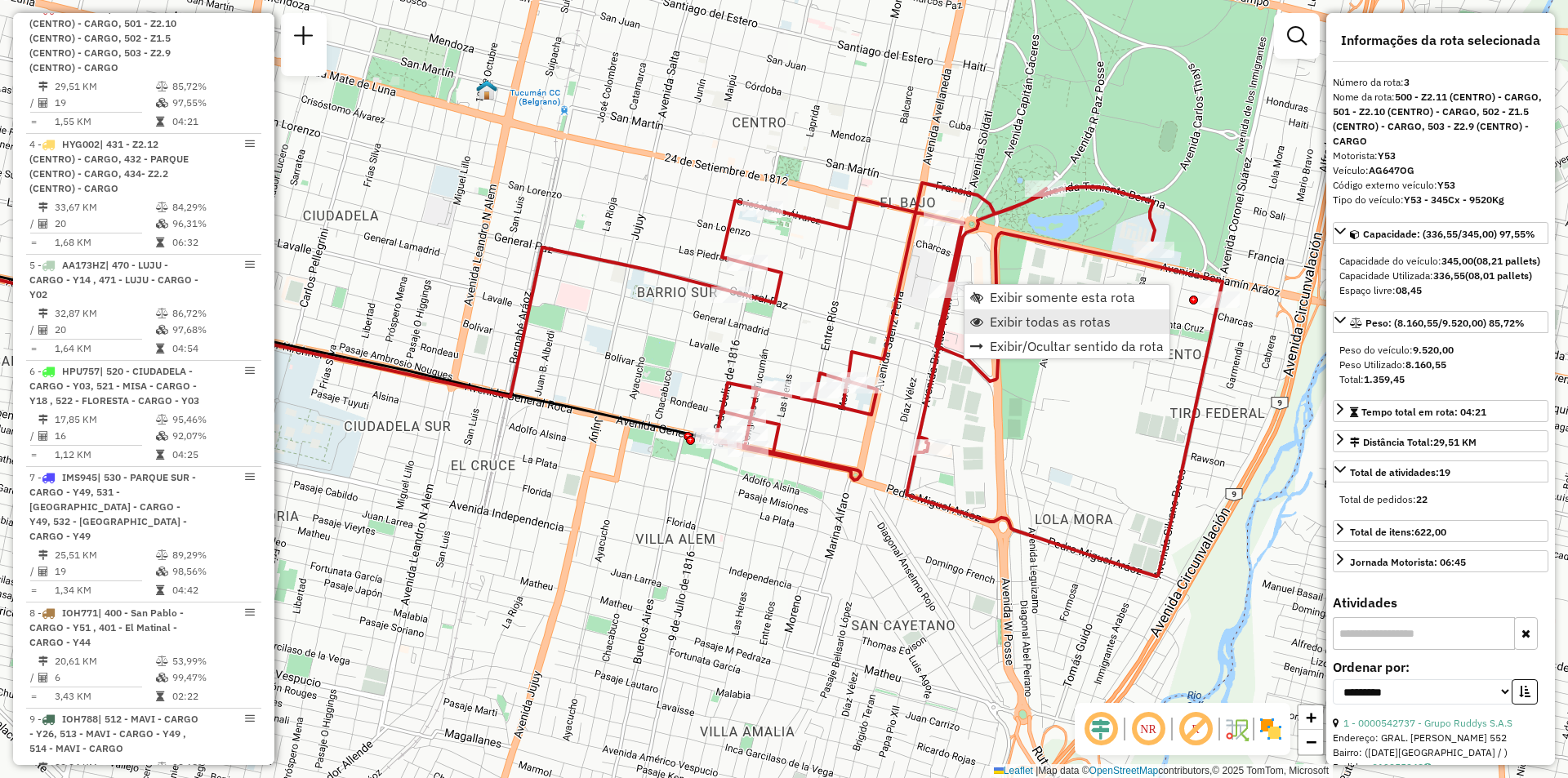
click at [984, 324] on link "Exibir todas as rotas" at bounding box center [1066, 321] width 205 height 24
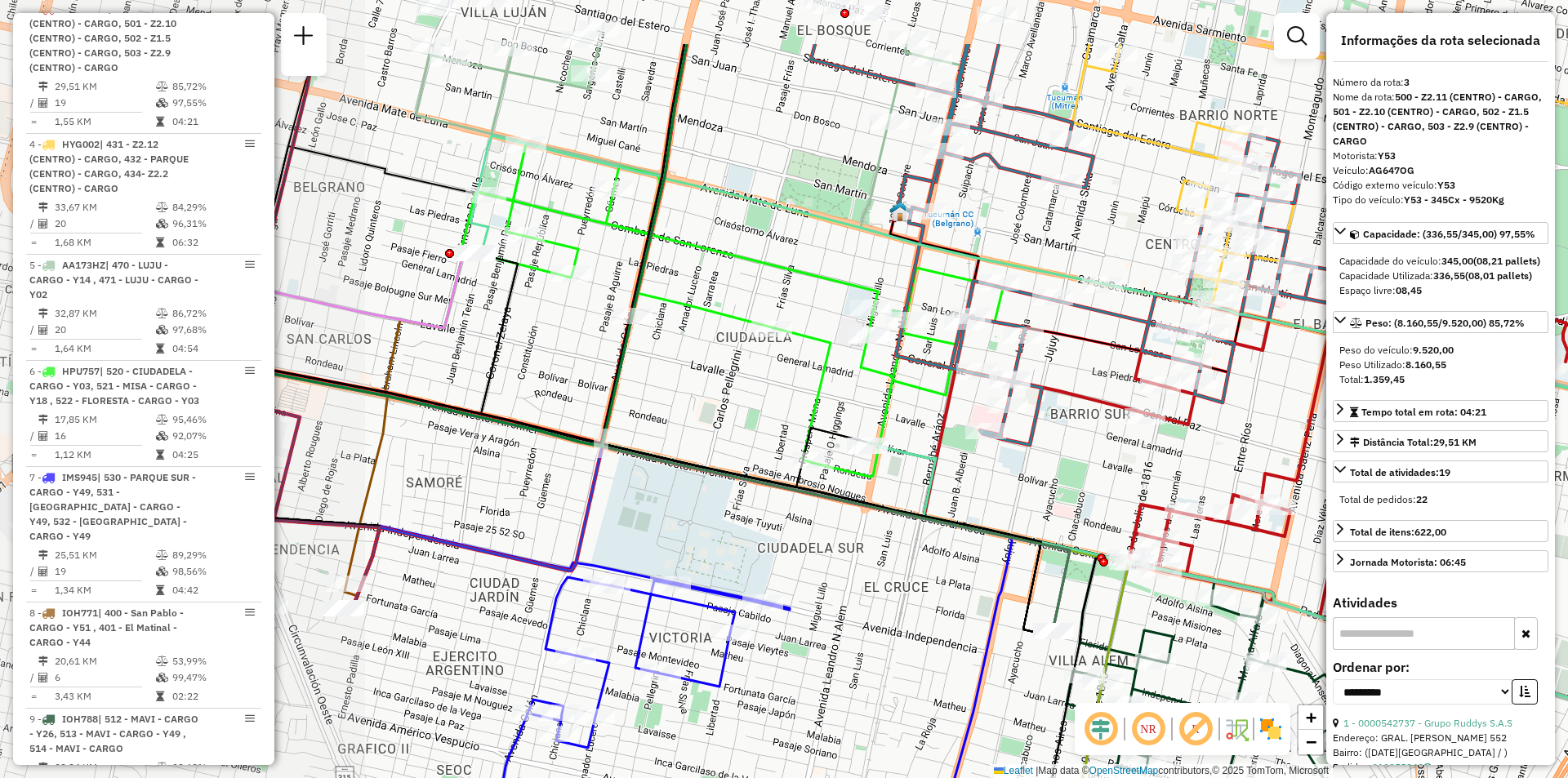
drag, startPoint x: 562, startPoint y: 289, endPoint x: 898, endPoint y: 387, distance: 350.0
click at [898, 387] on icon at bounding box center [743, 310] width 563 height 332
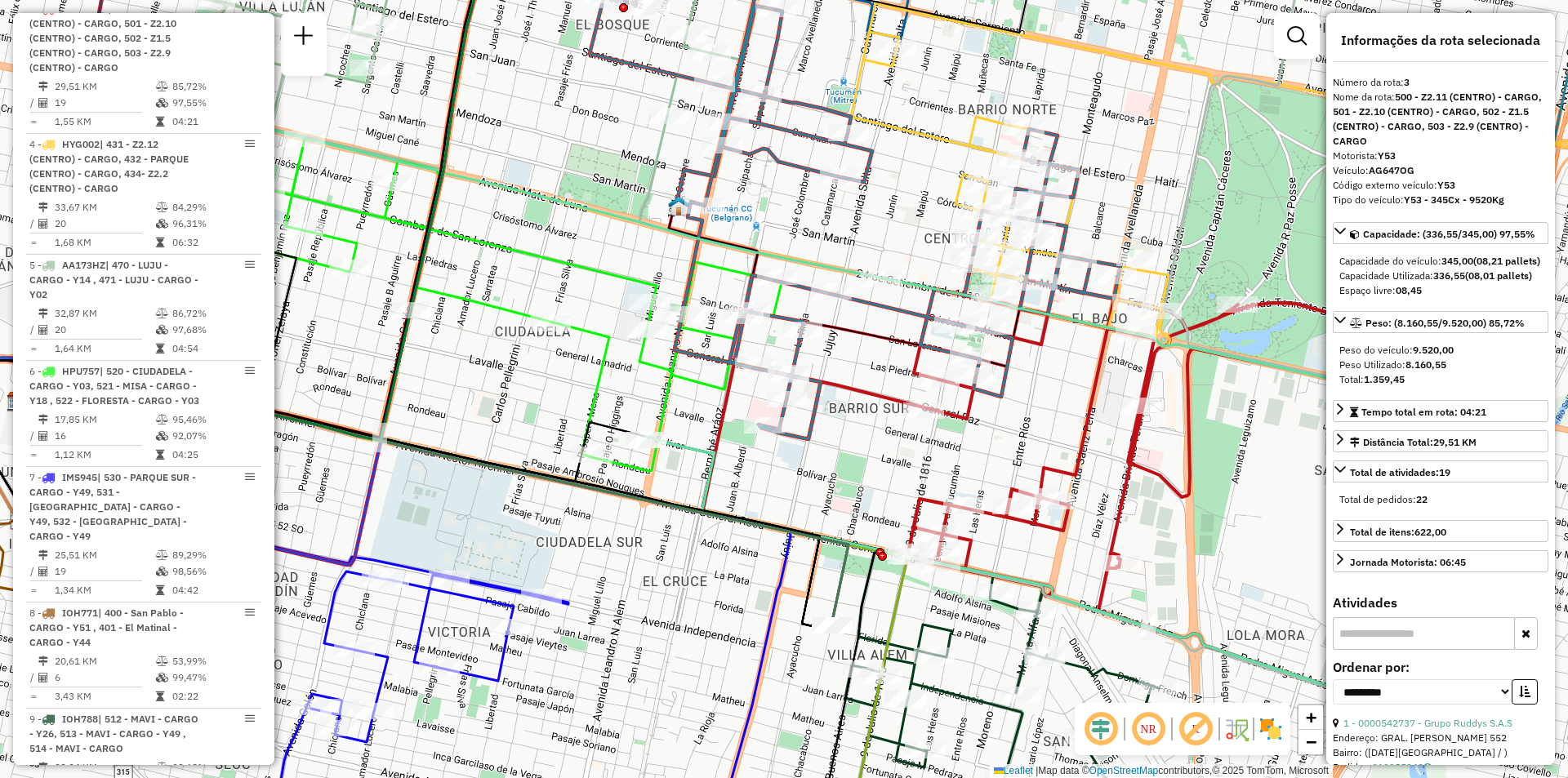
drag, startPoint x: 633, startPoint y: 281, endPoint x: 551, endPoint y: 269, distance: 82.9
click at [551, 269] on icon at bounding box center [521, 304] width 563 height 332
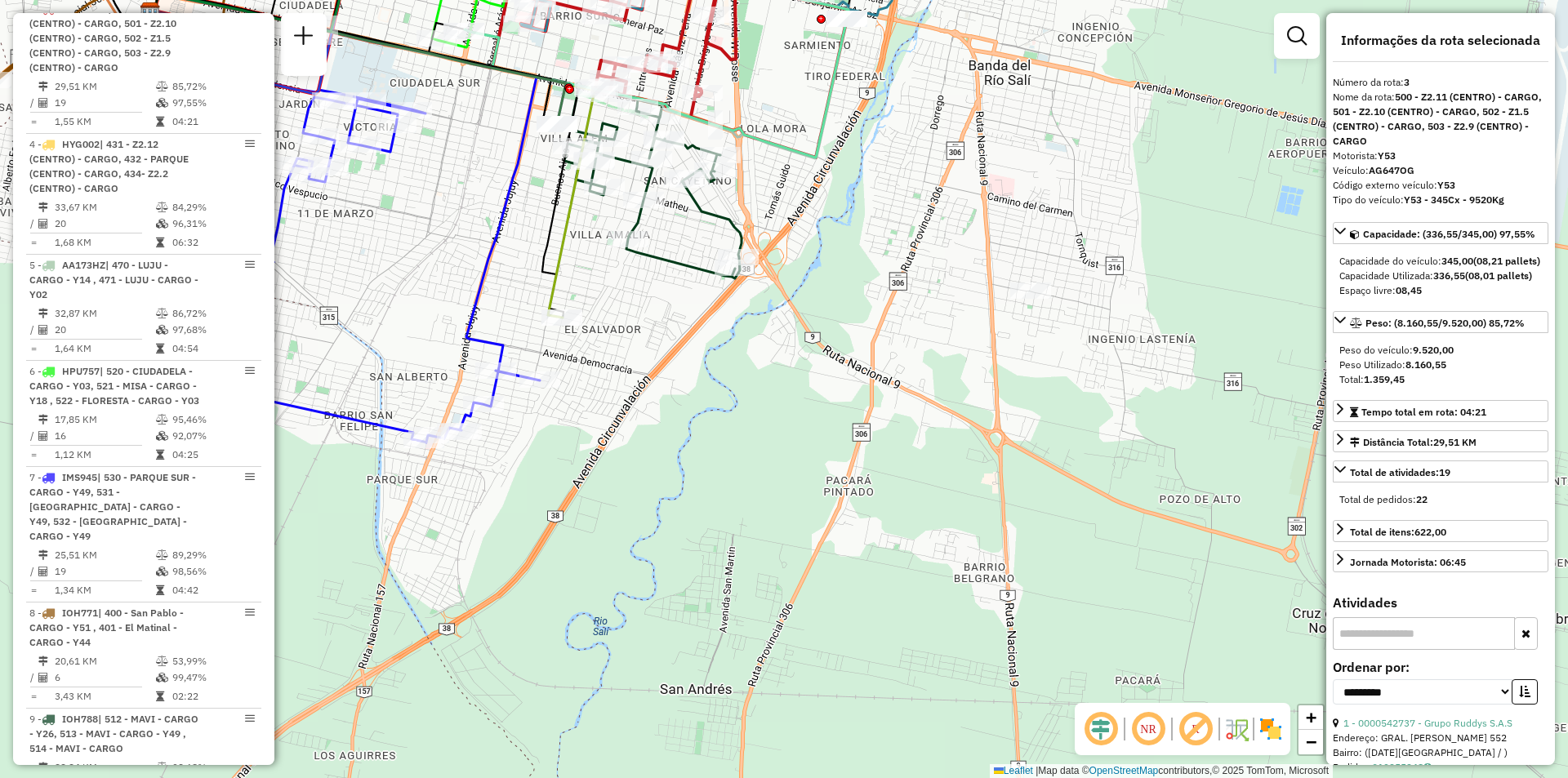
drag, startPoint x: 955, startPoint y: 512, endPoint x: 875, endPoint y: 480, distance: 86.2
click at [1008, 533] on div "Janela de atendimento Grade de atendimento Capacidade Transportadoras Veículos …" at bounding box center [784, 389] width 1568 height 778
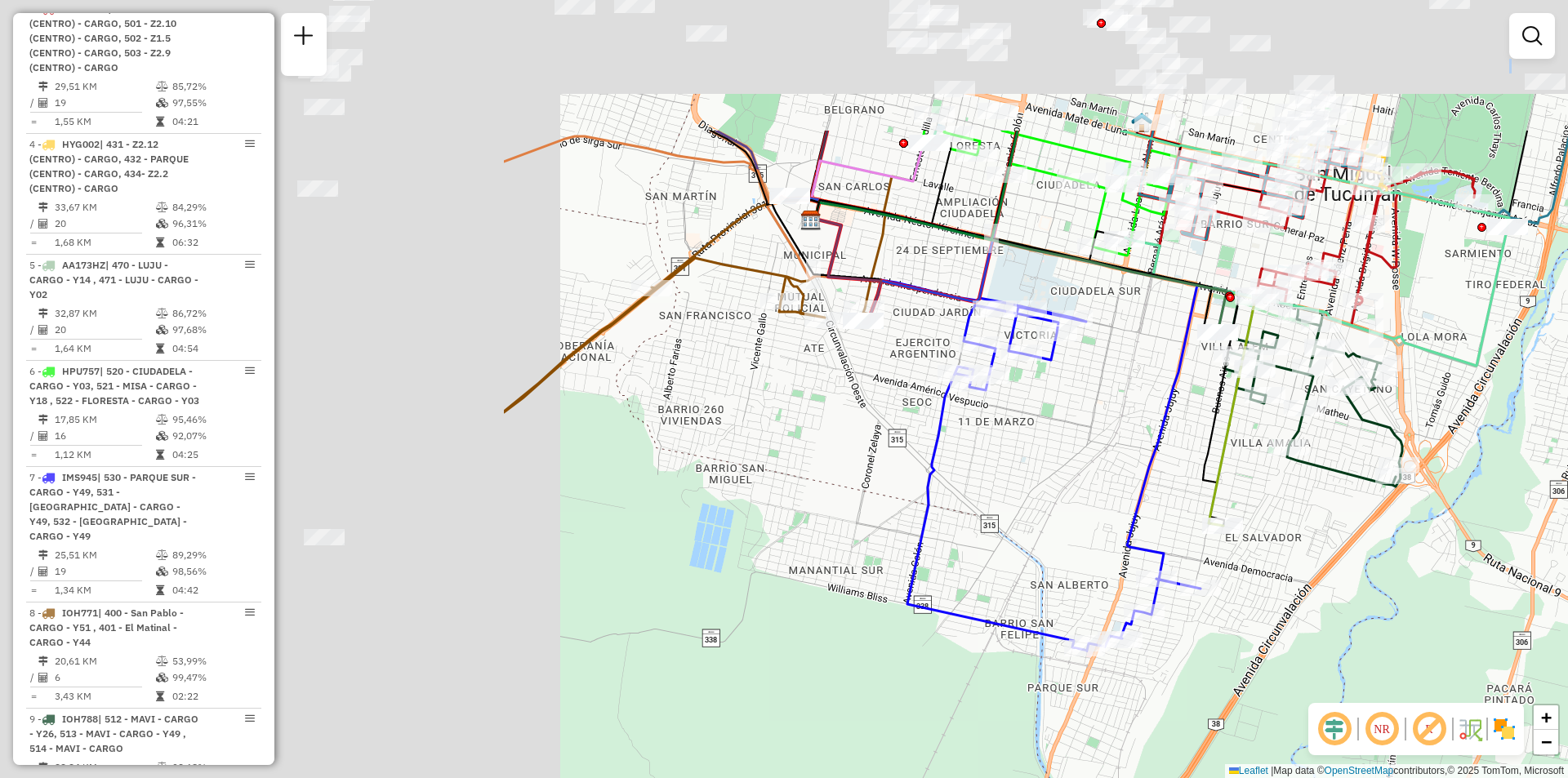
drag, startPoint x: 440, startPoint y: 303, endPoint x: 1167, endPoint y: 523, distance: 759.6
click at [1157, 523] on div "Janela de atendimento Grade de atendimento Capacidade Transportadoras Veículos …" at bounding box center [784, 389] width 1568 height 778
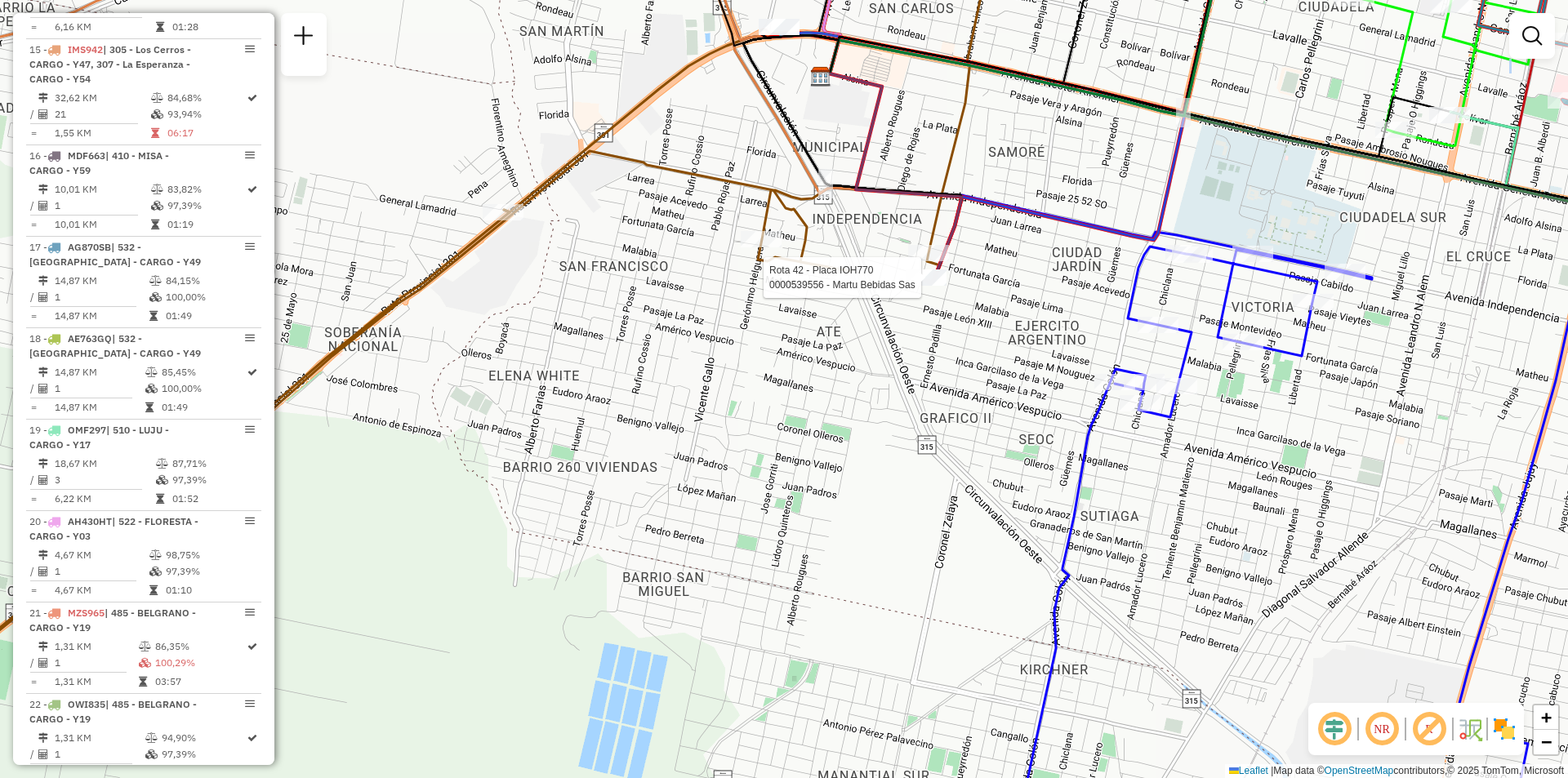
select select "**********"
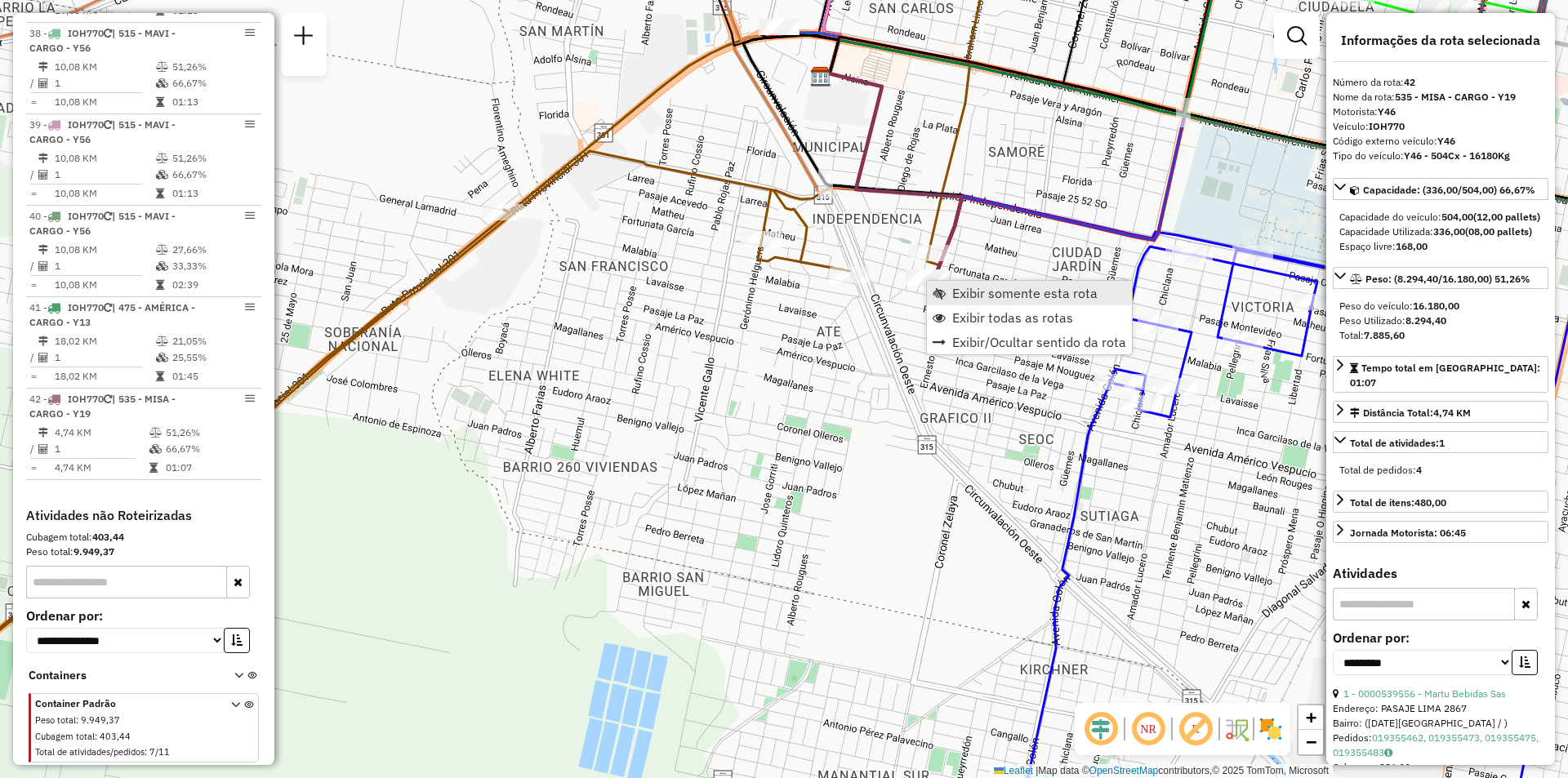
scroll to position [4345, 0]
click at [988, 292] on span "Exibir somente esta rota" at bounding box center [1025, 294] width 145 height 13
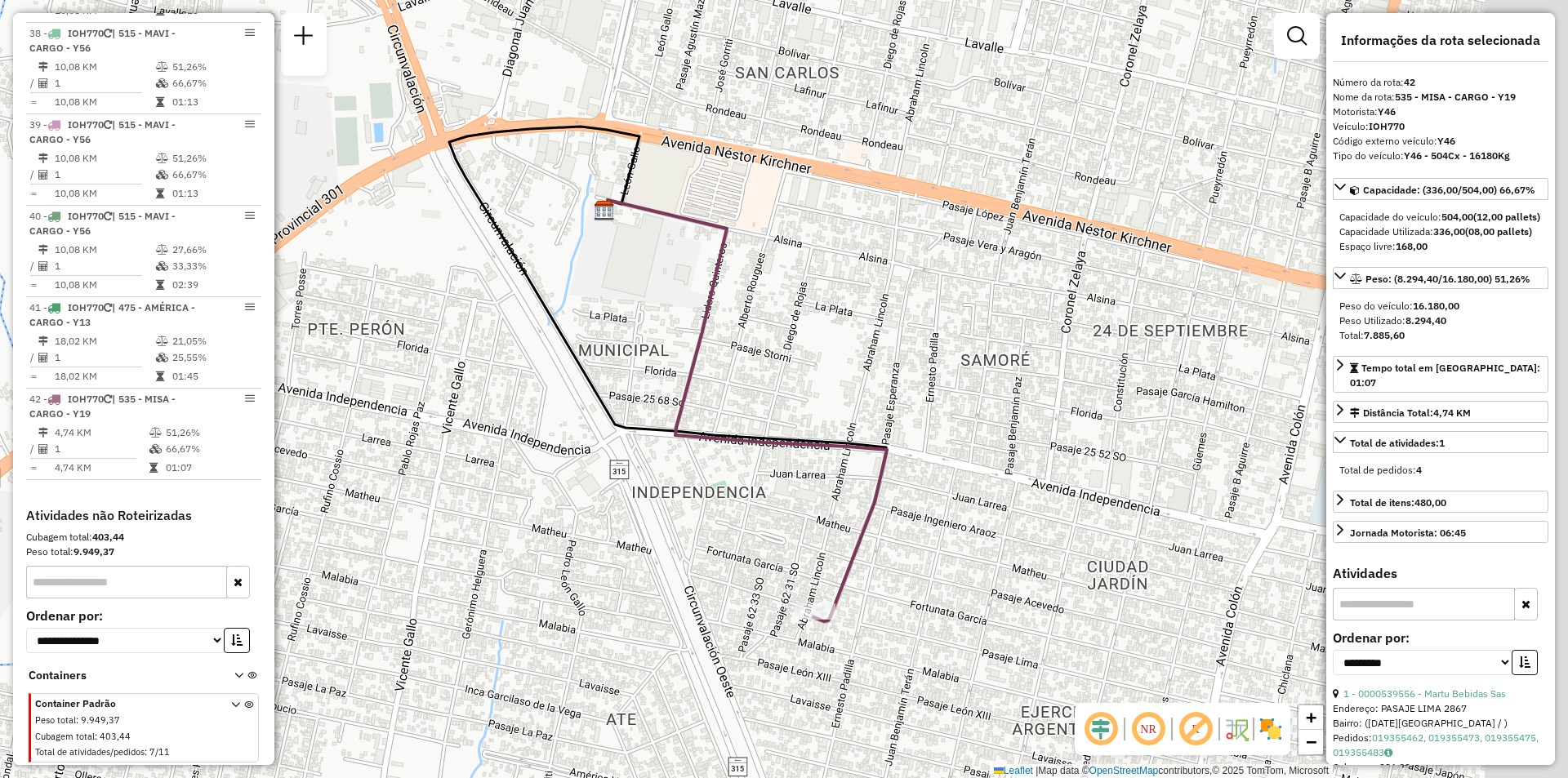
drag, startPoint x: 988, startPoint y: 346, endPoint x: 941, endPoint y: 296, distance: 68.6
click at [941, 296] on div "Janela de atendimento Grade de atendimento Capacidade Transportadoras Veículos …" at bounding box center [784, 389] width 1568 height 778
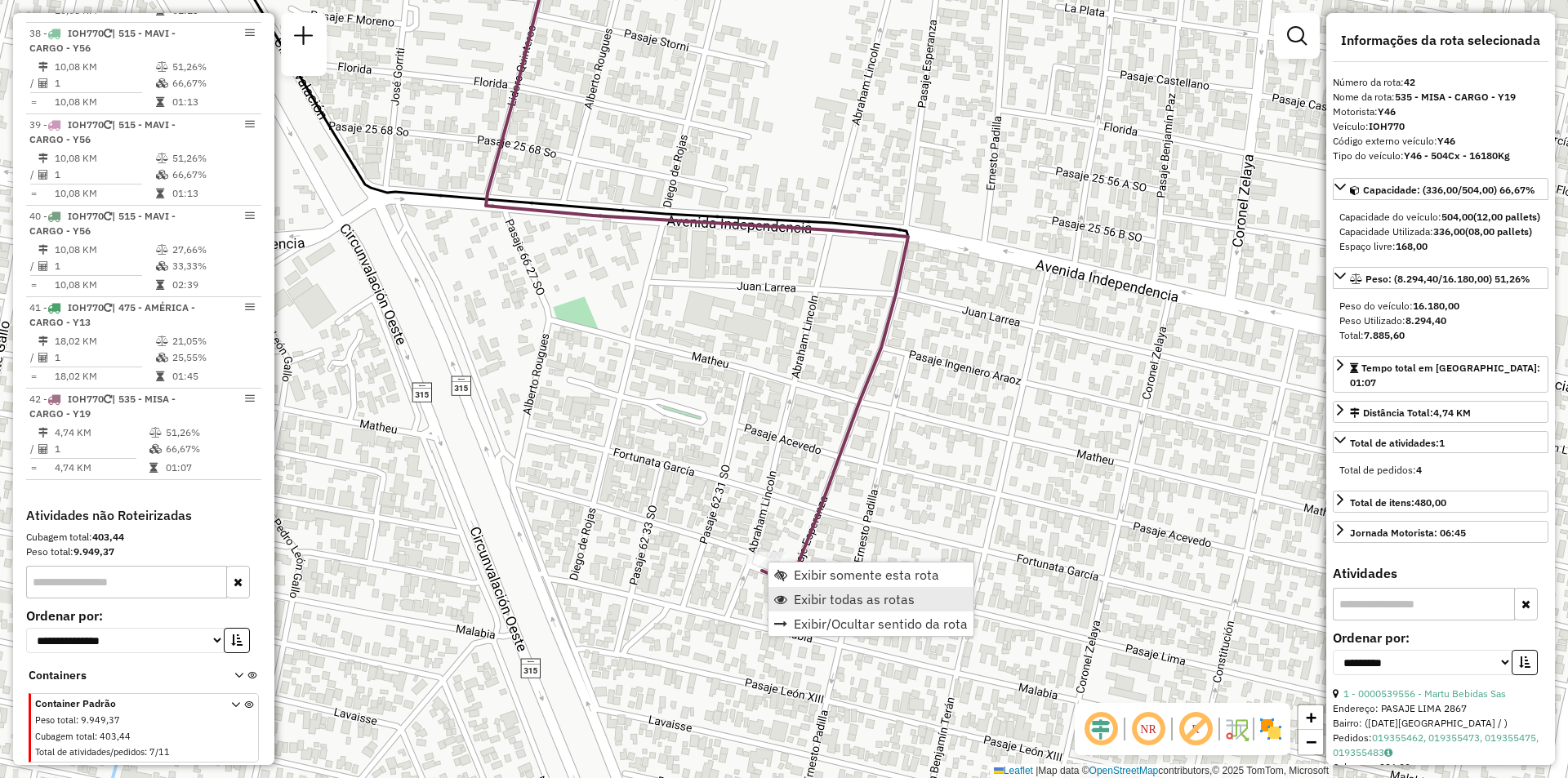
click at [819, 593] on span "Exibir todas as rotas" at bounding box center [853, 599] width 120 height 13
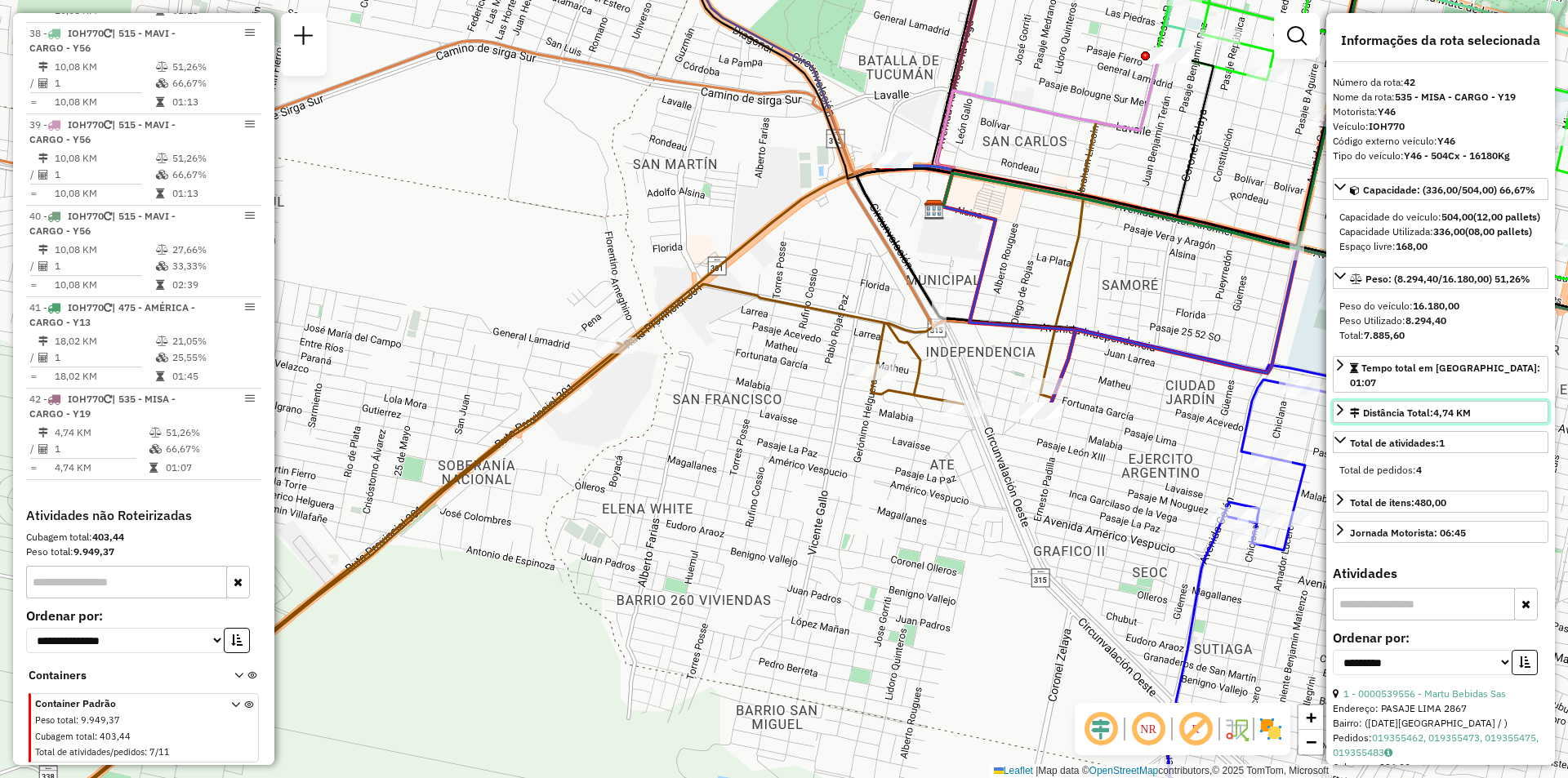
drag, startPoint x: 1228, startPoint y: 437, endPoint x: 1086, endPoint y: 442, distance: 142.1
click at [1088, 442] on hb-router-mapa "Informações da Sessão 1229004 - 13/08/2025 Criação: 12/08/2025 18:17 Depósito: …" at bounding box center [784, 389] width 1568 height 778
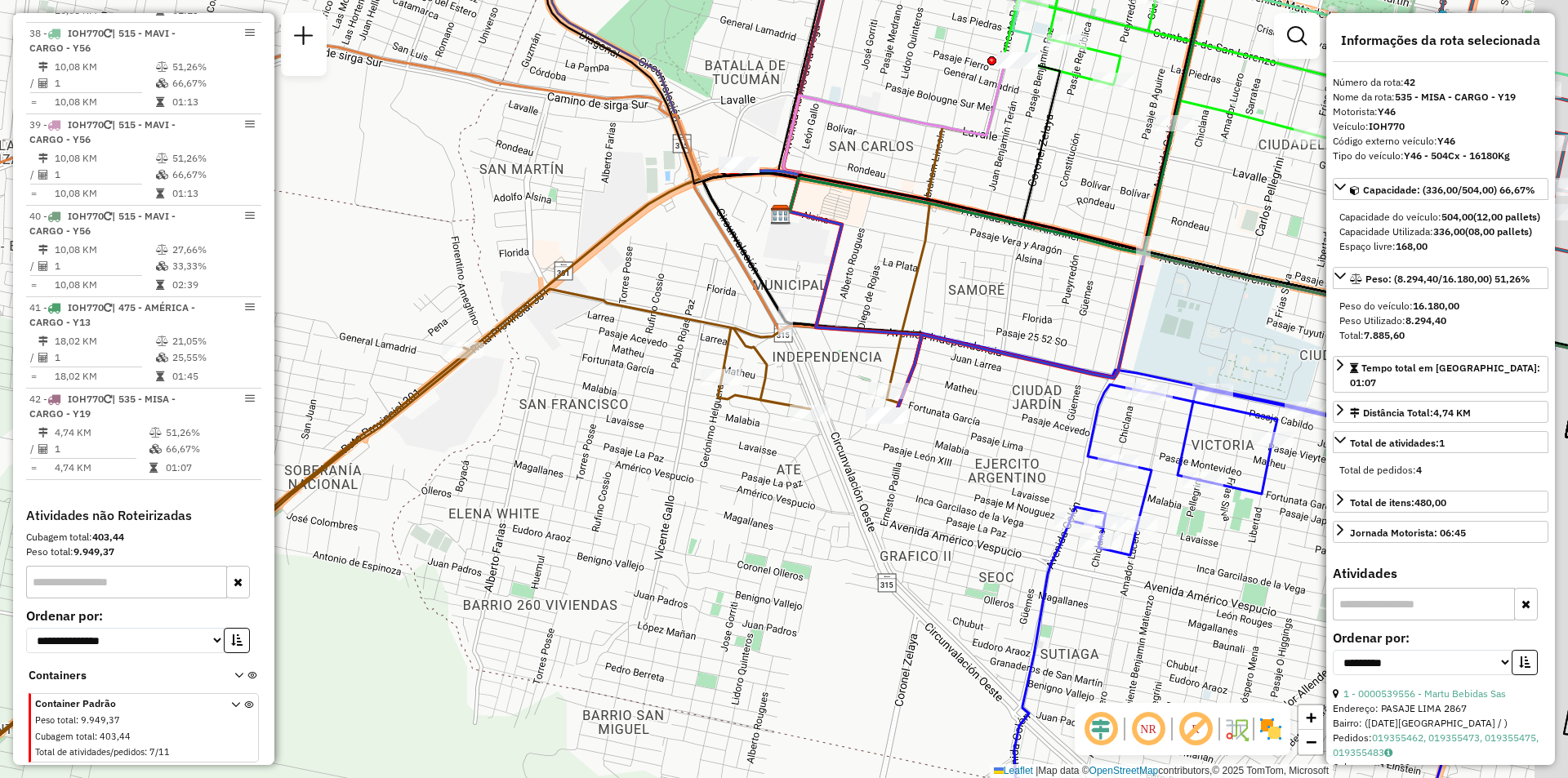
drag, startPoint x: 957, startPoint y: 448, endPoint x: 889, endPoint y: 442, distance: 68.3
click at [892, 442] on div "Janela de atendimento Grade de atendimento Capacidade Transportadoras Veículos …" at bounding box center [784, 389] width 1568 height 778
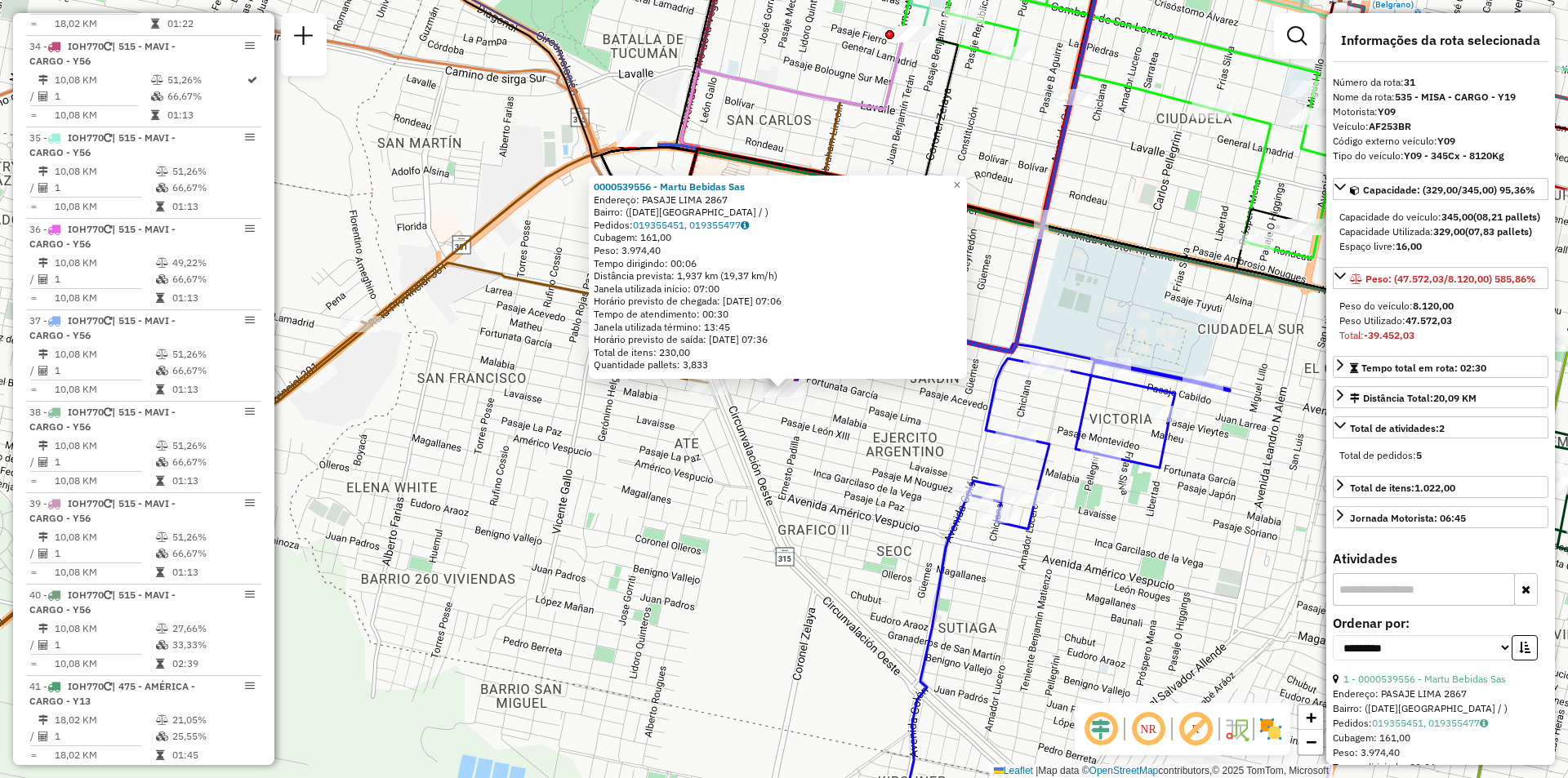
scroll to position [3715, 0]
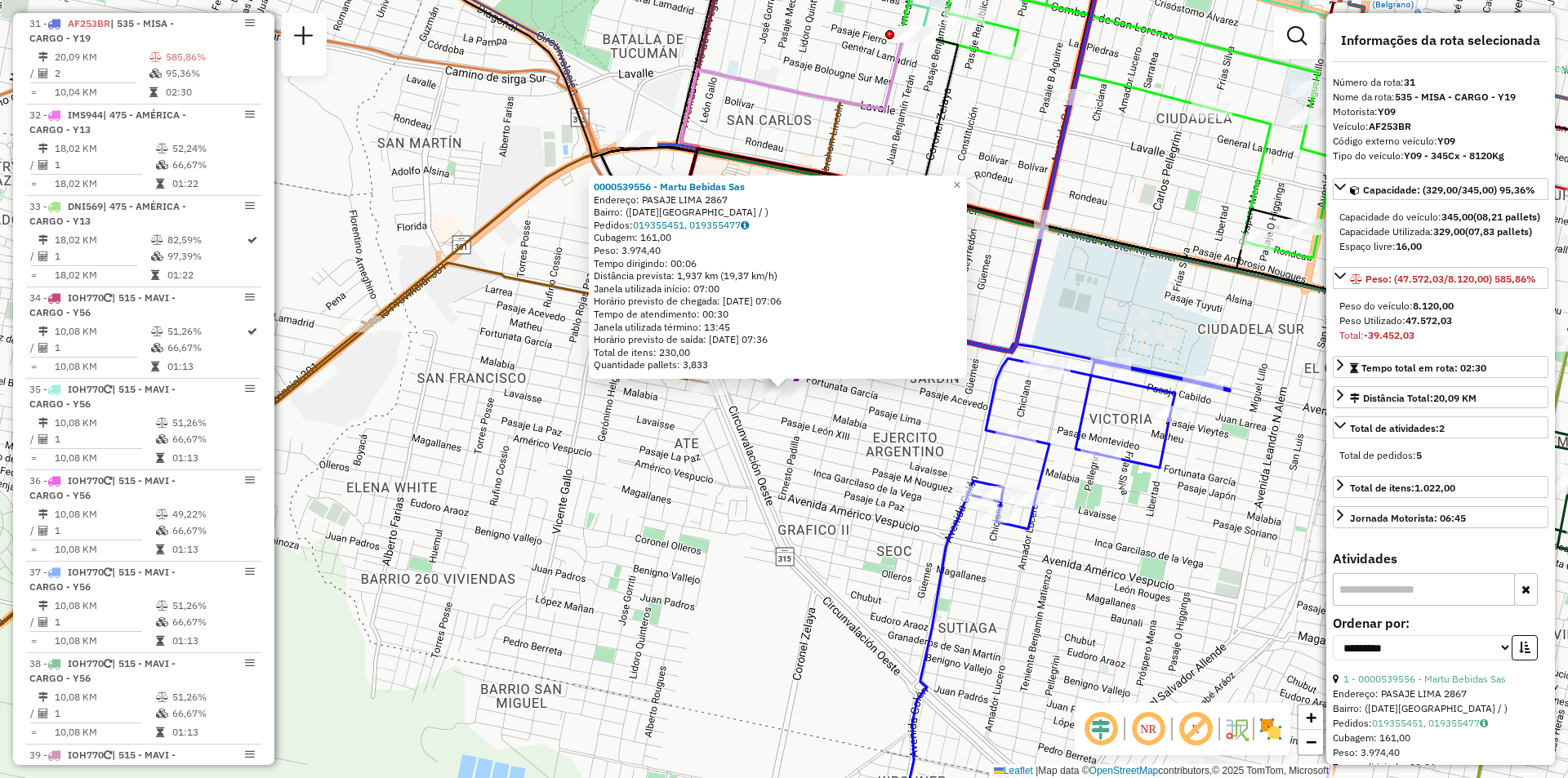
drag, startPoint x: 882, startPoint y: 427, endPoint x: 1014, endPoint y: 247, distance: 223.2
click at [905, 400] on div "0000539556 - Martu Bebidas Sas Endereço: PASAJE LIMA 2867 Bairro: (SAN MIGUEL D…" at bounding box center [784, 389] width 1568 height 778
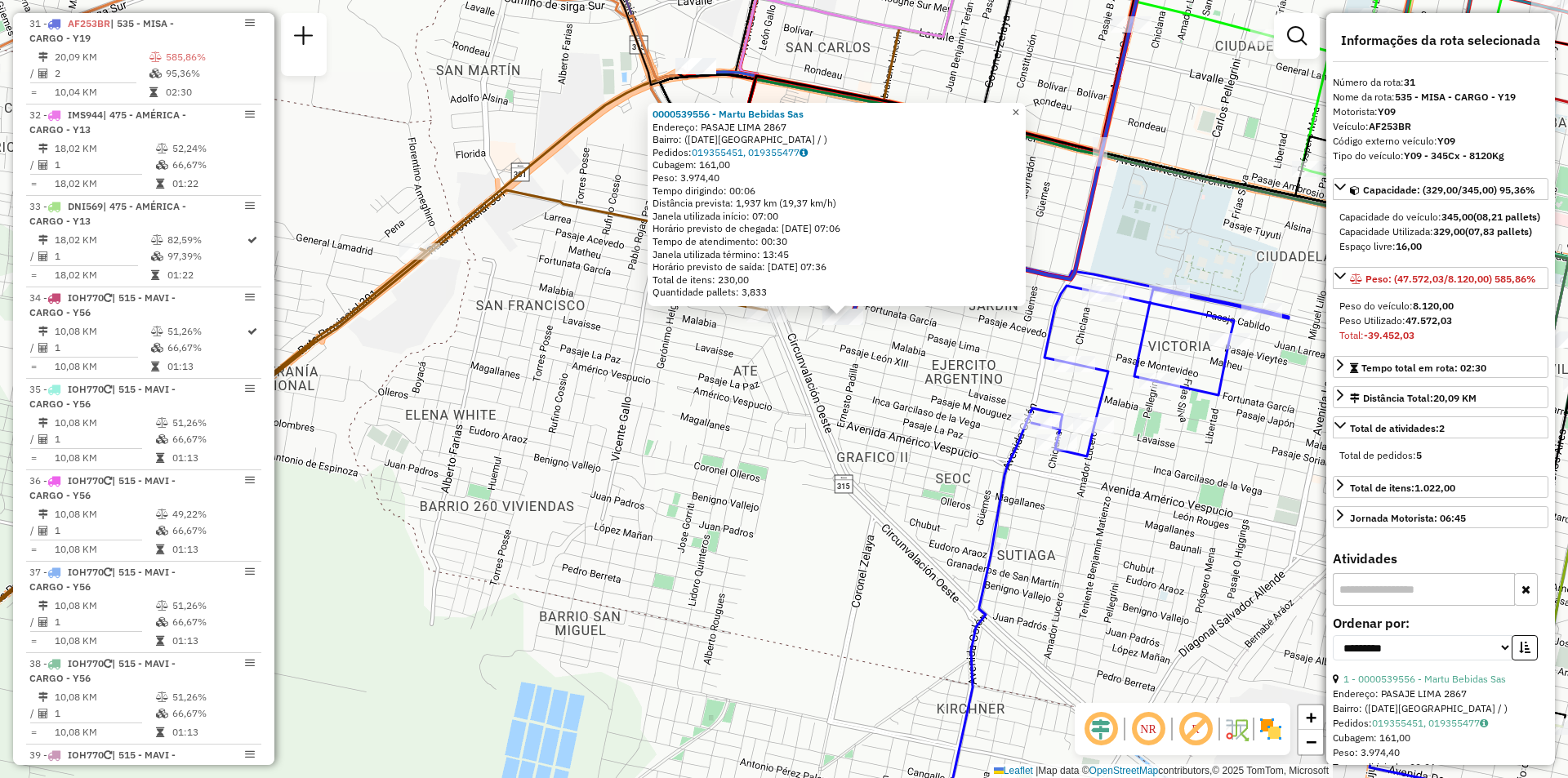
click at [1026, 107] on link "×" at bounding box center [1015, 113] width 19 height 19
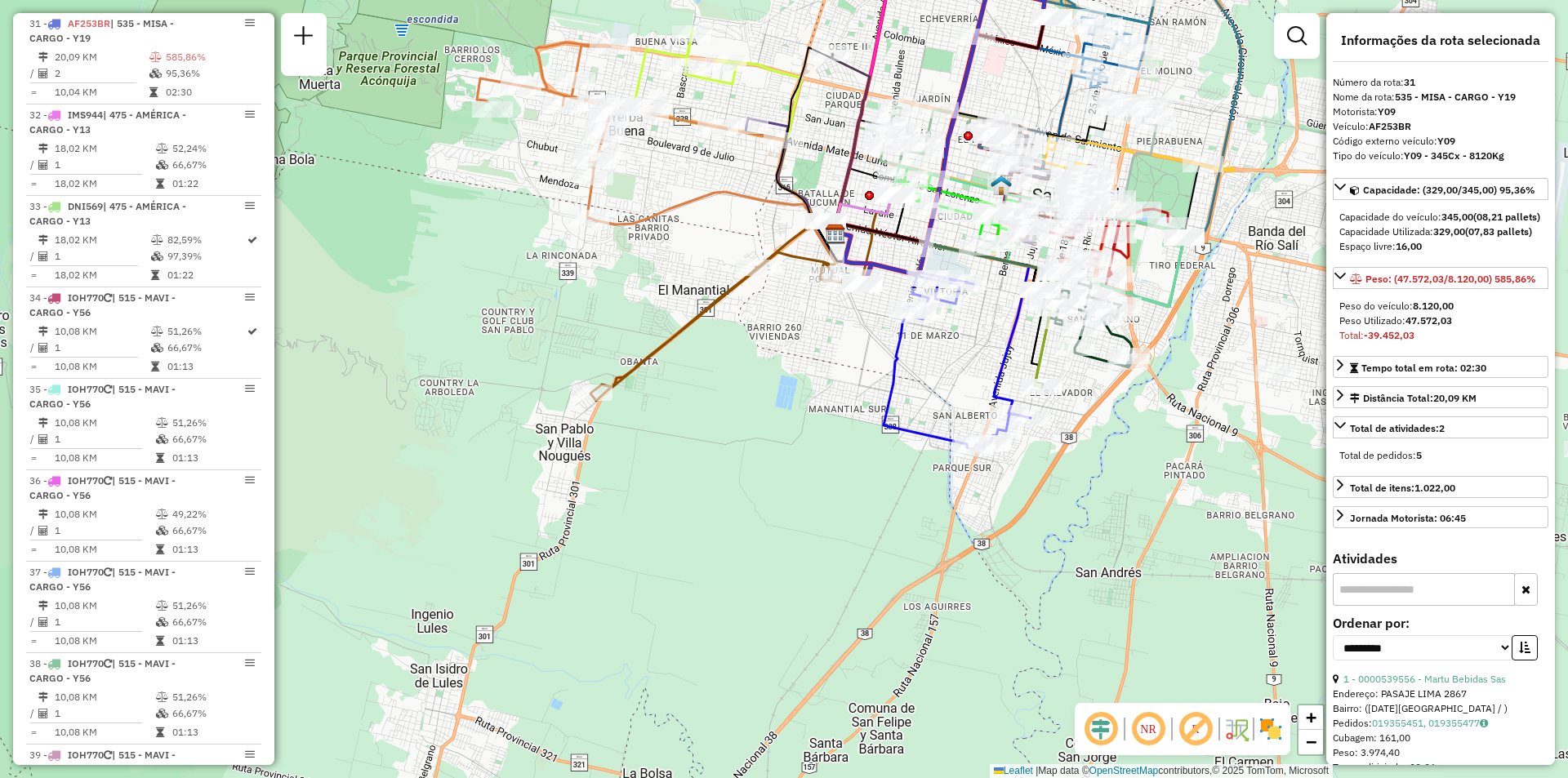
drag, startPoint x: 928, startPoint y: 278, endPoint x: 872, endPoint y: 307, distance: 63.1
click at [872, 307] on div "Janela de atendimento Grade de atendimento Capacidade Transportadoras Veículos …" at bounding box center [784, 389] width 1568 height 778
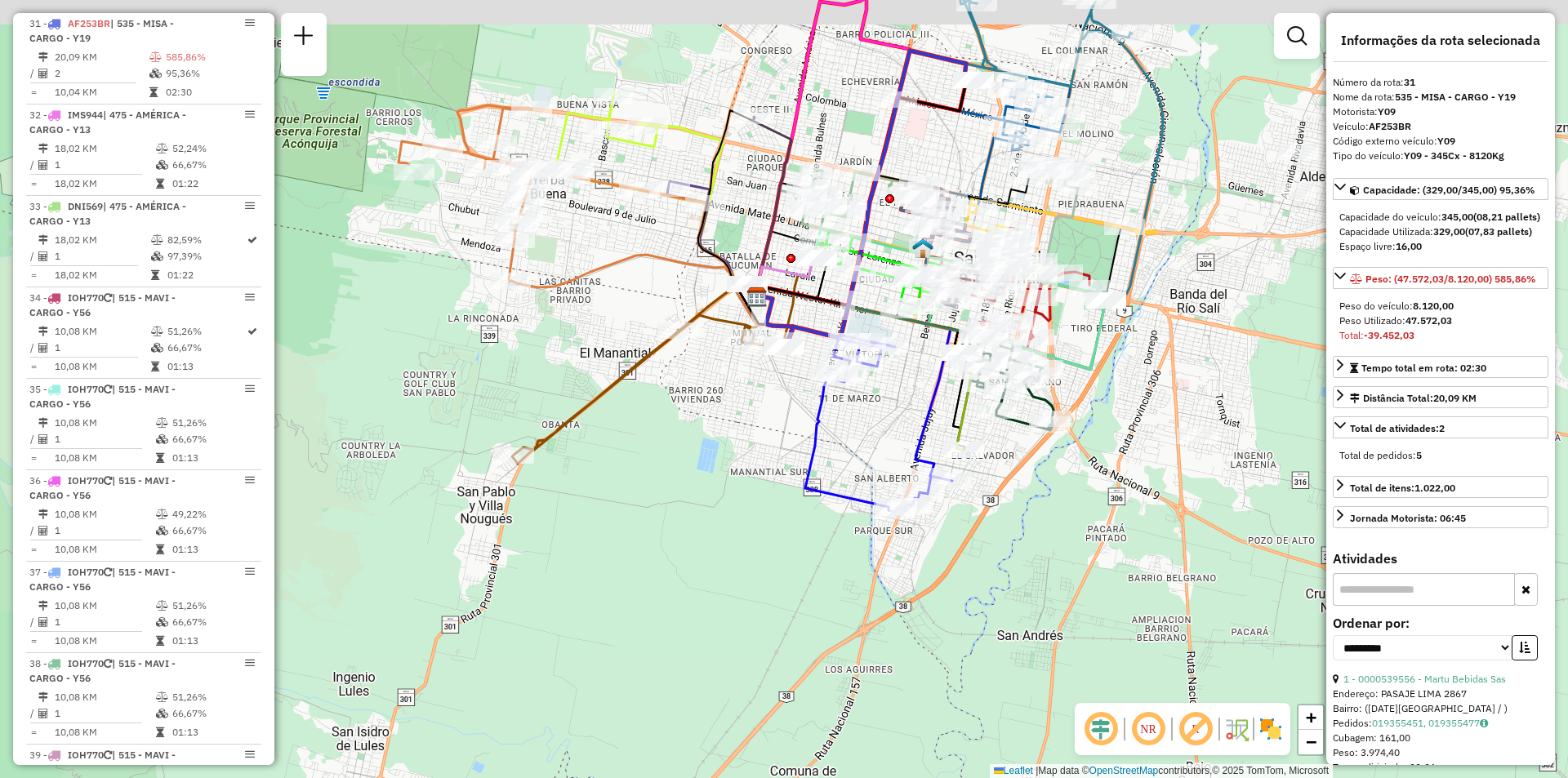
drag, startPoint x: 876, startPoint y: 269, endPoint x: 802, endPoint y: 328, distance: 94.6
click at [802, 328] on icon at bounding box center [878, 199] width 191 height 298
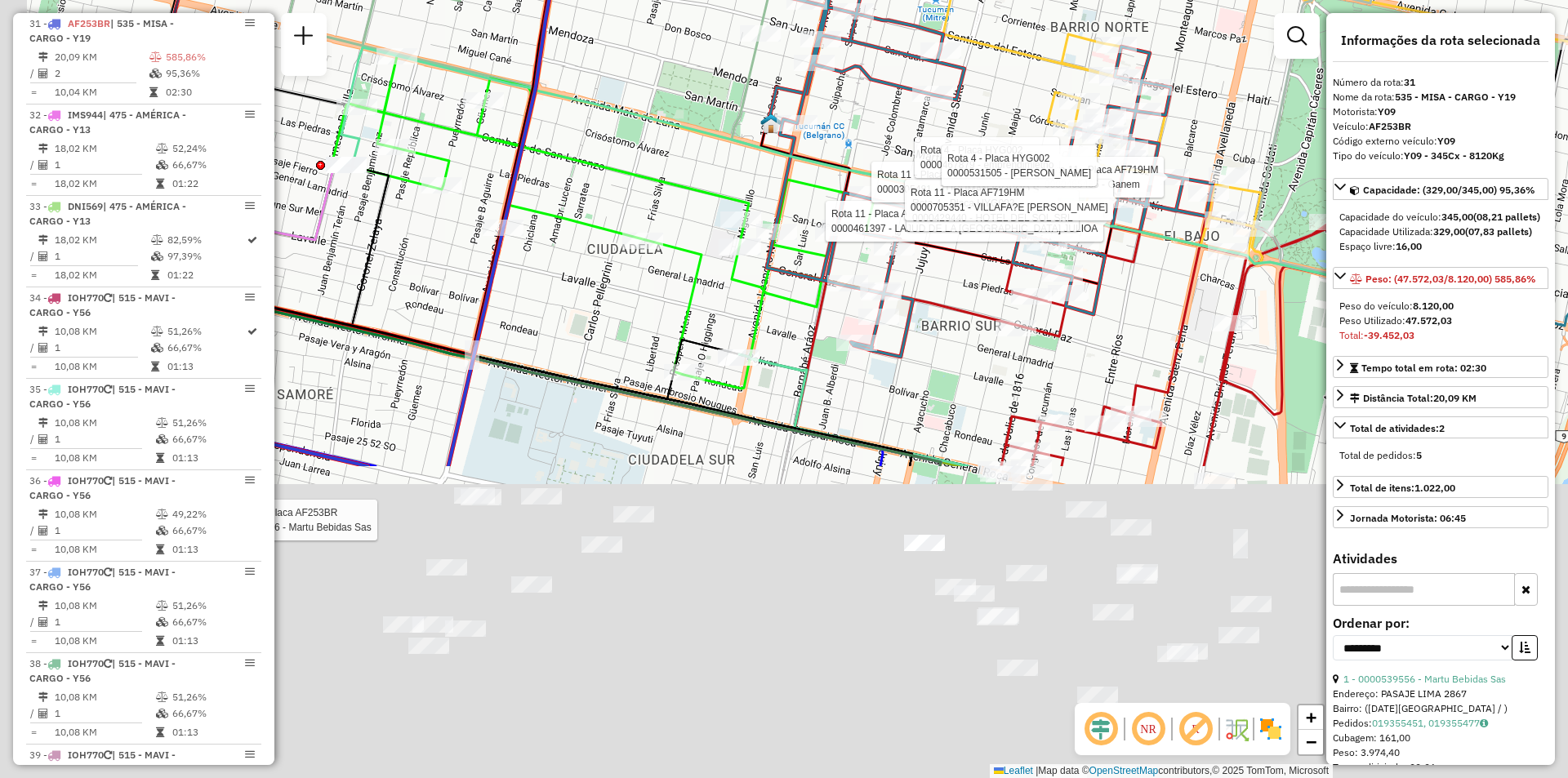
drag, startPoint x: 1089, startPoint y: 480, endPoint x: 1264, endPoint y: 99, distance: 419.3
click at [1264, 99] on div "Rota 31 - Placa AF253BR 0000539556 - Martu Bebidas Sas Rota 11 - Placa AF719HM …" at bounding box center [784, 389] width 1568 height 778
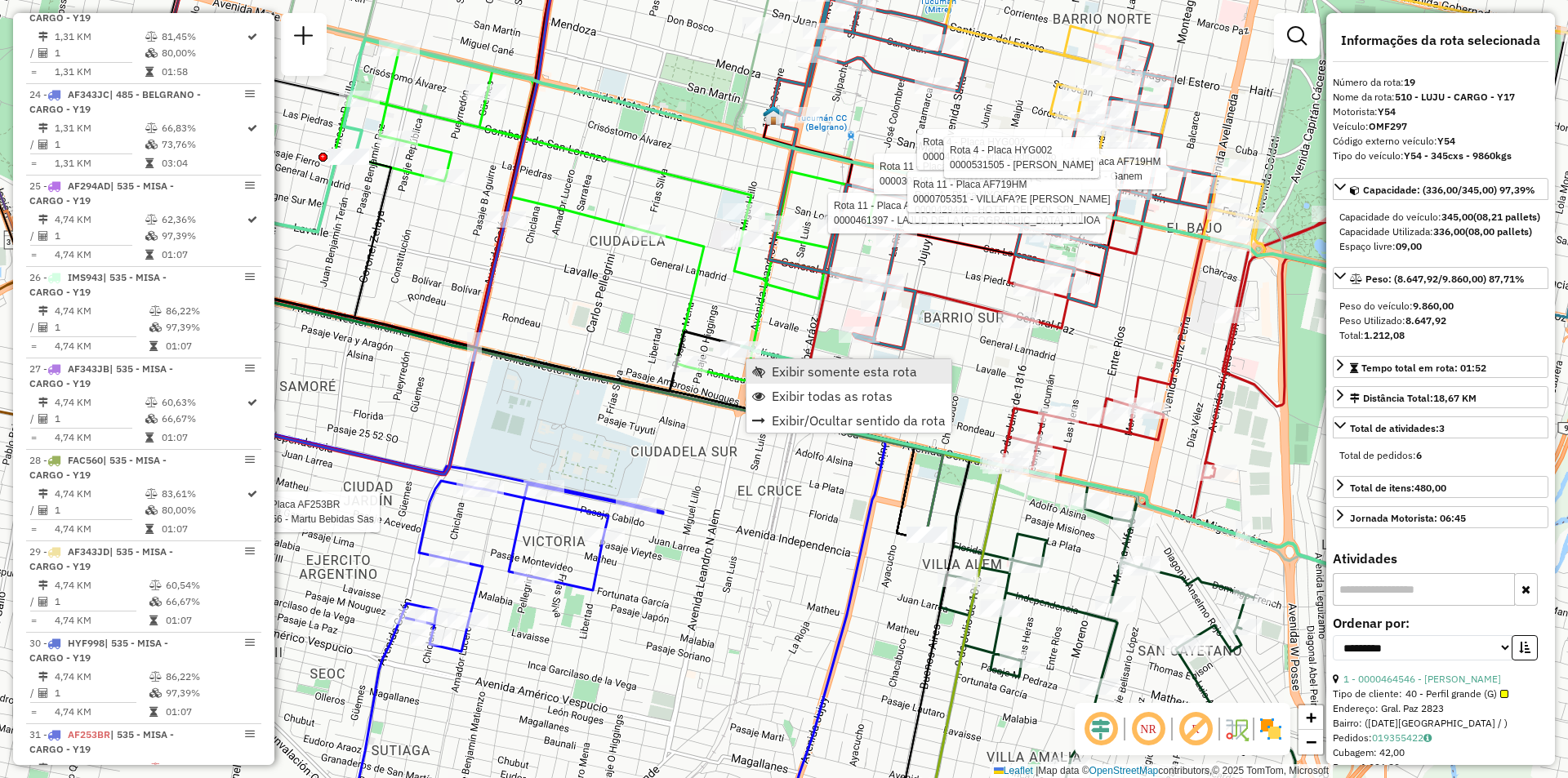
scroll to position [2618, 0]
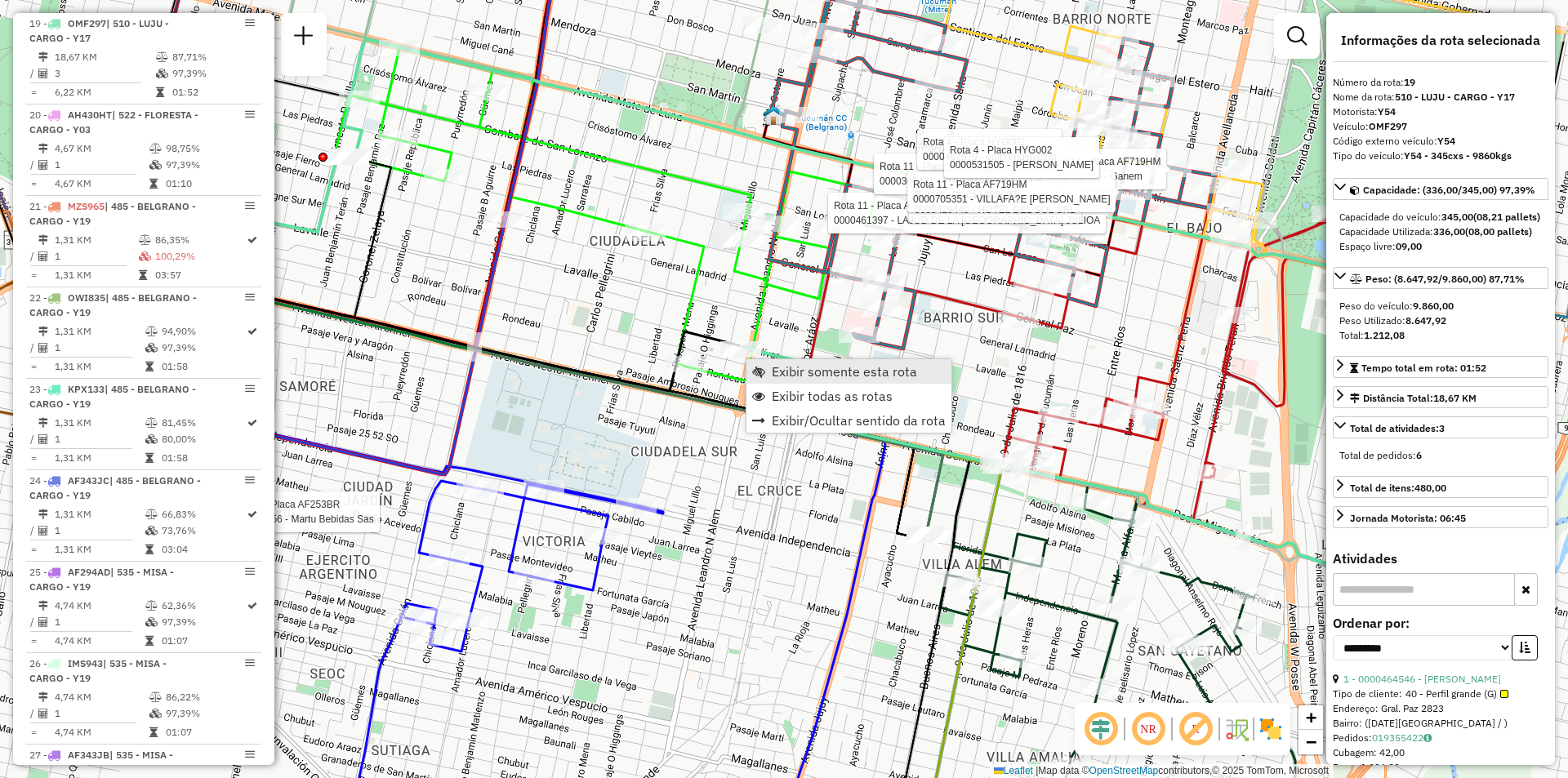
click at [790, 369] on span "Exibir somente esta rota" at bounding box center [844, 372] width 145 height 13
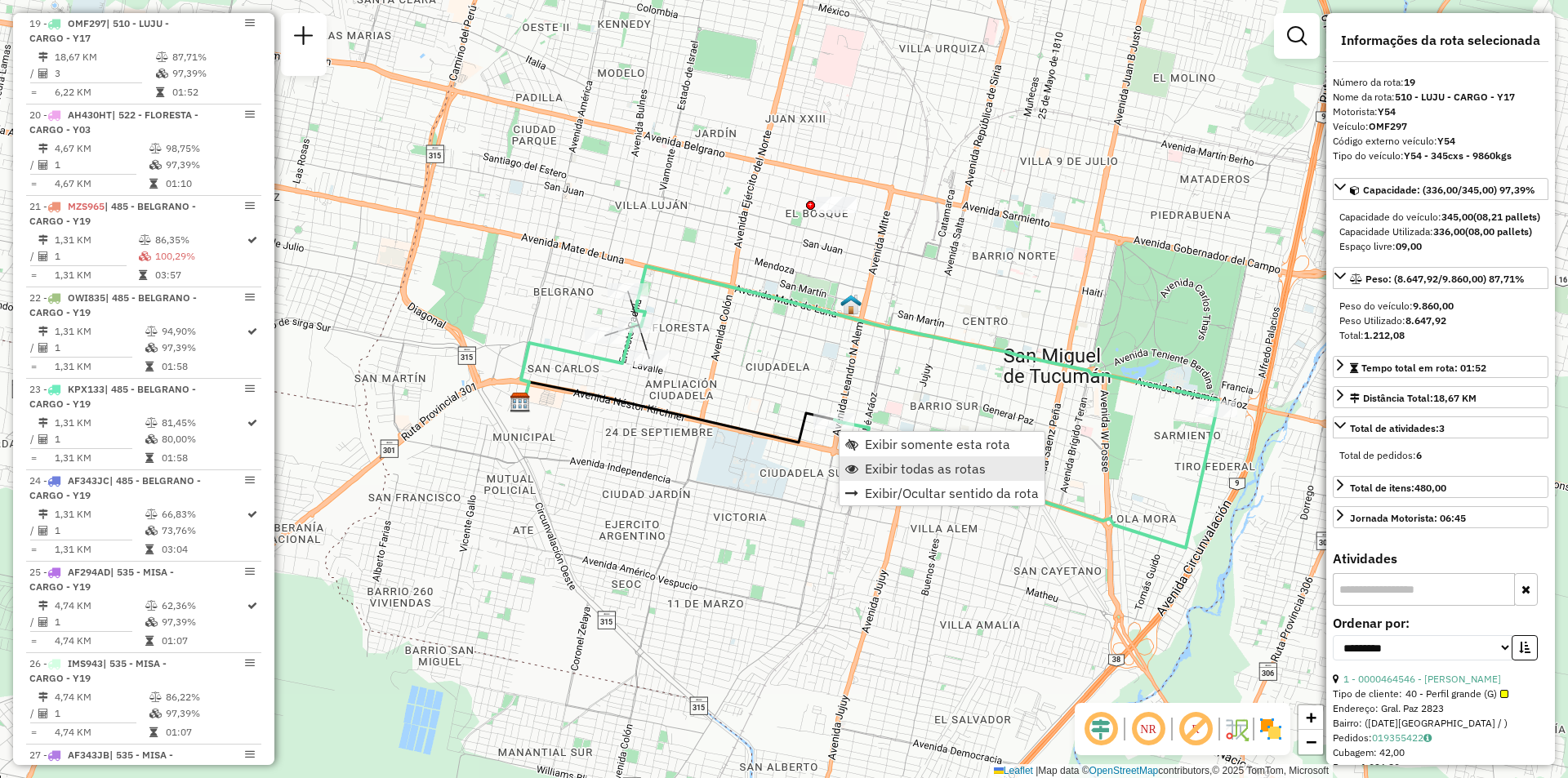
click at [869, 468] on span "Exibir todas as rotas" at bounding box center [925, 469] width 120 height 13
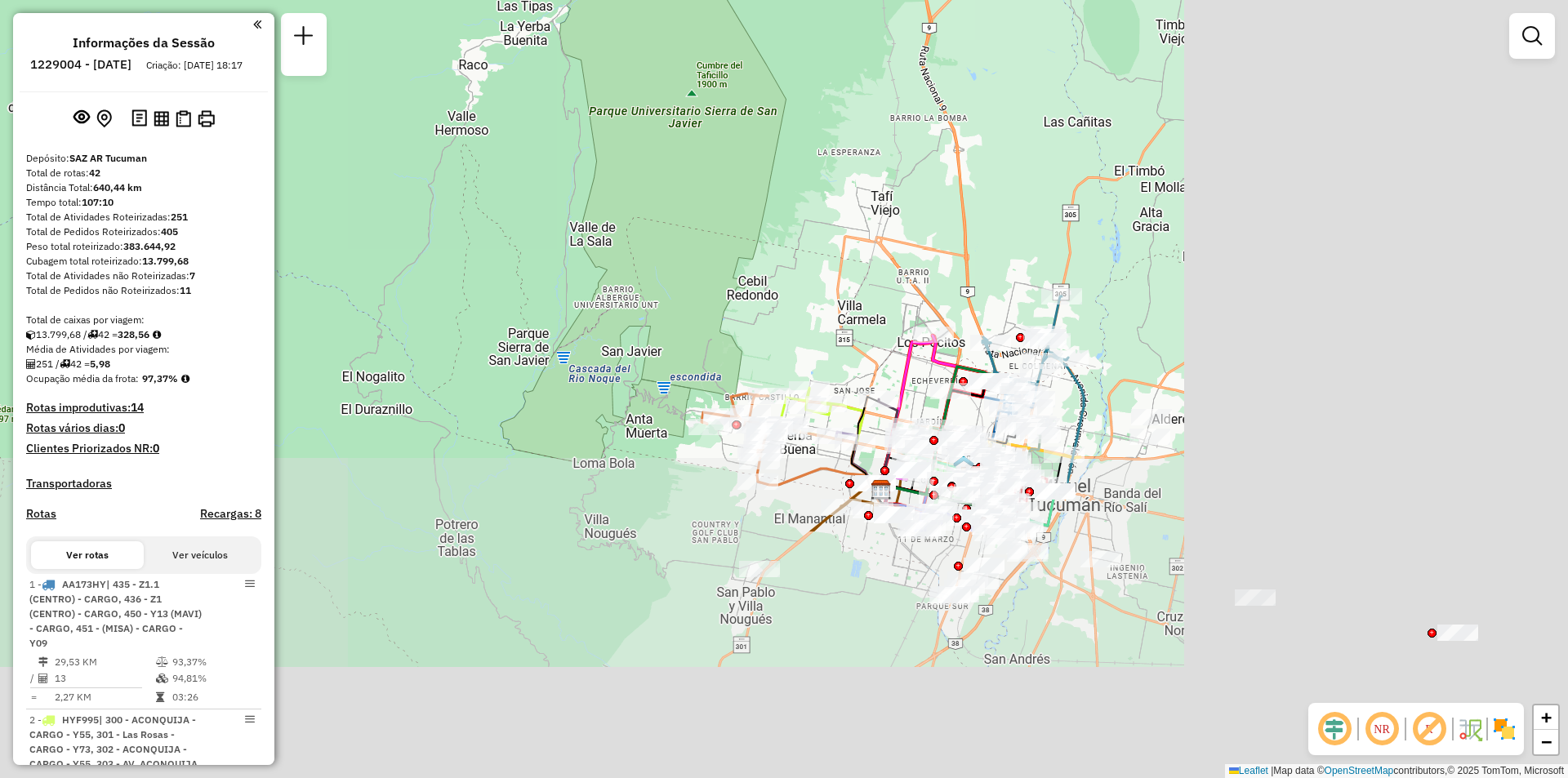
drag, startPoint x: 1285, startPoint y: 442, endPoint x: 713, endPoint y: 131, distance: 651.1
click at [733, 117] on div "Janela de atendimento Grade de atendimento Capacidade Transportadoras Veículos …" at bounding box center [784, 389] width 1568 height 778
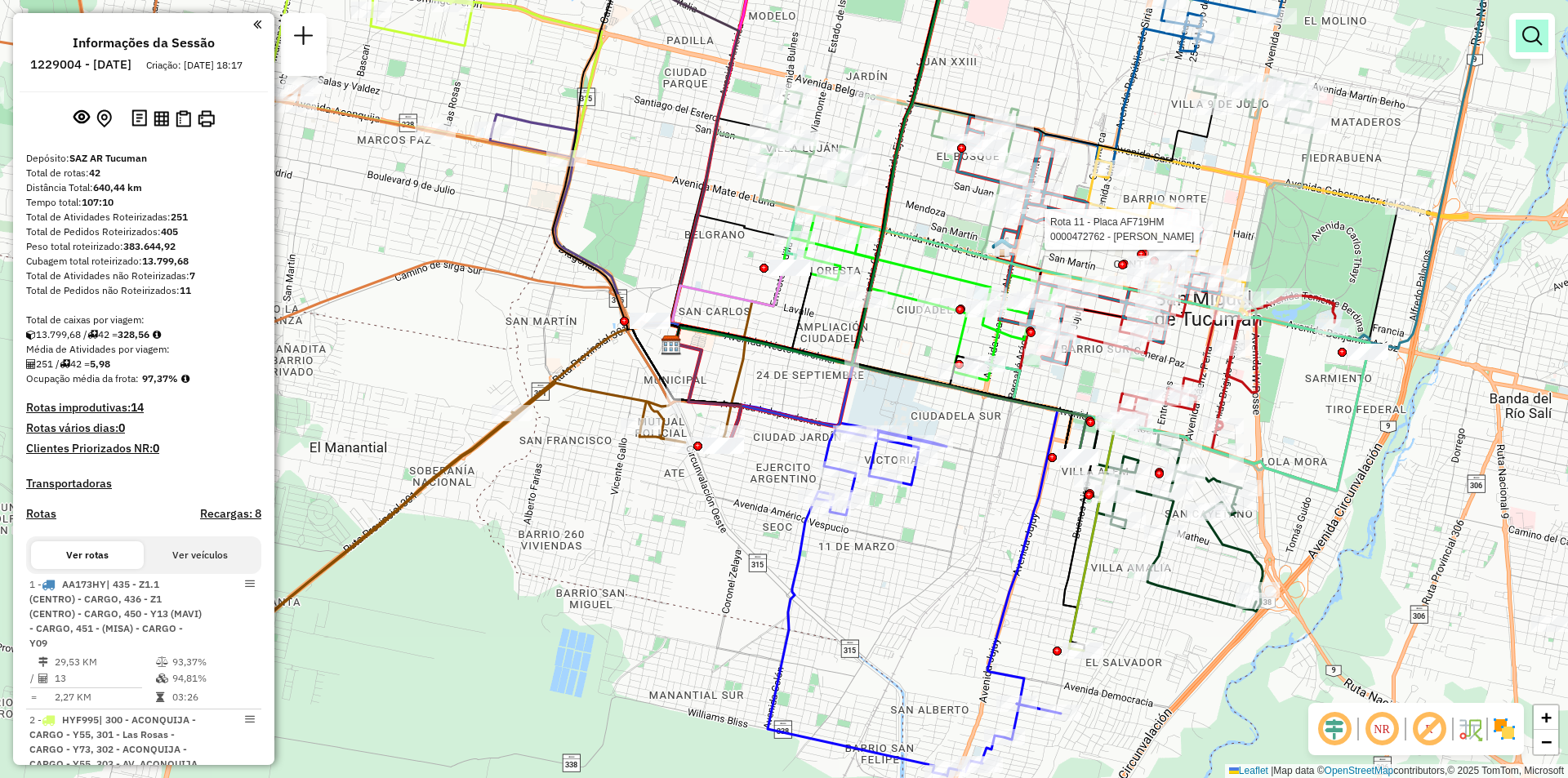
click at [1527, 26] on em at bounding box center [1531, 36] width 19 height 19
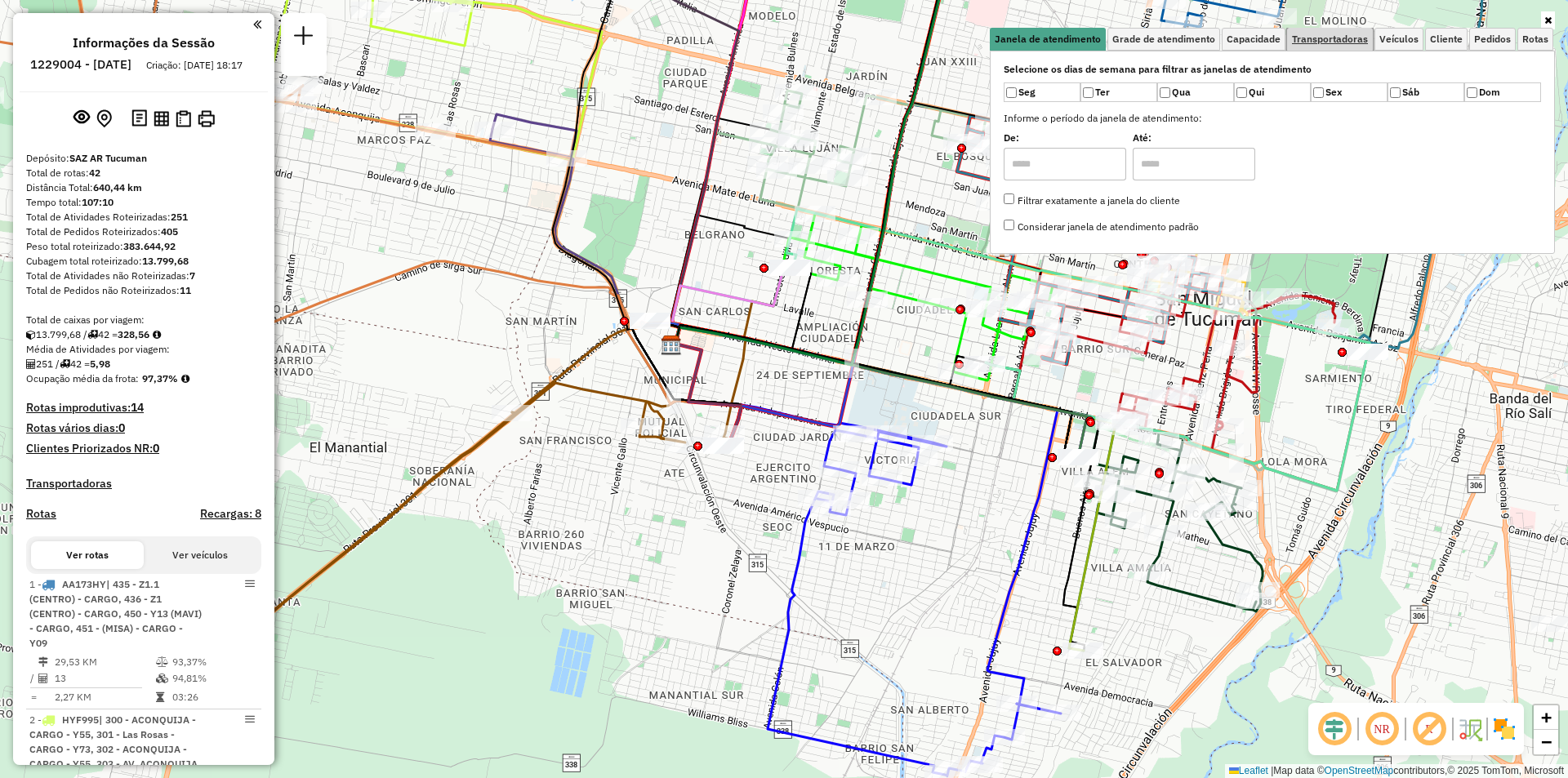
click at [1322, 43] on span "Transportadoras" at bounding box center [1329, 39] width 76 height 10
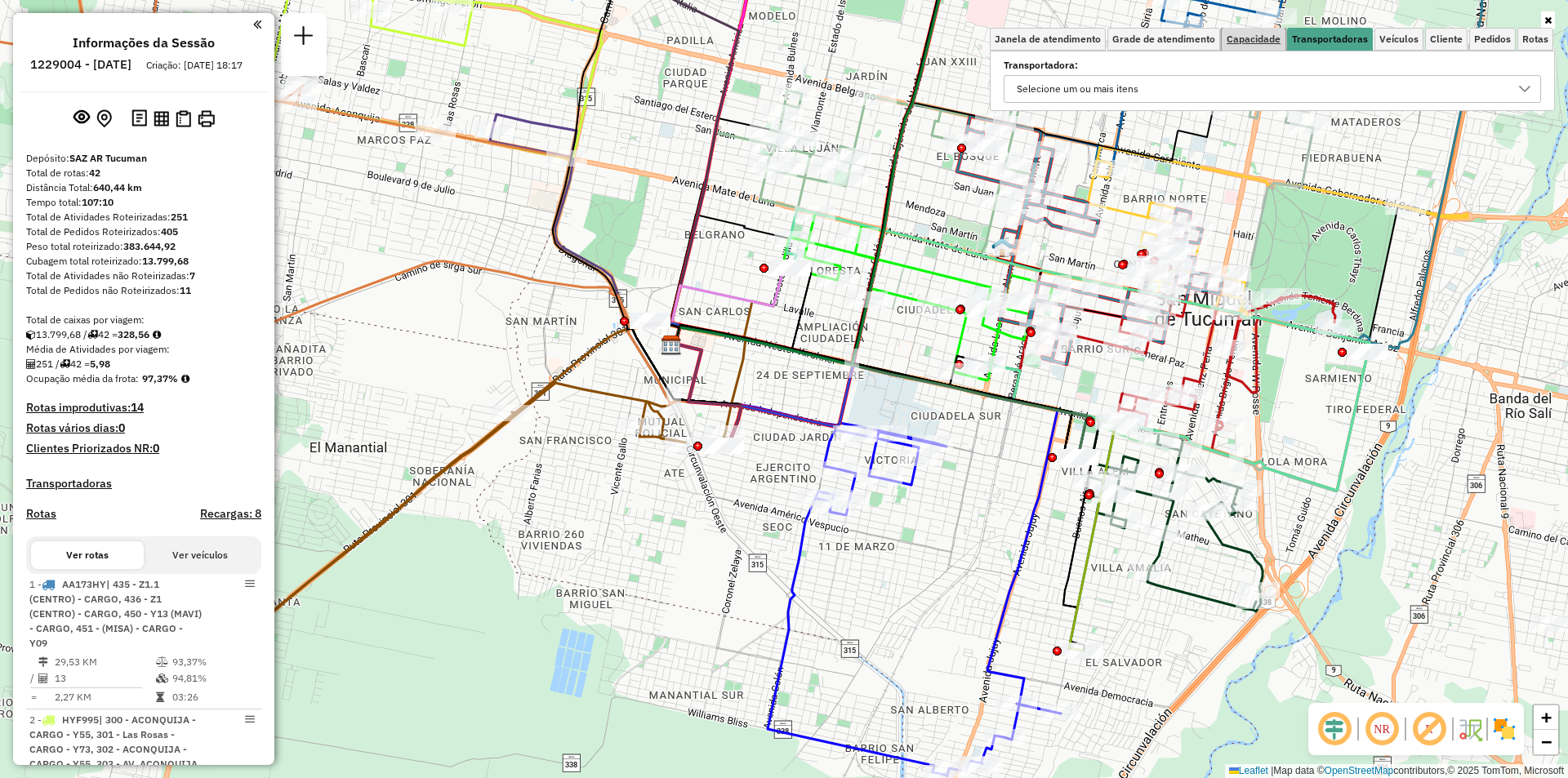
click at [1261, 43] on span "Capacidade" at bounding box center [1253, 39] width 54 height 10
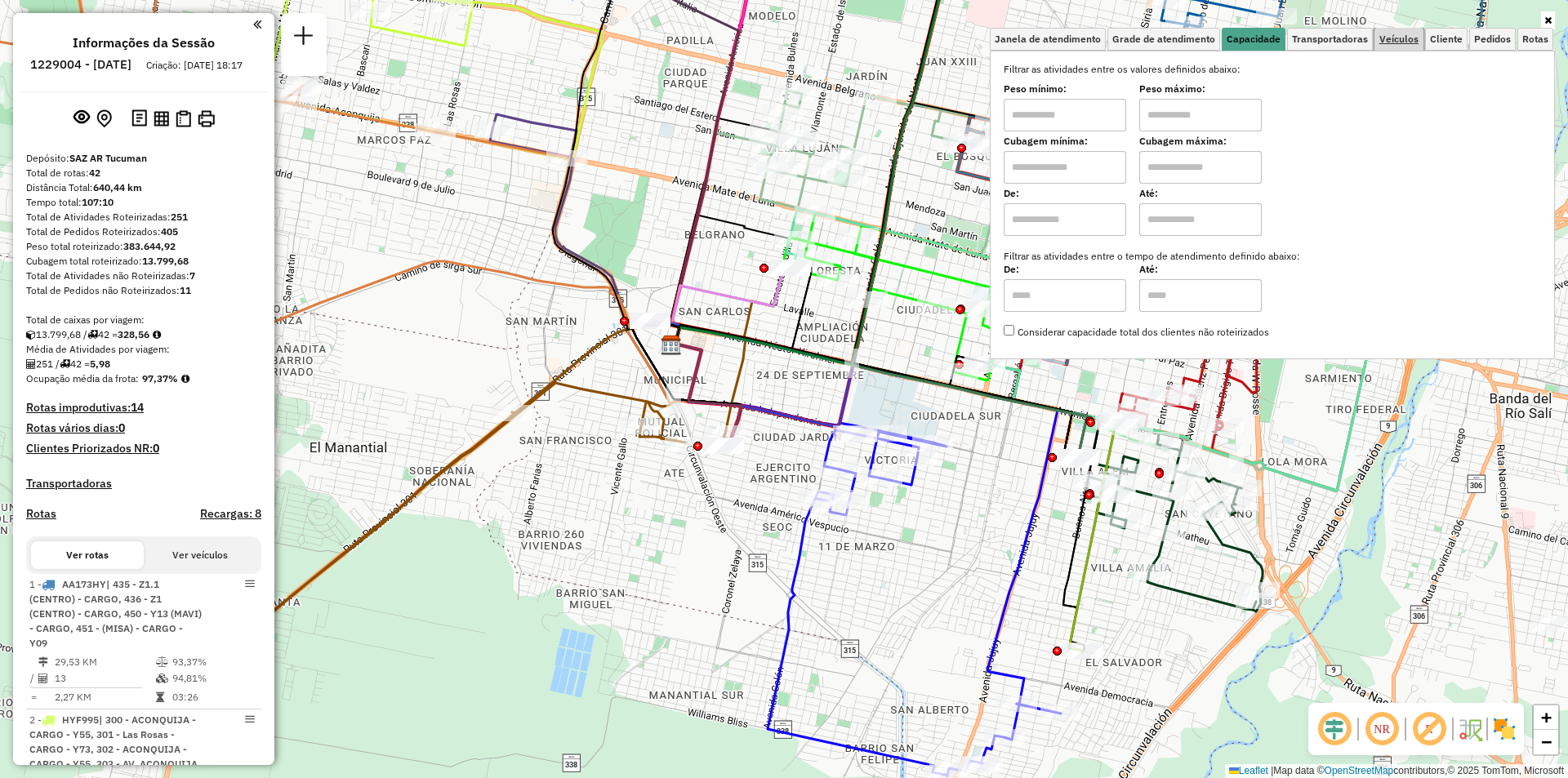
click at [1414, 37] on span "Veículos" at bounding box center [1398, 39] width 39 height 10
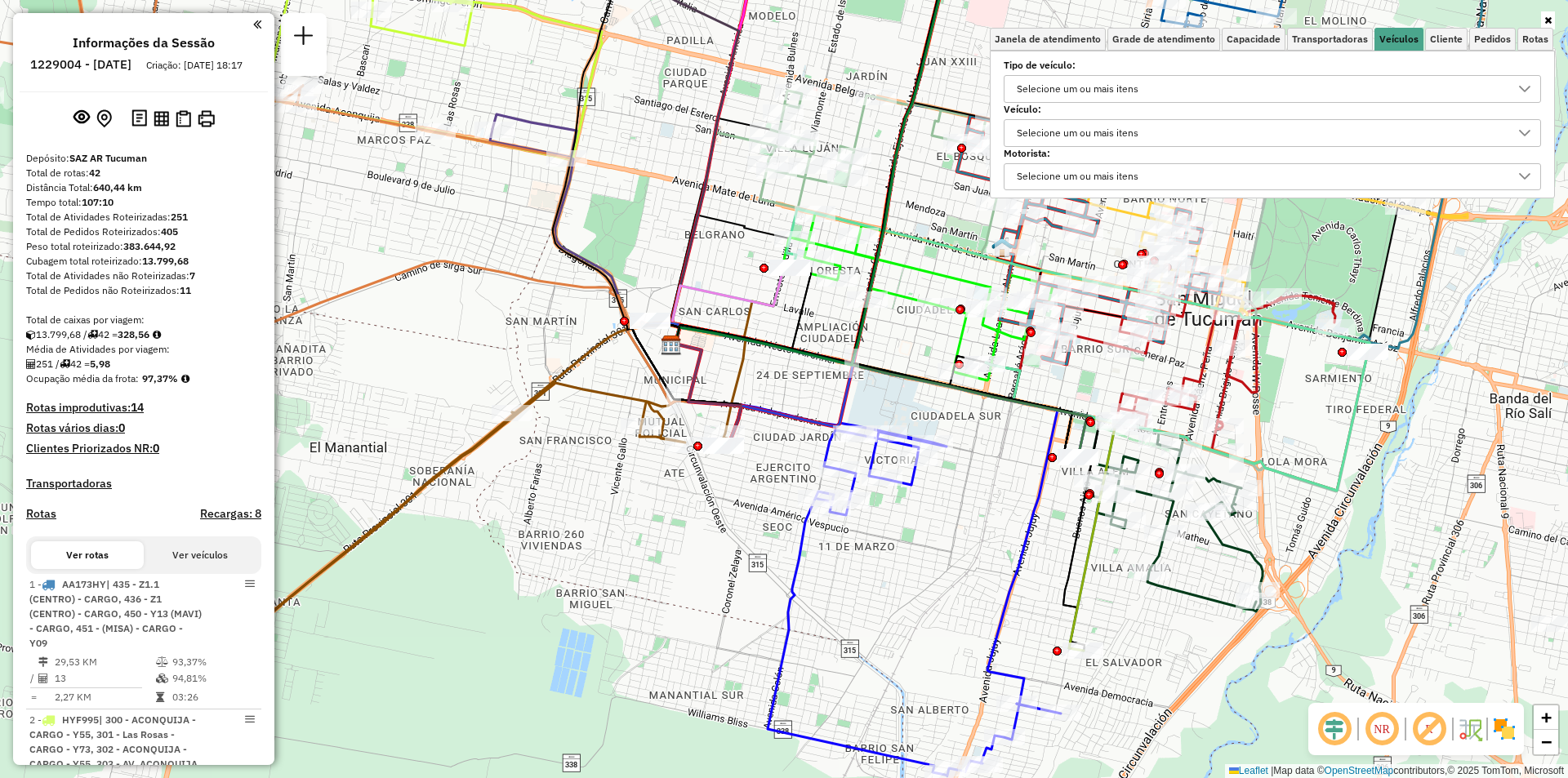
click at [1258, 88] on div "Selecione um ou mais itens" at bounding box center [1260, 89] width 498 height 26
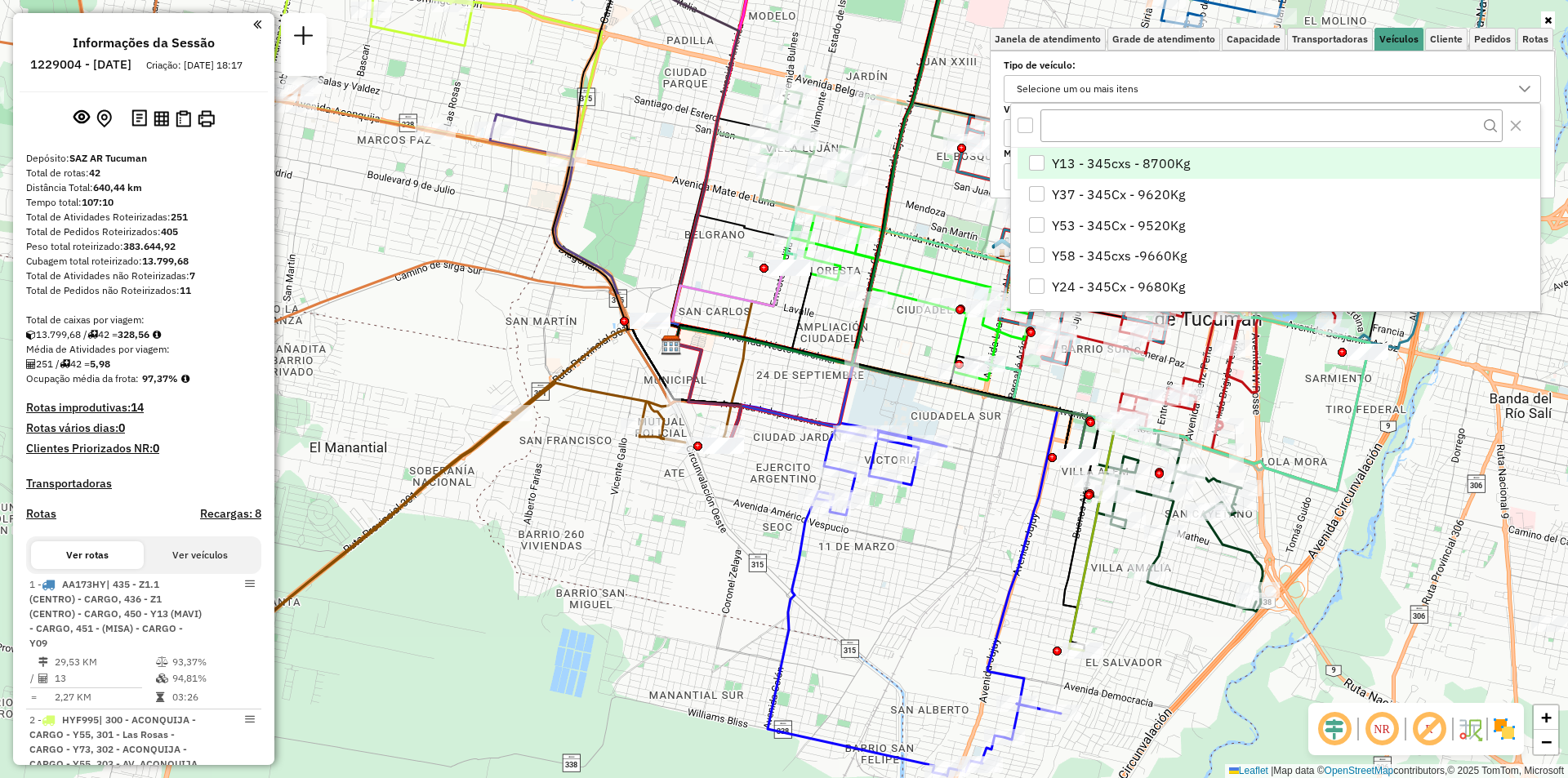
scroll to position [10, 56]
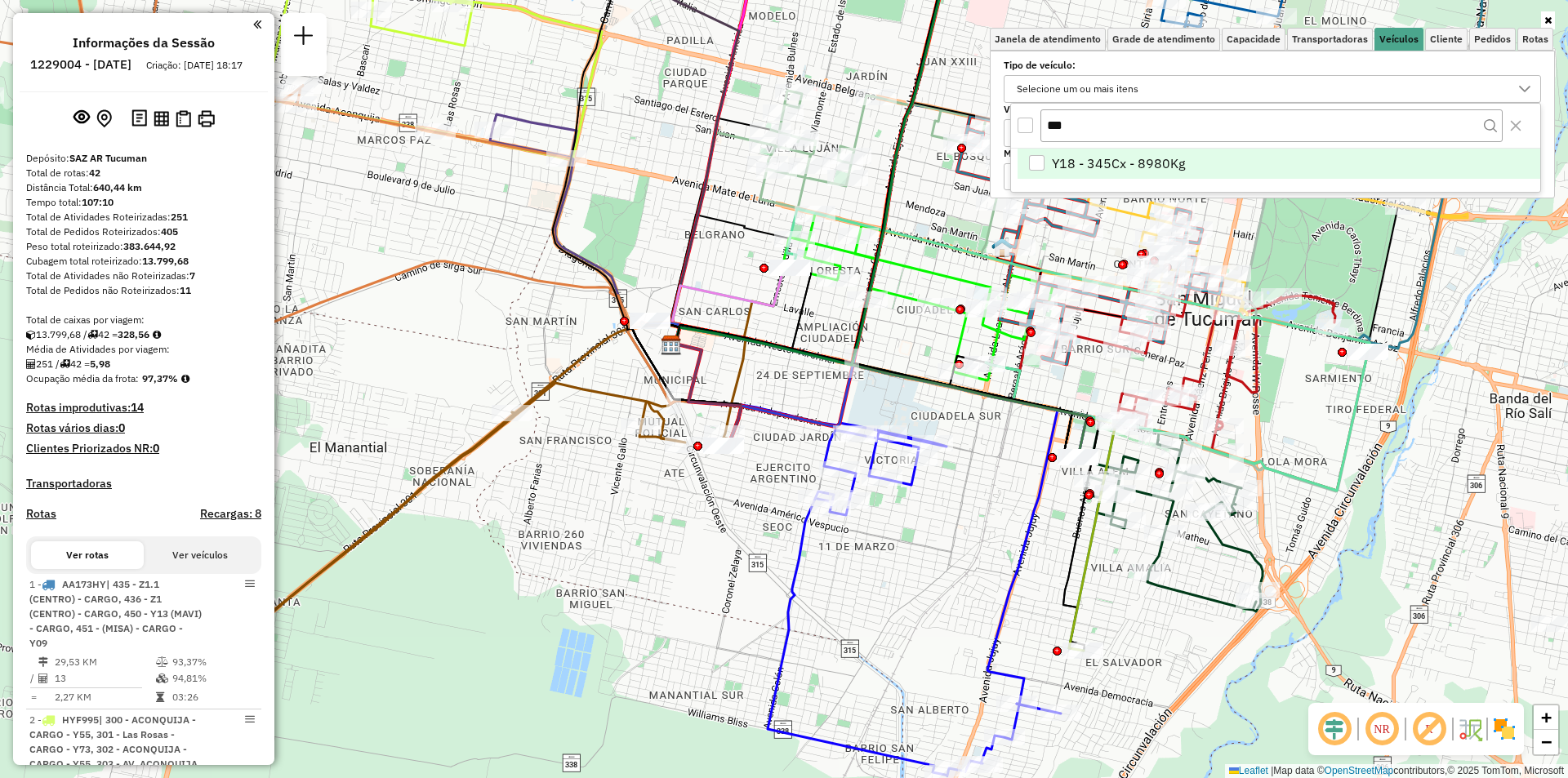
click at [1148, 166] on span "Y18 - 345Cx - 8980Kg" at bounding box center [1118, 163] width 133 height 19
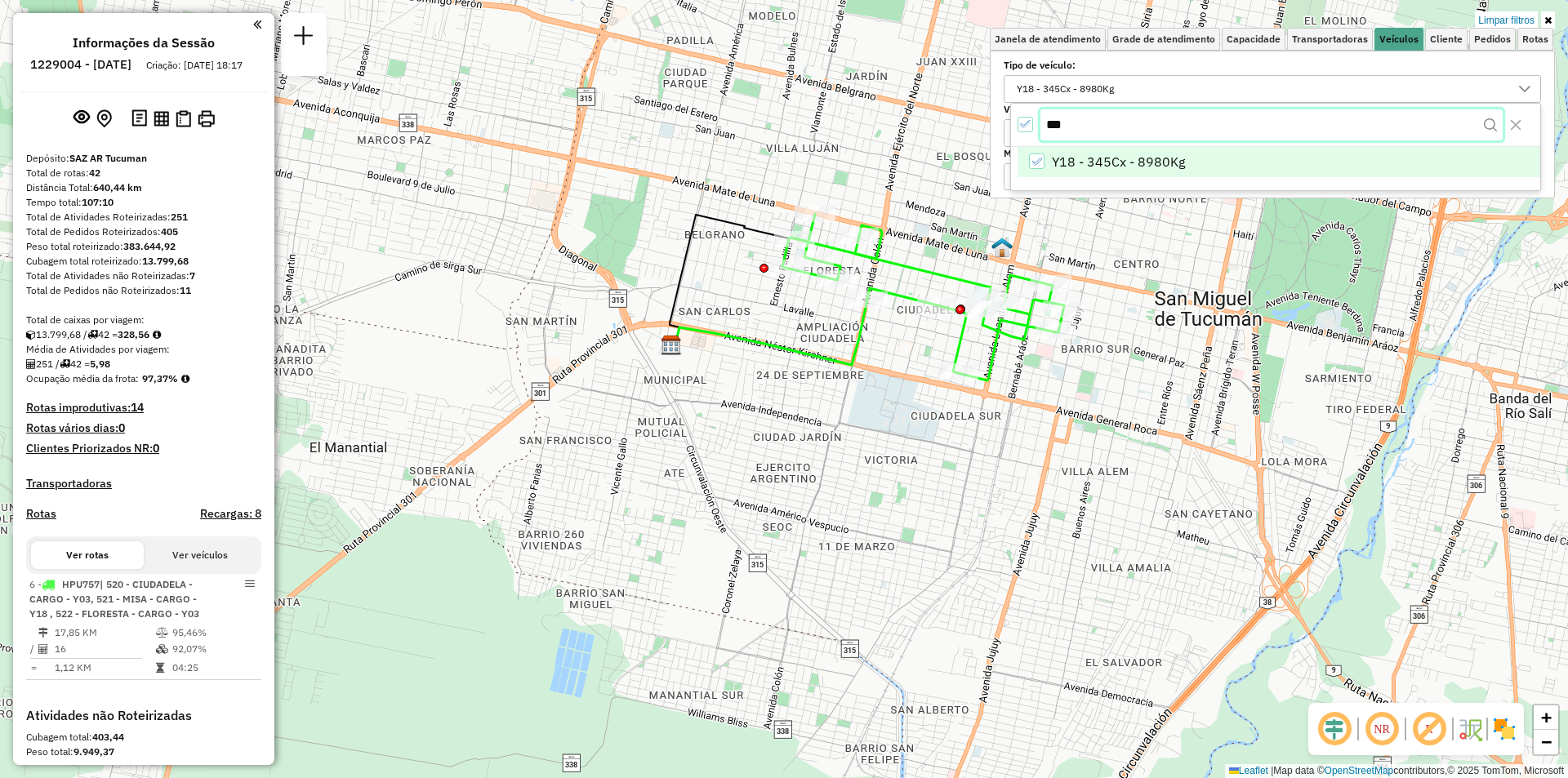
drag, startPoint x: 1051, startPoint y: 121, endPoint x: 1090, endPoint y: 127, distance: 39.5
click at [1074, 125] on input "***" at bounding box center [1271, 125] width 462 height 31
click at [1090, 127] on input "***" at bounding box center [1271, 125] width 462 height 31
type input "***"
click at [1132, 154] on span "Y08 - 345Cx - 9180Kg" at bounding box center [1118, 163] width 133 height 19
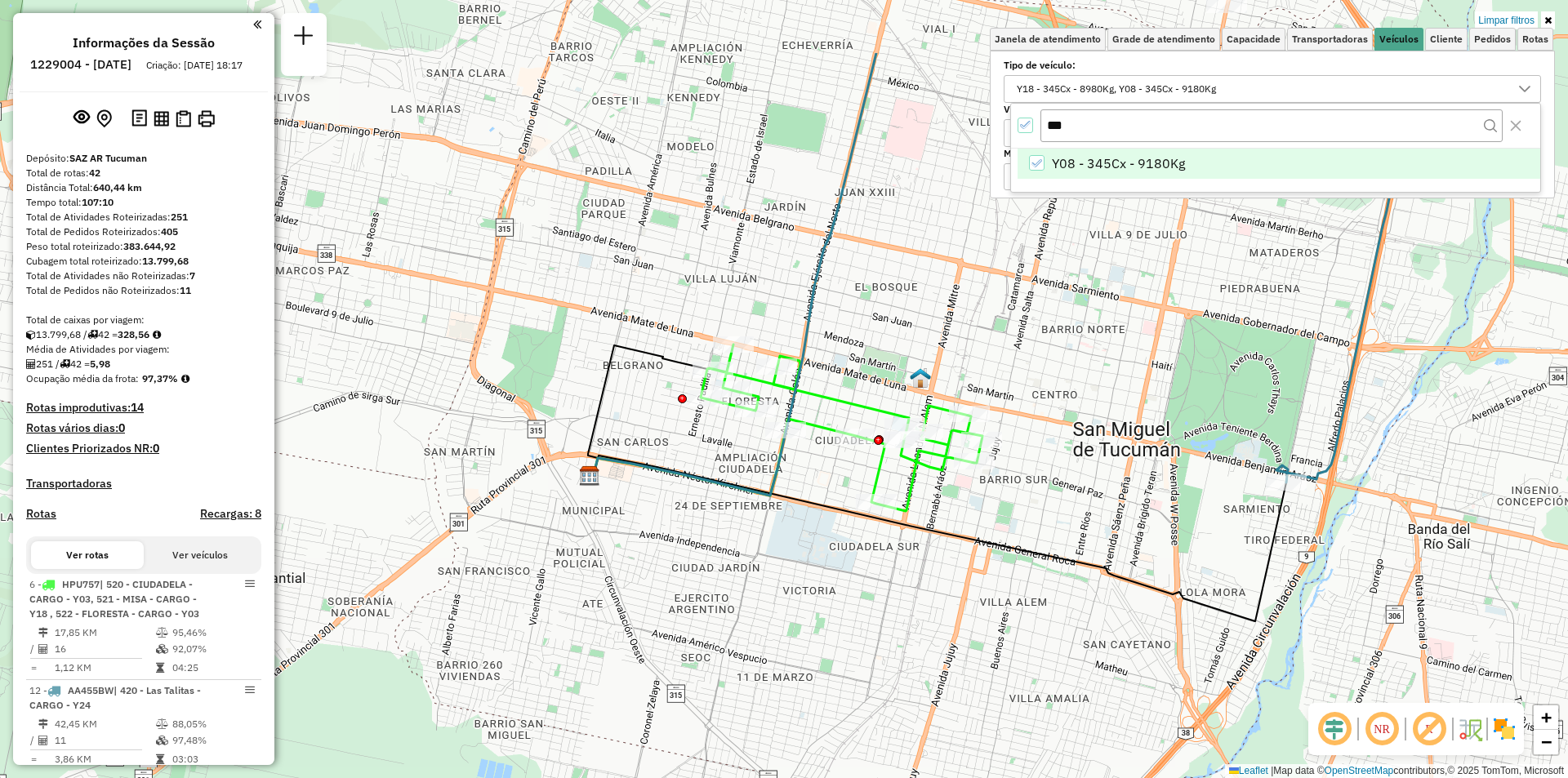
drag, startPoint x: 1015, startPoint y: 480, endPoint x: 872, endPoint y: 664, distance: 233.0
click at [869, 676] on div "Limpar filtros Janela de atendimento Grade de atendimento Capacidade Transporta…" at bounding box center [784, 389] width 1568 height 778
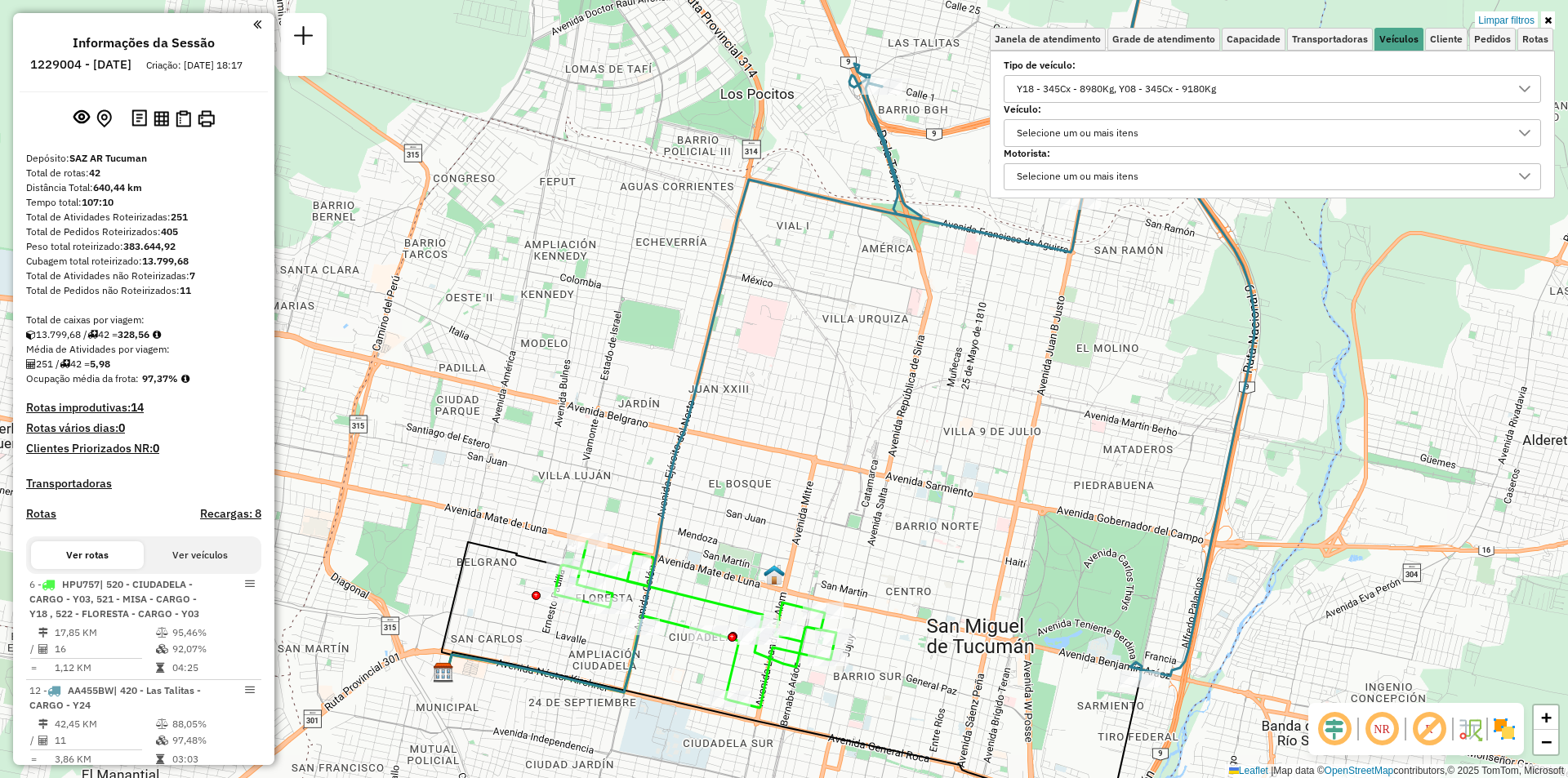
click at [1036, 89] on div "Y18 - 345Cx - 8980Kg, Y08 - 345Cx - 9180Kg" at bounding box center [1116, 89] width 211 height 26
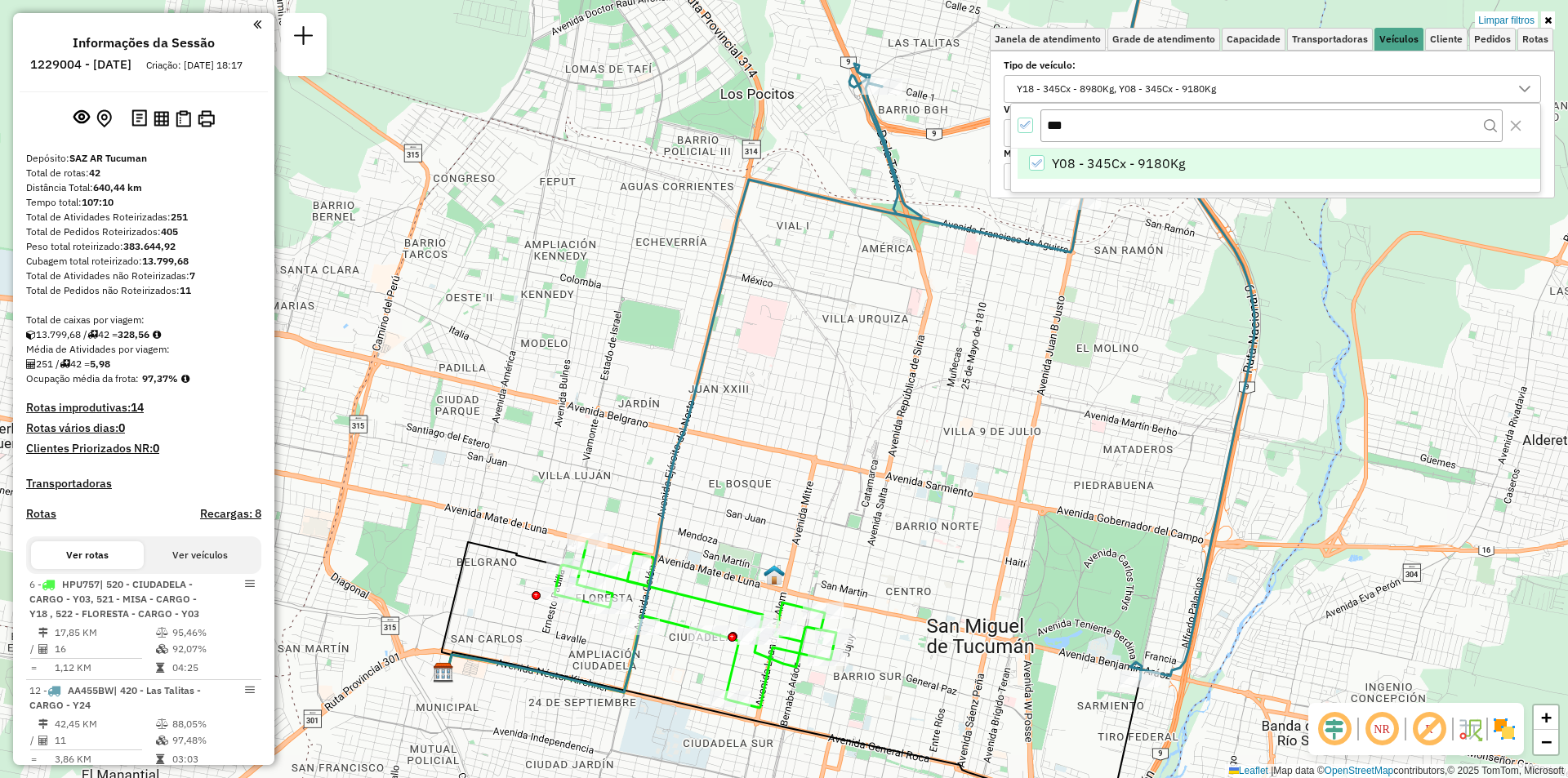
click at [1040, 168] on div "Y08 - 345Cx - 9180Kg" at bounding box center [1036, 163] width 15 height 15
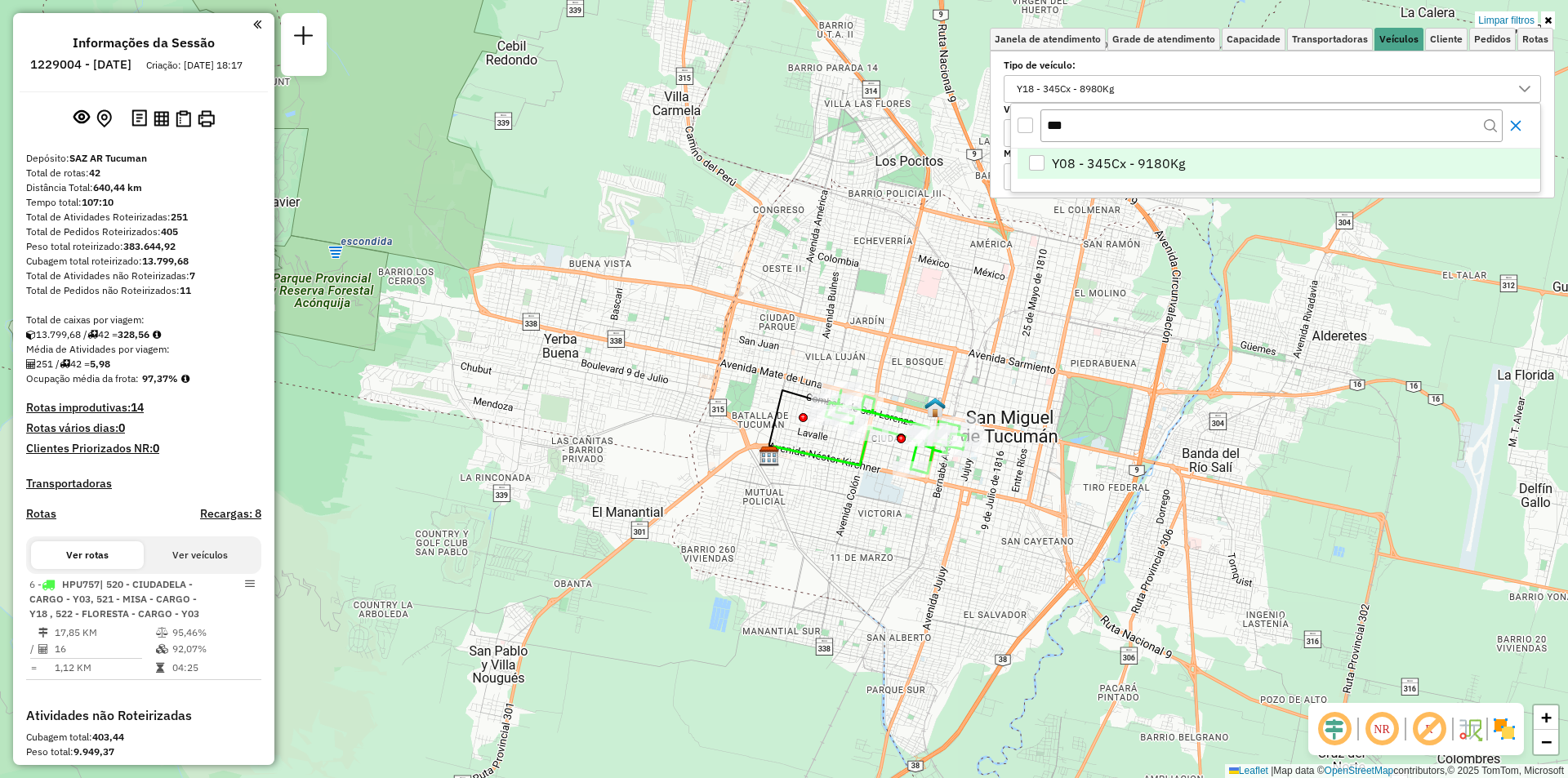
click at [1509, 131] on icon "Close" at bounding box center [1516, 126] width 13 height 13
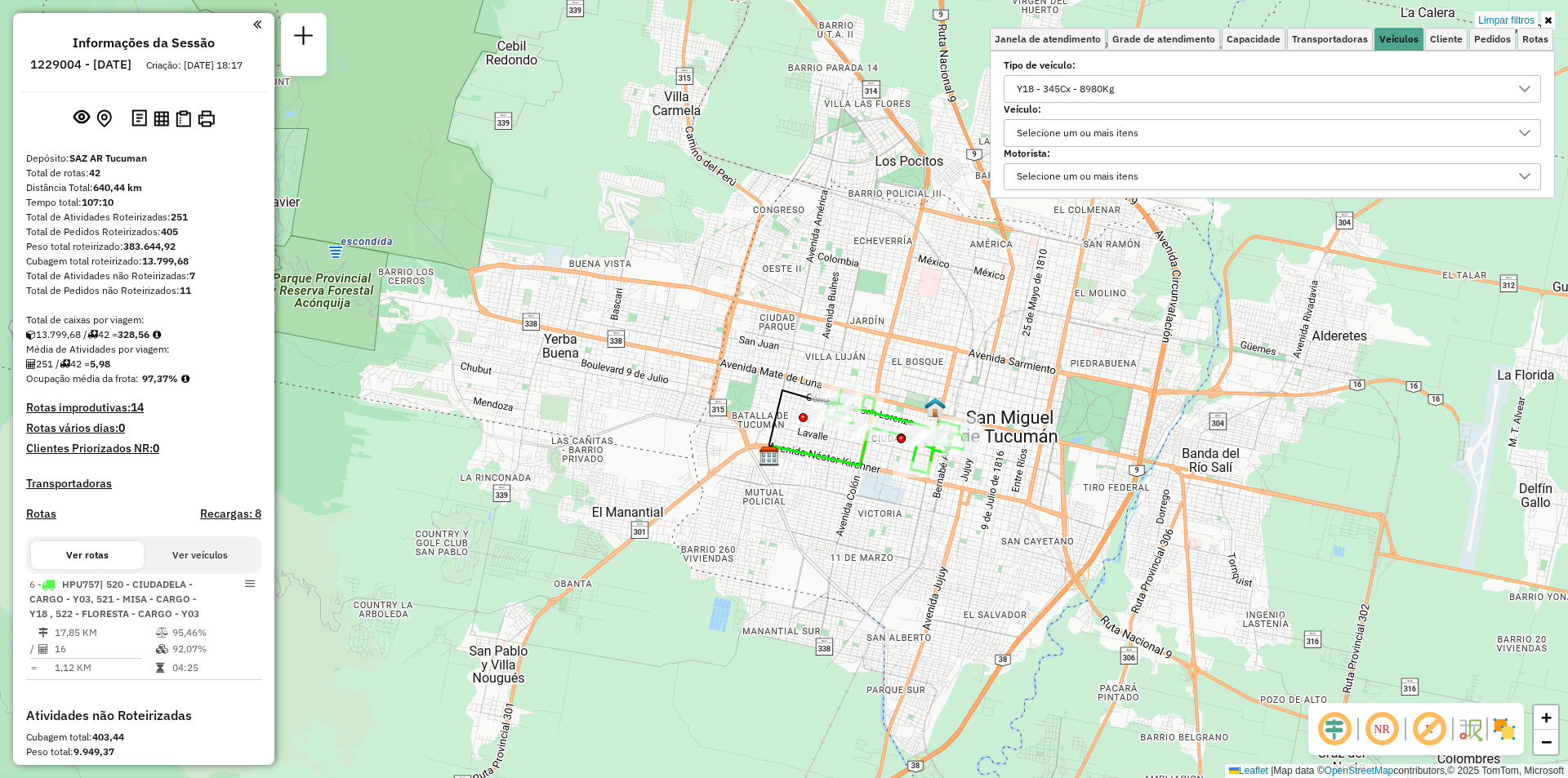
drag, startPoint x: 1028, startPoint y: 75, endPoint x: 1038, endPoint y: 100, distance: 26.9
click at [1029, 75] on div "Y18 - 345Cx - 8980Kg" at bounding box center [1272, 89] width 537 height 28
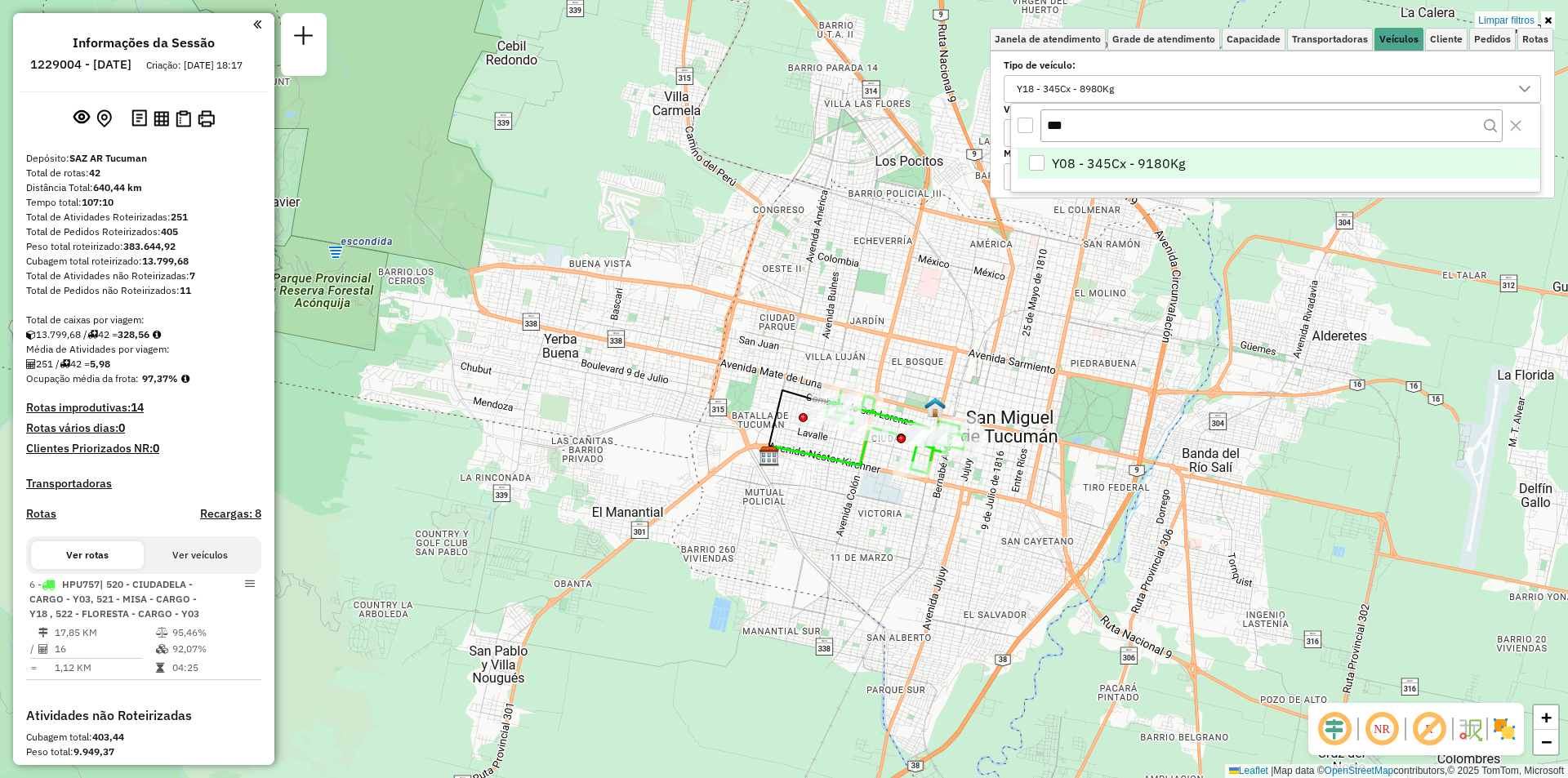
drag, startPoint x: 1103, startPoint y: 126, endPoint x: 1025, endPoint y: 125, distance: 78.0
click at [1025, 125] on div "***" at bounding box center [1275, 126] width 529 height 44
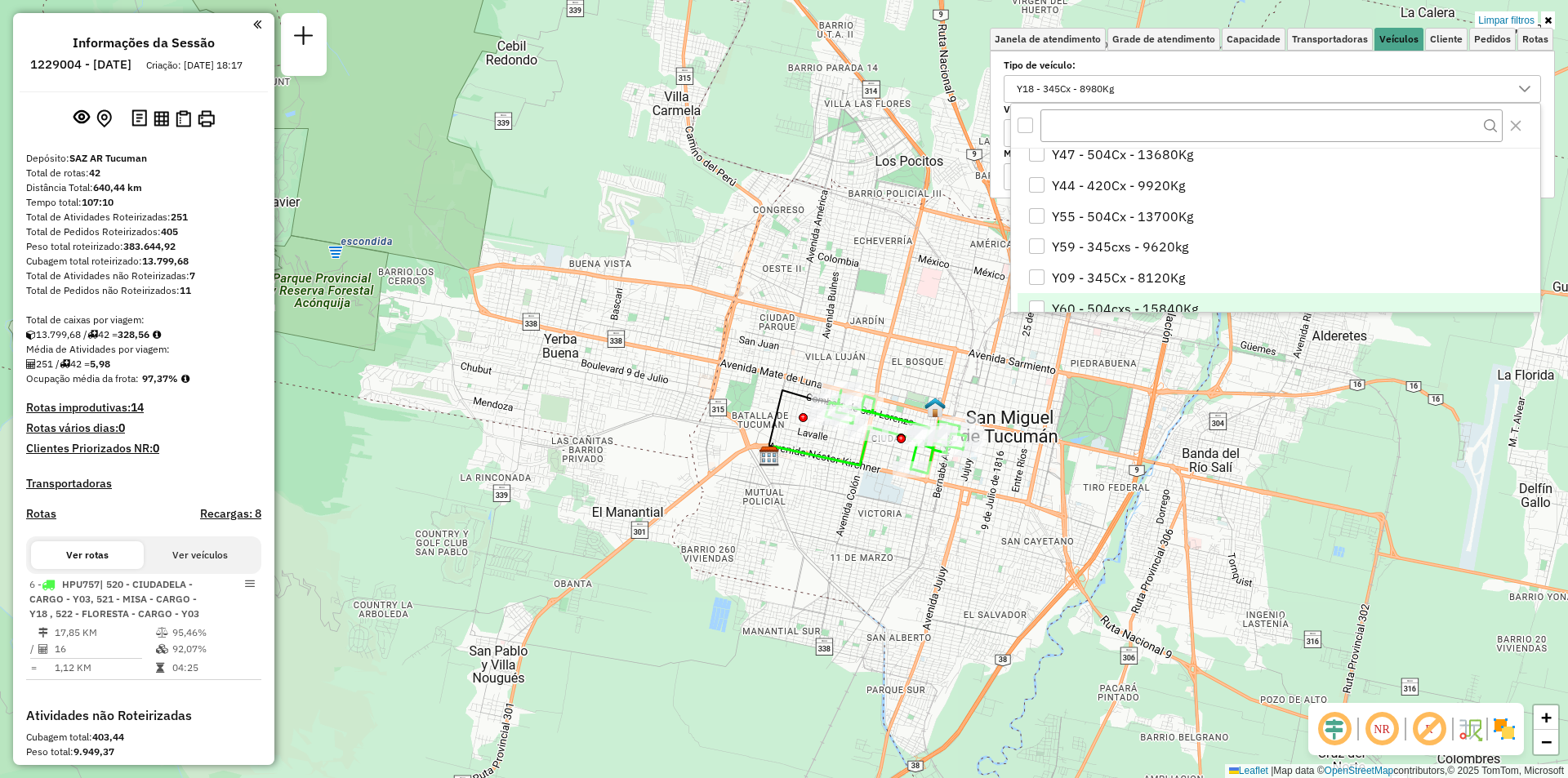
scroll to position [896, 0]
click at [1027, 127] on div "All items unselected" at bounding box center [1025, 125] width 15 height 15
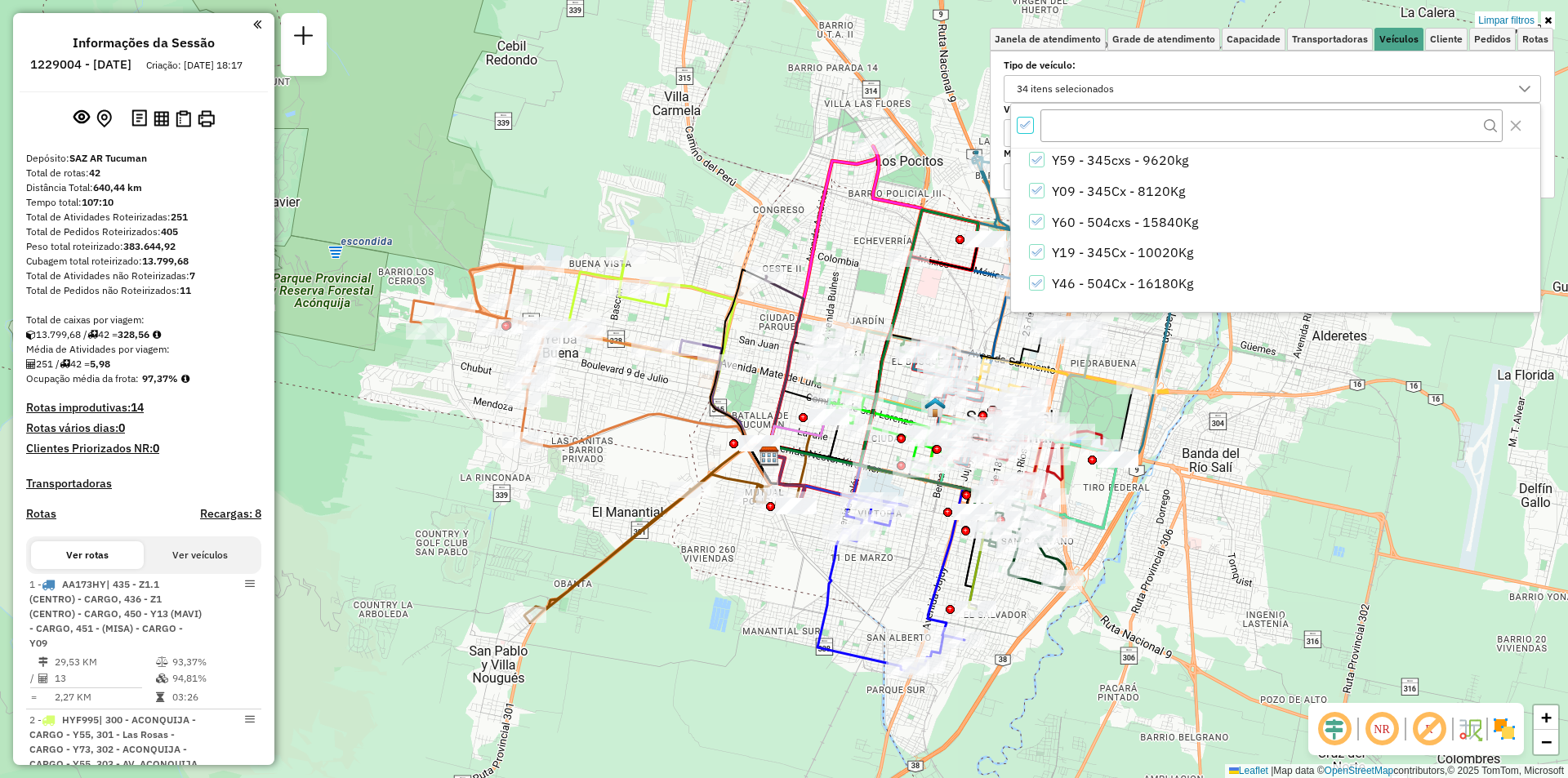
click at [1027, 127] on icon "All items selected" at bounding box center [1026, 125] width 12 height 12
click at [1384, 480] on div "Janela de atendimento Grade de atendimento Capacidade Transportadoras Veículos …" at bounding box center [784, 389] width 1568 height 778
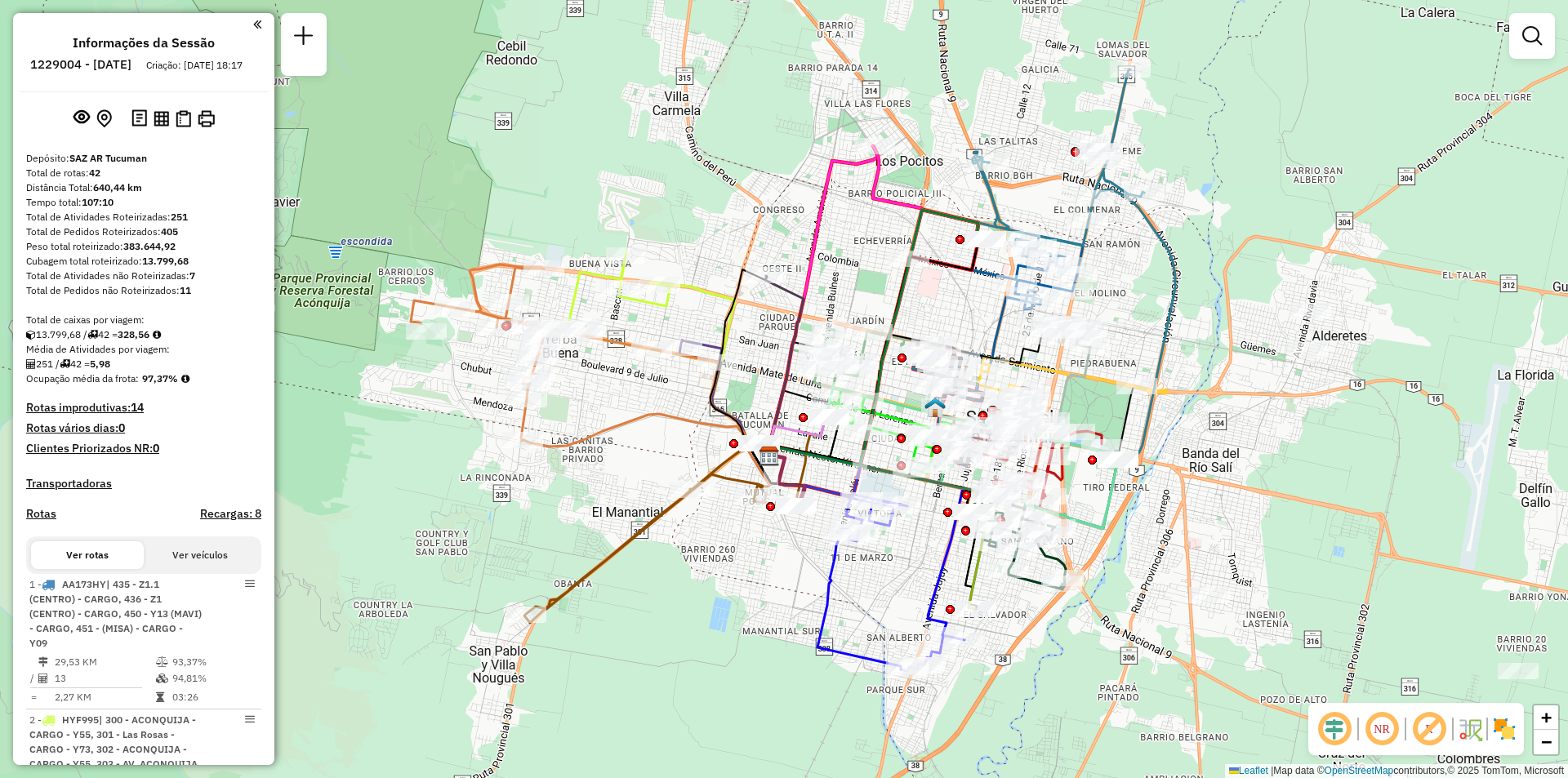
click at [1555, 45] on div "Janela de atendimento Grade de atendimento Capacidade Transportadoras Veículos …" at bounding box center [784, 389] width 1568 height 778
click at [1526, 36] on em at bounding box center [1531, 36] width 19 height 19
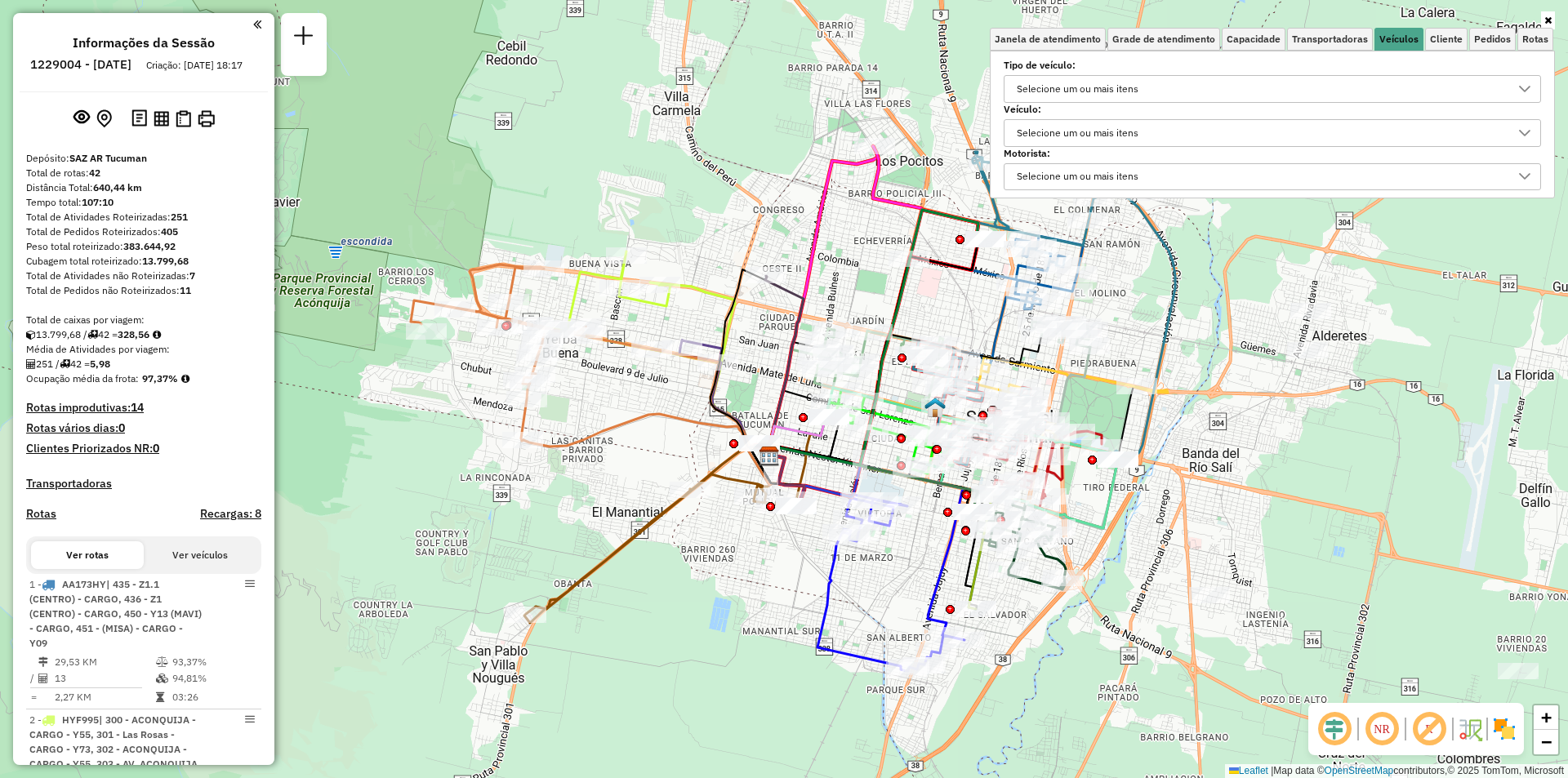
click at [1344, 91] on div "Selecione um ou mais itens" at bounding box center [1260, 89] width 498 height 26
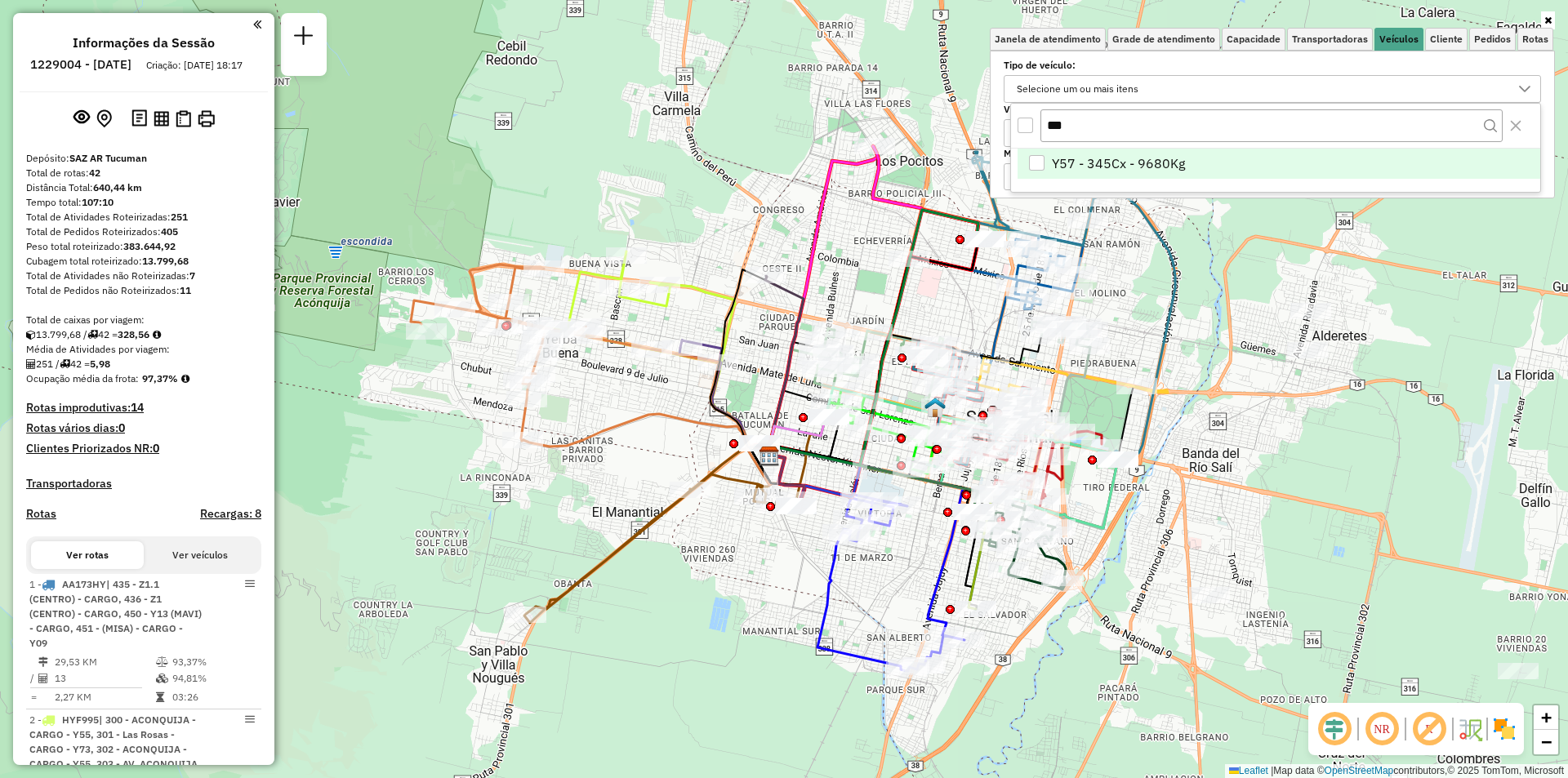
click at [1241, 158] on li "Y57 - 345Cx - 9680Kg" at bounding box center [1278, 164] width 523 height 31
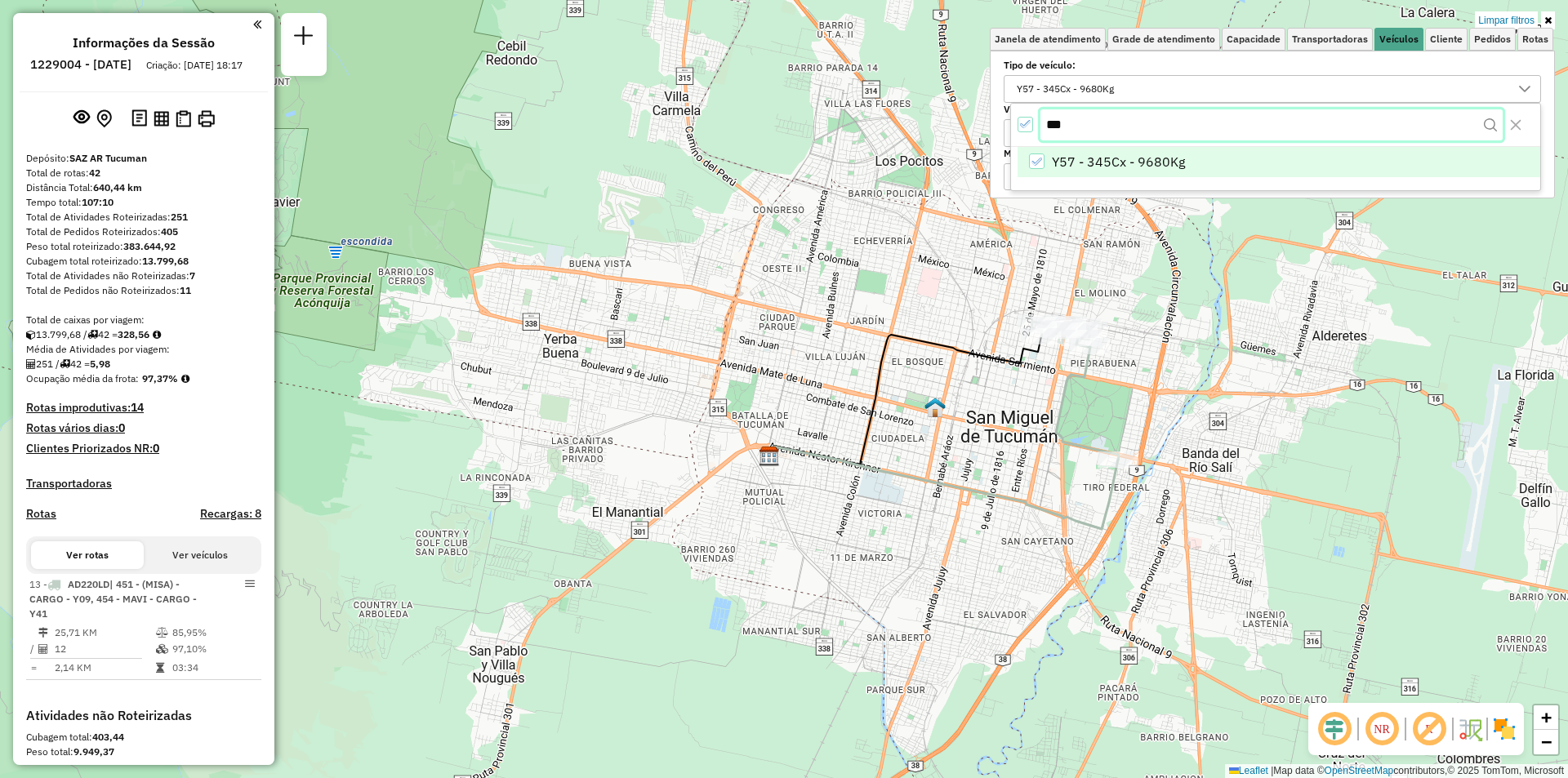
click at [1146, 129] on input "***" at bounding box center [1271, 125] width 462 height 31
type input "***"
click at [1148, 162] on span "Y09 - 345Cx - 8120Kg" at bounding box center [1118, 163] width 133 height 19
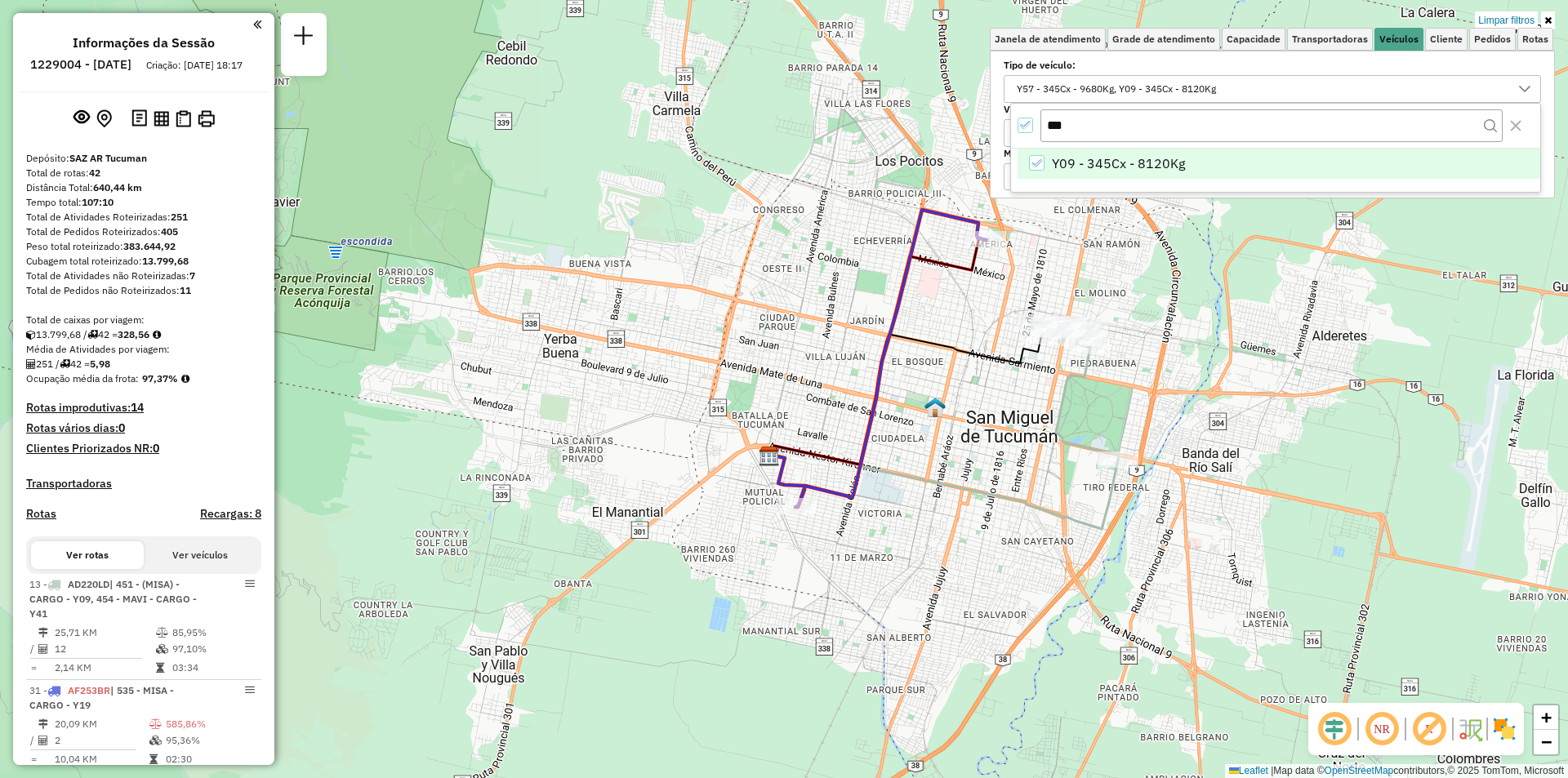
click at [1550, 23] on icon at bounding box center [1548, 20] width 8 height 10
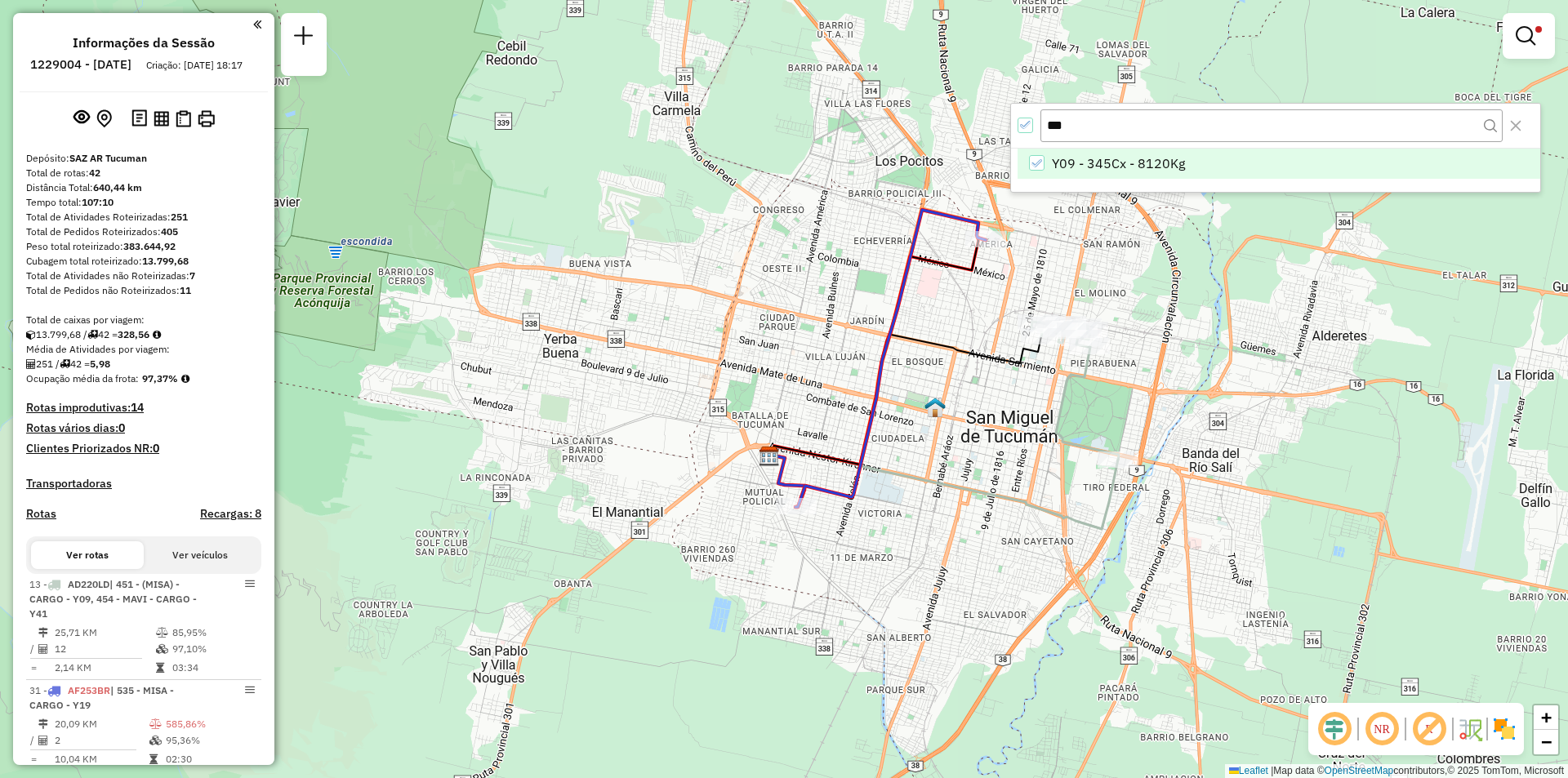
click at [1023, 130] on icon "All items selected" at bounding box center [1026, 125] width 12 height 12
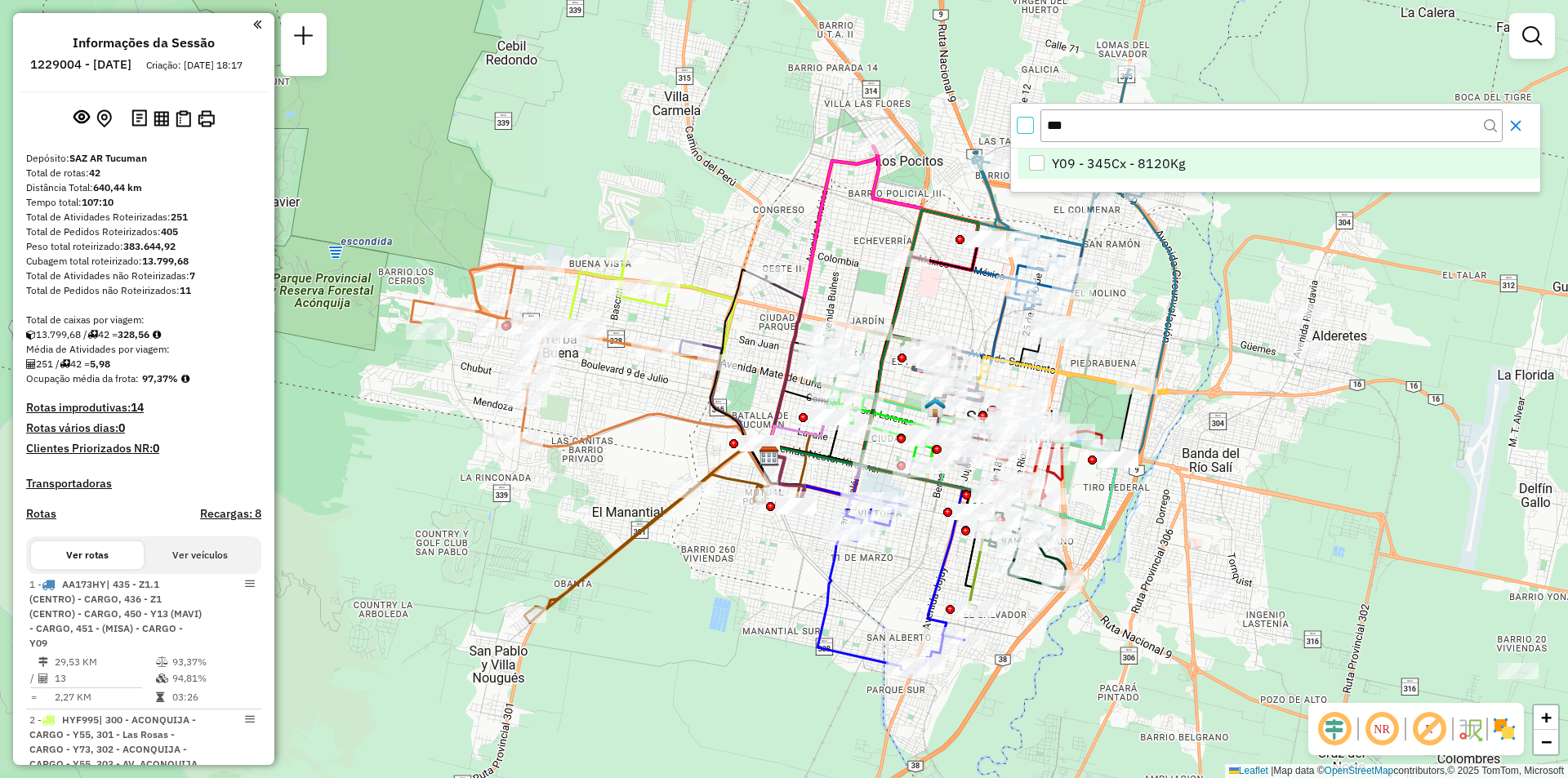
click at [1518, 124] on icon "Close" at bounding box center [1515, 125] width 11 height 11
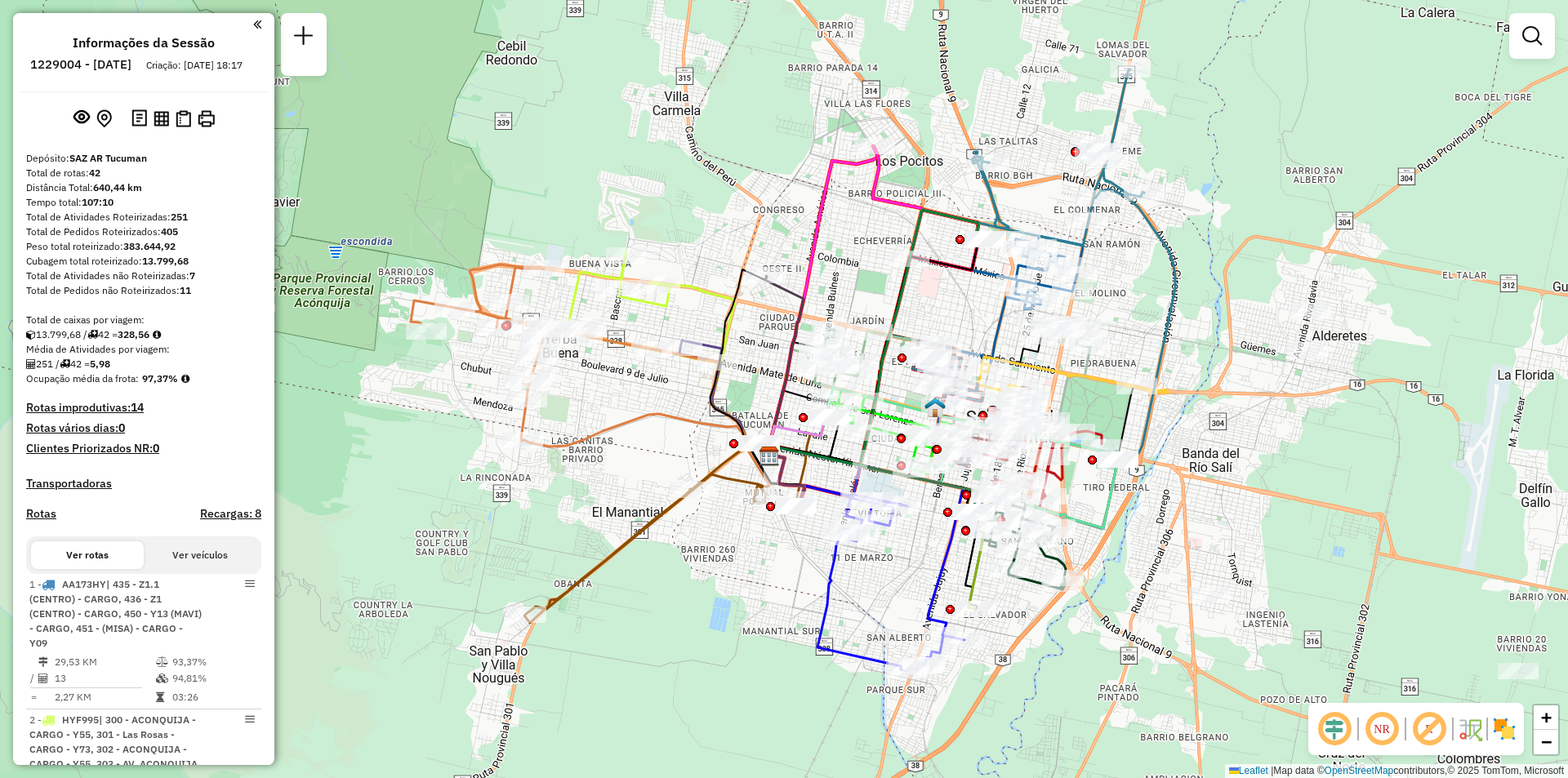
drag, startPoint x: 1439, startPoint y: 150, endPoint x: 1482, endPoint y: 124, distance: 50.2
click at [1464, 143] on div "Janela de atendimento Grade de atendimento Capacidade Transportadoras Veículos …" at bounding box center [784, 389] width 1568 height 778
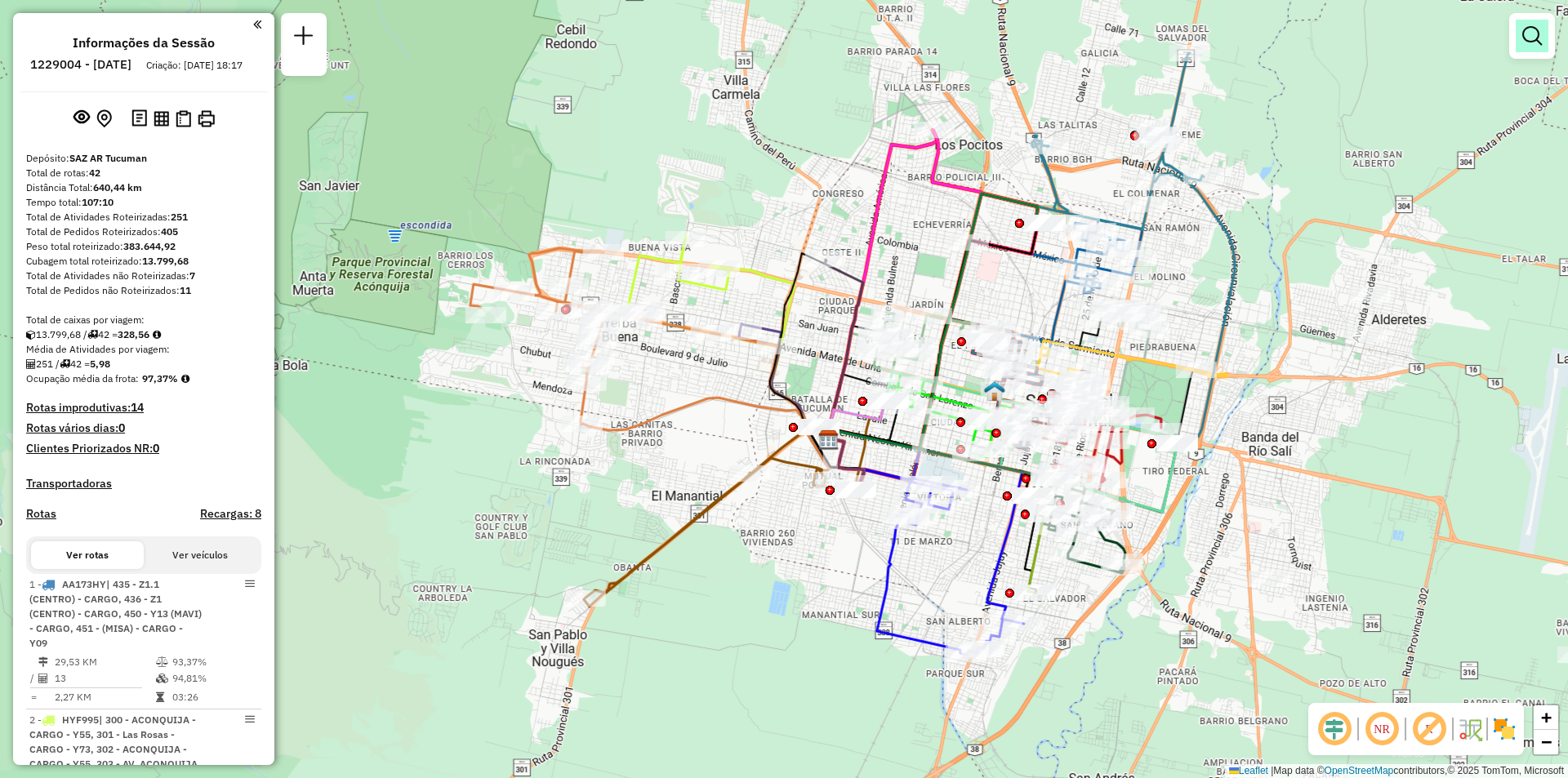
click at [1528, 44] on em at bounding box center [1531, 36] width 19 height 19
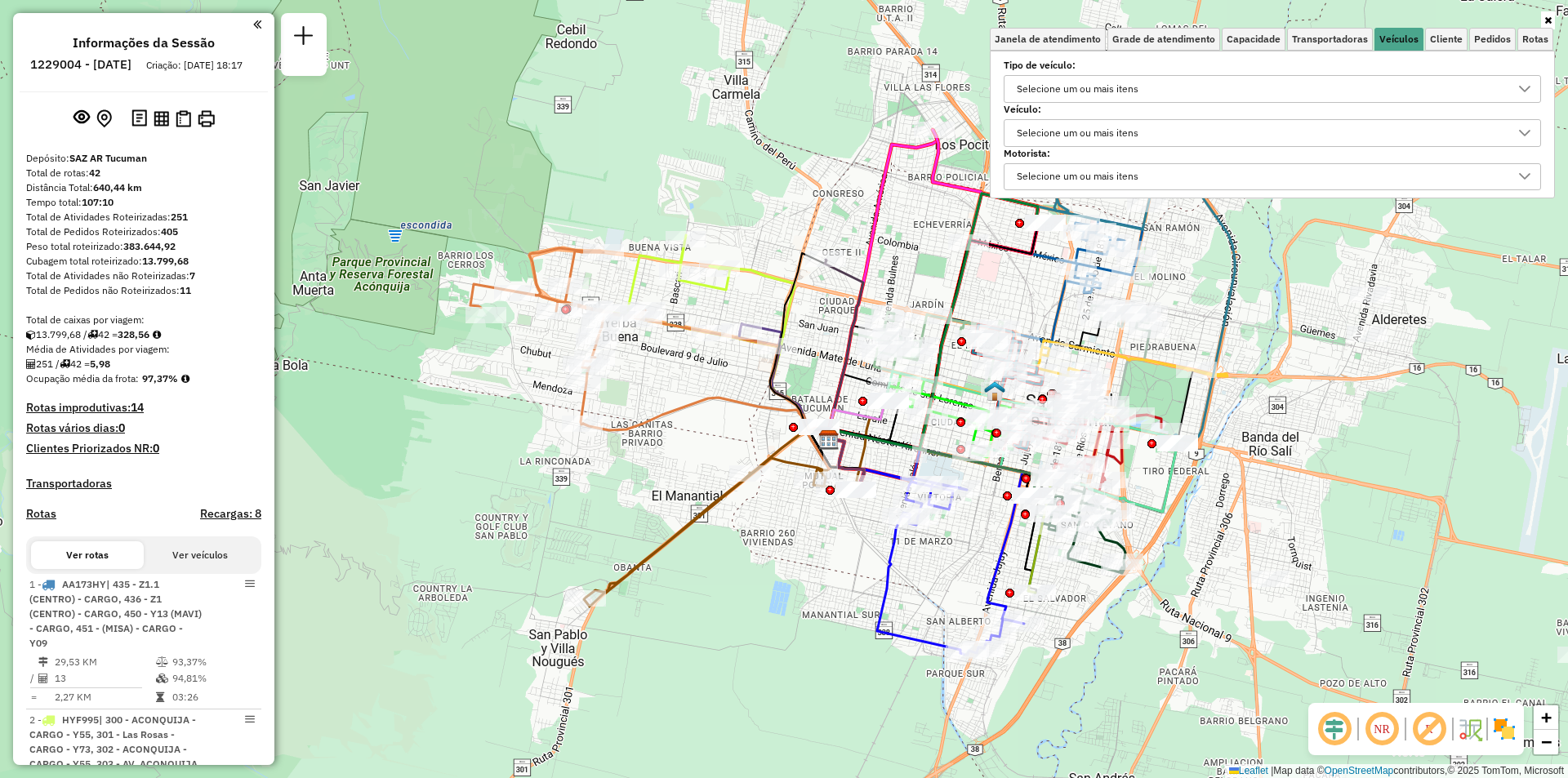
click at [1466, 386] on div "Janela de atendimento Grade de atendimento Capacidade Transportadoras Veículos …" at bounding box center [784, 389] width 1568 height 778
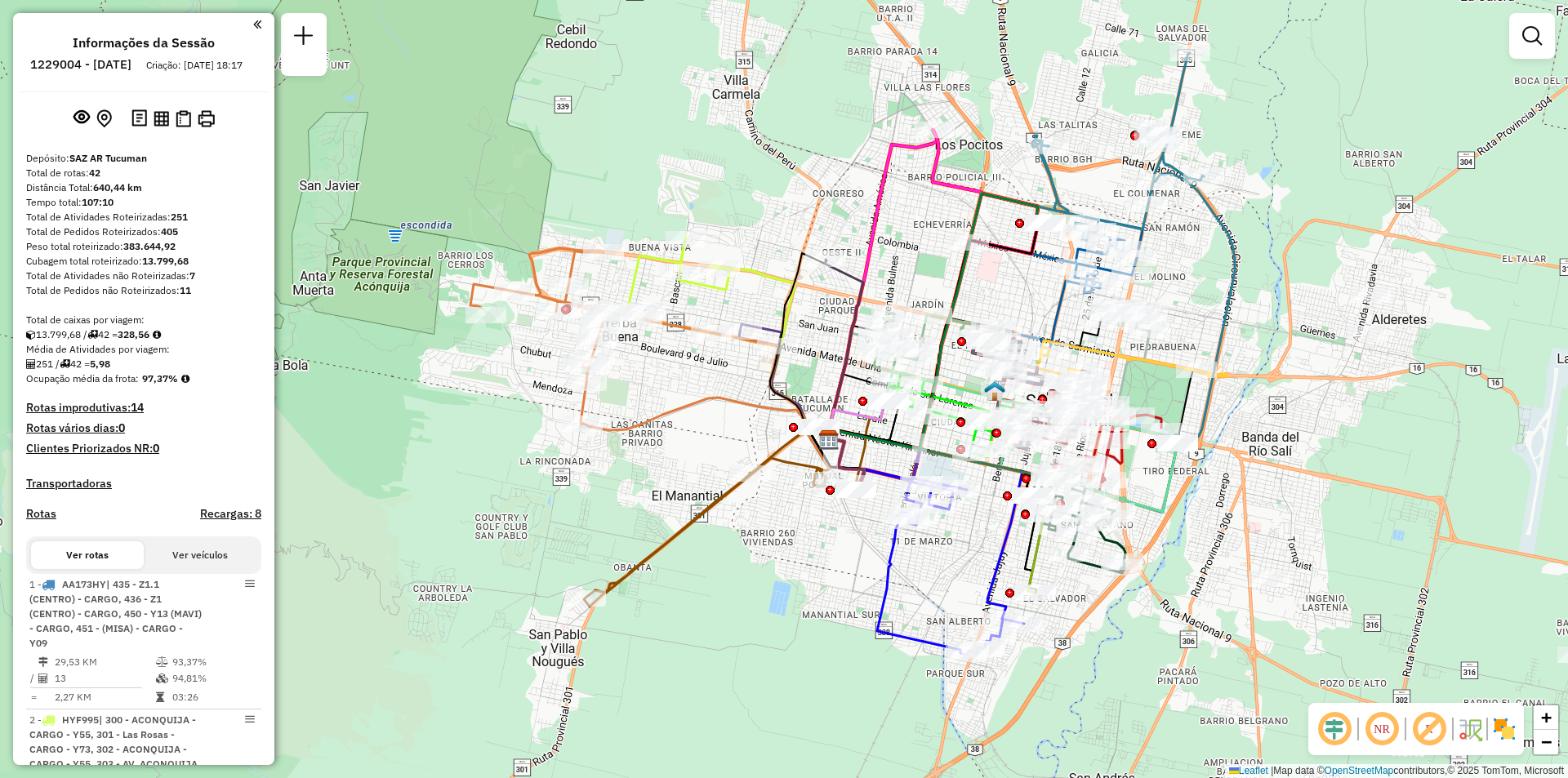
click at [1548, 50] on div at bounding box center [1531, 36] width 45 height 45
click at [1548, 44] on div at bounding box center [1531, 36] width 45 height 45
click at [1526, 40] on em at bounding box center [1531, 36] width 19 height 19
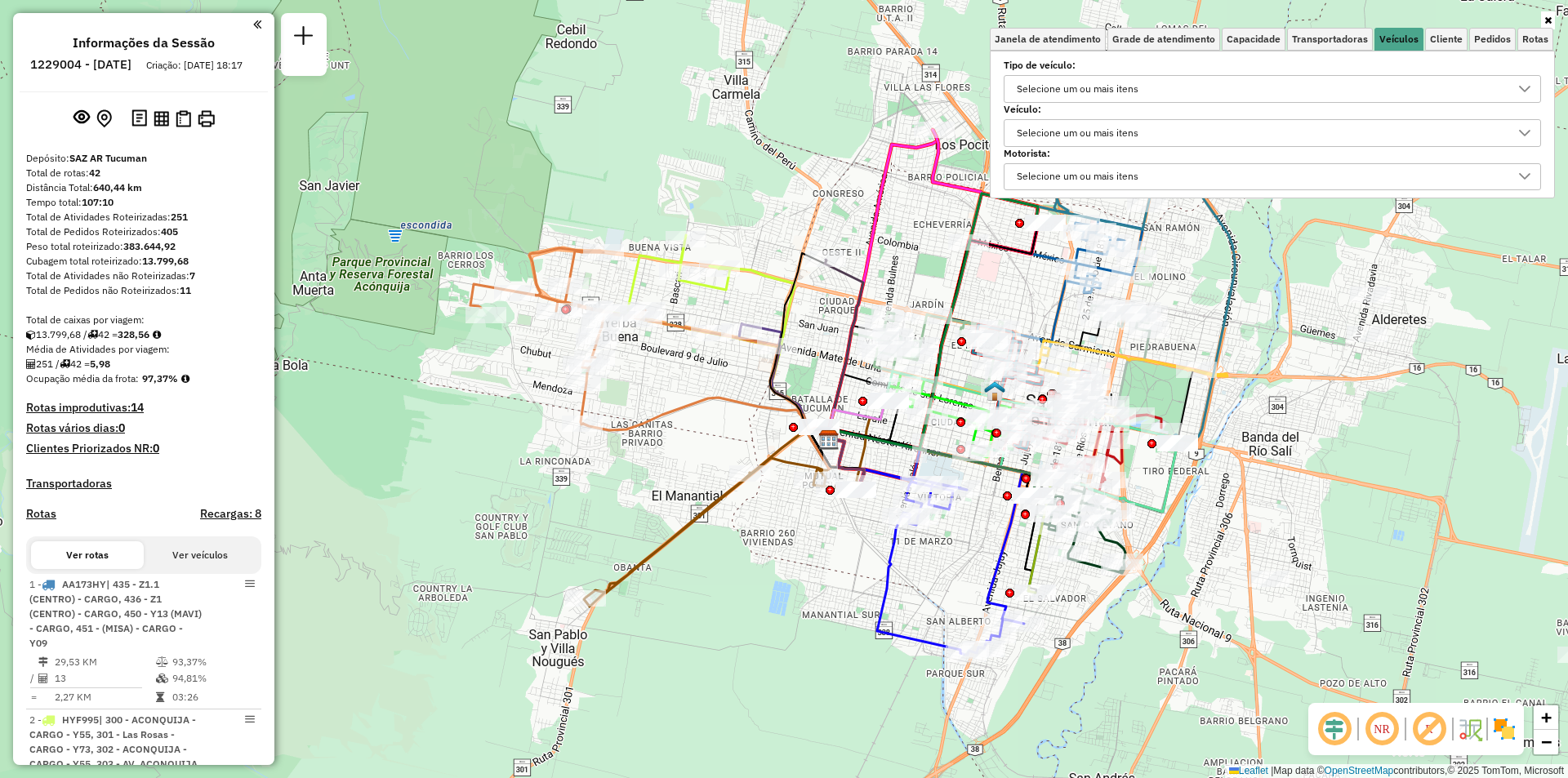
click at [1328, 86] on div "Selecione um ou mais itens" at bounding box center [1260, 89] width 498 height 26
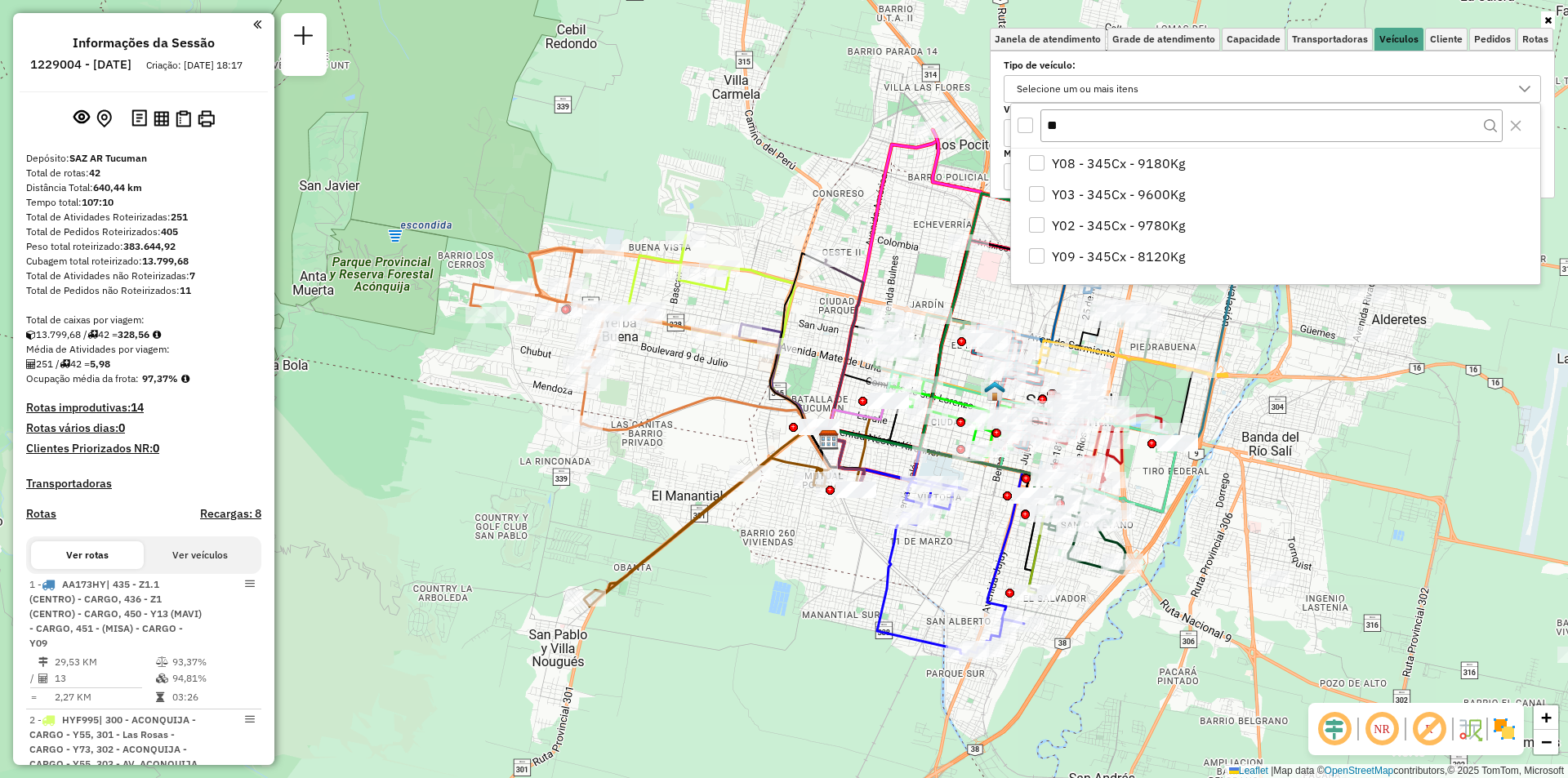
type input "*"
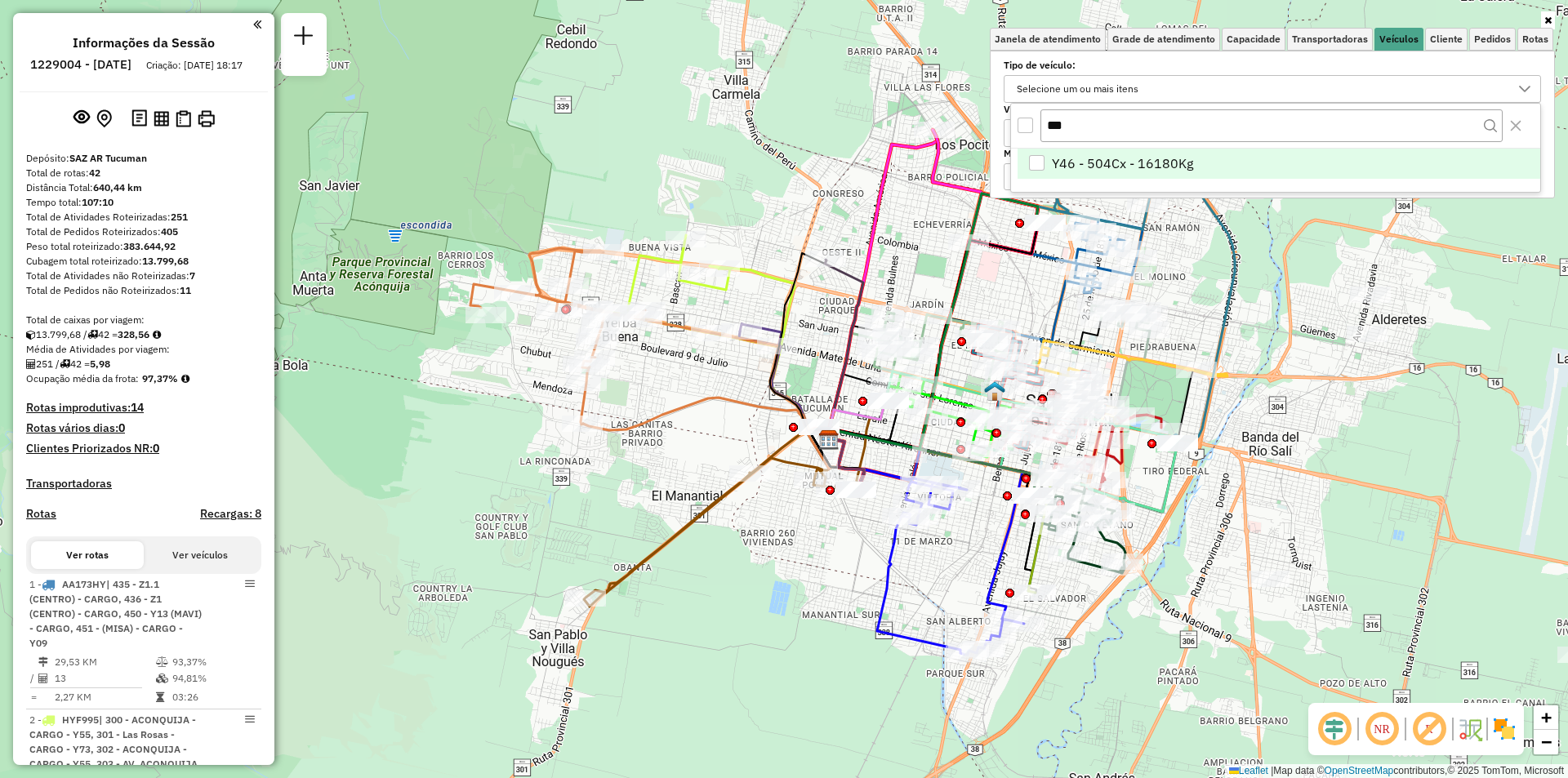
type input "***"
click at [1143, 179] on li "Y46 - 504Cx - 16180Kg" at bounding box center [1278, 164] width 523 height 31
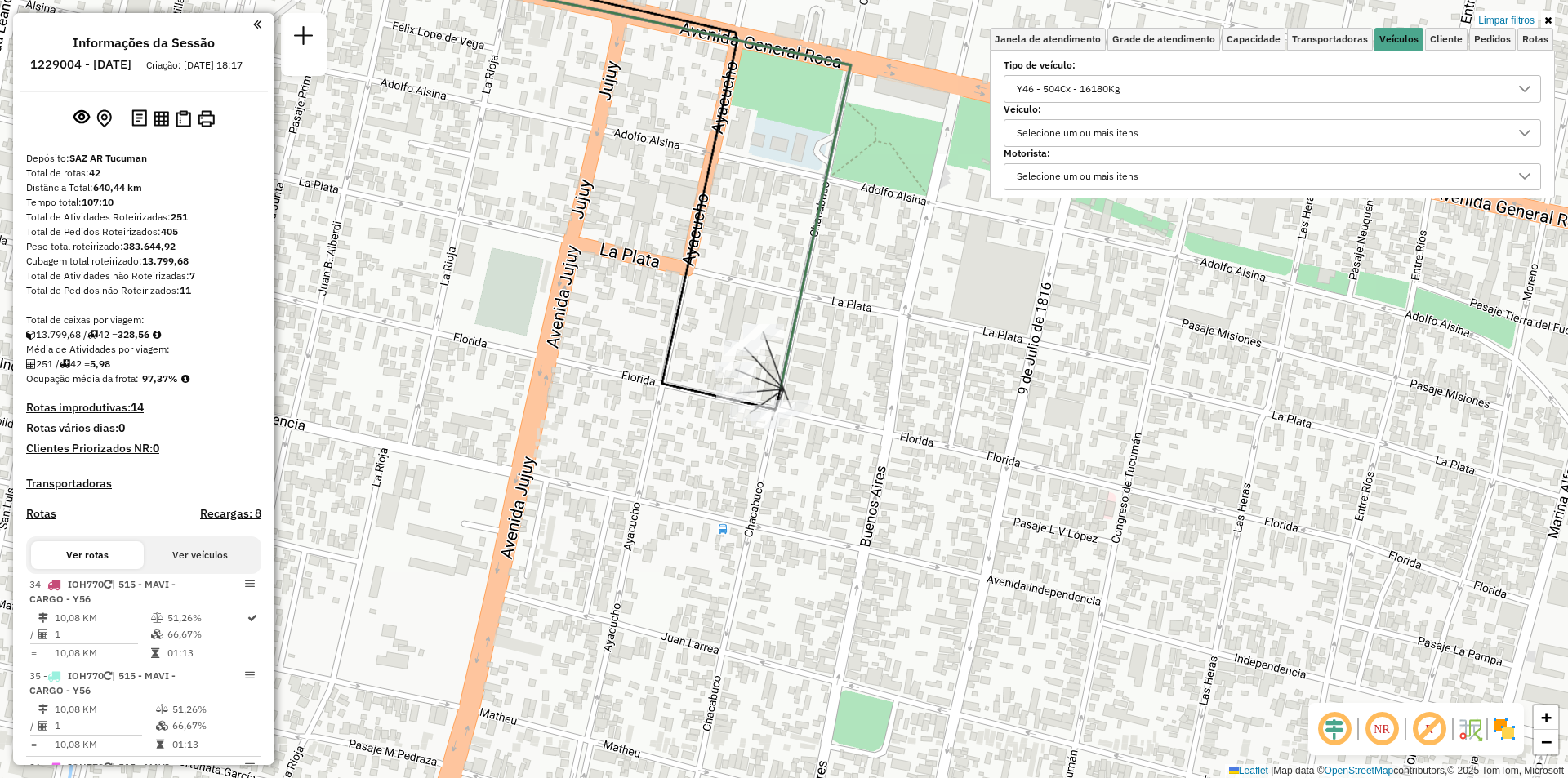
click at [968, 319] on div "Limpar filtros Janela de atendimento Grade de atendimento Capacidade Transporta…" at bounding box center [784, 389] width 1568 height 778
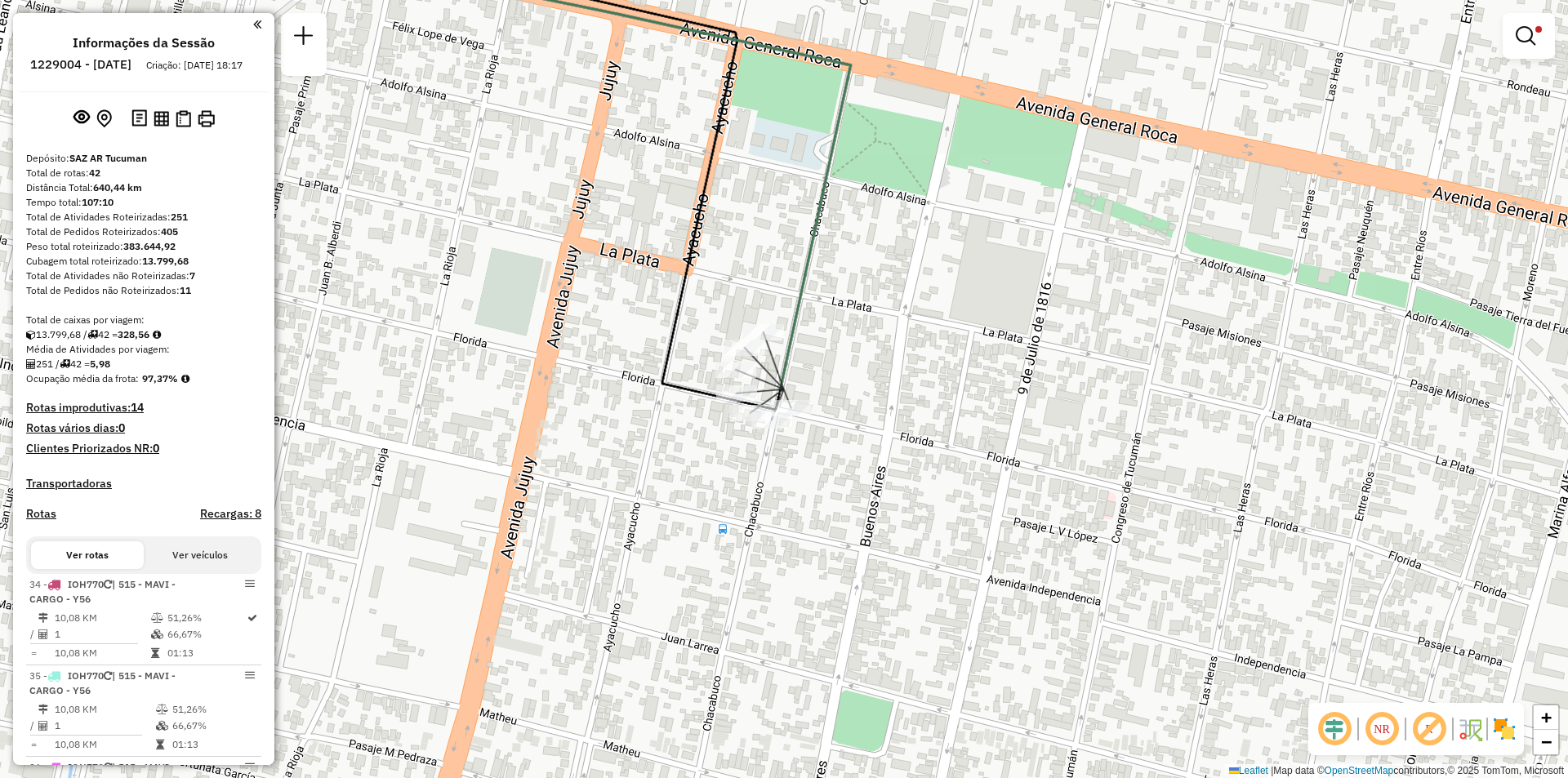
drag, startPoint x: 1375, startPoint y: 160, endPoint x: 1488, endPoint y: 57, distance: 152.9
click at [1377, 160] on div "Limpar filtros Janela de atendimento Grade de atendimento Capacidade Transporta…" at bounding box center [784, 389] width 1568 height 778
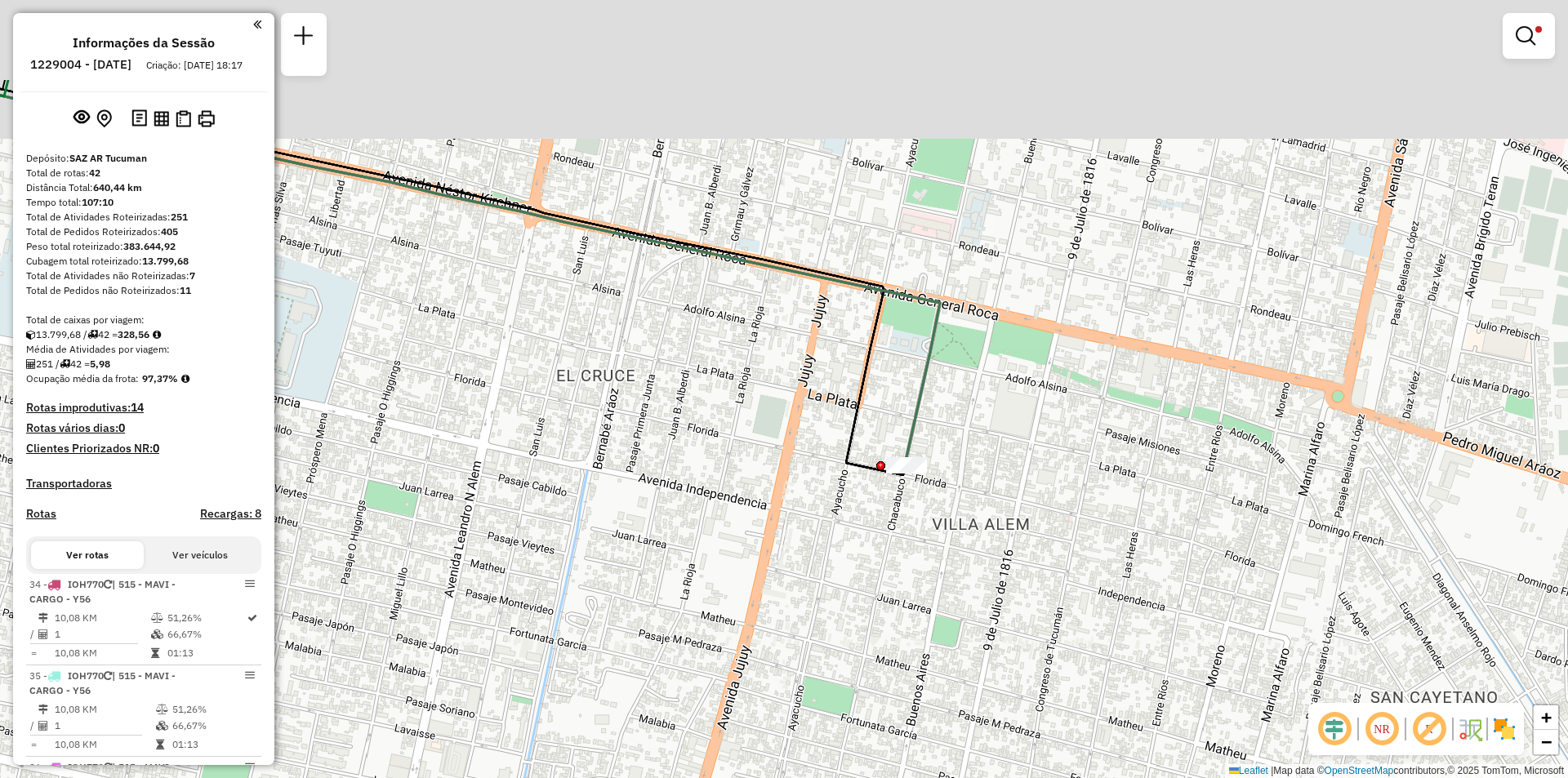
drag, startPoint x: 1152, startPoint y: 330, endPoint x: 1055, endPoint y: 586, distance: 273.8
click at [1055, 586] on div "Limpar filtros Janela de atendimento Grade de atendimento Capacidade Transporta…" at bounding box center [784, 389] width 1568 height 778
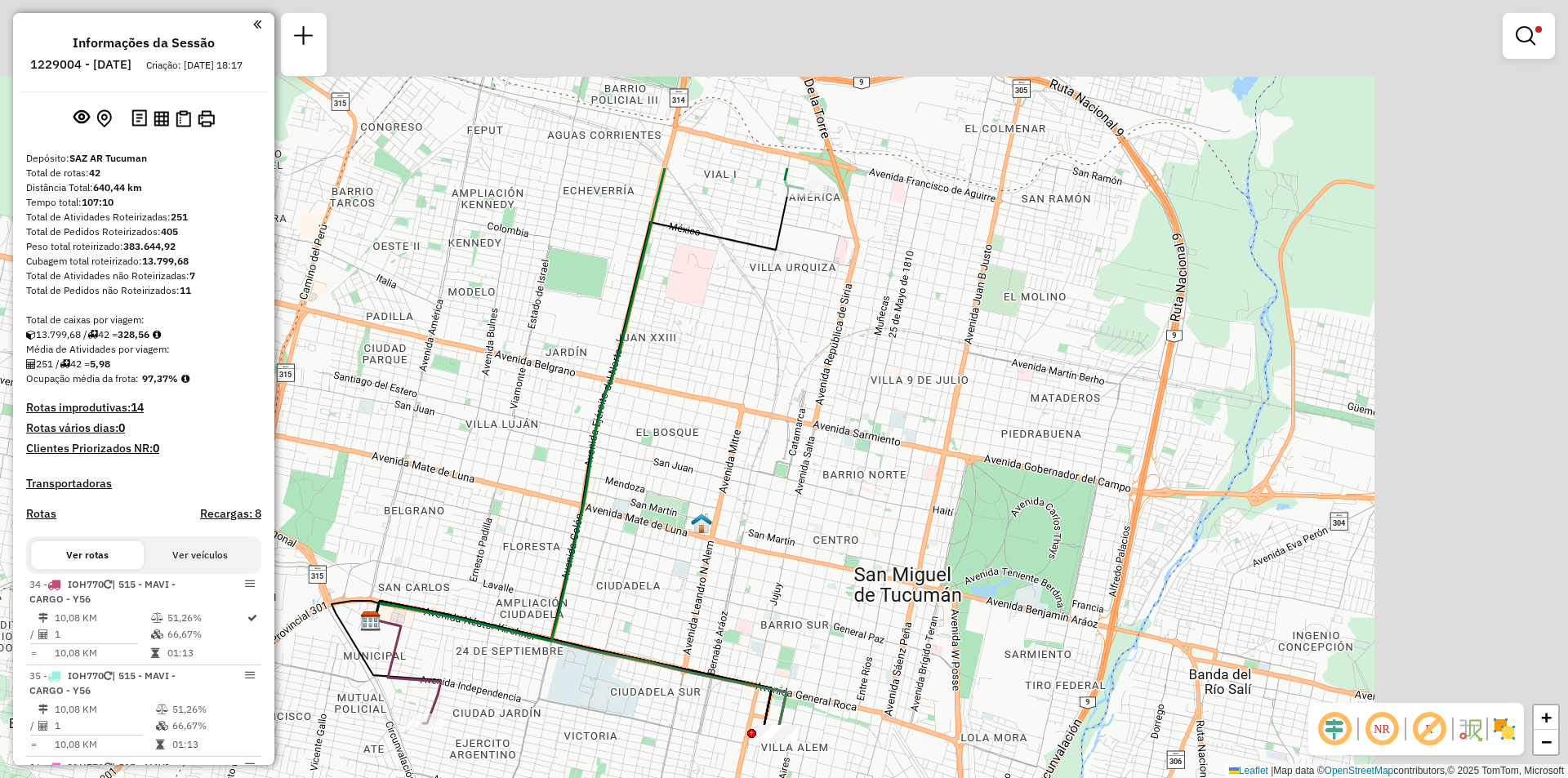
drag, startPoint x: 932, startPoint y: 451, endPoint x: 866, endPoint y: 475, distance: 70.2
click at [869, 514] on div "Limpar filtros Janela de atendimento Grade de atendimento Capacidade Transporta…" at bounding box center [784, 389] width 1568 height 778
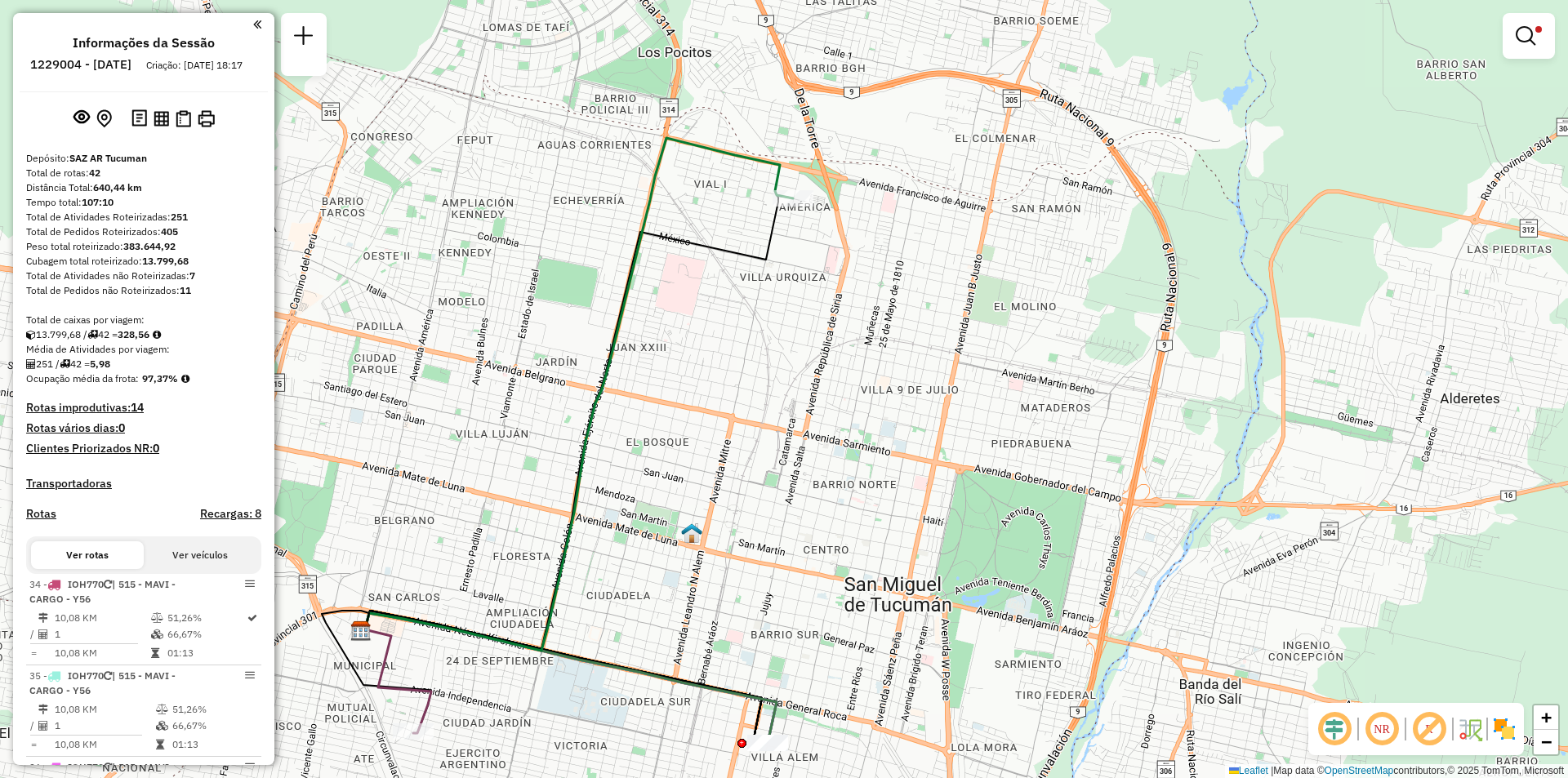
click at [782, 188] on icon at bounding box center [577, 394] width 431 height 512
select select "**********"
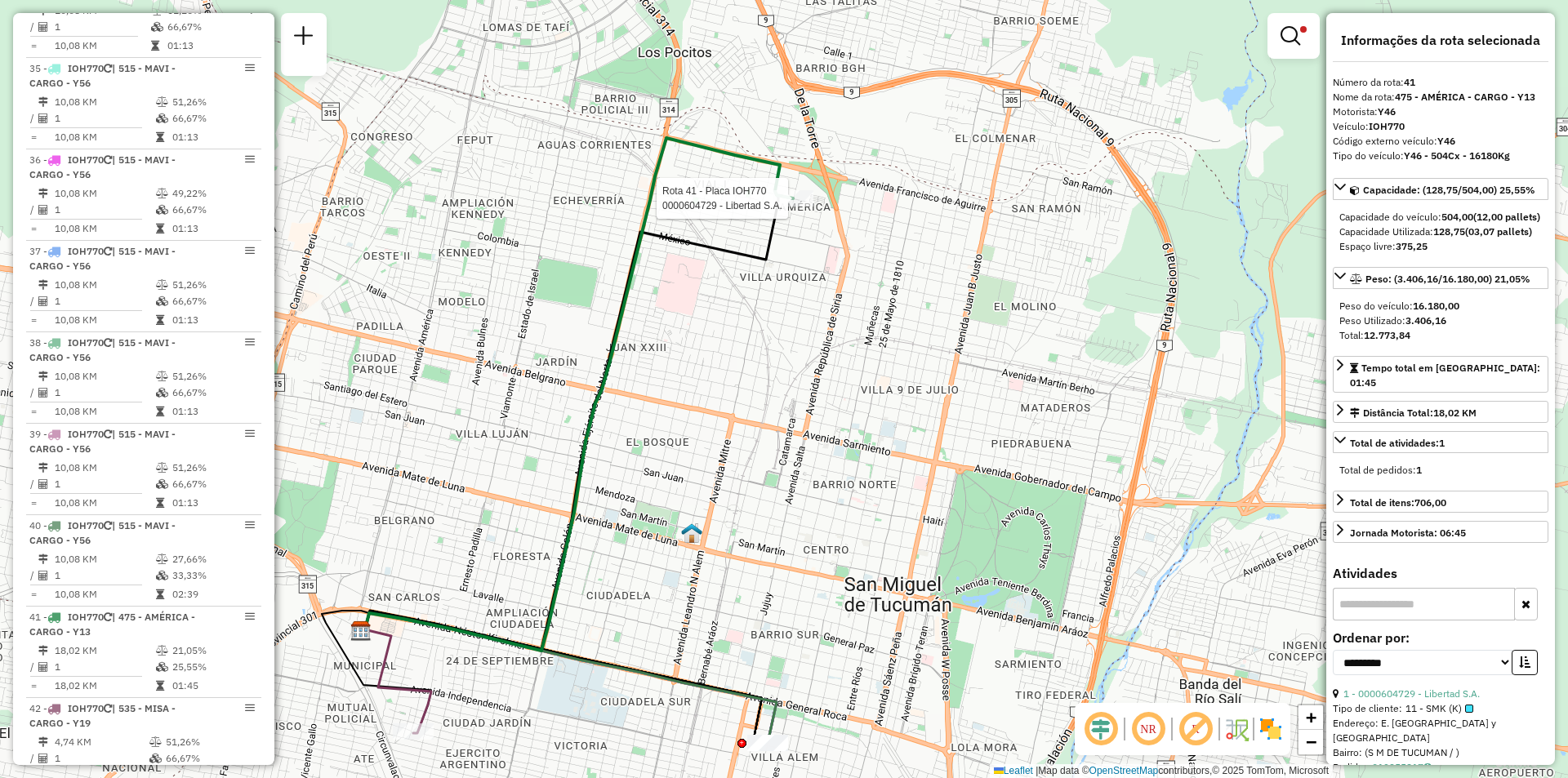
scroll to position [931, 0]
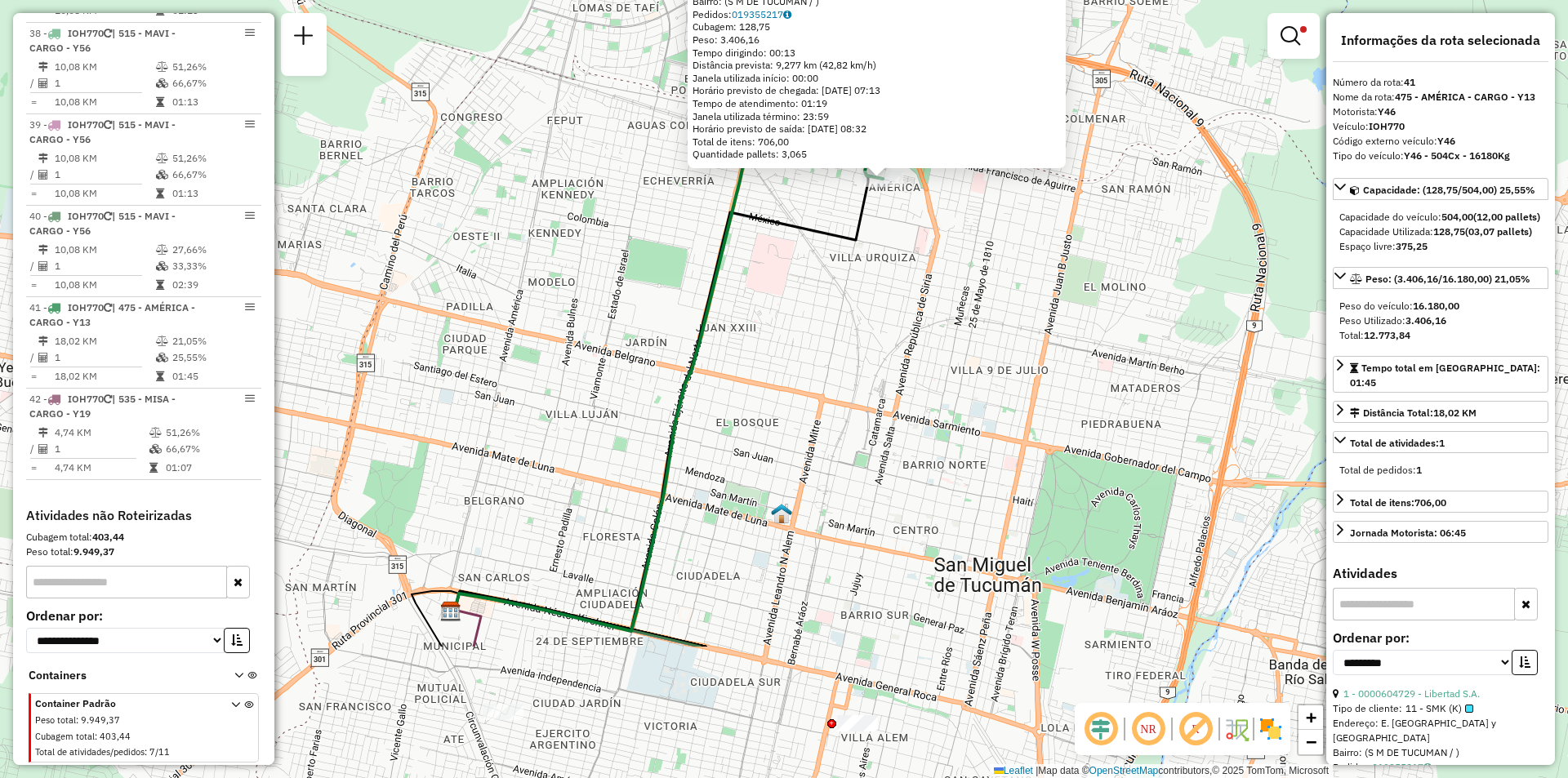
drag, startPoint x: 1006, startPoint y: 527, endPoint x: 1085, endPoint y: 117, distance: 417.5
click at [1129, 51] on div "0000604729 - Libertad S.A. Tipo de cliente: 11 - SMK (K) Endereço: E. Castelar …" at bounding box center [784, 389] width 1568 height 778
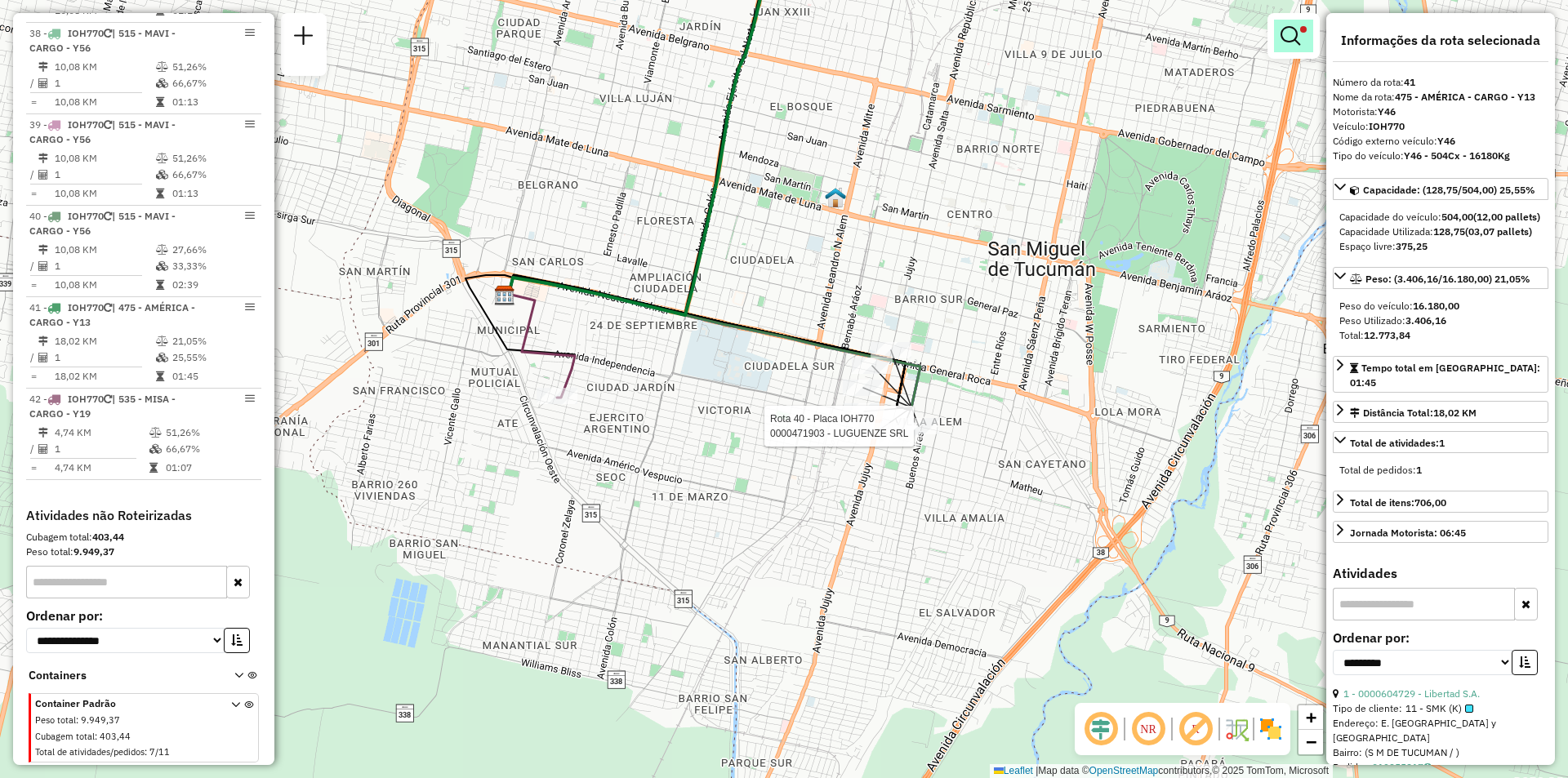
click at [1294, 50] on link at bounding box center [1294, 36] width 39 height 33
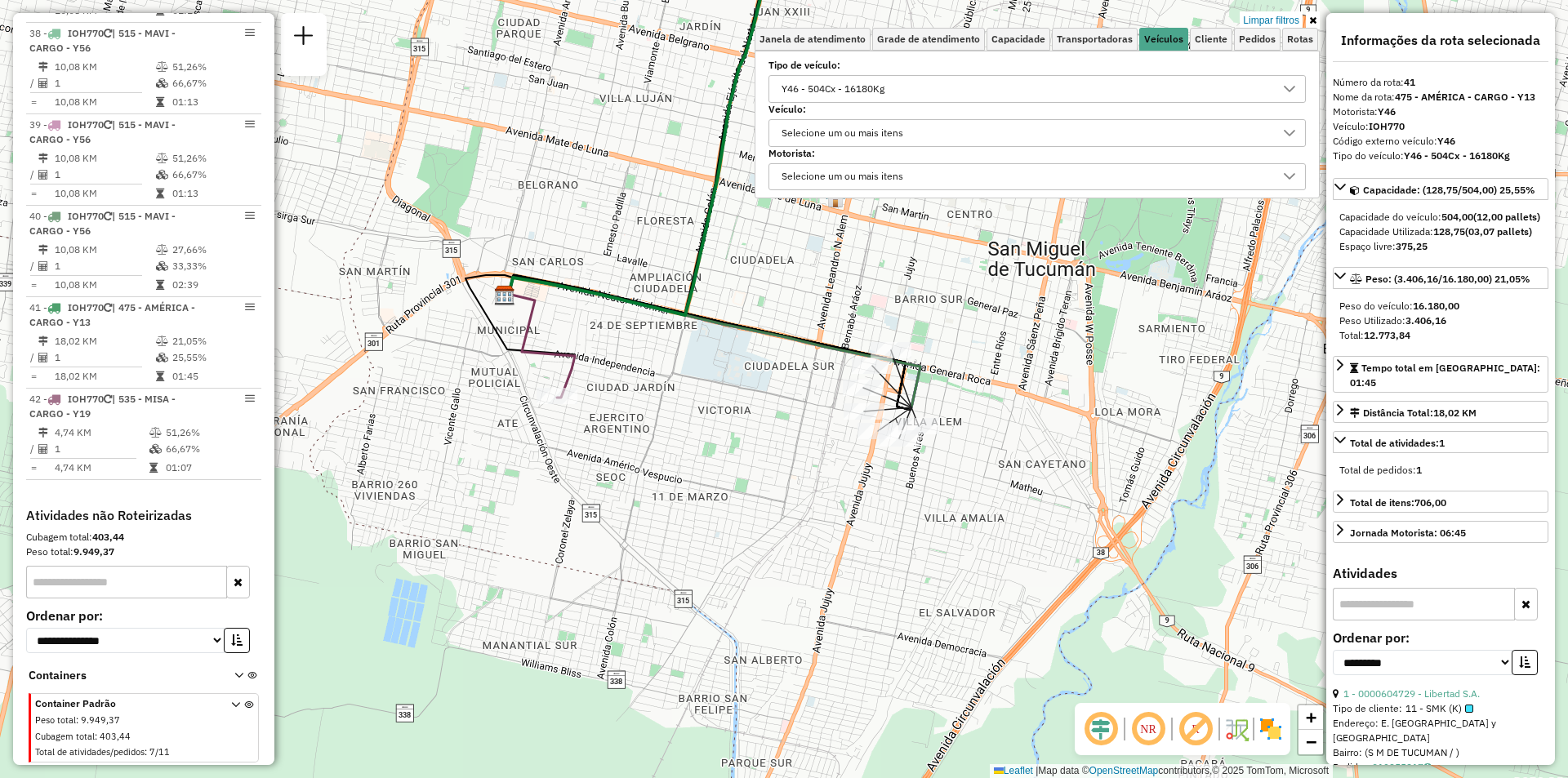
click at [1146, 88] on div "Y46 - 504Cx - 16180Kg" at bounding box center [1024, 89] width 498 height 26
type input "***"
click at [909, 179] on div "Y60 - 504cxs - 15840Kg" at bounding box center [1039, 170] width 529 height 44
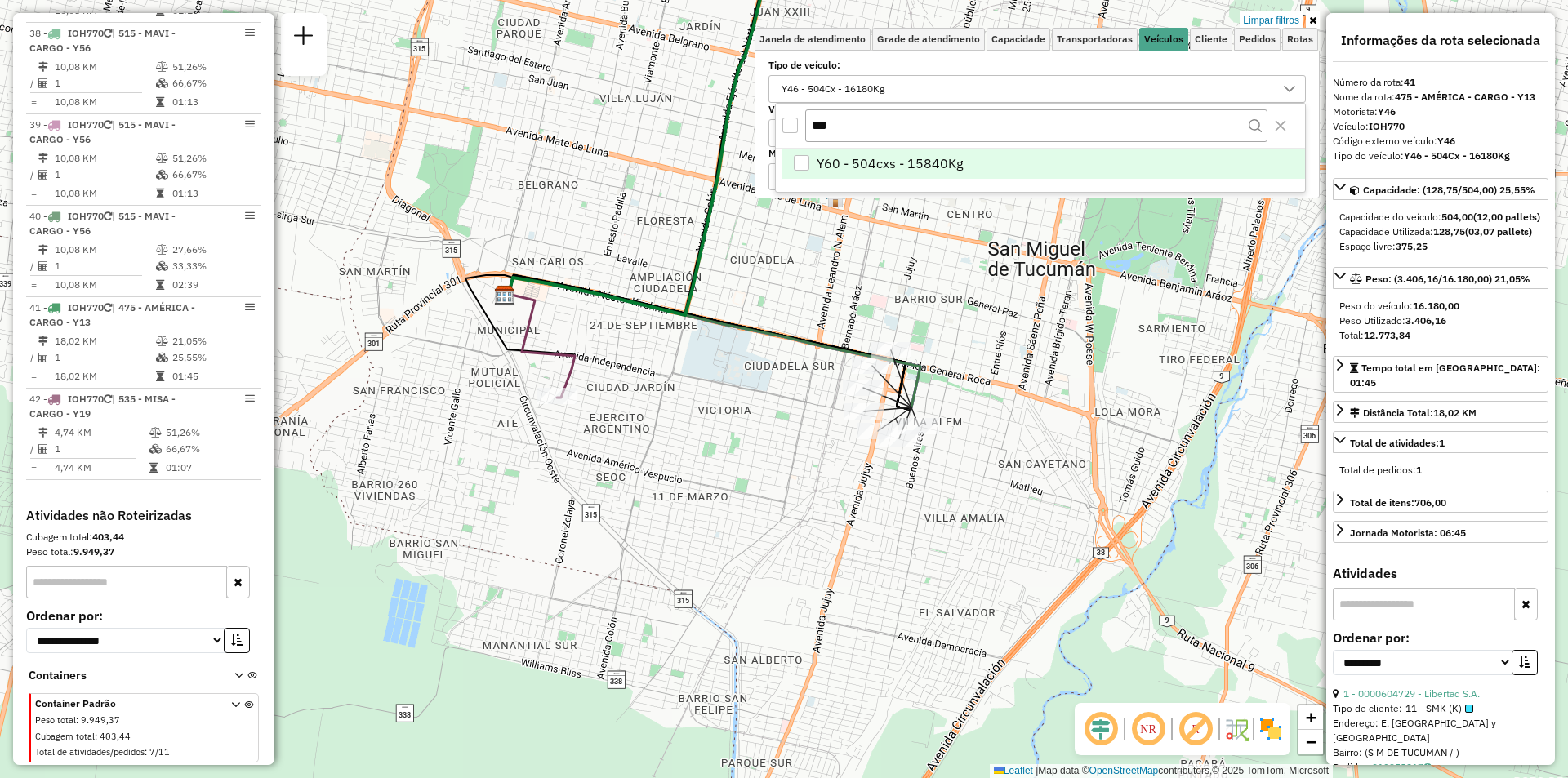
click at [915, 164] on span "Y60 - 504cxs - 15840Kg" at bounding box center [890, 163] width 146 height 19
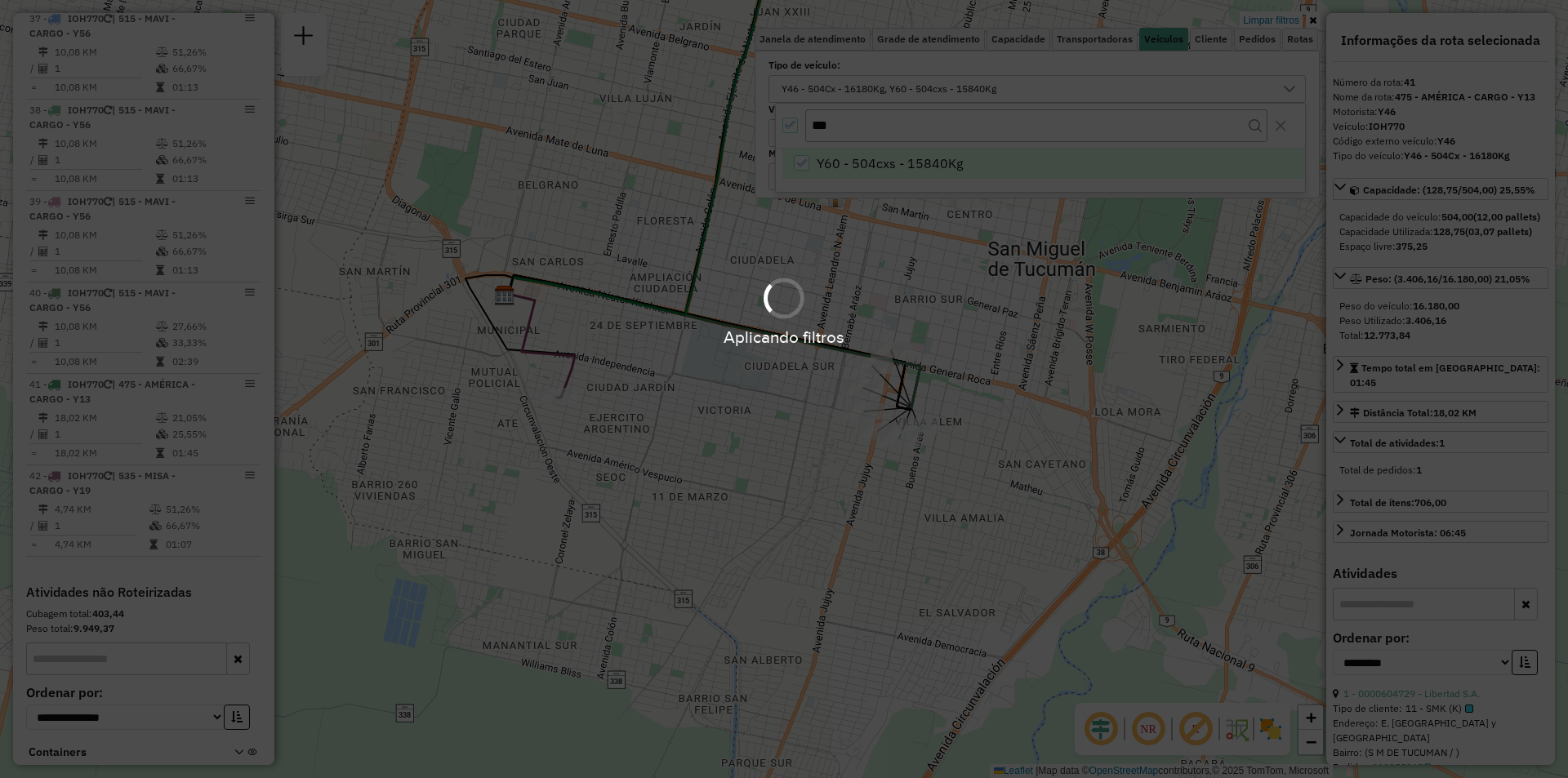
scroll to position [1023, 0]
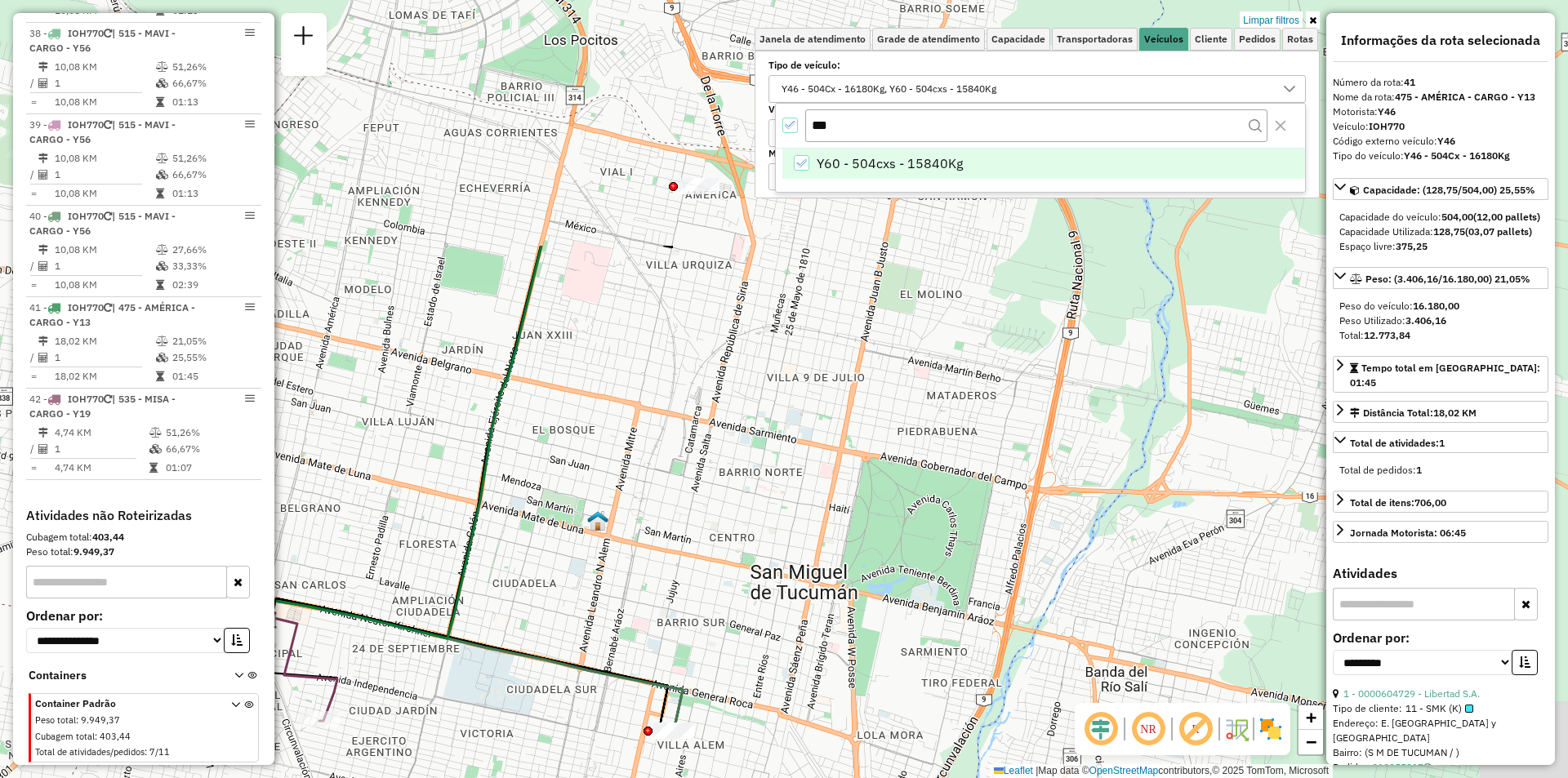
drag, startPoint x: 977, startPoint y: 301, endPoint x: 735, endPoint y: 622, distance: 402.0
click at [735, 630] on div "Limpar filtros Janela de atendimento Grade de atendimento Capacidade Transporta…" at bounding box center [784, 389] width 1568 height 778
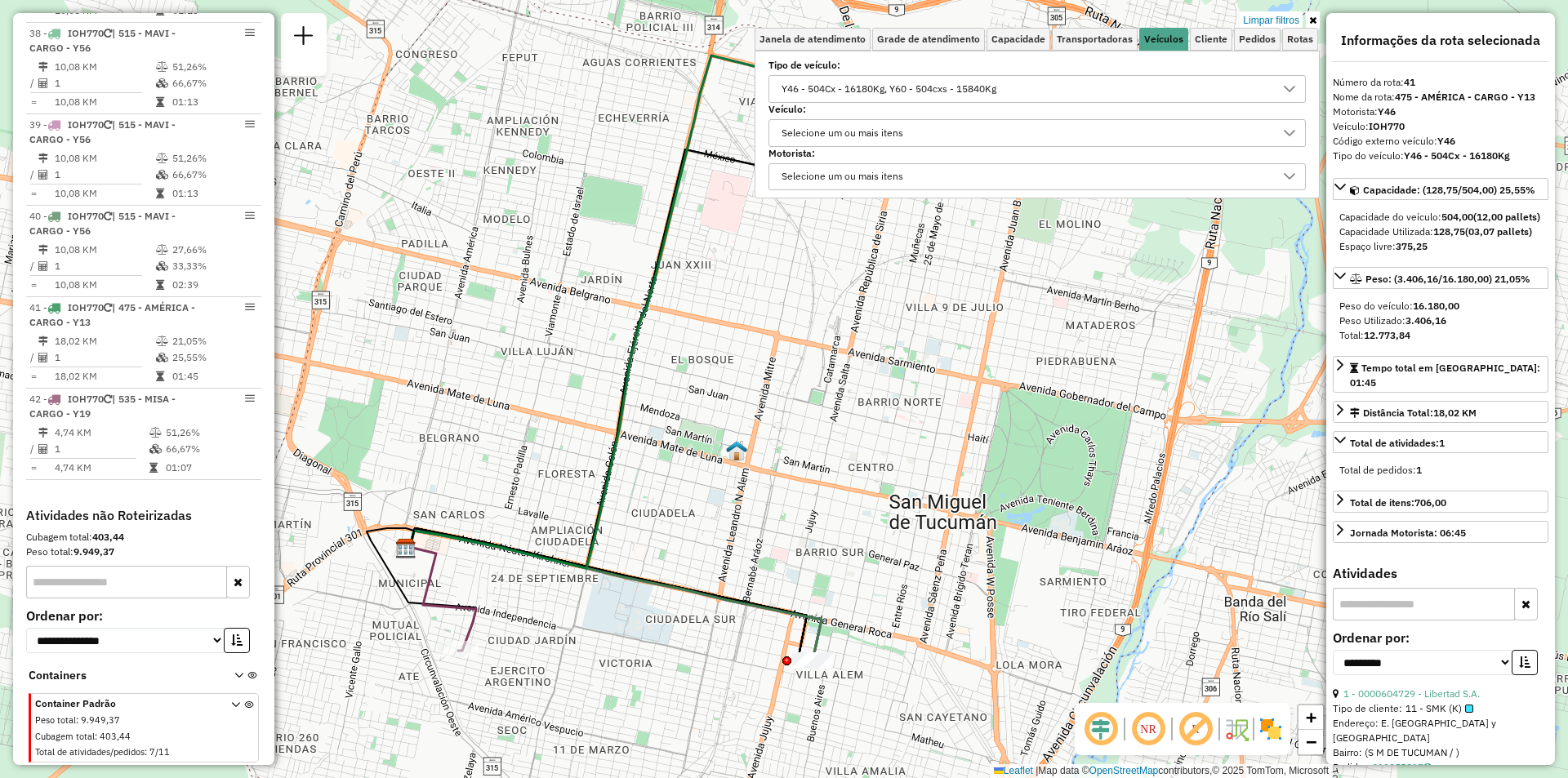
drag, startPoint x: 486, startPoint y: 591, endPoint x: 868, endPoint y: 360, distance: 446.4
click at [909, 307] on div "Limpar filtros Janela de atendimento Grade de atendimento Capacidade Transporta…" at bounding box center [784, 389] width 1568 height 778
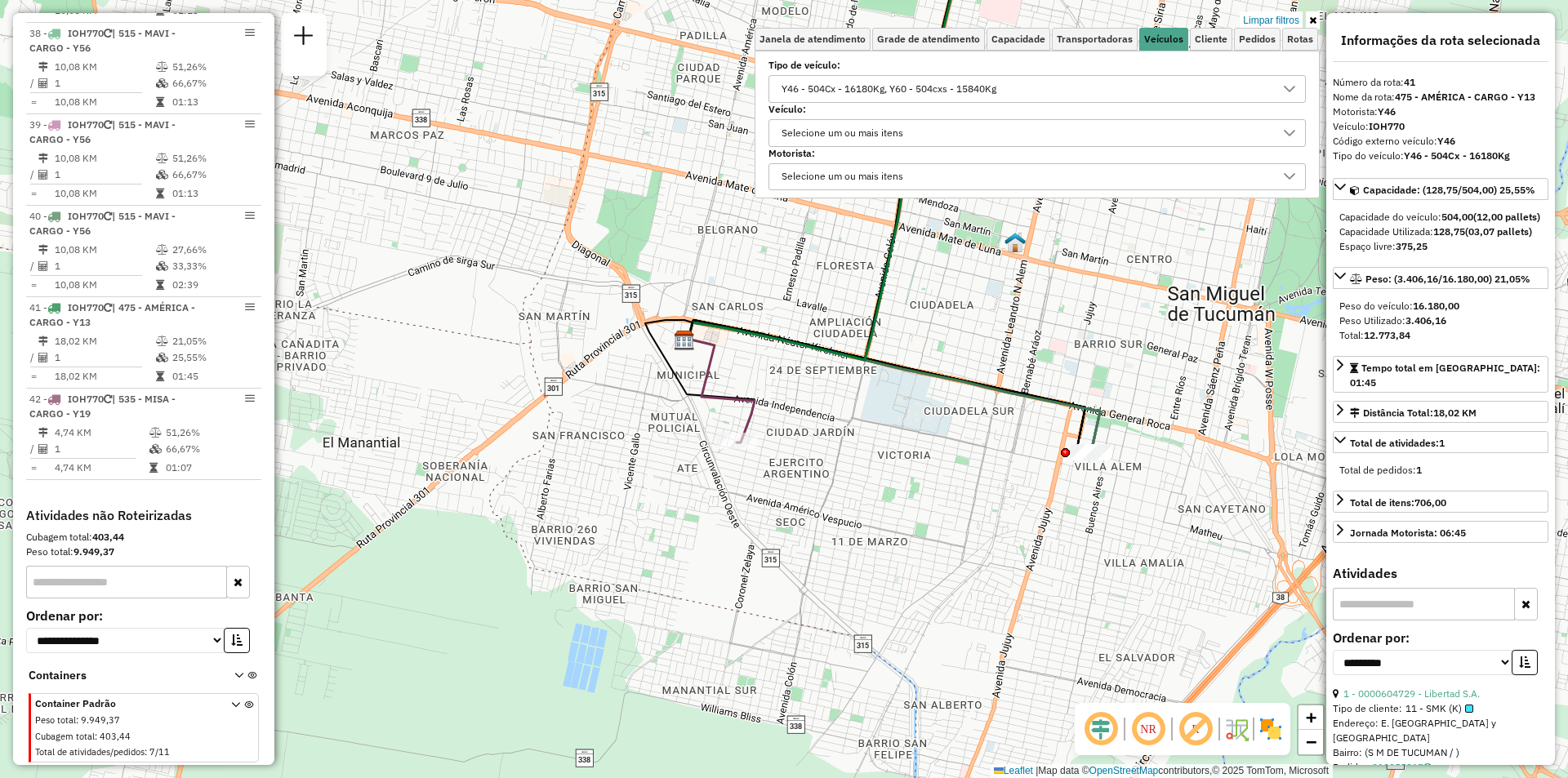
click at [1312, 17] on icon at bounding box center [1313, 20] width 8 height 10
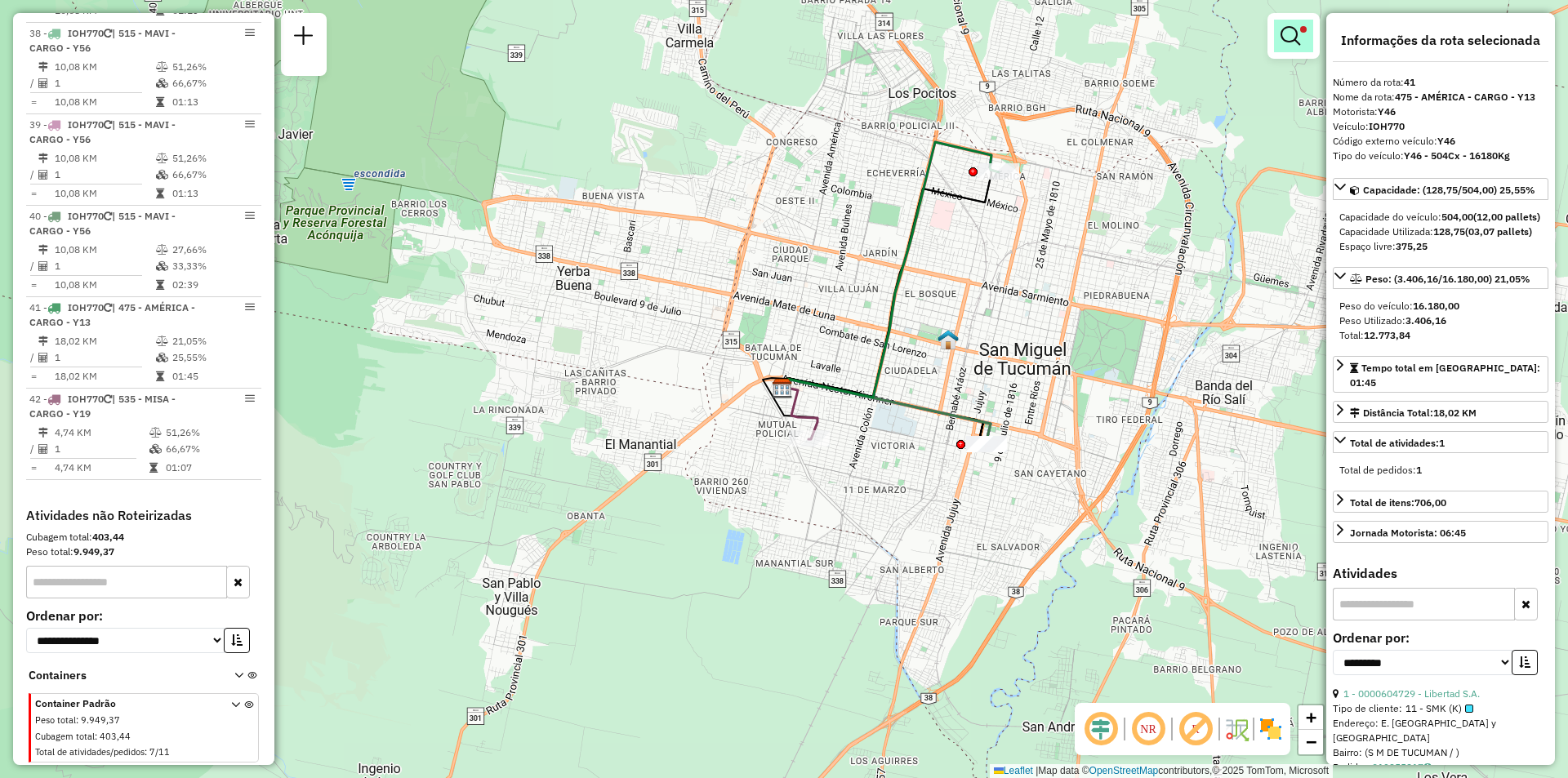
click at [1288, 33] on em at bounding box center [1290, 36] width 19 height 19
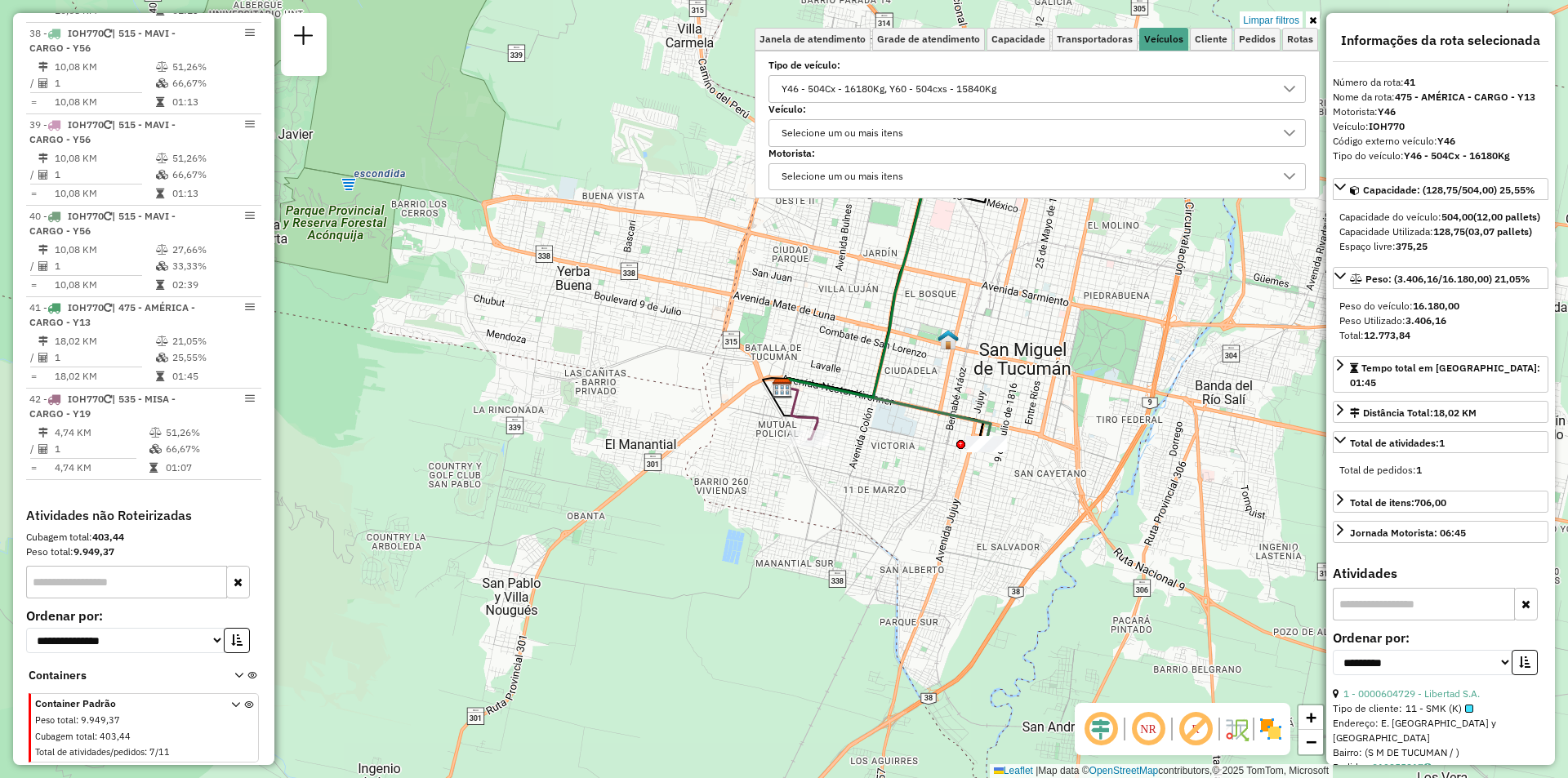
click at [1314, 19] on icon at bounding box center [1313, 20] width 8 height 10
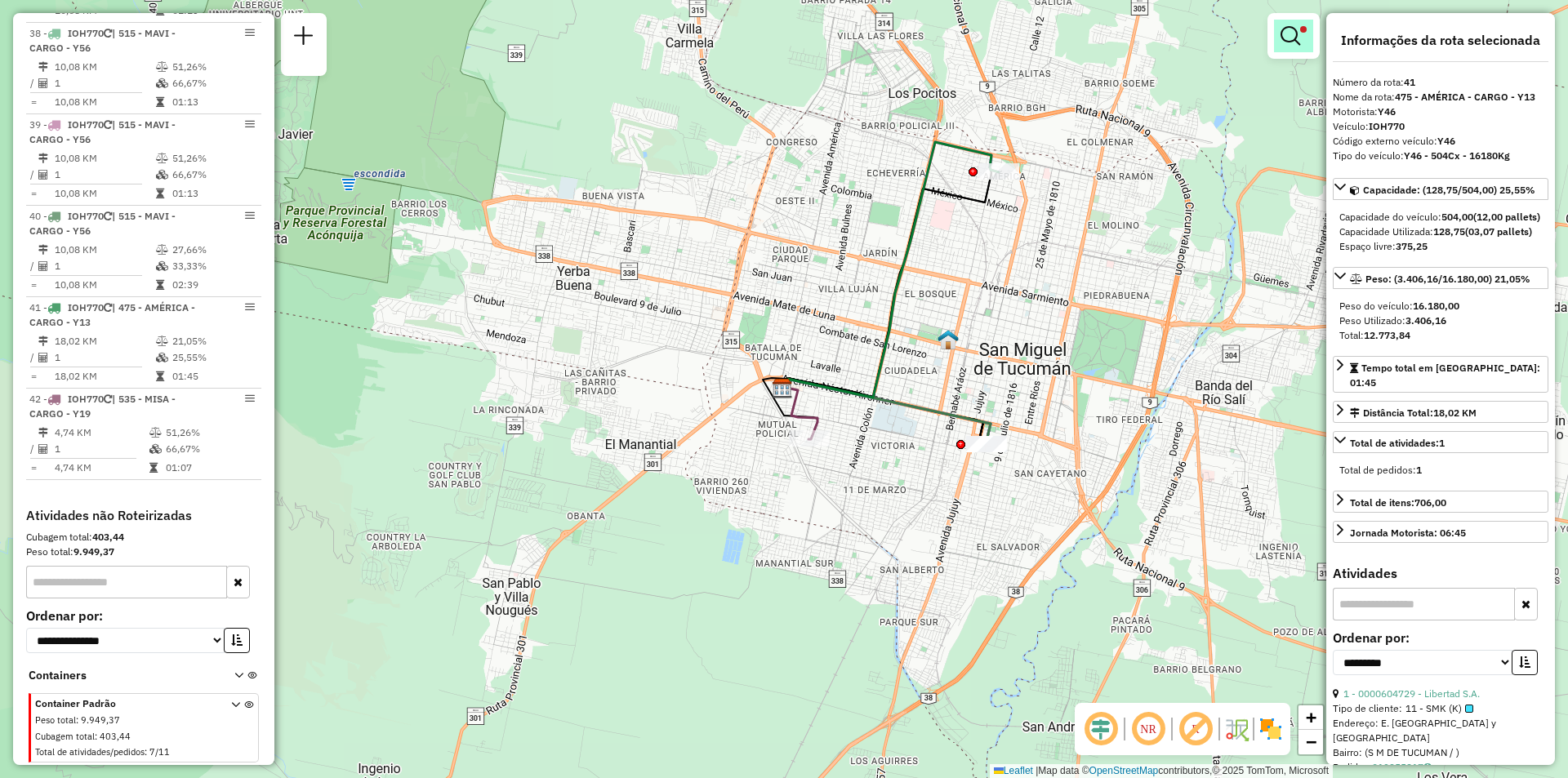
click at [1280, 37] on em at bounding box center [1290, 36] width 19 height 19
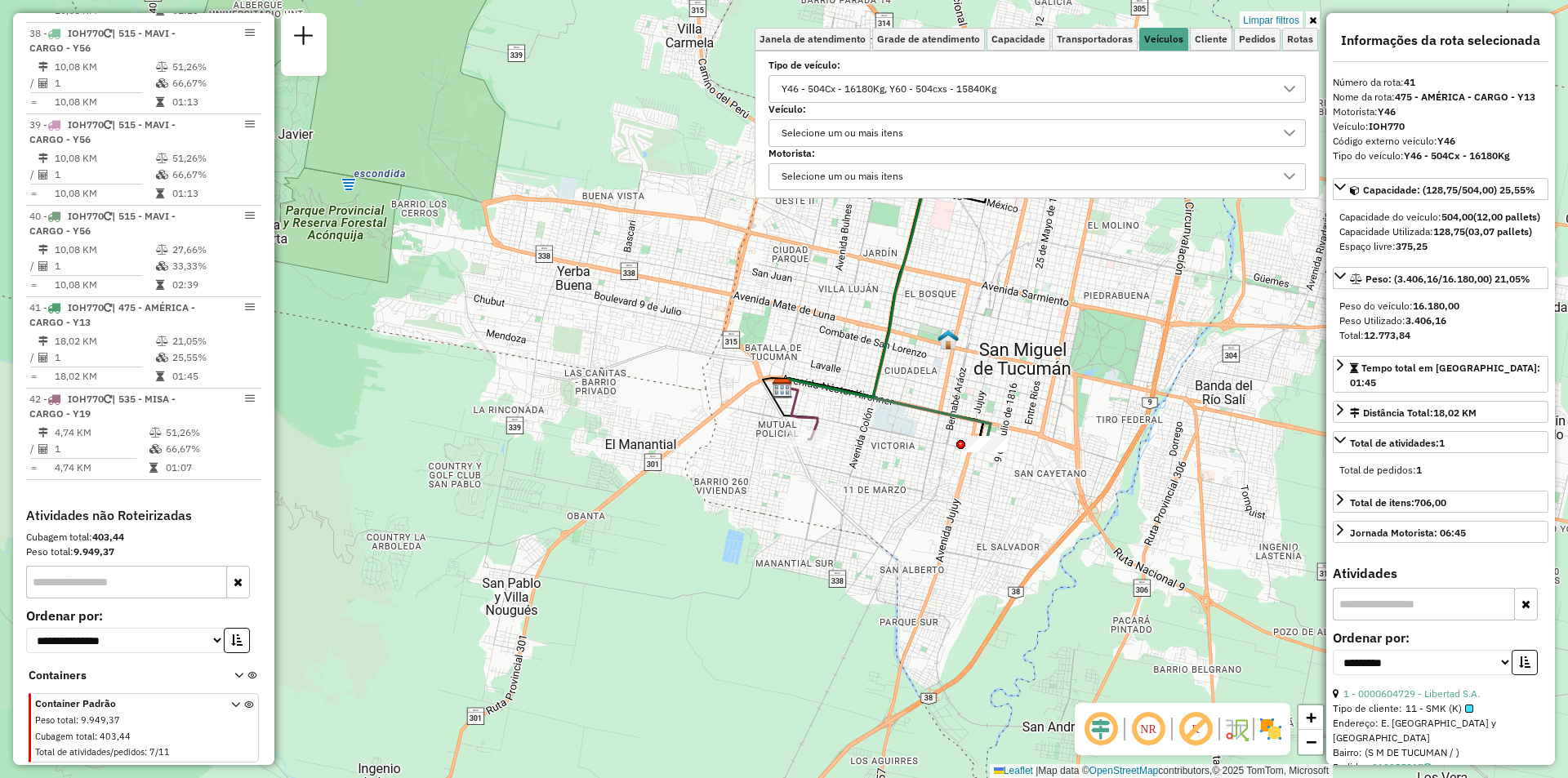
click at [1256, 77] on div "Y46 - 504Cx - 16180Kg, Y60 - 504cxs - 15840Kg" at bounding box center [1024, 89] width 498 height 26
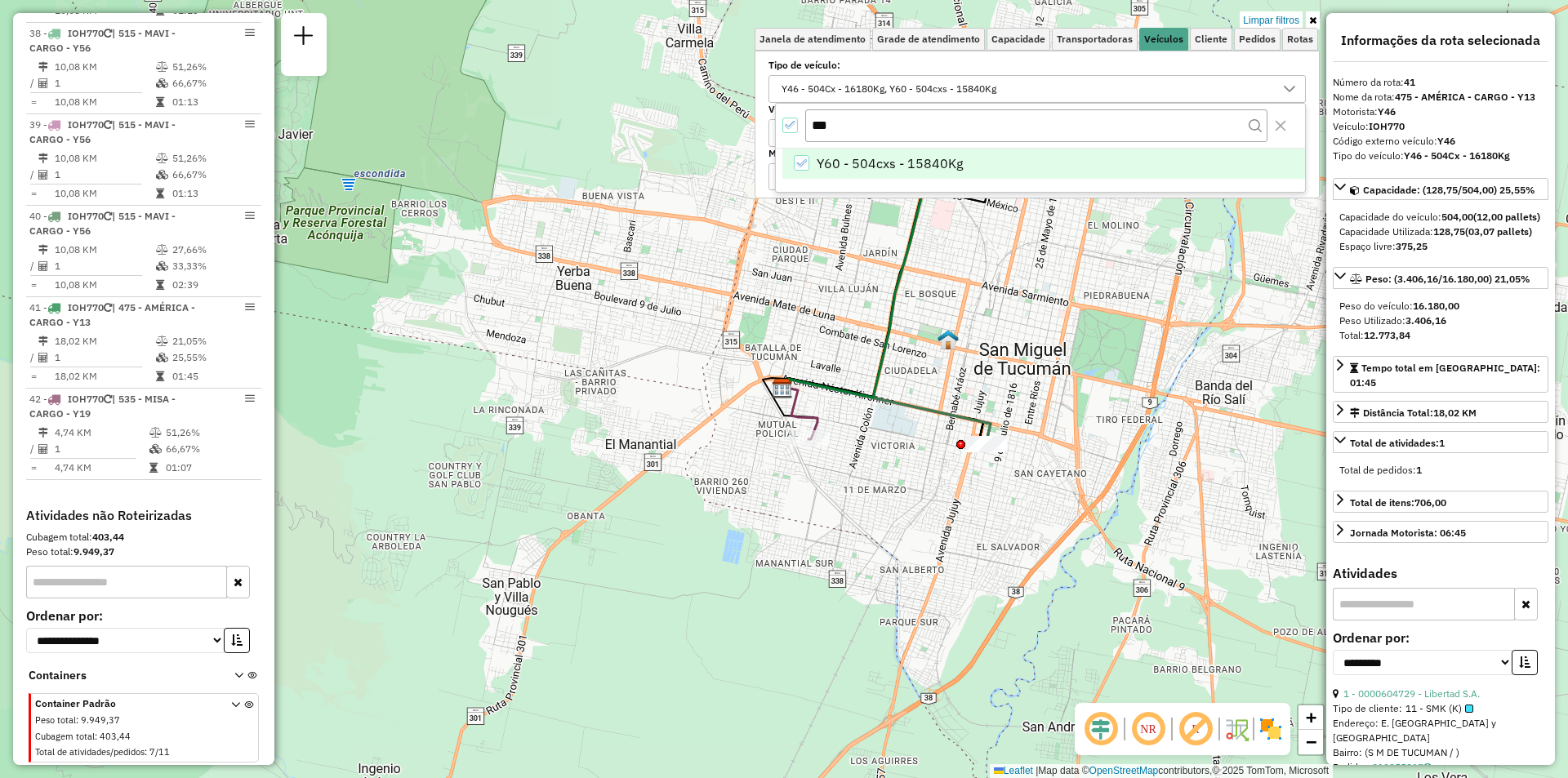
click at [791, 121] on icon "All items selected" at bounding box center [791, 125] width 12 height 12
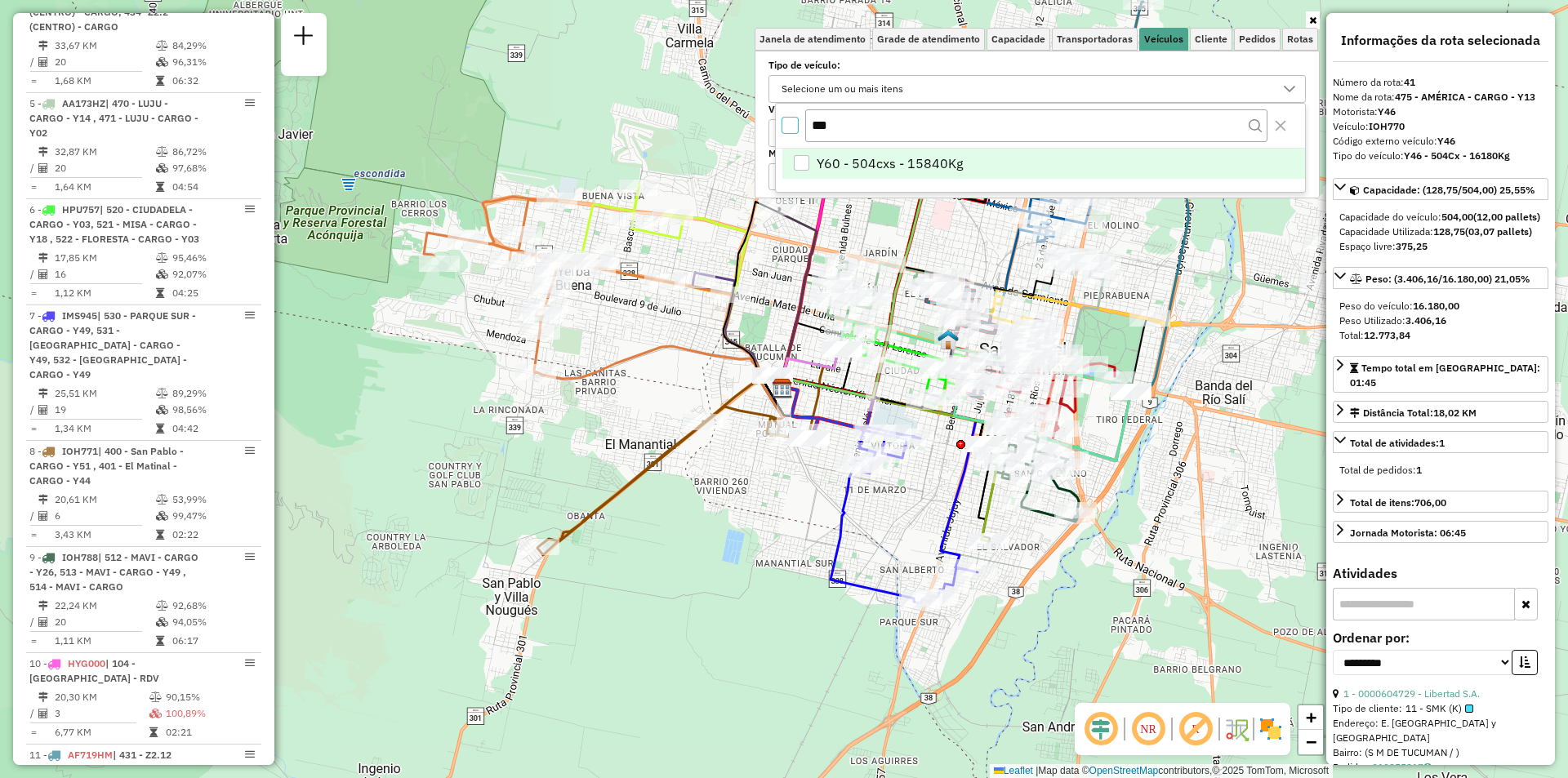
scroll to position [4345, 0]
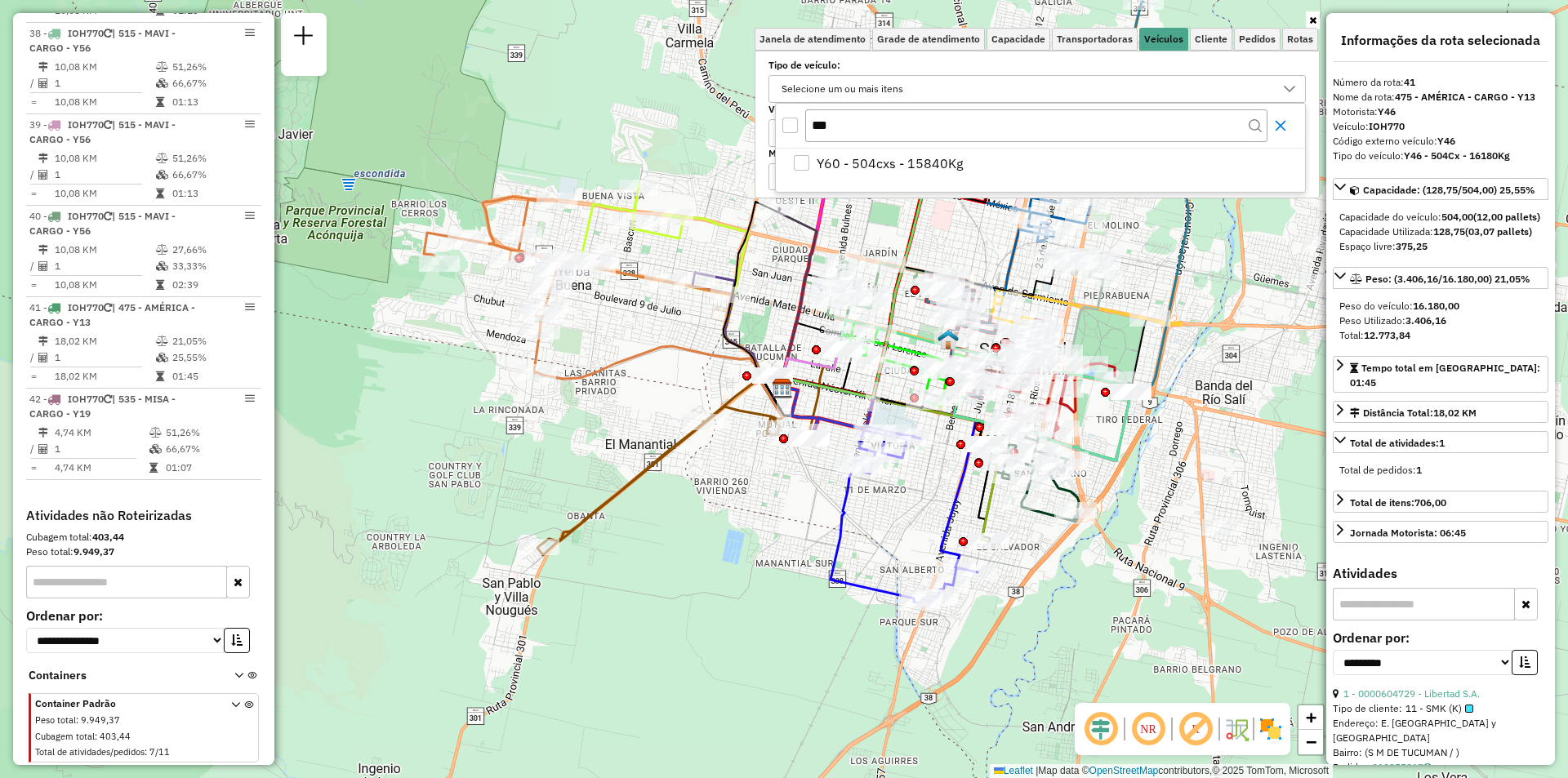
click at [1279, 127] on icon "Close" at bounding box center [1280, 125] width 11 height 11
click at [834, 104] on label "Veículo:" at bounding box center [1037, 109] width 537 height 14
click at [834, 96] on div "Selecione um ou mais itens" at bounding box center [842, 89] width 133 height 26
type input "*"
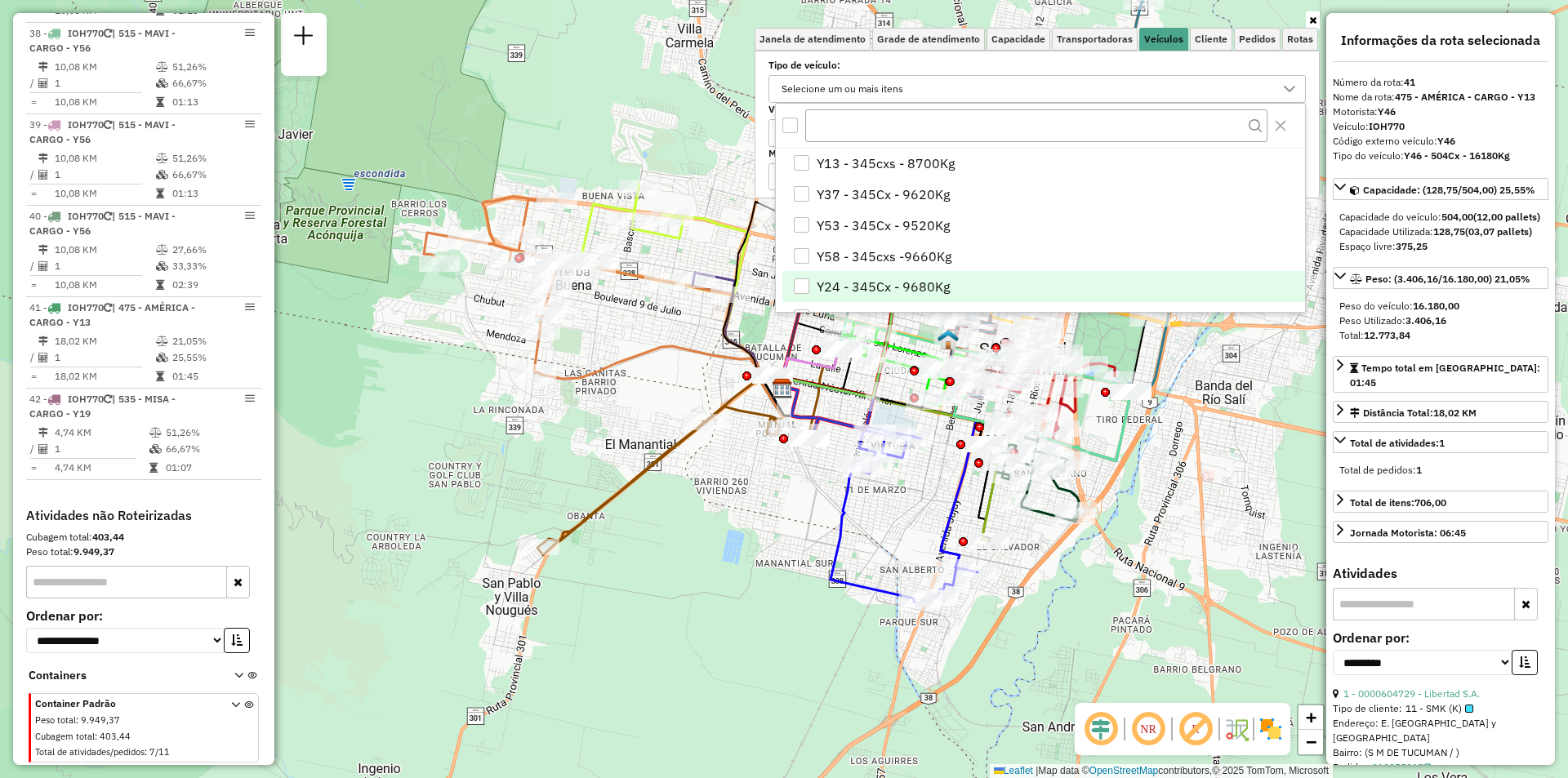
scroll to position [408, 0]
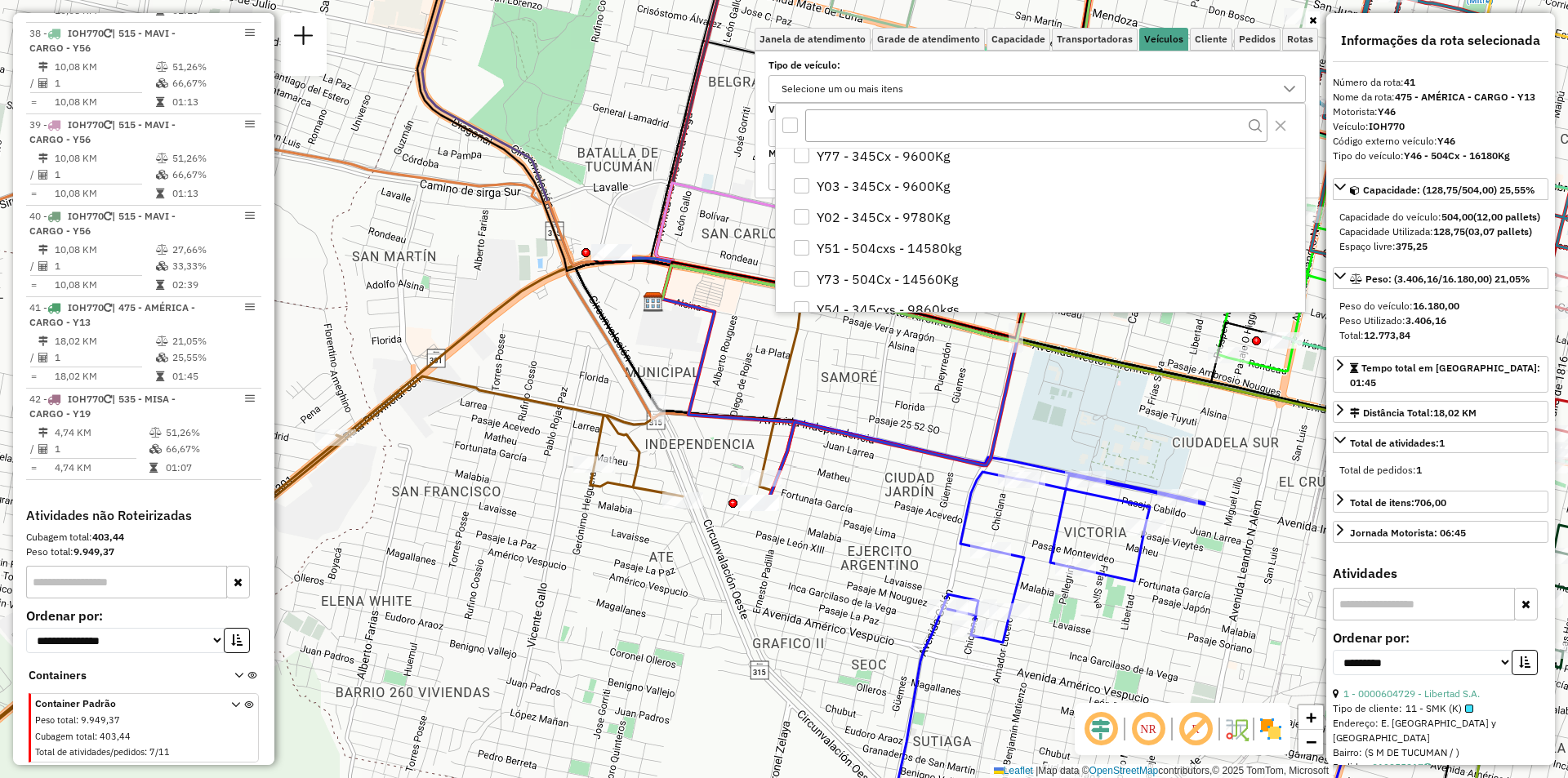
click at [826, 489] on div "Janela de atendimento Grade de atendimento Capacidade Transportadoras Veículos …" at bounding box center [784, 389] width 1568 height 778
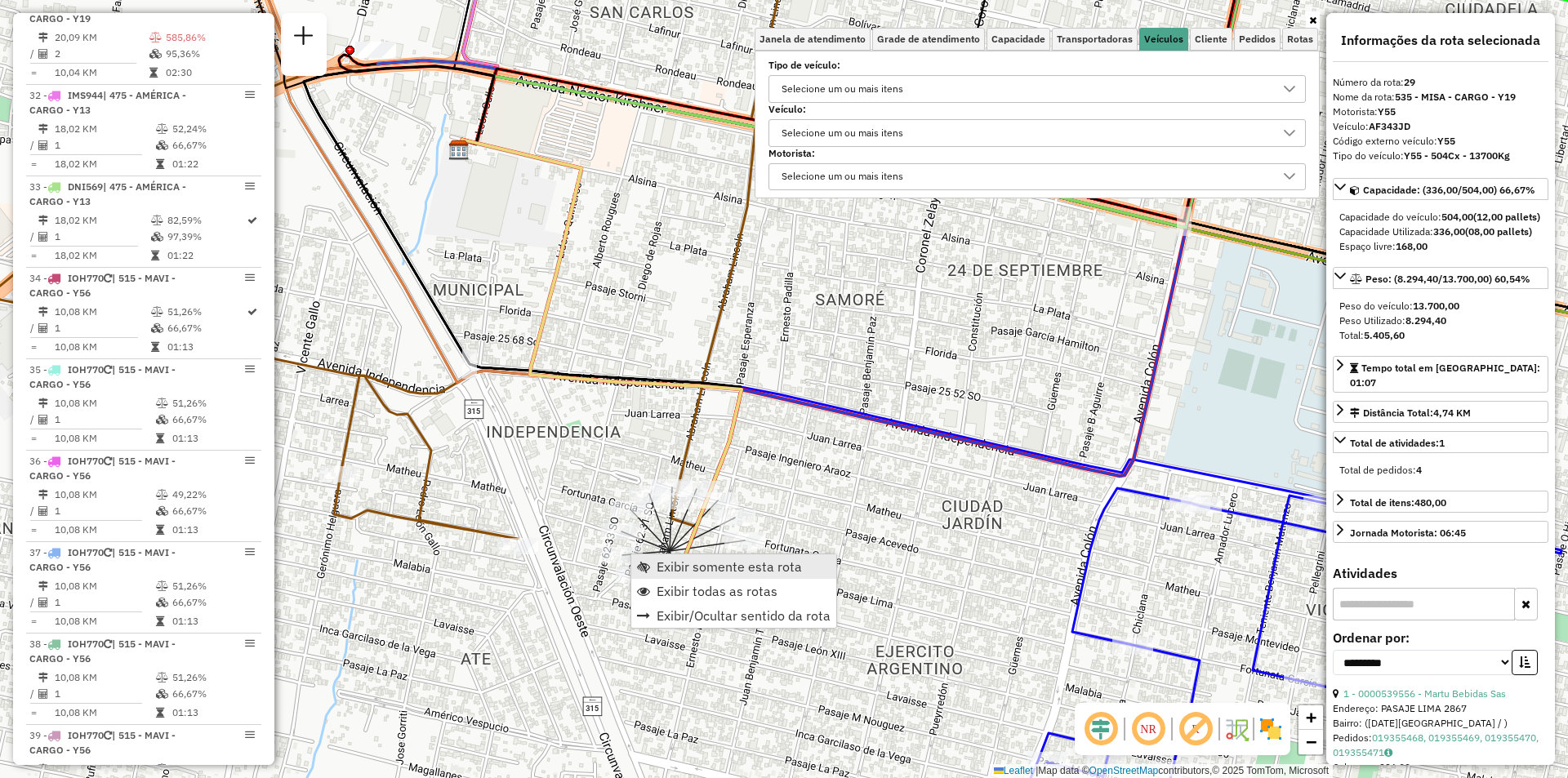
scroll to position [3532, 0]
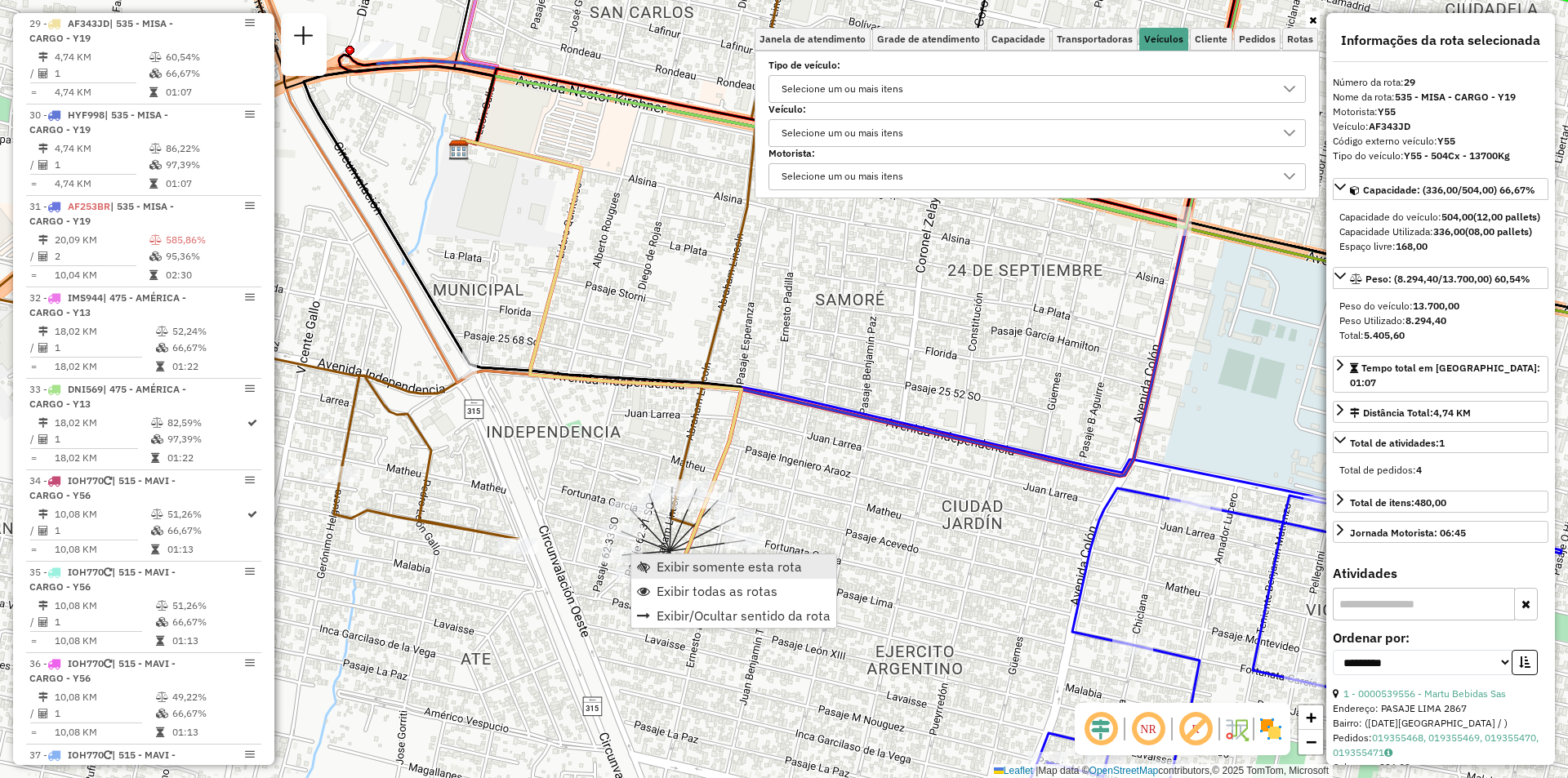
click at [661, 568] on span "Exibir somente esta rota" at bounding box center [729, 567] width 145 height 13
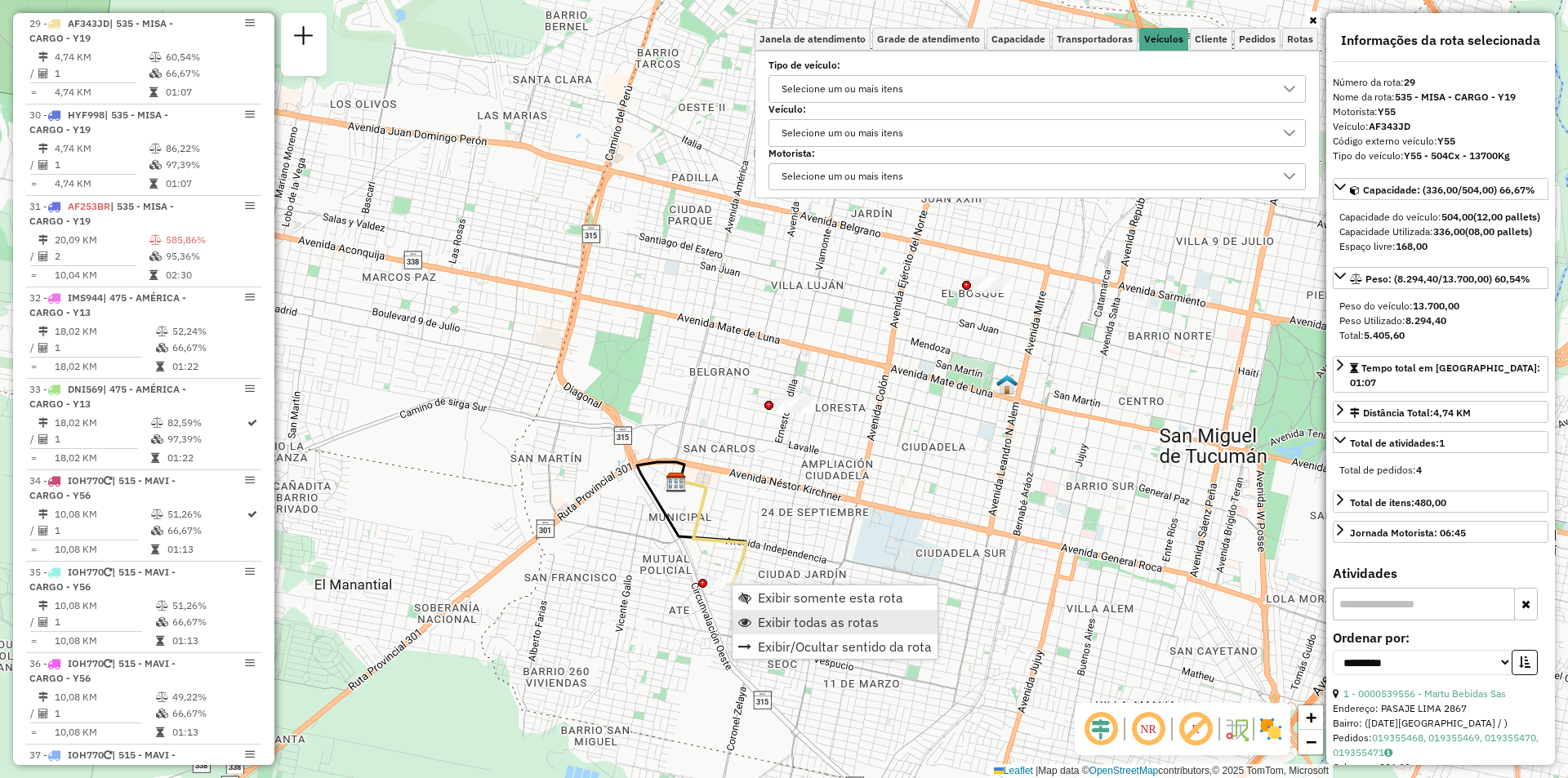
click at [812, 624] on span "Exibir todas as rotas" at bounding box center [818, 622] width 120 height 13
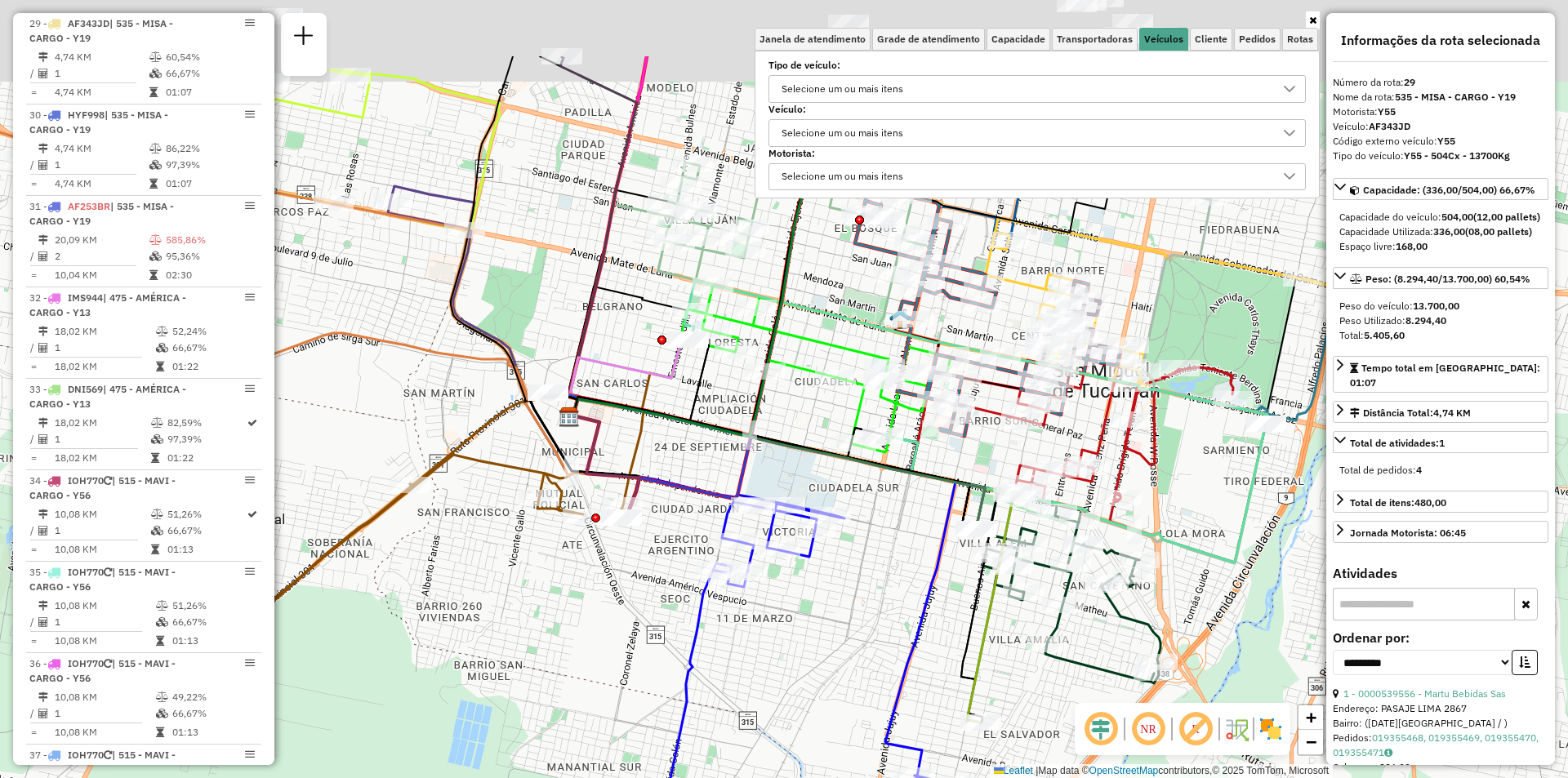
drag, startPoint x: 908, startPoint y: 500, endPoint x: 700, endPoint y: 759, distance: 332.2
click at [700, 758] on div "Janela de atendimento Grade de atendimento Capacidade Transportadoras Veículos …" at bounding box center [784, 389] width 1568 height 778
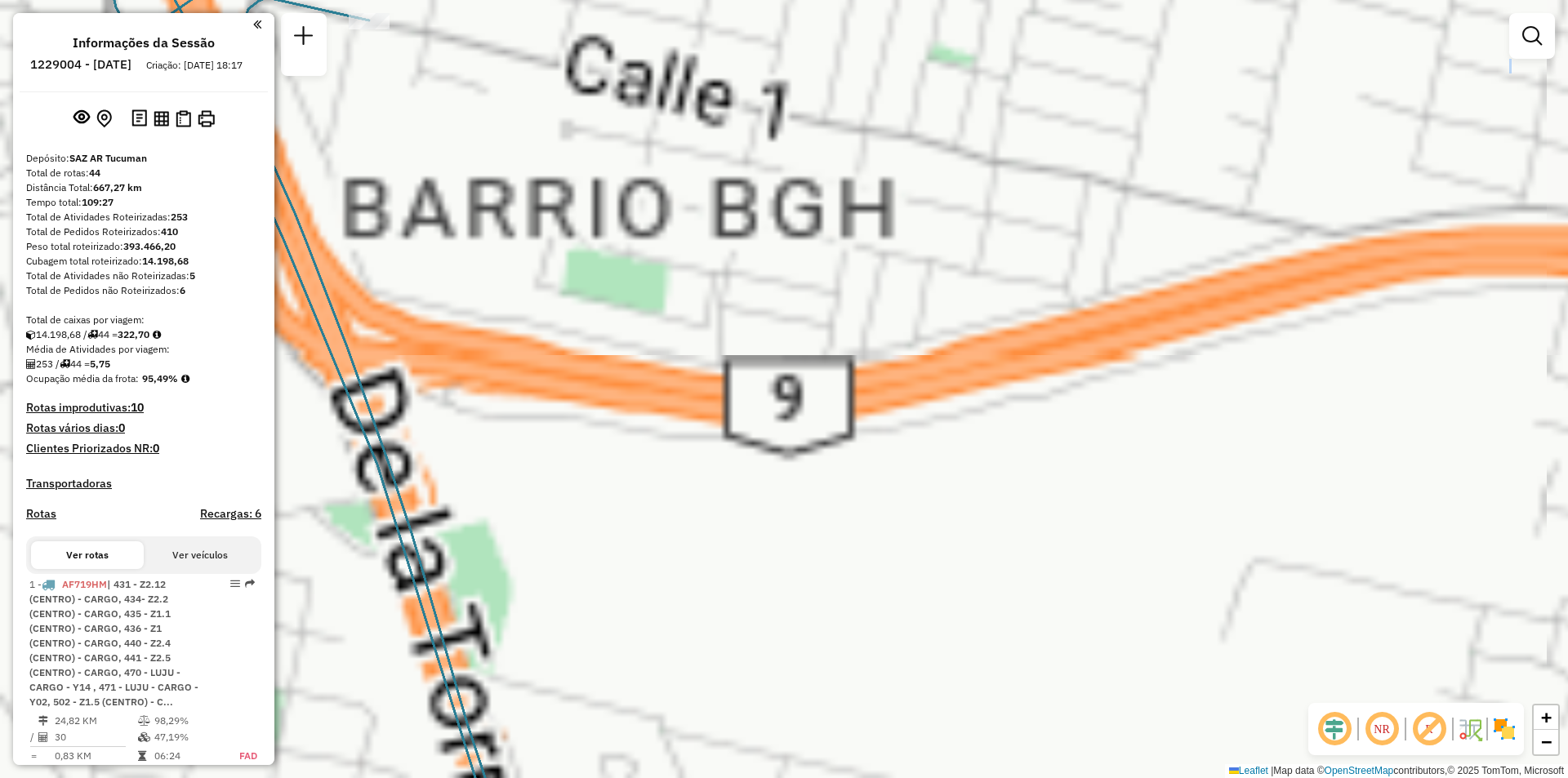
drag, startPoint x: 782, startPoint y: 496, endPoint x: 963, endPoint y: -71, distance: 595.2
click at [963, 0] on html "Aguarde... Pop-up bloqueado! Seu navegador bloqueou automáticamente a abertura …" at bounding box center [784, 389] width 1568 height 778
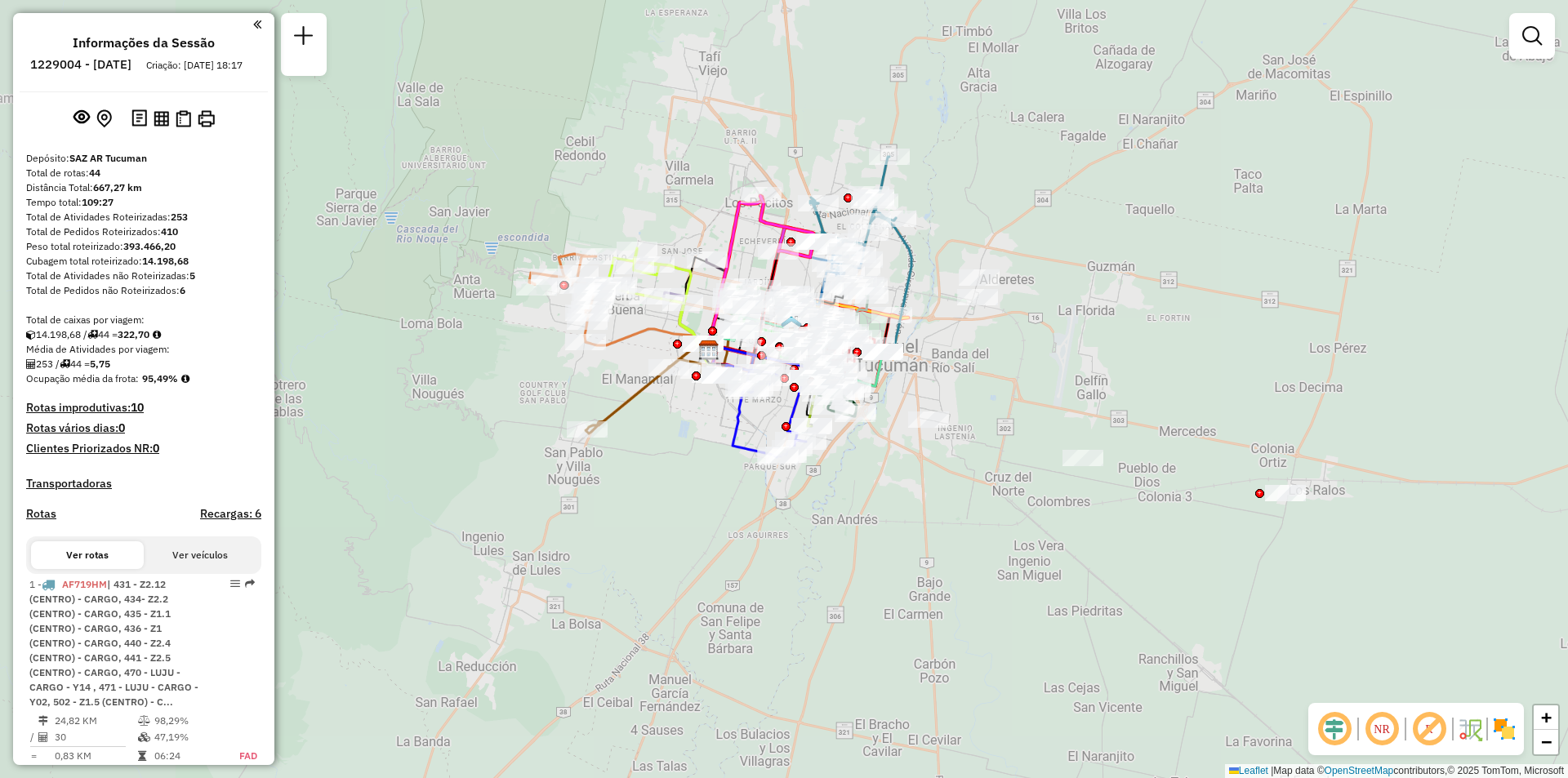
drag, startPoint x: 838, startPoint y: 449, endPoint x: 866, endPoint y: -71, distance: 520.8
click at [866, 0] on html "Aguarde... Pop-up bloqueado! Seu navegador bloqueou automáticamente a abertura …" at bounding box center [784, 389] width 1568 height 778
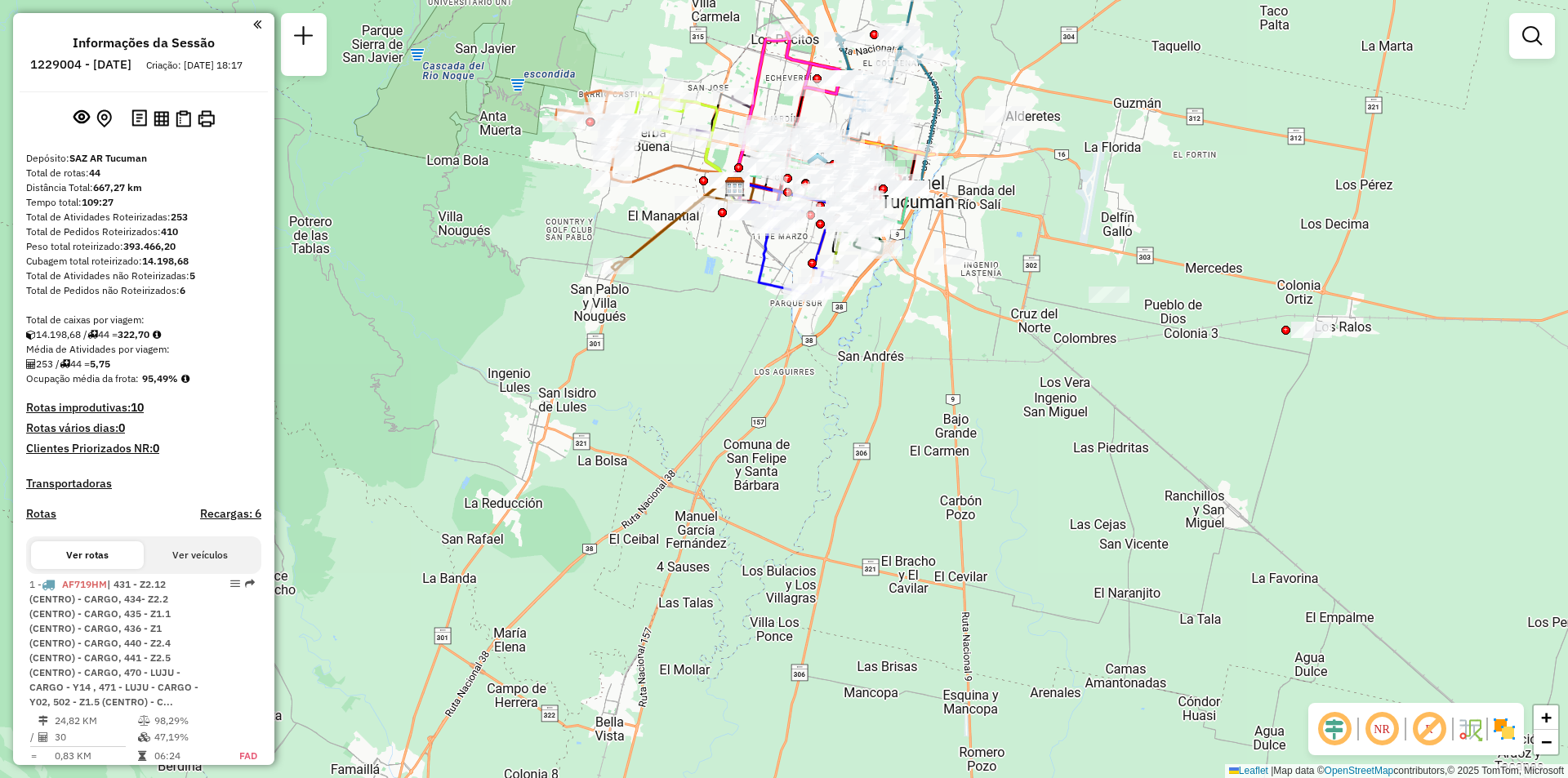
drag, startPoint x: 793, startPoint y: 270, endPoint x: 778, endPoint y: 262, distance: 17.0
click at [795, 263] on div "Rota 44 - Placa AF343JC 0000358214 - CANCINOS [PERSON_NAME] de atendimento Grad…" at bounding box center [784, 389] width 1568 height 778
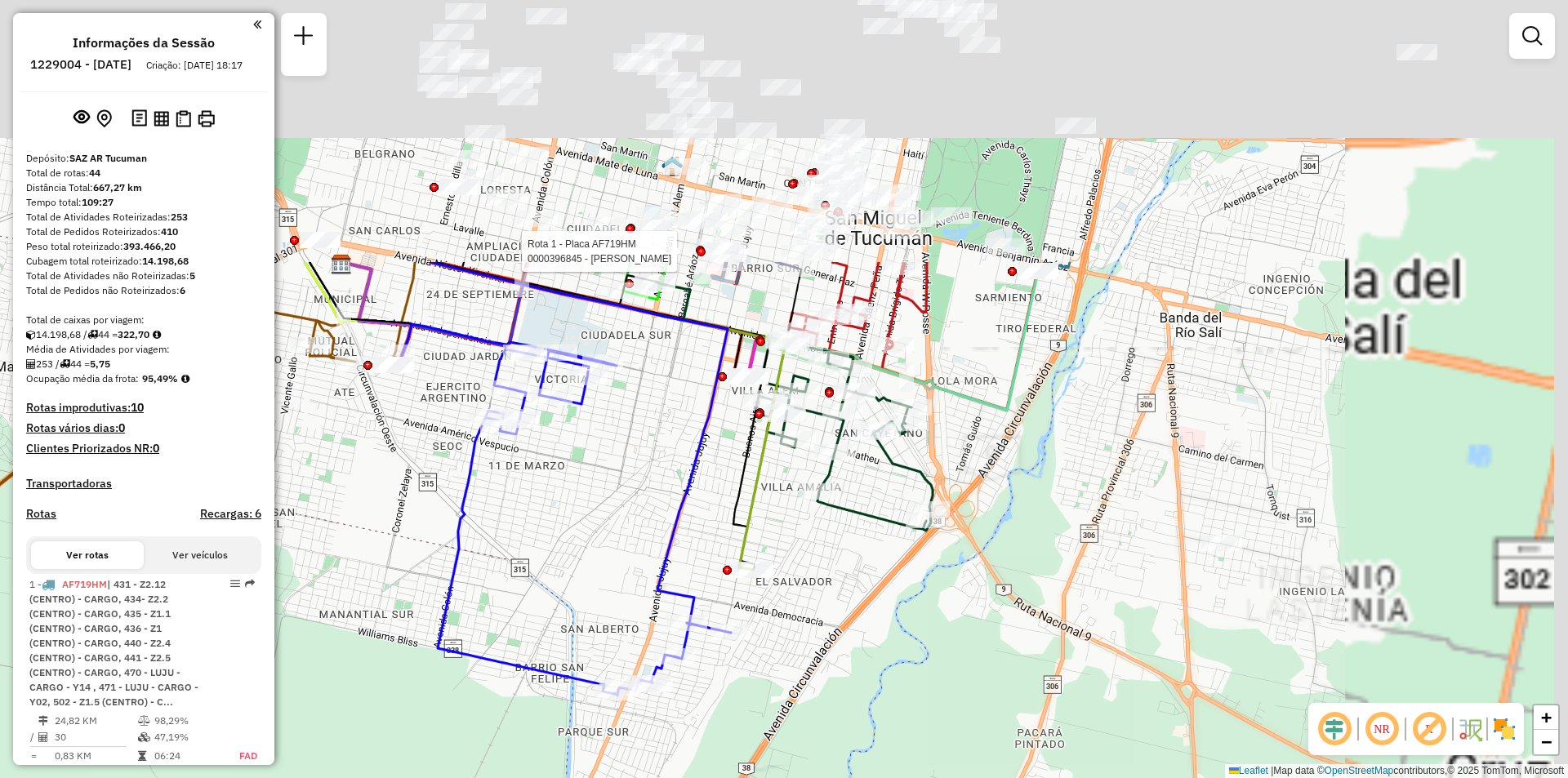
drag, startPoint x: 889, startPoint y: 131, endPoint x: 556, endPoint y: 477, distance: 480.2
click at [556, 477] on div "Rota 1 - Placa AF719HM 0000396845 - BARRAZA YANINA VANESA [PERSON_NAME] de aten…" at bounding box center [784, 389] width 1568 height 778
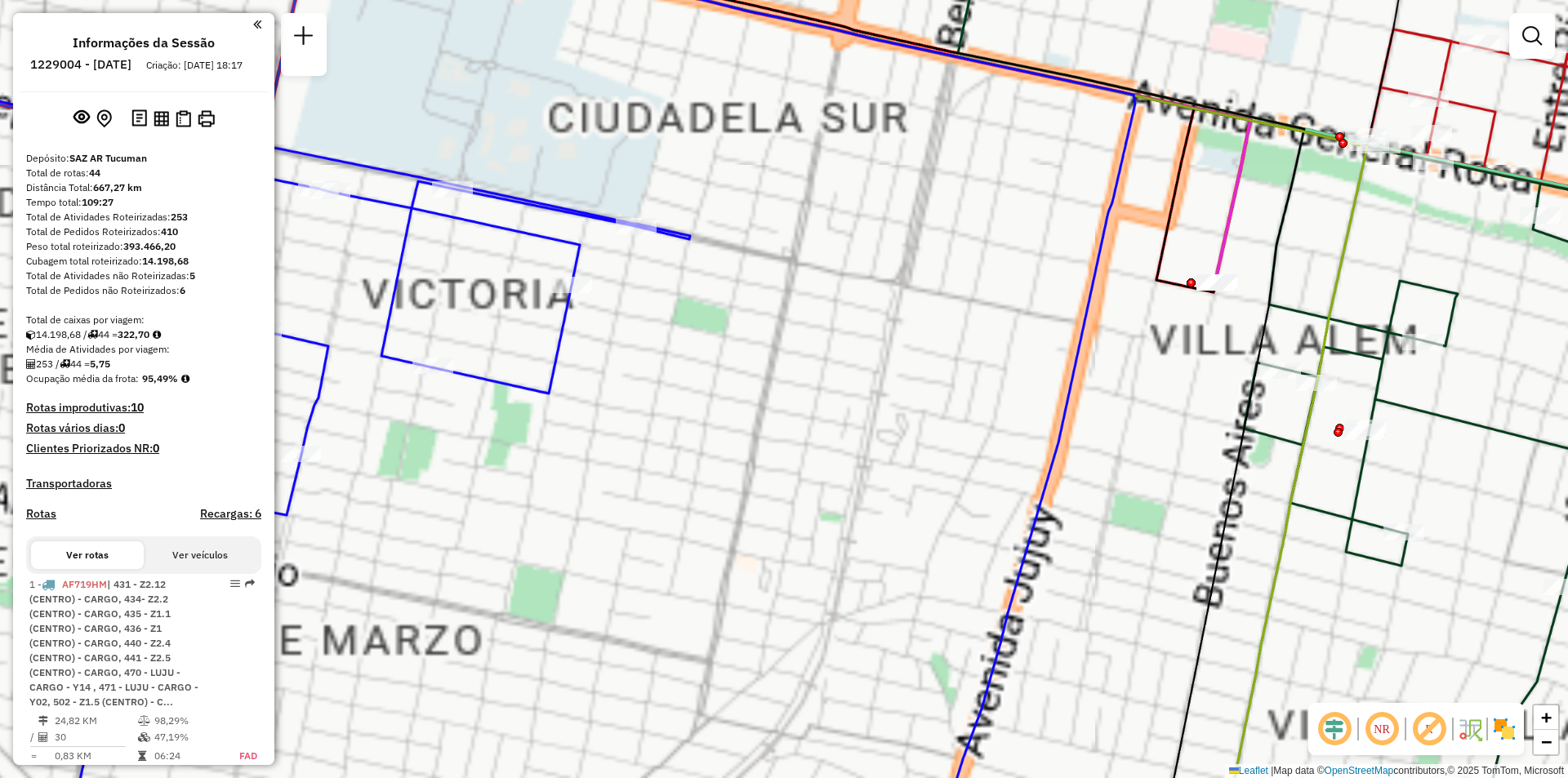
drag, startPoint x: 930, startPoint y: 497, endPoint x: 430, endPoint y: 430, distance: 504.5
click at [430, 430] on div "Rota 1 - Placa AF719HM 0000396845 - BARRAZA YANINA VANESA [PERSON_NAME] de aten…" at bounding box center [784, 389] width 1568 height 778
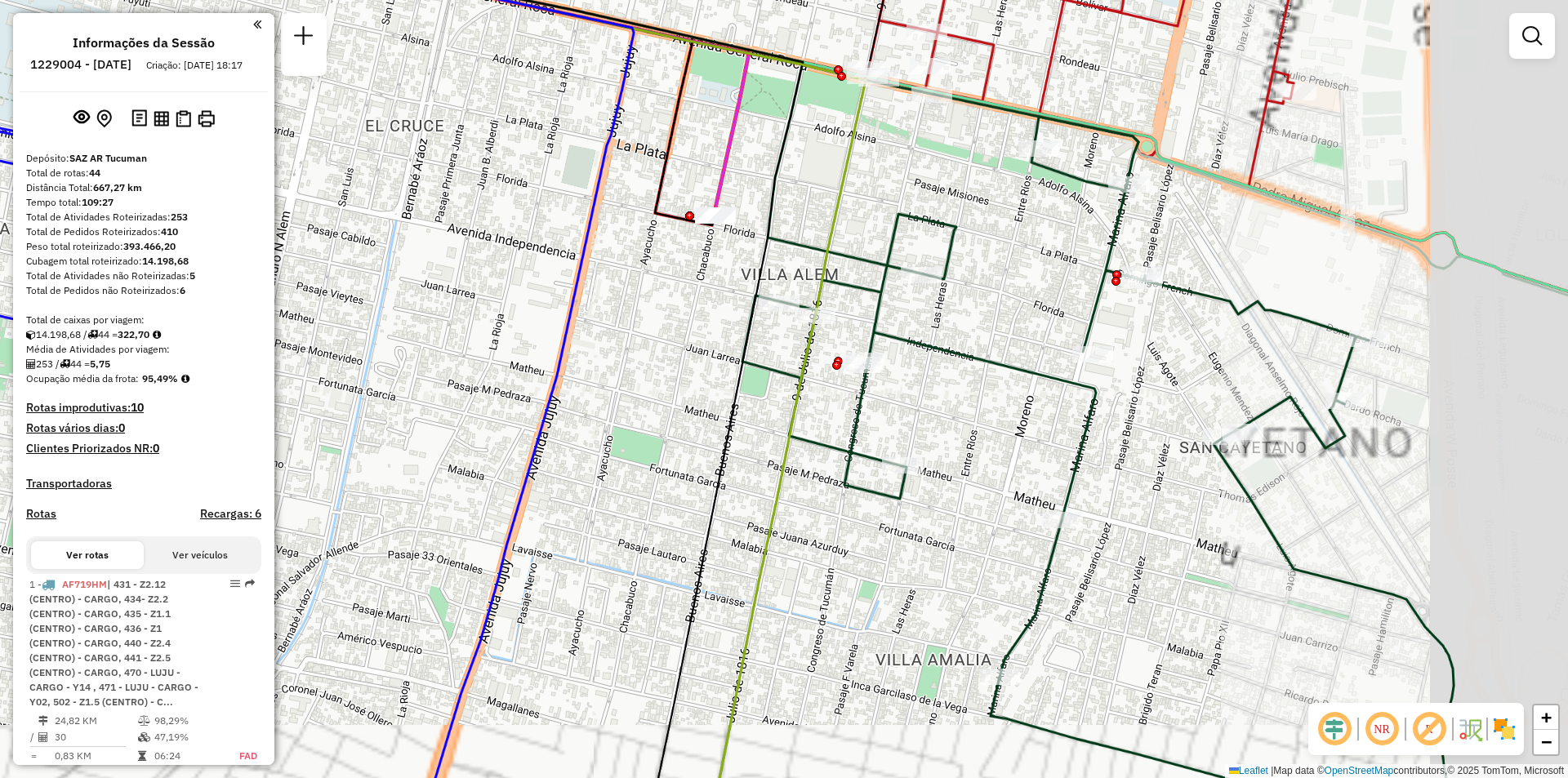
drag, startPoint x: 683, startPoint y: 315, endPoint x: 710, endPoint y: 272, distance: 50.8
click at [608, 325] on div "Rota 1 - Placa AF719HM 0000396845 - BARRAZA YANINA VANESA [PERSON_NAME] de aten…" at bounding box center [784, 389] width 1568 height 778
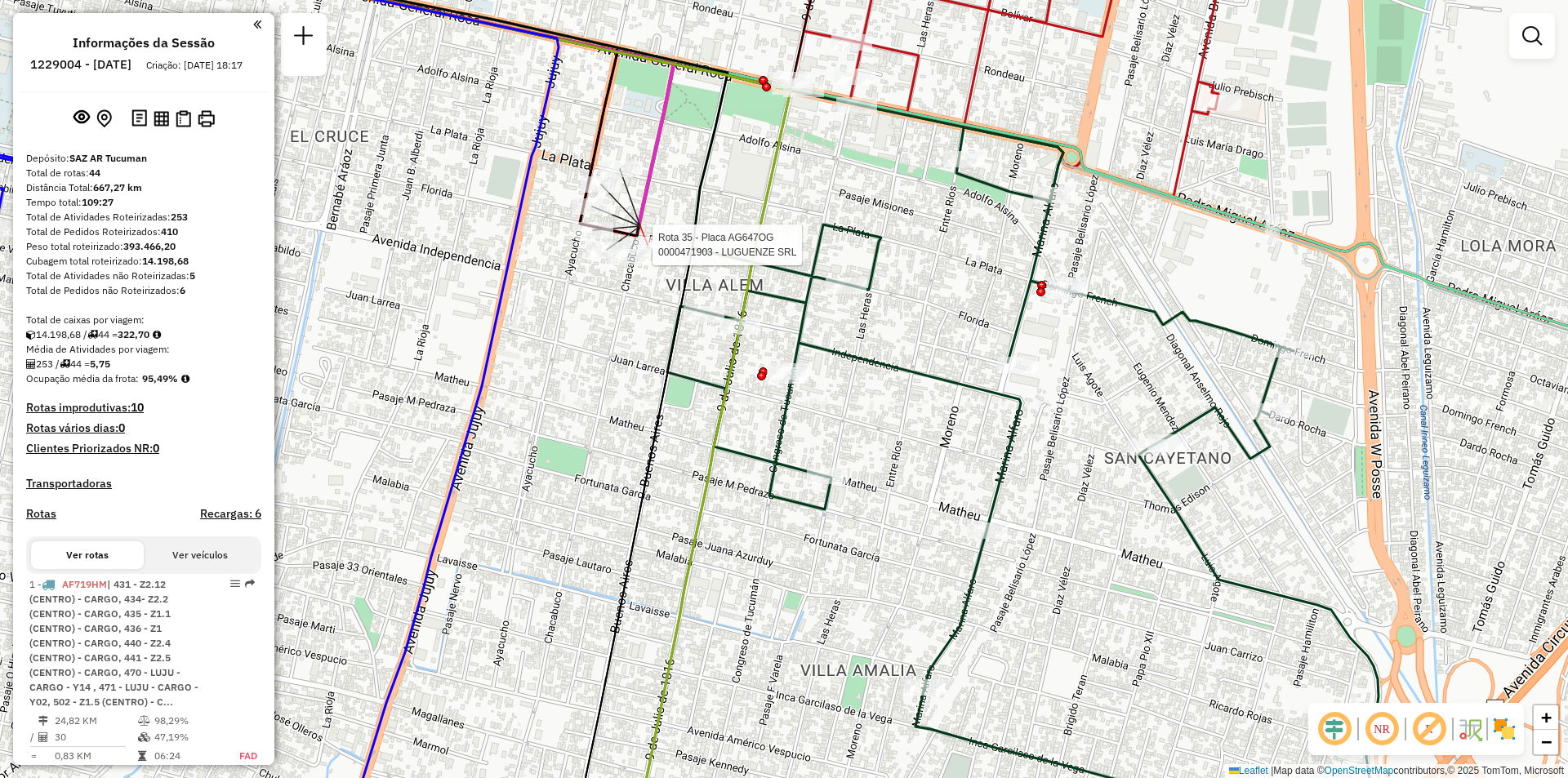
select select "**********"
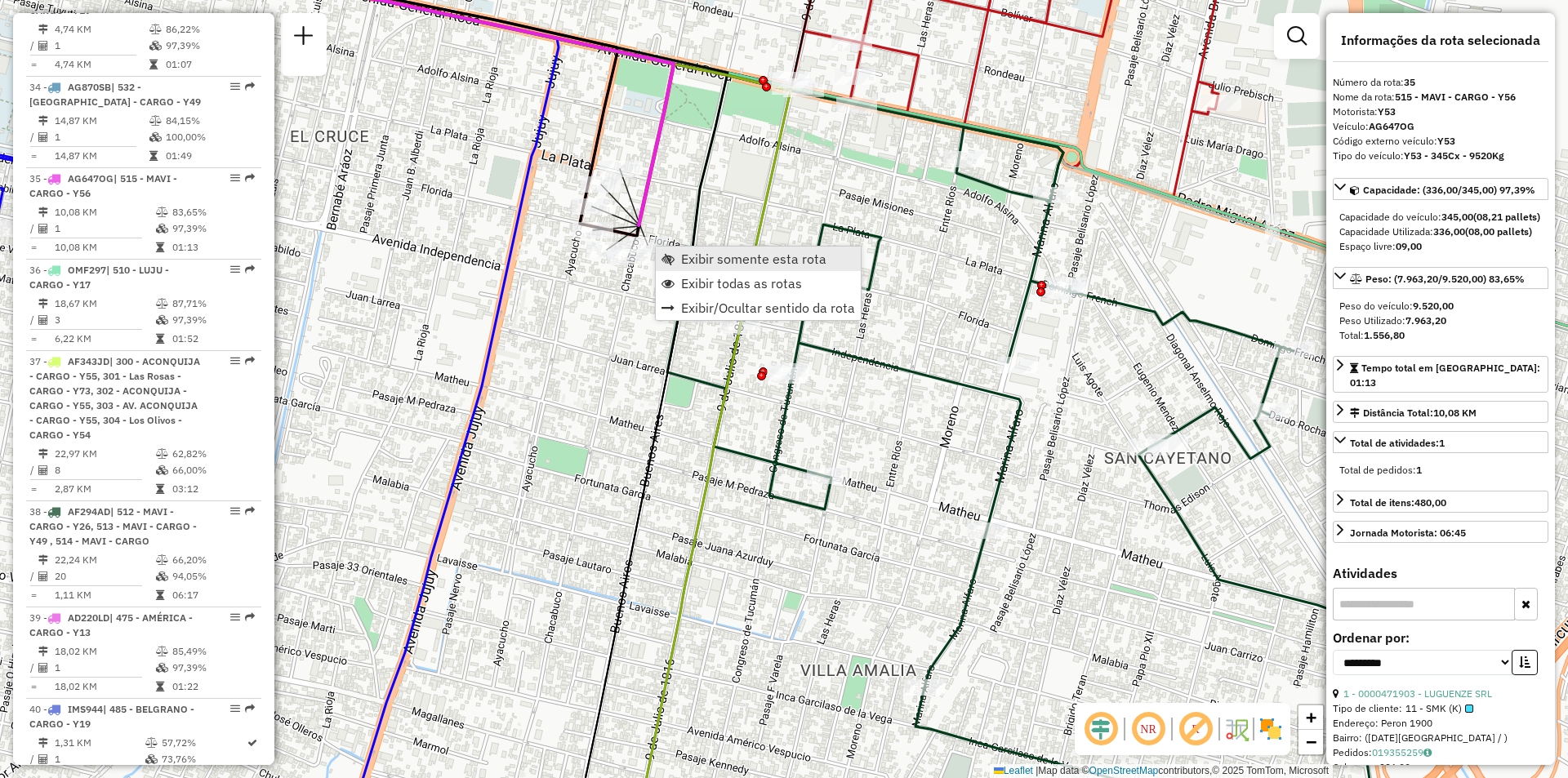
scroll to position [3992, 0]
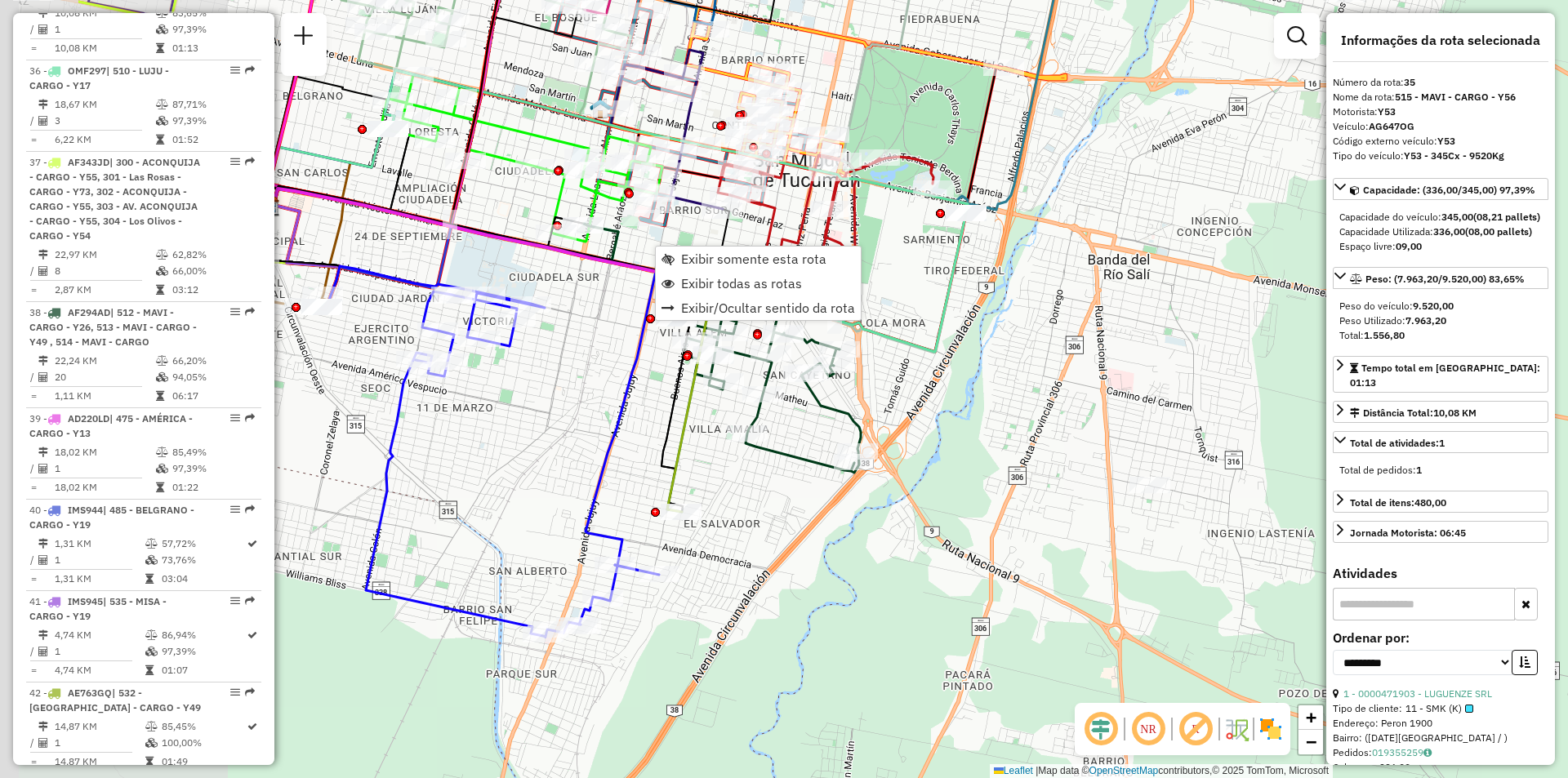
drag, startPoint x: 633, startPoint y: 345, endPoint x: 823, endPoint y: 425, distance: 206.2
click at [821, 425] on div "Rota 38 - Placa AF294AD 0000706425 - [PERSON_NAME] de atendimento Grade de aten…" at bounding box center [784, 389] width 1568 height 778
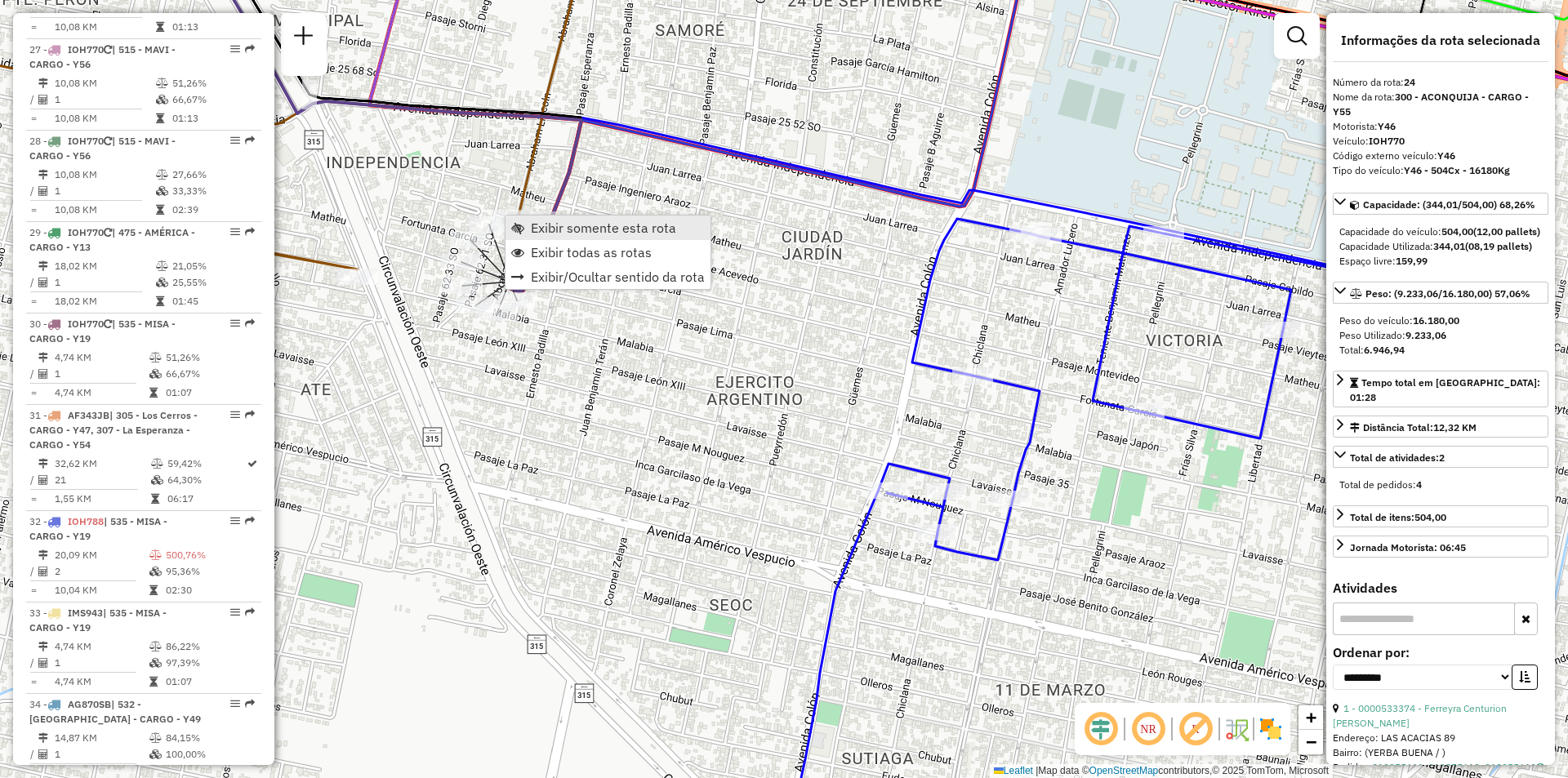
scroll to position [2972, 0]
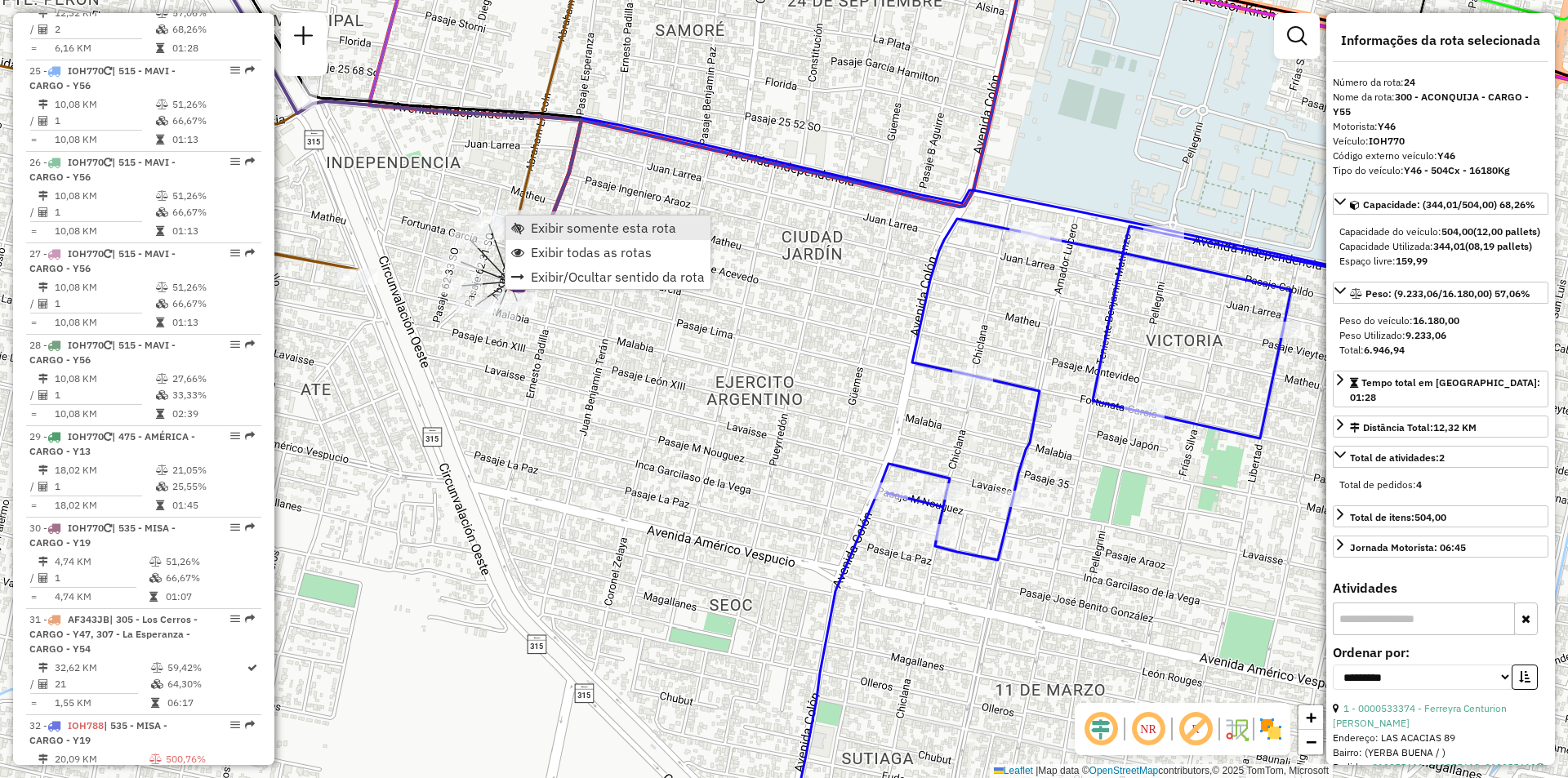
click at [551, 224] on span "Exibir somente esta rota" at bounding box center [603, 228] width 145 height 13
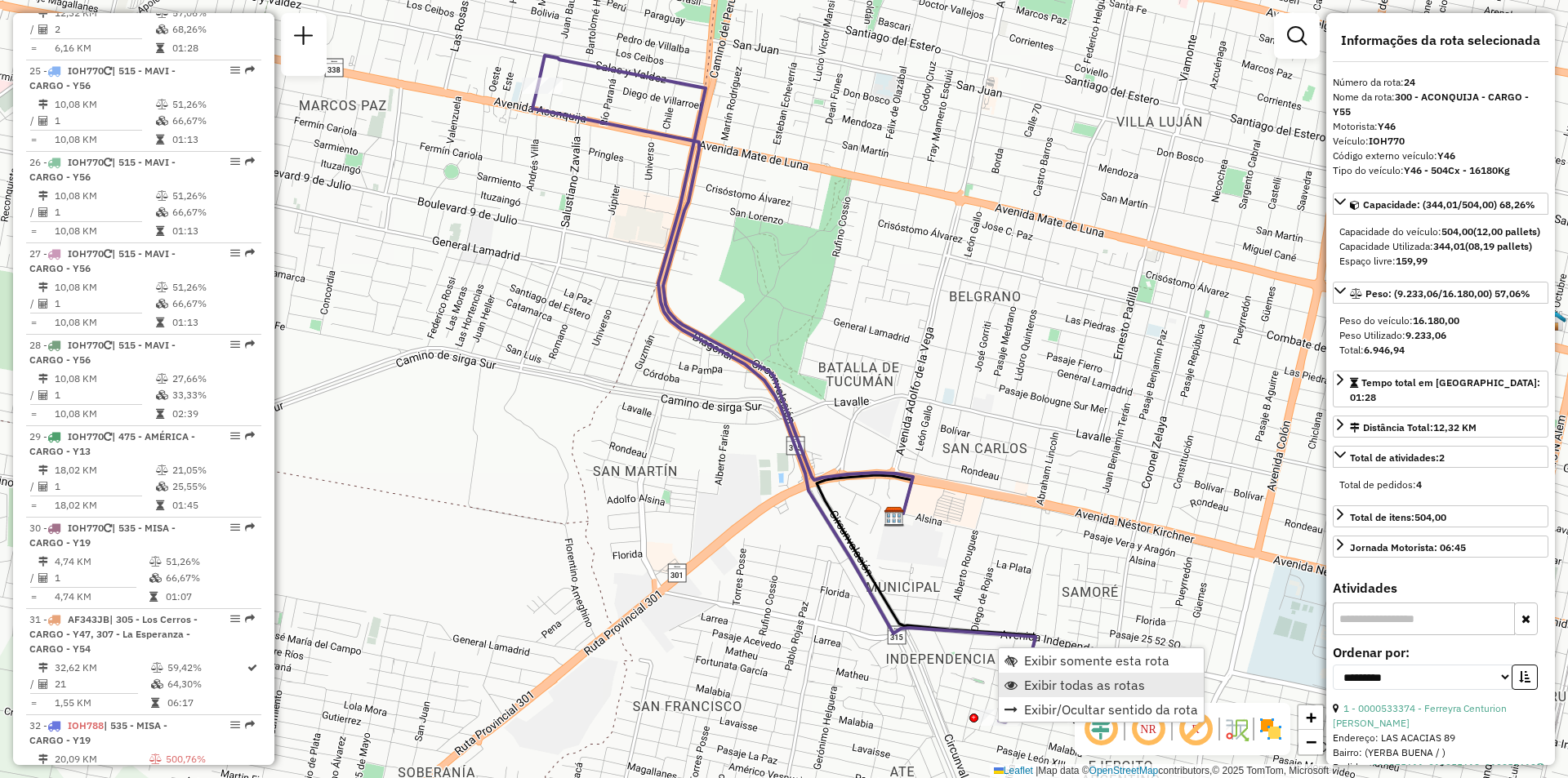
click at [1033, 689] on span "Exibir todas as rotas" at bounding box center [1084, 685] width 120 height 13
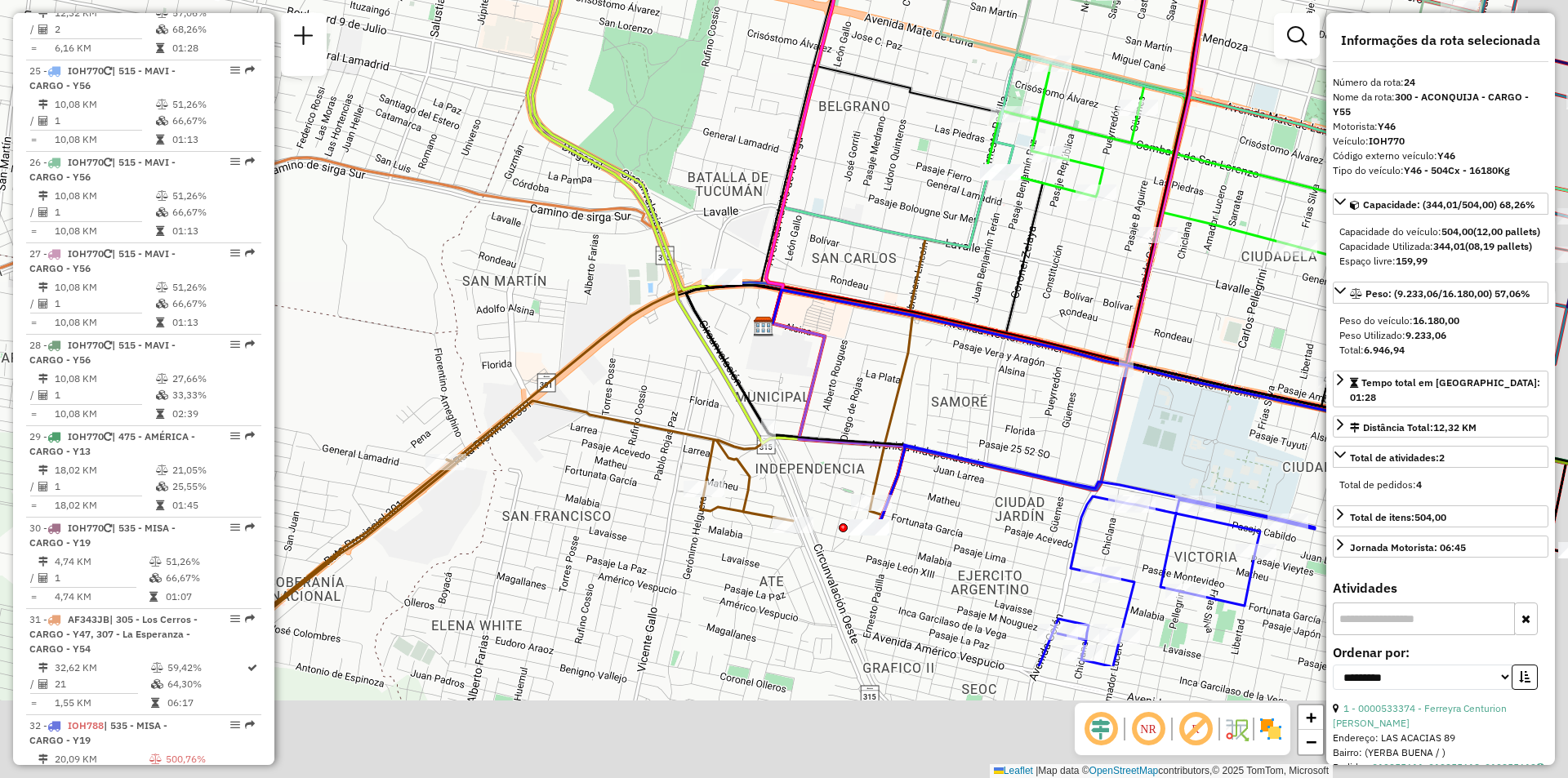
drag, startPoint x: 856, startPoint y: 565, endPoint x: 774, endPoint y: 448, distance: 142.9
click at [777, 448] on div "Rota 24 - Placa IOH770 0000539556 - Martu Bebidas Sas Janela de atendimento Gra…" at bounding box center [784, 389] width 1568 height 778
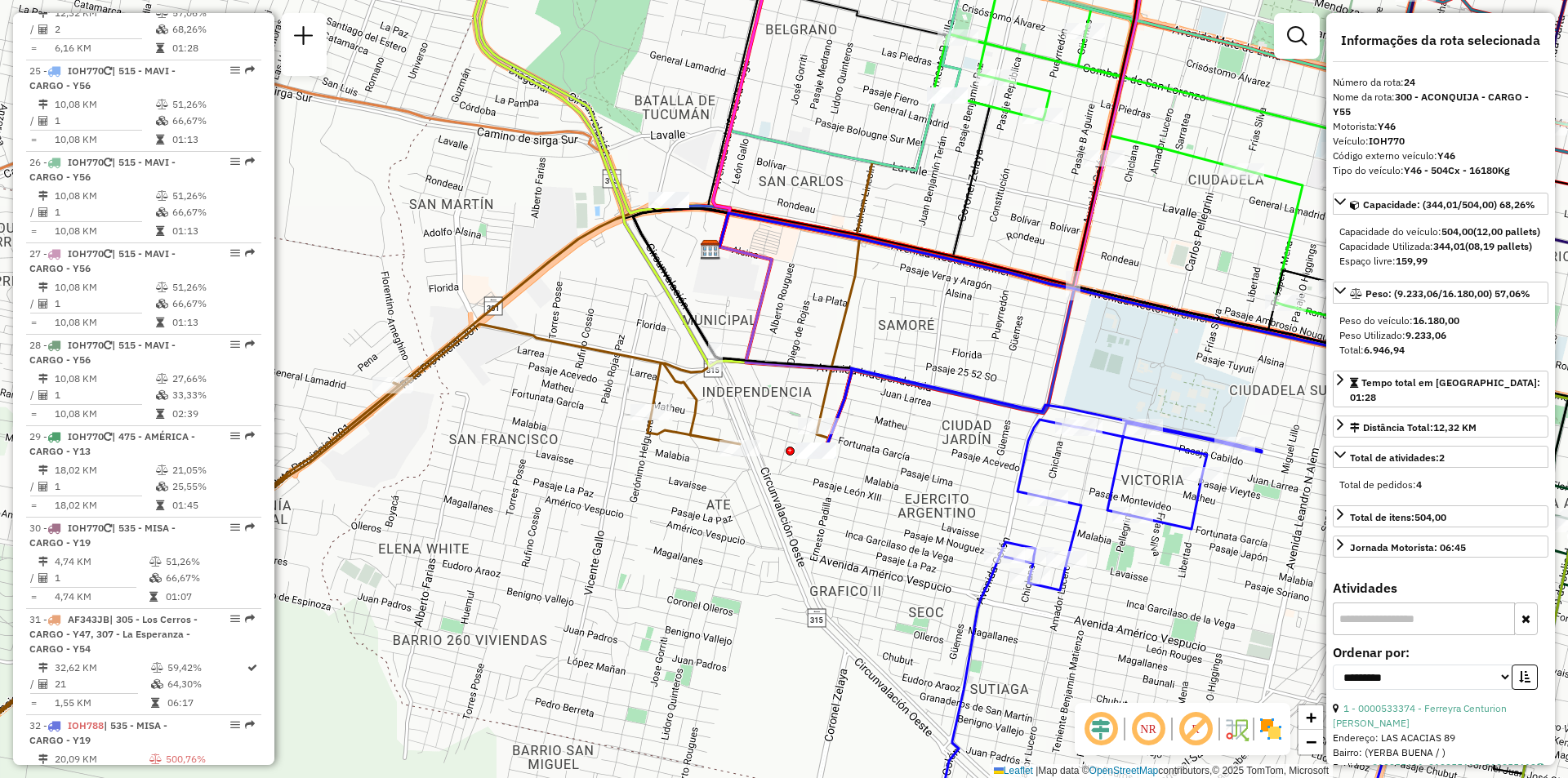
click at [827, 467] on div "Janela de atendimento Grade de atendimento Capacidade Transportadoras Veículos …" at bounding box center [784, 389] width 1568 height 778
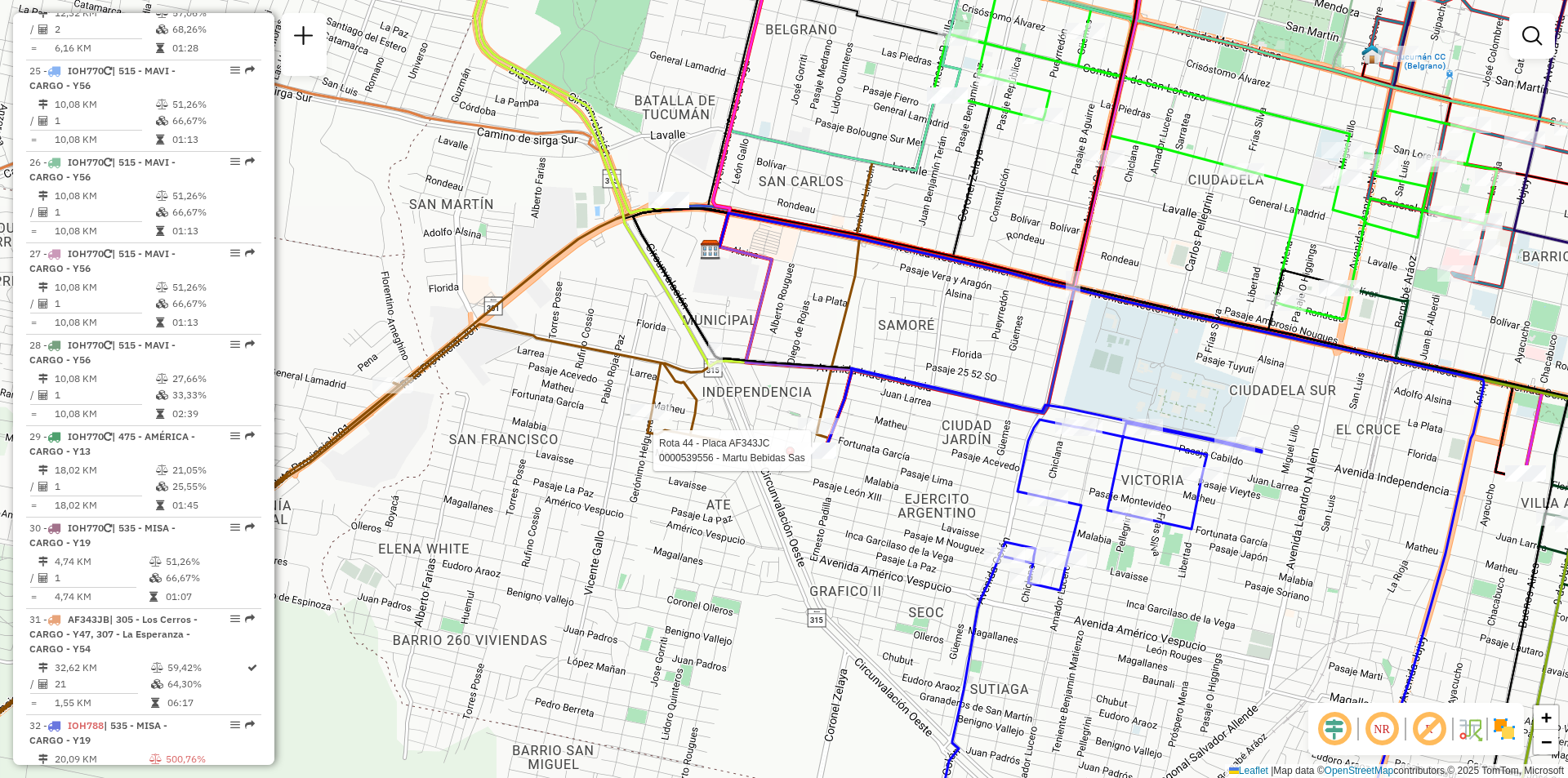
select select "**********"
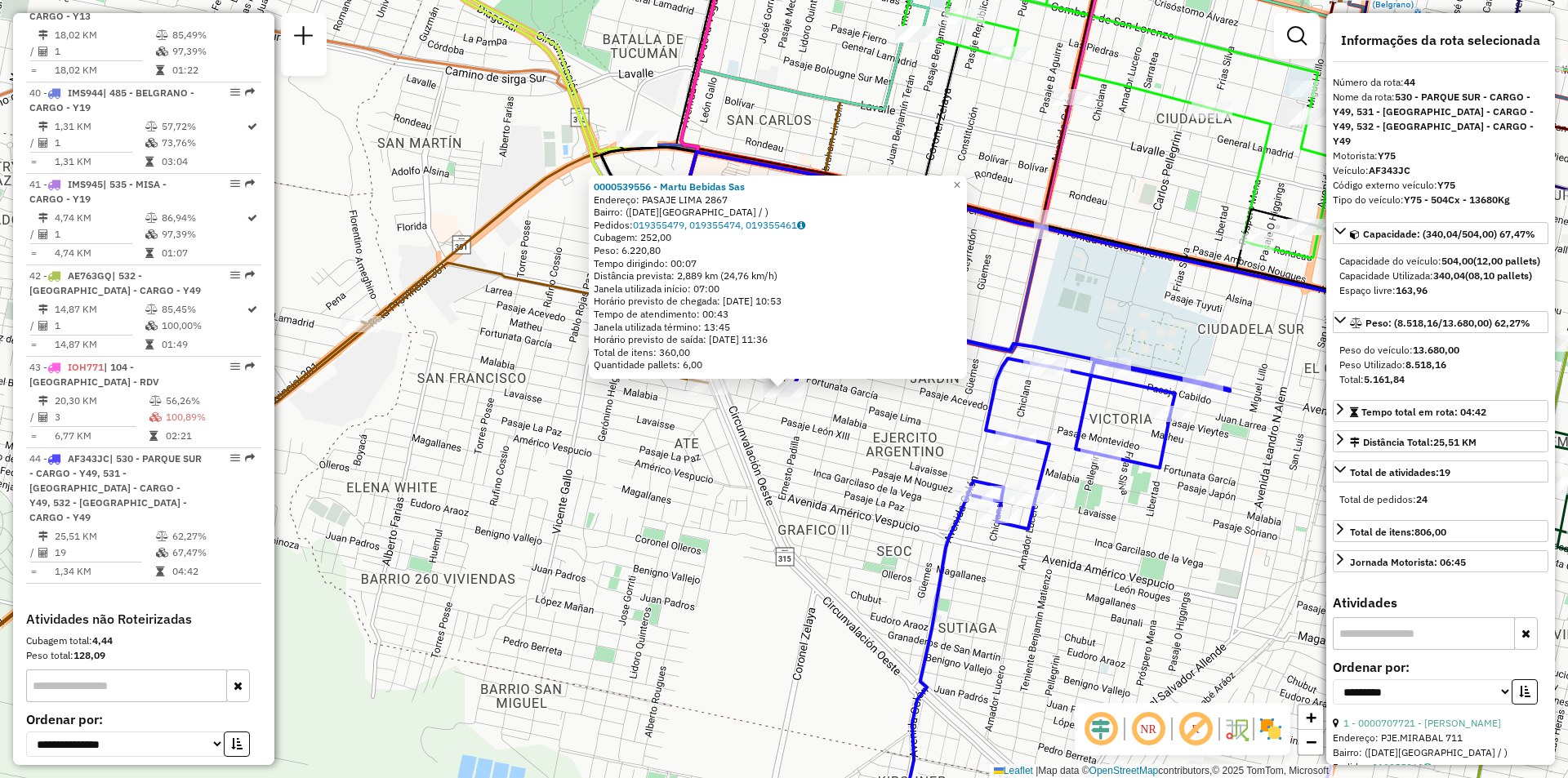
scroll to position [4615, 0]
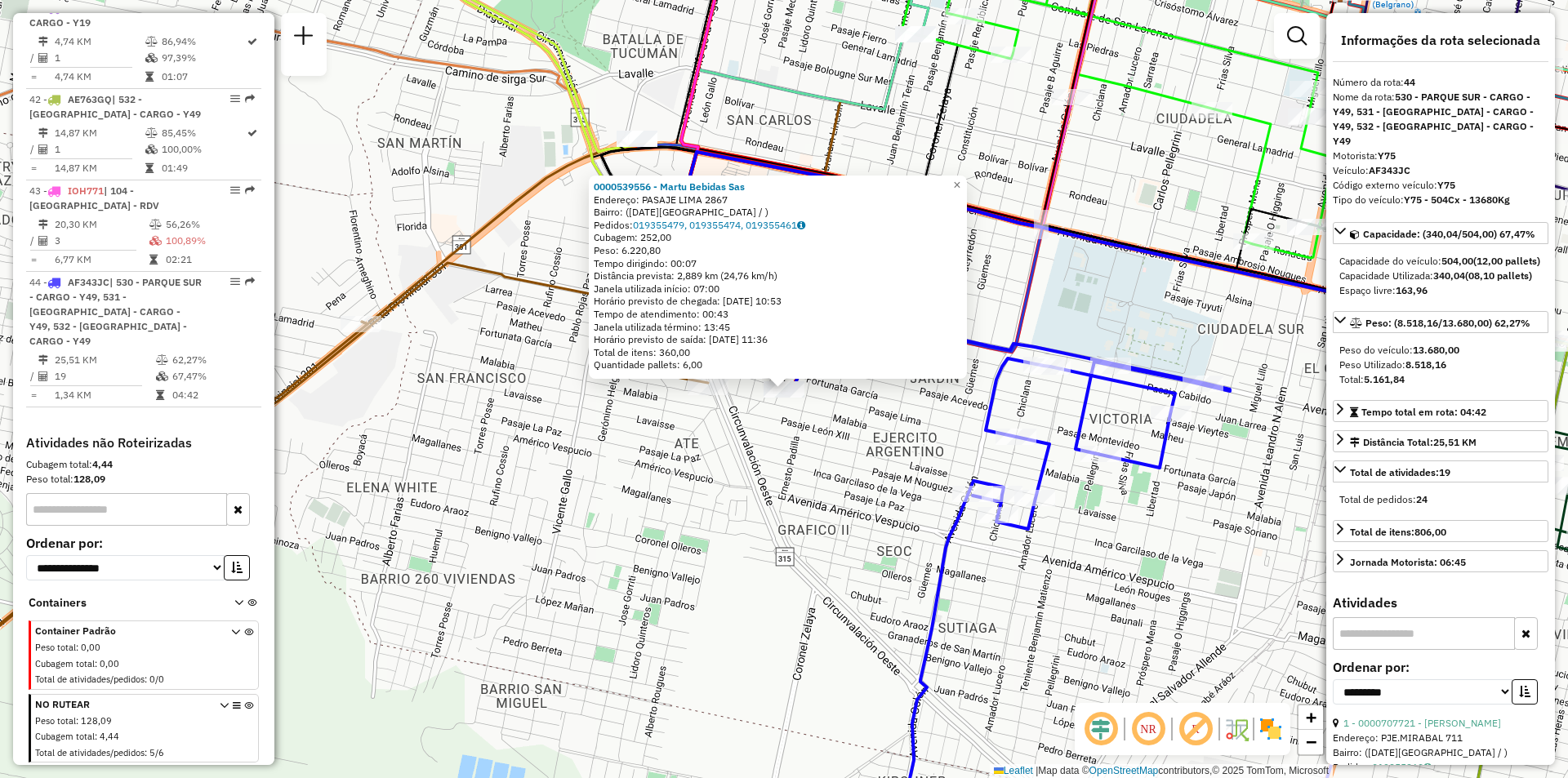
click at [806, 389] on div "0000539556 - Martu Bebidas Sas Endereço: PASAJE LIMA 2867 Bairro: (SAN MIGUEL D…" at bounding box center [784, 389] width 1568 height 778
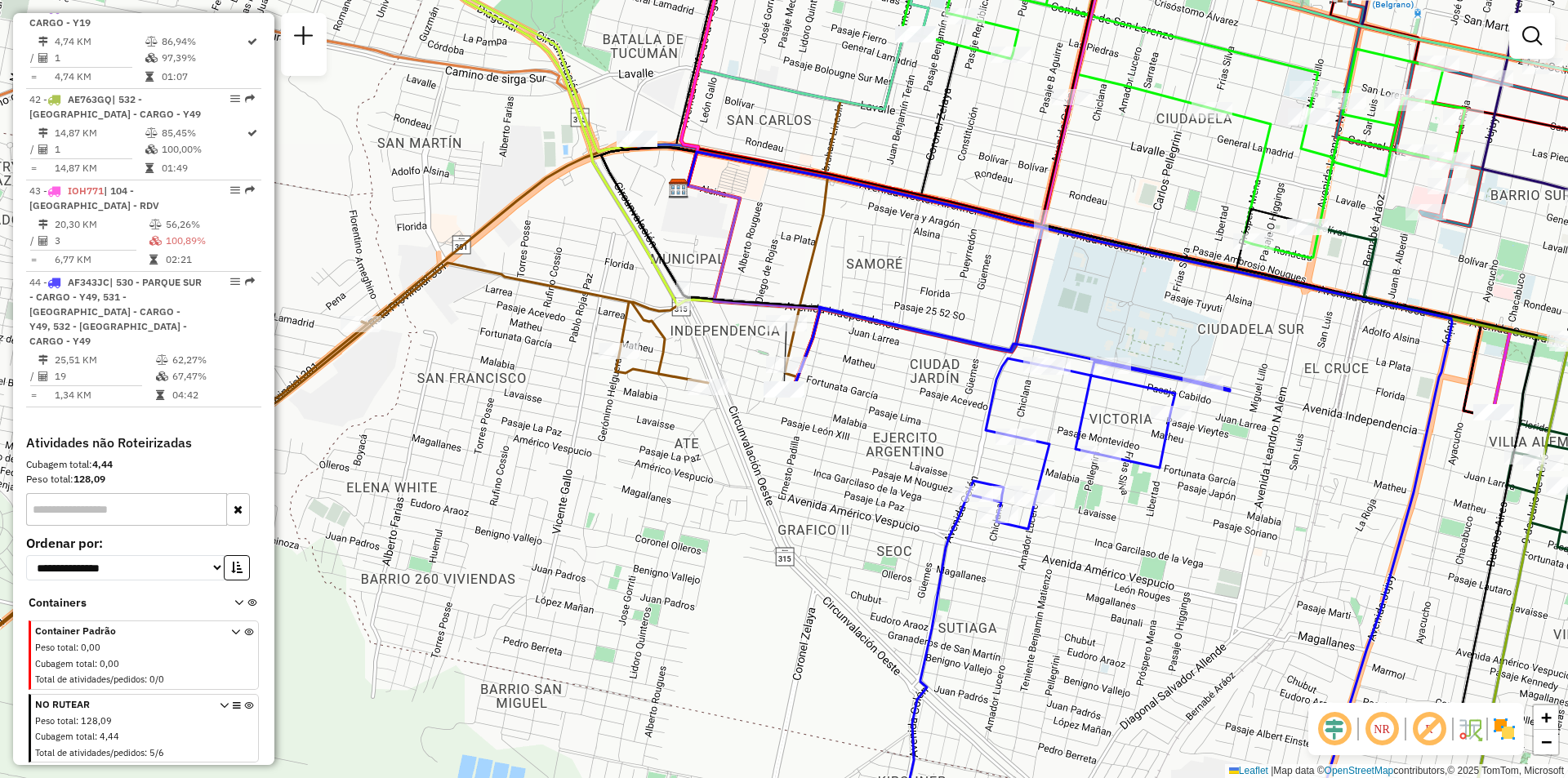
click at [806, 387] on div "Janela de atendimento Grade de atendimento Capacidade Transportadoras Veículos …" at bounding box center [784, 389] width 1568 height 778
select select "**********"
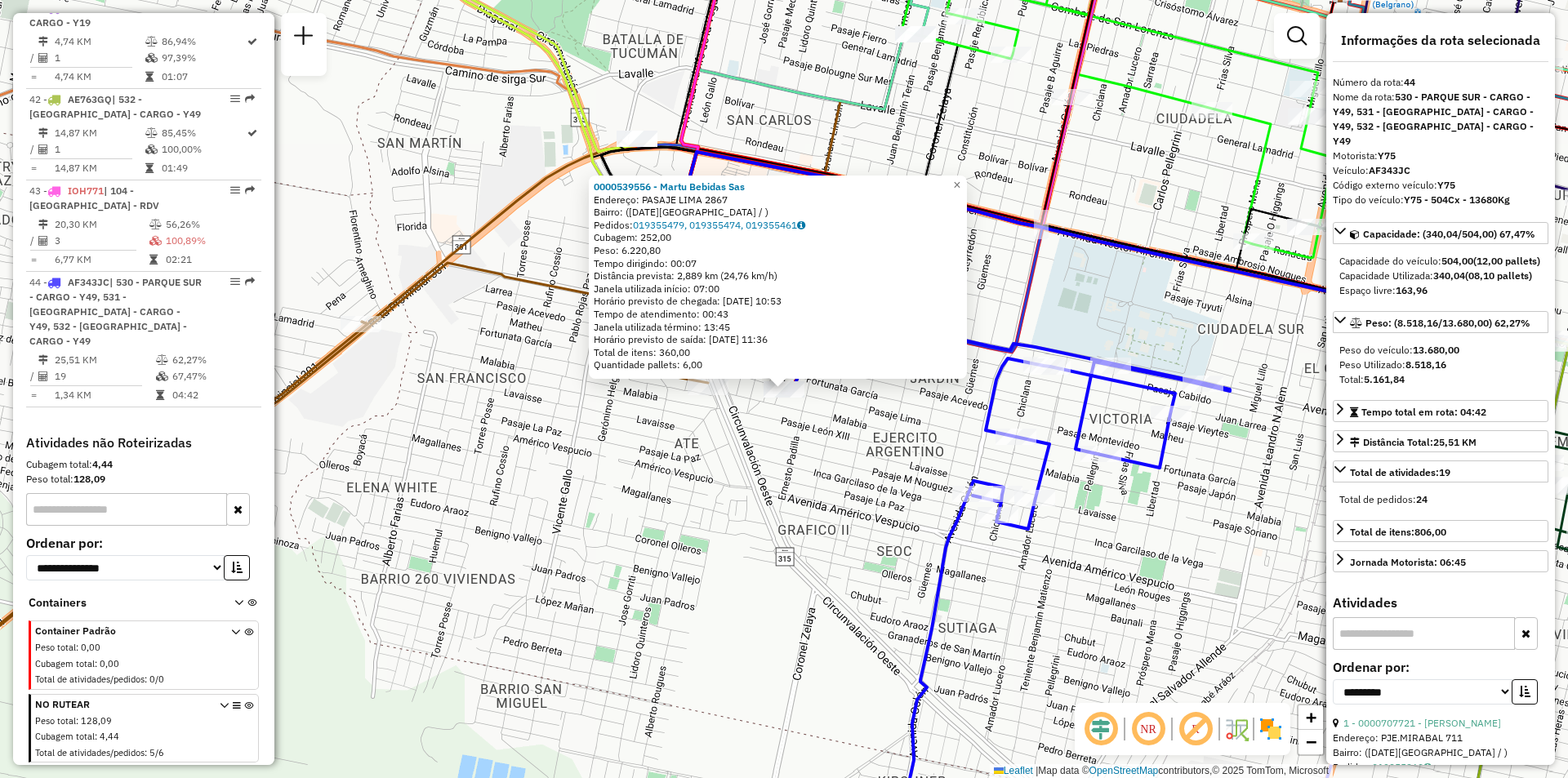
click at [839, 426] on div "Rota 44 - Placa AF343JC 0000539556 - Martu Bebidas Sas 0000539556 - Martu Bebid…" at bounding box center [784, 389] width 1568 height 778
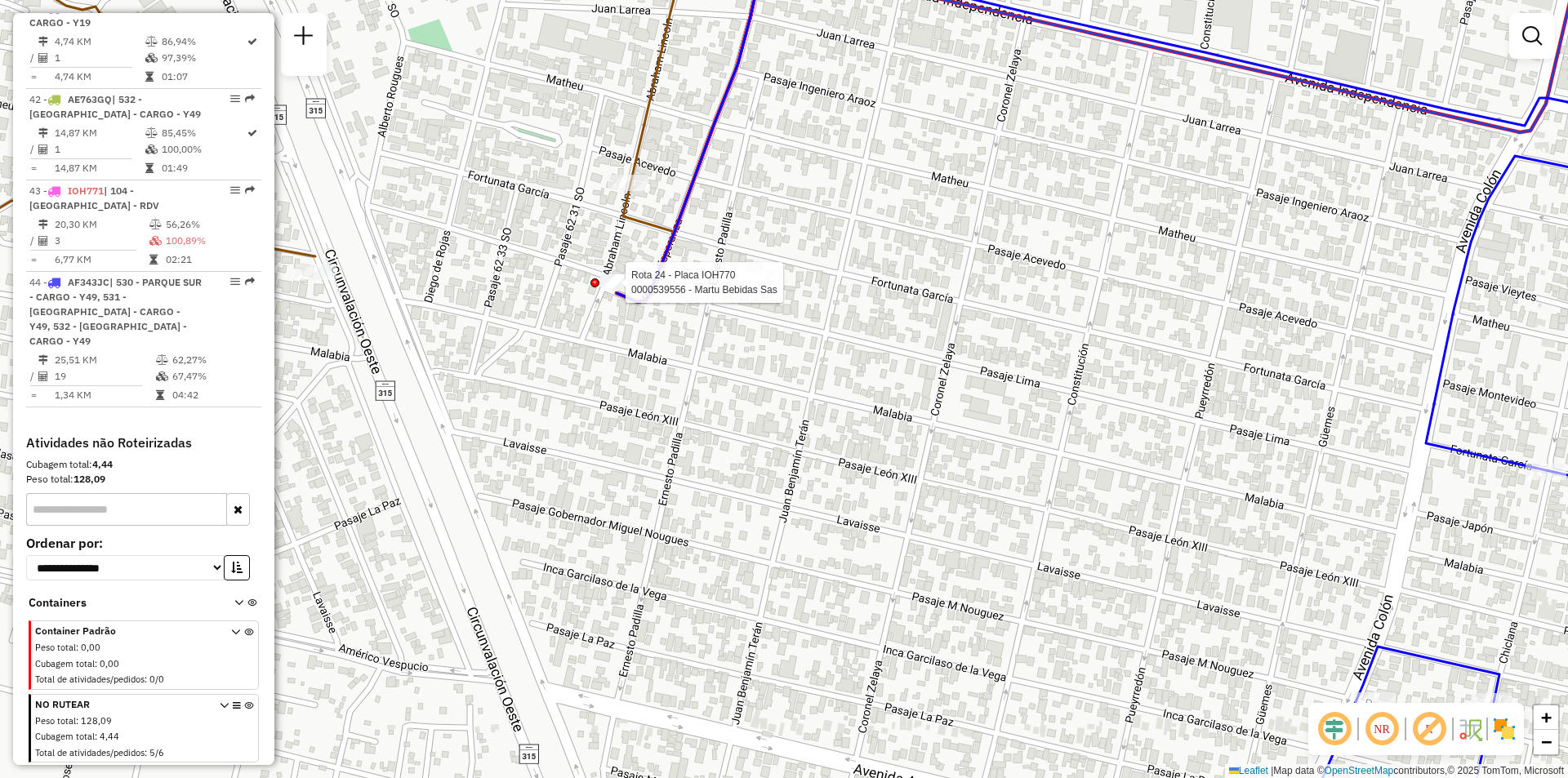
click at [592, 281] on div at bounding box center [594, 282] width 9 height 9
click at [610, 314] on div "Rota 44 - Placa AF343JC 0000539556 - Martu Bebidas Sas Janela de atendimento Gr…" at bounding box center [784, 389] width 1568 height 778
click at [628, 287] on div "Janela de atendimento Grade de atendimento Capacidade Transportadoras Veículos …" at bounding box center [784, 389] width 1568 height 778
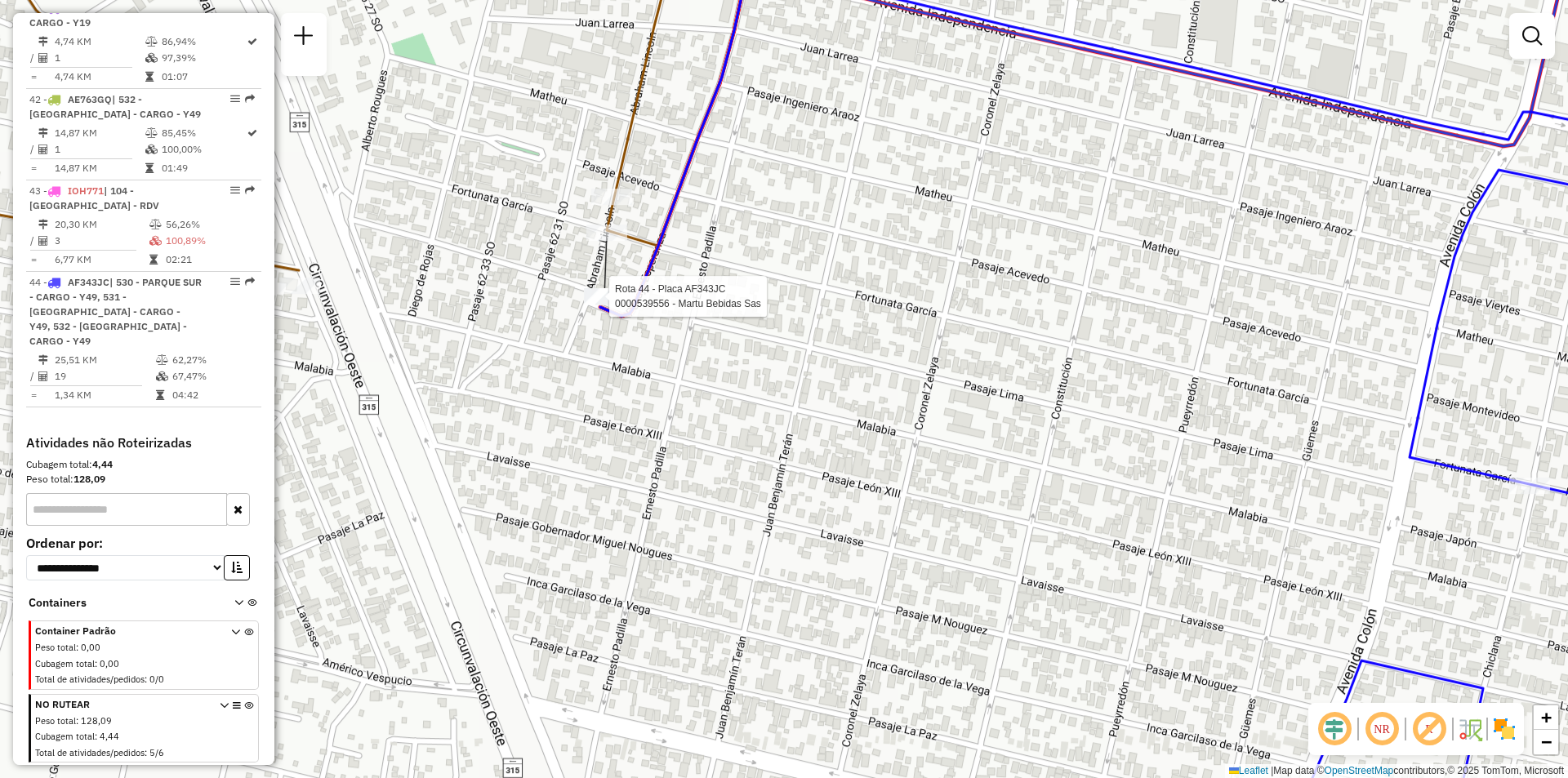
click at [626, 287] on div "Rota 44 - Placa AF343JC 0000539556 - Martu Bebidas Sas Janela de atendimento Gr…" at bounding box center [784, 389] width 1568 height 778
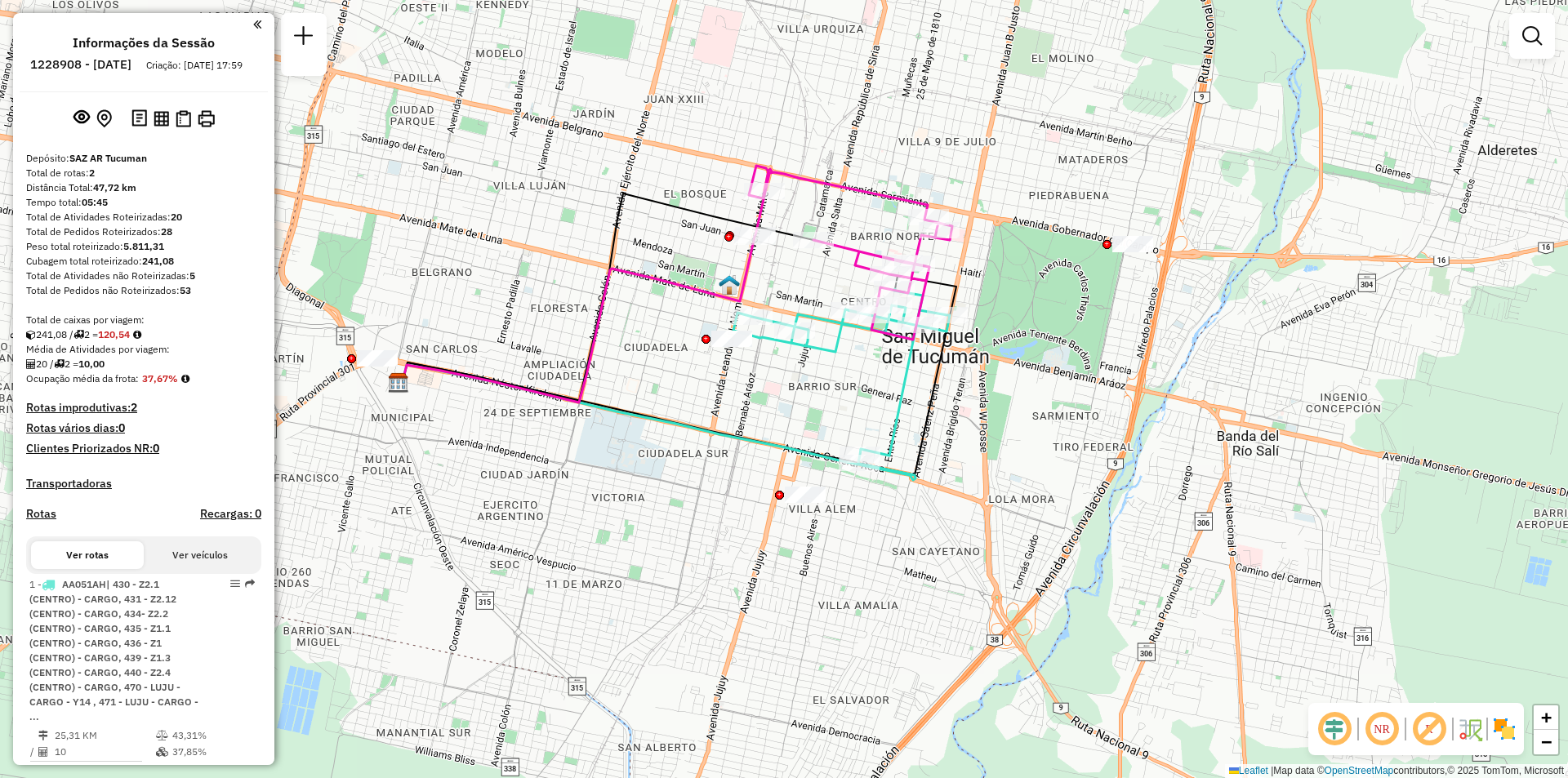
drag, startPoint x: 834, startPoint y: 244, endPoint x: 922, endPoint y: 246, distance: 88.0
click at [966, 195] on div "Janela de atendimento Grade de atendimento Capacidade Transportadoras Veículos …" at bounding box center [784, 389] width 1568 height 778
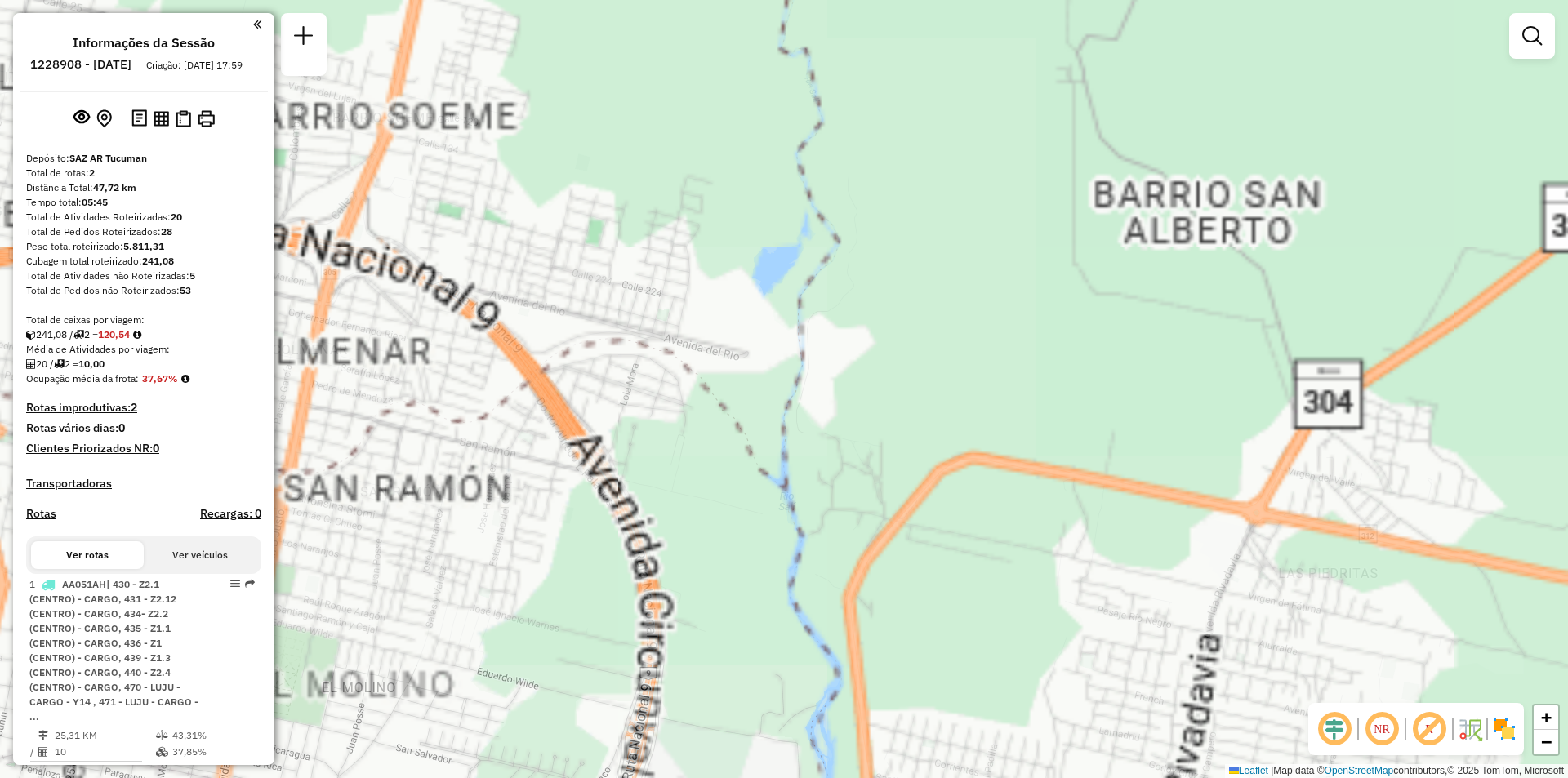
drag, startPoint x: 694, startPoint y: 448, endPoint x: 1351, endPoint y: 28, distance: 779.8
click at [1365, 30] on div "Janela de atendimento Grade de atendimento Capacidade Transportadoras Veículos …" at bounding box center [784, 389] width 1568 height 778
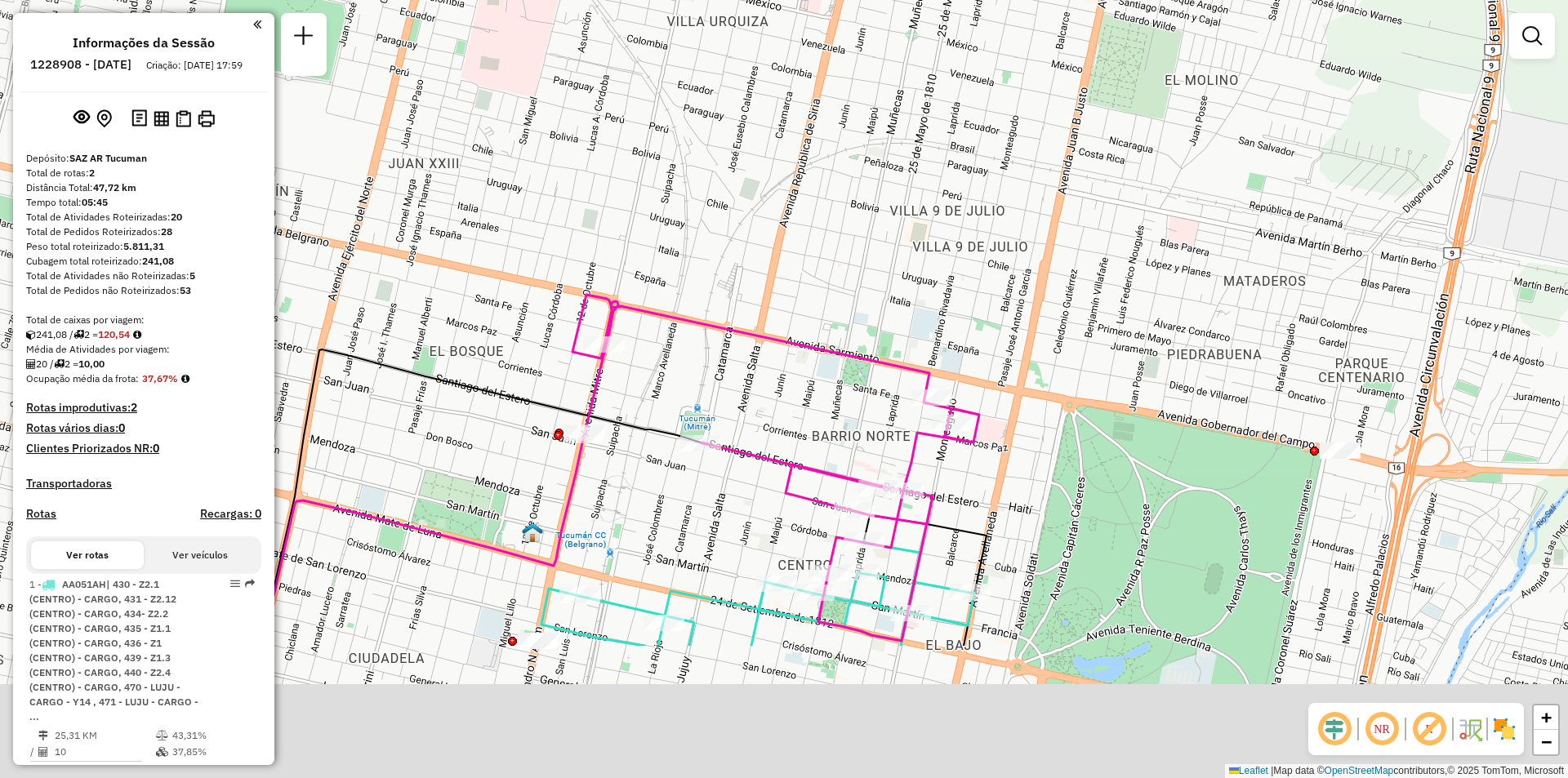
drag, startPoint x: 903, startPoint y: 357, endPoint x: 1124, endPoint y: 145, distance: 306.2
click at [1124, 145] on div "Janela de atendimento Grade de atendimento Capacidade Transportadoras Veículos …" at bounding box center [784, 389] width 1568 height 778
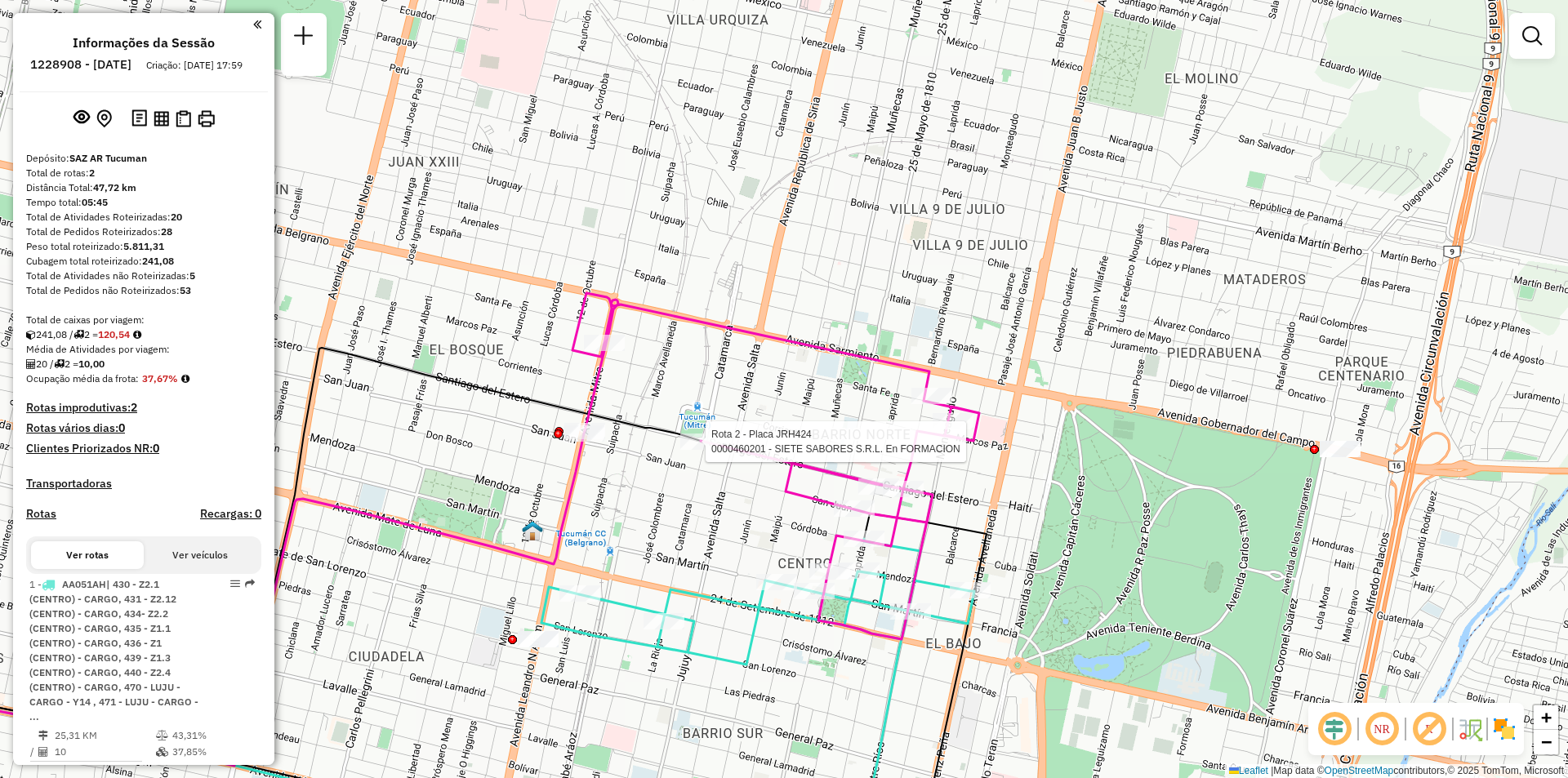
select select "**********"
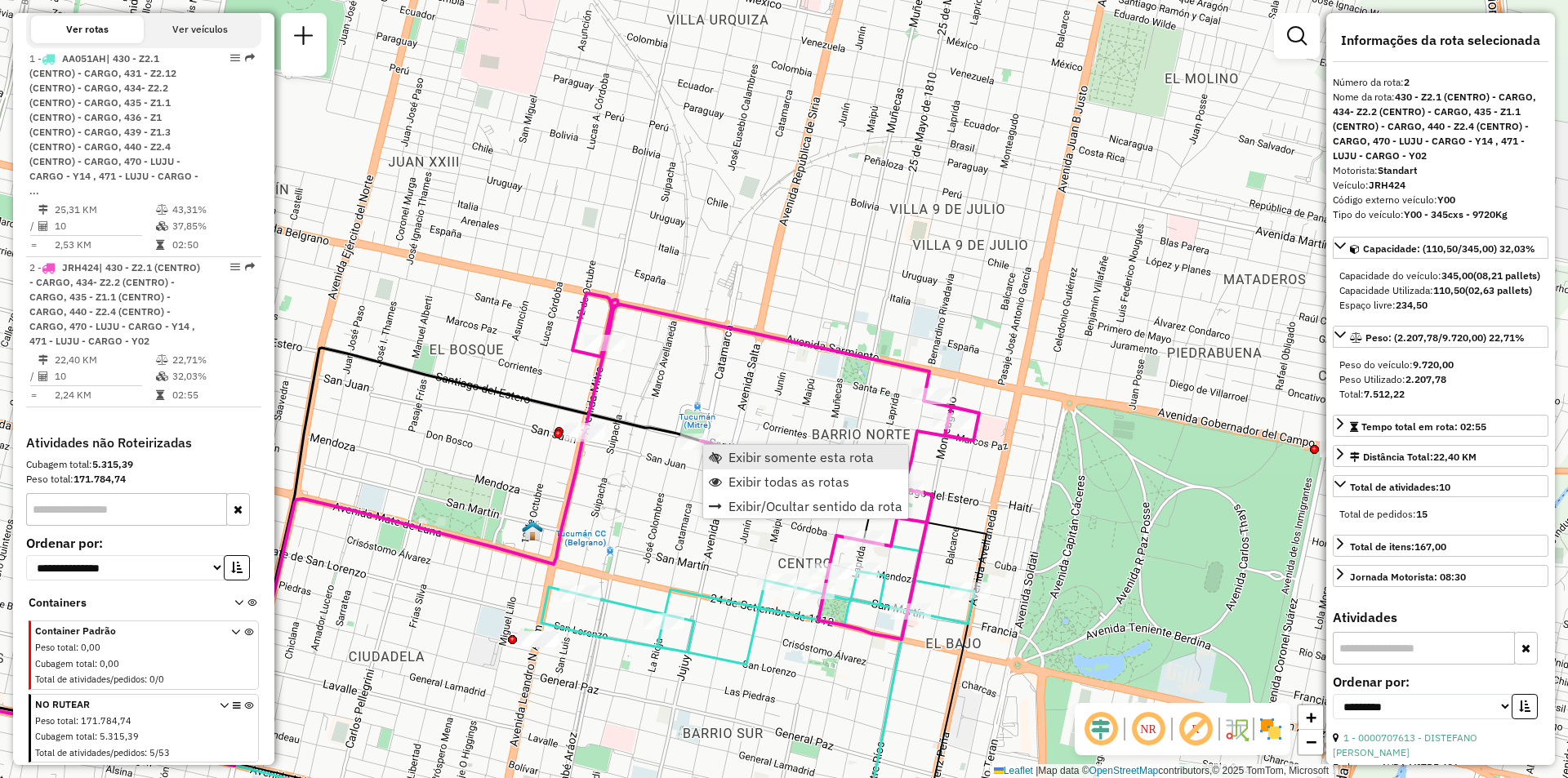
scroll to position [555, 0]
click at [770, 459] on span "Exibir somente esta rota" at bounding box center [800, 457] width 145 height 13
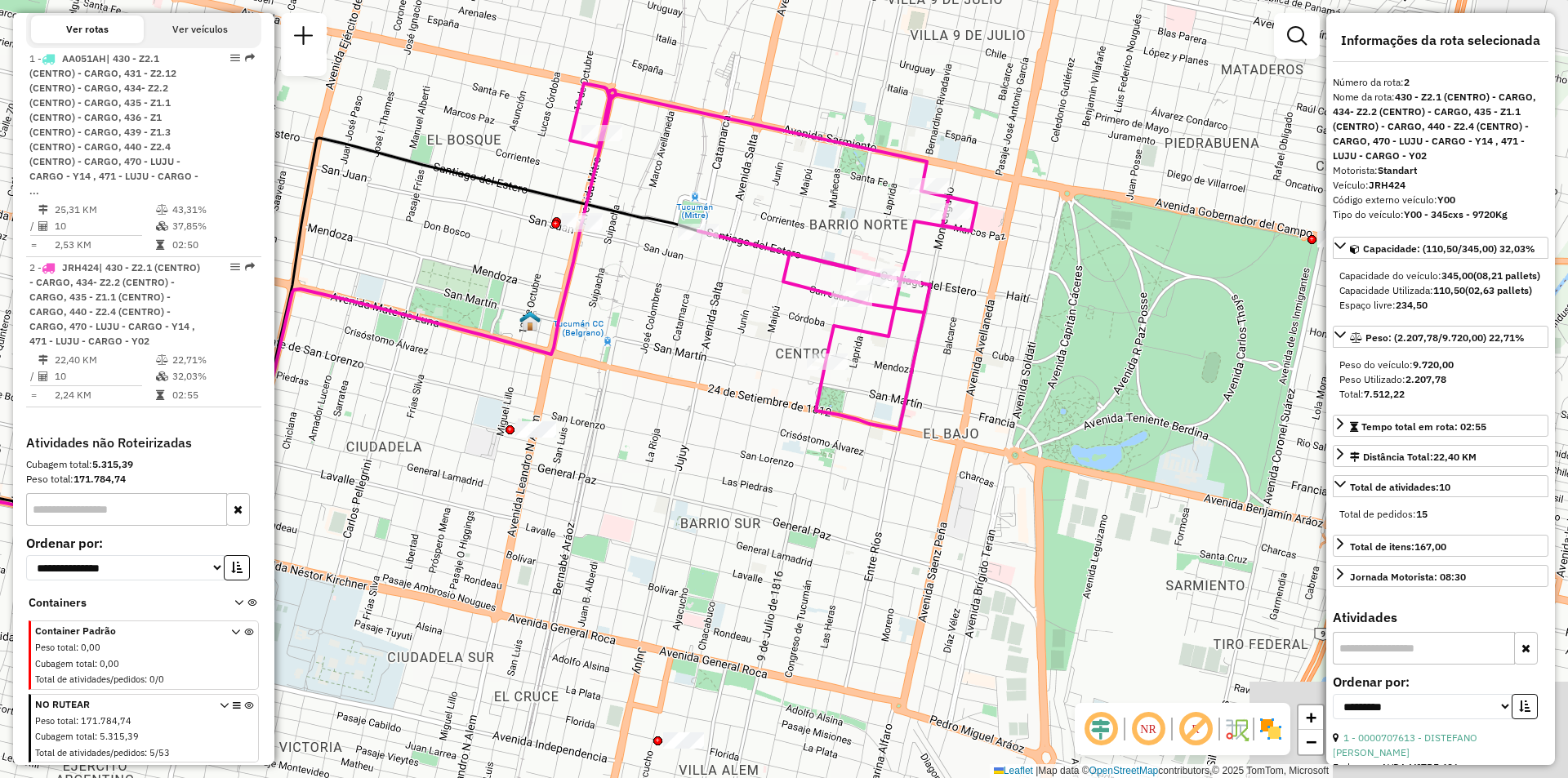
drag, startPoint x: 840, startPoint y: 427, endPoint x: 752, endPoint y: 422, distance: 88.1
click at [752, 422] on div "Janela de atendimento Grade de atendimento Capacidade Transportadoras Veículos …" at bounding box center [784, 389] width 1568 height 778
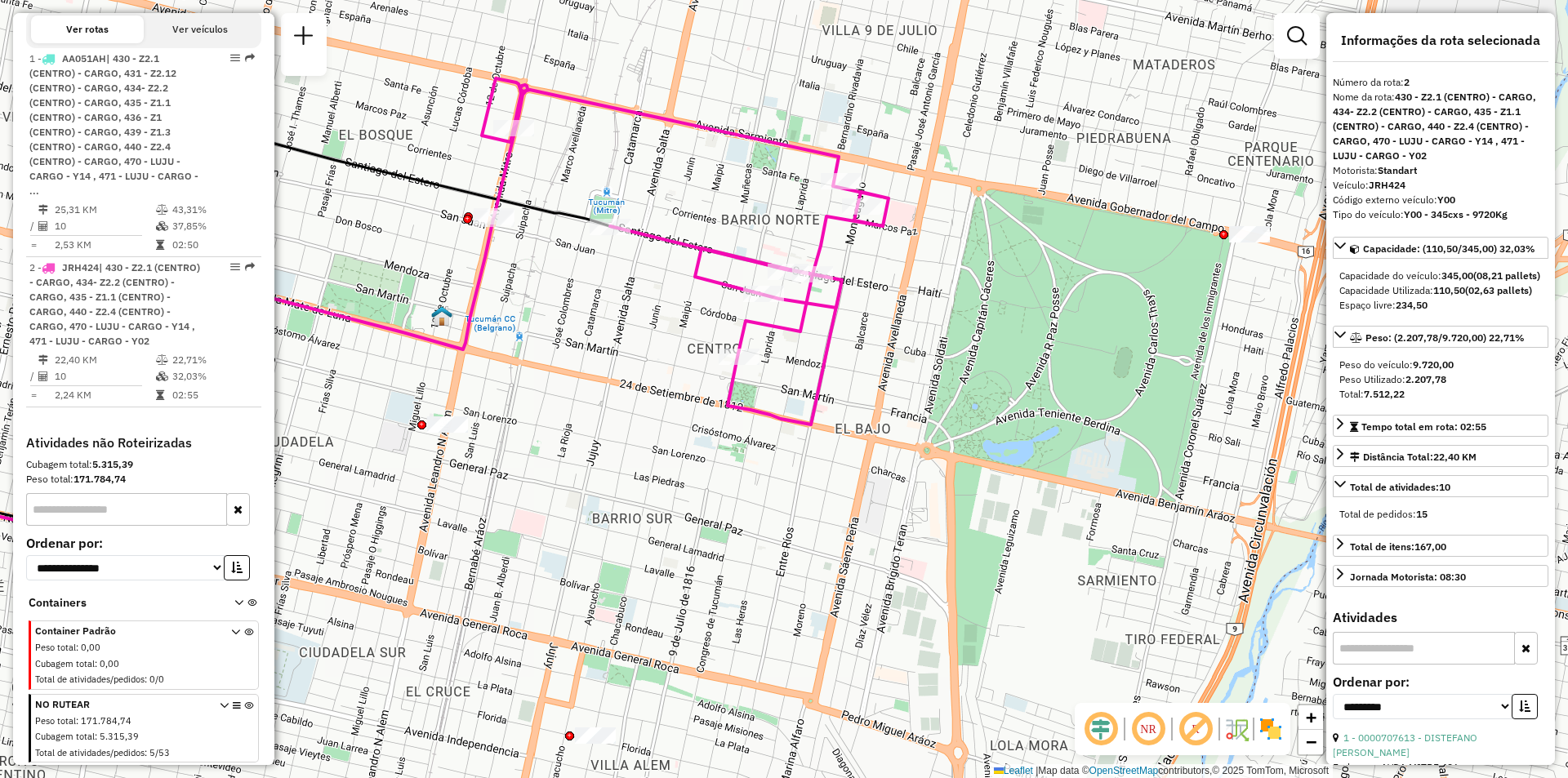
click at [278, 54] on div "Janela de atendimento Grade de atendimento Capacidade Transportadoras Veículos …" at bounding box center [784, 389] width 1568 height 778
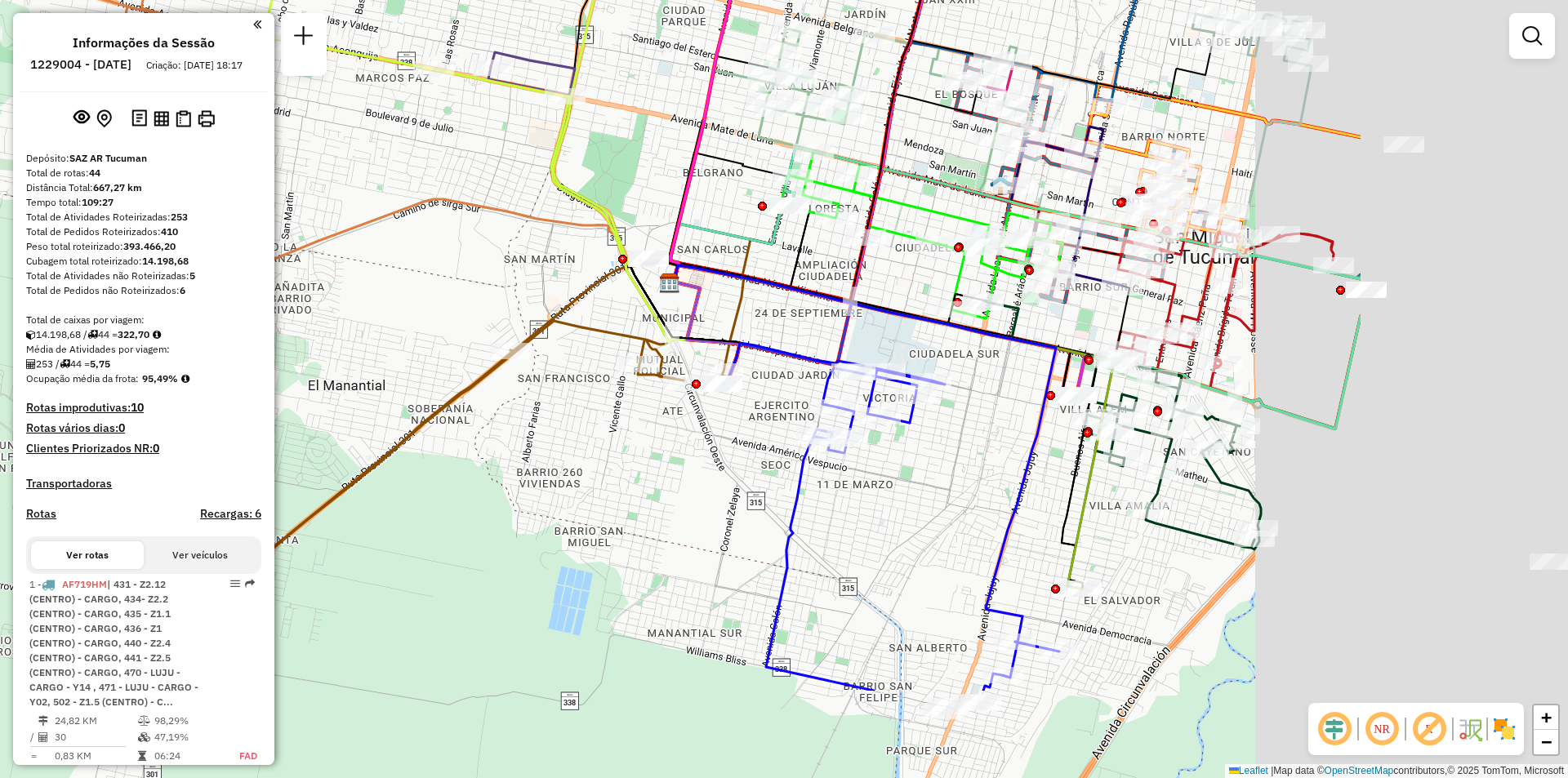
drag, startPoint x: 570, startPoint y: 362, endPoint x: 478, endPoint y: 340, distance: 94.6
click at [478, 340] on div "Janela de atendimento Grade de atendimento Capacidade Transportadoras Veículos …" at bounding box center [784, 389] width 1568 height 778
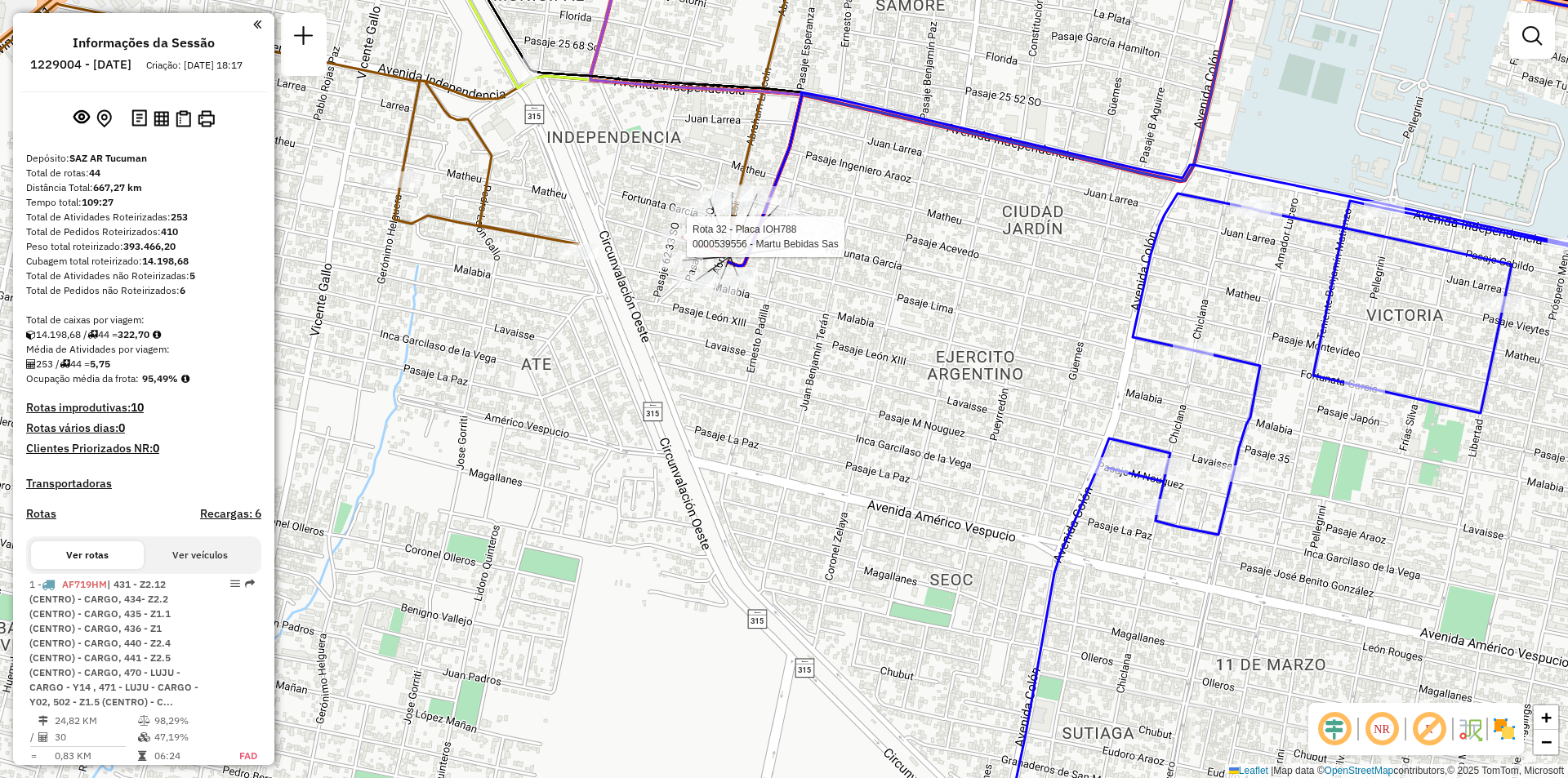
select select "**********"
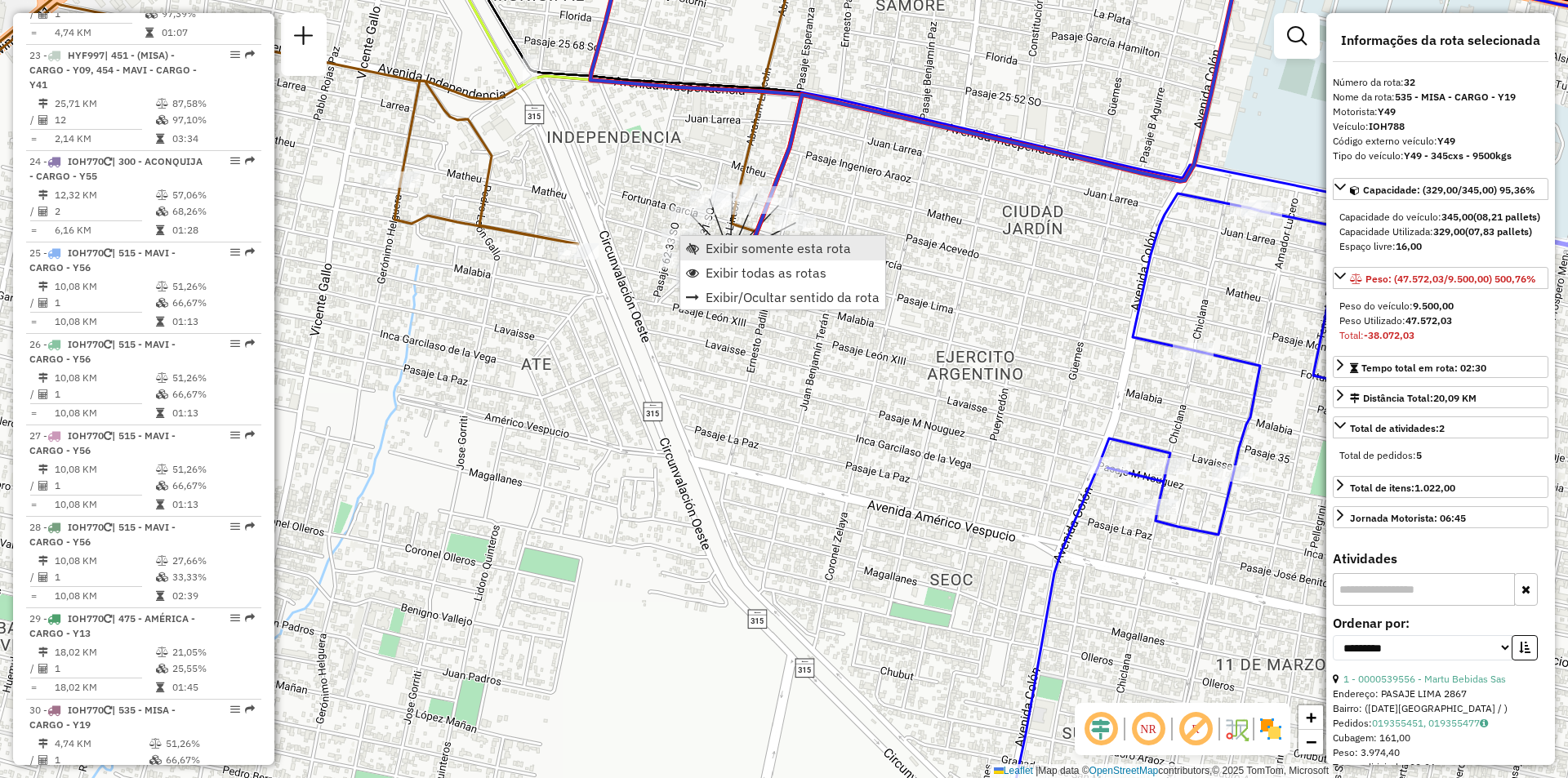
scroll to position [3719, 0]
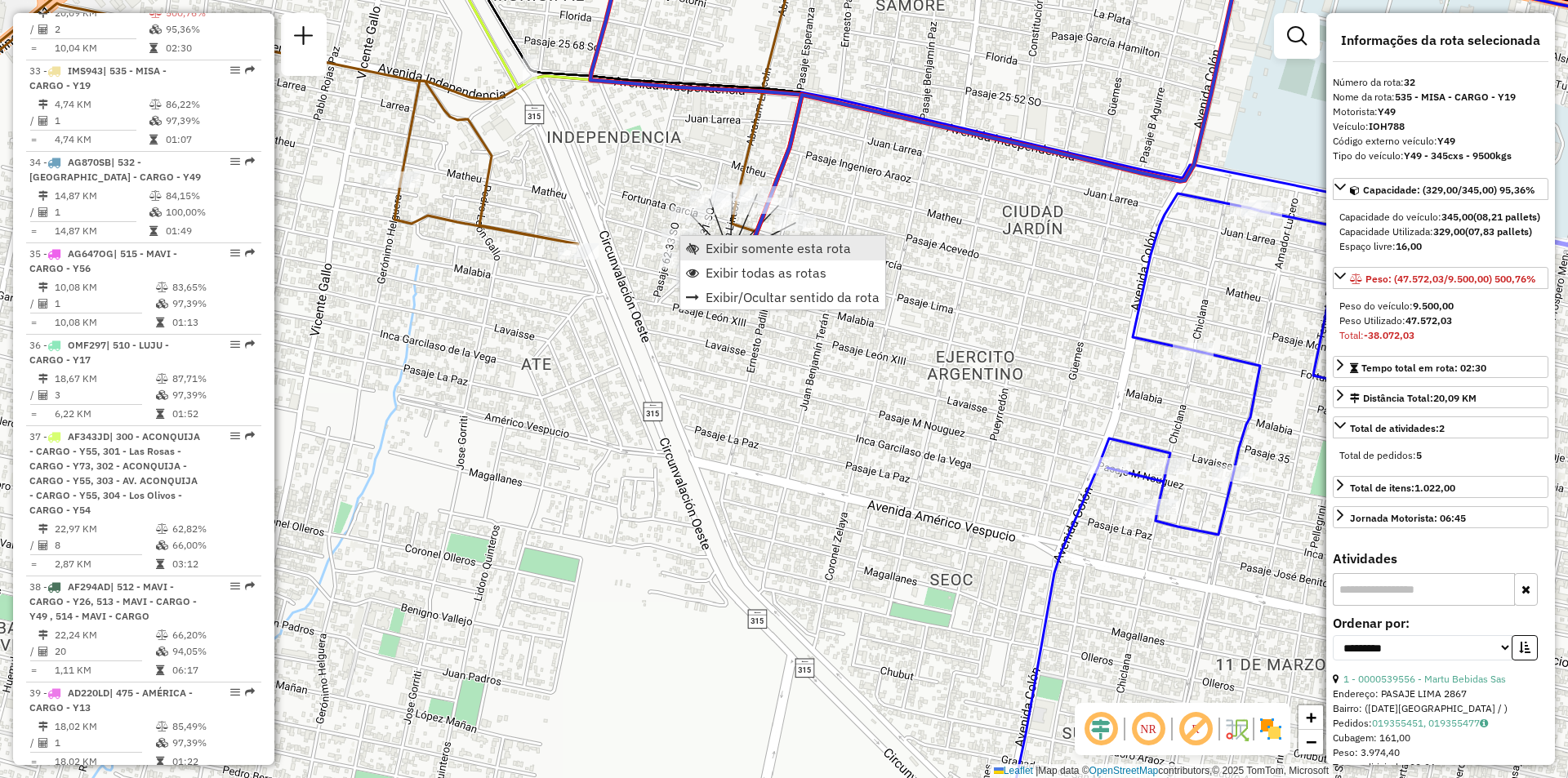
click at [724, 246] on span "Exibir somente esta rota" at bounding box center [777, 248] width 145 height 13
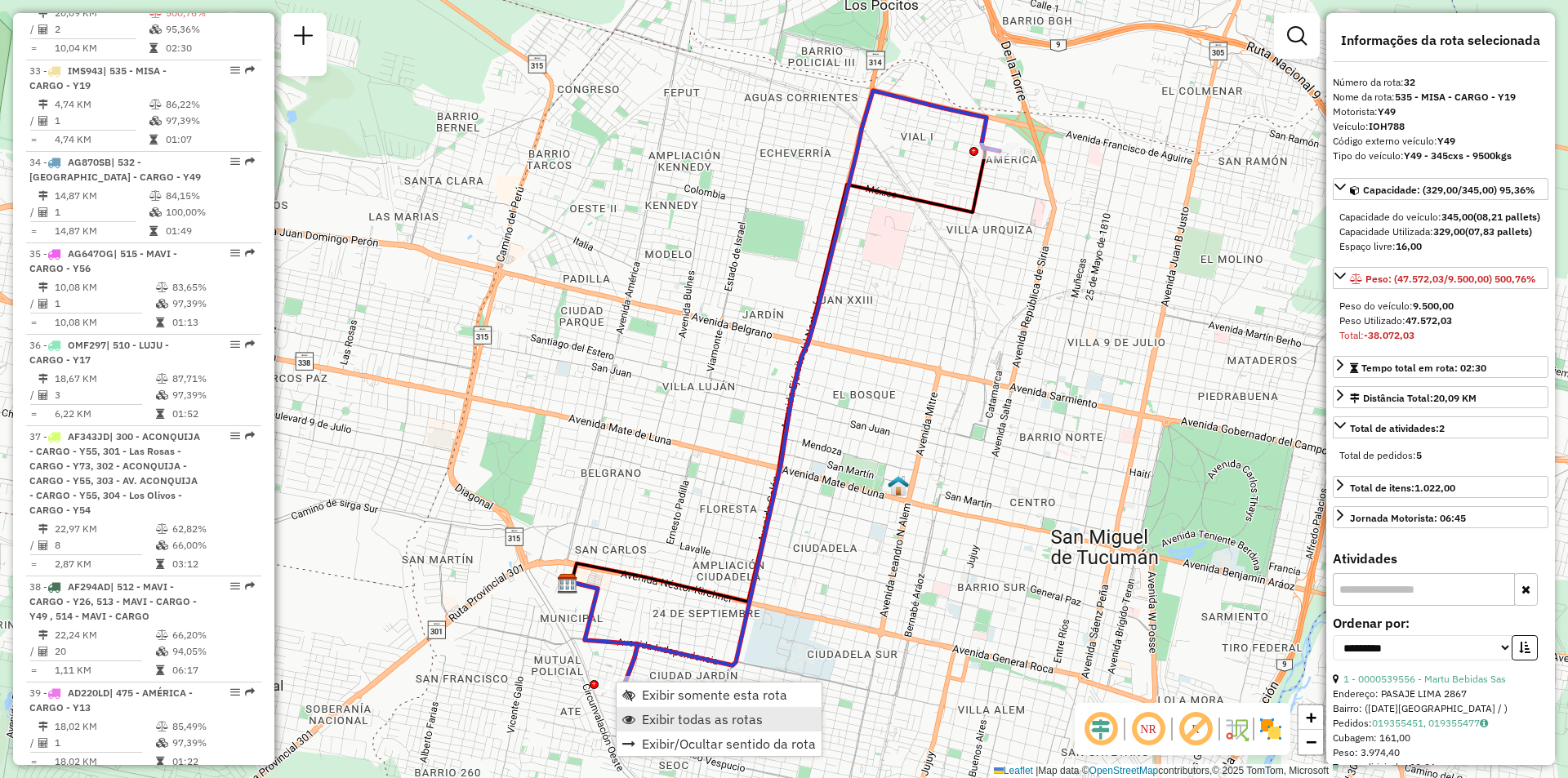
click at [666, 720] on span "Exibir todas as rotas" at bounding box center [701, 719] width 120 height 13
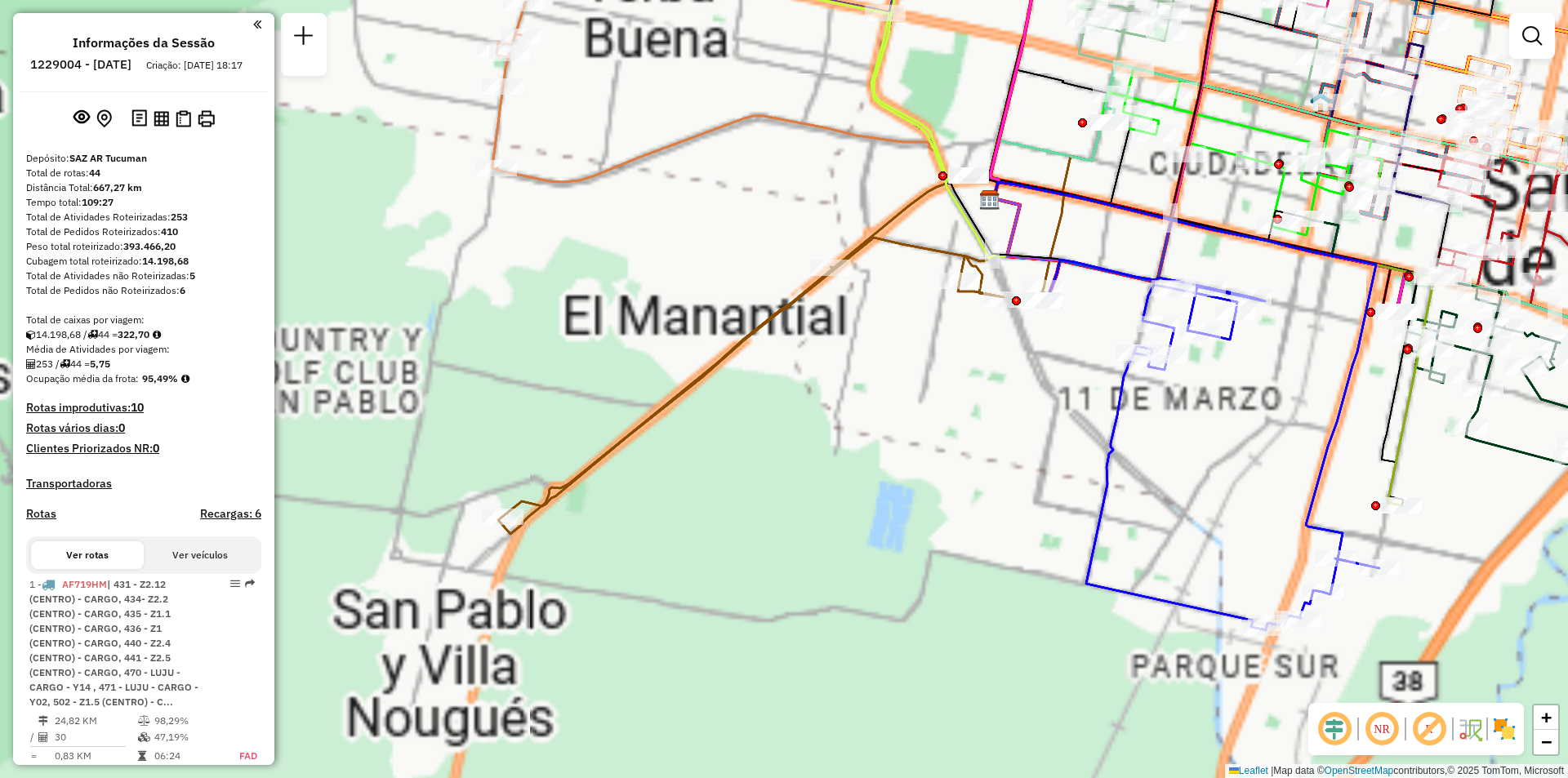
drag, startPoint x: 1000, startPoint y: 283, endPoint x: 839, endPoint y: 405, distance: 202.0
click at [839, 405] on div "Janela de atendimento Grade de atendimento Capacidade Transportadoras Veículos …" at bounding box center [784, 389] width 1568 height 778
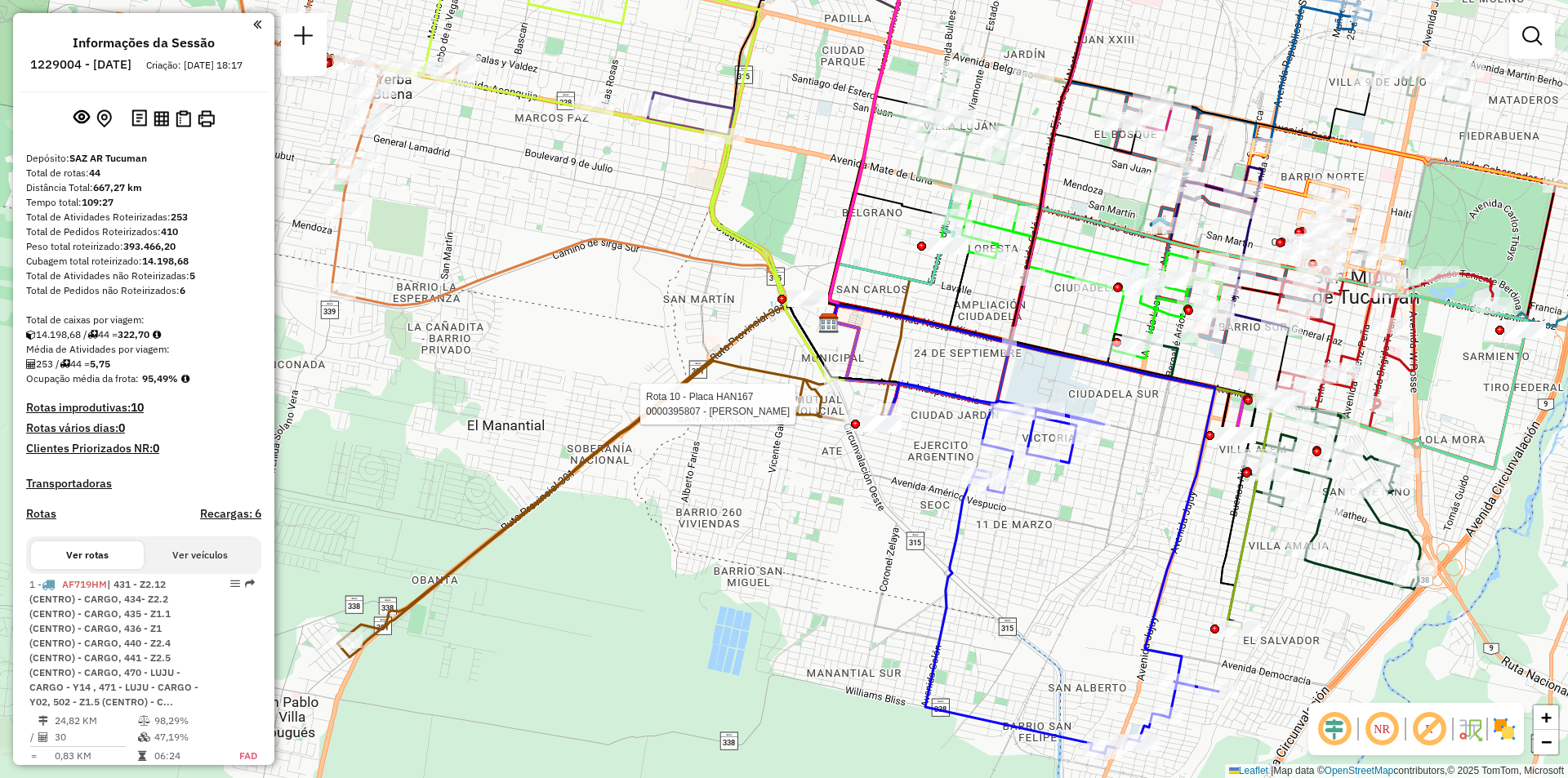
select select "**********"
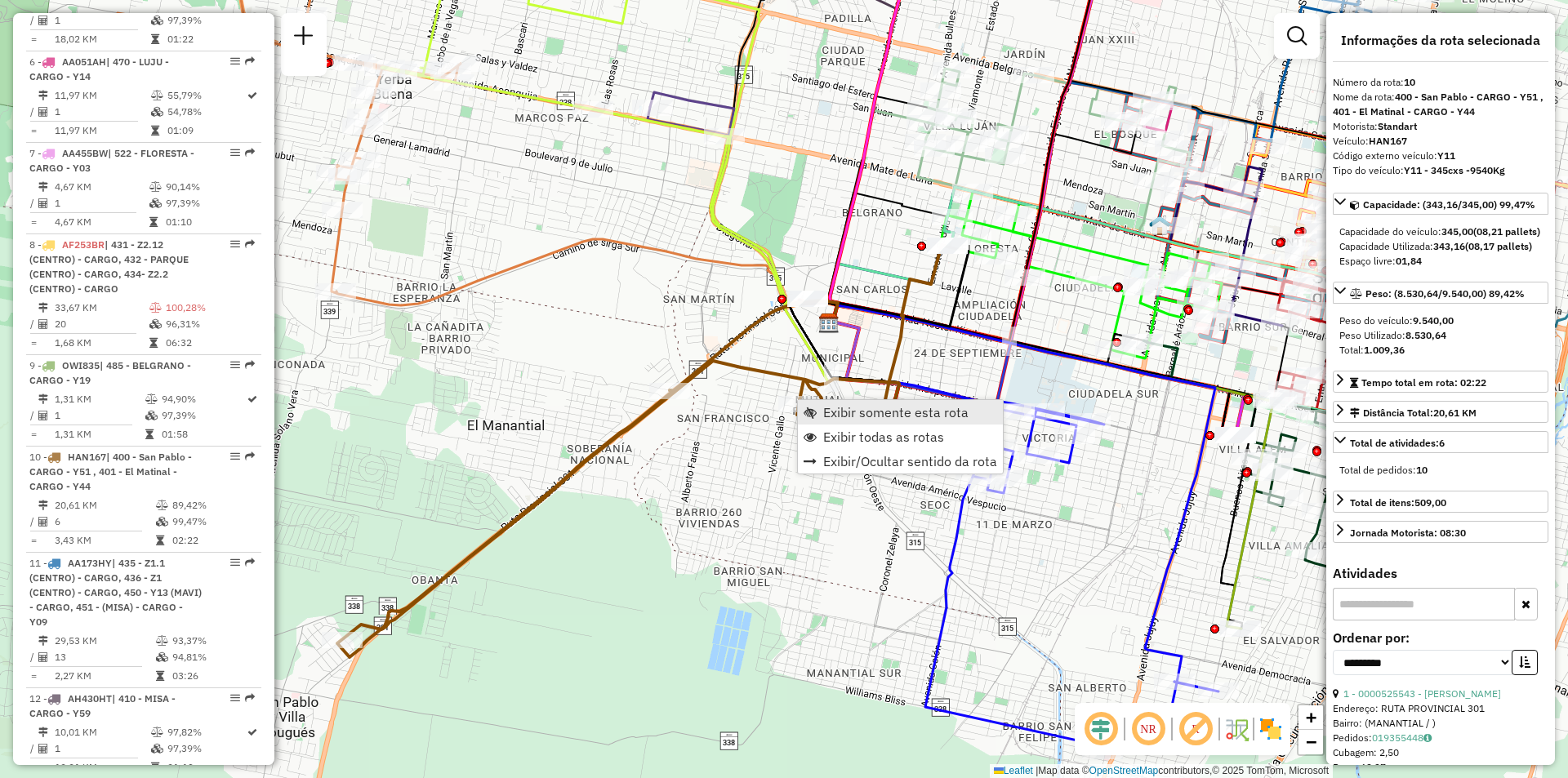
scroll to position [1545, 0]
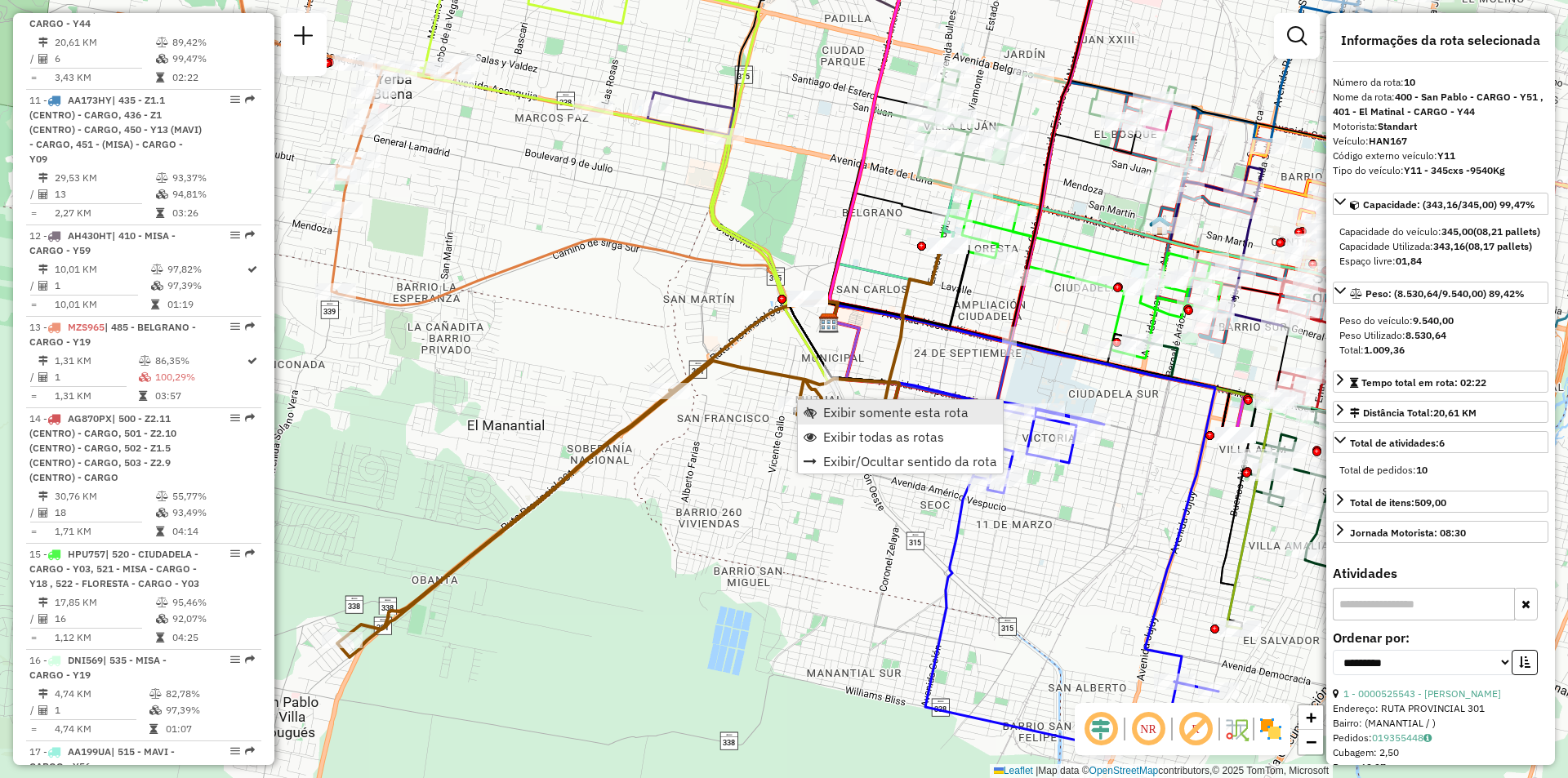
click at [889, 419] on span "Exibir somente esta rota" at bounding box center [896, 412] width 145 height 13
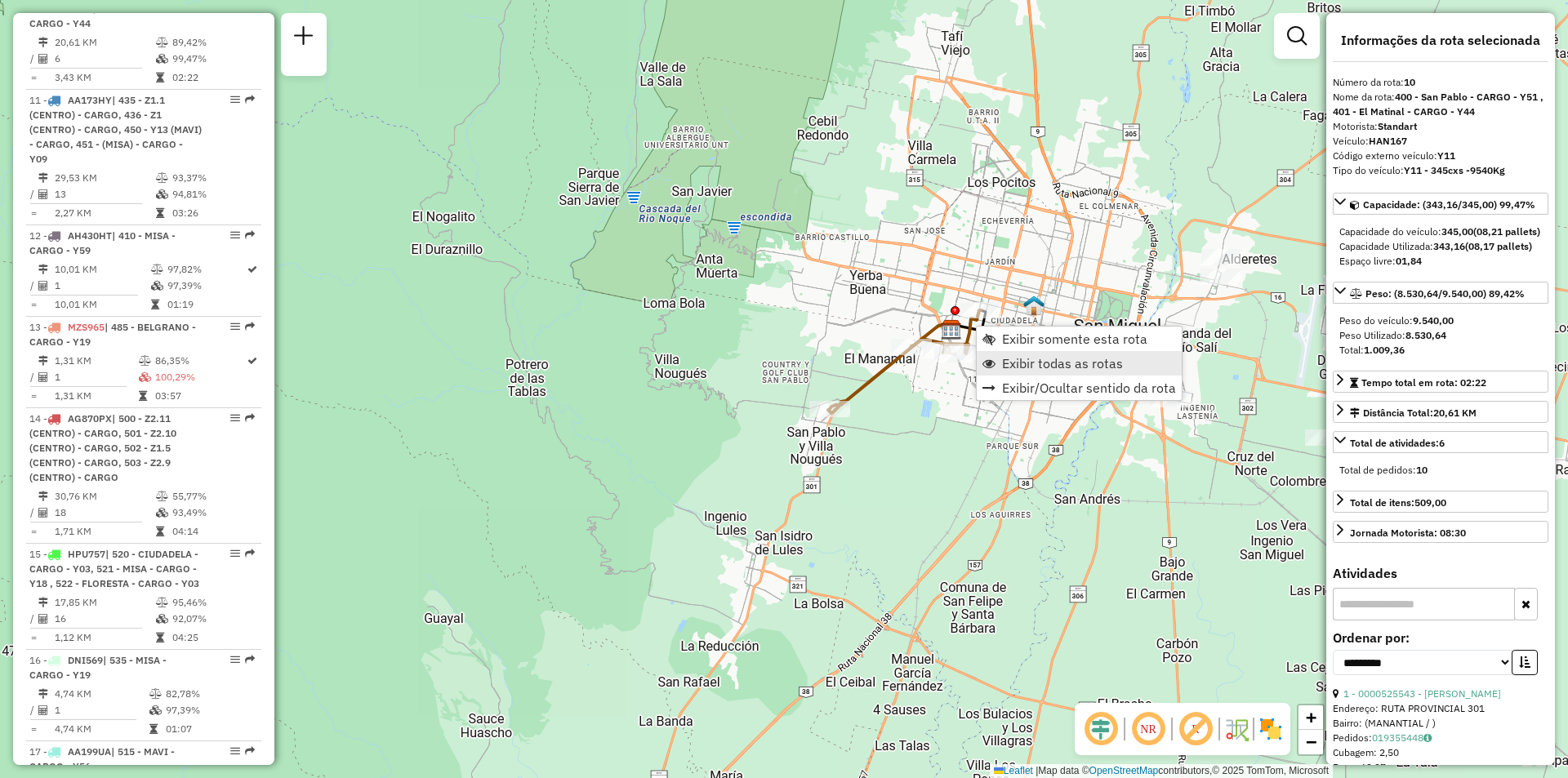
click at [1001, 369] on link "Exibir todas as rotas" at bounding box center [1079, 363] width 205 height 24
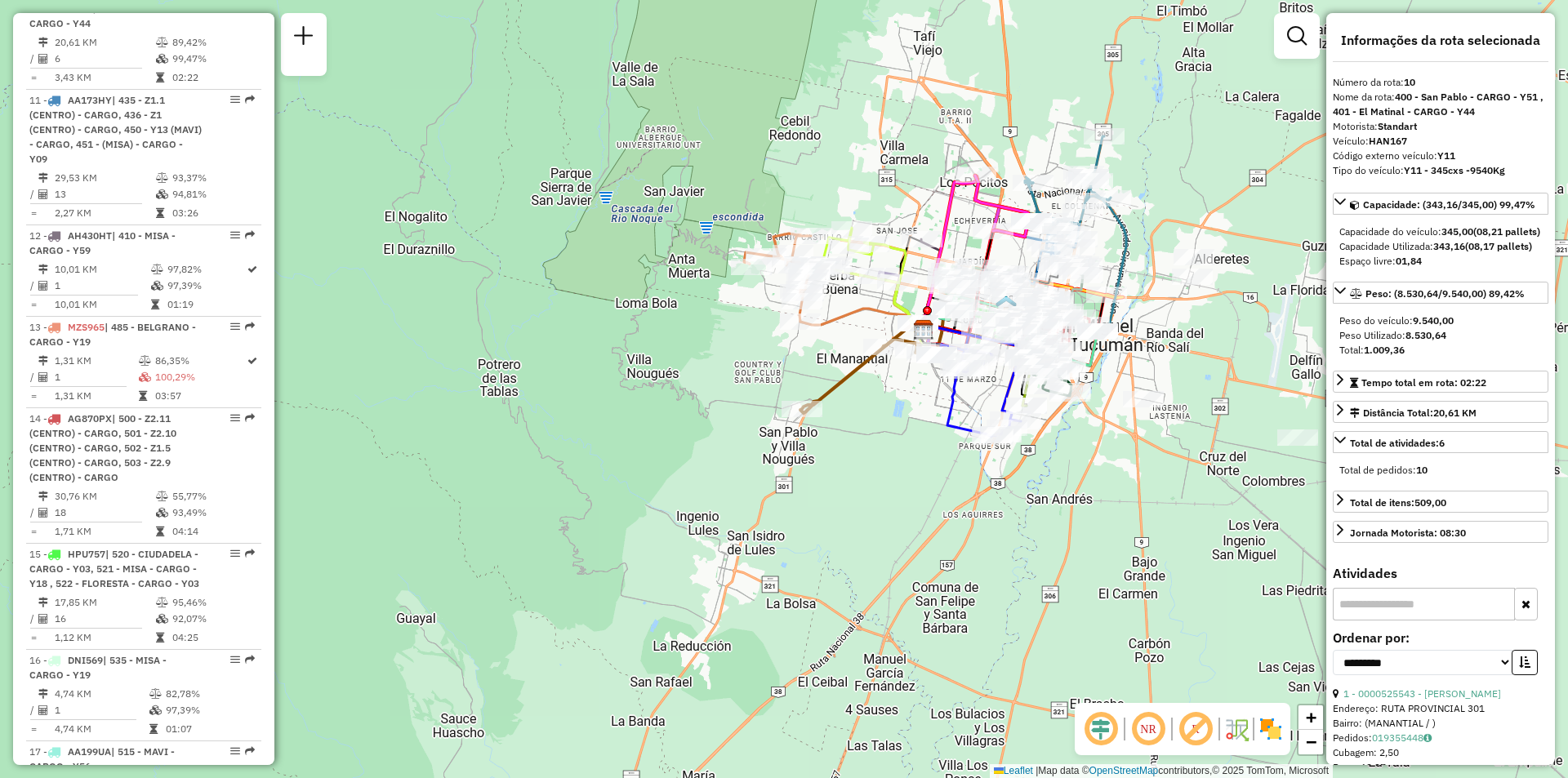
drag, startPoint x: 940, startPoint y: 409, endPoint x: 819, endPoint y: 400, distance: 121.3
click at [826, 404] on div "Rota 44 - Placa AF343JC 0000706180 - Medina Rosa Lia Rota 44 - Placa AF343JC 00…" at bounding box center [784, 389] width 1568 height 778
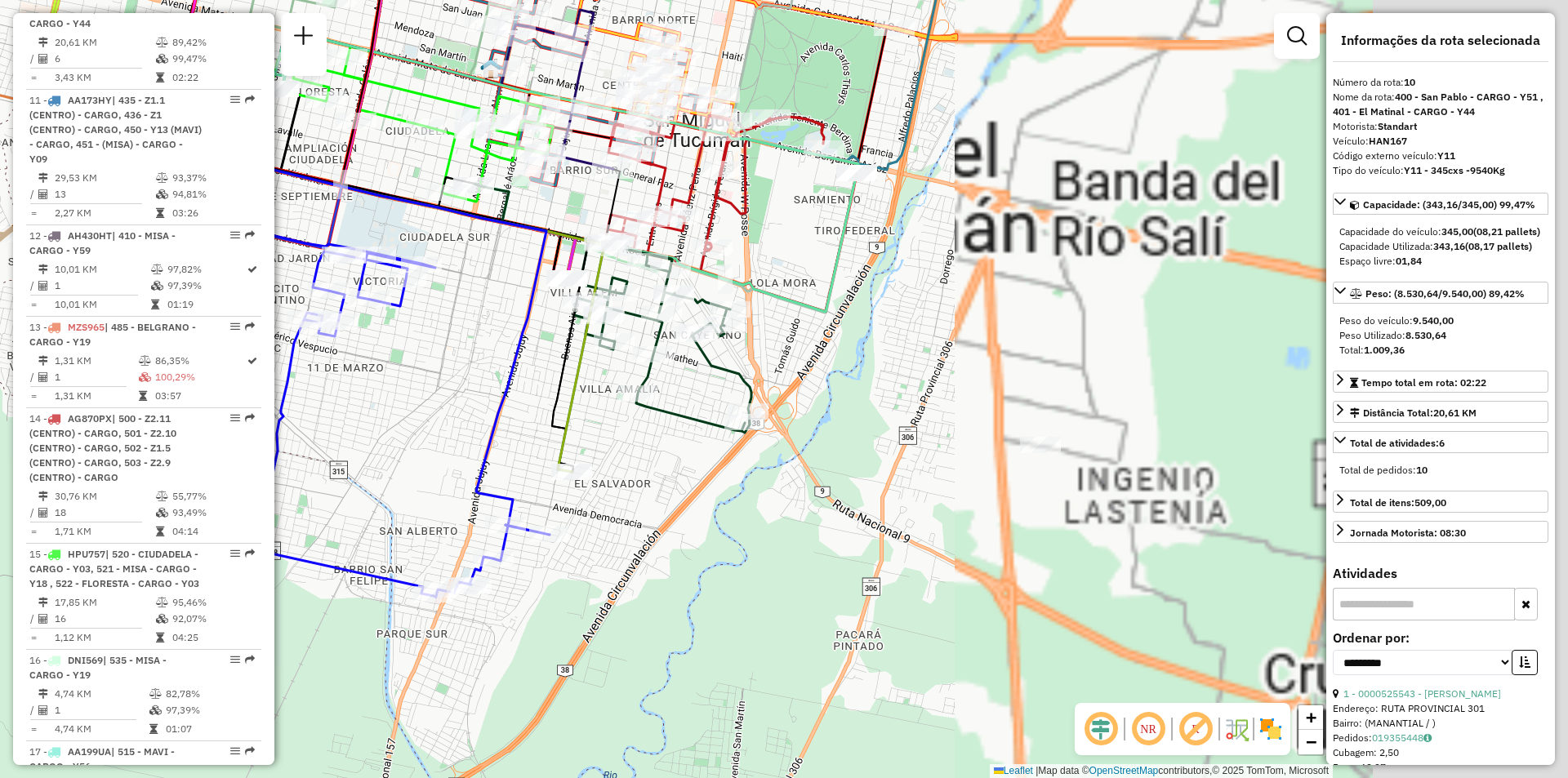
drag, startPoint x: 703, startPoint y: 320, endPoint x: 374, endPoint y: 324, distance: 329.0
click at [374, 324] on div "Rota 44 - Placa AF343JC 0000408948 - OSORES [PERSON_NAME] de atendimento Grade …" at bounding box center [784, 389] width 1568 height 778
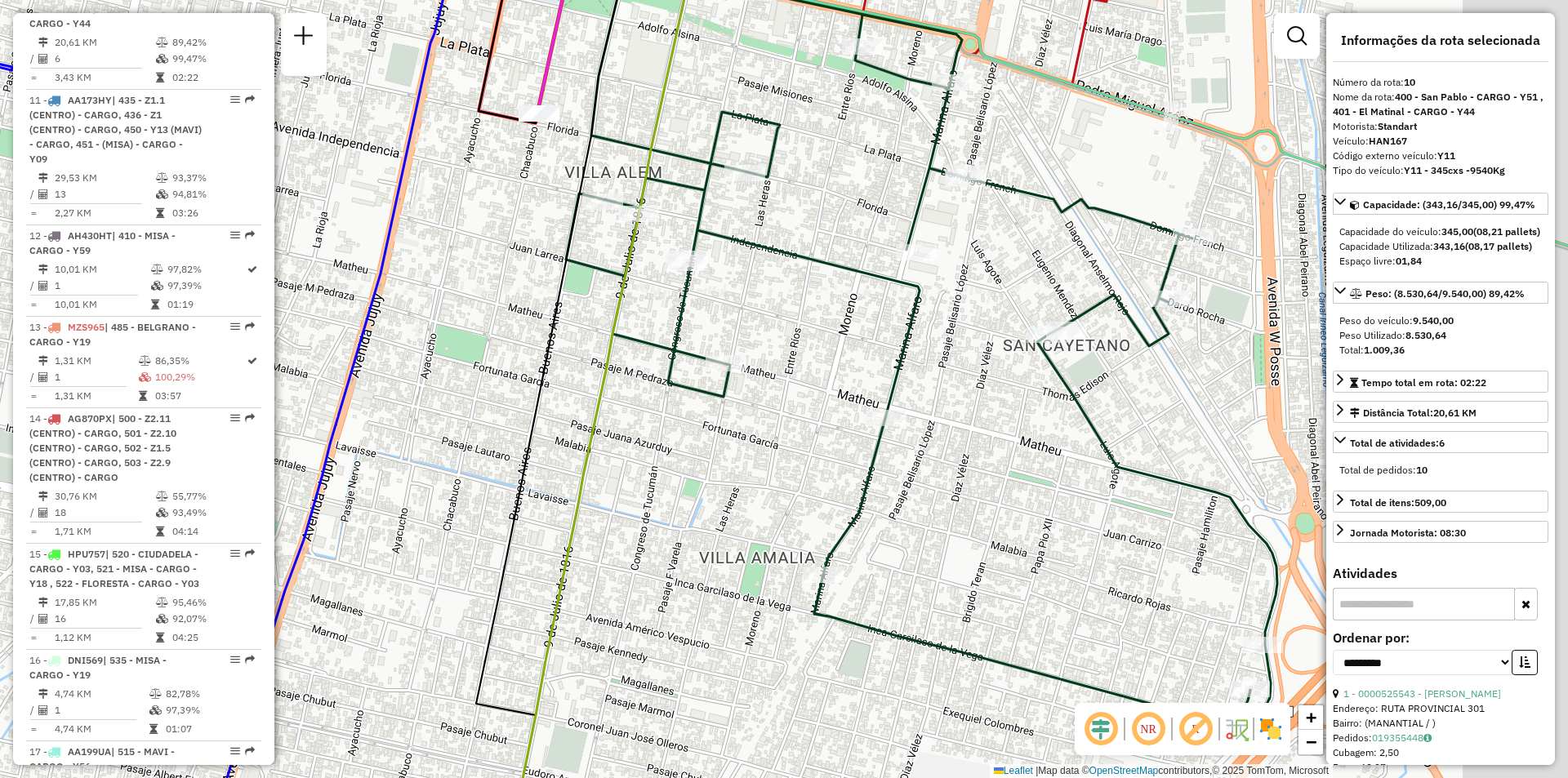
drag, startPoint x: 567, startPoint y: 372, endPoint x: 579, endPoint y: 362, distance: 15.6
click at [545, 390] on div "Rota 44 - Placa AF343JC 0000408948 - OSORES [PERSON_NAME] de atendimento Grade …" at bounding box center [784, 389] width 1568 height 778
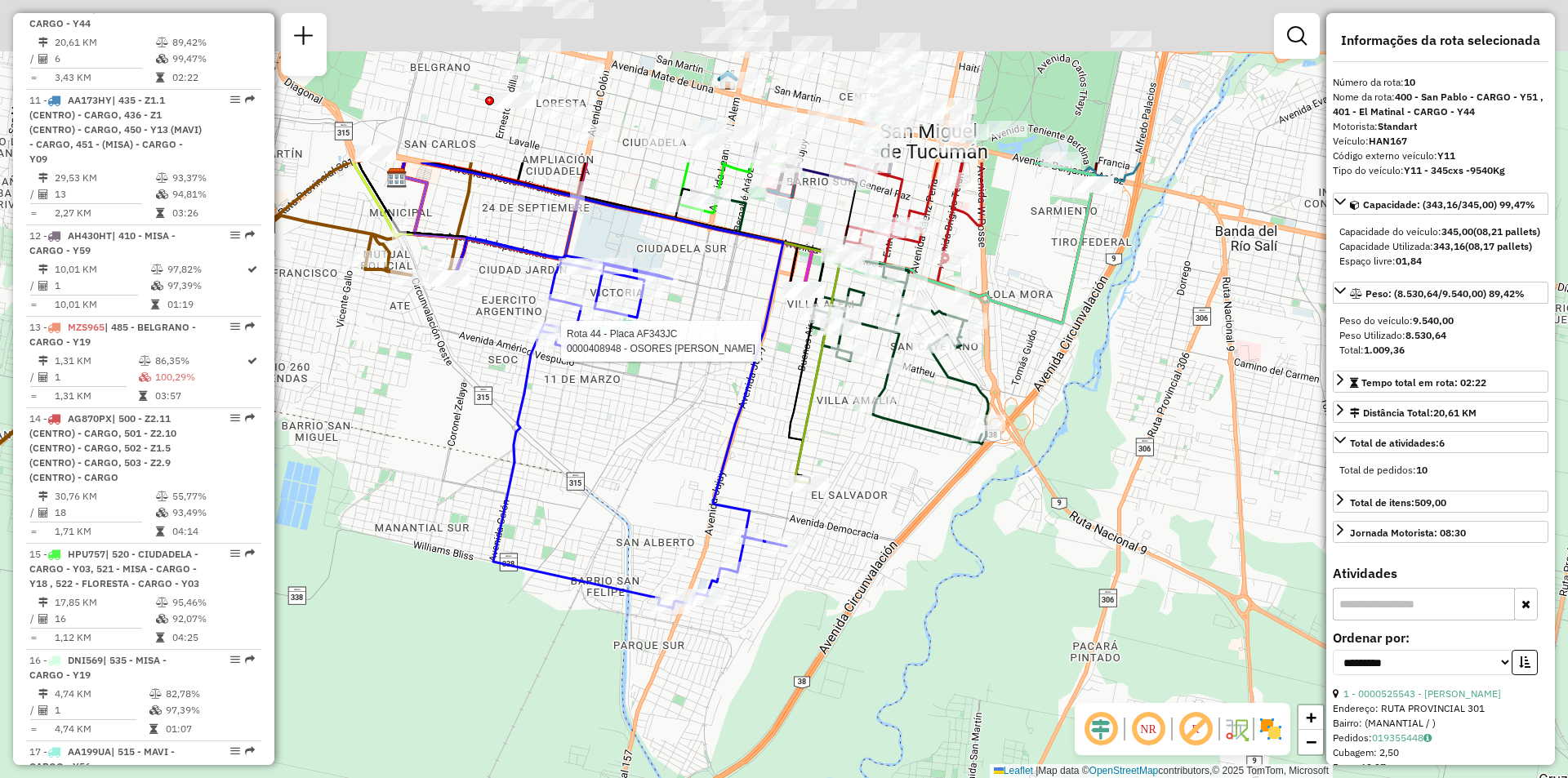
drag, startPoint x: 878, startPoint y: 330, endPoint x: 861, endPoint y: 341, distance: 20.2
click at [874, 348] on div "Rota 44 - Placa AF343JC 0000408948 - OSORES [PERSON_NAME] 38 - Placa AF294AD 00…" at bounding box center [784, 389] width 1568 height 778
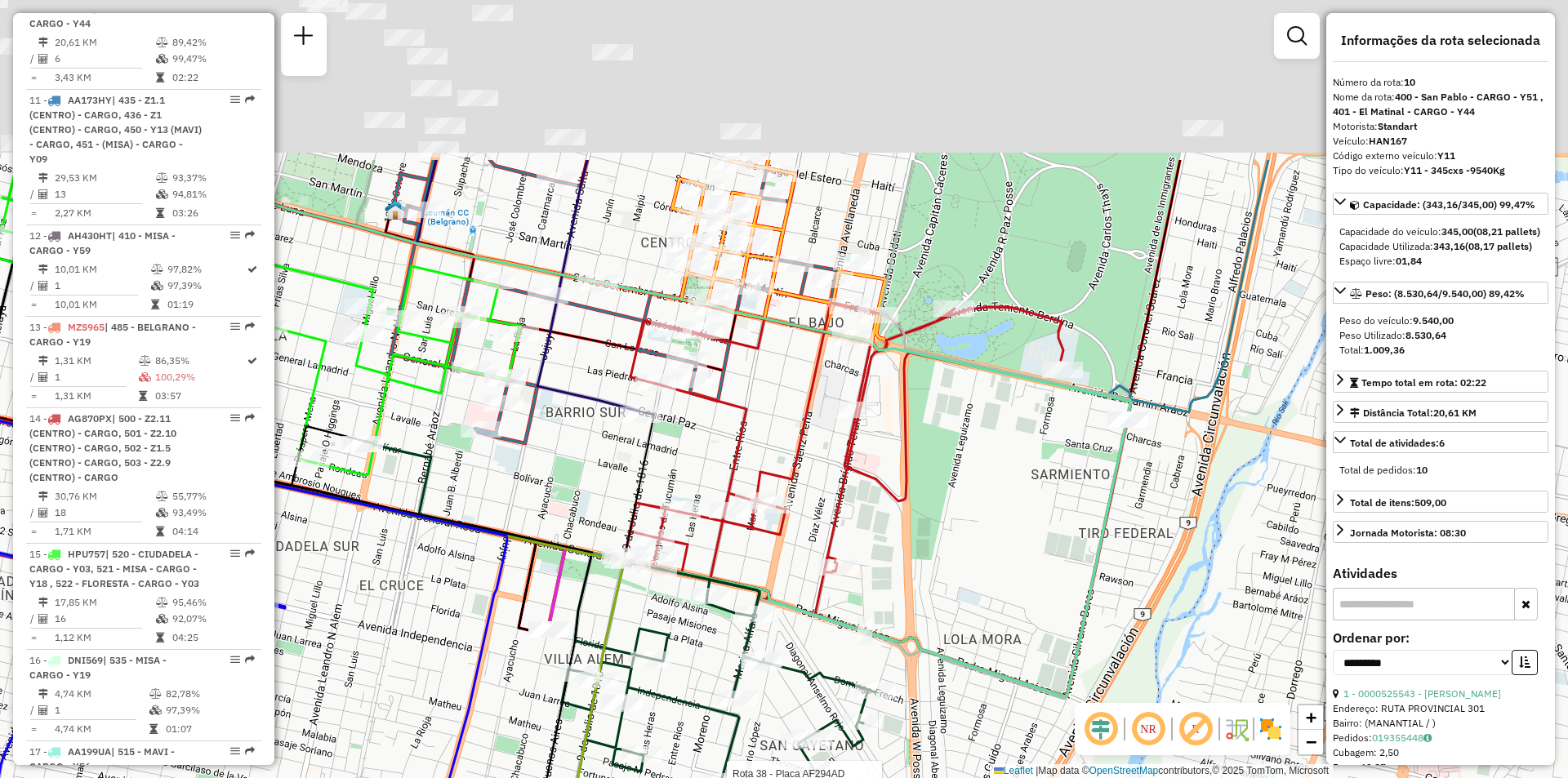
drag, startPoint x: 1049, startPoint y: 400, endPoint x: 1039, endPoint y: 475, distance: 75.7
click at [1039, 475] on div "Rota 44 - Placa AF343JC 0000408948 - OSORES [PERSON_NAME] 38 - Placa AF294AD 00…" at bounding box center [784, 389] width 1568 height 778
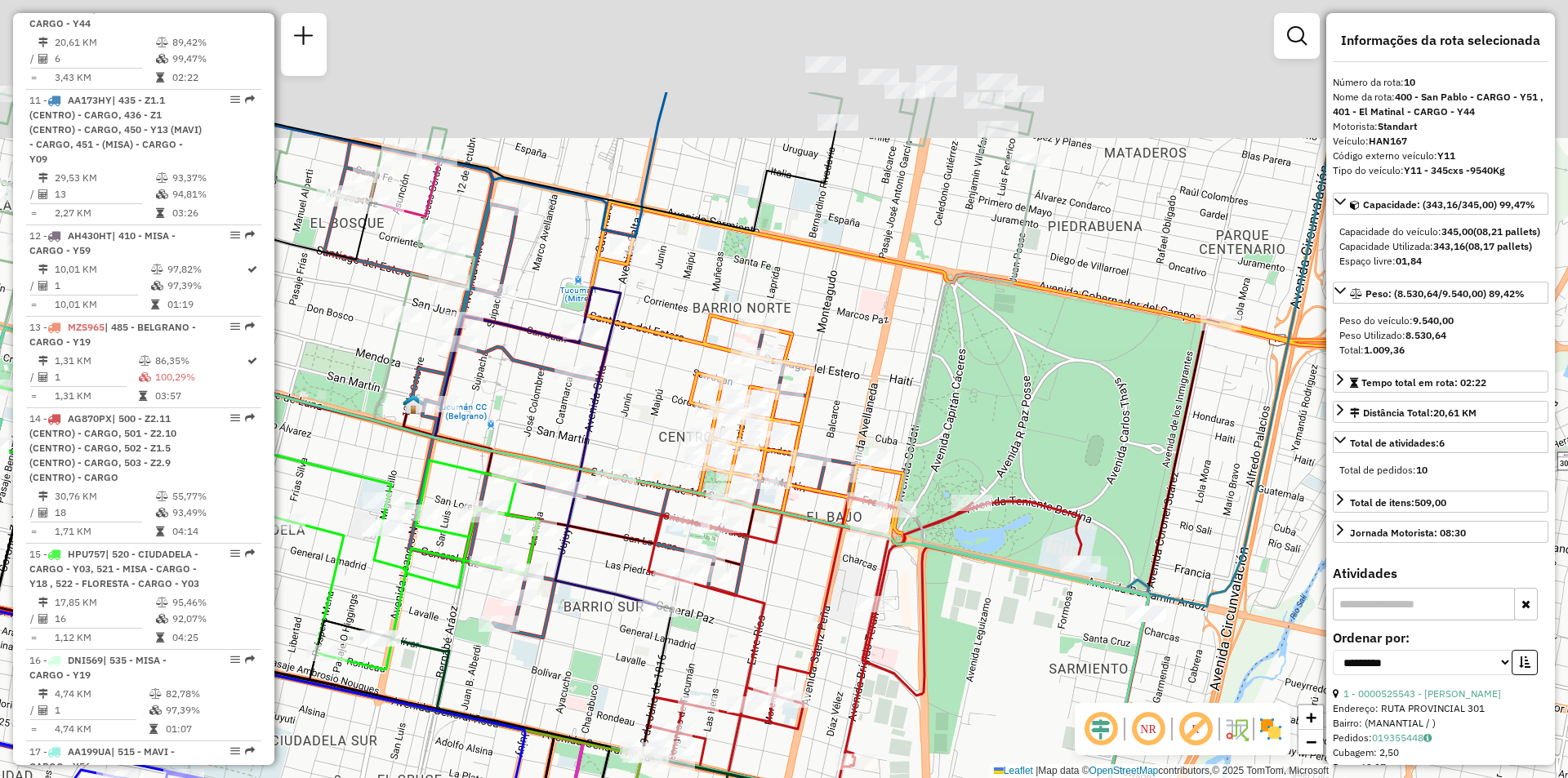
drag, startPoint x: 1030, startPoint y: 179, endPoint x: 1062, endPoint y: 272, distance: 98.4
click at [1062, 272] on div "Rota 44 - Placa AF343JC 0000408948 - OSORES [PERSON_NAME] 38 - Placa AF294AD 00…" at bounding box center [784, 389] width 1568 height 778
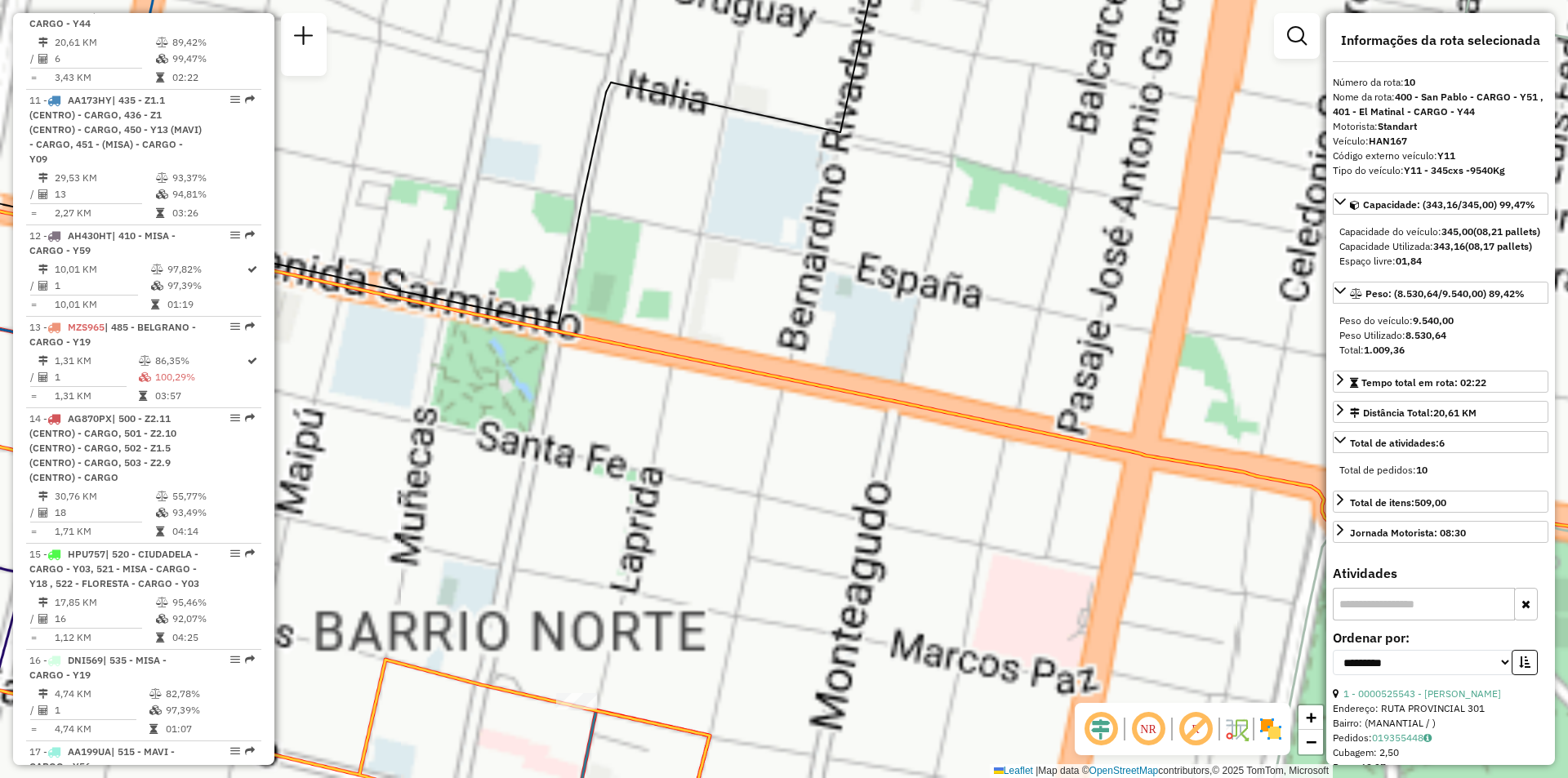
drag, startPoint x: 903, startPoint y: 344, endPoint x: 926, endPoint y: 284, distance: 64.3
click at [923, 440] on div "Rota 44 - Placa AF343JC 0000408948 - OSORES [PERSON_NAME] 38 - Placa AF294AD 00…" at bounding box center [784, 389] width 1568 height 778
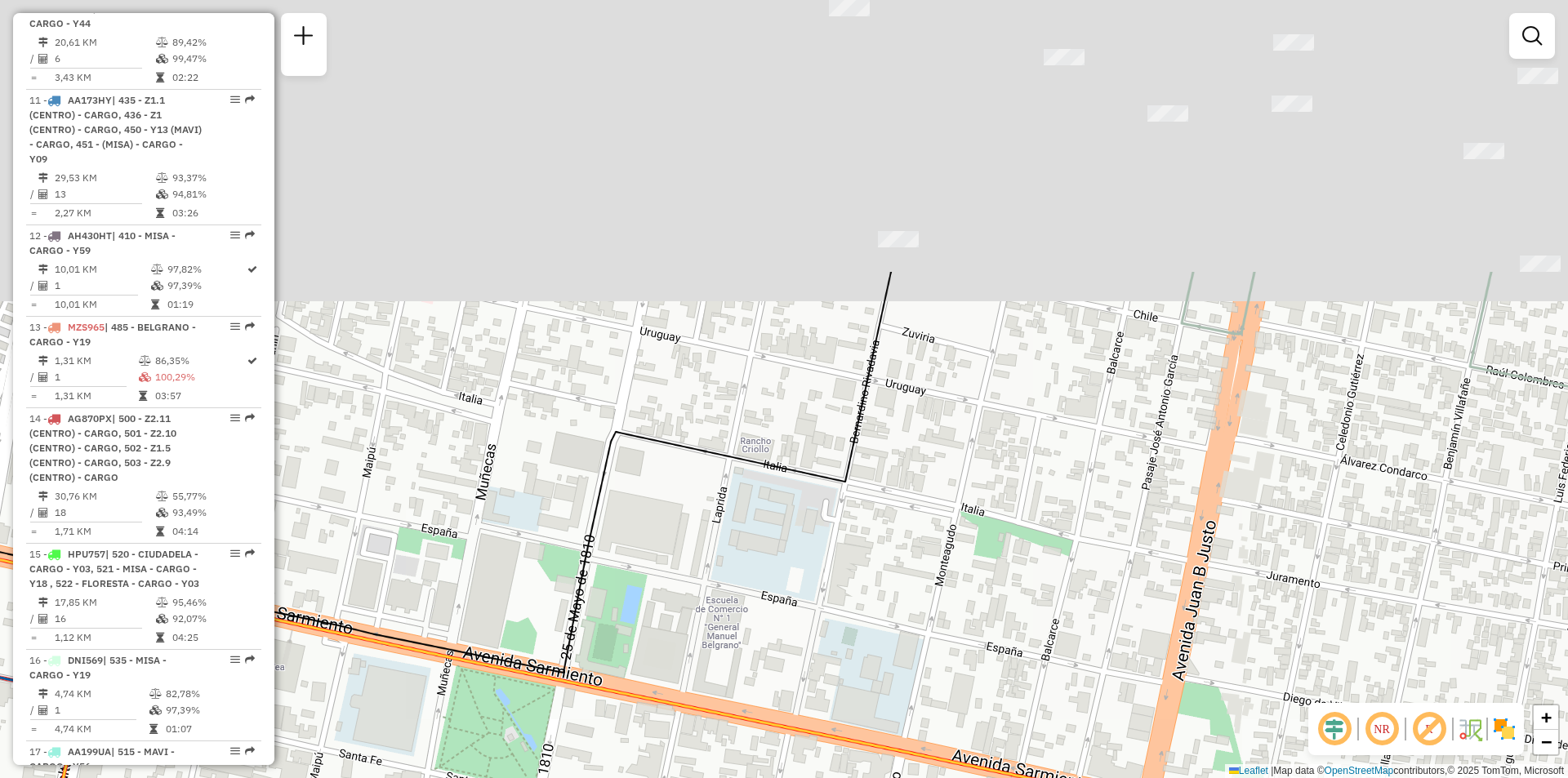
drag, startPoint x: 939, startPoint y: 487, endPoint x: 930, endPoint y: 506, distance: 21.0
click at [934, 600] on div "Janela de atendimento Grade de atendimento Capacidade Transportadoras Veículos …" at bounding box center [784, 389] width 1568 height 778
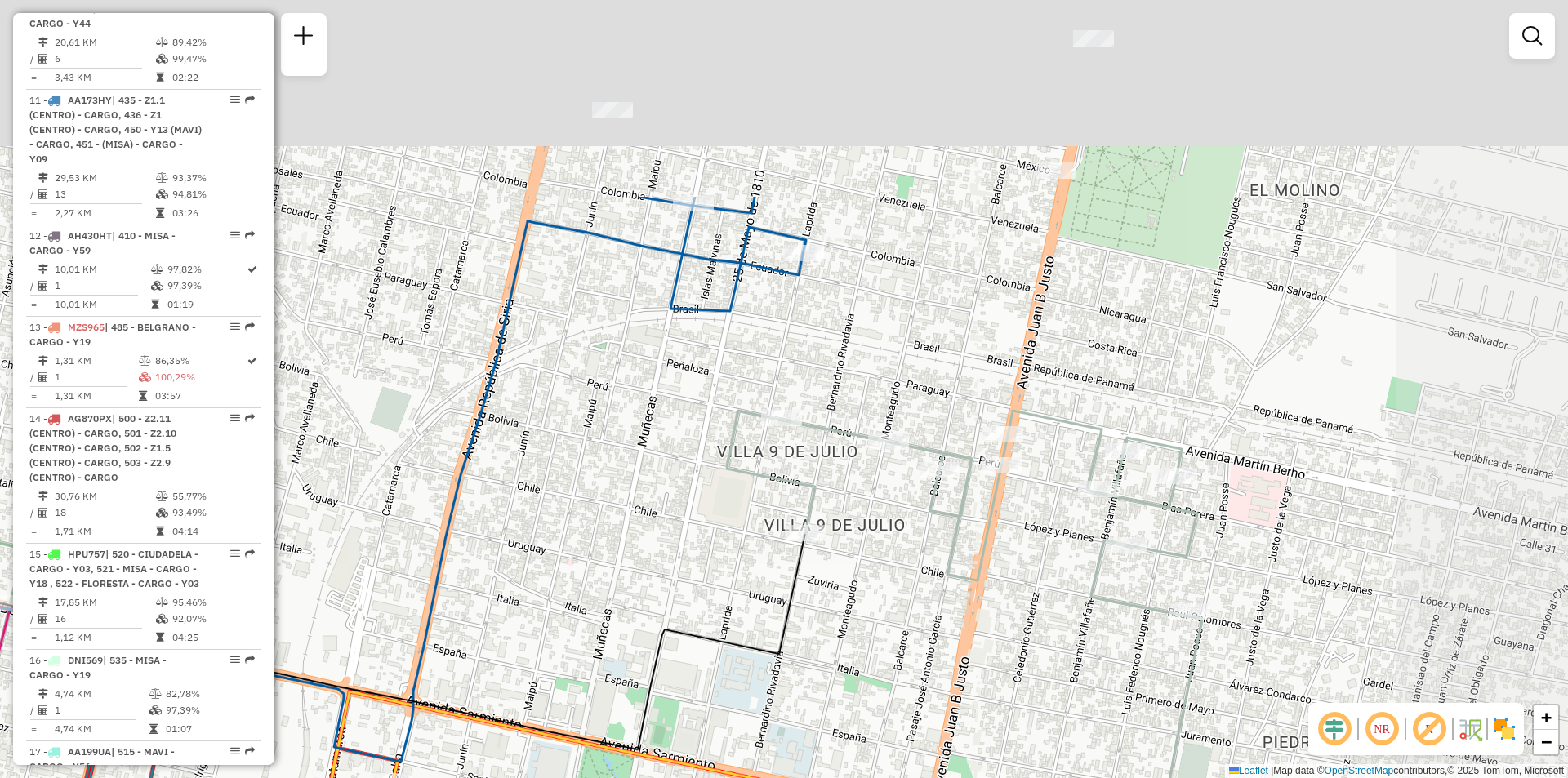
drag, startPoint x: 834, startPoint y: 410, endPoint x: 812, endPoint y: 456, distance: 51.0
click at [812, 456] on div "Janela de atendimento Grade de atendimento Capacidade Transportadoras Veículos …" at bounding box center [784, 389] width 1568 height 778
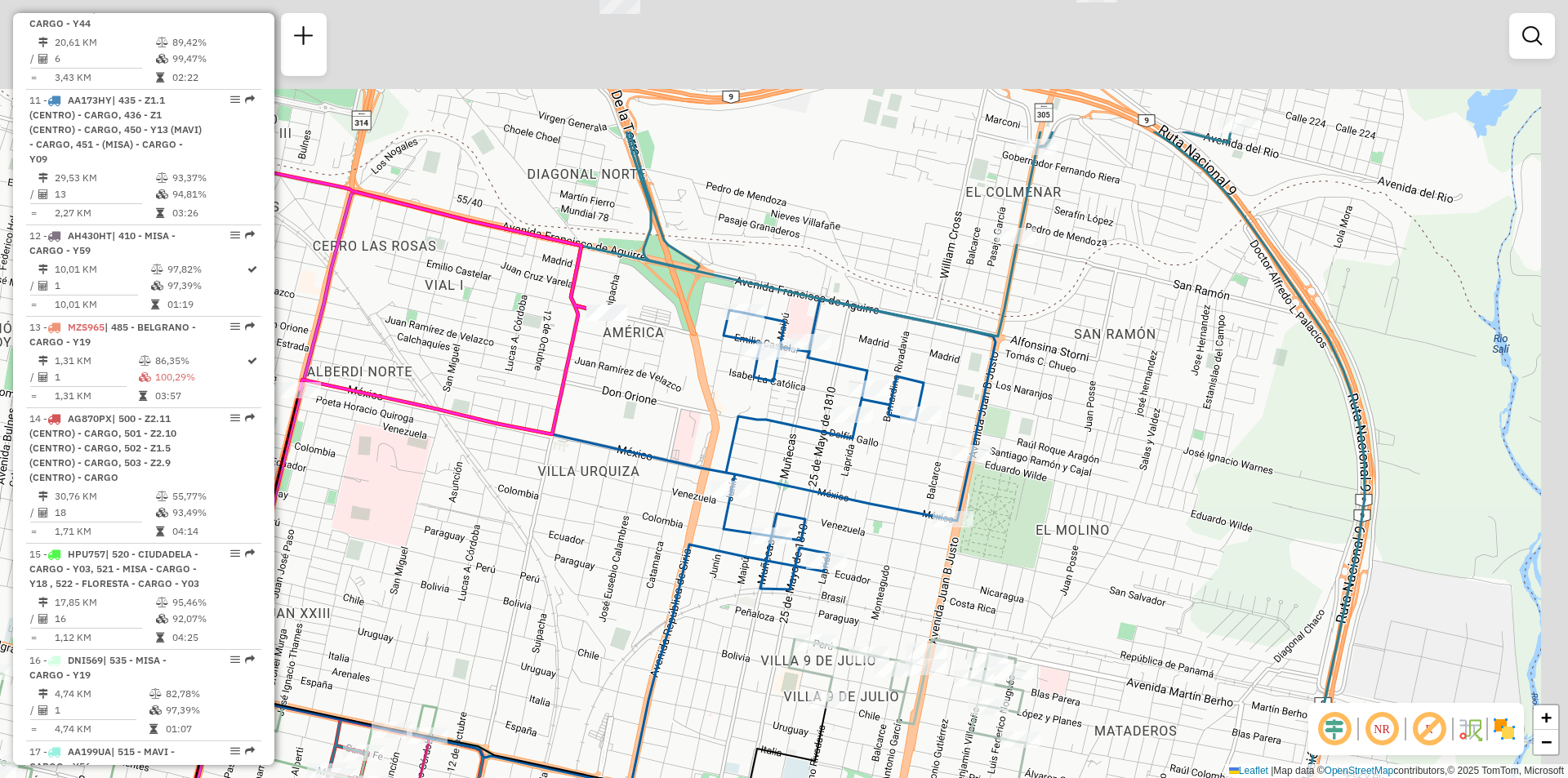
drag, startPoint x: 1034, startPoint y: 423, endPoint x: 1032, endPoint y: 370, distance: 53.0
click at [1034, 428] on div "Janela de atendimento Grade de atendimento Capacidade Transportadoras Veículos …" at bounding box center [784, 389] width 1568 height 778
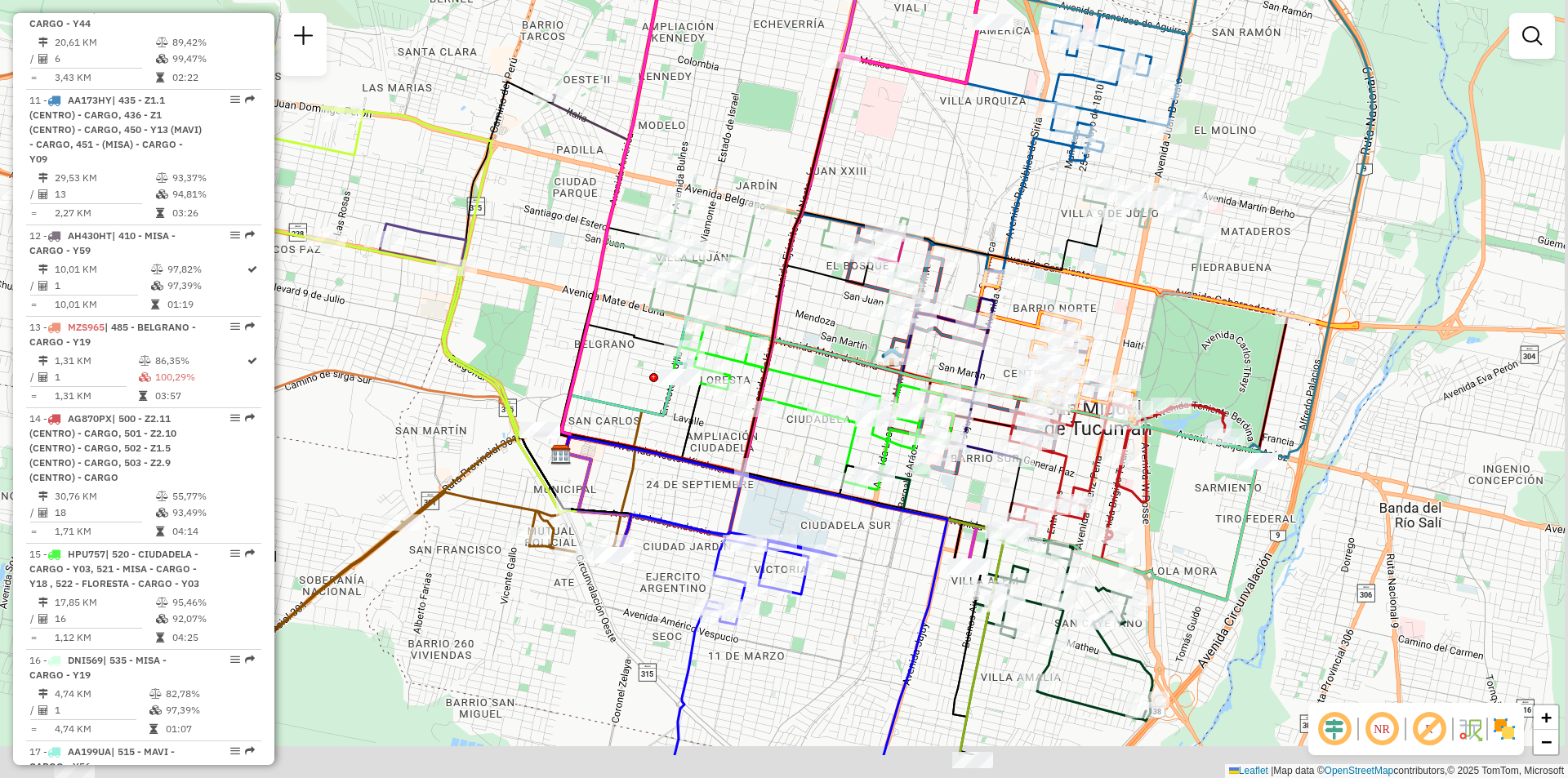
drag, startPoint x: 875, startPoint y: 471, endPoint x: 859, endPoint y: 342, distance: 130.0
click at [859, 342] on icon at bounding box center [967, 459] width 583 height 281
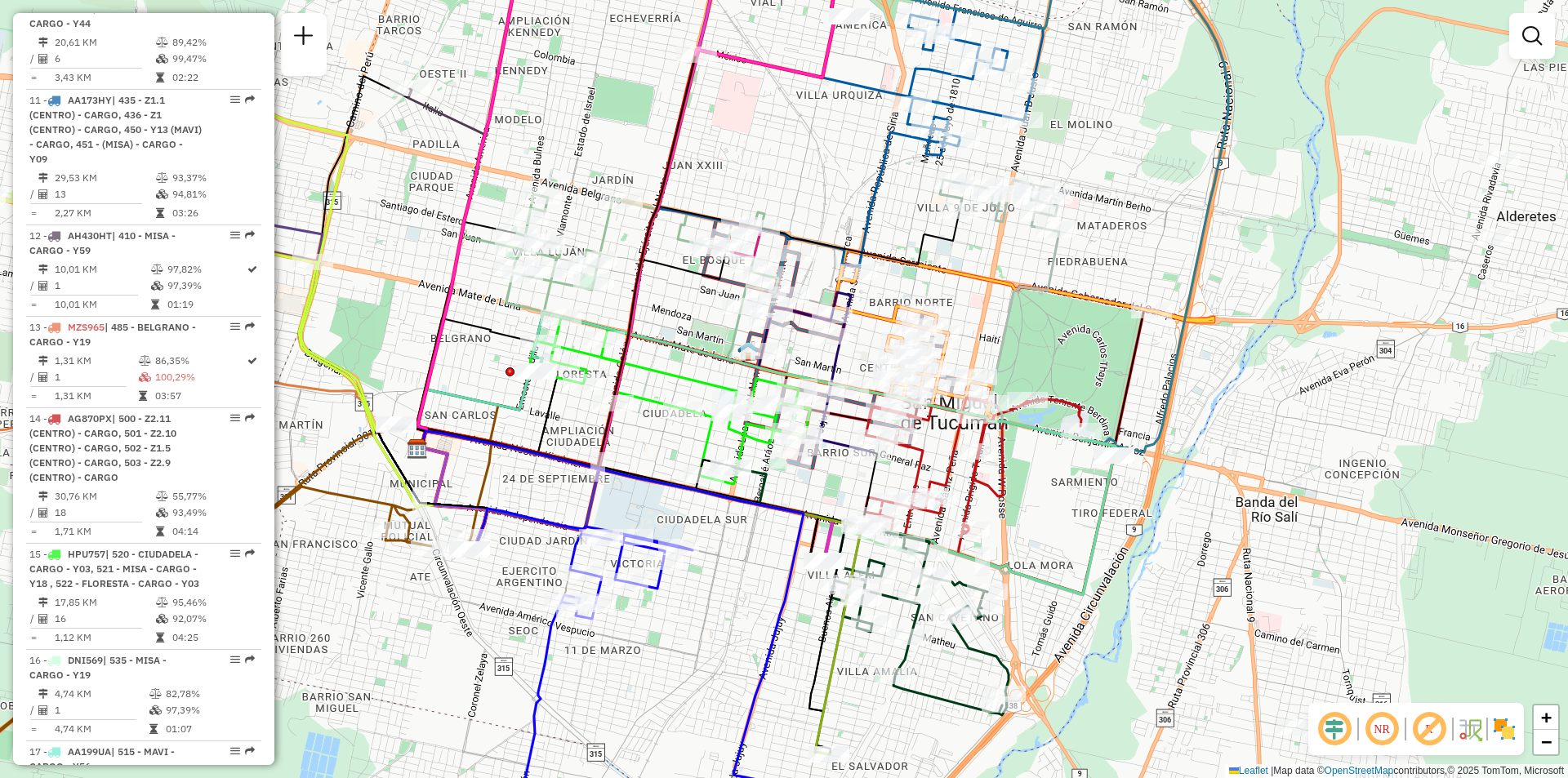
drag, startPoint x: 917, startPoint y: 539, endPoint x: 783, endPoint y: 560, distance: 135.6
click at [783, 560] on icon at bounding box center [610, 620] width 386 height 377
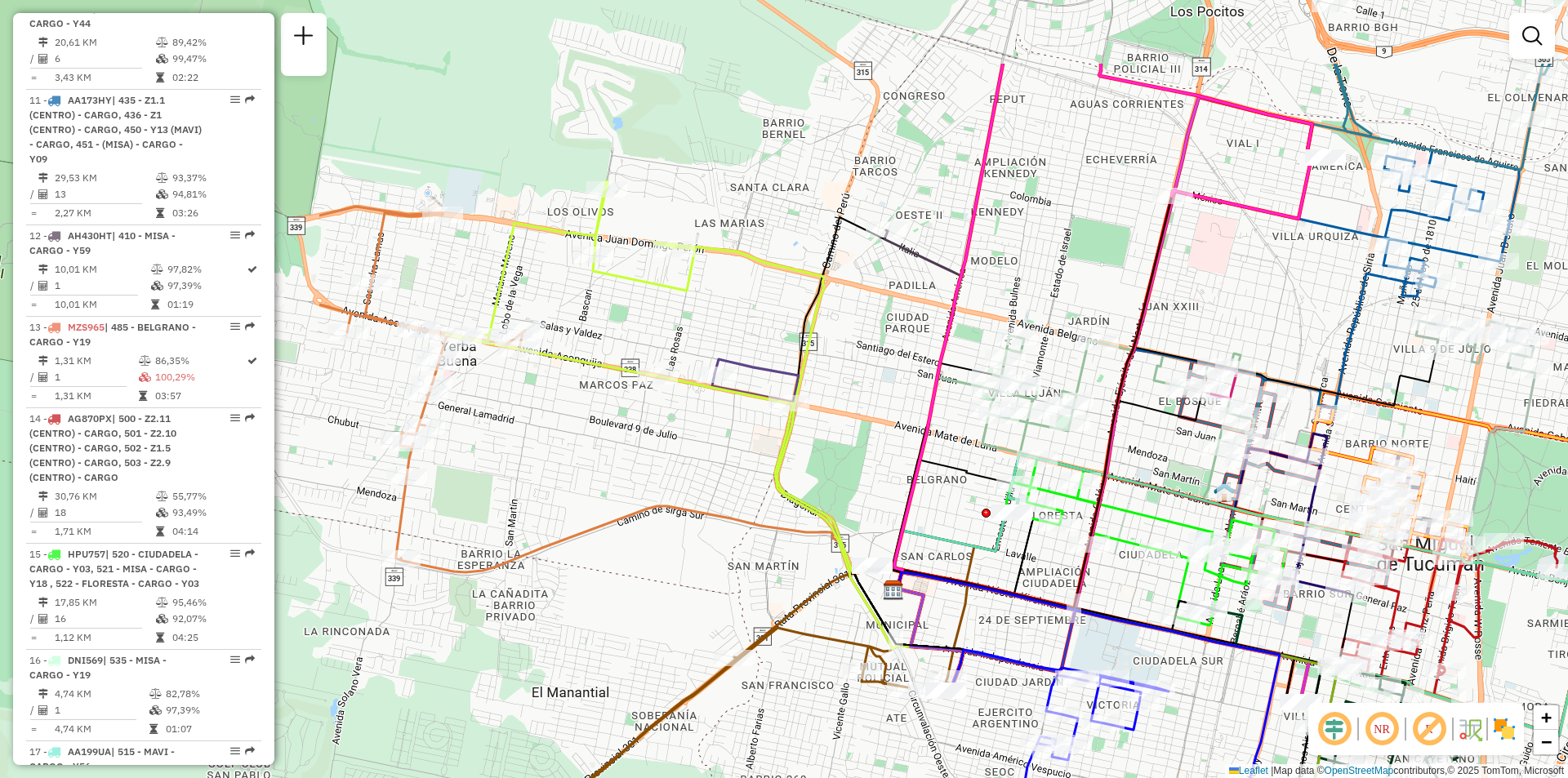
drag, startPoint x: 771, startPoint y: 143, endPoint x: 1193, endPoint y: 221, distance: 429.1
click at [1194, 221] on div "Janela de atendimento Grade de atendimento Capacidade Transportadoras Veículos …" at bounding box center [784, 389] width 1568 height 778
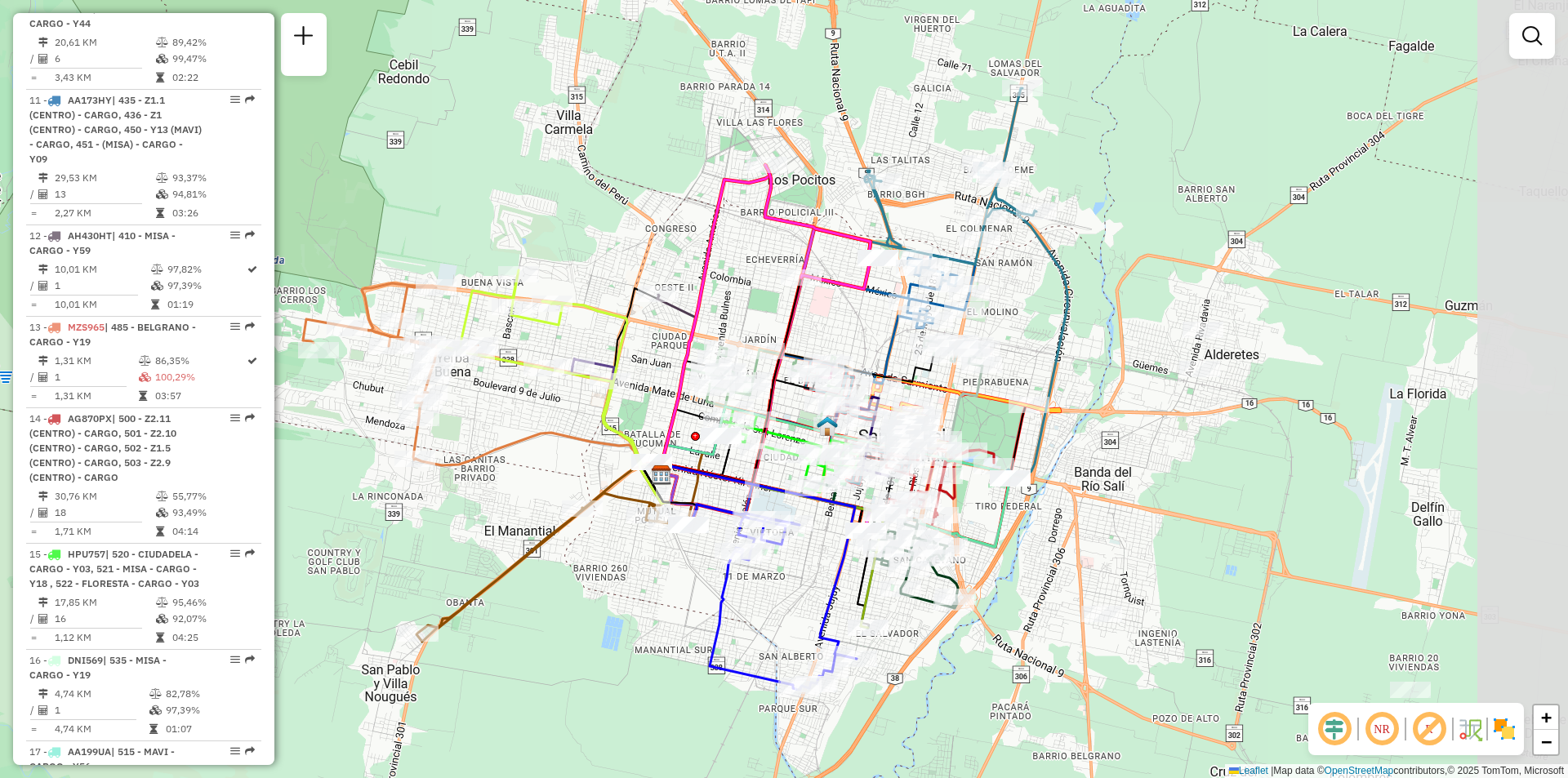
click at [768, 481] on icon at bounding box center [759, 559] width 193 height 189
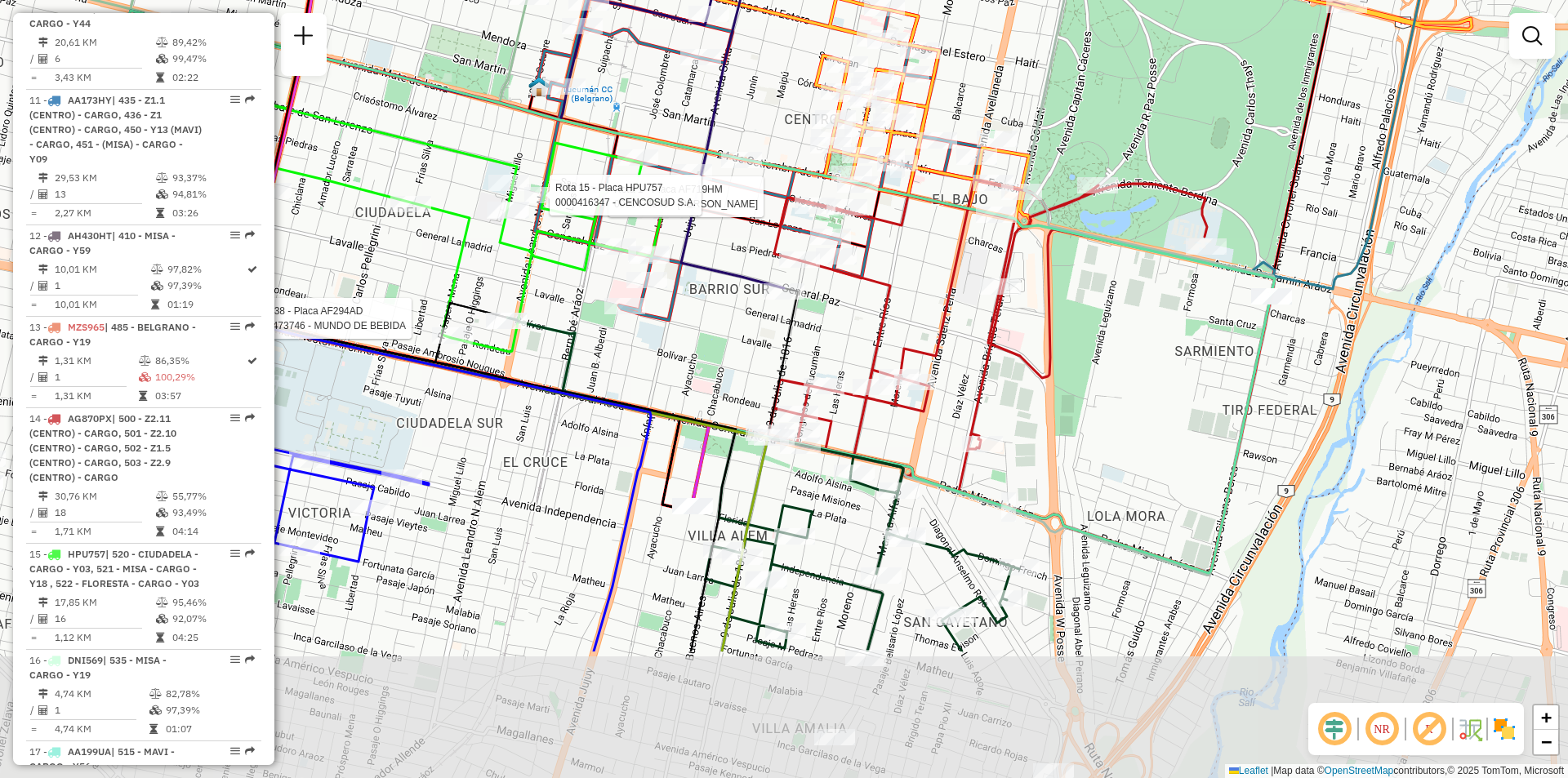
drag, startPoint x: 630, startPoint y: 526, endPoint x: 797, endPoint y: 364, distance: 232.7
click at [797, 364] on div "Rota 38 - Placa AF294AD 0000473746 - MUNDO DE BEBIDA Rota 1 - Placa AF719HM 000…" at bounding box center [784, 389] width 1568 height 778
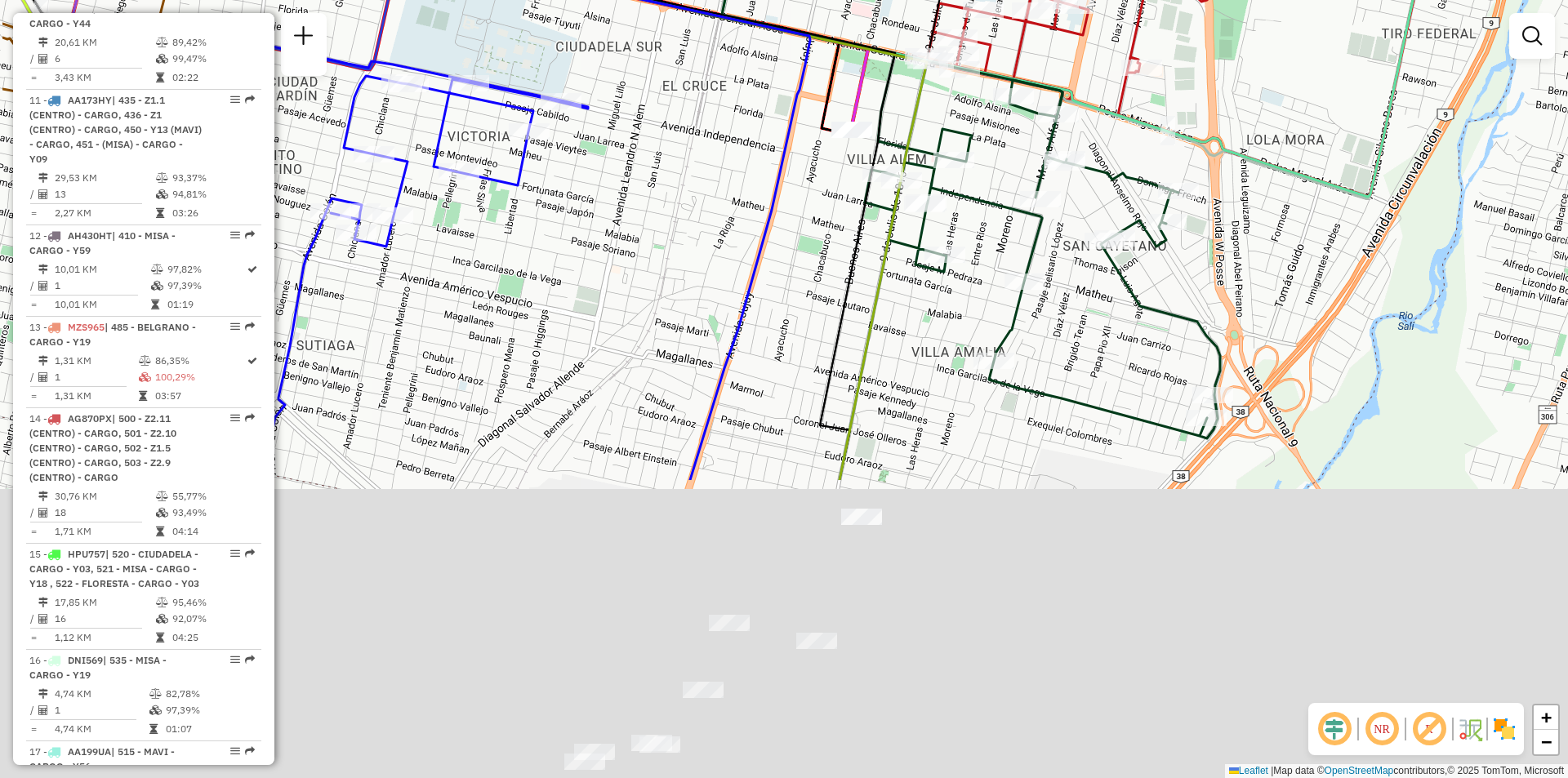
drag, startPoint x: 782, startPoint y: 599, endPoint x: 950, endPoint y: 212, distance: 421.9
click at [950, 212] on div "Rota 38 - Placa AF294AD 0000473746 - MUNDO DE BEBIDA Rota 1 - Placa AF719HM 000…" at bounding box center [784, 389] width 1568 height 778
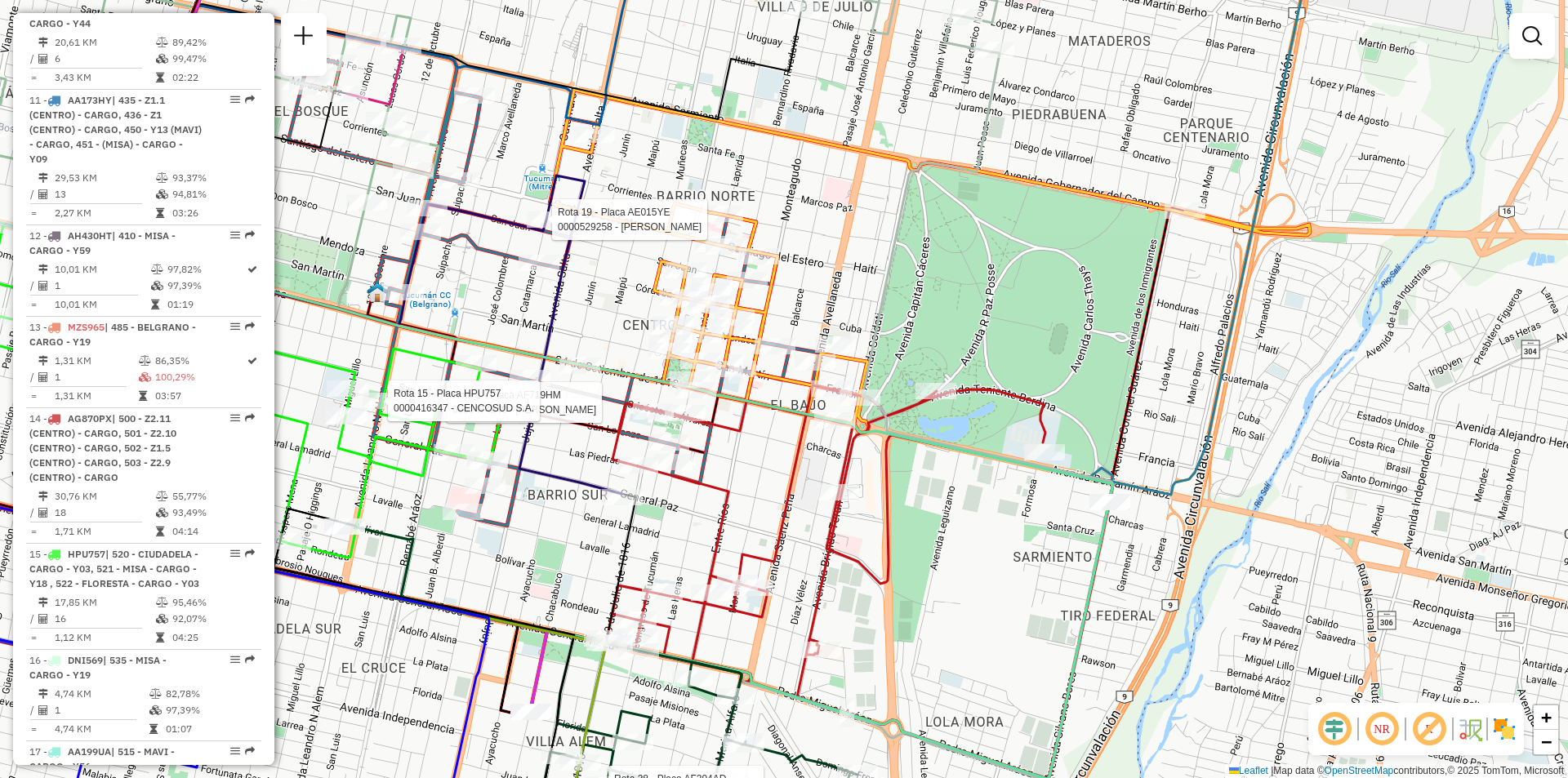
select select "**********"
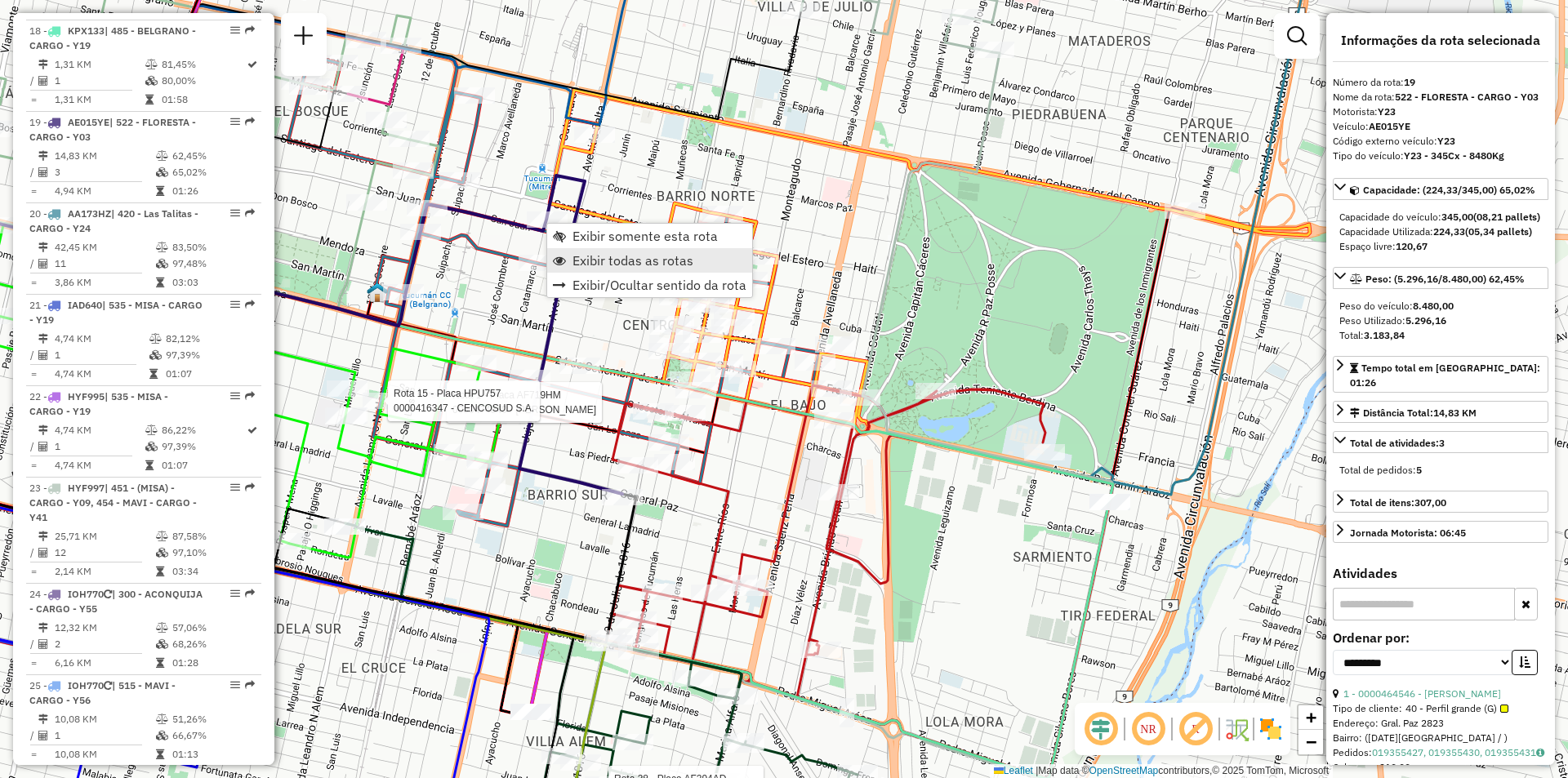
scroll to position [2501, 0]
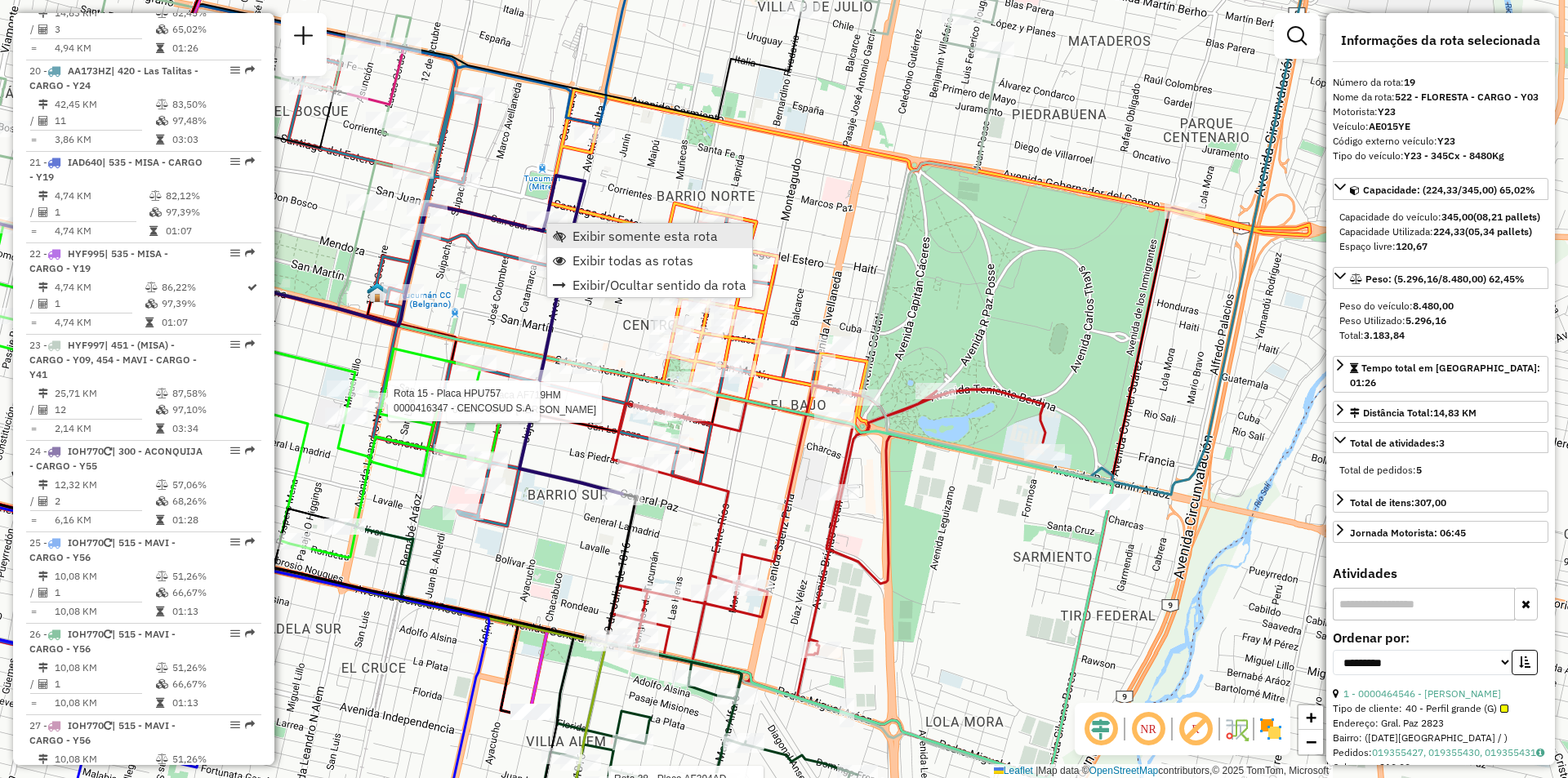
click at [604, 242] on span "Exibir somente esta rota" at bounding box center [644, 236] width 145 height 13
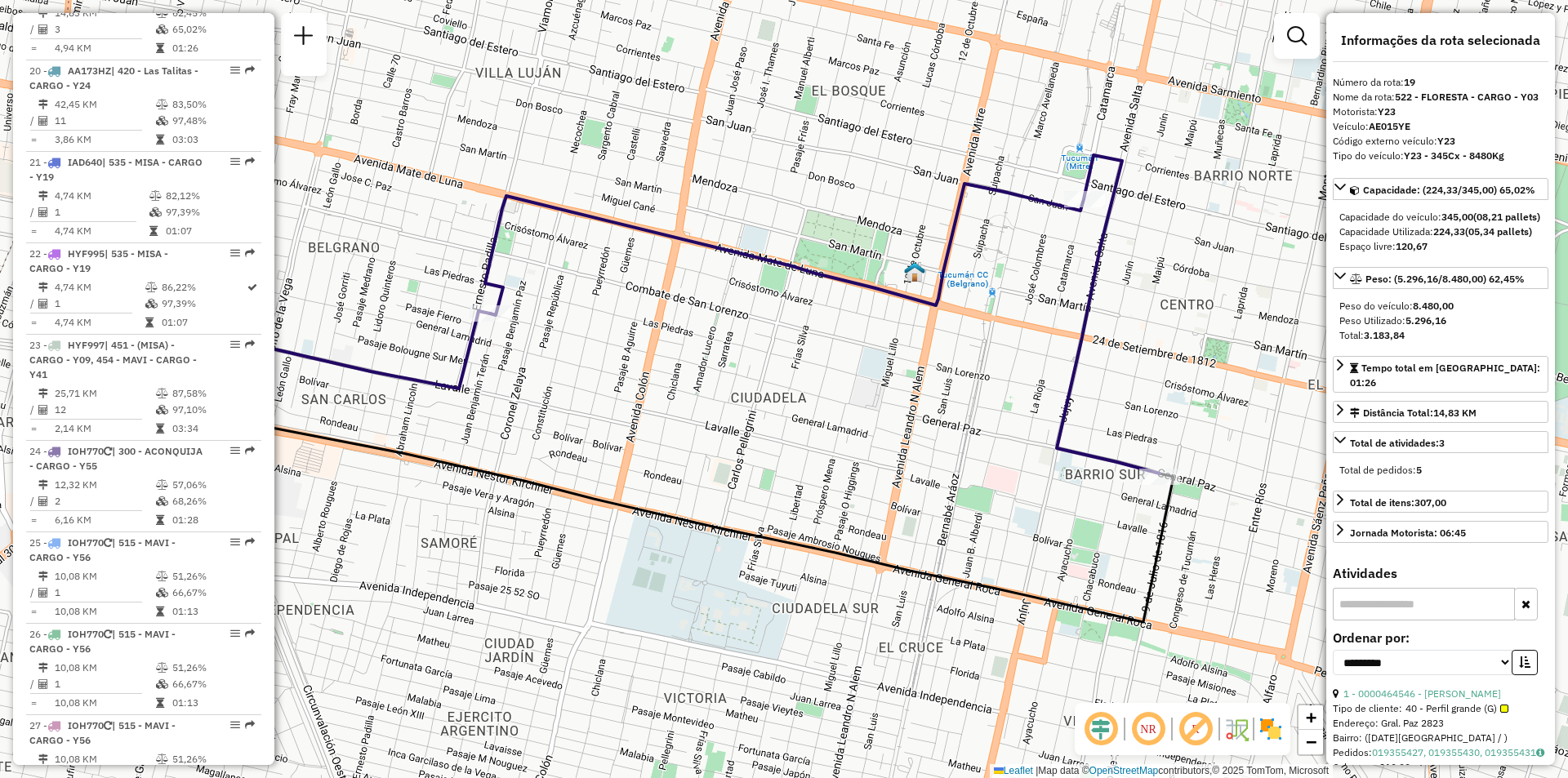
drag, startPoint x: 847, startPoint y: 317, endPoint x: 697, endPoint y: 319, distance: 150.0
click at [697, 319] on div "Janela de atendimento Grade de atendimento Capacidade Transportadoras Veículos …" at bounding box center [784, 389] width 1568 height 778
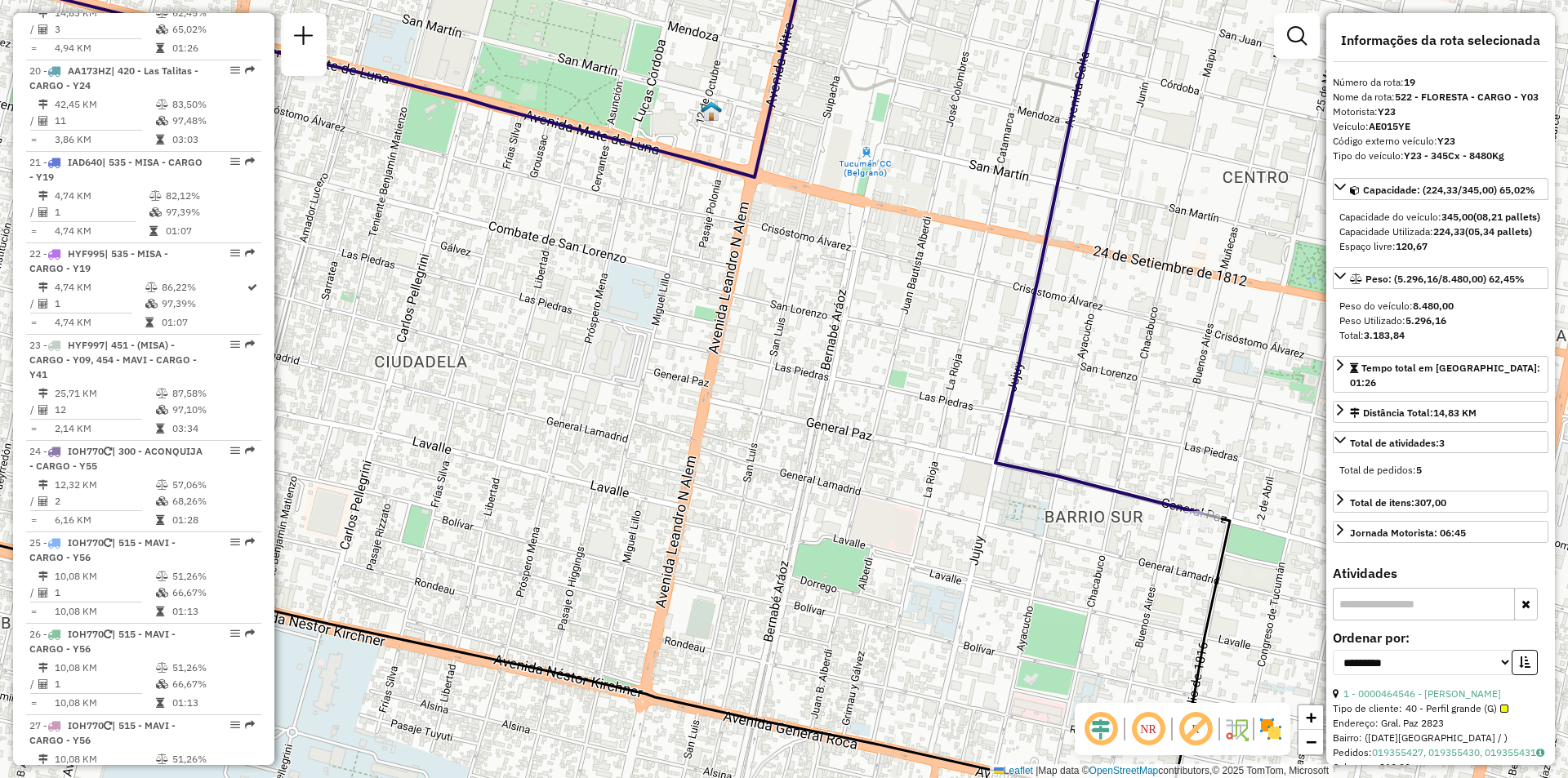
click at [1129, 322] on div "Janela de atendimento Grade de atendimento Capacidade Transportadoras Veículos …" at bounding box center [784, 389] width 1568 height 778
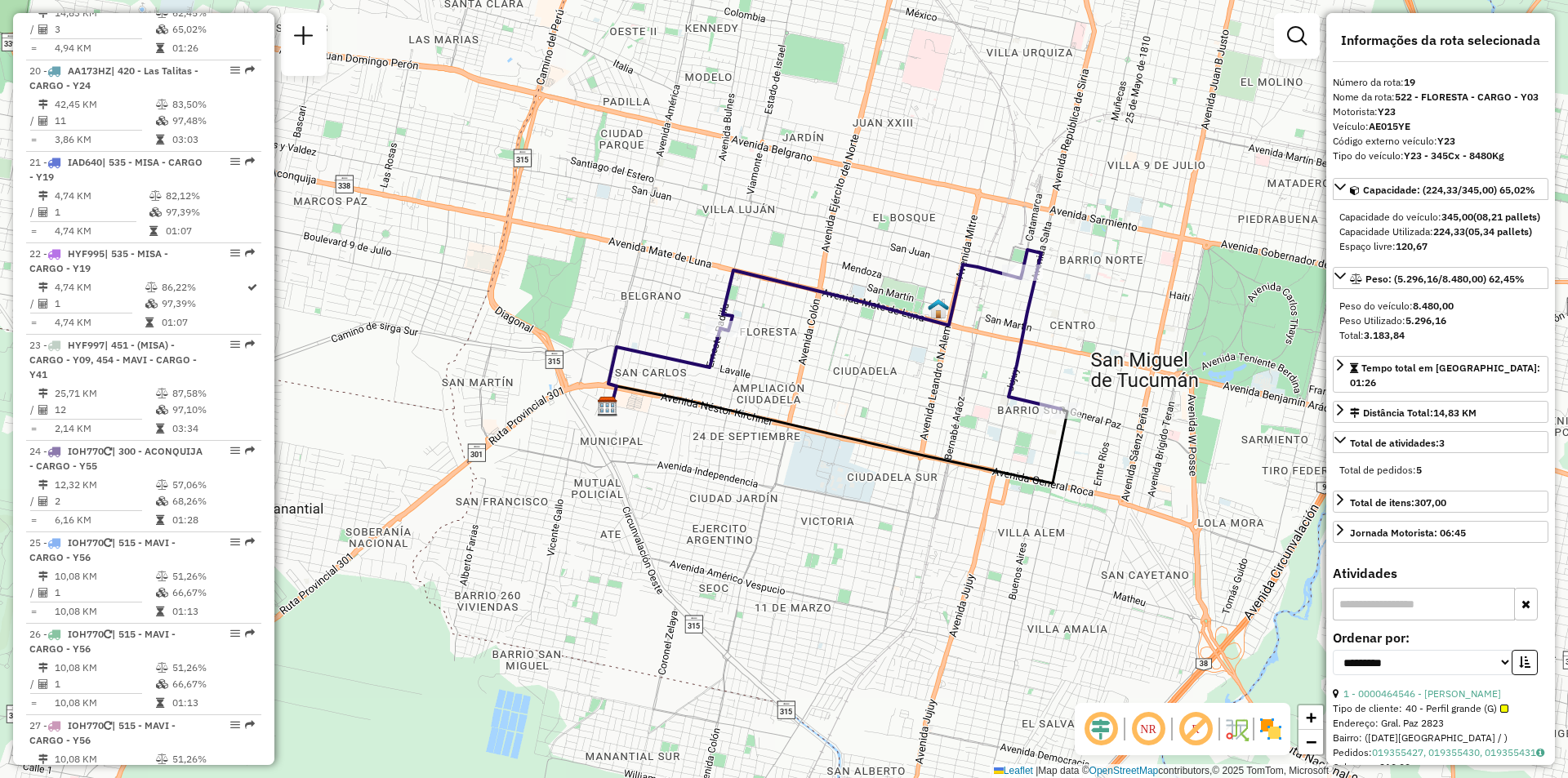
drag, startPoint x: 1132, startPoint y: 267, endPoint x: 1054, endPoint y: 298, distance: 83.9
click at [1054, 298] on div "Janela de atendimento Grade de atendimento Capacidade Transportadoras Veículos …" at bounding box center [784, 389] width 1568 height 778
click at [1292, 28] on em at bounding box center [1296, 36] width 19 height 19
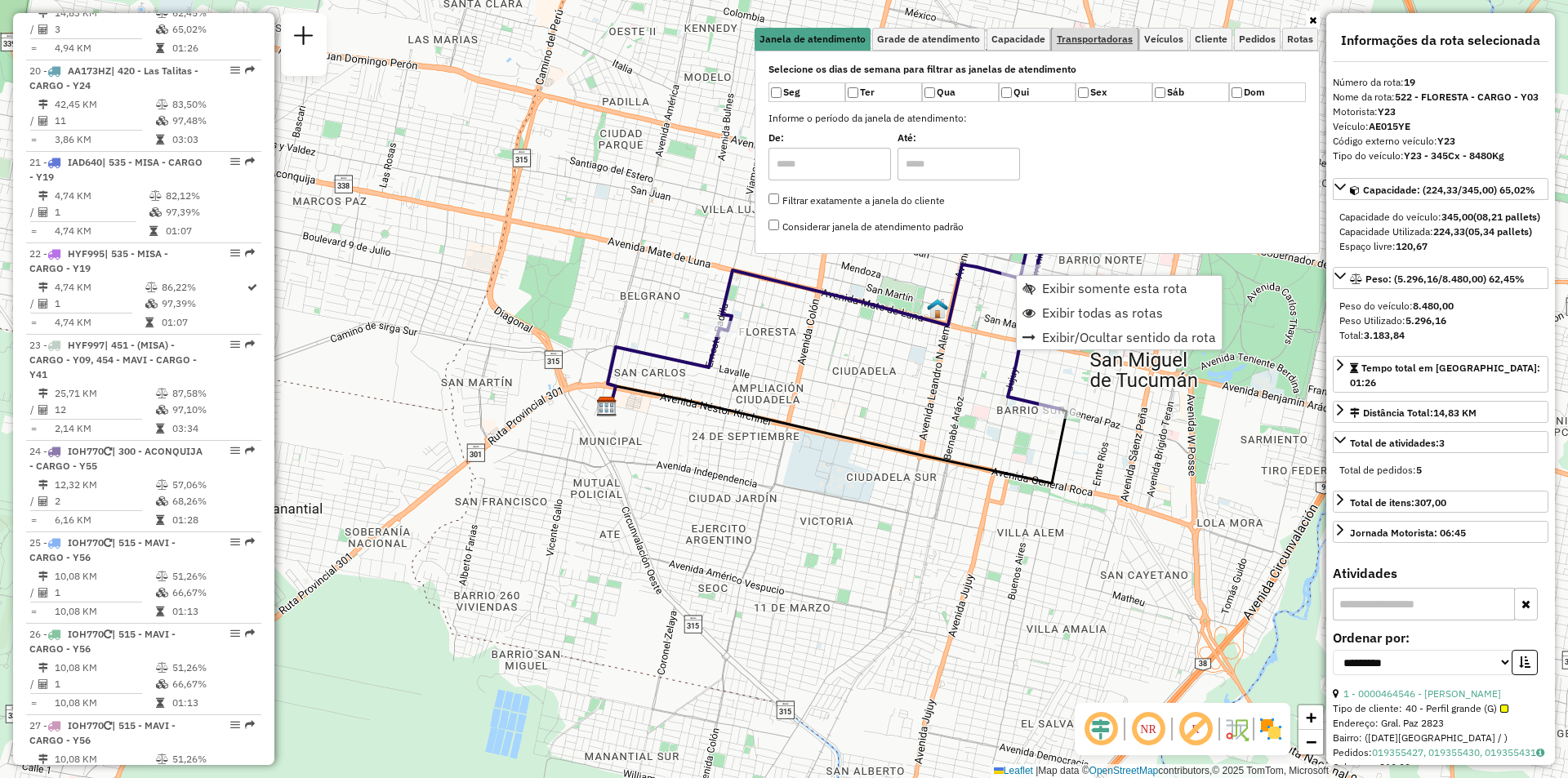
click at [1108, 45] on link "Transportadoras" at bounding box center [1094, 39] width 86 height 23
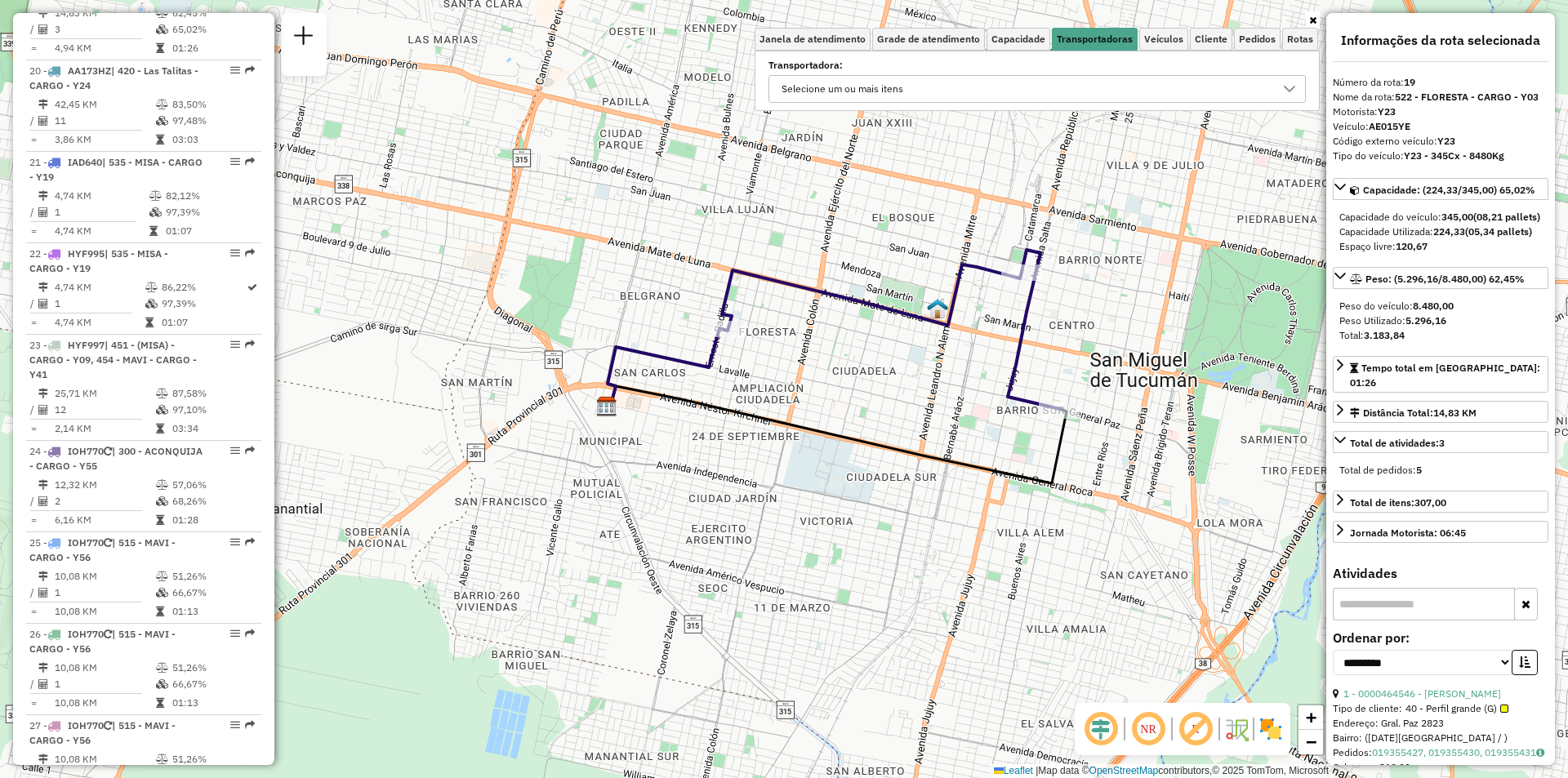
click at [1037, 66] on label "Transportadora:" at bounding box center [1037, 65] width 537 height 14
click at [1032, 76] on div "Selecione um ou mais itens" at bounding box center [1024, 89] width 498 height 26
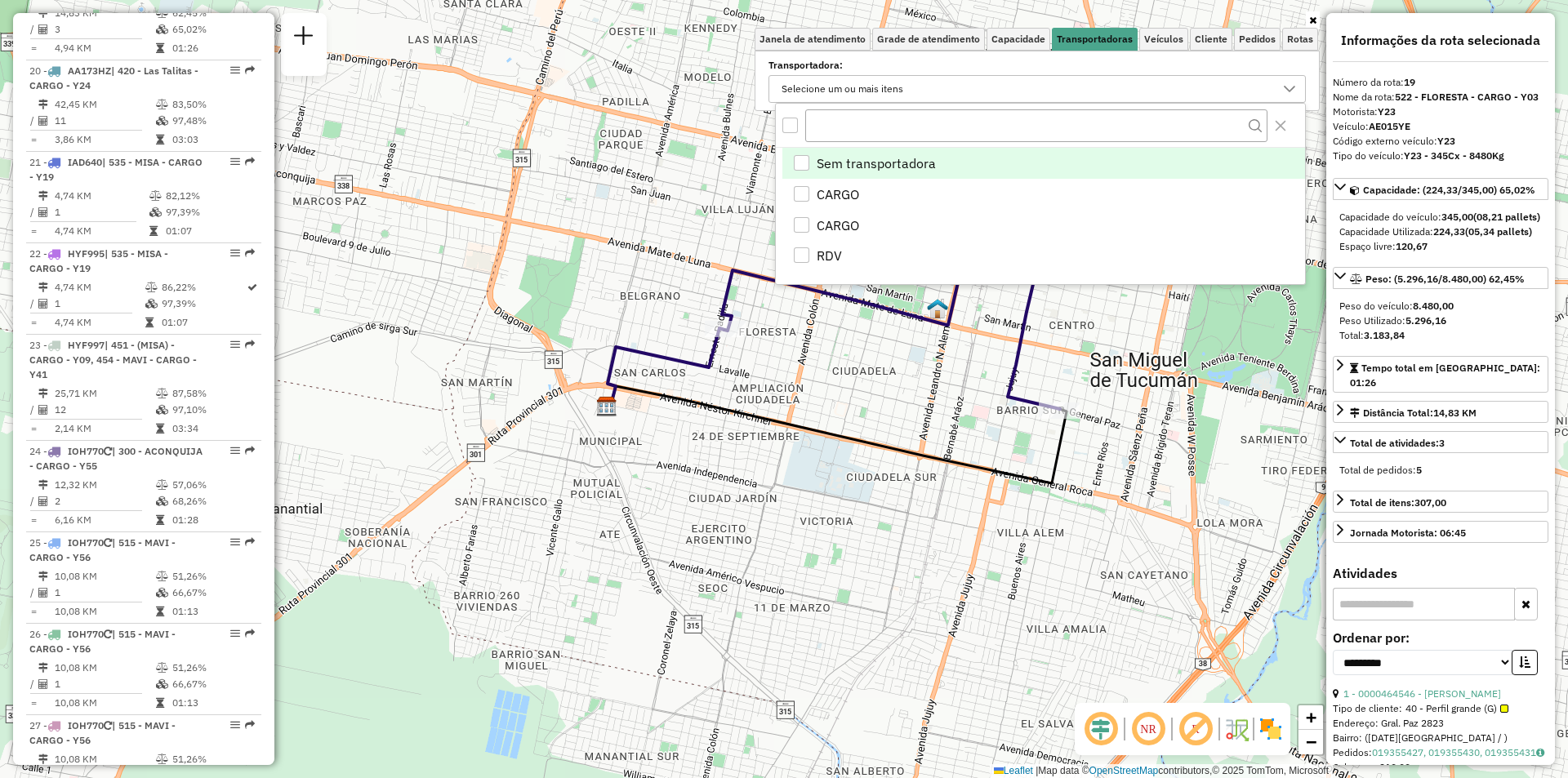
scroll to position [10, 56]
drag, startPoint x: 1137, startPoint y: 34, endPoint x: 1155, endPoint y: 45, distance: 21.1
click at [1141, 35] on ul "[PERSON_NAME] de atendimento Grade de atendimento Capacidade Transportadoras Ve…" at bounding box center [1036, 39] width 565 height 23
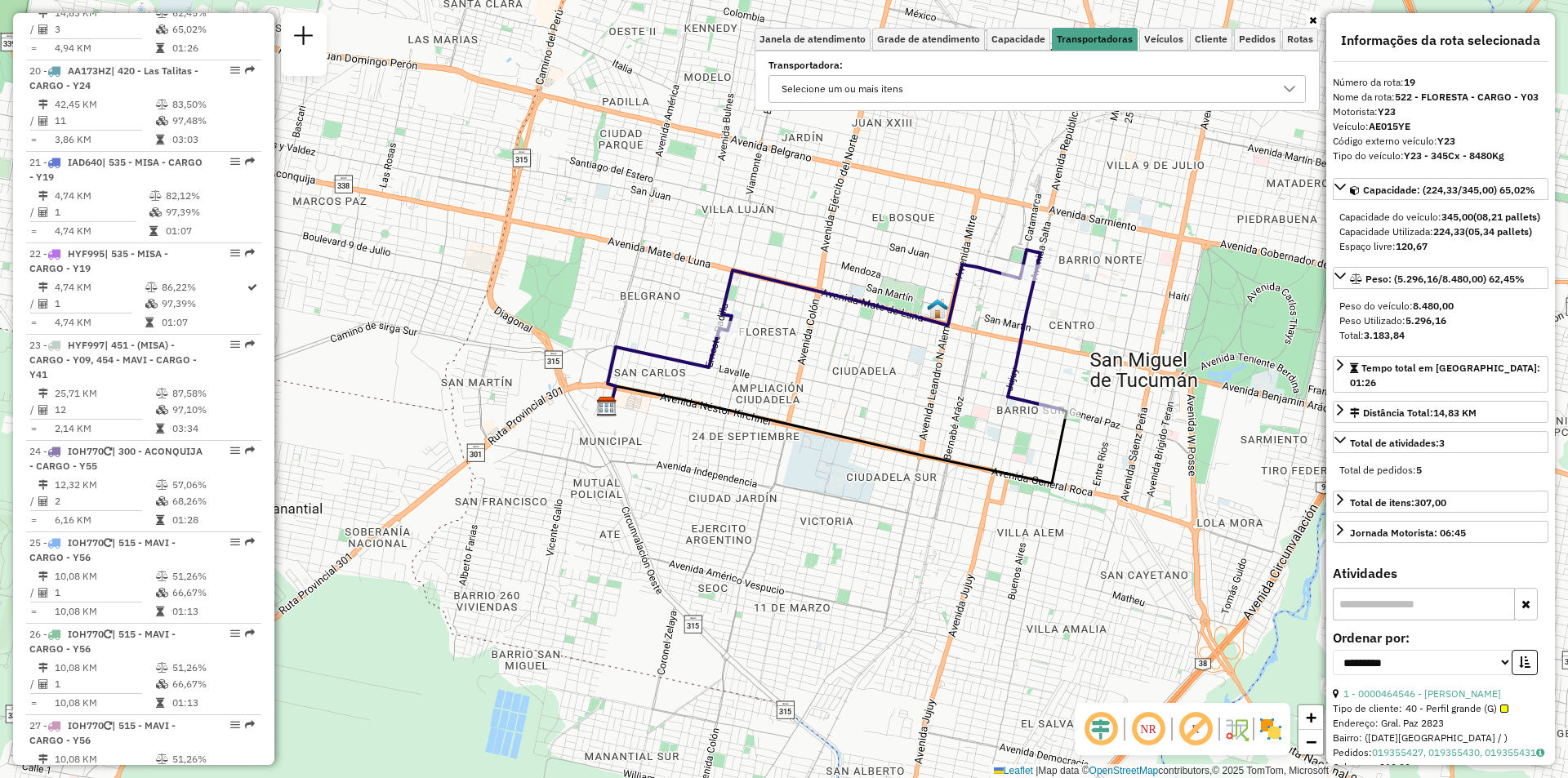
click at [1091, 74] on div "Transportadora: Selecione um ou mais itens" at bounding box center [1037, 82] width 537 height 40
click at [1058, 85] on div "Selecione um ou mais itens" at bounding box center [1024, 89] width 498 height 26
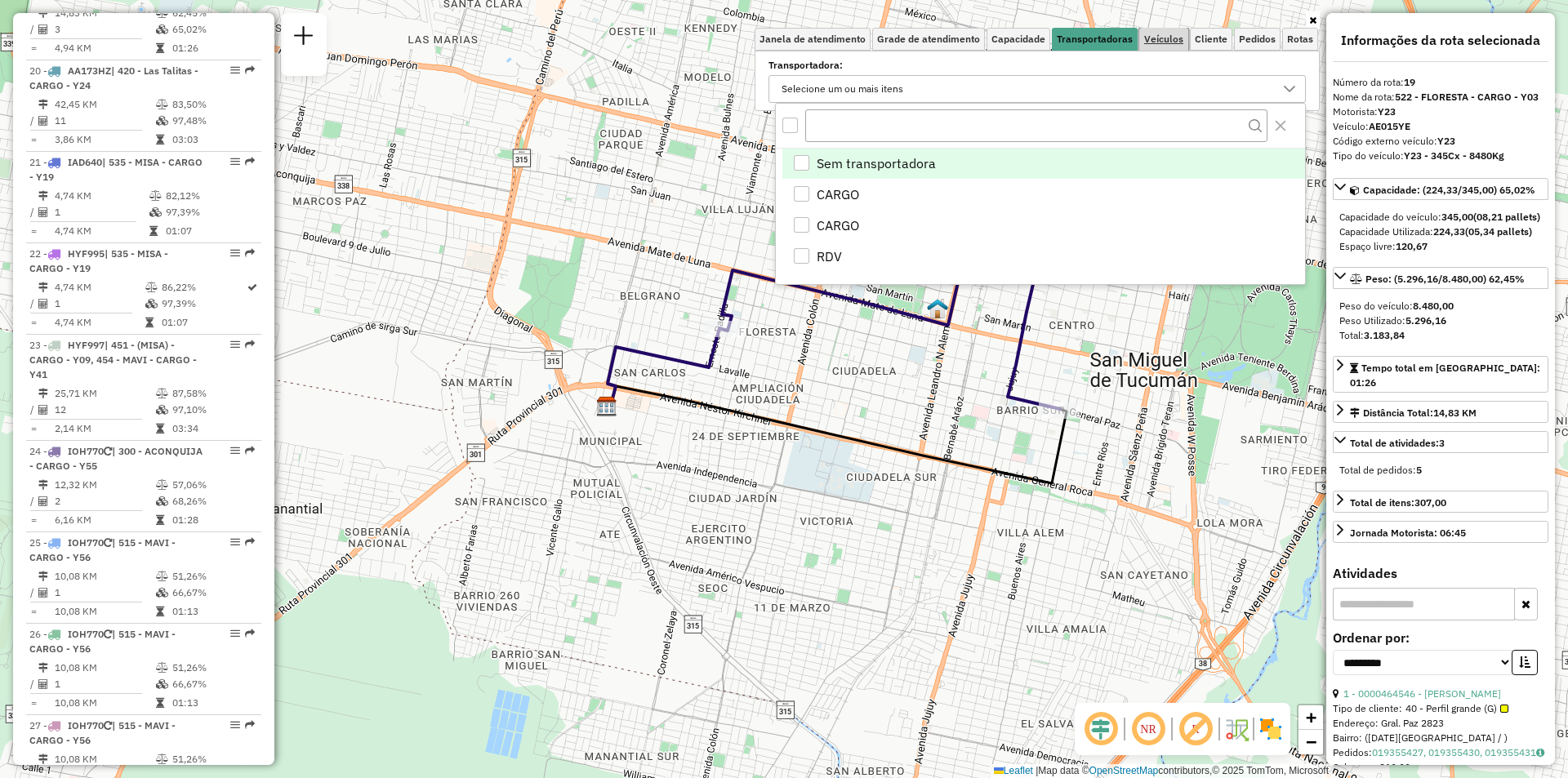
click at [1151, 38] on span "Veículos" at bounding box center [1163, 39] width 39 height 10
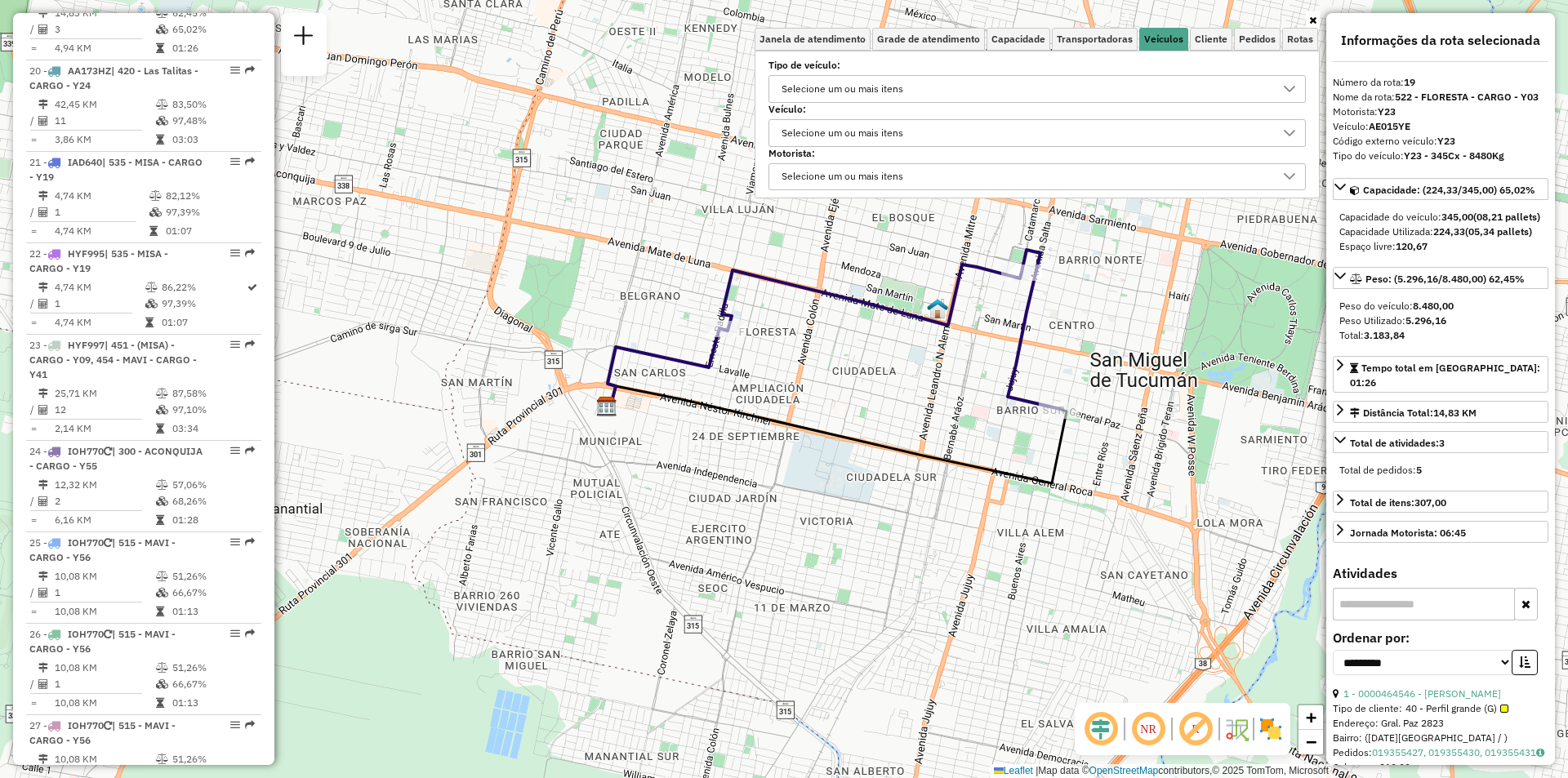
click at [813, 74] on div "Tipo de veículo: Selecione um ou mais itens" at bounding box center [1037, 82] width 537 height 40
click at [812, 93] on div "Selecione um ou mais itens" at bounding box center [842, 89] width 133 height 26
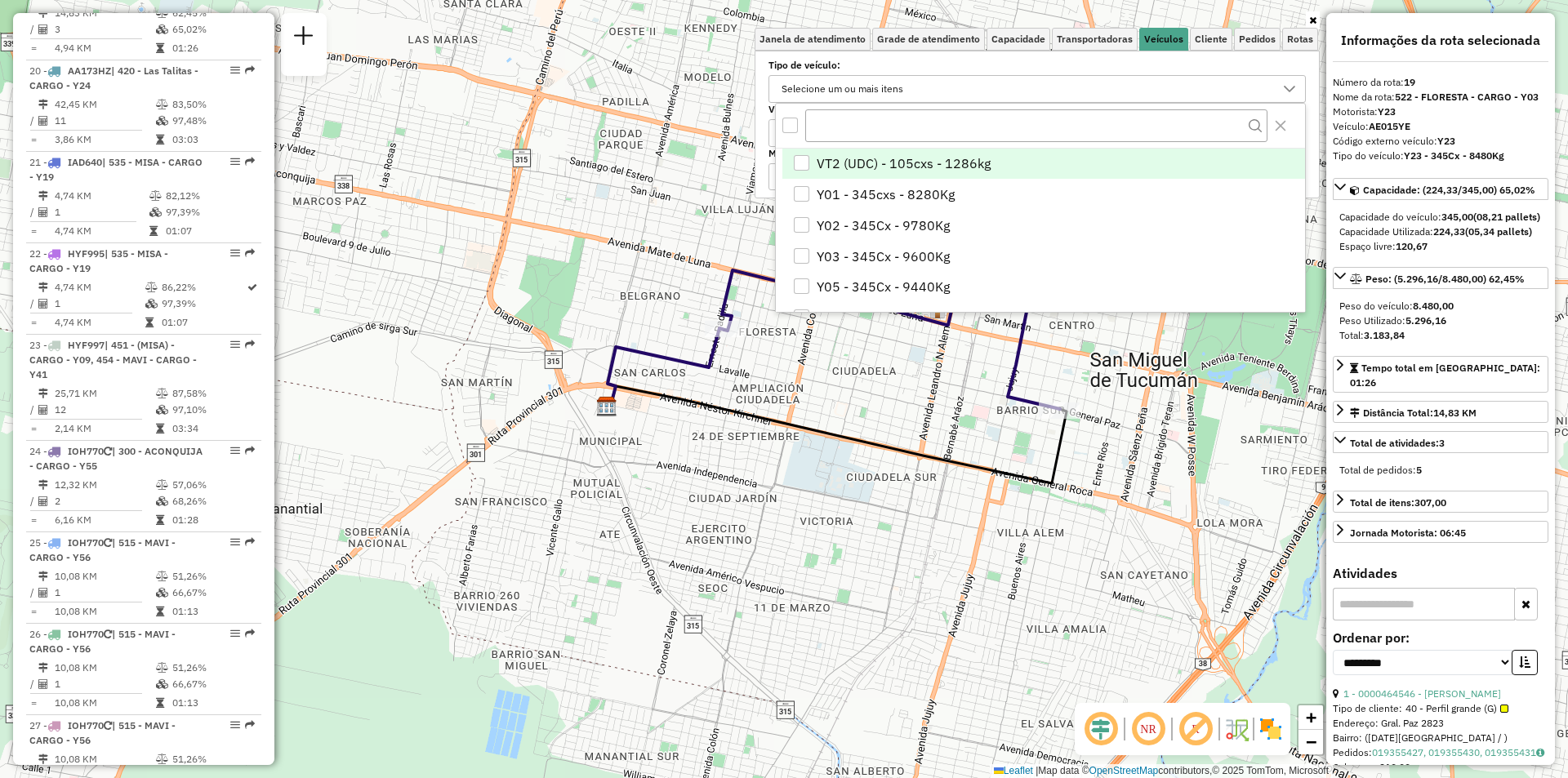
click at [797, 117] on div at bounding box center [790, 125] width 16 height 16
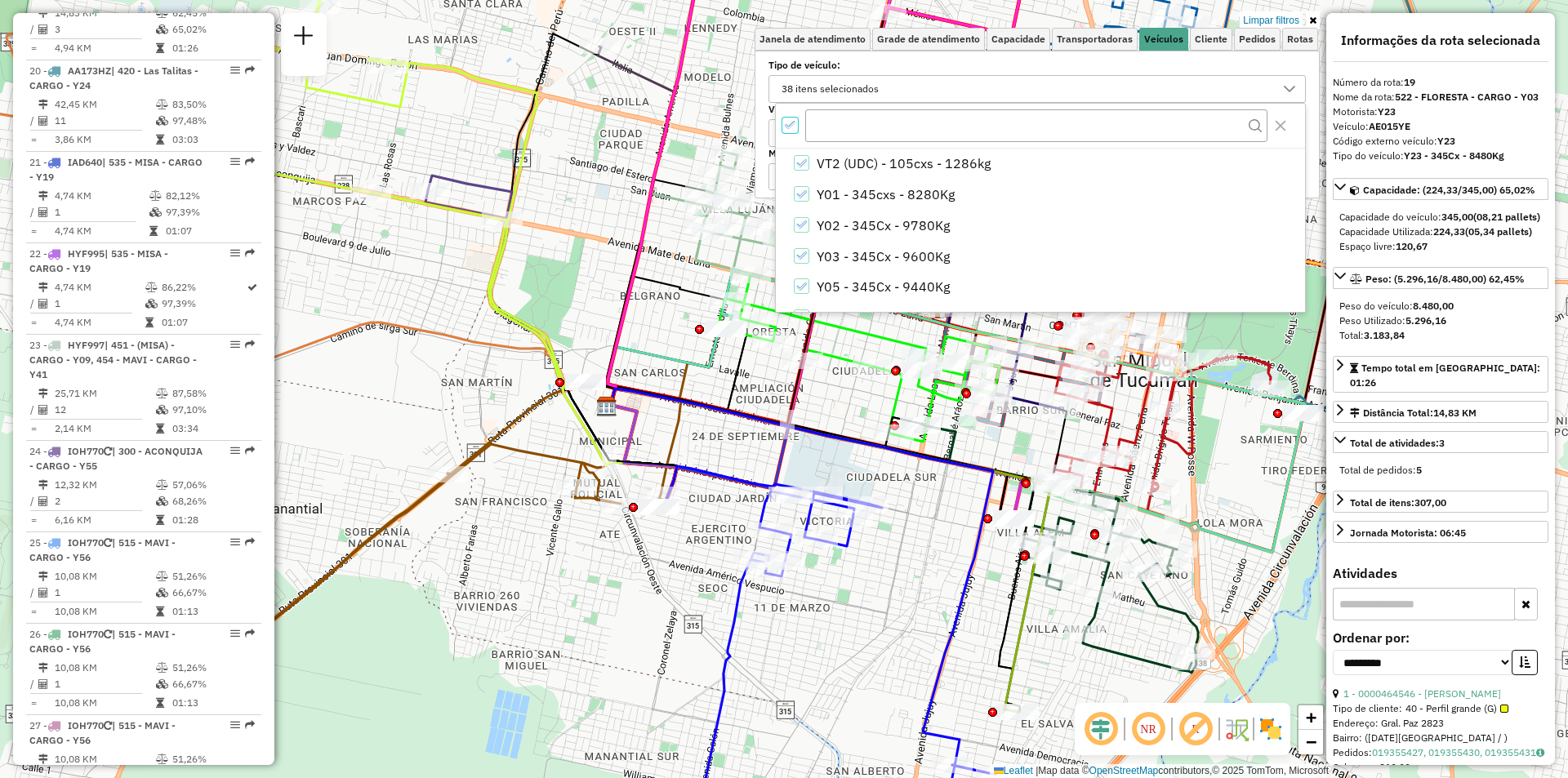
click at [795, 117] on div "All items selected" at bounding box center [790, 125] width 15 height 15
click at [857, 124] on input "text" at bounding box center [1036, 125] width 462 height 31
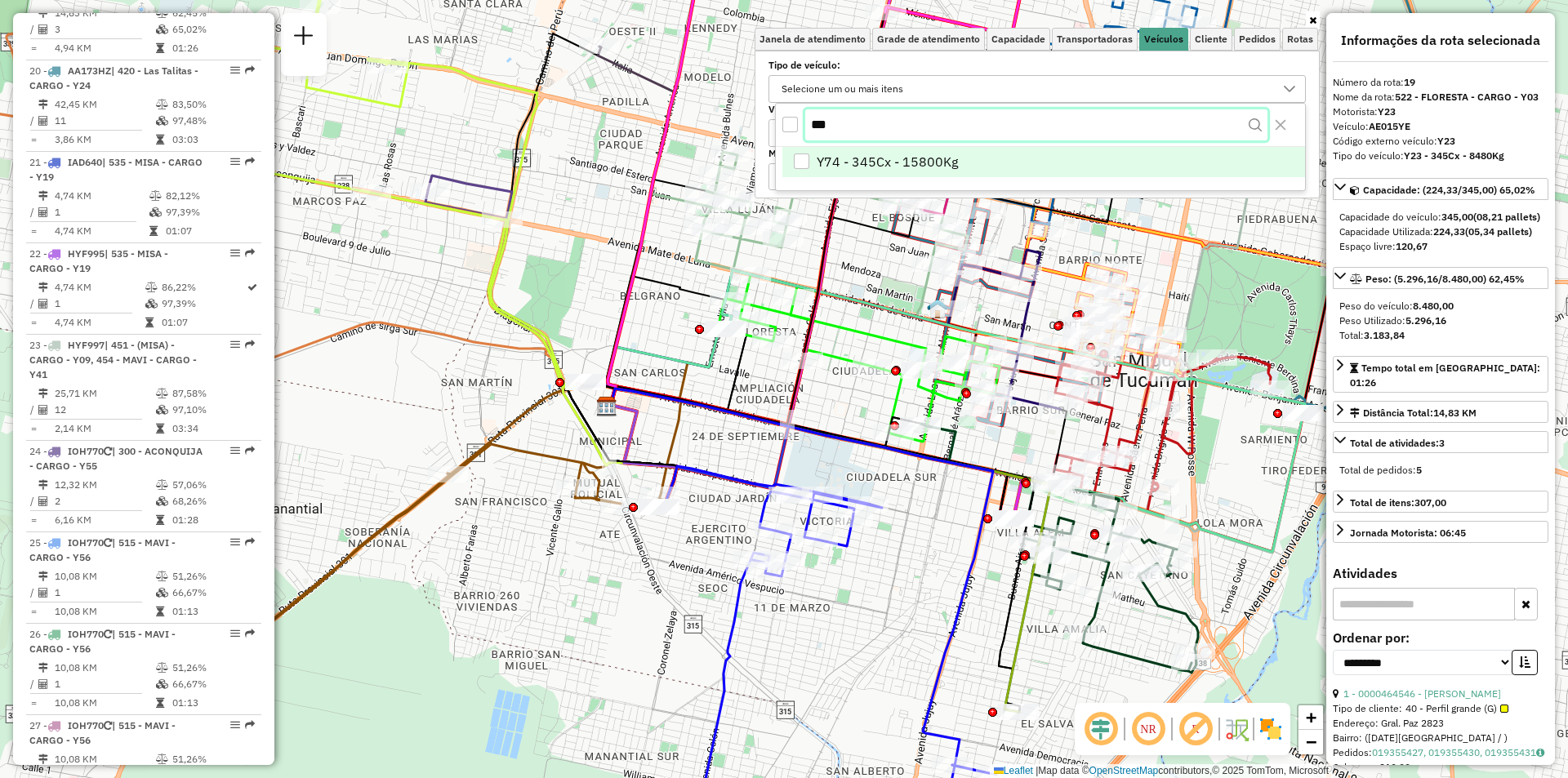
type input "***"
click at [1042, 152] on li "Y74 - 345Cx - 15800Kg" at bounding box center [1043, 164] width 523 height 31
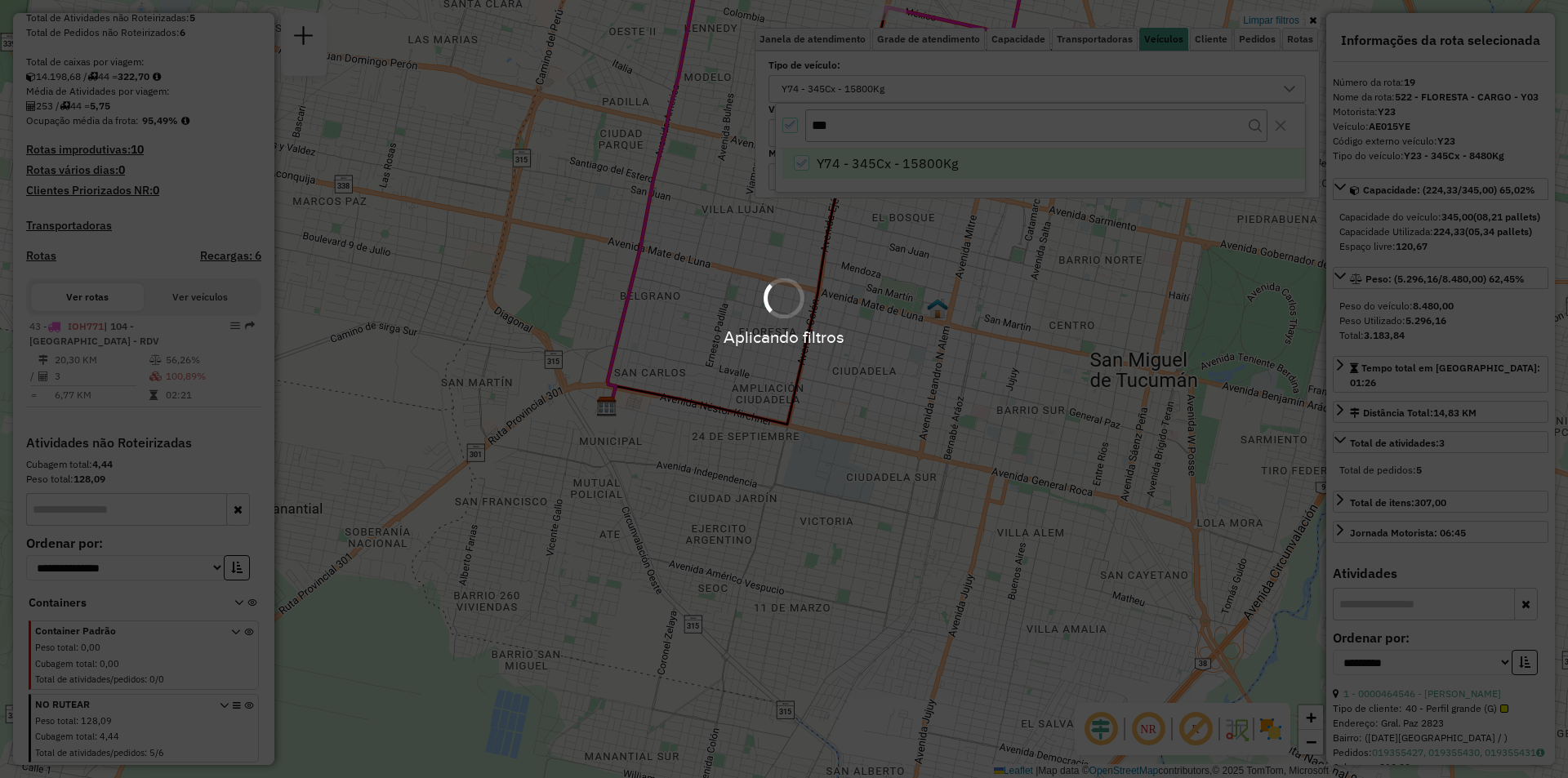
scroll to position [272, 0]
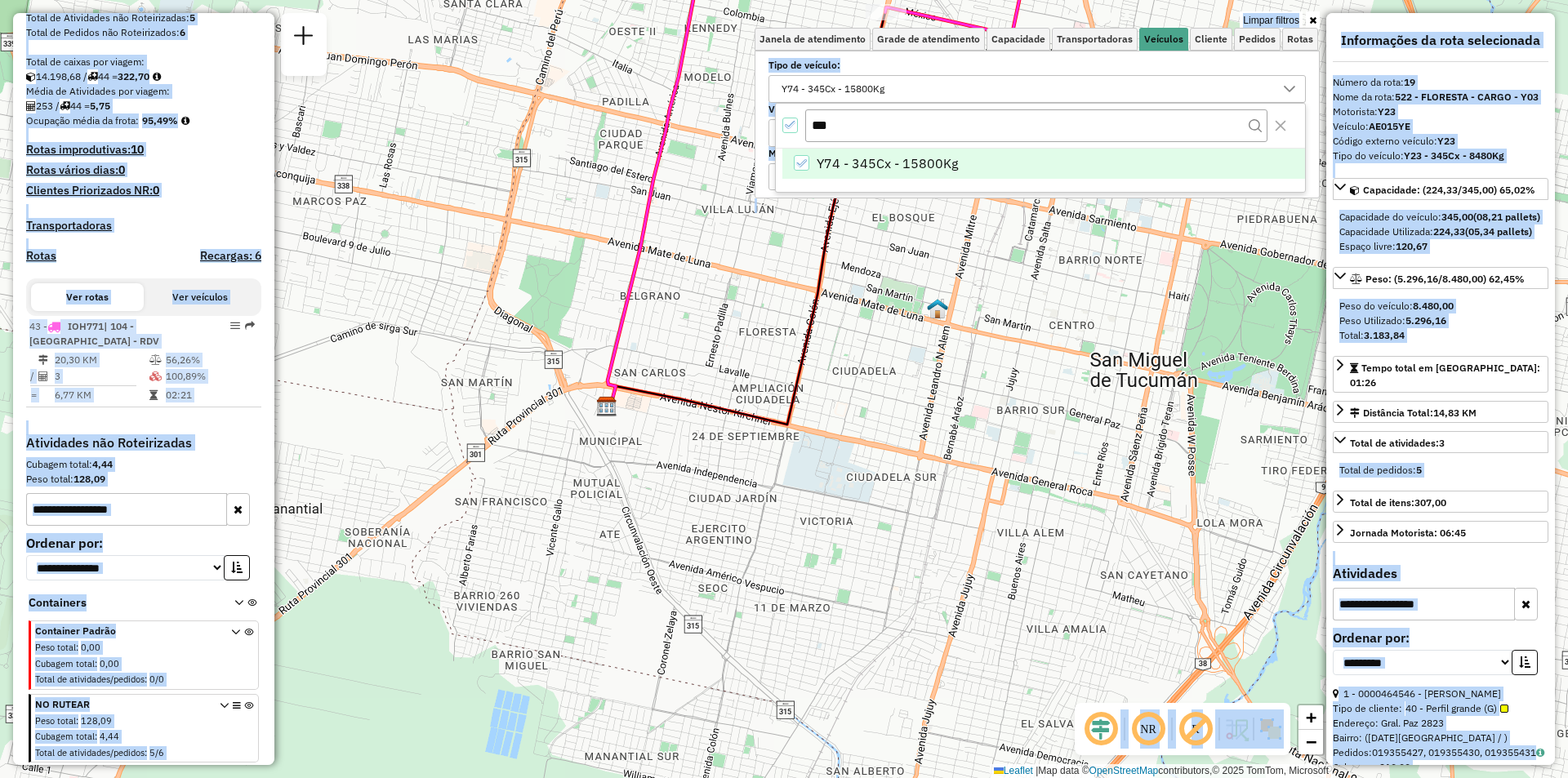
drag, startPoint x: 911, startPoint y: 489, endPoint x: 886, endPoint y: 538, distance: 55.0
click at [886, 538] on hb-app "Aplicando filtros Pop-up bloqueado! Seu navegador bloqueou automáticamente a ab…" at bounding box center [784, 389] width 1568 height 778
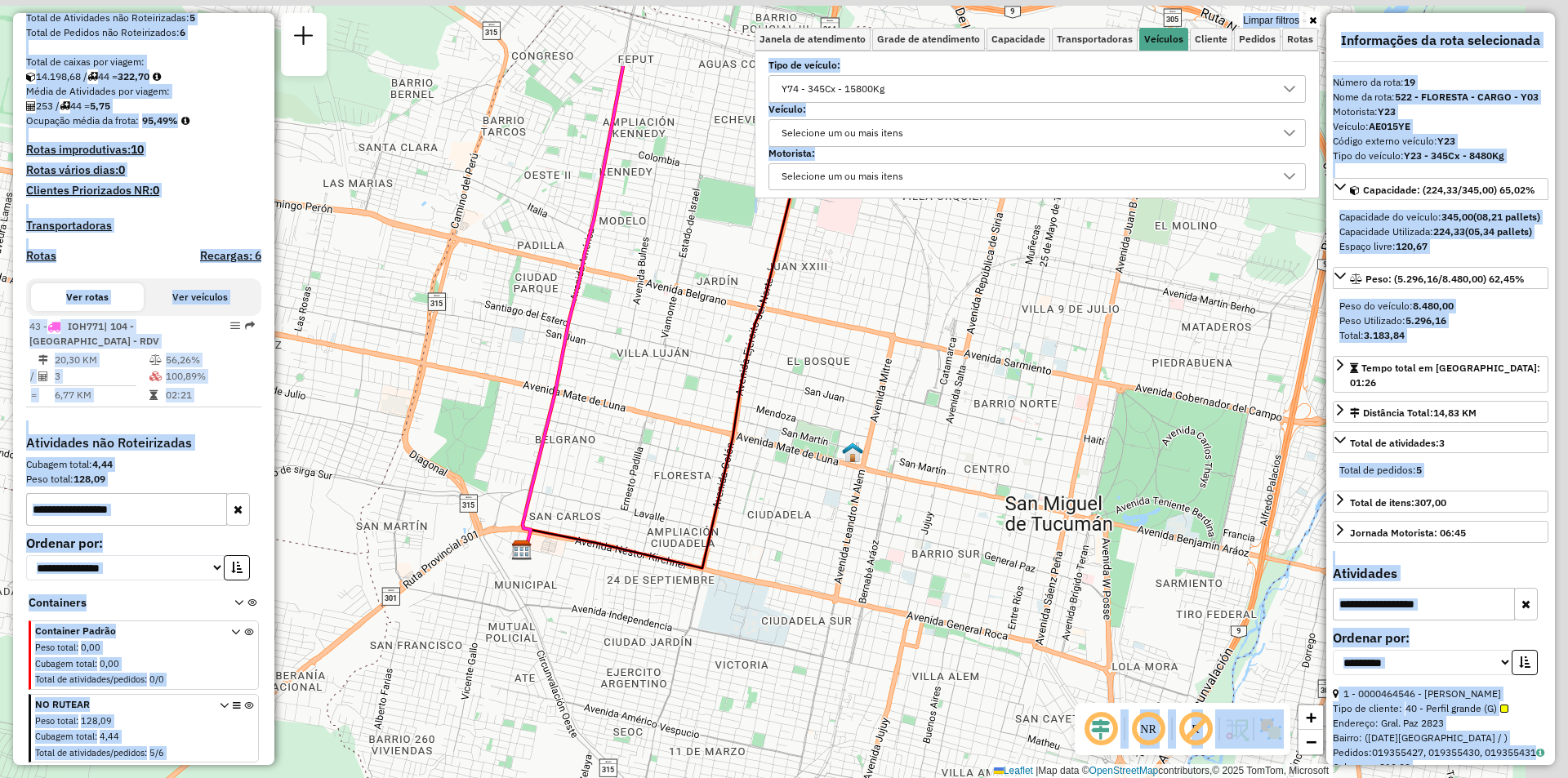
drag, startPoint x: 866, startPoint y: 273, endPoint x: 754, endPoint y: 467, distance: 224.0
click at [755, 477] on div "Limpar filtros Janela de atendimento Grade de atendimento Capacidade Transporta…" at bounding box center [784, 389] width 1568 height 778
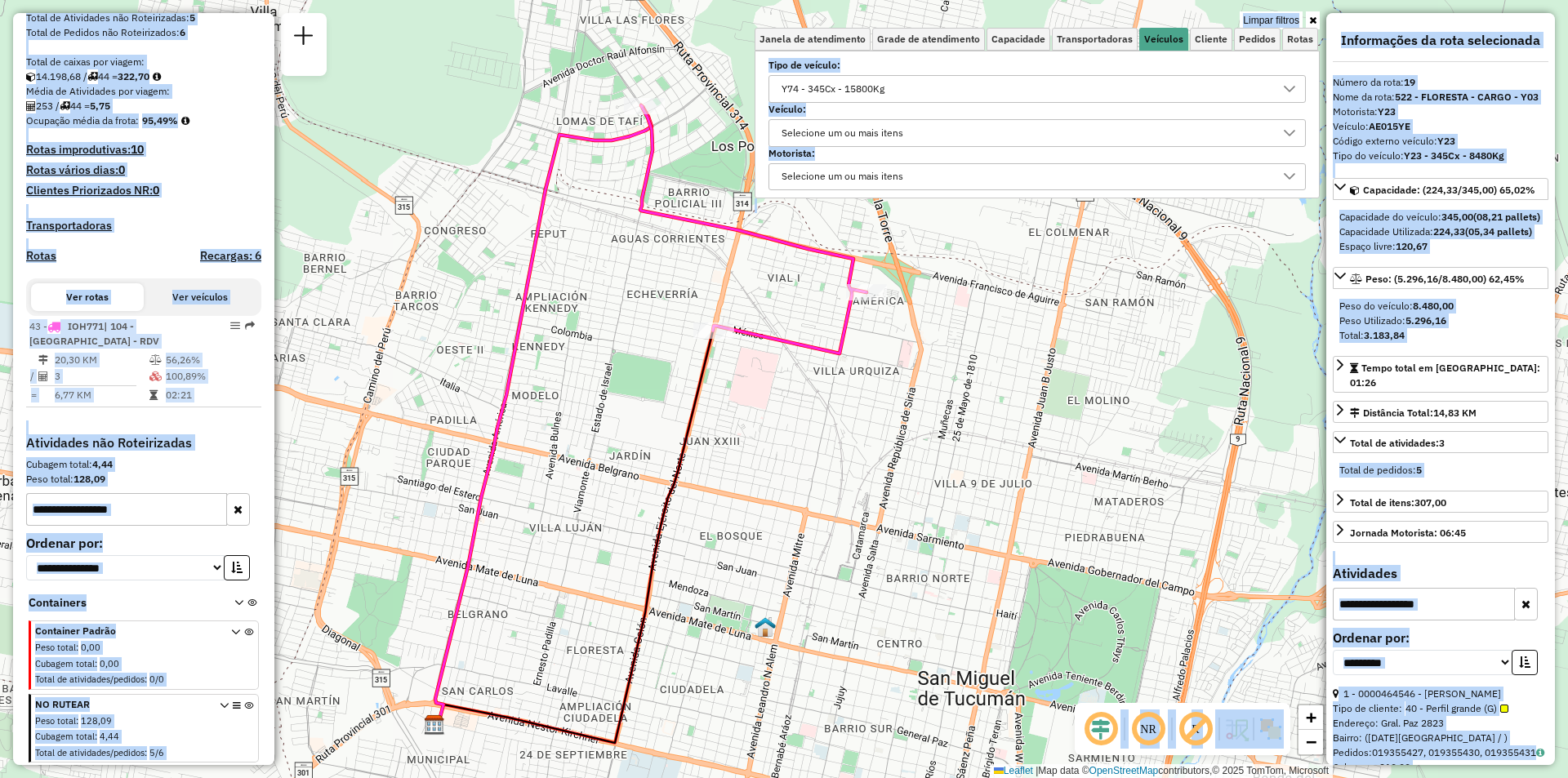
drag, startPoint x: 825, startPoint y: 394, endPoint x: 740, endPoint y: 567, distance: 192.8
click at [744, 577] on div "Limpar filtros Janela de atendimento Grade de atendimento Capacidade Transporta…" at bounding box center [784, 389] width 1568 height 778
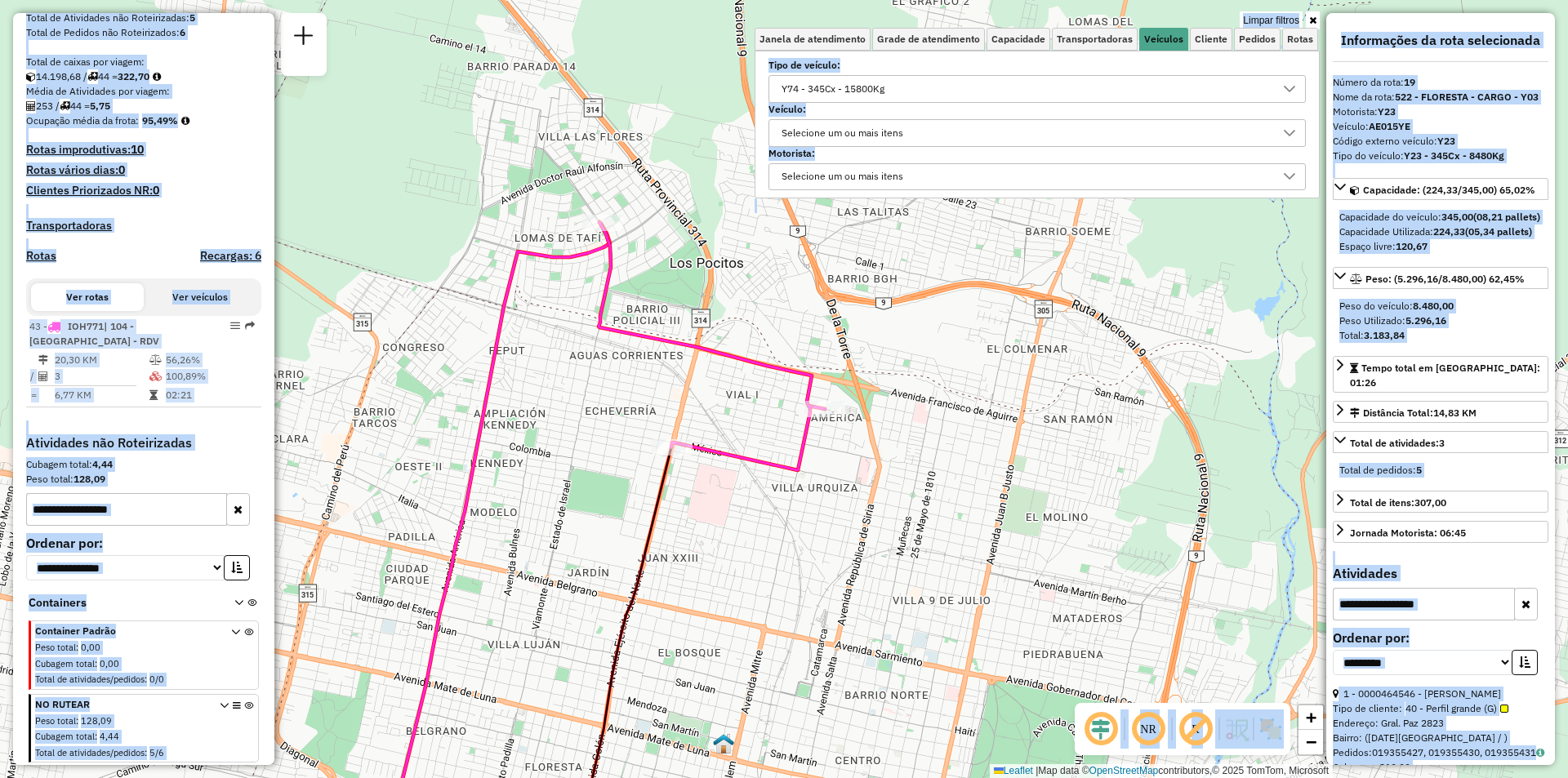
click at [861, 92] on div "Y74 - 345Cx - 15800Kg" at bounding box center [832, 89] width 115 height 26
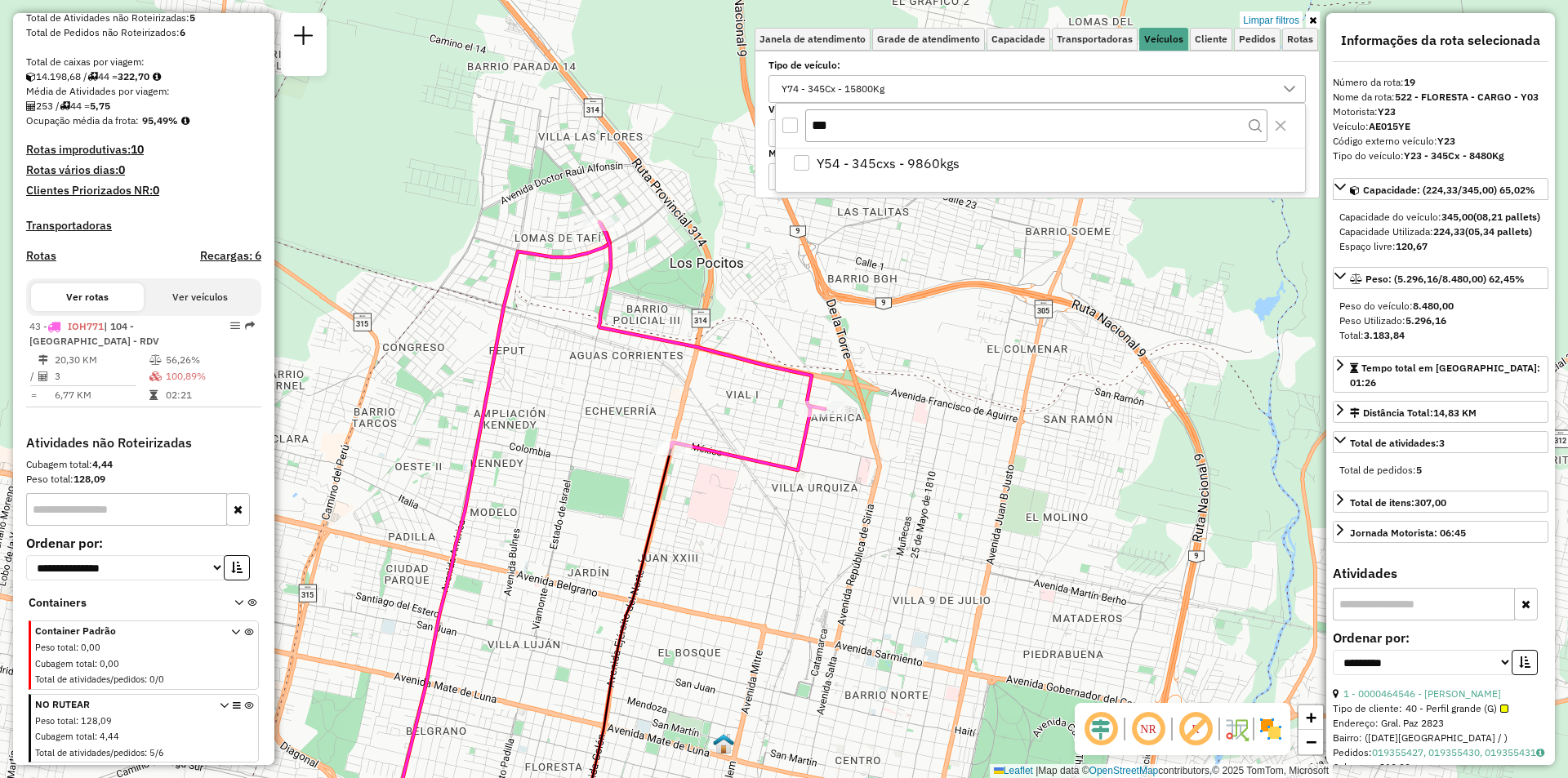
type input "***"
click at [920, 144] on div "***" at bounding box center [1039, 126] width 529 height 44
click at [920, 152] on li "Y54 - 345cxs - 9860kgs" at bounding box center [1043, 164] width 523 height 31
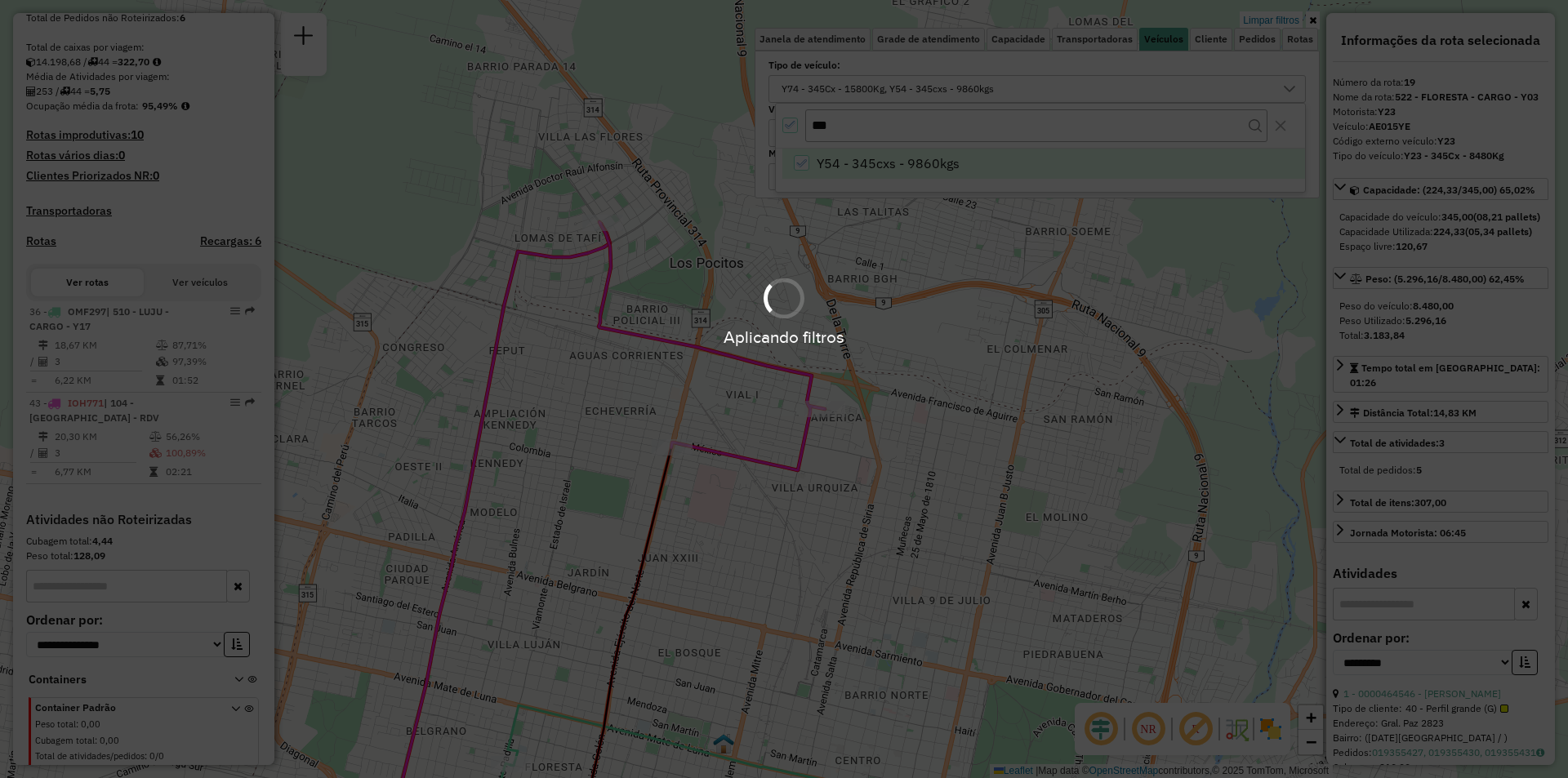
scroll to position [364, 0]
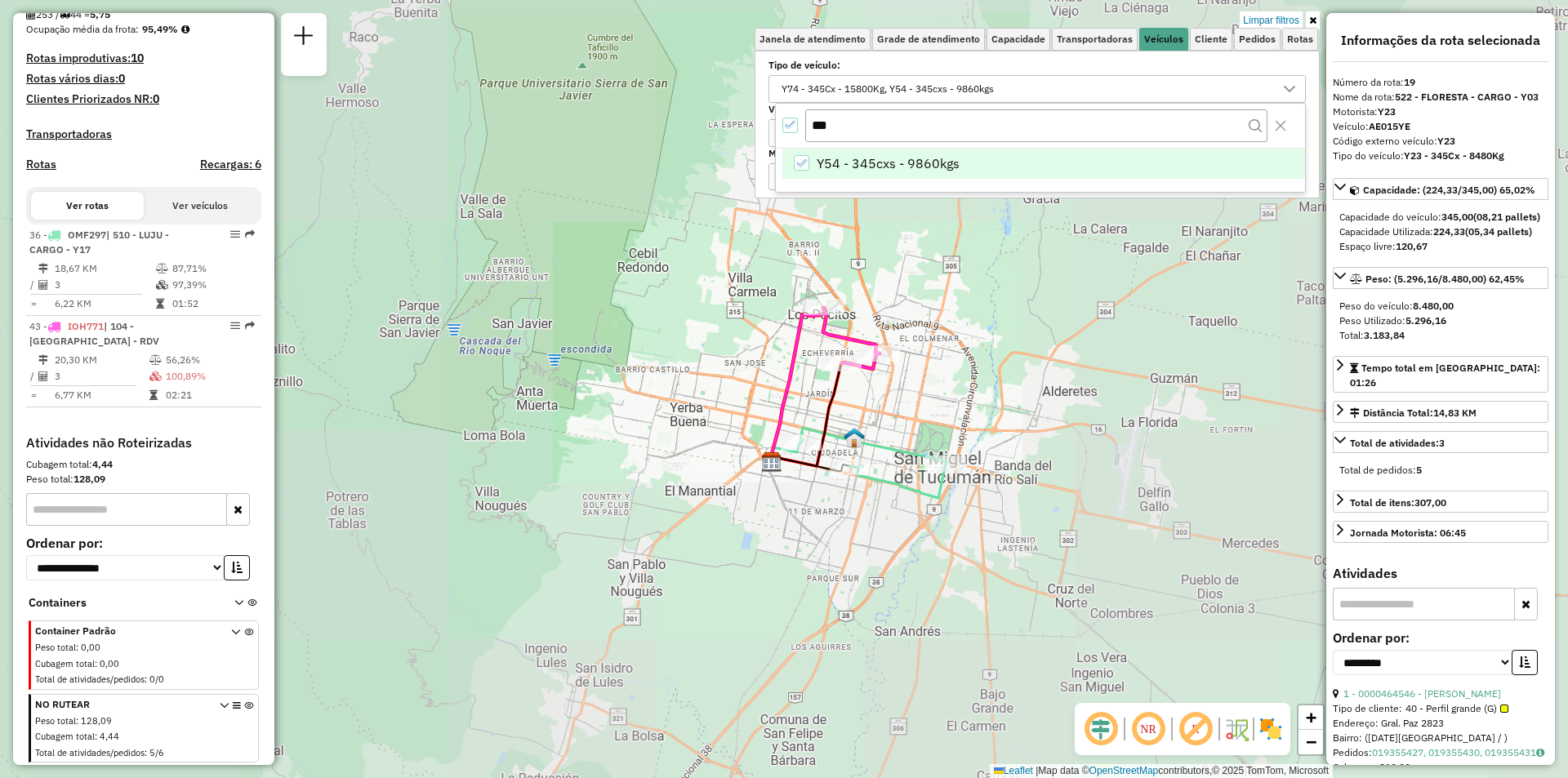
drag, startPoint x: 914, startPoint y: 464, endPoint x: 834, endPoint y: 358, distance: 132.8
click at [834, 358] on div "Limpar filtros Janela de atendimento Grade de atendimento Capacidade Transporta…" at bounding box center [784, 389] width 1568 height 778
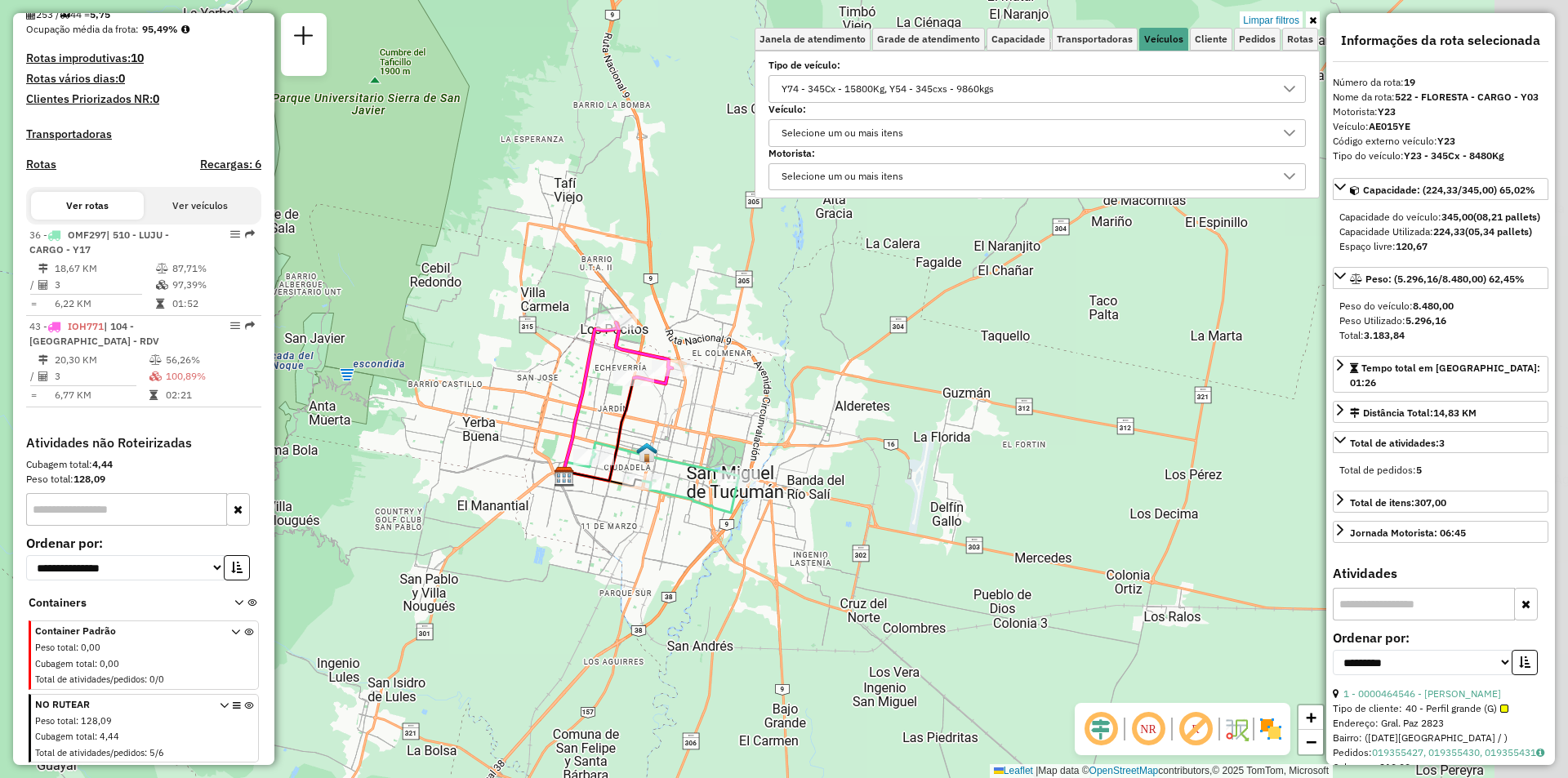
drag, startPoint x: 879, startPoint y: 352, endPoint x: 746, endPoint y: 450, distance: 165.2
click at [746, 450] on div "Limpar filtros Janela de atendimento Grade de atendimento Capacidade Transporta…" at bounding box center [784, 389] width 1568 height 778
click at [896, 72] on label "Tipo de veículo:" at bounding box center [1037, 65] width 537 height 14
click at [840, 84] on div "Y74 - 345Cx - 15800Kg, Y54 - 345cxs - 9860kgs" at bounding box center [887, 89] width 223 height 26
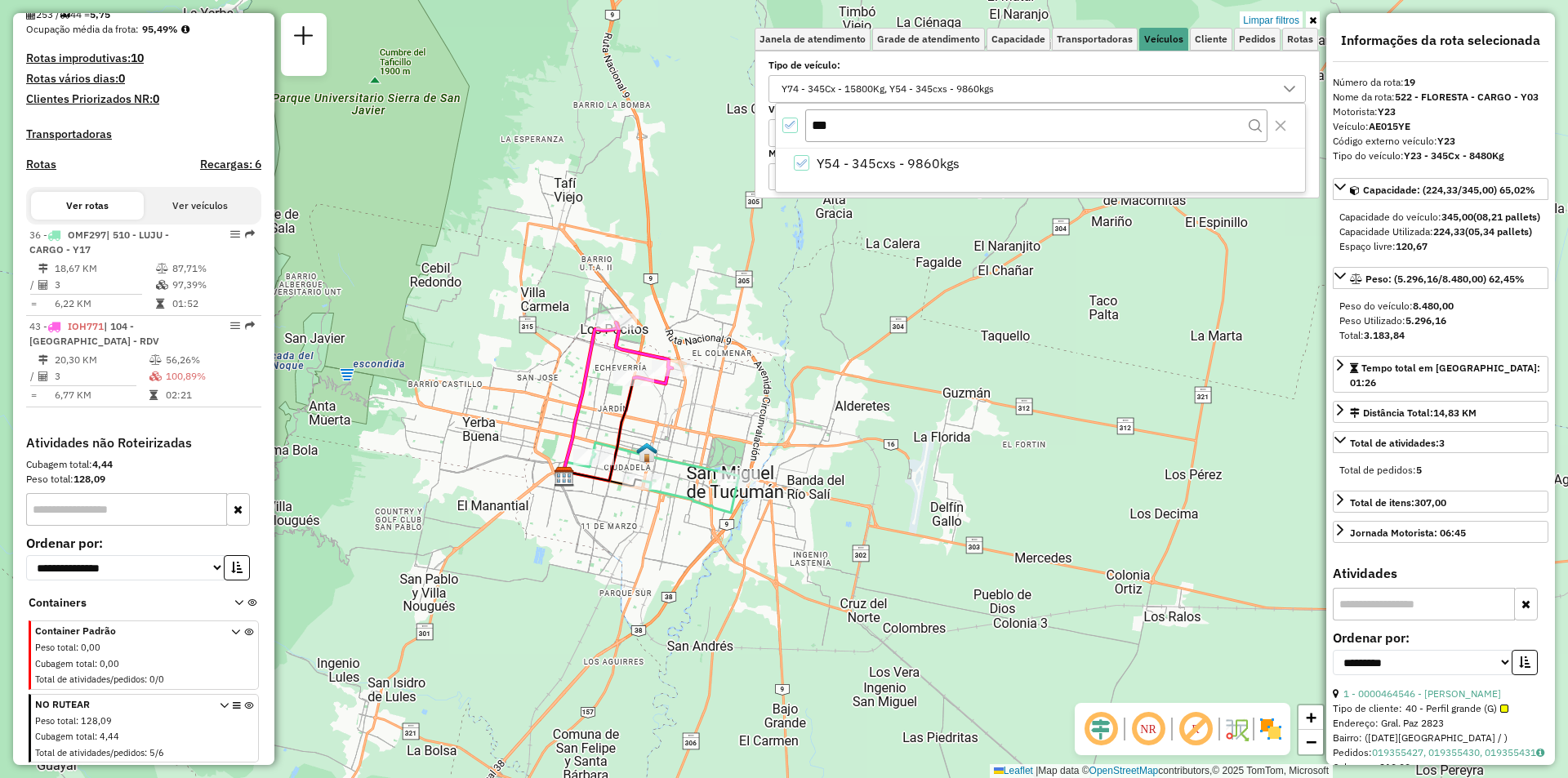
click at [785, 126] on icon "All items selected" at bounding box center [791, 125] width 12 height 12
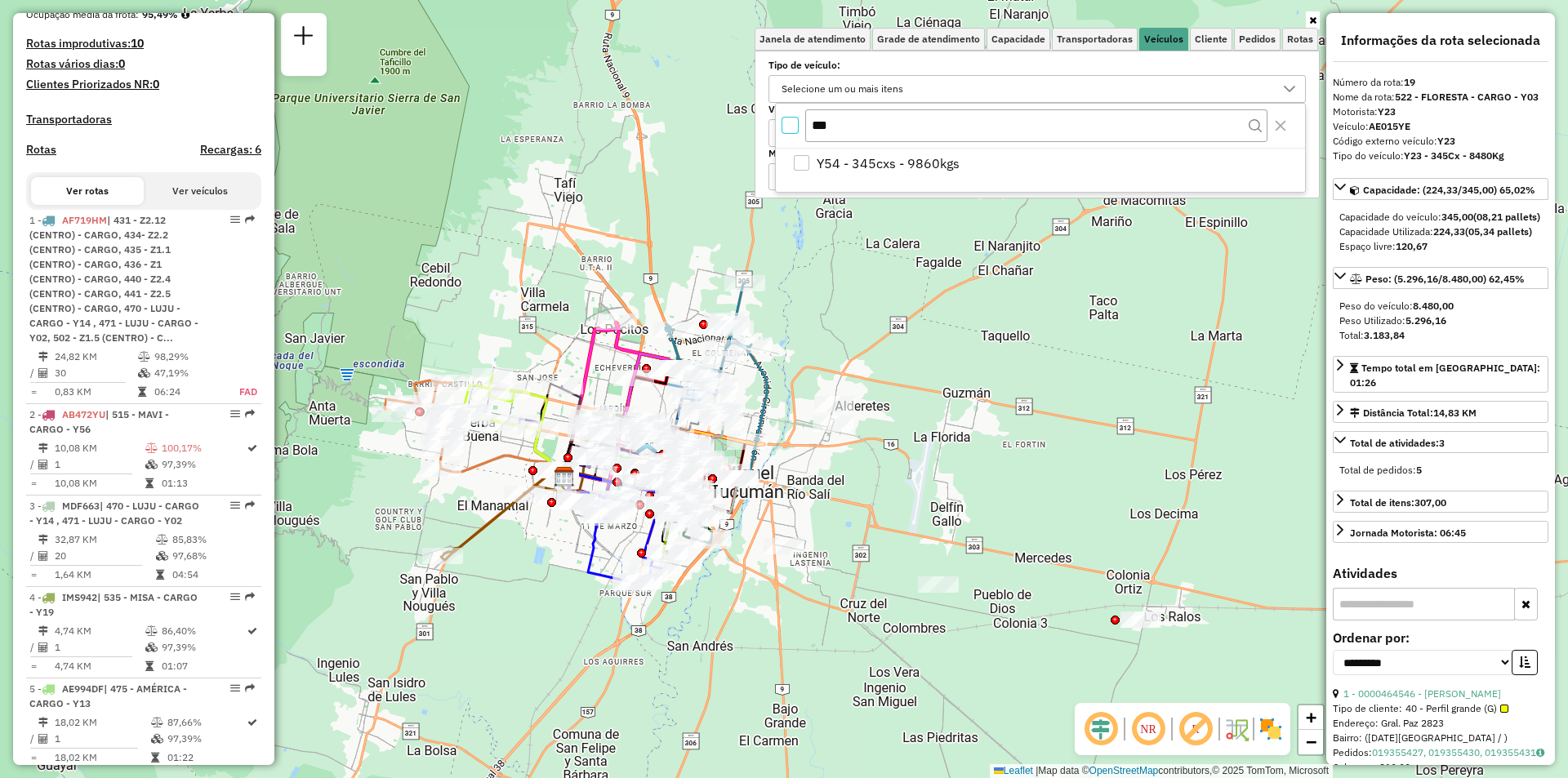
scroll to position [2501, 0]
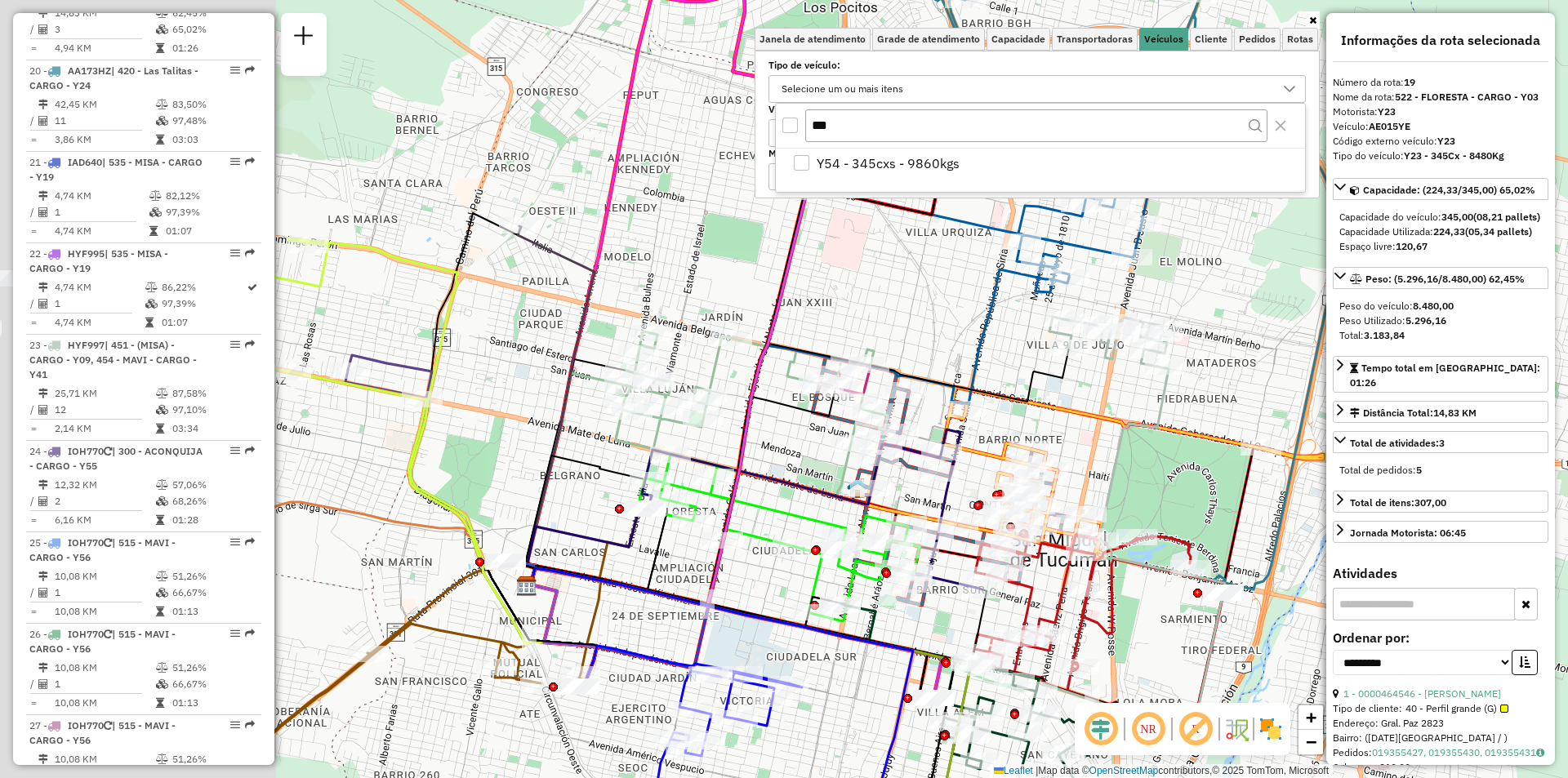
drag, startPoint x: 682, startPoint y: 455, endPoint x: 992, endPoint y: 445, distance: 310.2
click at [1087, 469] on div "Janela de atendimento Grade de atendimento Capacidade Transportadoras Veículos …" at bounding box center [784, 389] width 1568 height 778
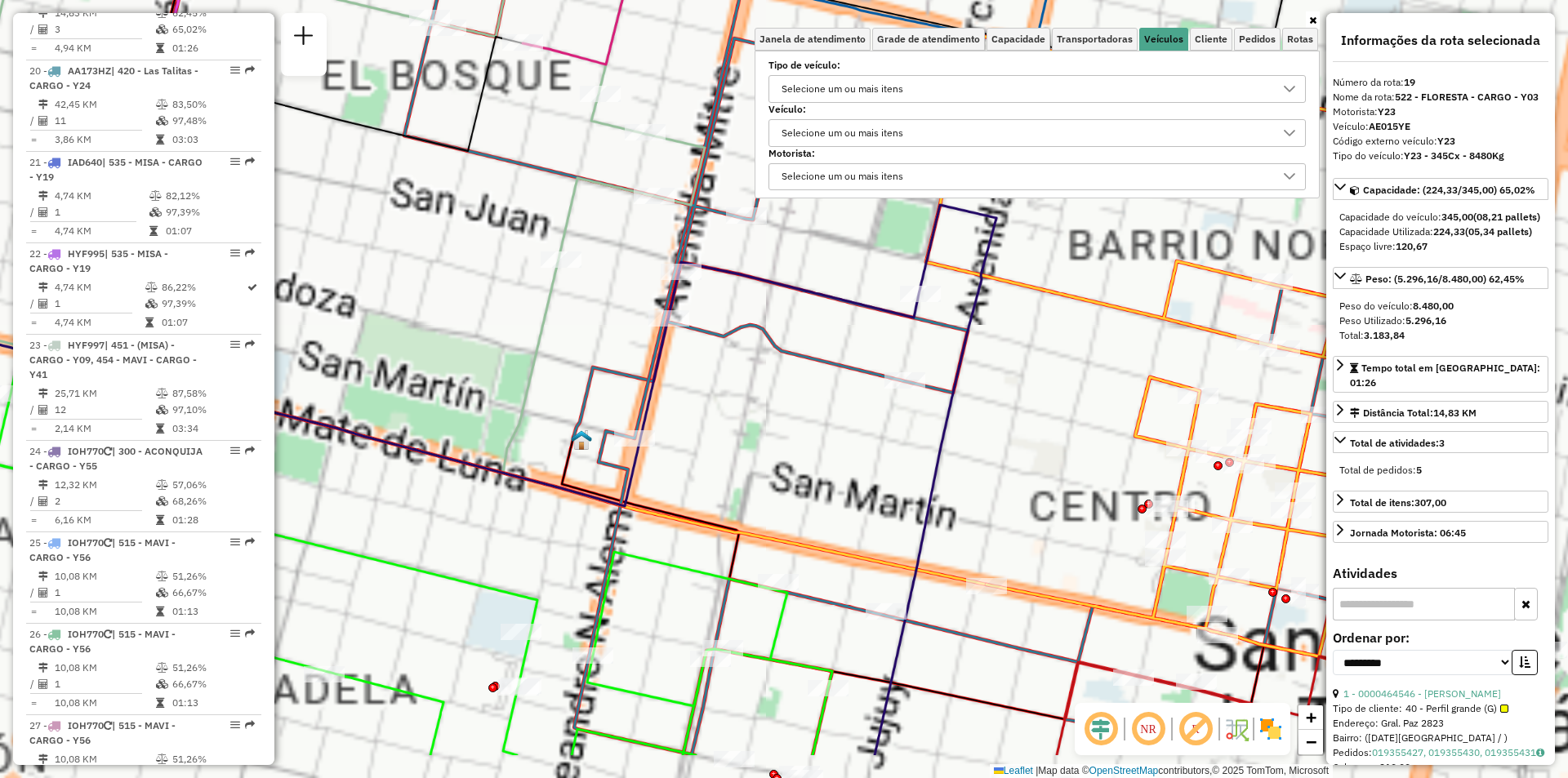
click at [789, 421] on div "Janela de atendimento Grade de atendimento Capacidade Transportadoras Veículos …" at bounding box center [784, 389] width 1568 height 778
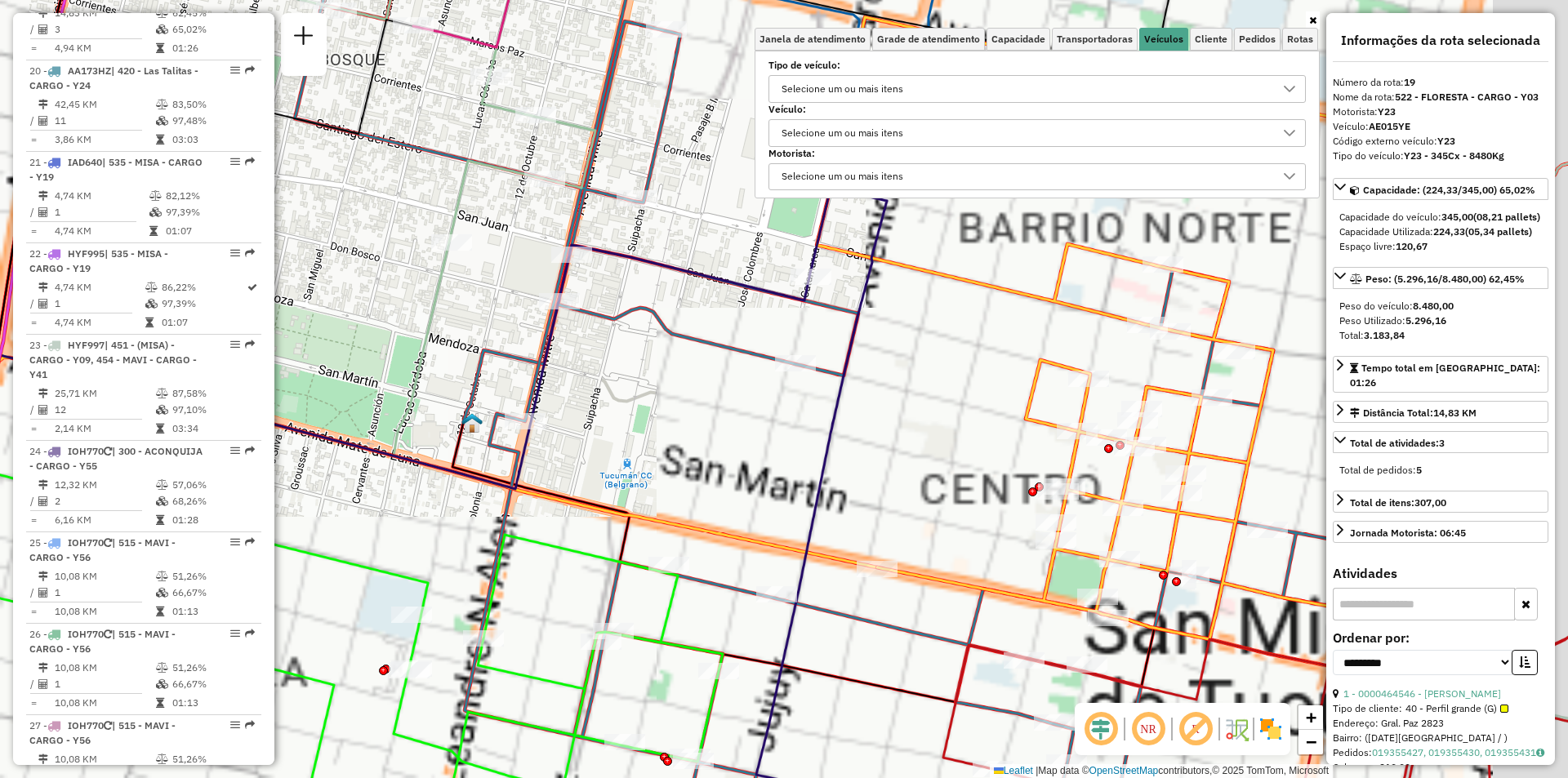
drag, startPoint x: 961, startPoint y: 437, endPoint x: 701, endPoint y: 368, distance: 269.0
click at [701, 368] on div "Janela de atendimento Grade de atendimento Capacidade Transportadoras Veículos …" at bounding box center [784, 389] width 1568 height 778
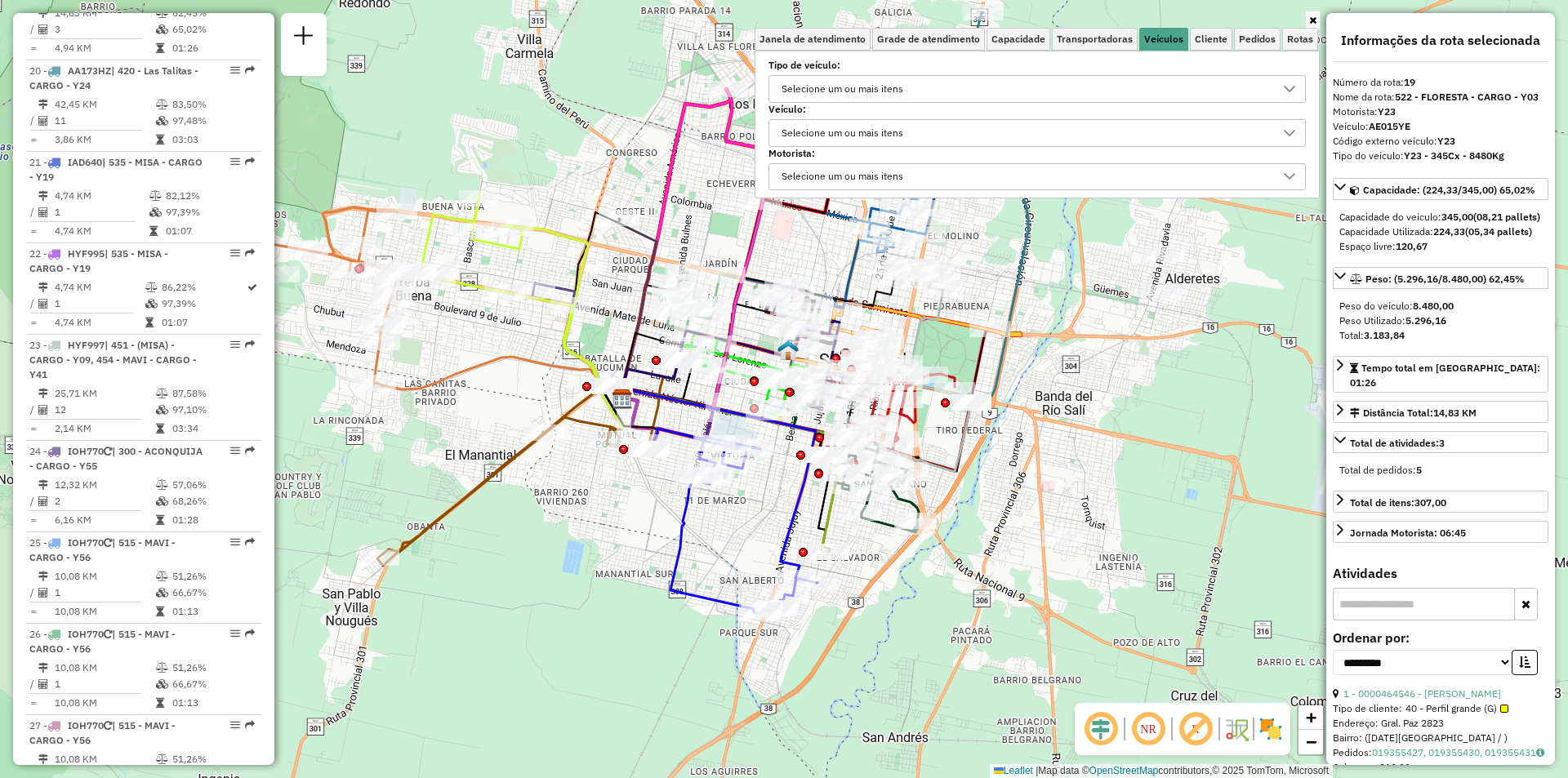
drag, startPoint x: 778, startPoint y: 281, endPoint x: 872, endPoint y: 310, distance: 98.4
click at [872, 310] on icon at bounding box center [758, 342] width 271 height 130
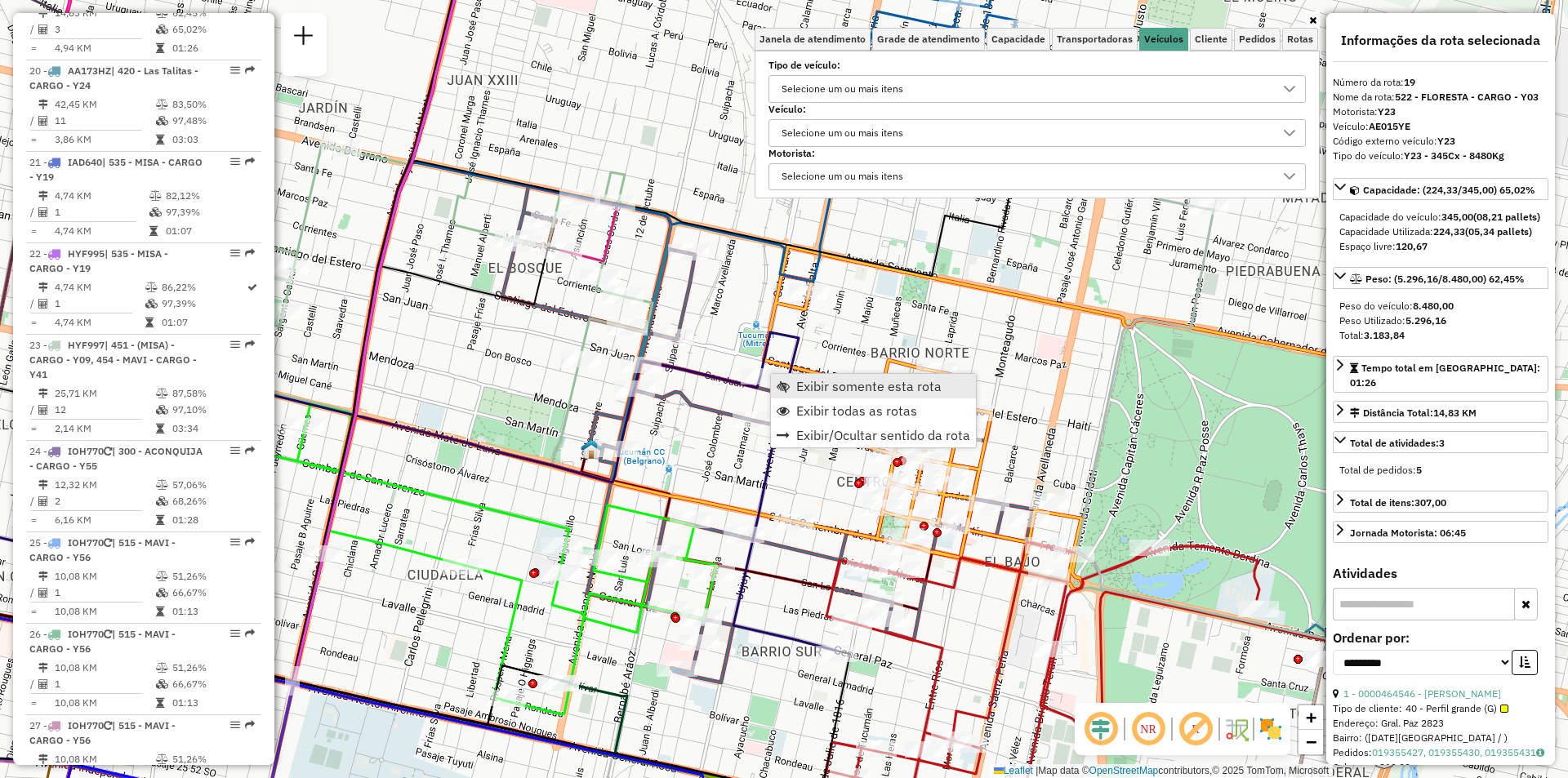
click at [814, 390] on span "Exibir somente esta rota" at bounding box center [869, 386] width 145 height 13
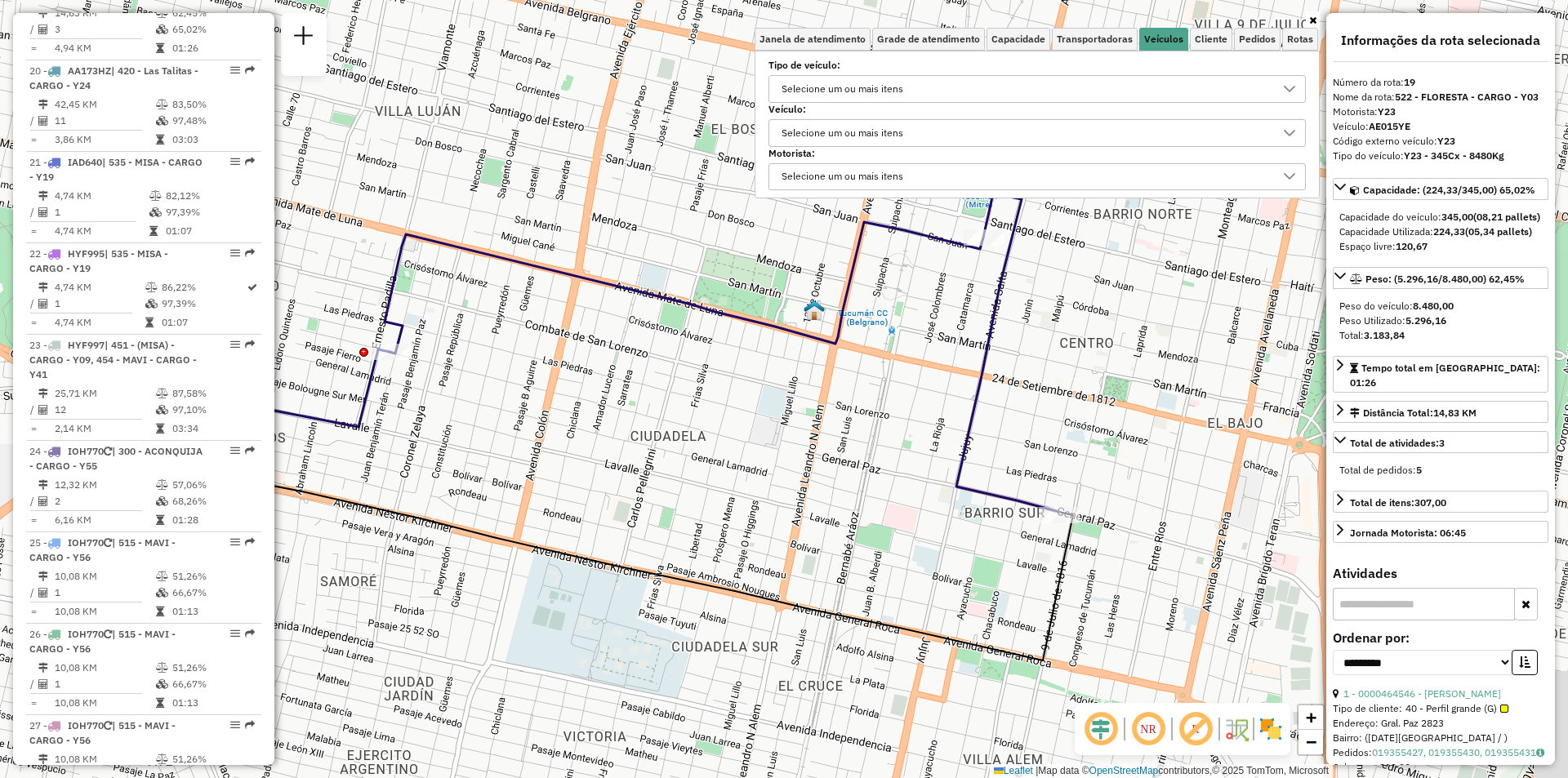
click at [797, 453] on div "Janela de atendimento Grade de atendimento Capacidade Transportadoras Veículos …" at bounding box center [784, 389] width 1568 height 778
click at [1015, 280] on span "Exibir todas as rotas" at bounding box center [1071, 278] width 120 height 13
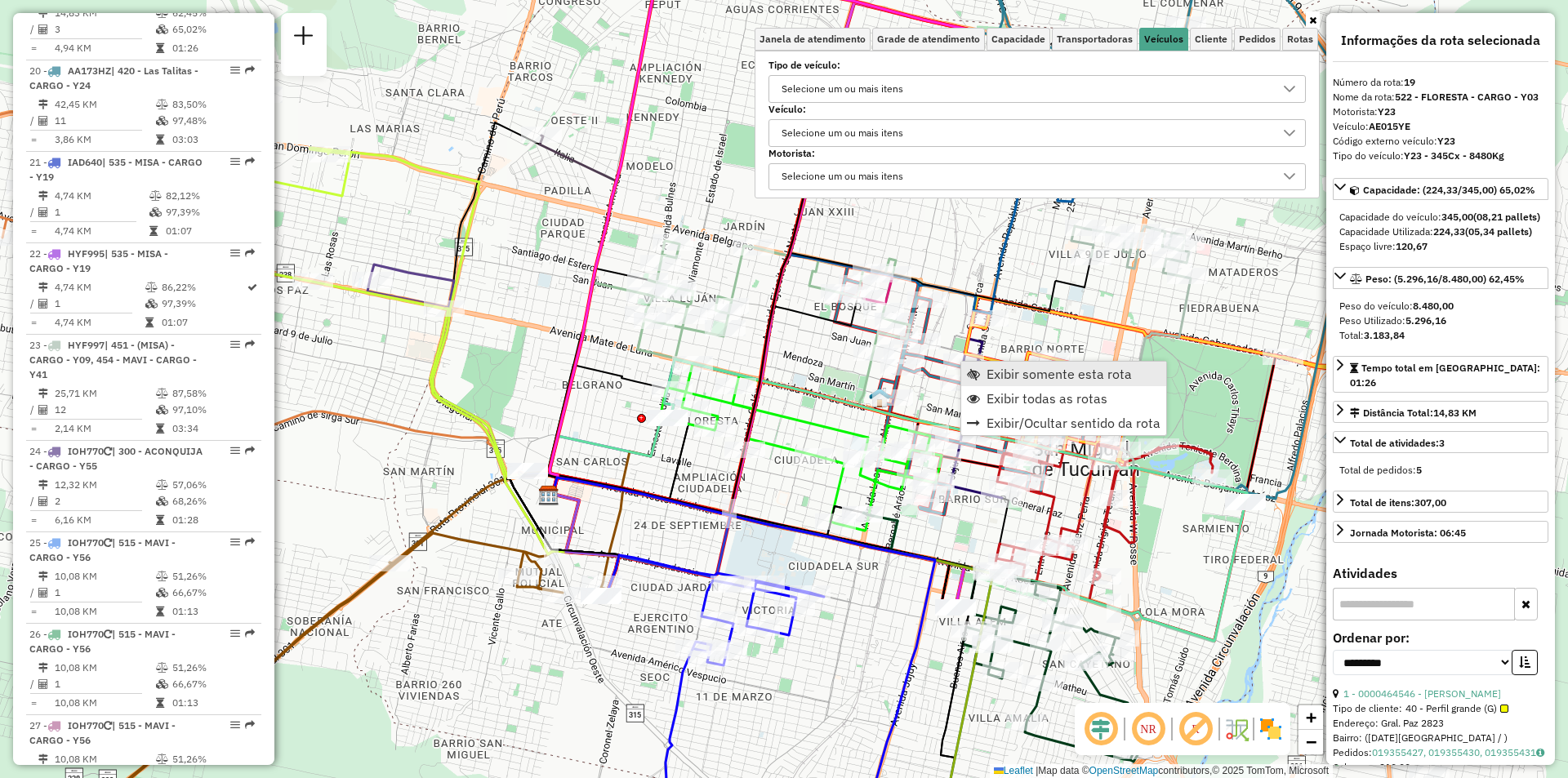
click at [983, 375] on link "Exibir somente esta rota" at bounding box center [1063, 374] width 205 height 24
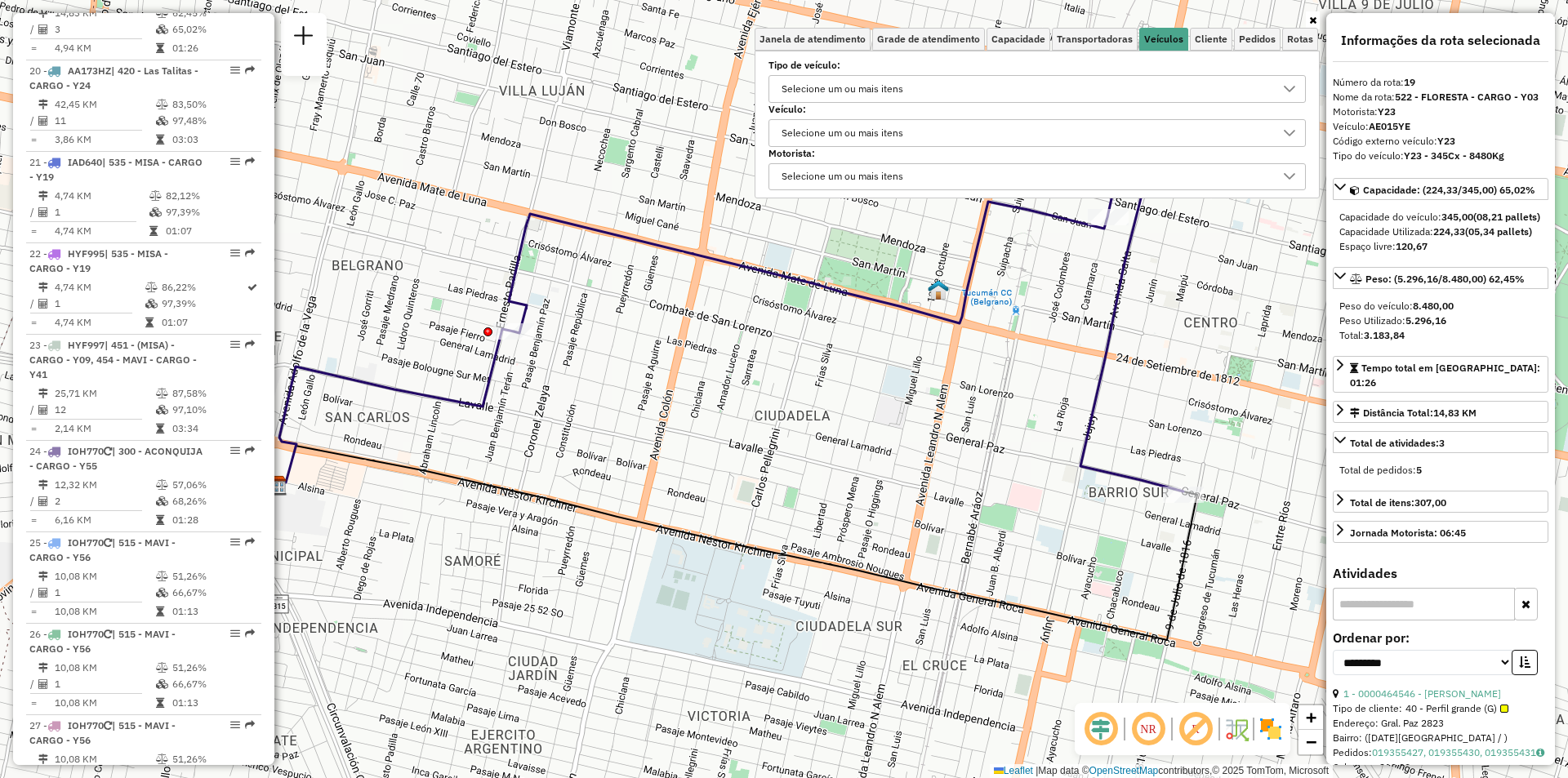
drag, startPoint x: 1117, startPoint y: 475, endPoint x: 763, endPoint y: 580, distance: 369.2
click at [763, 580] on div "Janela de atendimento Grade de atendimento Capacidade Transportadoras Veículos …" at bounding box center [784, 389] width 1568 height 778
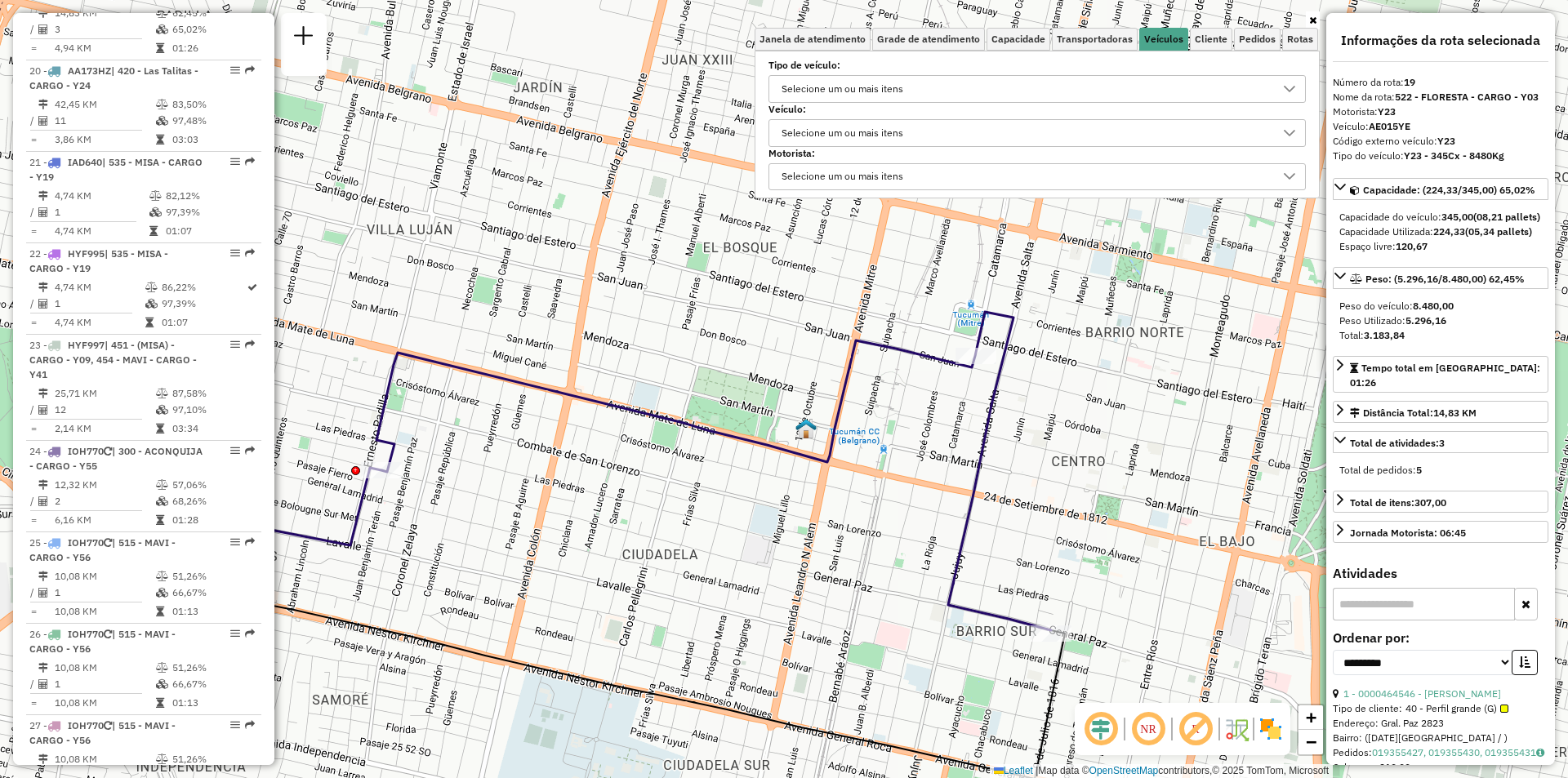
drag, startPoint x: 982, startPoint y: 484, endPoint x: 1036, endPoint y: 485, distance: 54.0
click at [1036, 485] on div "Janela de atendimento Grade de atendimento Capacidade Transportadoras Veículos …" at bounding box center [784, 389] width 1568 height 778
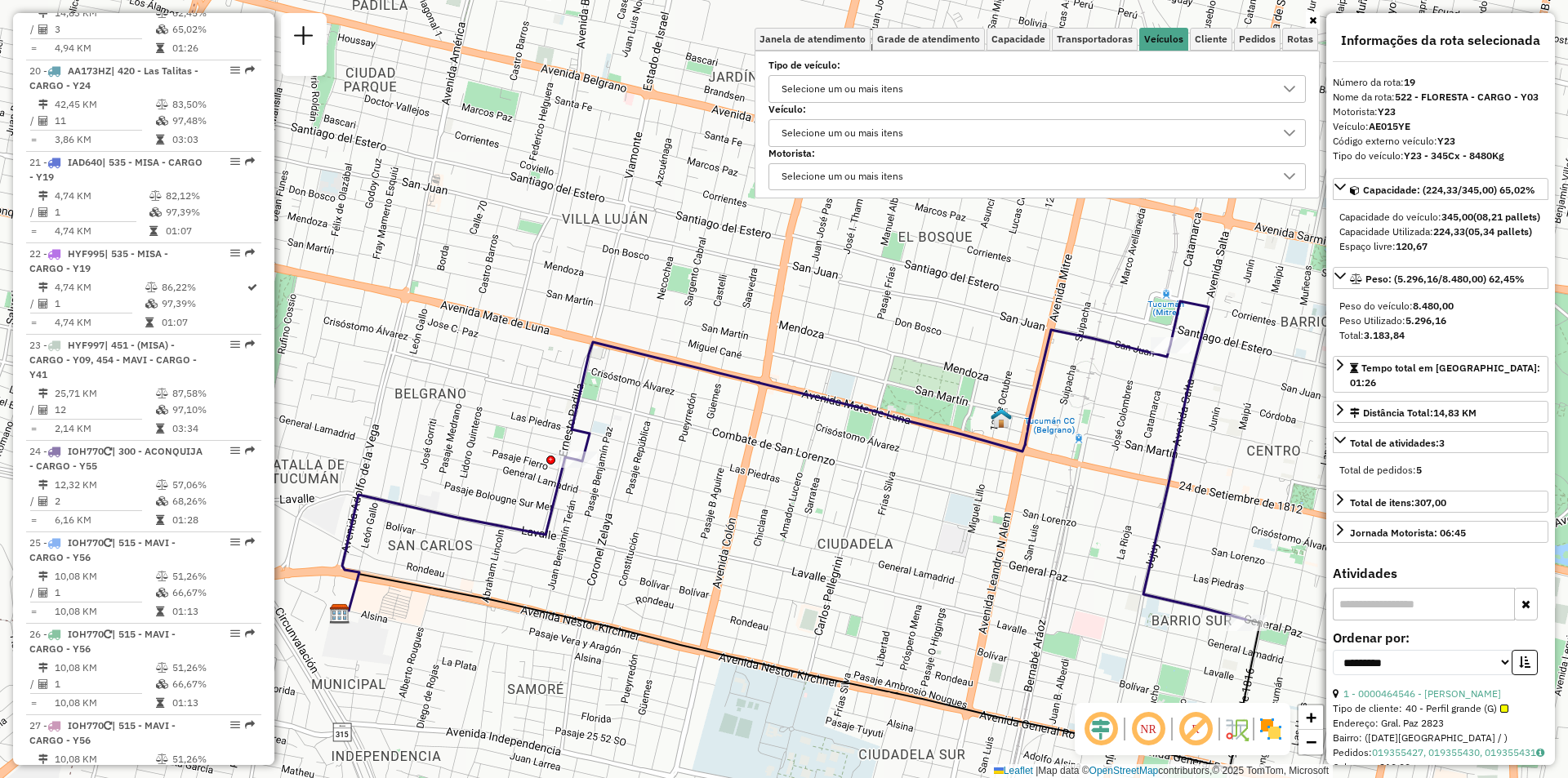
drag, startPoint x: 954, startPoint y: 531, endPoint x: 859, endPoint y: 433, distance: 136.5
click at [859, 433] on icon at bounding box center [908, 460] width 674 height 319
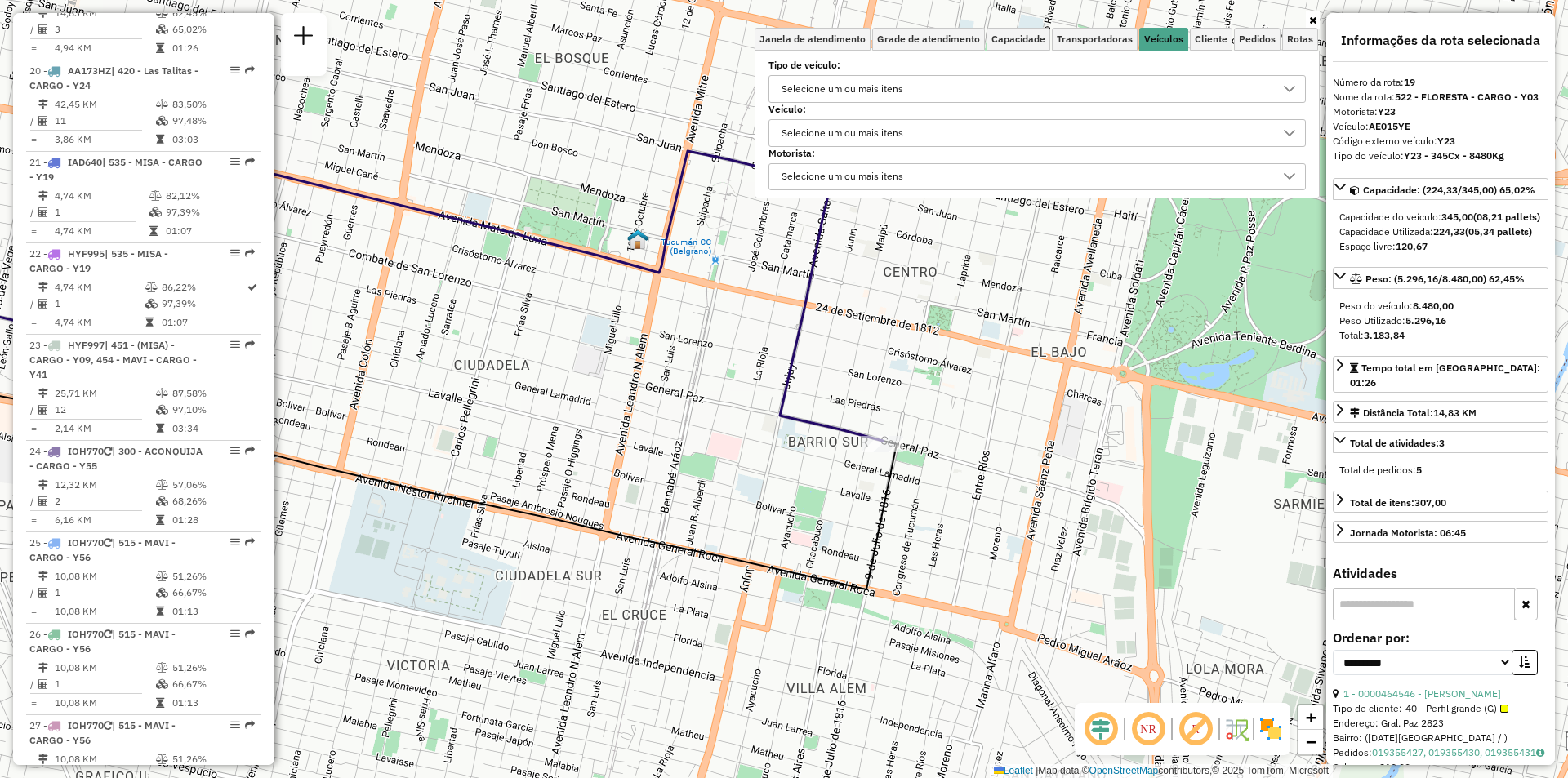
drag, startPoint x: 823, startPoint y: 469, endPoint x: 856, endPoint y: 296, distance: 176.1
click at [856, 296] on div "Janela de atendimento Grade de atendimento Capacidade Transportadoras Veículos …" at bounding box center [784, 389] width 1568 height 778
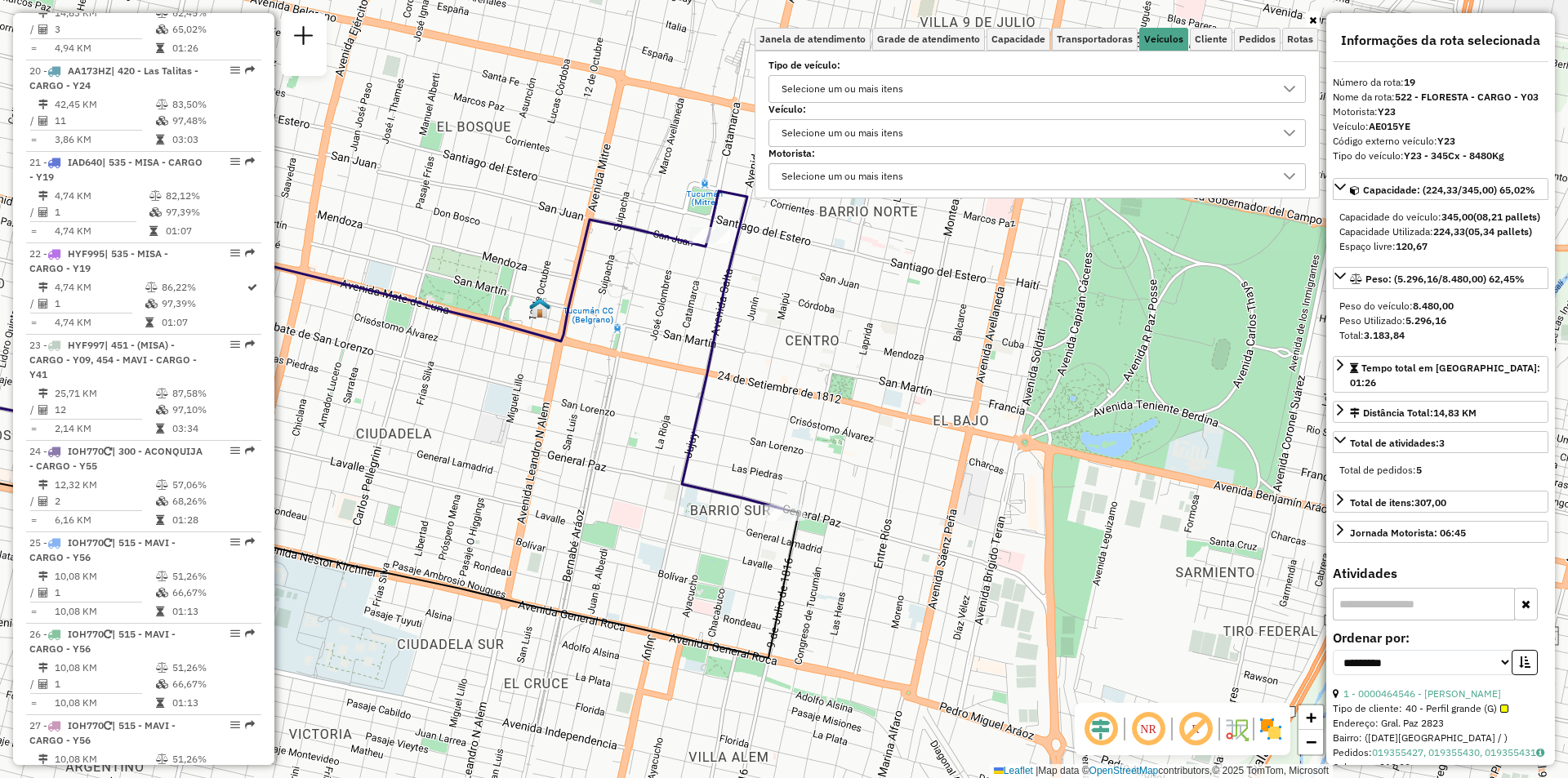
drag, startPoint x: 960, startPoint y: 291, endPoint x: 863, endPoint y: 368, distance: 123.8
click at [863, 368] on div "Janela de atendimento Grade de atendimento Capacidade Transportadoras Veículos …" at bounding box center [784, 389] width 1568 height 778
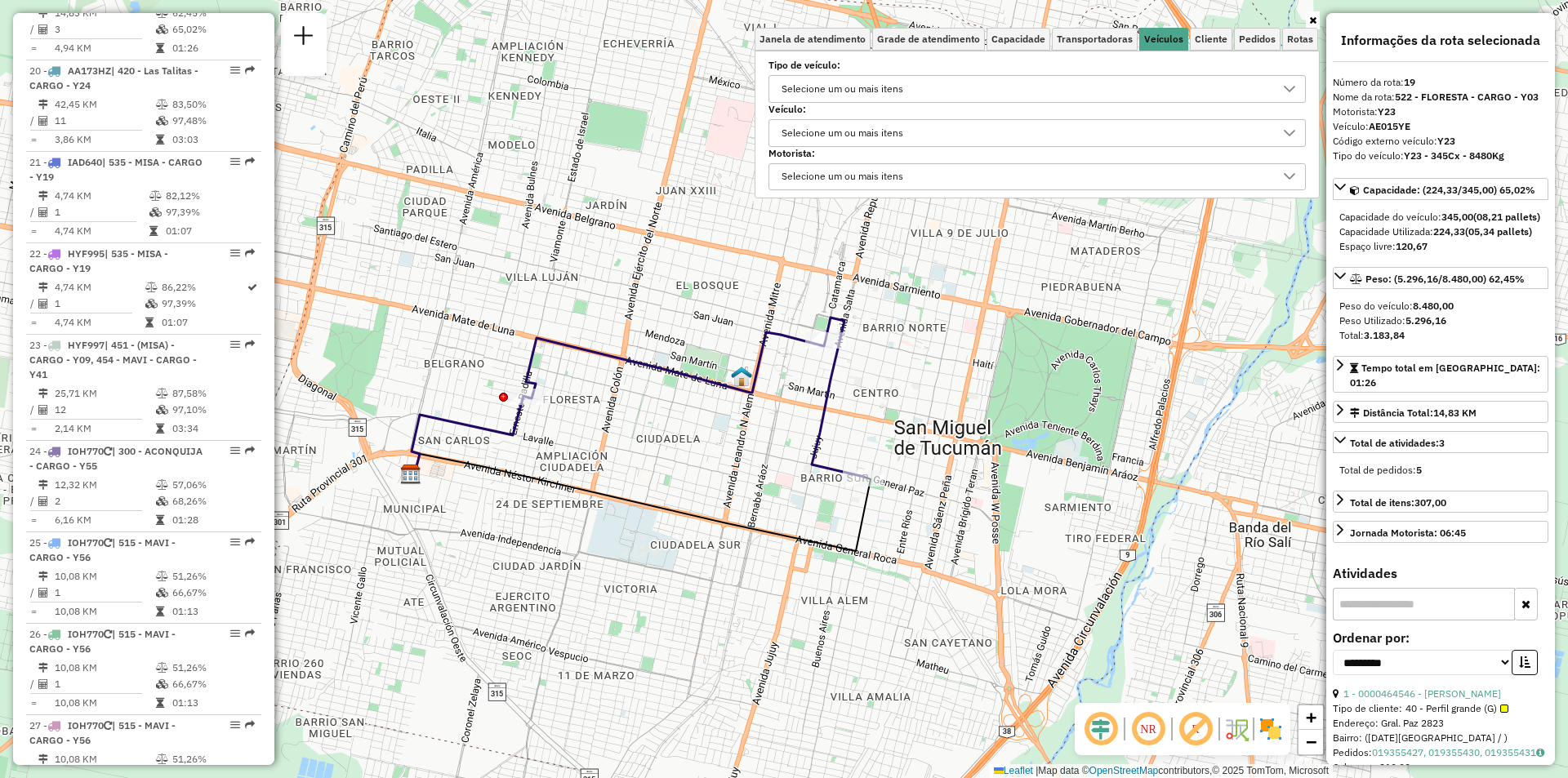
drag, startPoint x: 863, startPoint y: 368, endPoint x: 903, endPoint y: 406, distance: 55.2
click at [903, 406] on div "Janela de atendimento Grade de atendimento Capacidade Transportadoras Veículos …" at bounding box center [784, 389] width 1568 height 778
click at [822, 88] on div "Selecione um ou mais itens" at bounding box center [842, 89] width 133 height 26
click at [789, 117] on div "All items unselected" at bounding box center [790, 125] width 15 height 15
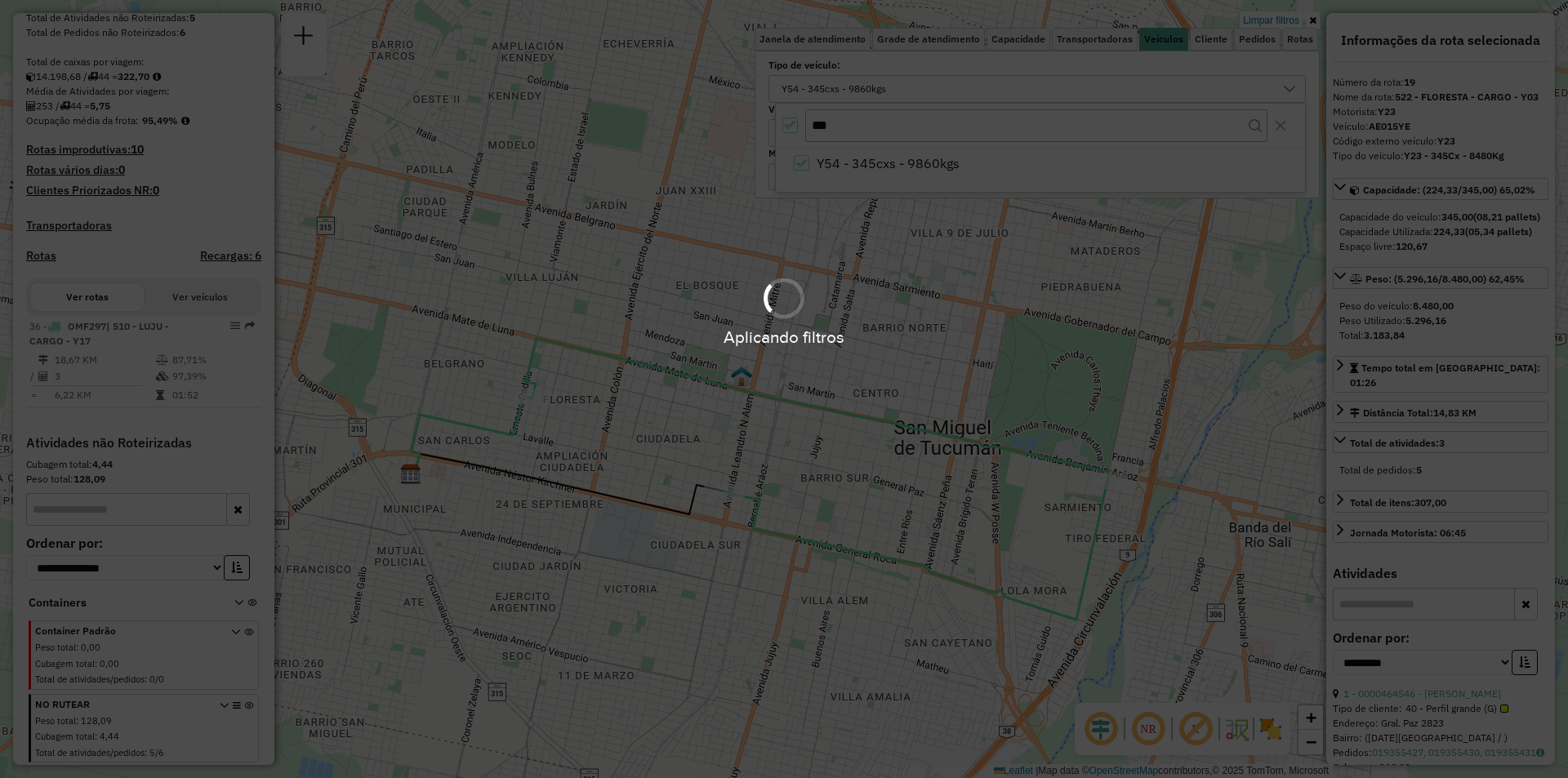
click at [790, 119] on div "Aplicando filtros" at bounding box center [784, 389] width 1568 height 778
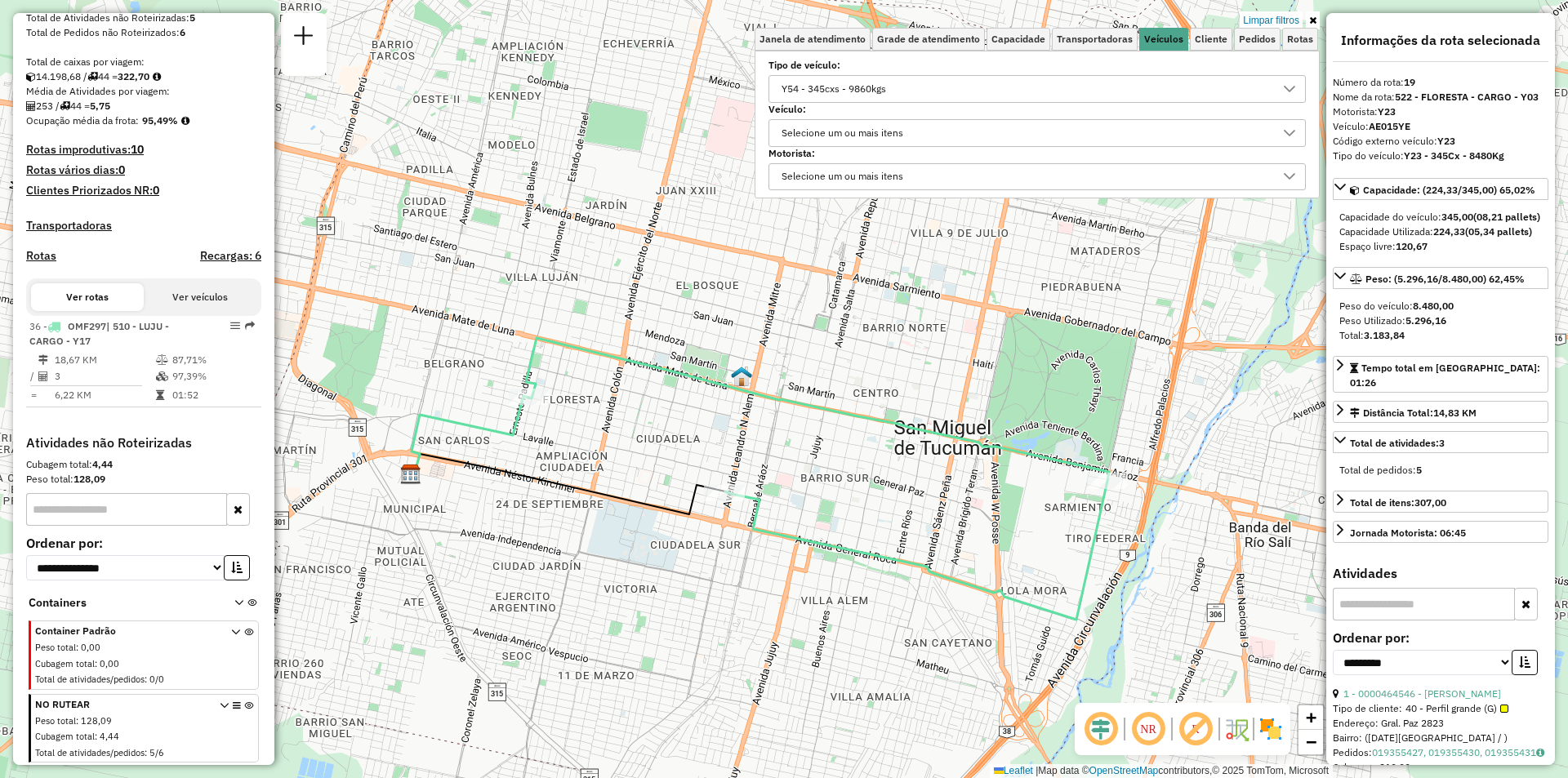
click at [800, 96] on div "Y54 - 345cxs - 9860kgs" at bounding box center [833, 89] width 116 height 26
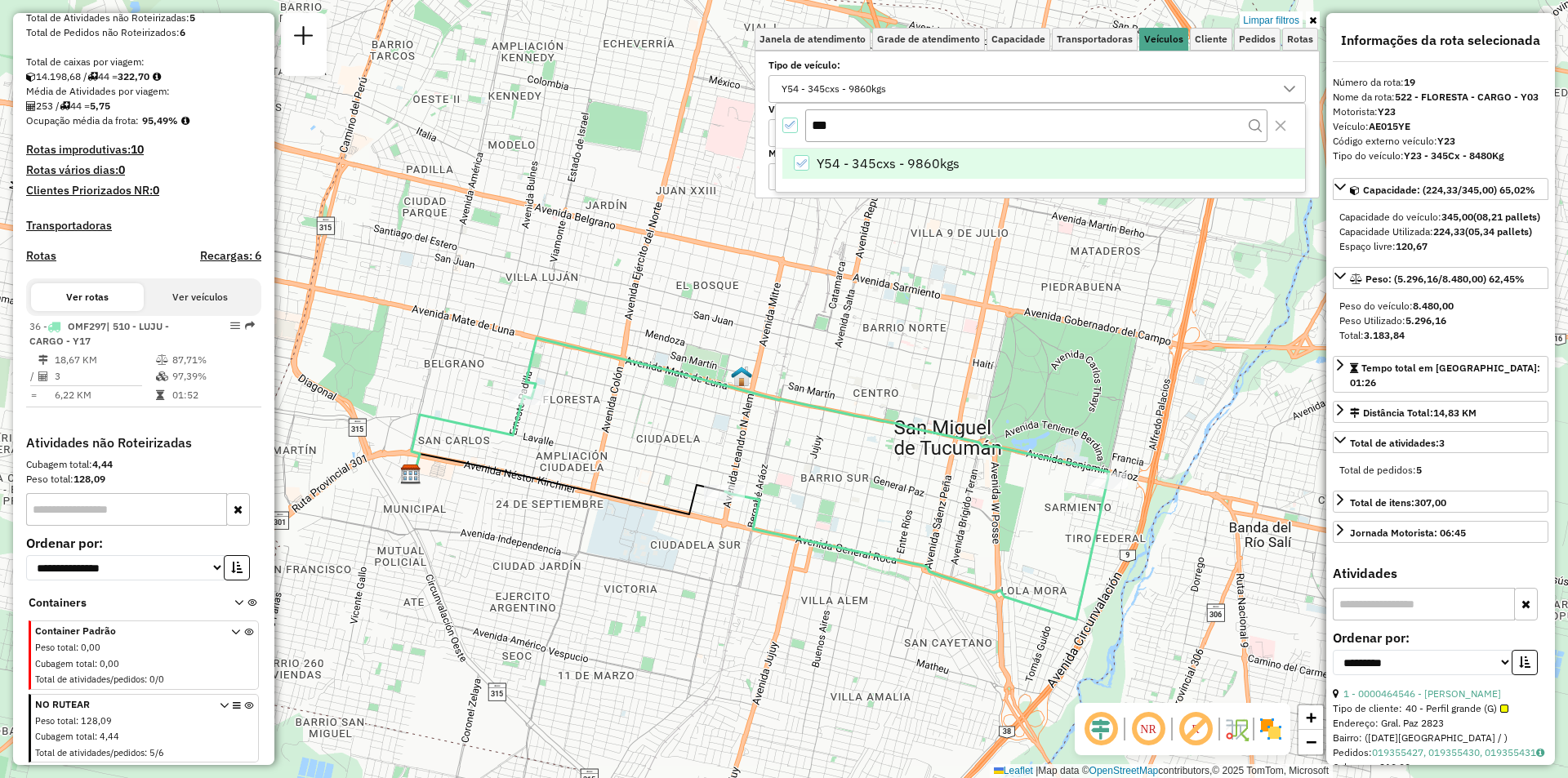
click at [785, 114] on div "***" at bounding box center [1039, 126] width 529 height 44
click at [793, 133] on div at bounding box center [790, 125] width 16 height 16
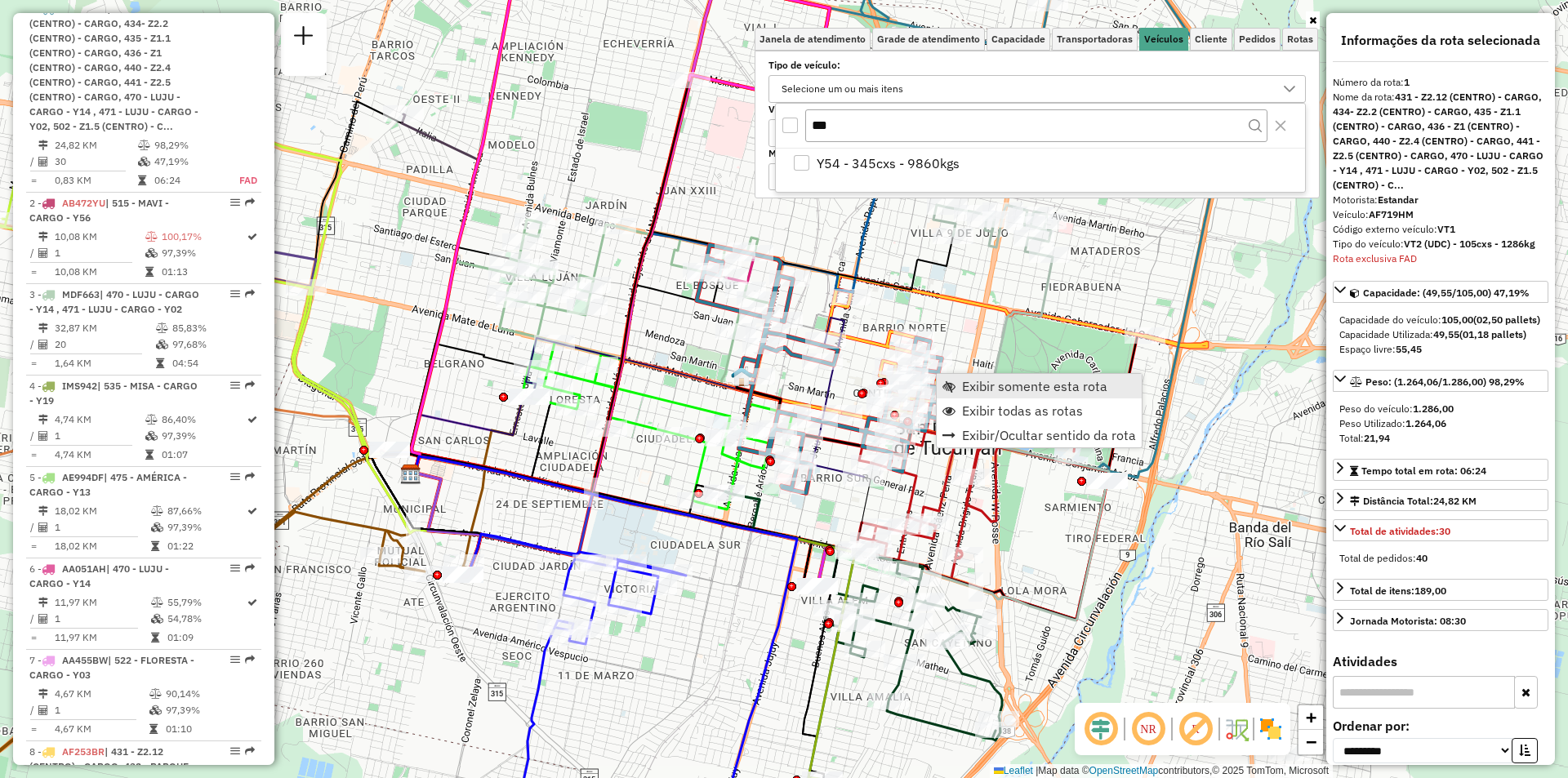
scroll to position [576, 0]
click at [980, 392] on span "Exibir somente esta rota" at bounding box center [1034, 386] width 145 height 13
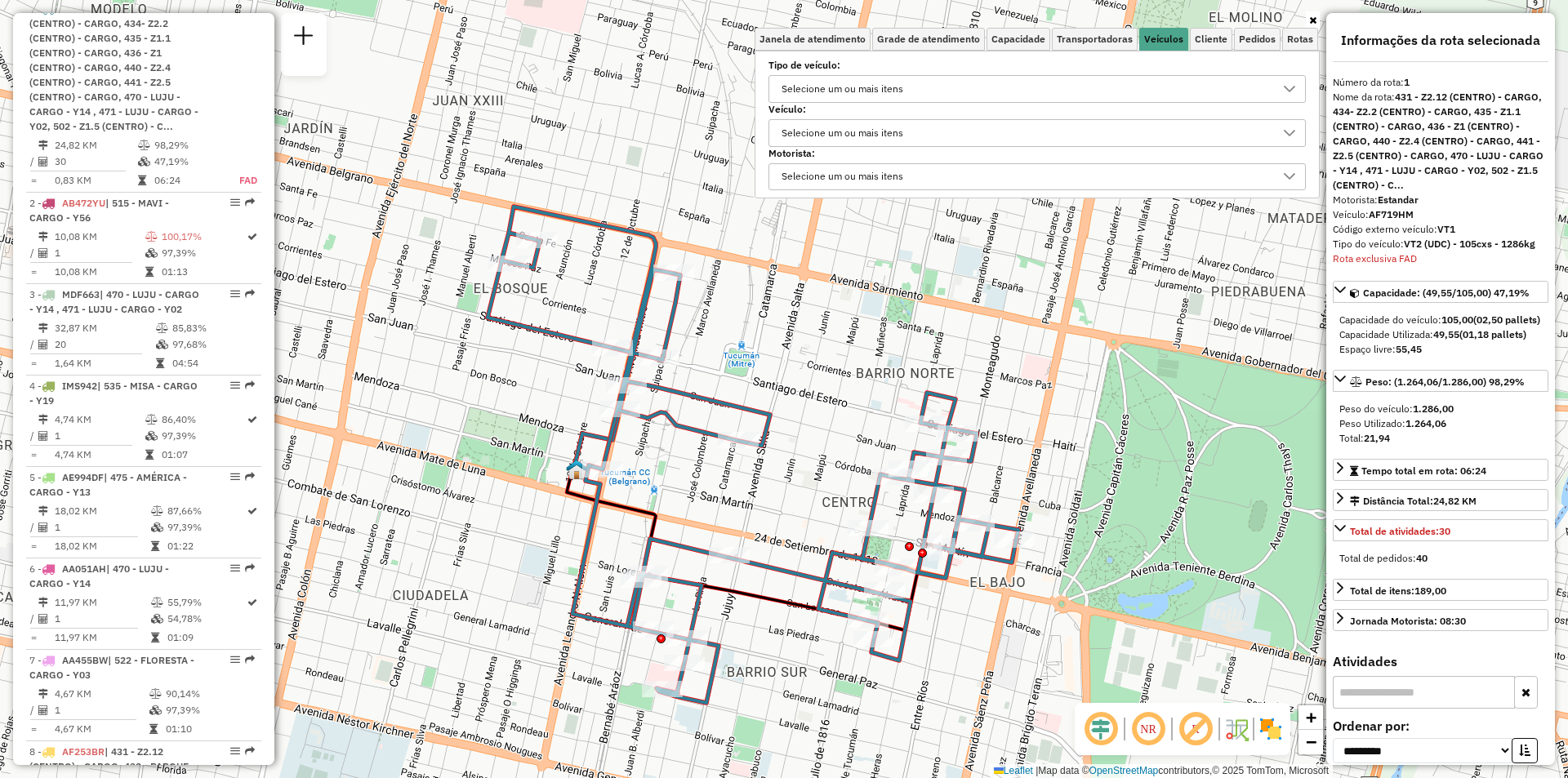
drag, startPoint x: 765, startPoint y: 392, endPoint x: 734, endPoint y: 458, distance: 72.9
click at [734, 458] on div "Janela de atendimento Grade de atendimento Capacidade Transportadoras Veículos …" at bounding box center [784, 389] width 1568 height 778
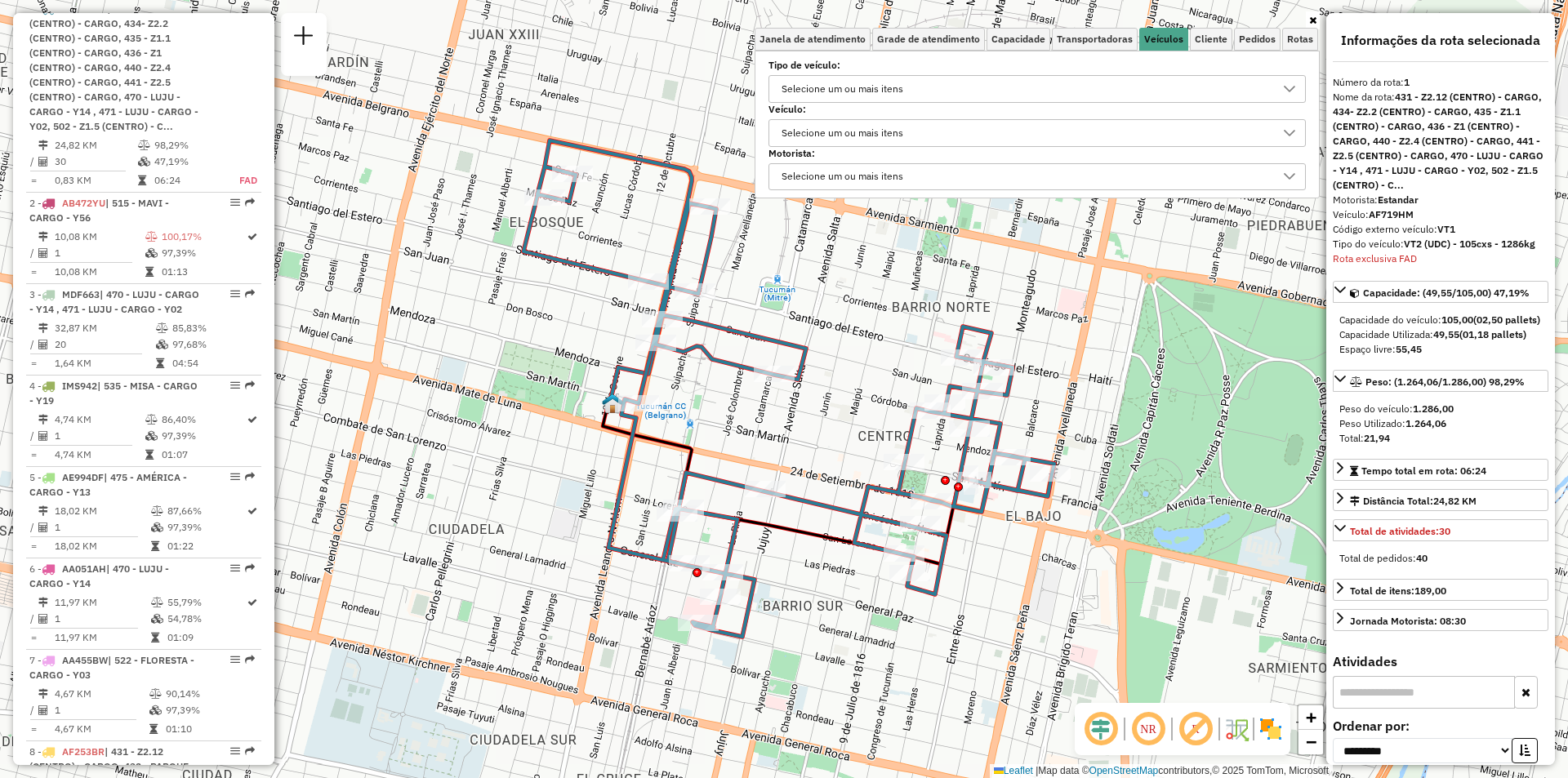
drag, startPoint x: 901, startPoint y: 628, endPoint x: 945, endPoint y: 548, distance: 91.3
click at [945, 548] on icon at bounding box center [788, 388] width 531 height 496
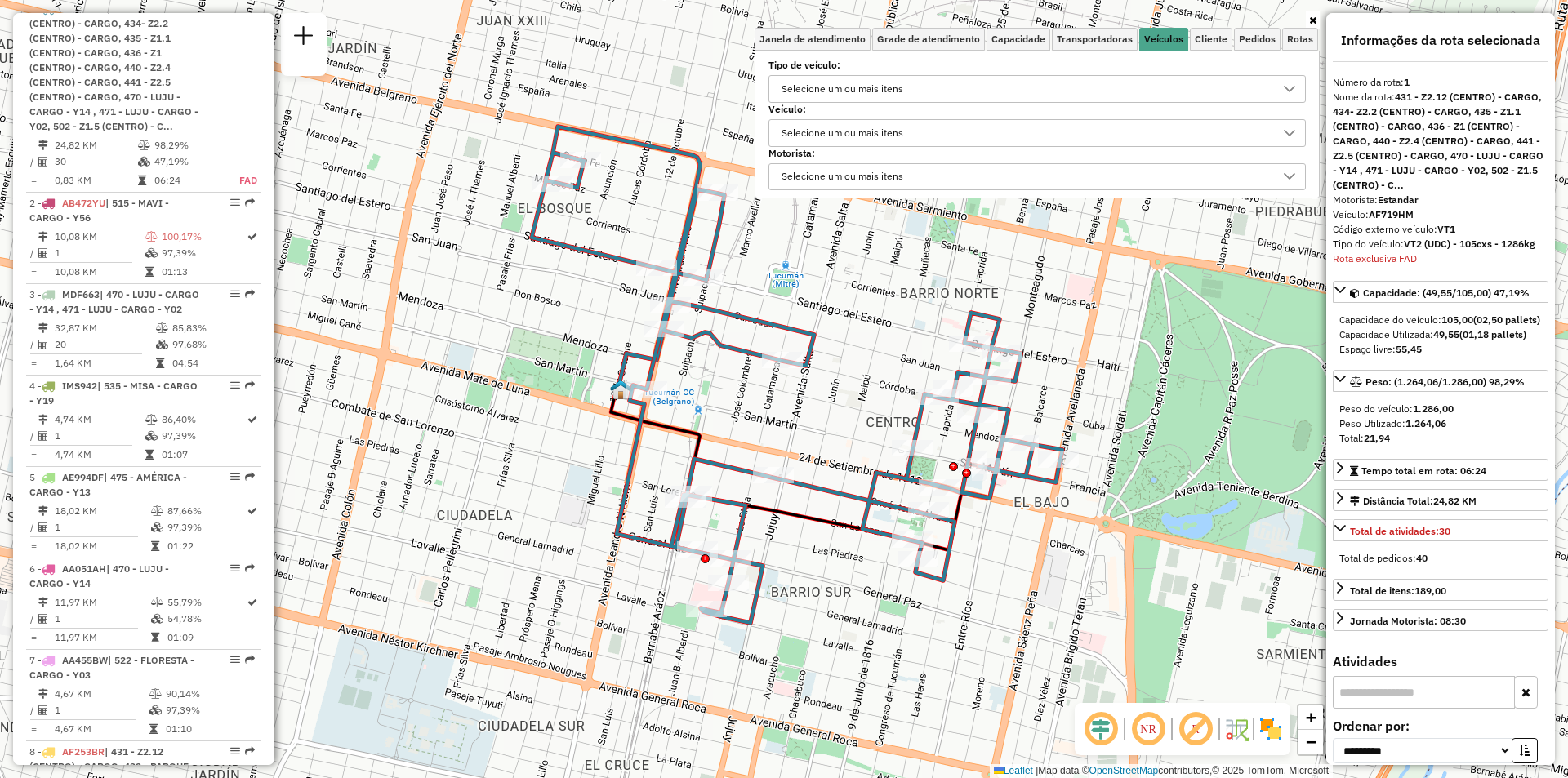
click at [859, 88] on div "Selecione um ou mais itens" at bounding box center [842, 89] width 133 height 26
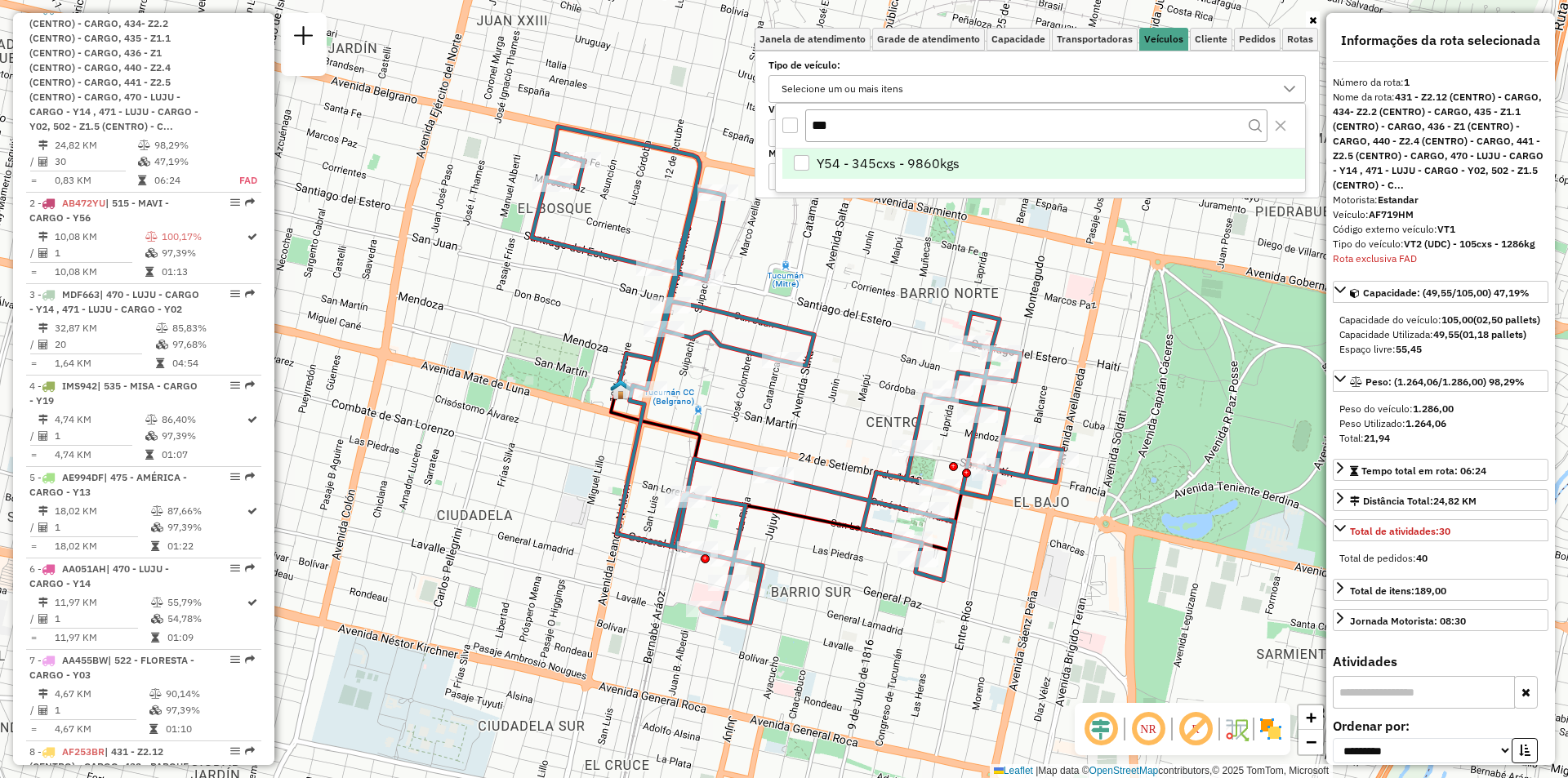
drag, startPoint x: 863, startPoint y: 131, endPoint x: 759, endPoint y: 113, distance: 105.5
click at [759, 113] on body "Aplicando filtros Pop-up bloqueado! Seu navegador bloqueou automáticamente a ab…" at bounding box center [784, 389] width 1568 height 778
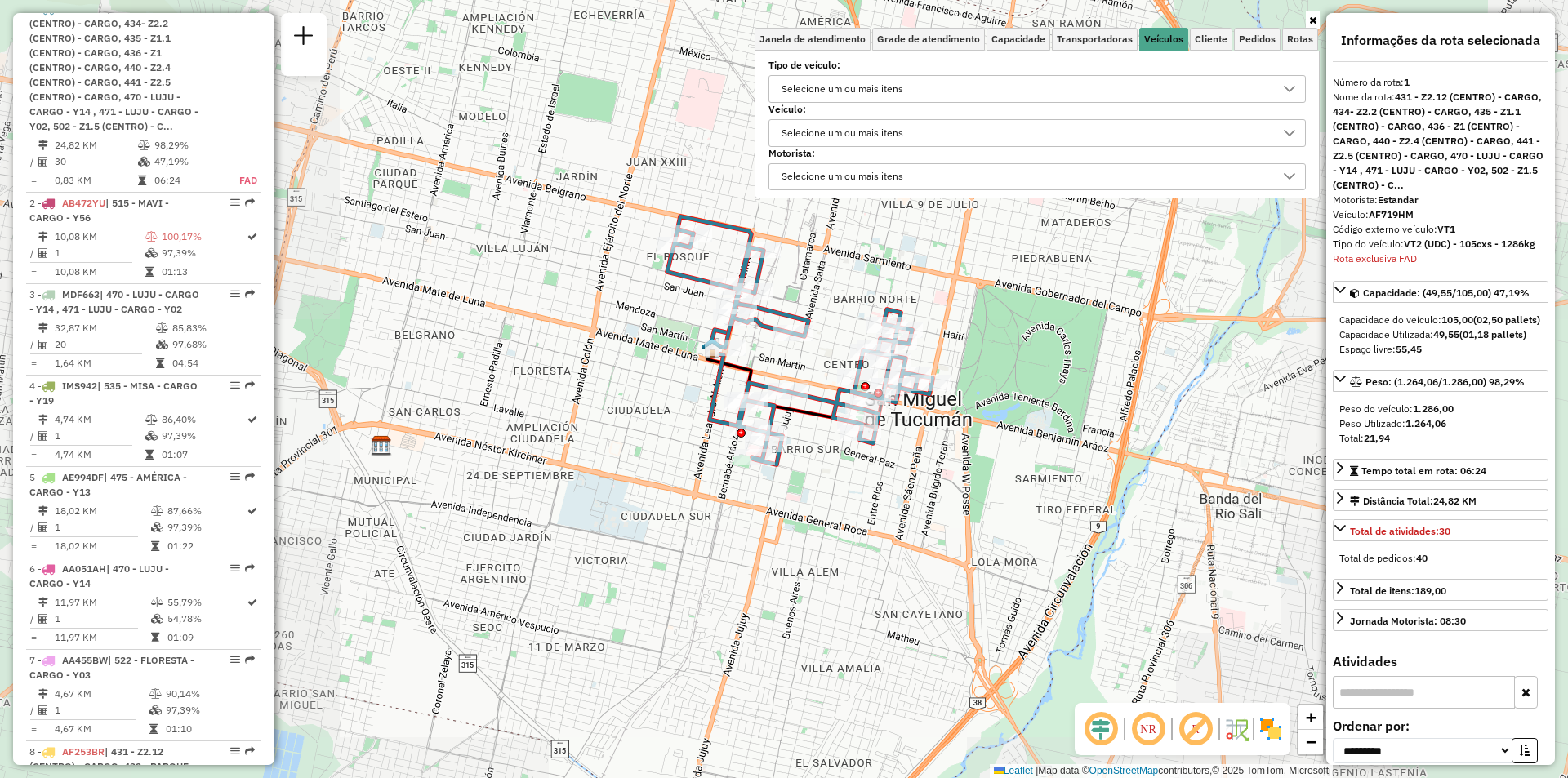
click at [867, 89] on div "Selecione um ou mais itens" at bounding box center [842, 89] width 133 height 26
click at [795, 128] on div "All items unselected" at bounding box center [790, 125] width 15 height 15
click at [795, 128] on icon "All items selected" at bounding box center [791, 125] width 12 height 12
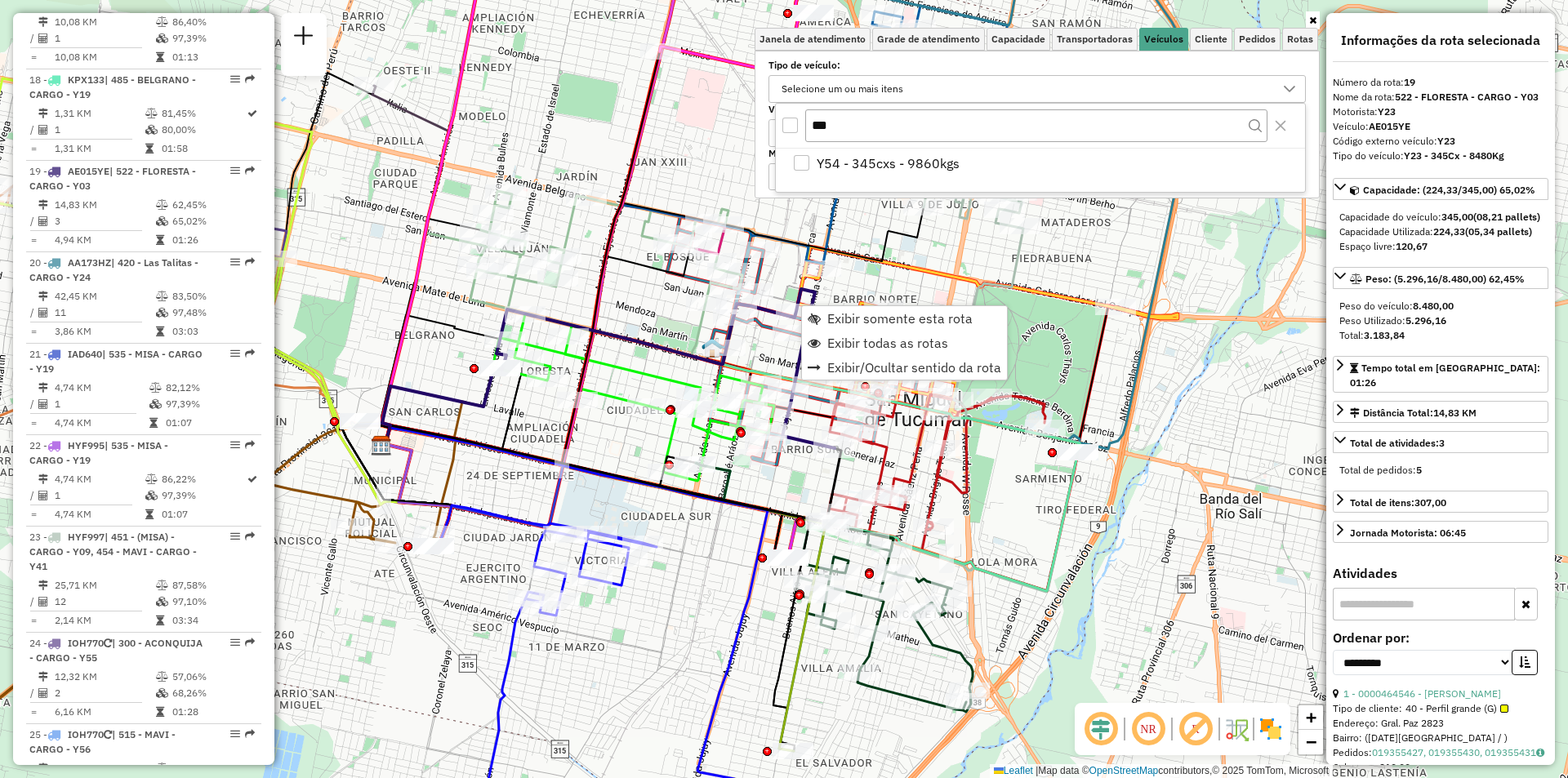
scroll to position [2501, 0]
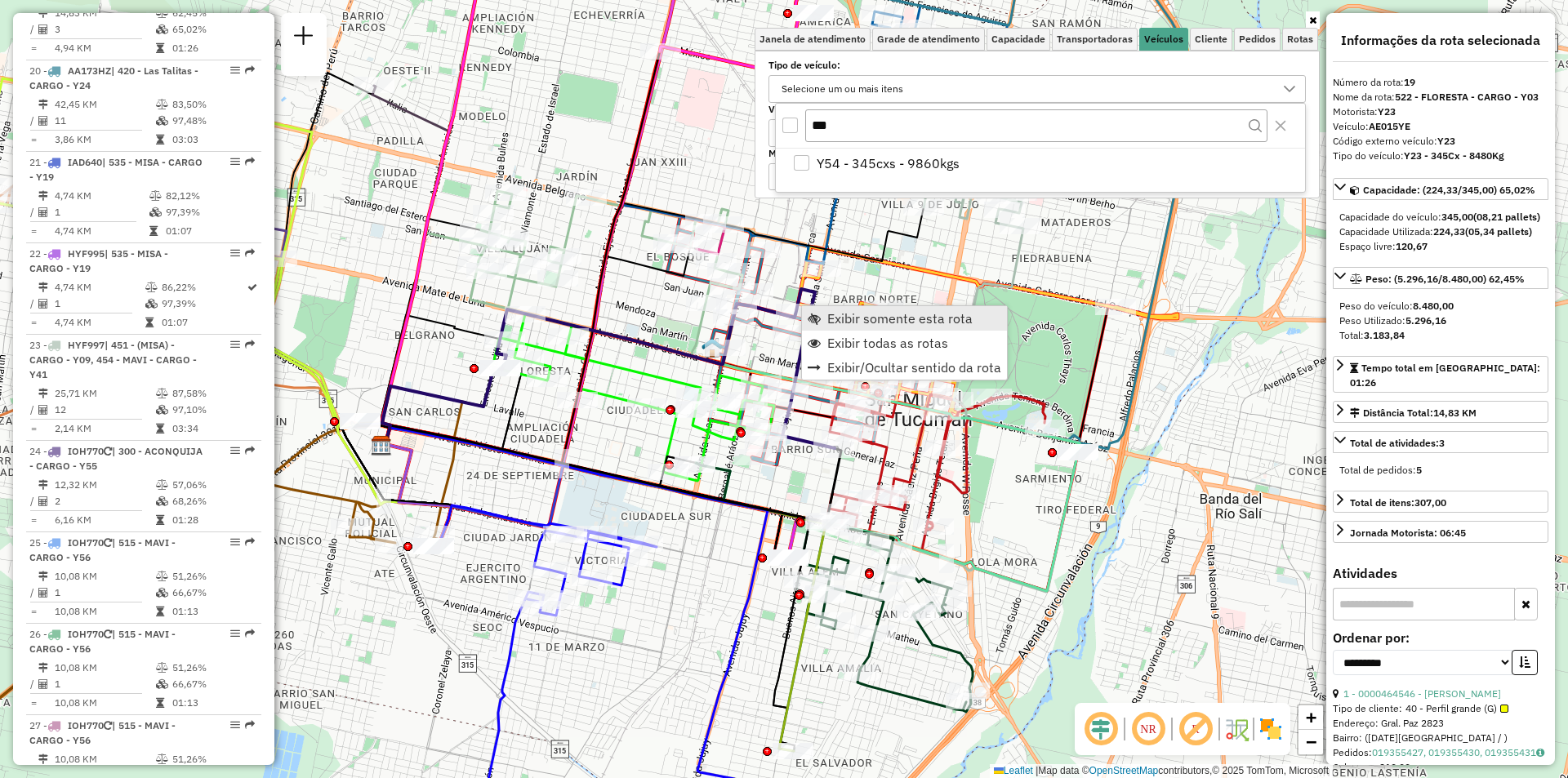
click at [828, 309] on link "Exibir somente esta rota" at bounding box center [904, 318] width 205 height 24
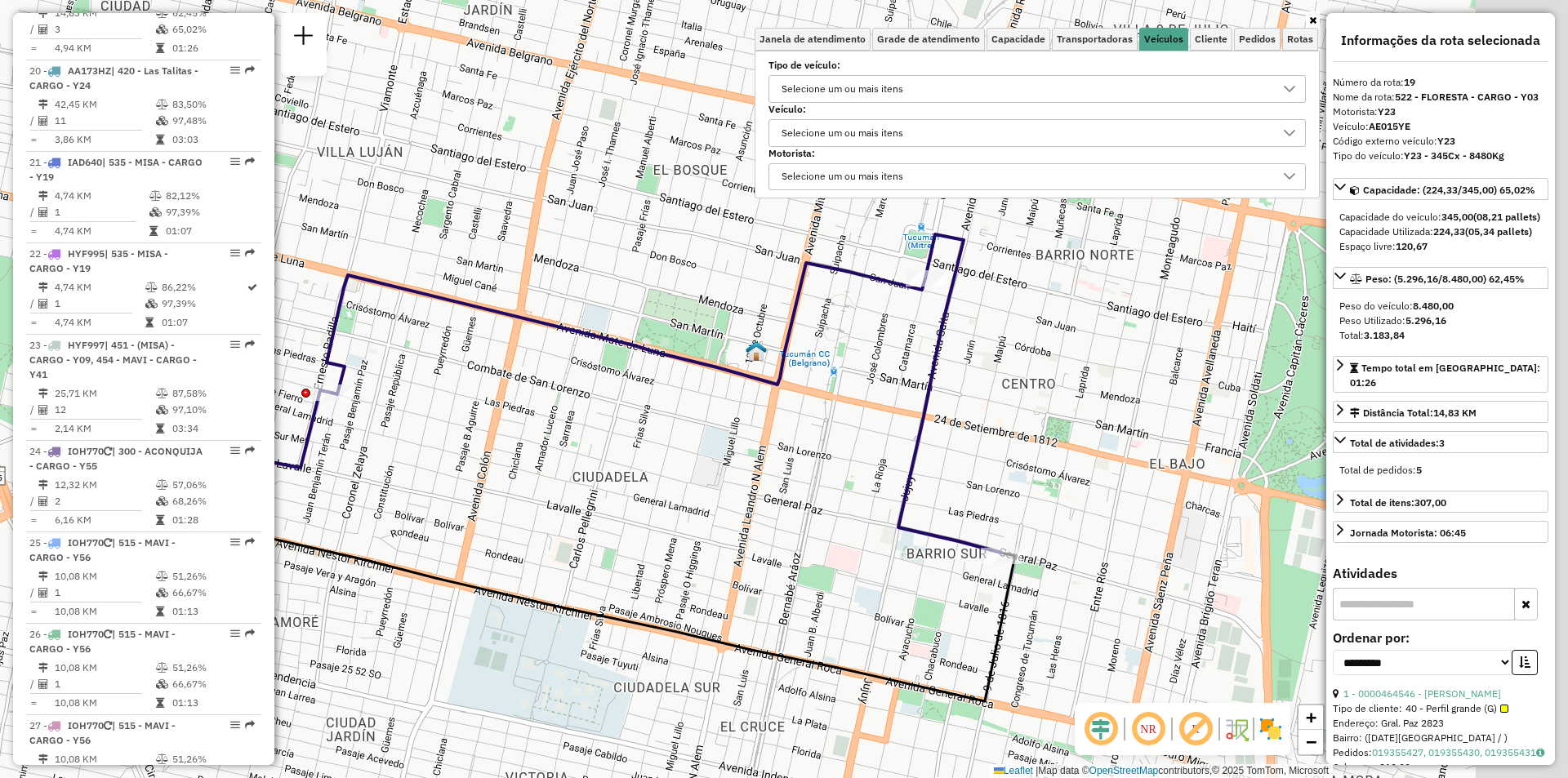
drag, startPoint x: 650, startPoint y: 375, endPoint x: 517, endPoint y: 421, distance: 140.7
click at [517, 421] on div "Janela de atendimento Grade de atendimento Capacidade Transportadoras Veículos …" at bounding box center [784, 389] width 1568 height 778
